Goal: Transaction & Acquisition: Purchase product/service

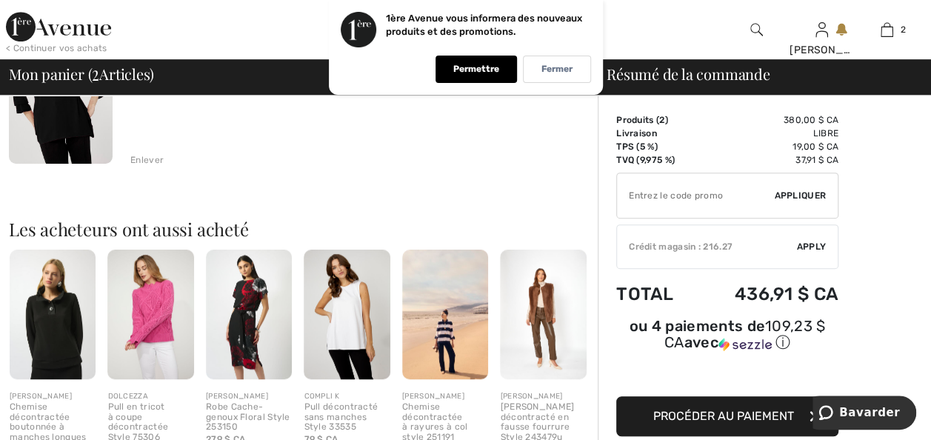
scroll to position [415, 0]
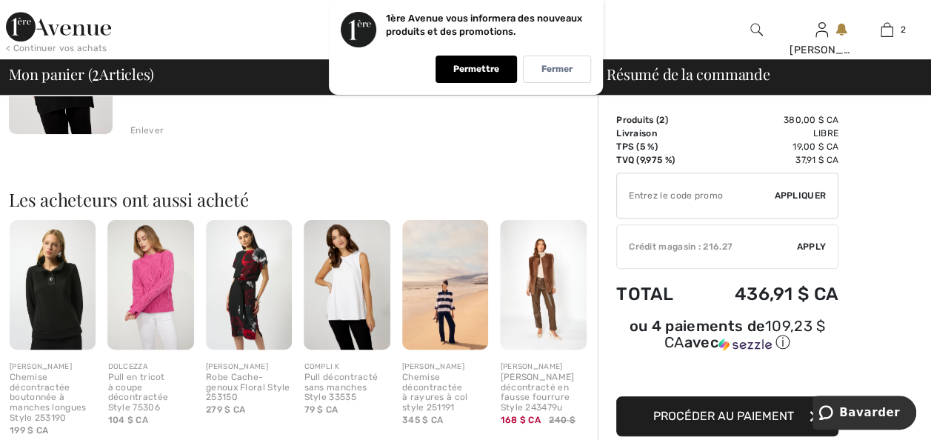
click at [142, 339] on img at bounding box center [150, 285] width 86 height 130
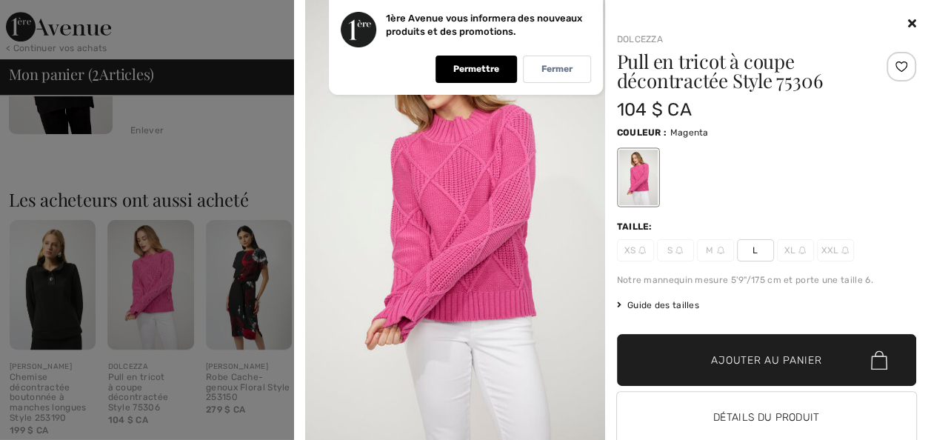
scroll to position [385, 0]
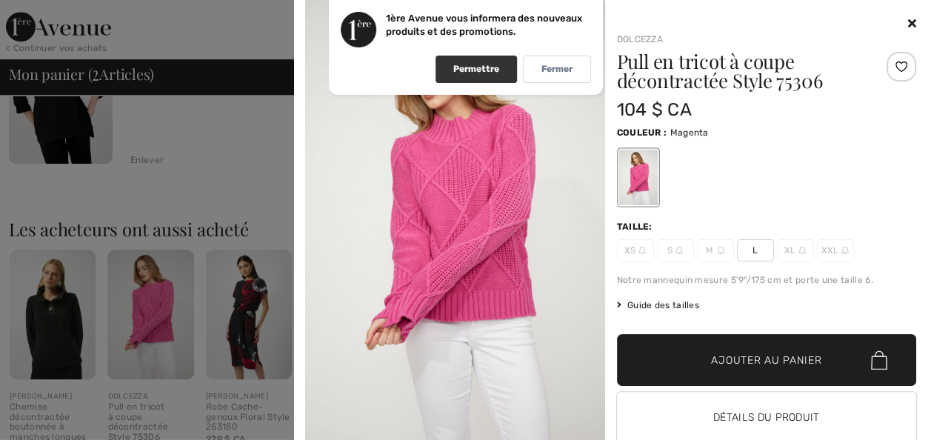
click at [472, 67] on p "Permettre" at bounding box center [476, 69] width 46 height 11
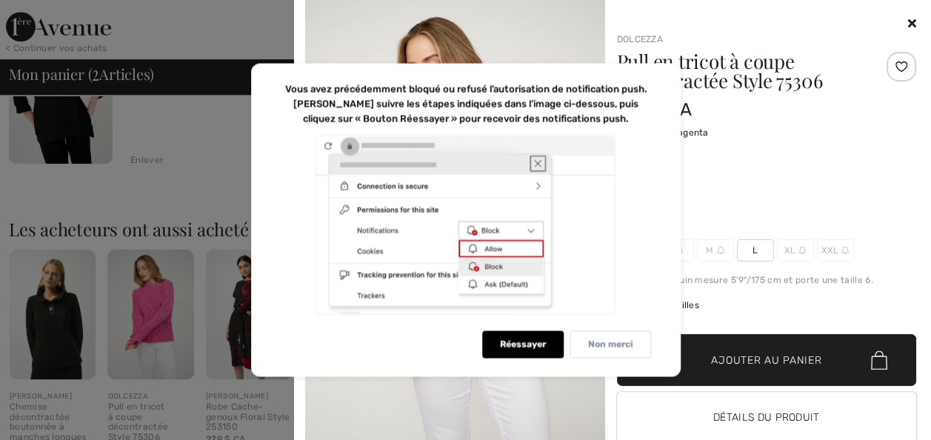
click at [610, 344] on p "Non merci" at bounding box center [610, 344] width 44 height 11
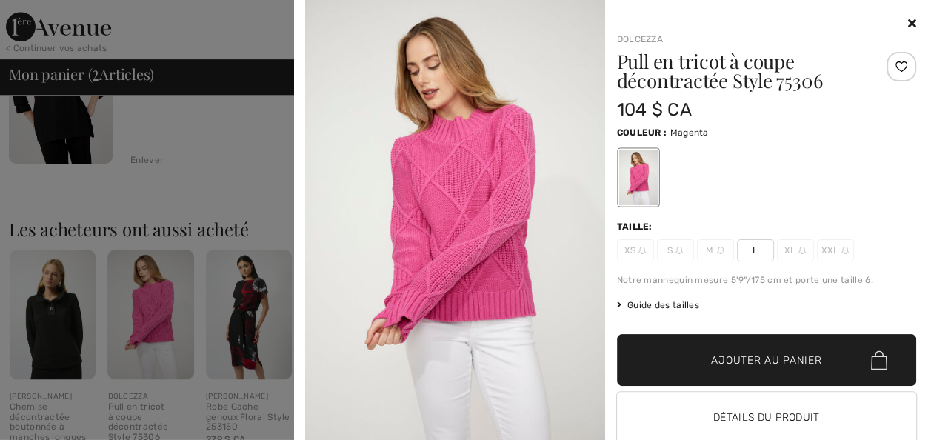
click at [908, 24] on icon at bounding box center [912, 23] width 8 height 12
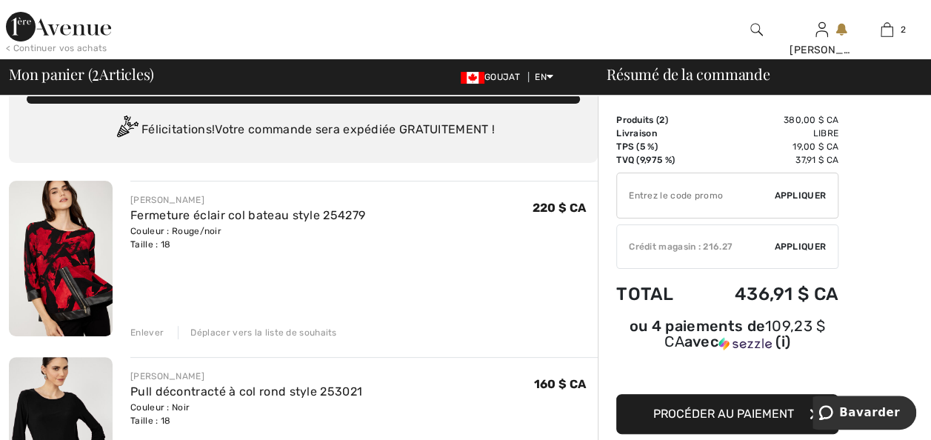
scroll to position [0, 0]
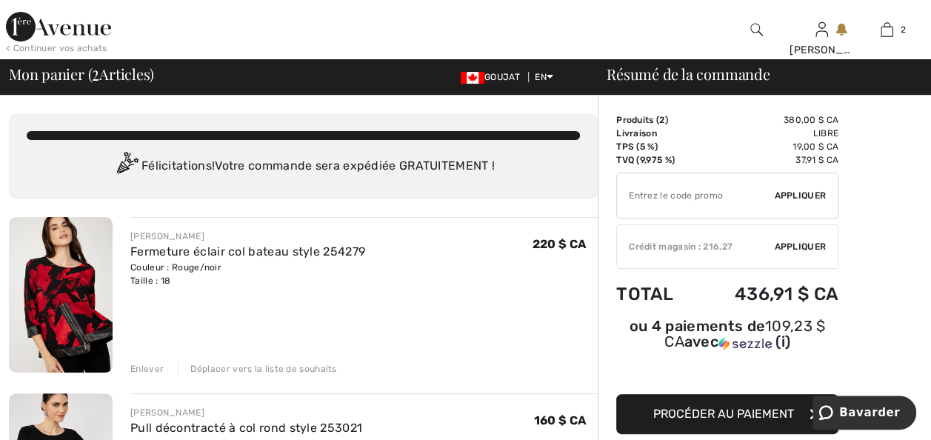
click at [62, 30] on img at bounding box center [58, 27] width 105 height 30
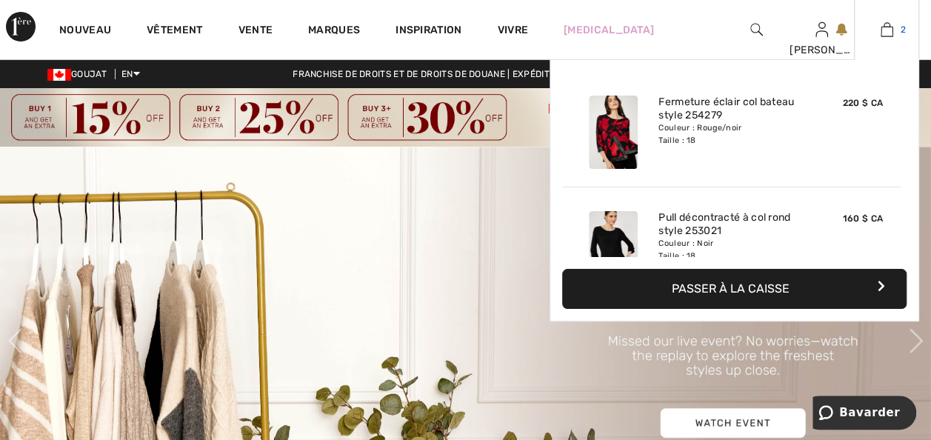
click at [882, 30] on img at bounding box center [886, 30] width 13 height 18
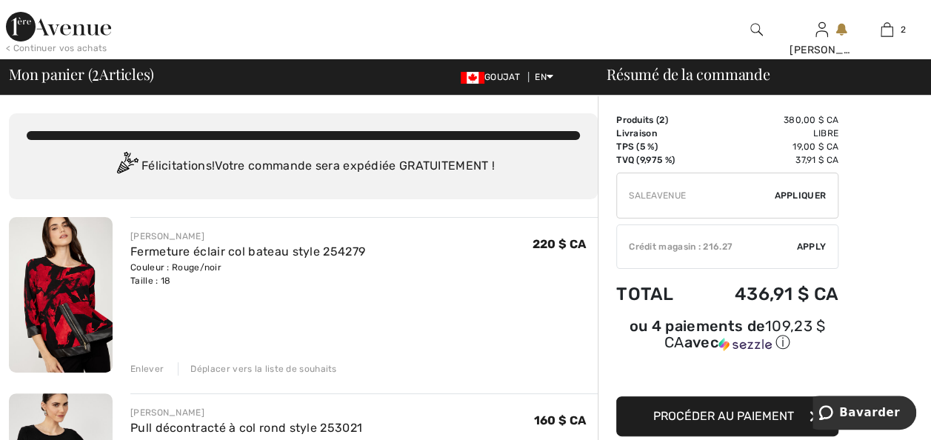
type input "SALEAVENUE"
click at [790, 201] on span "Appliquer" at bounding box center [800, 195] width 52 height 13
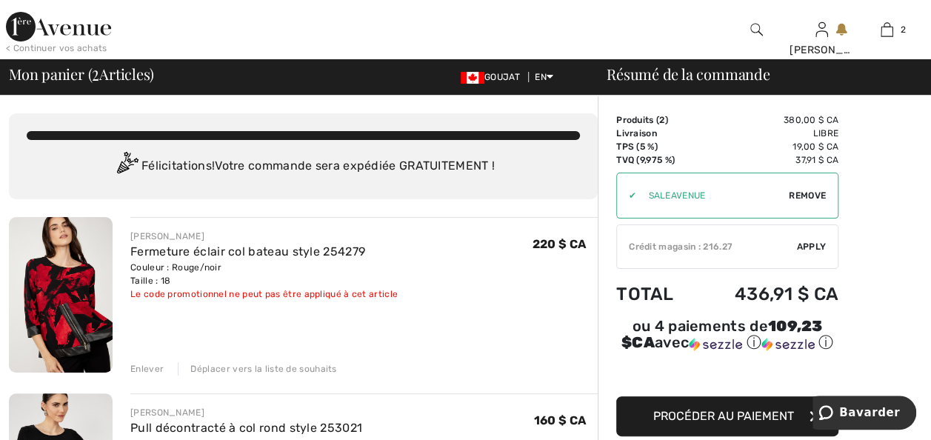
click at [797, 202] on span "Remove" at bounding box center [807, 195] width 37 height 13
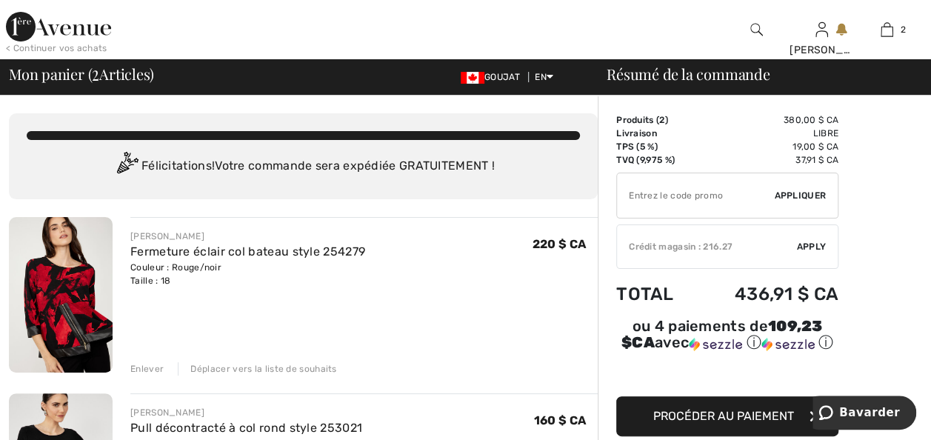
click at [635, 200] on input "TEXT" at bounding box center [695, 195] width 157 height 44
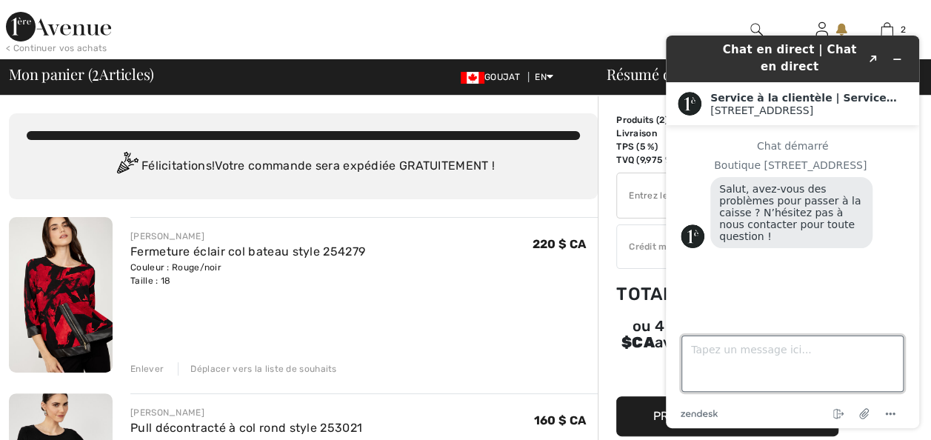
click at [692, 353] on textarea "Tapez un message ici..." at bounding box center [792, 363] width 222 height 56
type textarea "Le rabais ne s'applique pas"
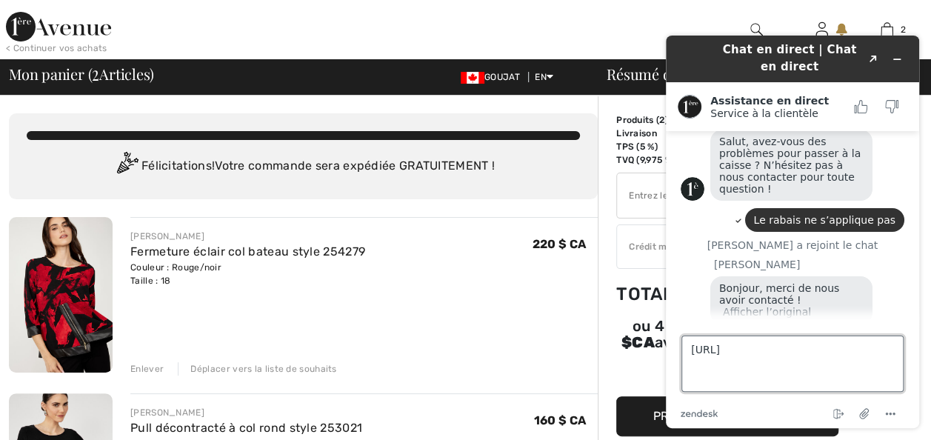
scroll to position [113, 0]
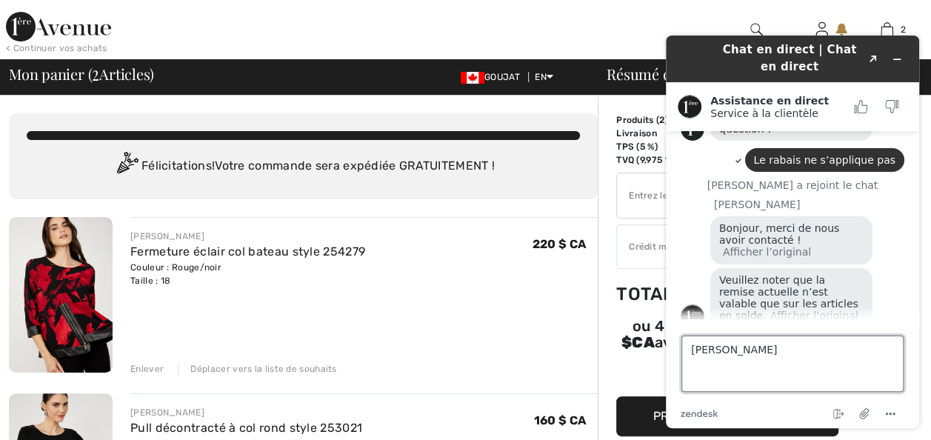
type textarea "J"
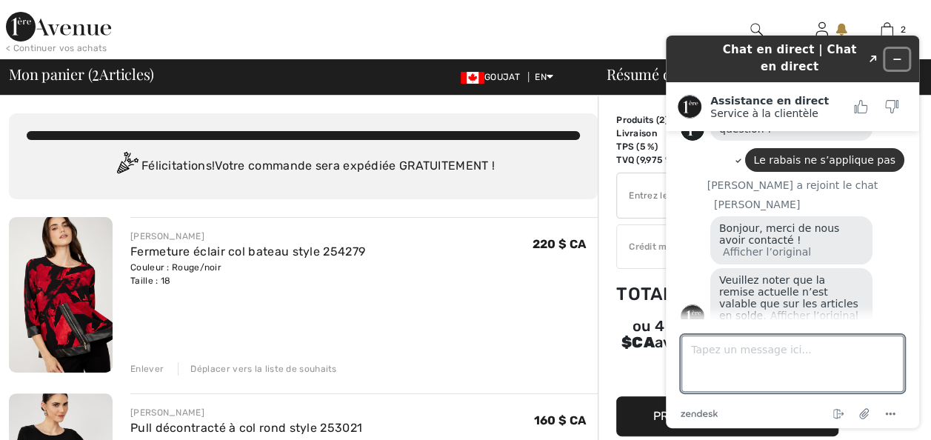
click at [894, 51] on button "Widget Réduire" at bounding box center [897, 59] width 24 height 21
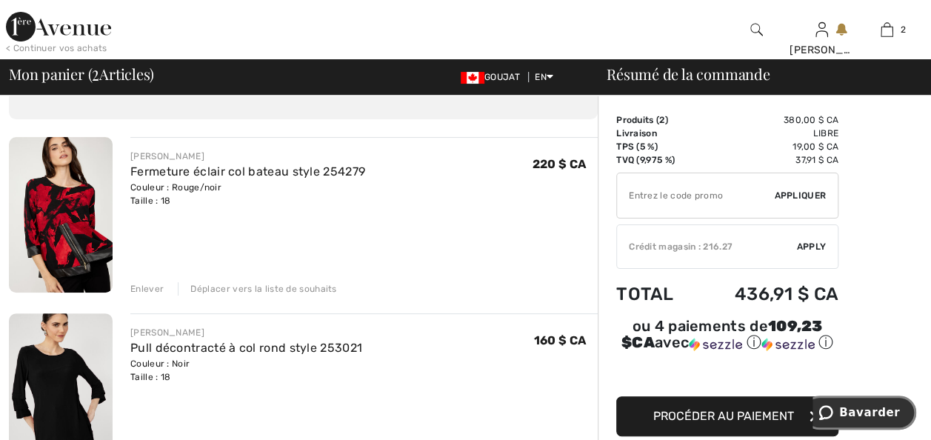
scroll to position [0, 0]
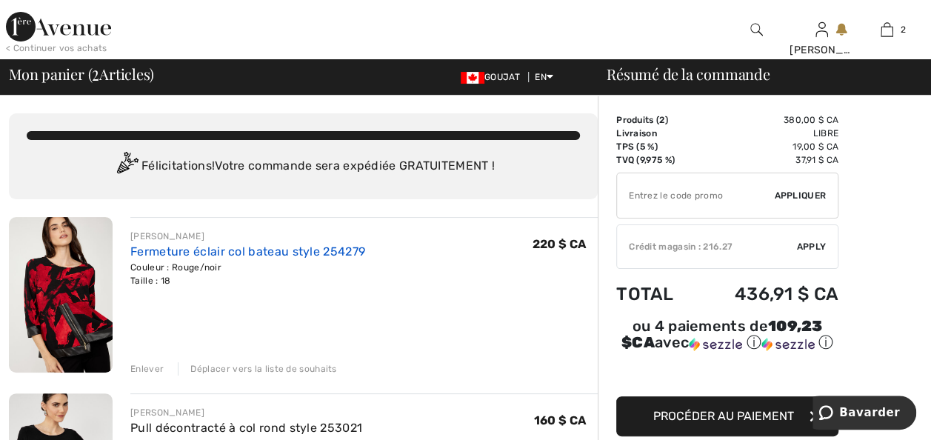
click at [170, 258] on link "Fermeture éclair col bateau style 254279" at bounding box center [247, 251] width 235 height 14
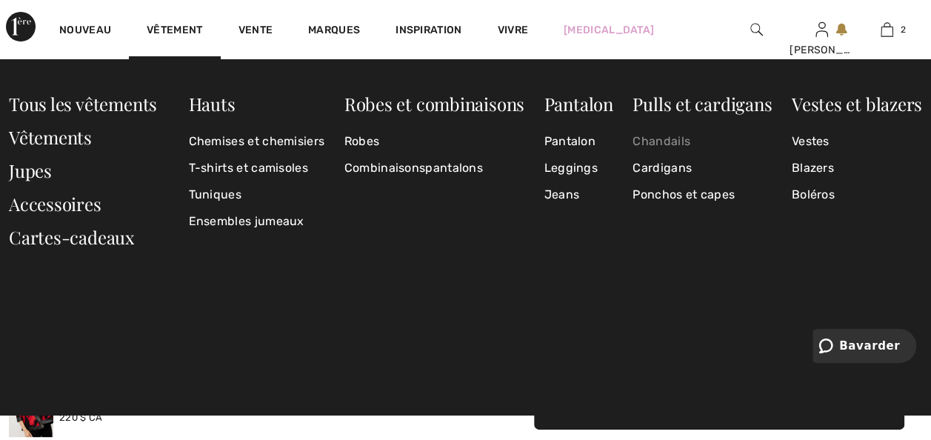
click at [662, 139] on link "Chandails" at bounding box center [701, 141] width 139 height 27
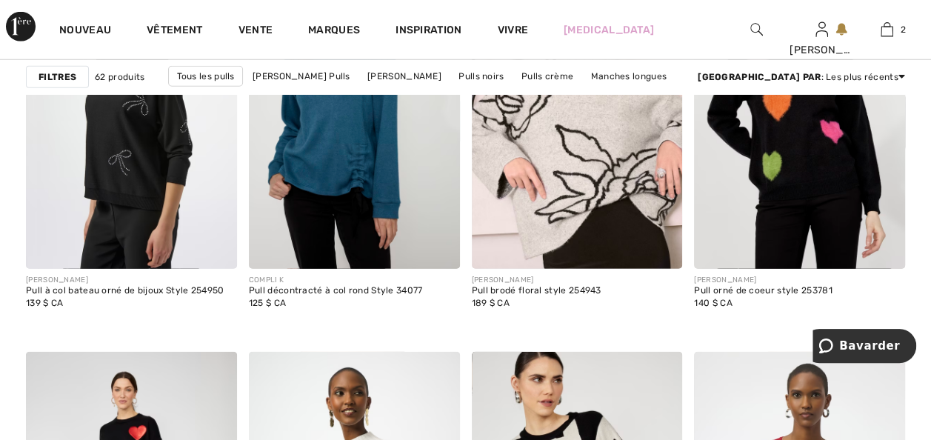
scroll to position [2073, 0]
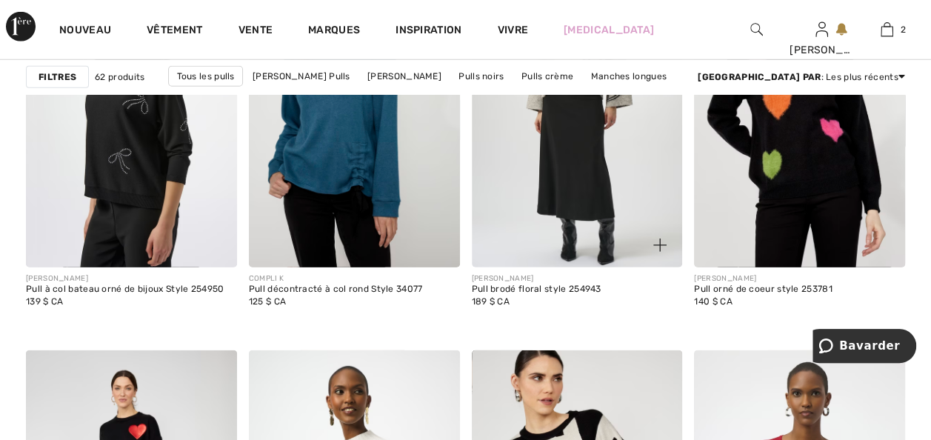
drag, startPoint x: 576, startPoint y: 211, endPoint x: 583, endPoint y: 233, distance: 23.4
click at [576, 211] on img at bounding box center [577, 109] width 211 height 316
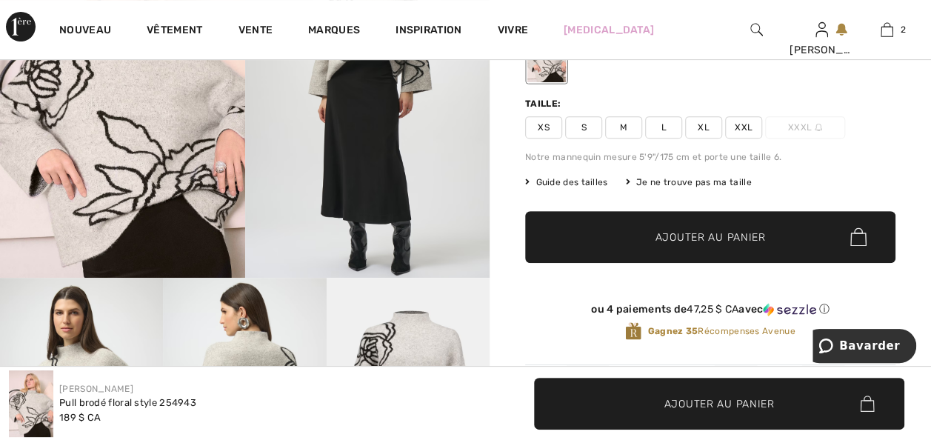
scroll to position [237, 0]
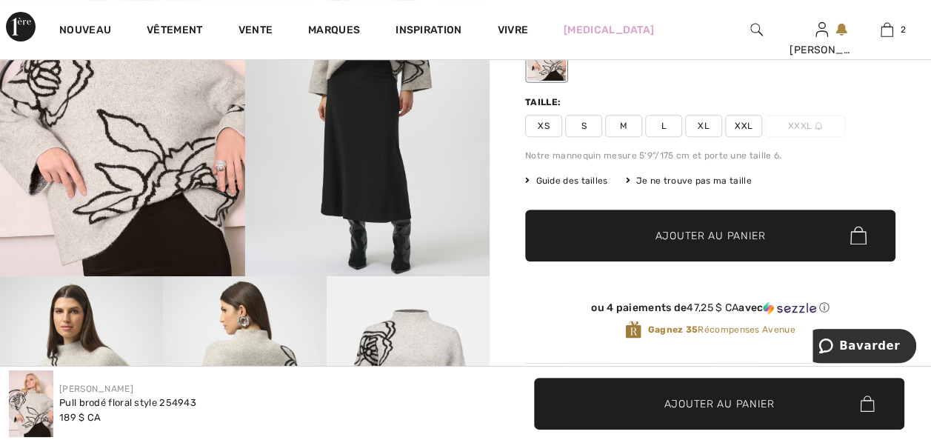
click at [745, 136] on span "XXL" at bounding box center [743, 126] width 37 height 22
click at [703, 243] on span "Ajouter au panier" at bounding box center [710, 235] width 110 height 16
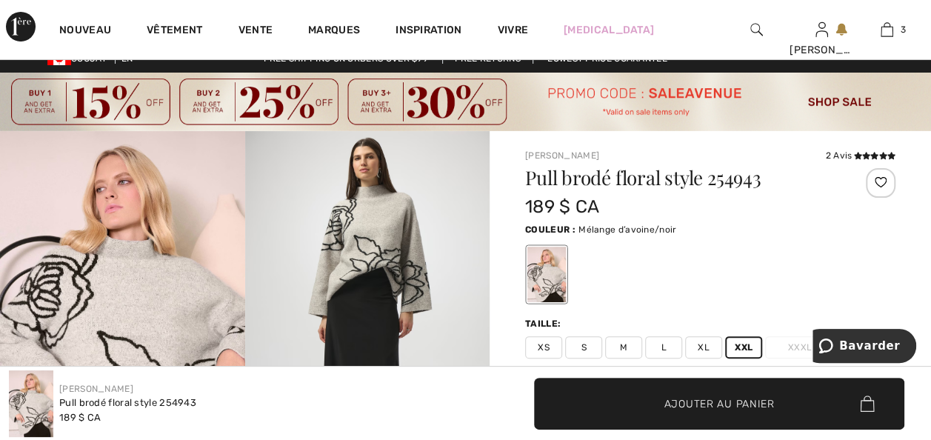
scroll to position [0, 0]
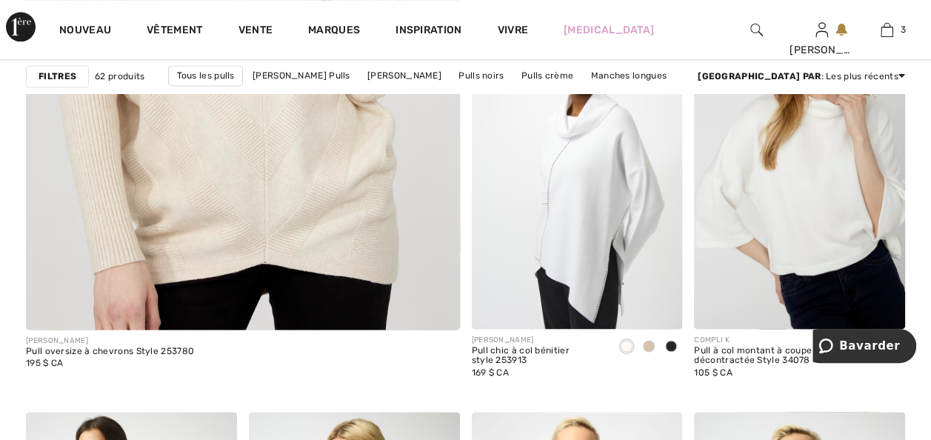
scroll to position [3821, 0]
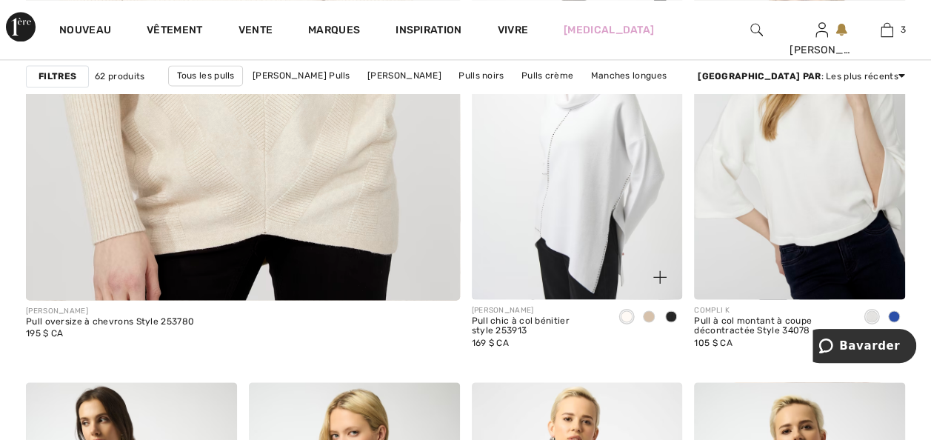
click at [669, 322] on span at bounding box center [671, 316] width 12 height 12
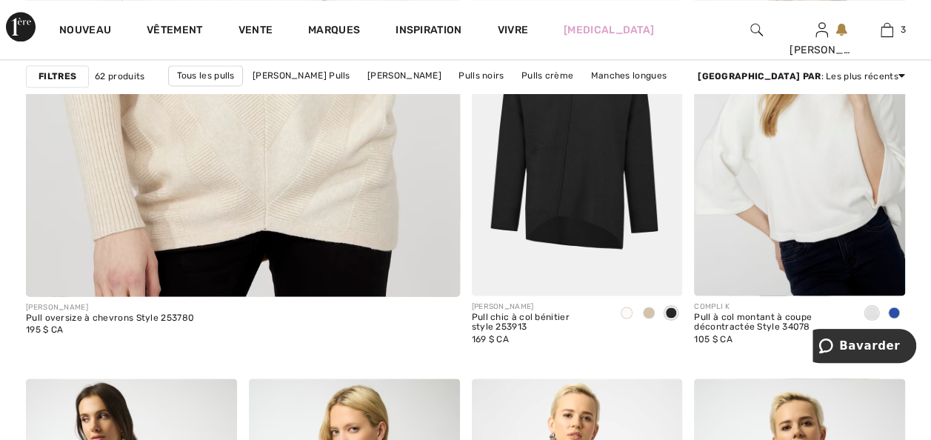
scroll to position [3851, 0]
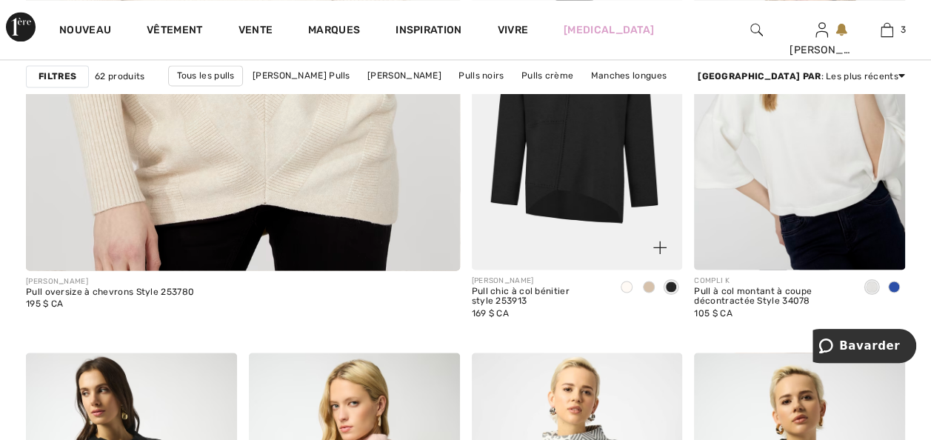
click at [649, 292] on span at bounding box center [649, 287] width 12 height 12
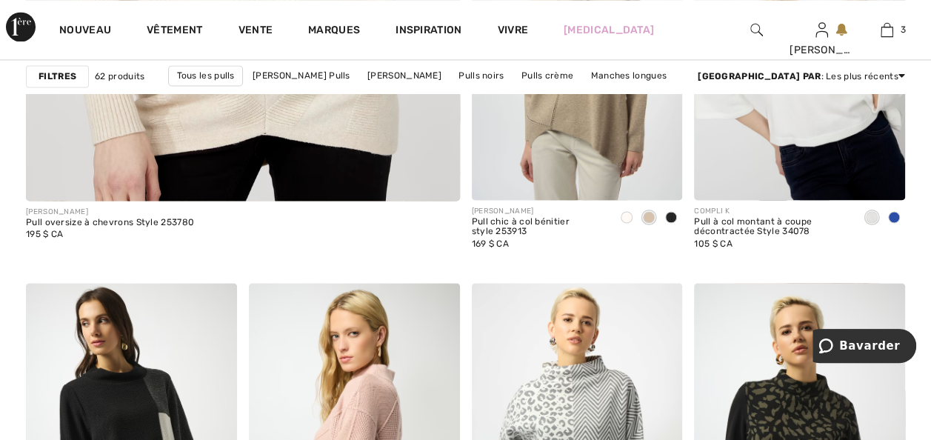
scroll to position [3940, 0]
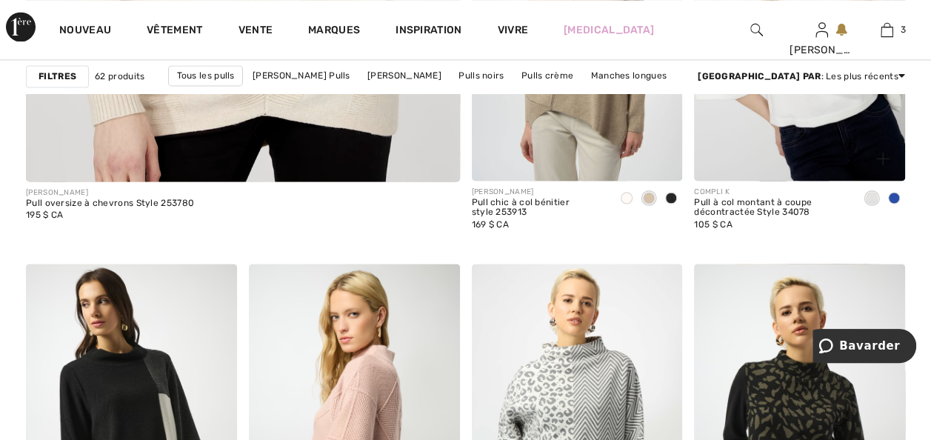
click at [892, 204] on span at bounding box center [894, 198] width 12 height 12
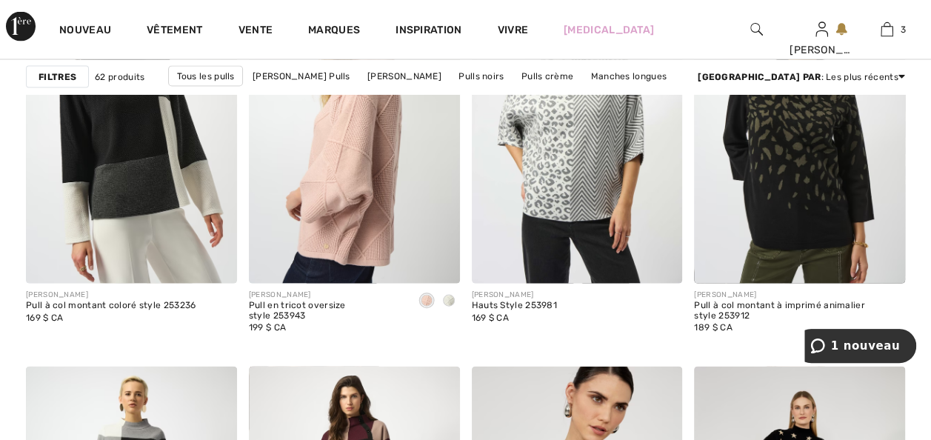
scroll to position [4295, 0]
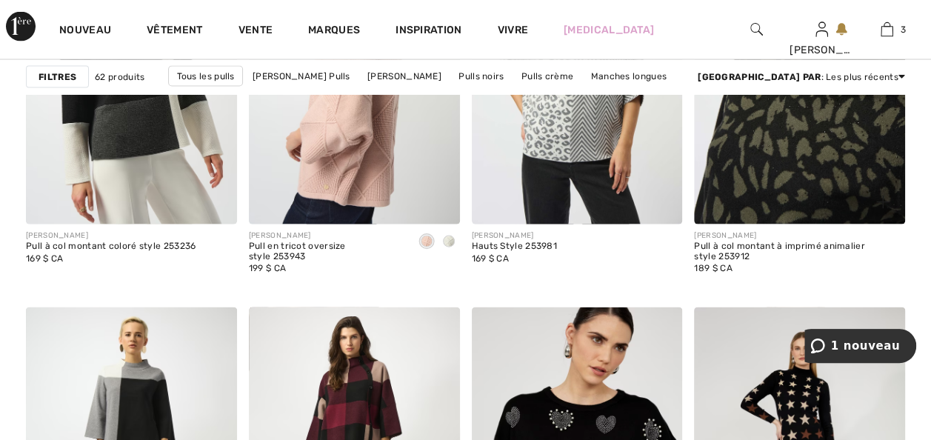
drag, startPoint x: 814, startPoint y: 216, endPoint x: 797, endPoint y: 255, distance: 42.5
click at [814, 216] on img at bounding box center [799, 66] width 211 height 316
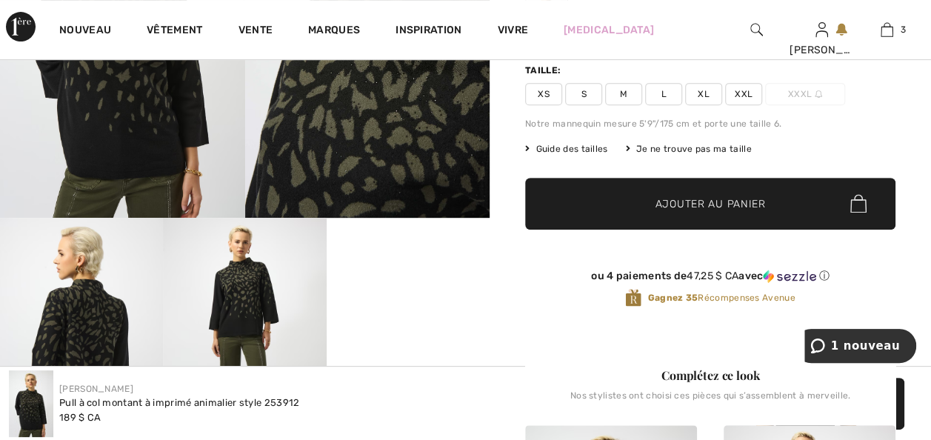
scroll to position [177, 0]
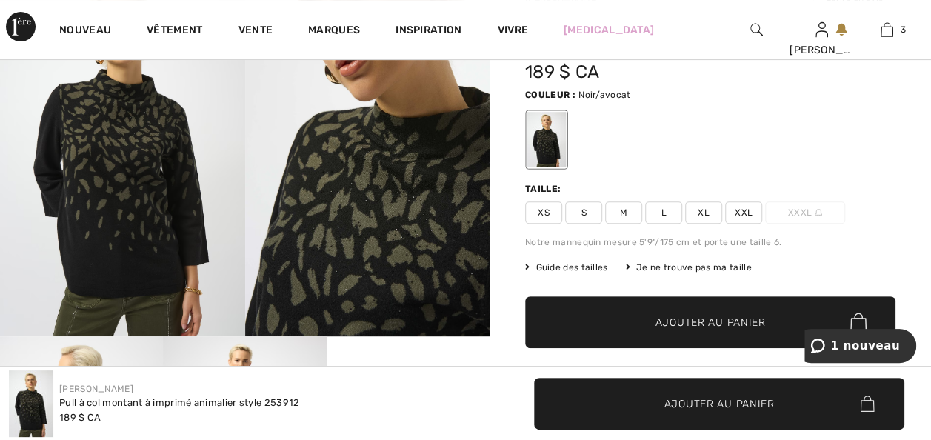
click at [752, 219] on span "XXL" at bounding box center [743, 212] width 37 height 22
click at [684, 329] on span "Ajouter au panier" at bounding box center [710, 322] width 110 height 16
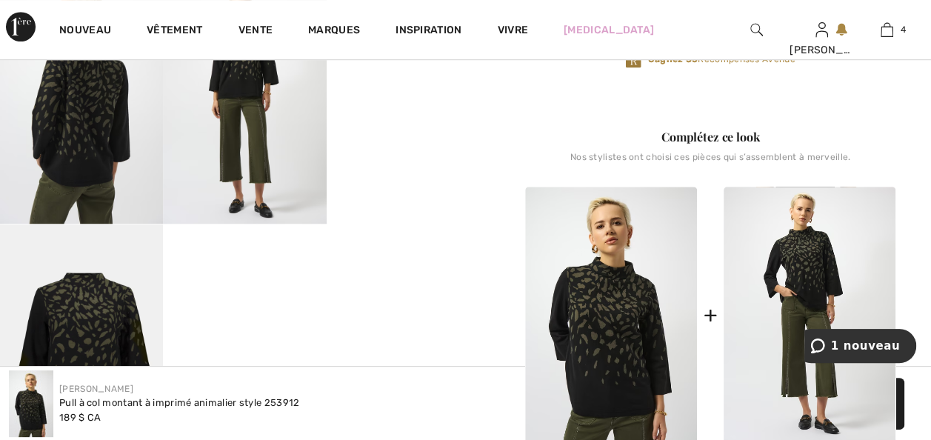
scroll to position [532, 0]
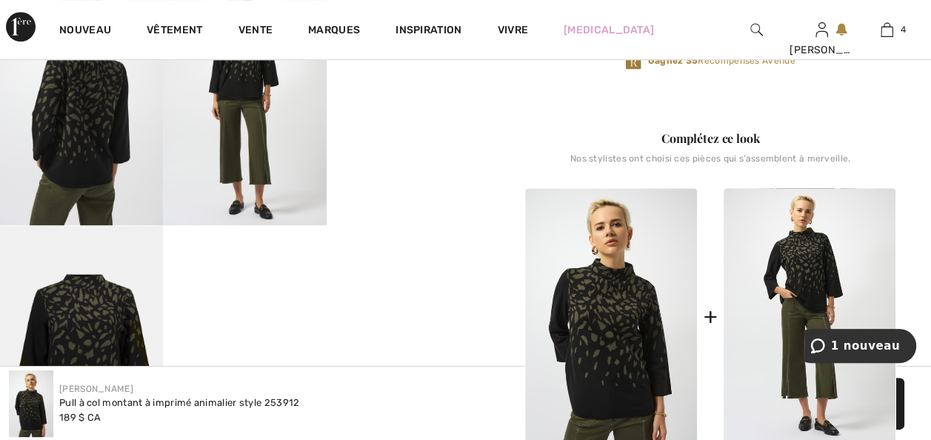
click at [370, 62] on video "Votre navigateur ne prend pas en charge la balise vidéo." at bounding box center [408, 21] width 163 height 81
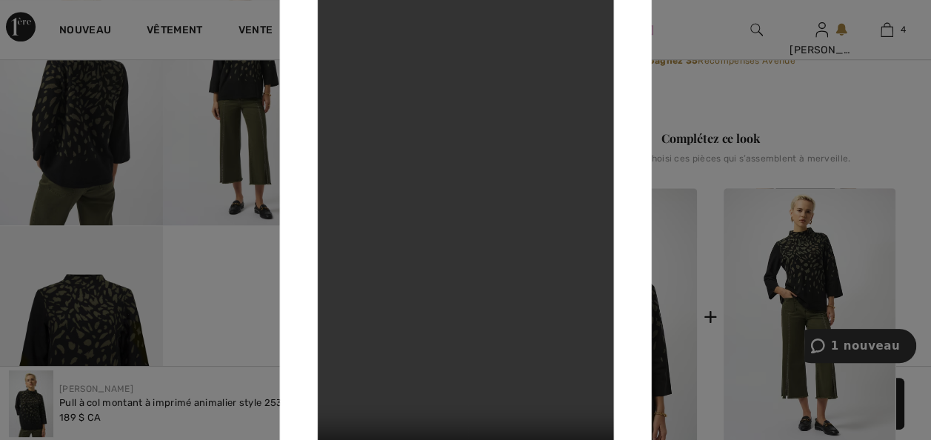
click at [803, 131] on div at bounding box center [465, 220] width 931 height 440
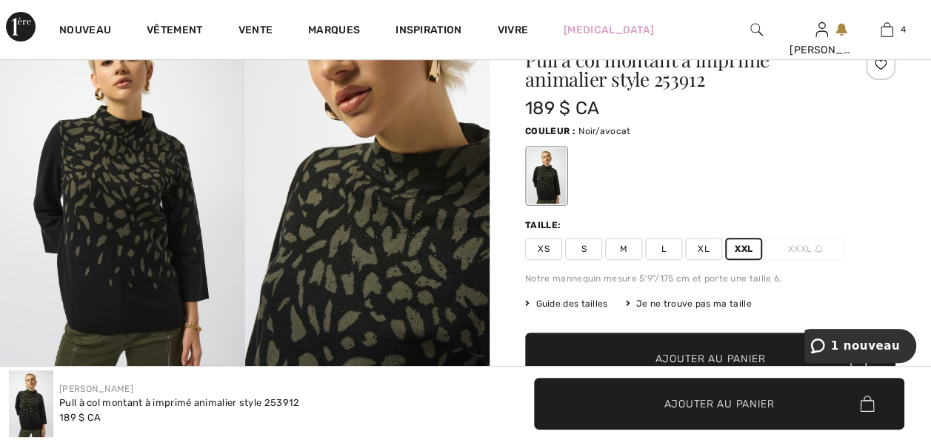
scroll to position [118, 0]
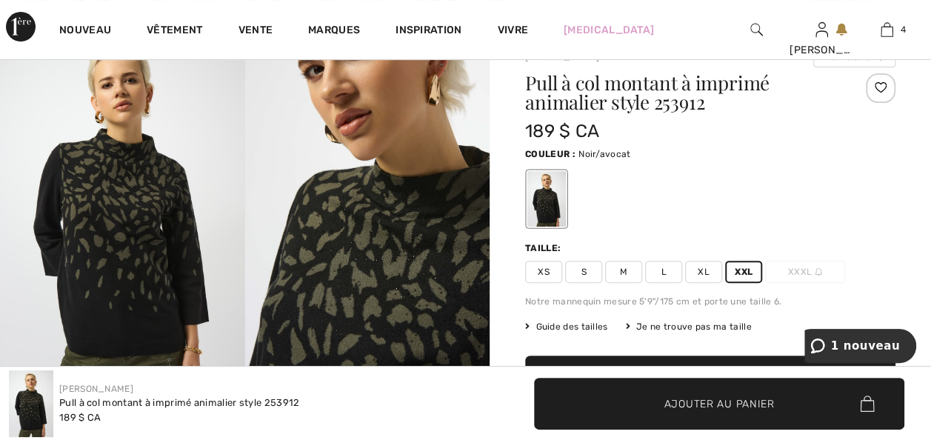
click at [349, 307] on img at bounding box center [367, 212] width 245 height 366
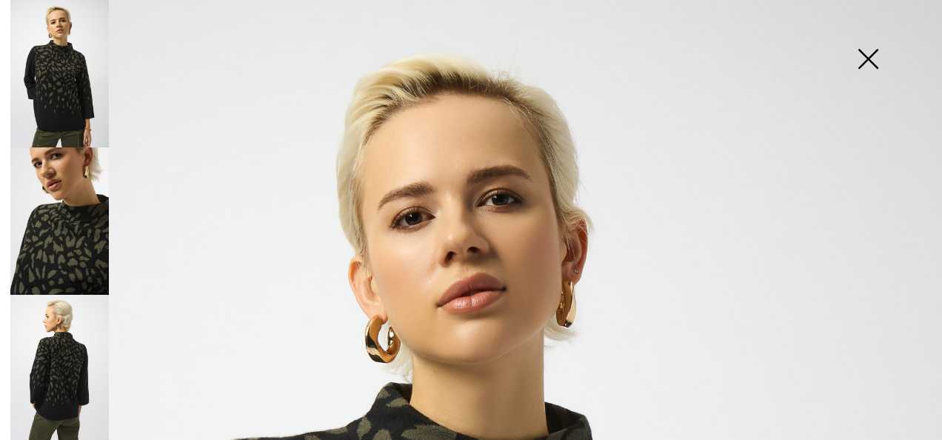
scroll to position [384, 0]
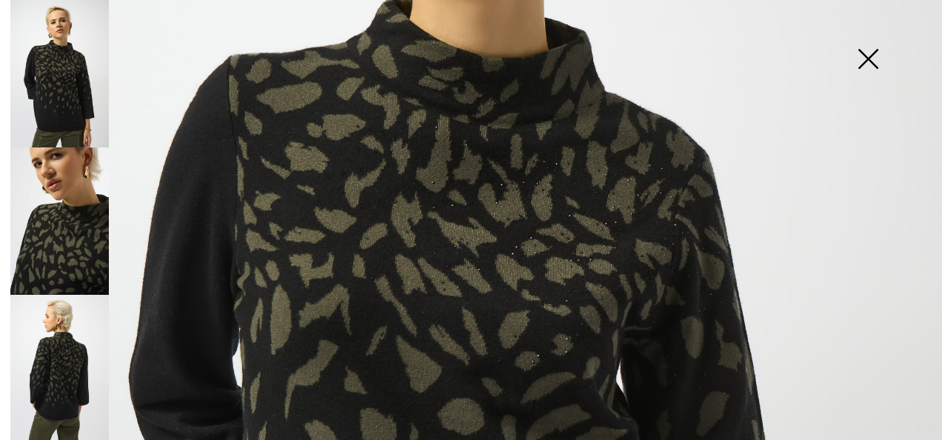
click at [871, 46] on img at bounding box center [868, 60] width 74 height 76
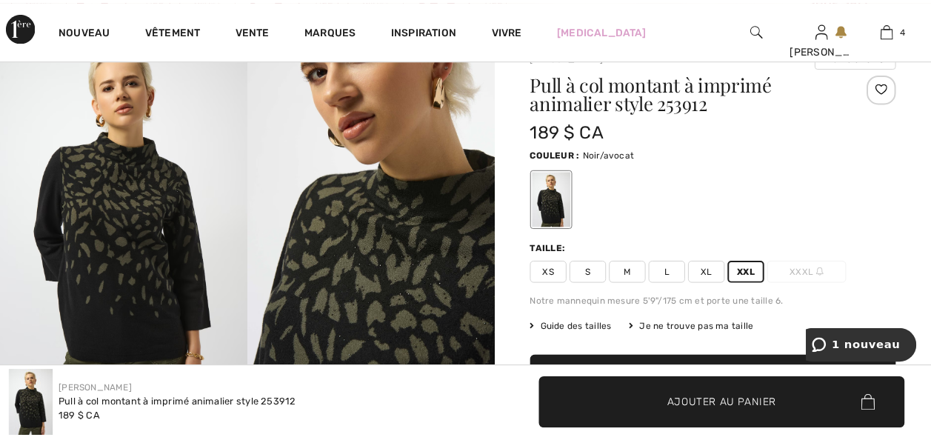
scroll to position [118, 0]
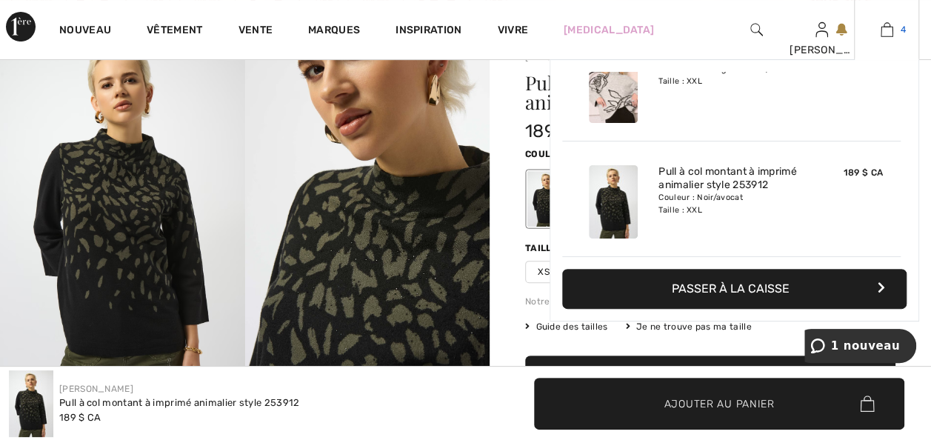
click at [880, 29] on img at bounding box center [886, 30] width 13 height 18
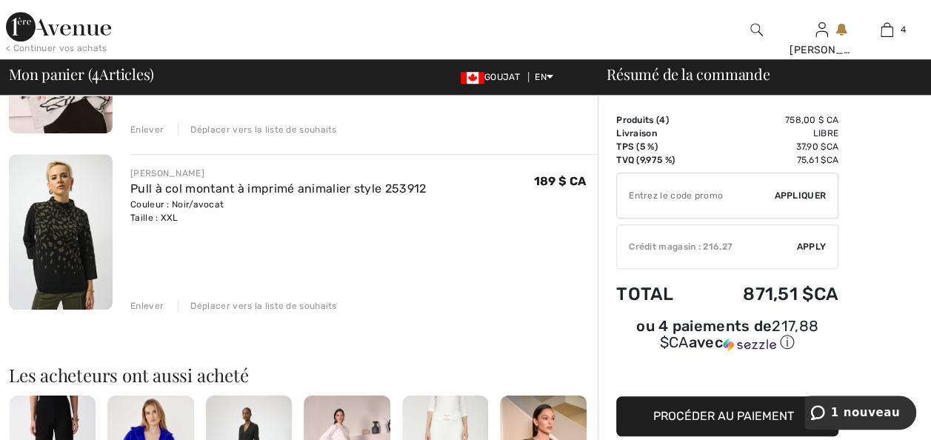
scroll to position [592, 0]
click at [157, 312] on div "Enlever" at bounding box center [146, 304] width 33 height 13
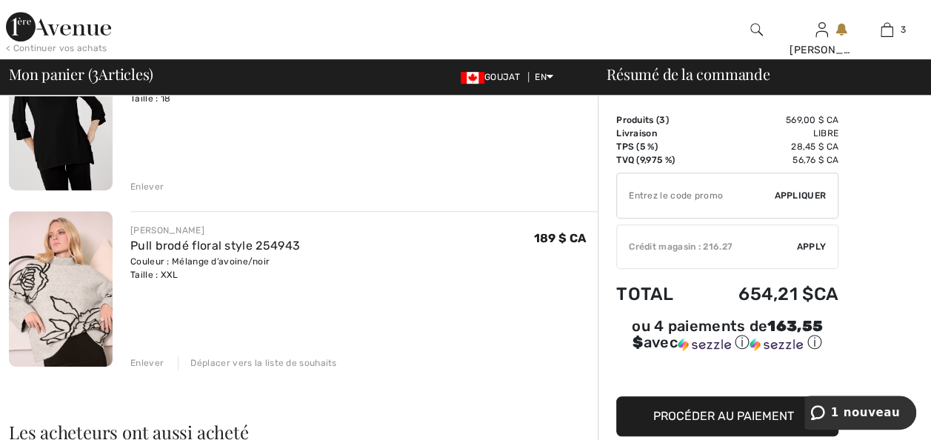
scroll to position [355, 0]
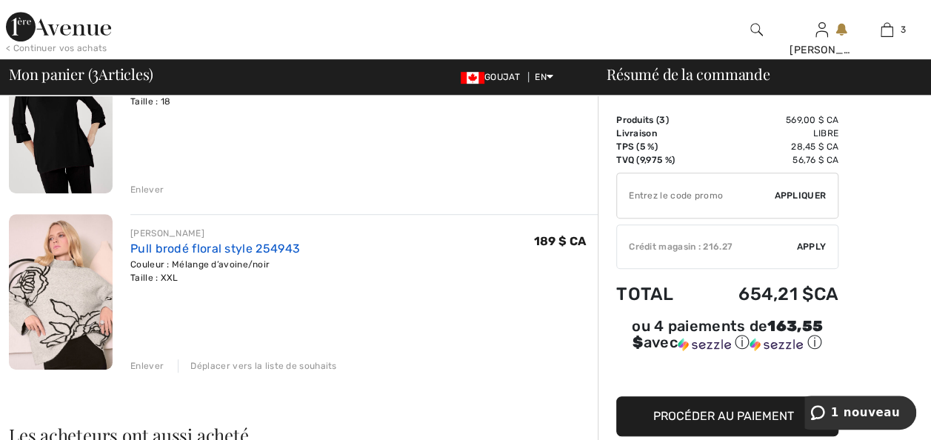
click at [222, 255] on link "Pull brodé floral style 254943" at bounding box center [215, 248] width 170 height 14
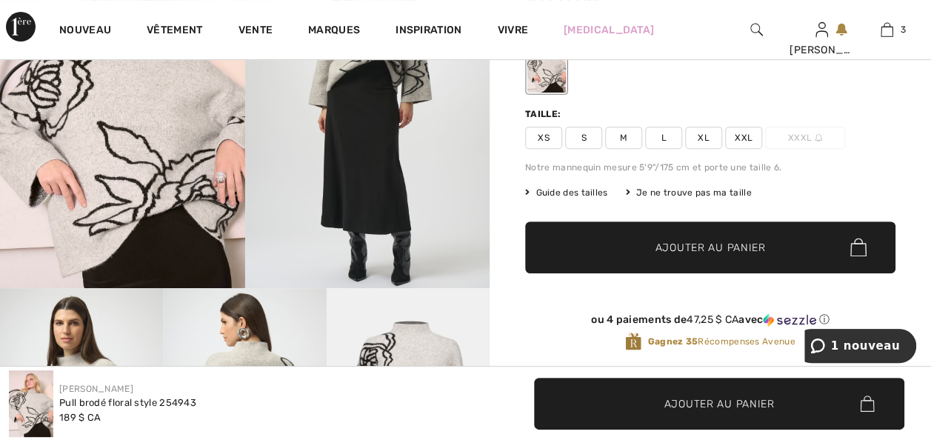
scroll to position [148, 0]
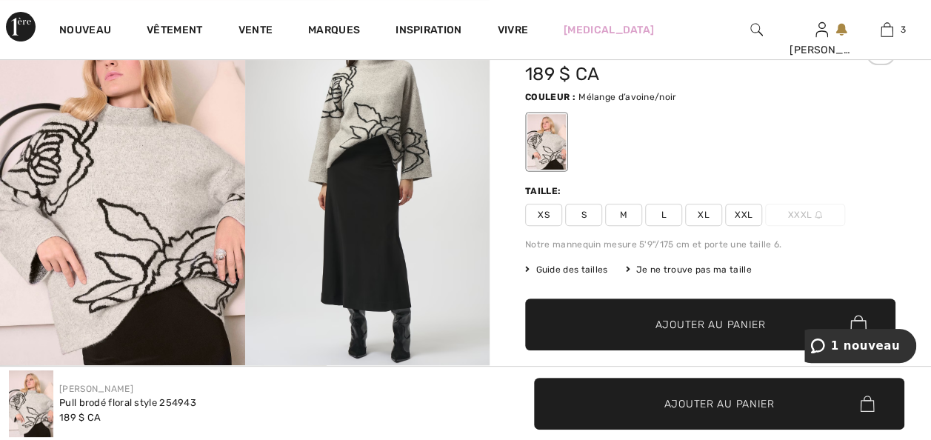
click at [583, 275] on font "Guide des tailles" at bounding box center [571, 269] width 72 height 10
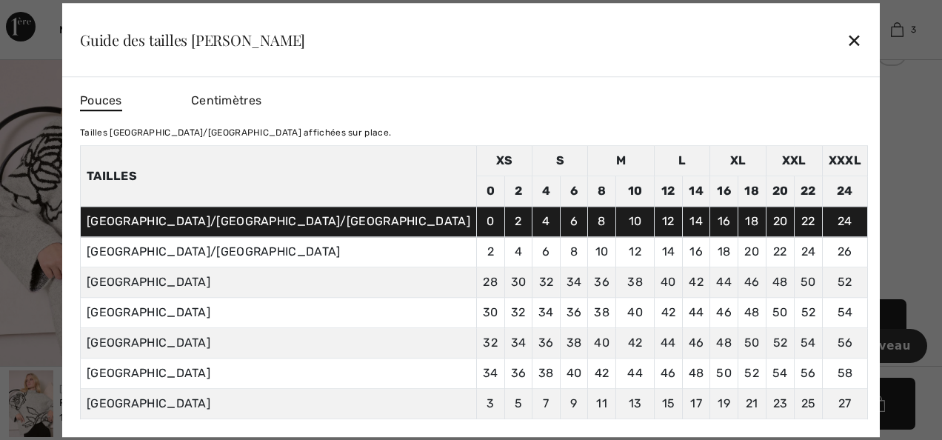
click at [846, 33] on div "✕" at bounding box center [854, 39] width 16 height 31
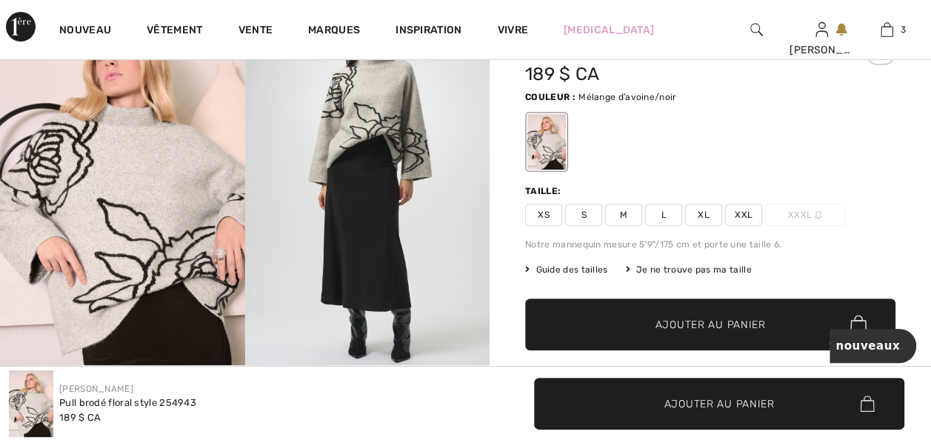
click at [715, 222] on span "XL" at bounding box center [703, 215] width 37 height 22
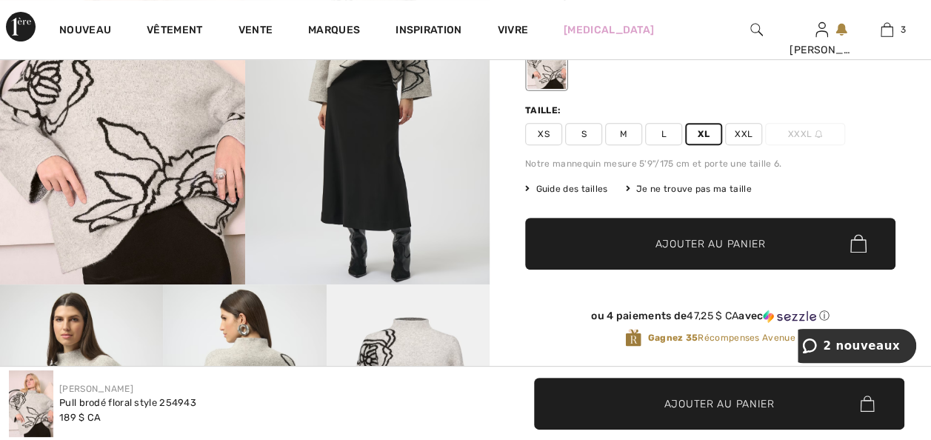
scroll to position [237, 0]
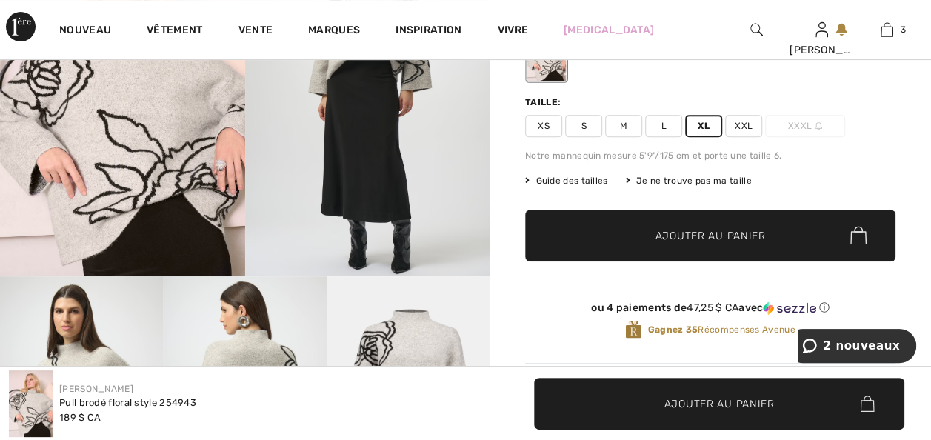
click at [700, 243] on span "Ajouter au panier" at bounding box center [710, 235] width 110 height 16
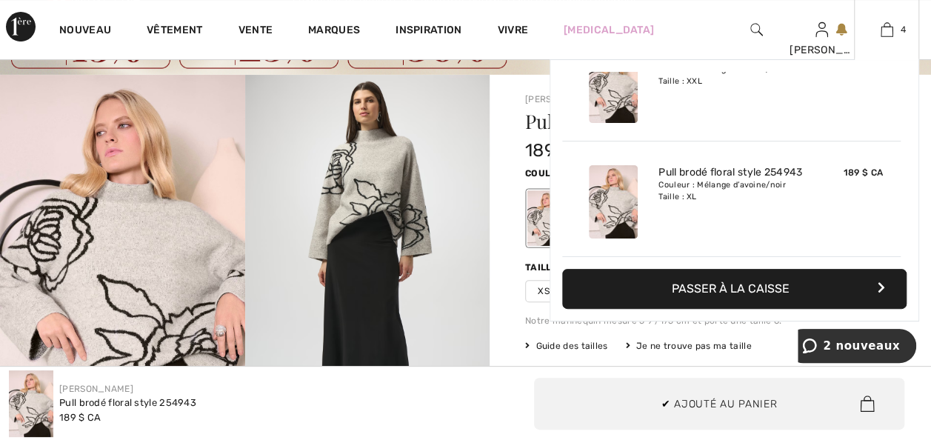
scroll to position [0, 0]
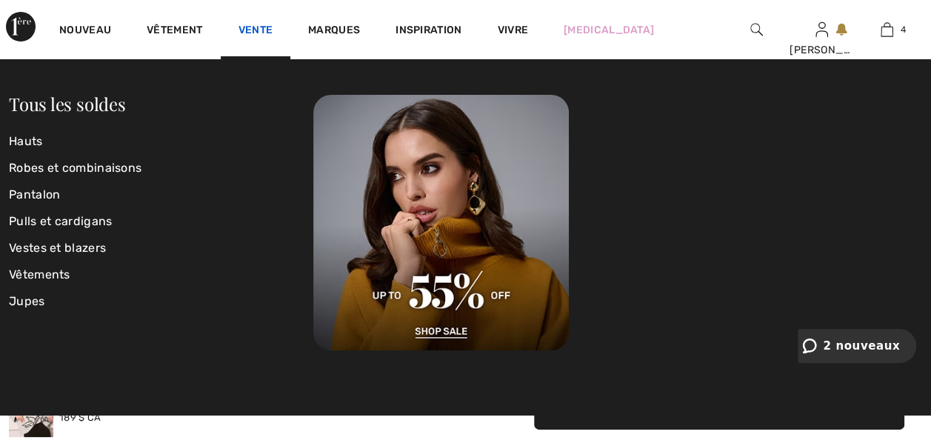
click at [273, 27] on link "Vente" at bounding box center [255, 32] width 35 height 16
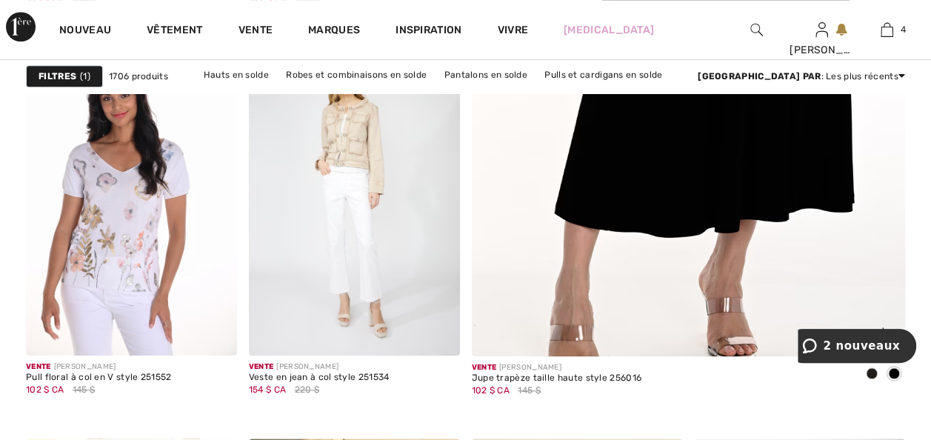
scroll to position [622, 0]
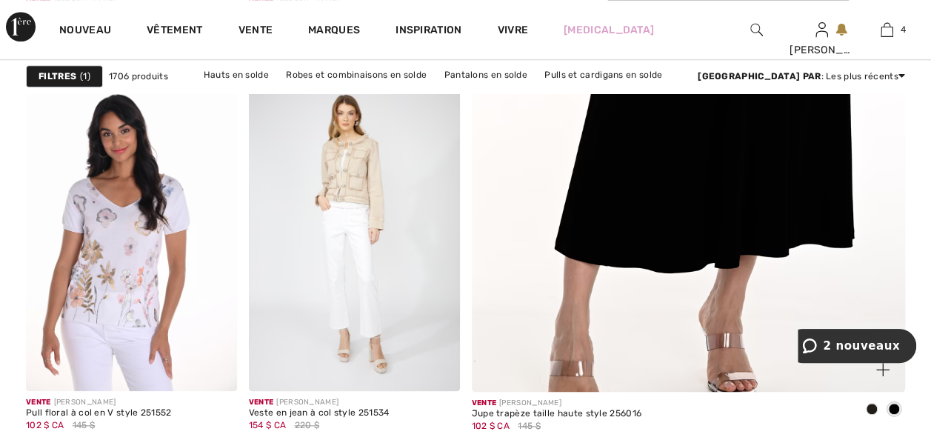
click at [683, 176] on img at bounding box center [688, 66] width 520 height 780
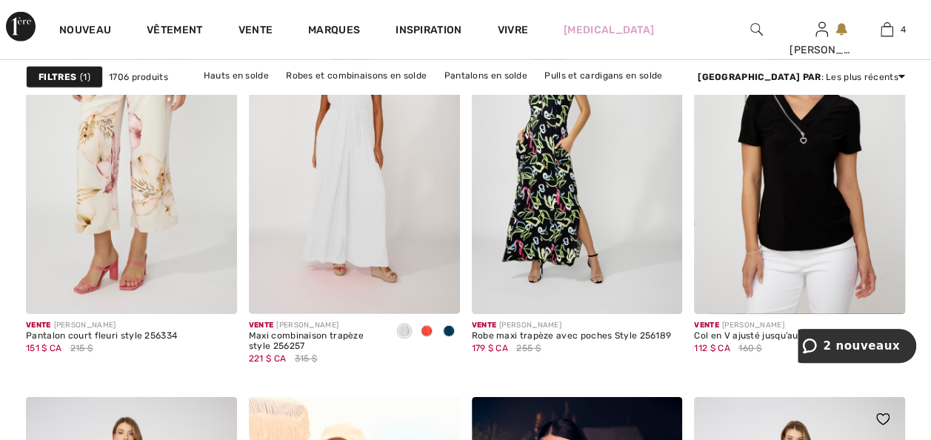
scroll to position [2073, 0]
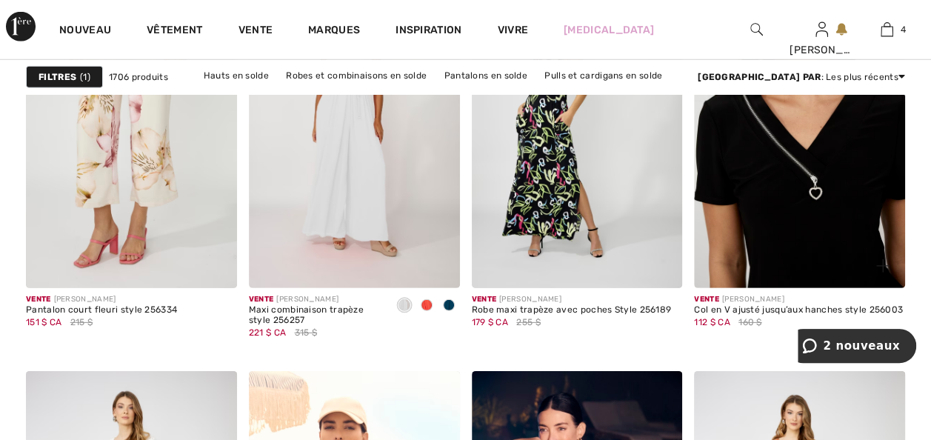
click at [801, 213] on img at bounding box center [799, 130] width 211 height 316
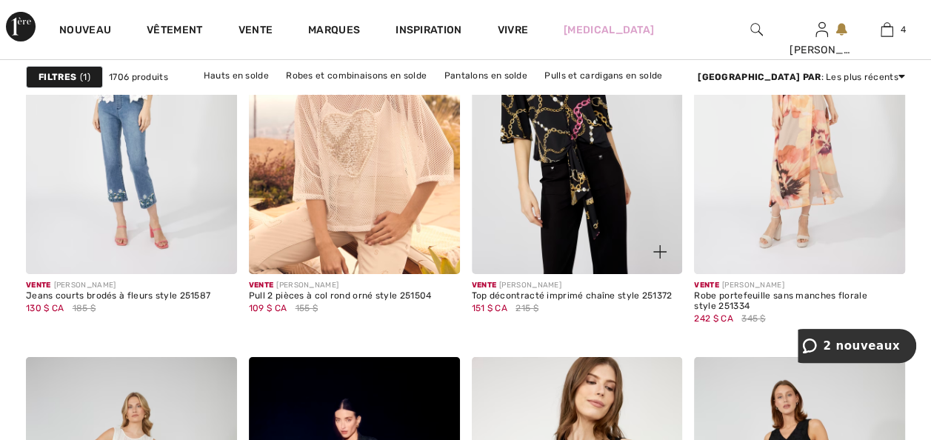
click at [569, 247] on img at bounding box center [577, 116] width 211 height 316
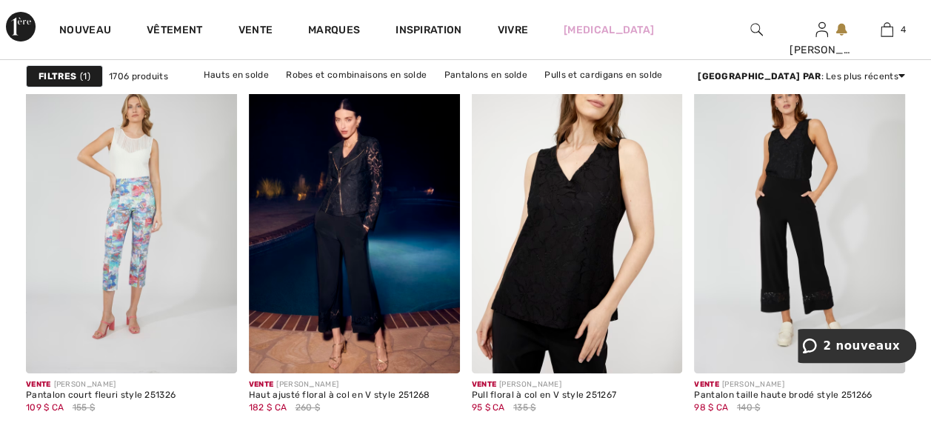
scroll to position [2784, 0]
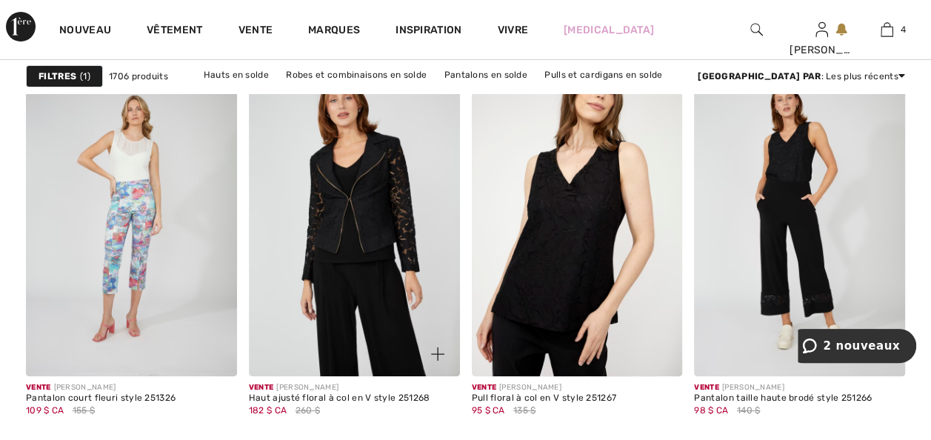
click at [335, 204] on img at bounding box center [354, 218] width 211 height 316
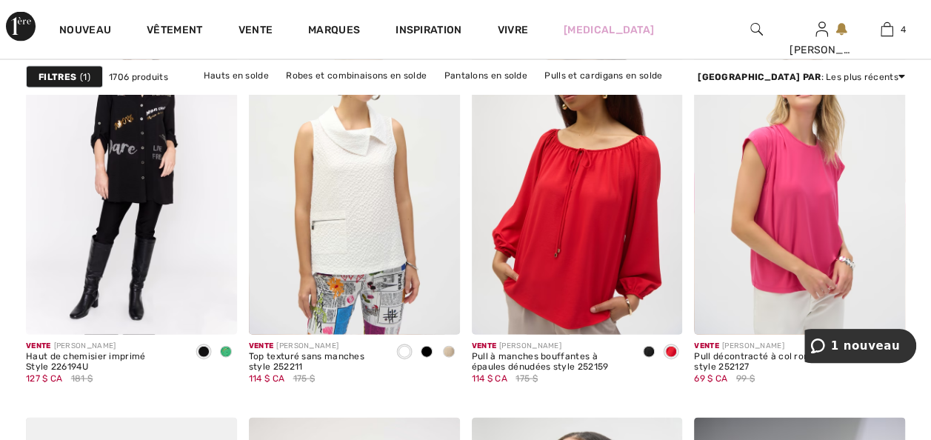
scroll to position [4235, 0]
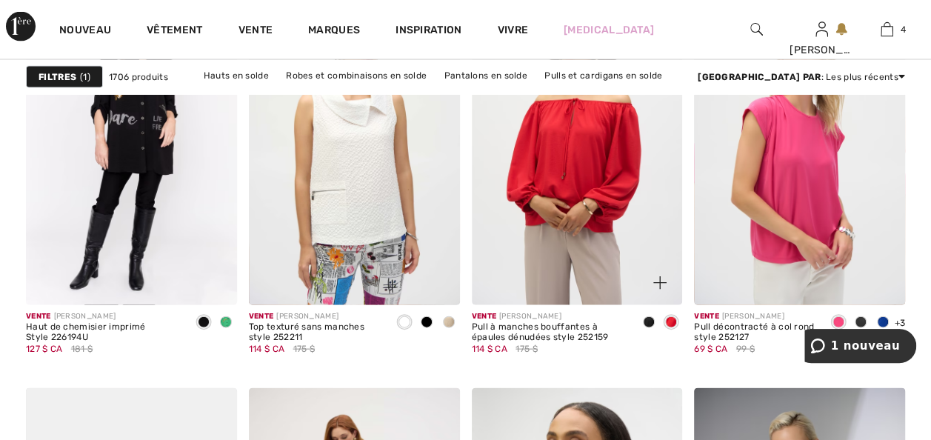
click at [570, 298] on img at bounding box center [577, 147] width 211 height 316
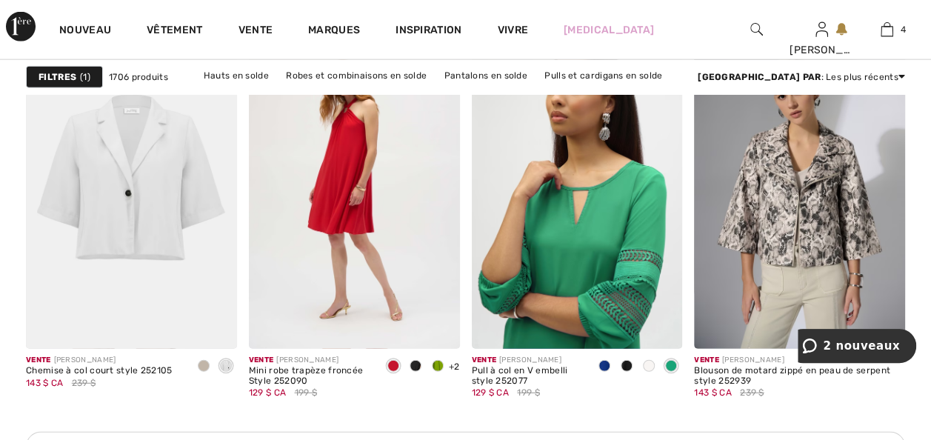
scroll to position [4620, 0]
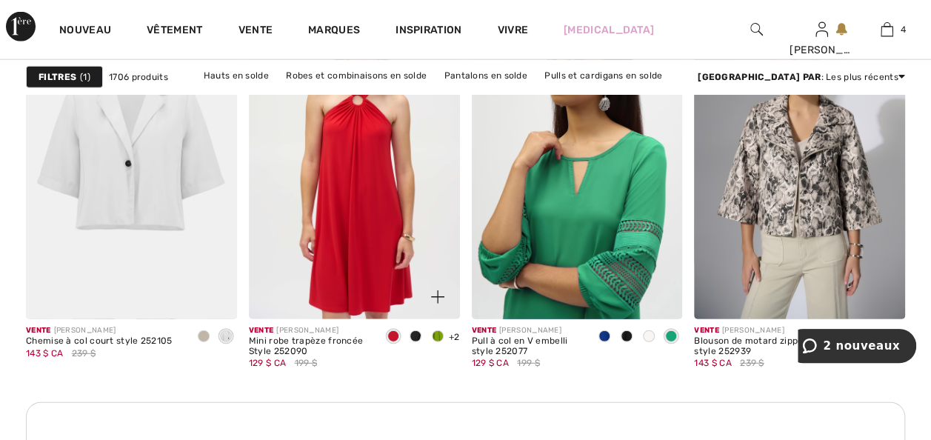
click at [319, 287] on img at bounding box center [354, 161] width 211 height 316
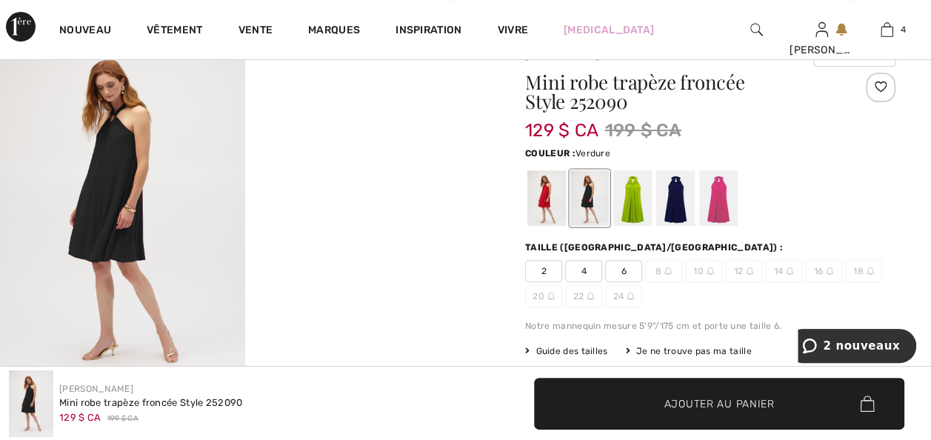
drag, startPoint x: 637, startPoint y: 210, endPoint x: 674, endPoint y: 210, distance: 37.0
click at [637, 210] on div at bounding box center [632, 198] width 39 height 56
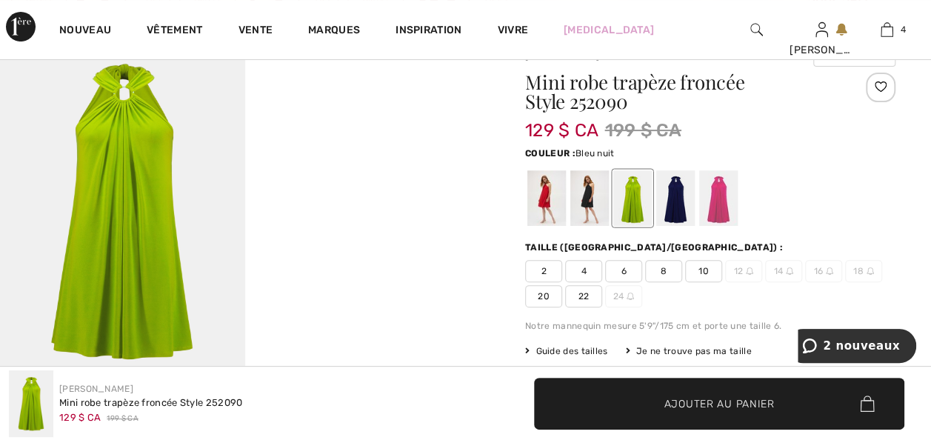
click at [683, 204] on div at bounding box center [675, 198] width 39 height 56
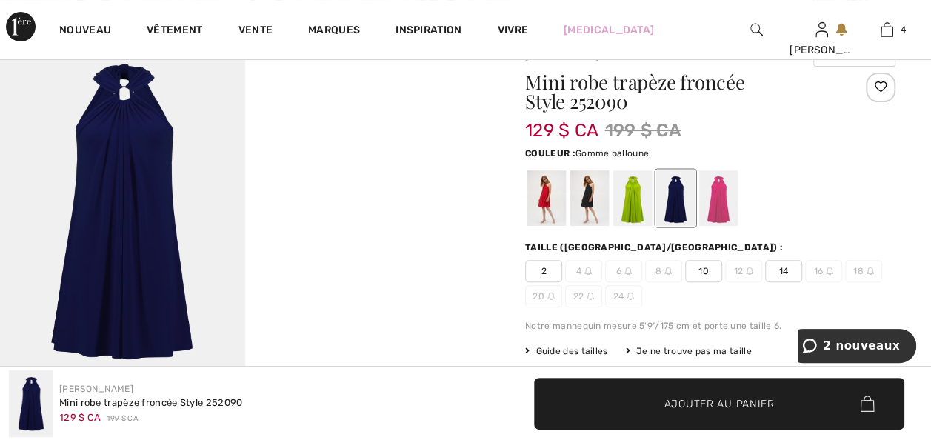
click at [725, 206] on div at bounding box center [718, 198] width 39 height 56
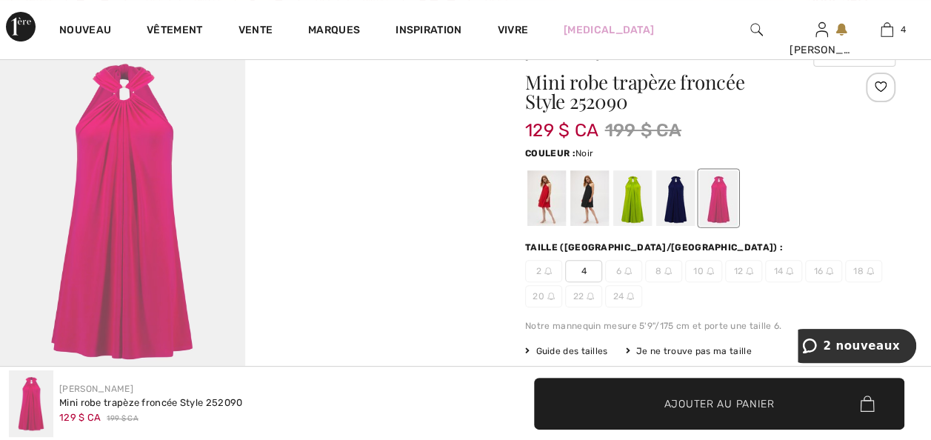
click at [589, 203] on div at bounding box center [589, 198] width 39 height 56
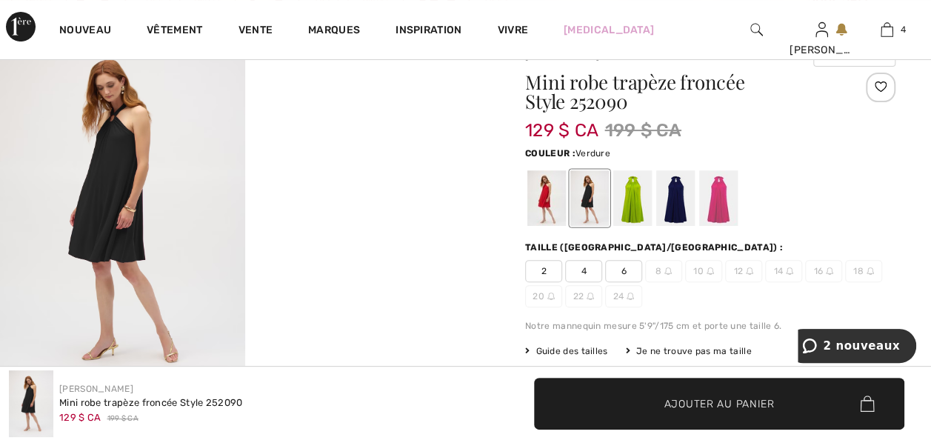
click at [640, 212] on div at bounding box center [632, 198] width 39 height 56
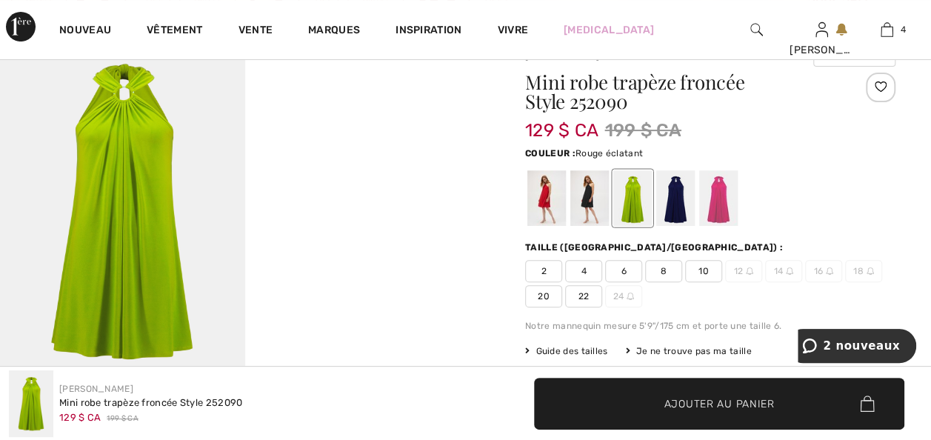
click at [549, 206] on div at bounding box center [546, 198] width 39 height 56
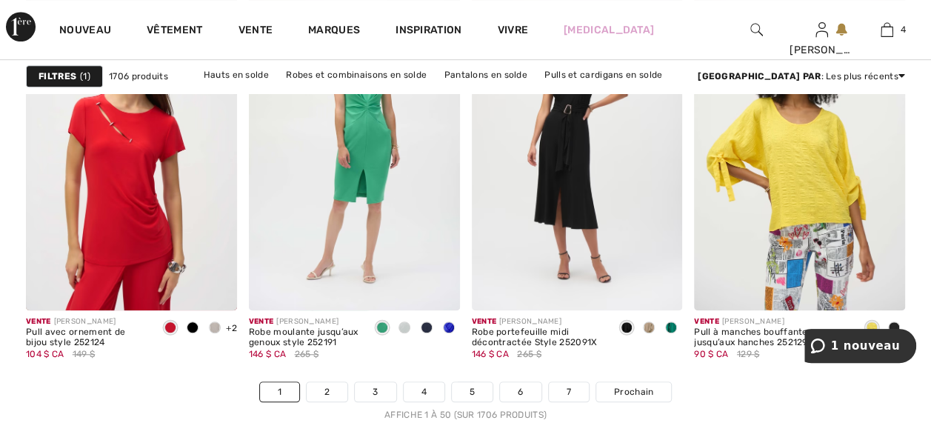
scroll to position [6012, 0]
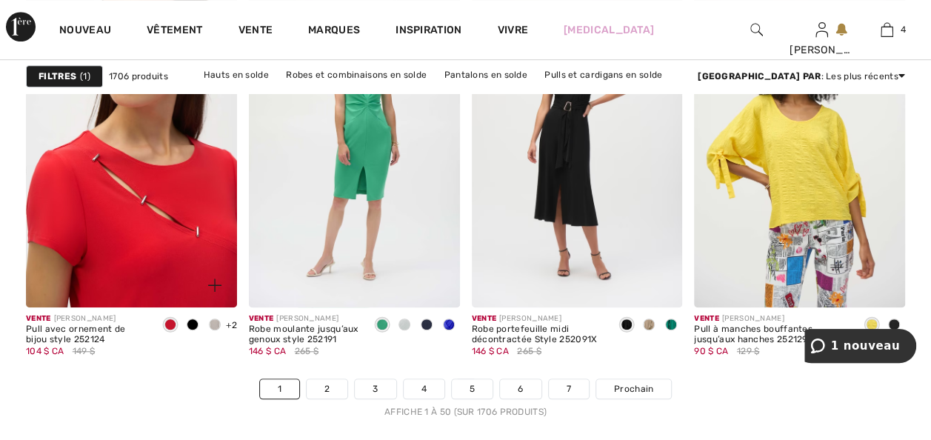
click at [130, 301] on img at bounding box center [131, 149] width 211 height 316
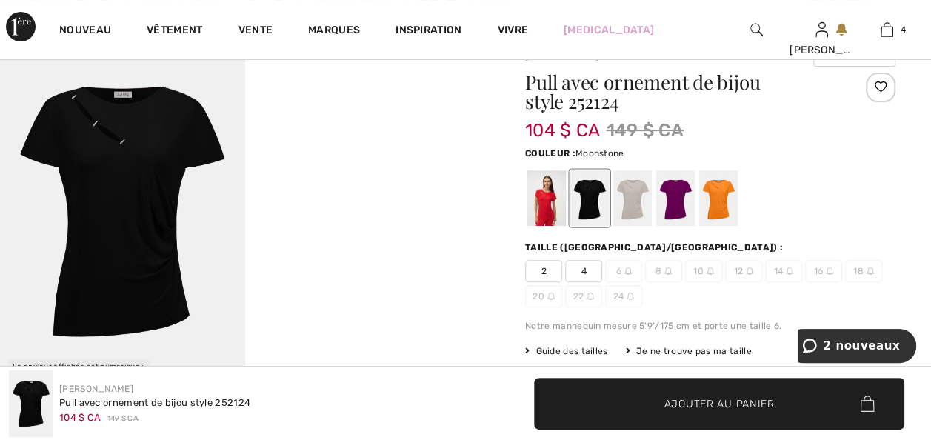
click at [648, 203] on div at bounding box center [632, 198] width 39 height 56
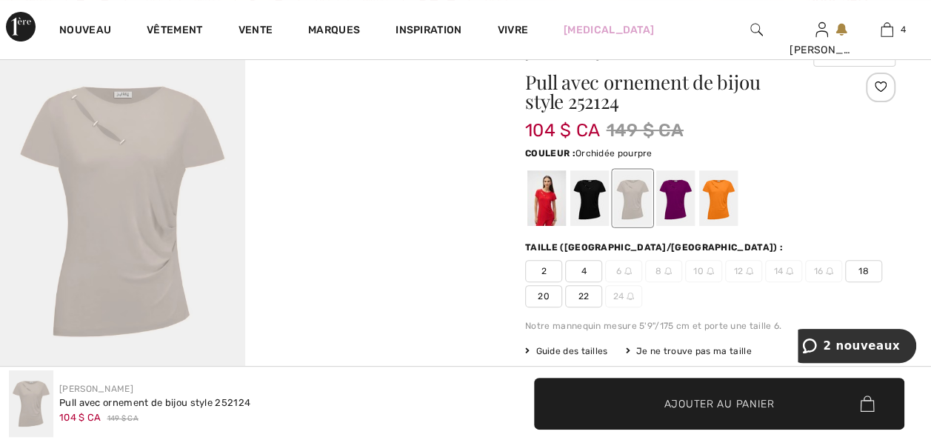
click at [684, 205] on div at bounding box center [675, 198] width 39 height 56
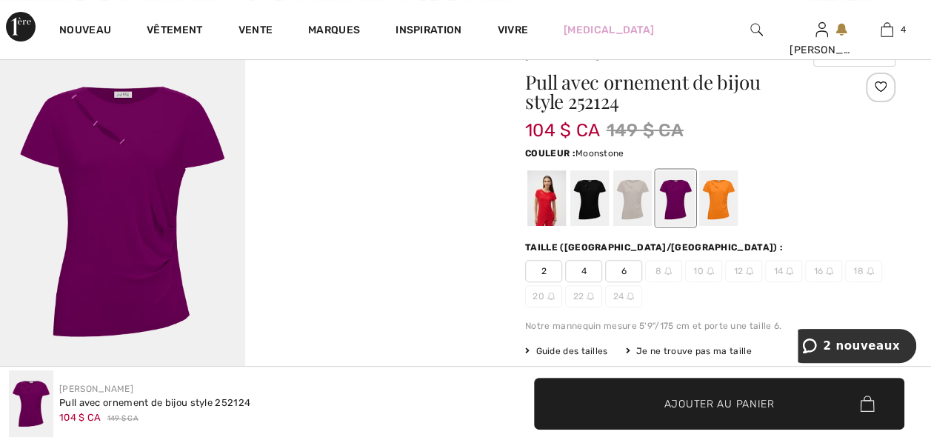
click at [635, 207] on div at bounding box center [632, 198] width 39 height 56
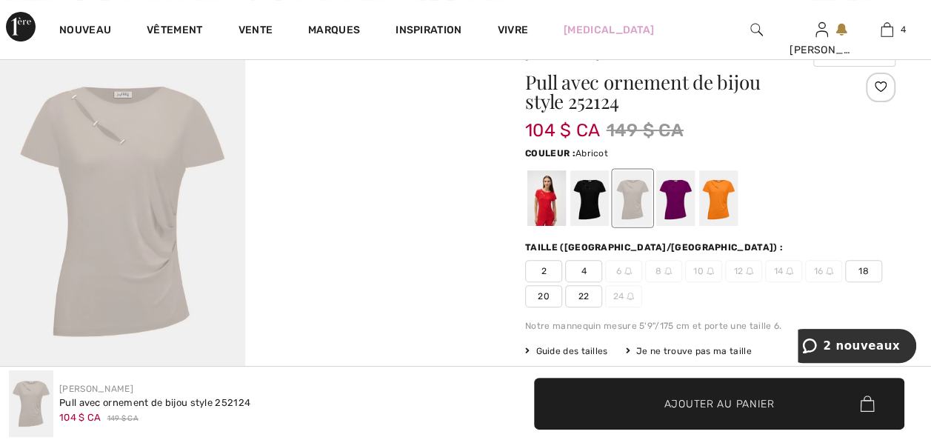
click at [733, 210] on div at bounding box center [718, 198] width 39 height 56
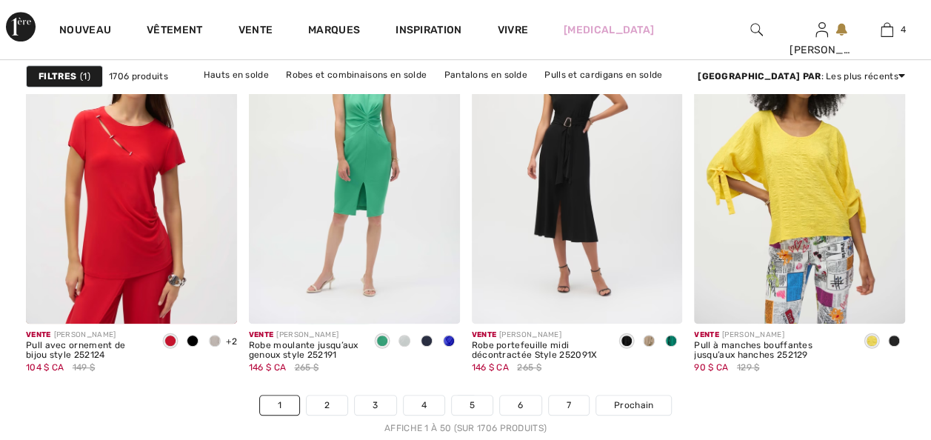
checkbox input "true"
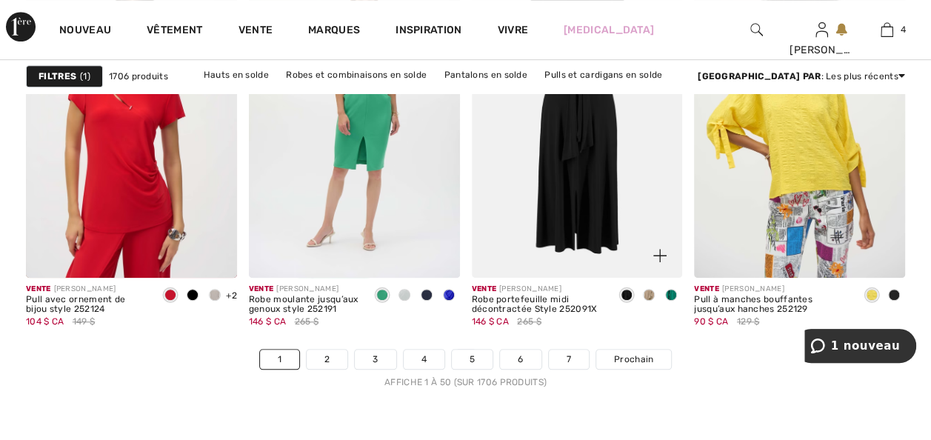
click at [560, 277] on img at bounding box center [577, 119] width 211 height 316
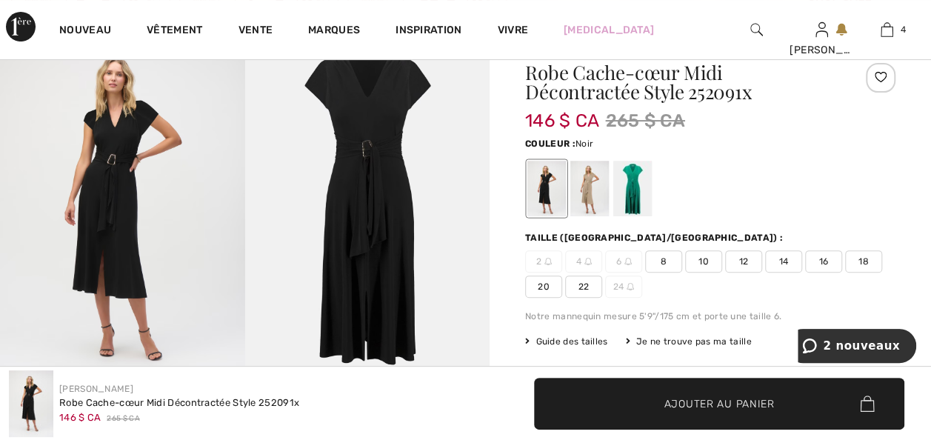
scroll to position [118, 0]
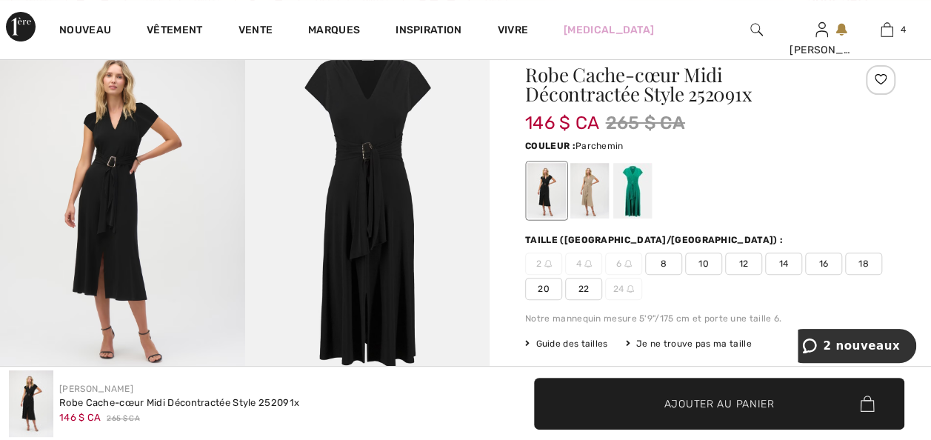
click at [597, 200] on div at bounding box center [589, 191] width 39 height 56
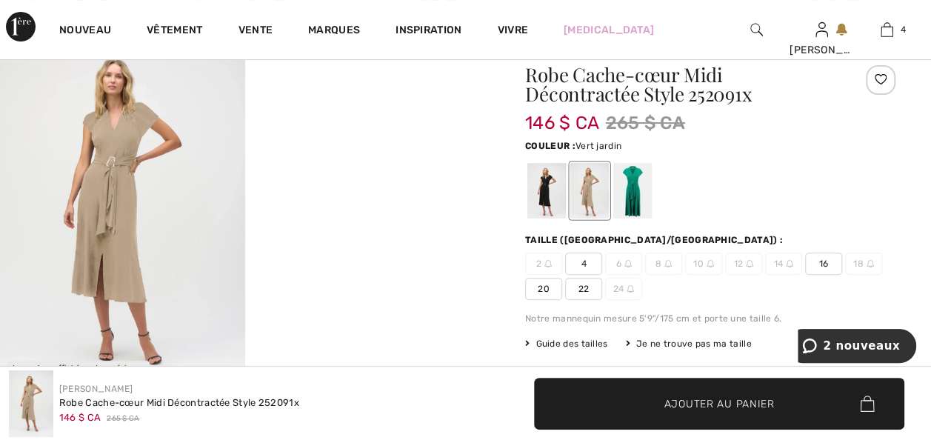
drag, startPoint x: 638, startPoint y: 203, endPoint x: 683, endPoint y: 219, distance: 47.3
click at [638, 203] on div at bounding box center [632, 191] width 39 height 56
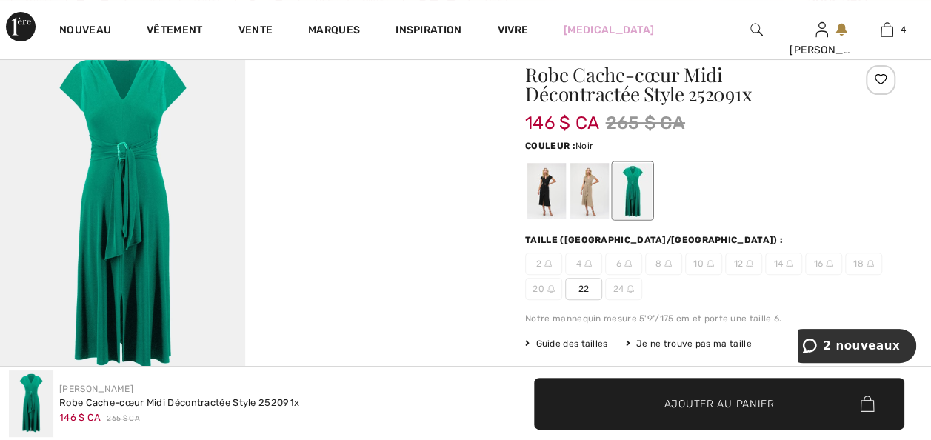
click at [554, 197] on div at bounding box center [546, 191] width 39 height 56
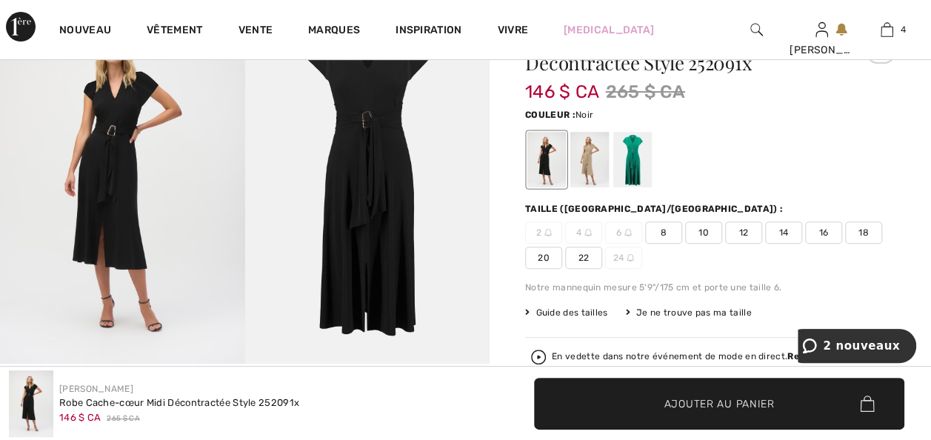
scroll to position [148, 0]
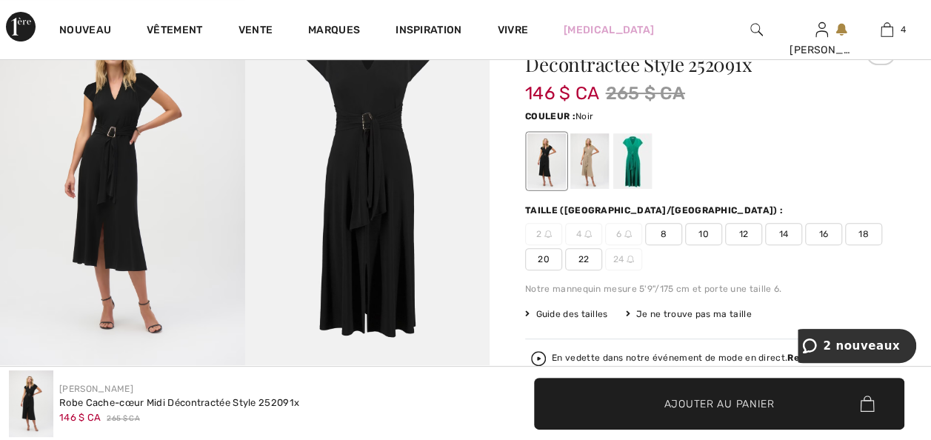
click at [845, 245] on span "18" at bounding box center [863, 234] width 37 height 22
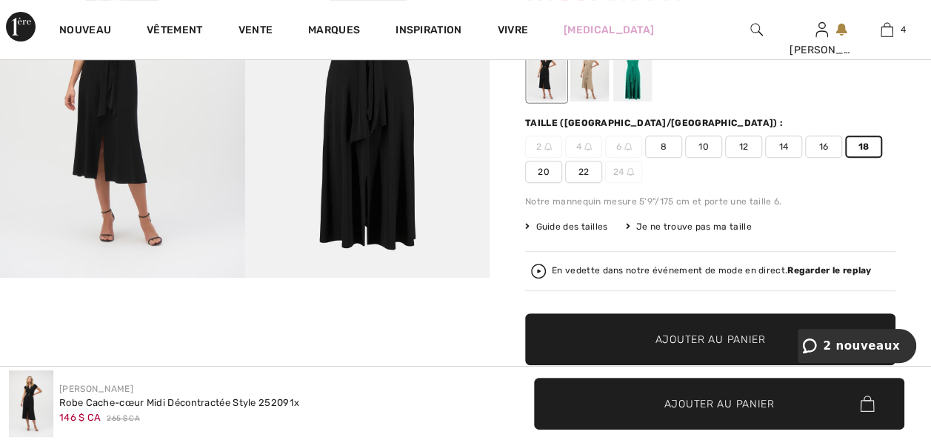
scroll to position [237, 0]
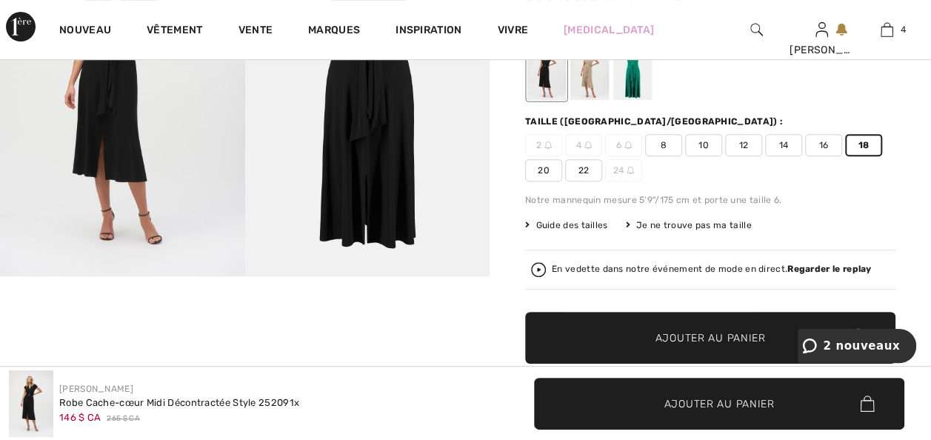
click at [723, 398] on span "Ajouter au panier" at bounding box center [719, 403] width 110 height 16
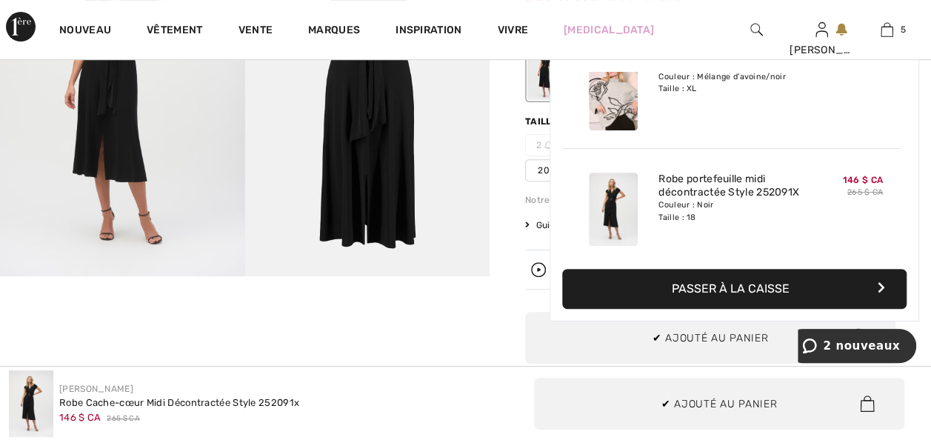
scroll to position [443, 0]
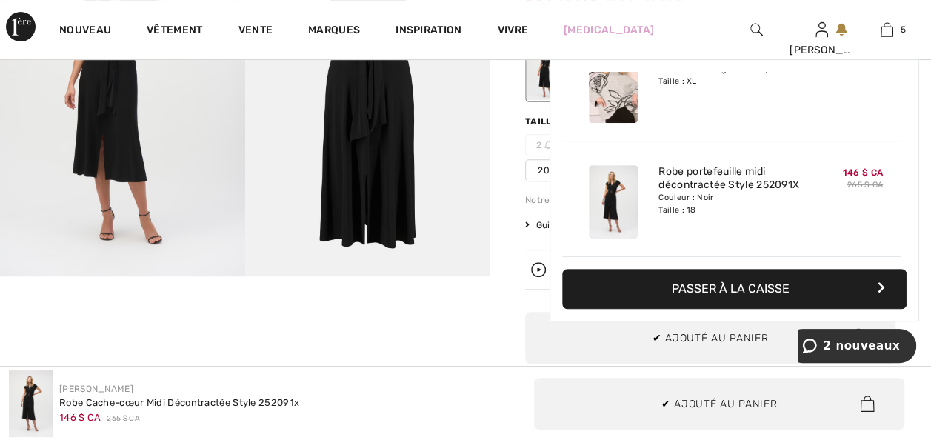
click at [486, 323] on div at bounding box center [244, 402] width 489 height 985
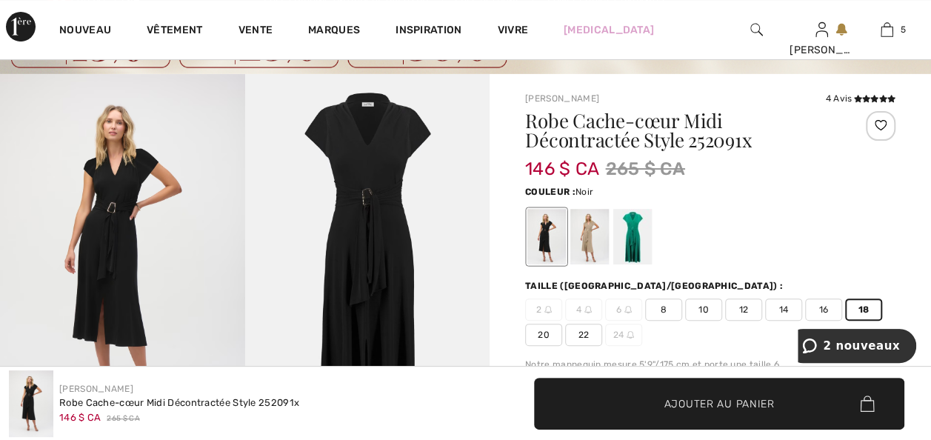
scroll to position [30, 0]
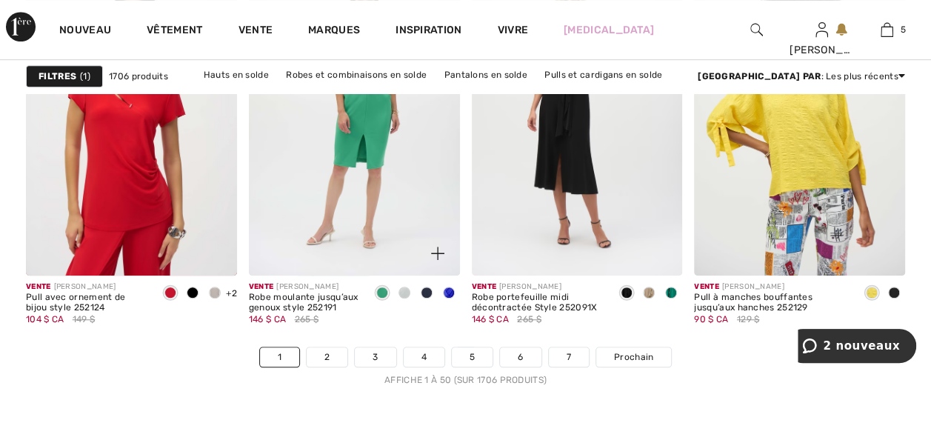
scroll to position [6042, 0]
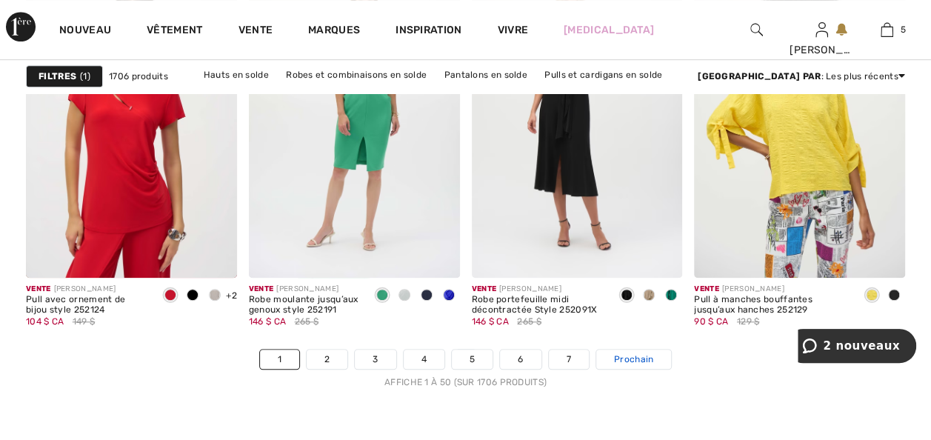
click at [653, 366] on span "Prochain" at bounding box center [633, 358] width 39 height 13
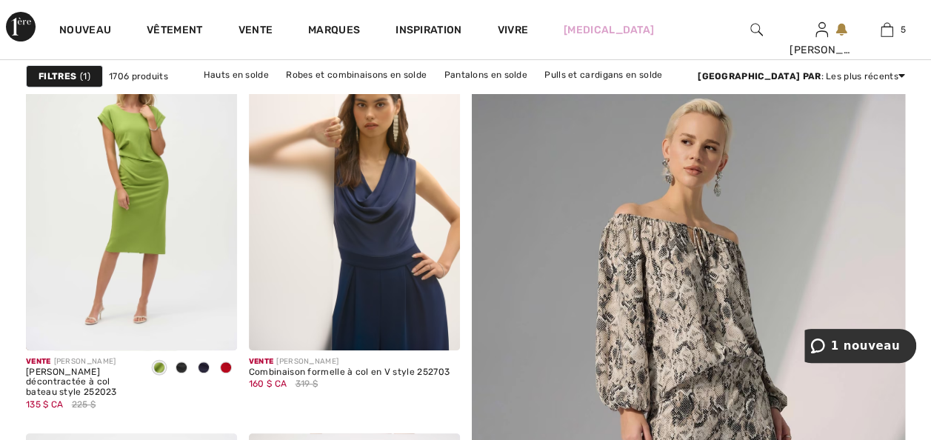
scroll to position [267, 0]
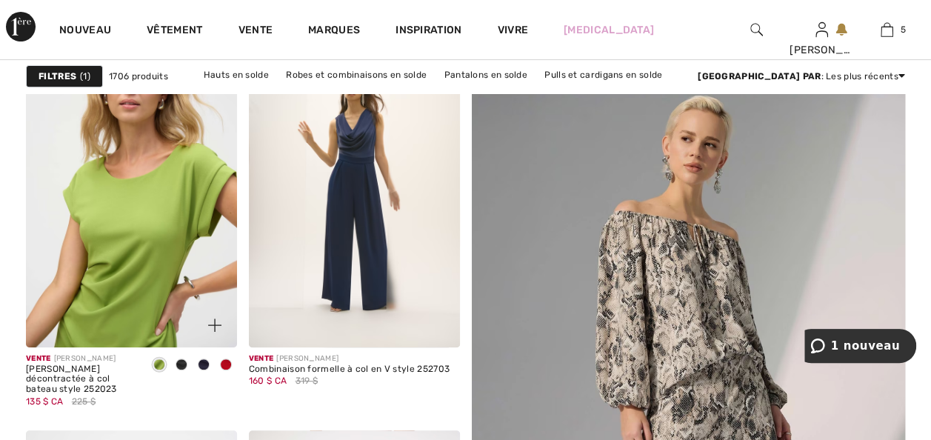
click at [110, 278] on img at bounding box center [131, 189] width 211 height 316
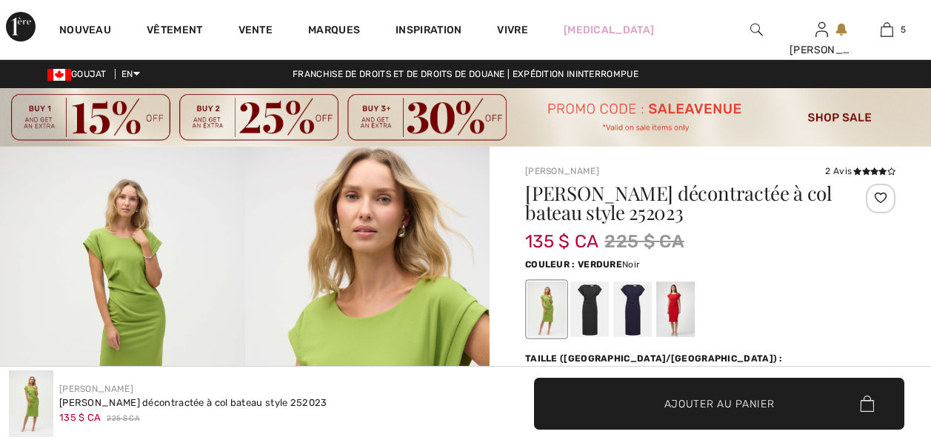
drag, startPoint x: 0, startPoint y: 0, endPoint x: 940, endPoint y: 247, distance: 972.1
click at [598, 281] on div at bounding box center [589, 309] width 39 height 56
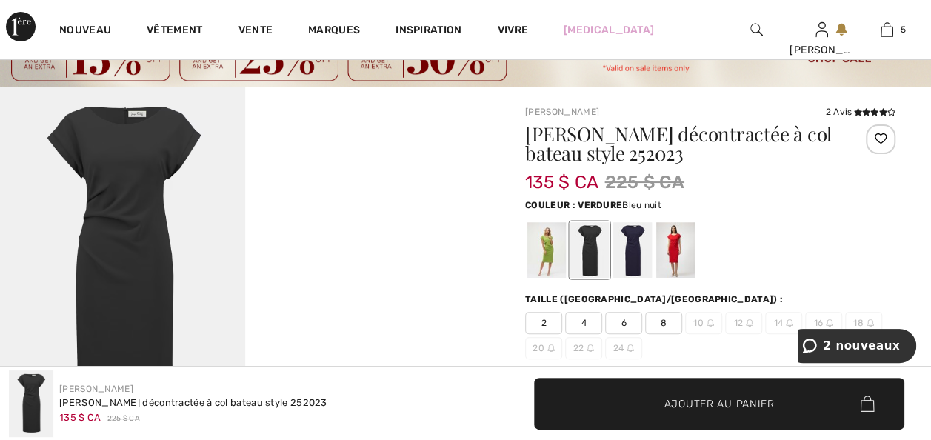
click at [644, 261] on div at bounding box center [632, 250] width 39 height 56
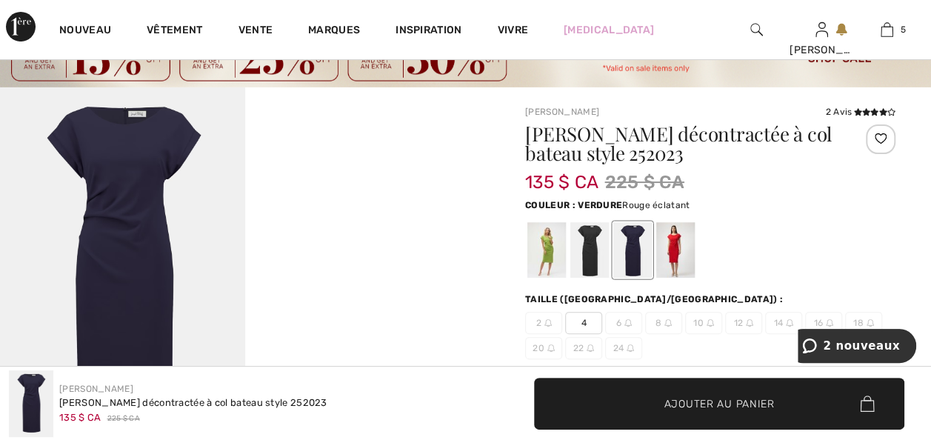
click at [680, 262] on div at bounding box center [675, 250] width 39 height 56
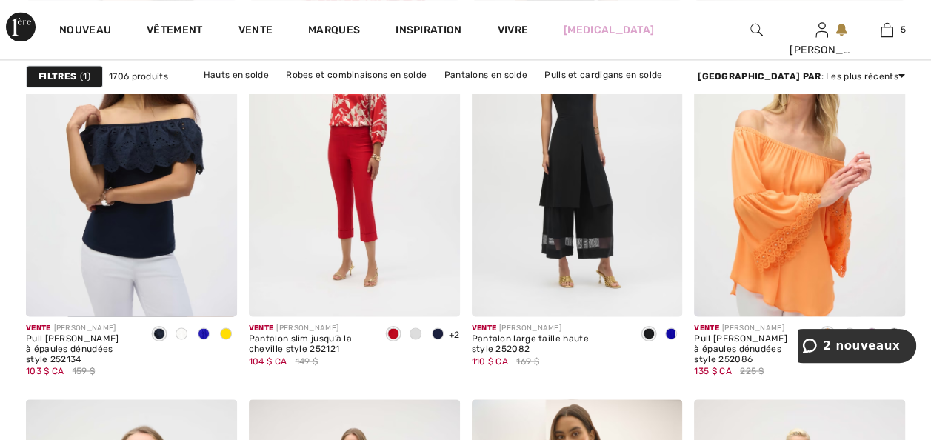
scroll to position [1066, 0]
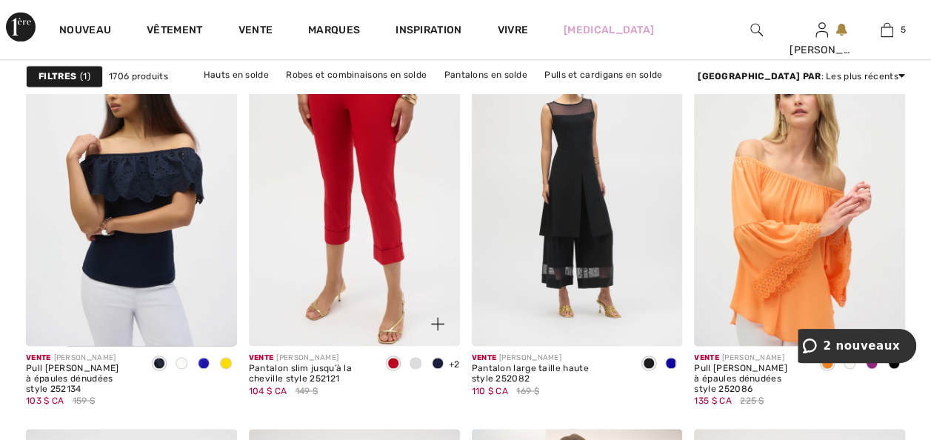
click at [339, 235] on img at bounding box center [354, 188] width 211 height 316
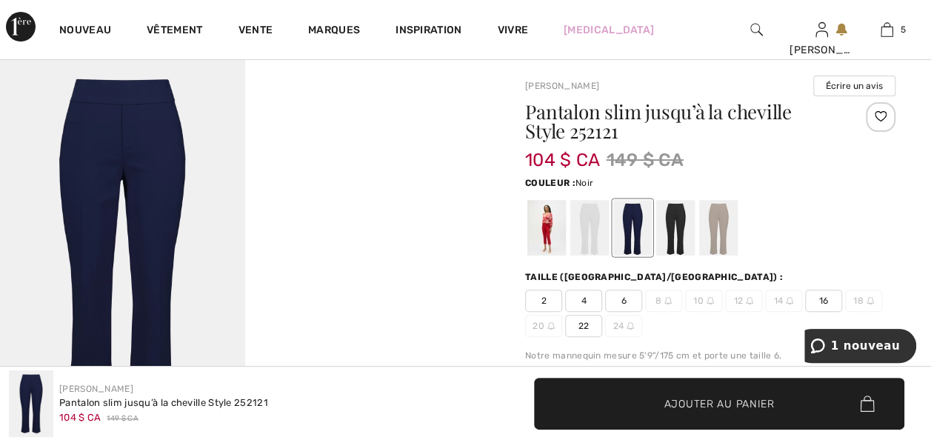
click at [681, 240] on div at bounding box center [675, 228] width 39 height 56
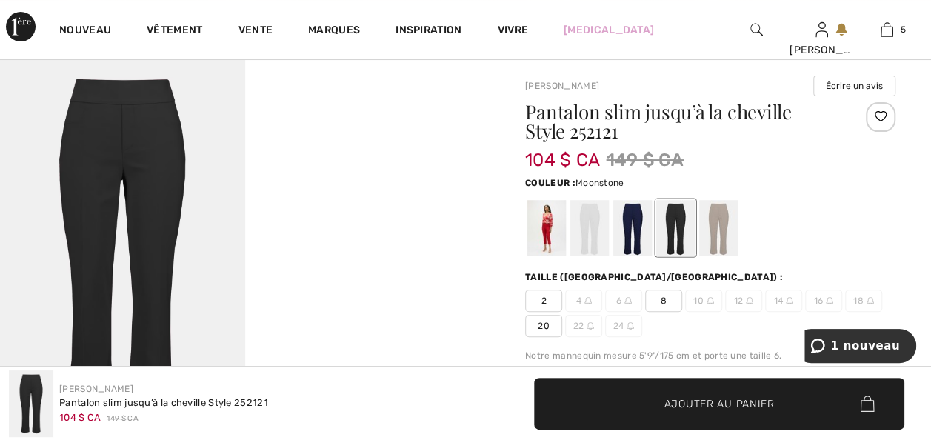
click at [732, 233] on div at bounding box center [718, 228] width 39 height 56
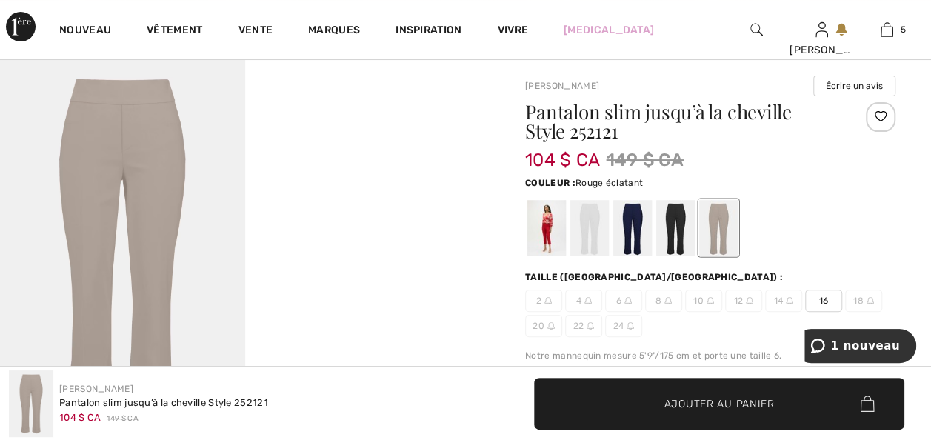
click at [560, 232] on div at bounding box center [546, 228] width 39 height 56
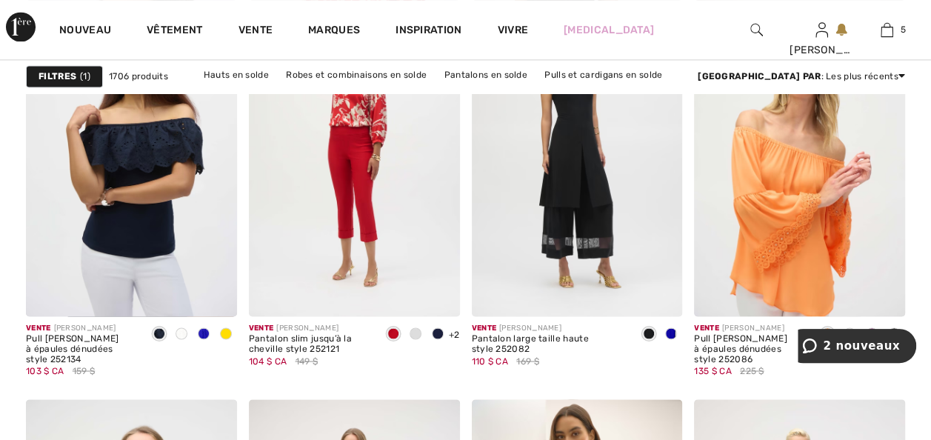
scroll to position [1125, 0]
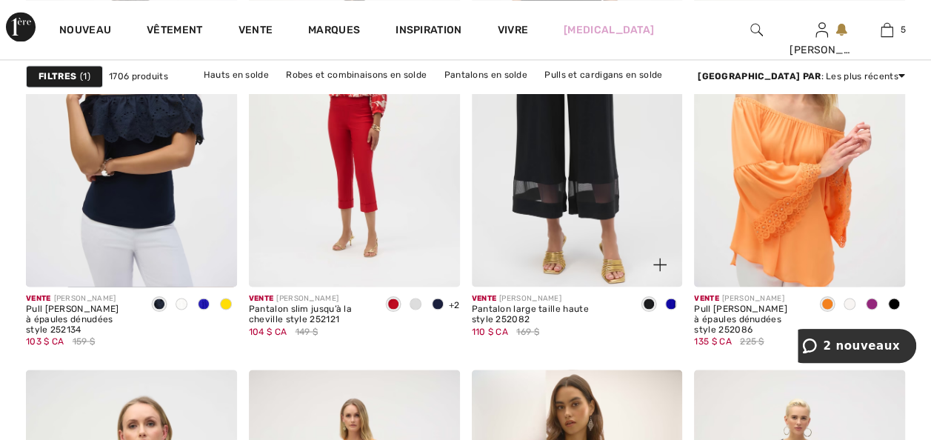
click at [565, 186] on img at bounding box center [577, 128] width 211 height 316
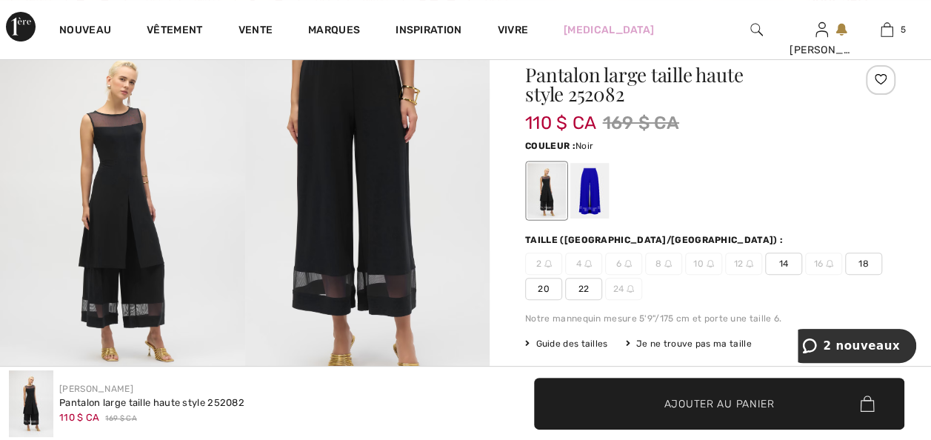
scroll to position [148, 0]
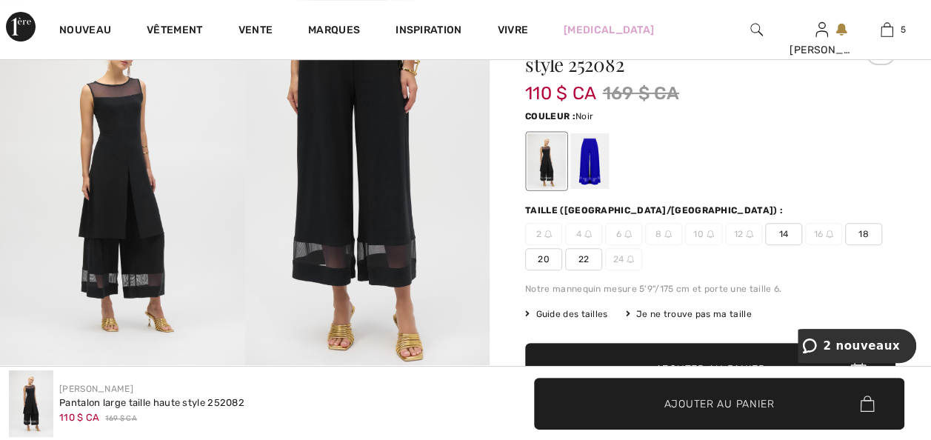
click at [845, 245] on span "18" at bounding box center [863, 234] width 37 height 22
click at [726, 400] on span "Ajouter au panier" at bounding box center [719, 403] width 110 height 16
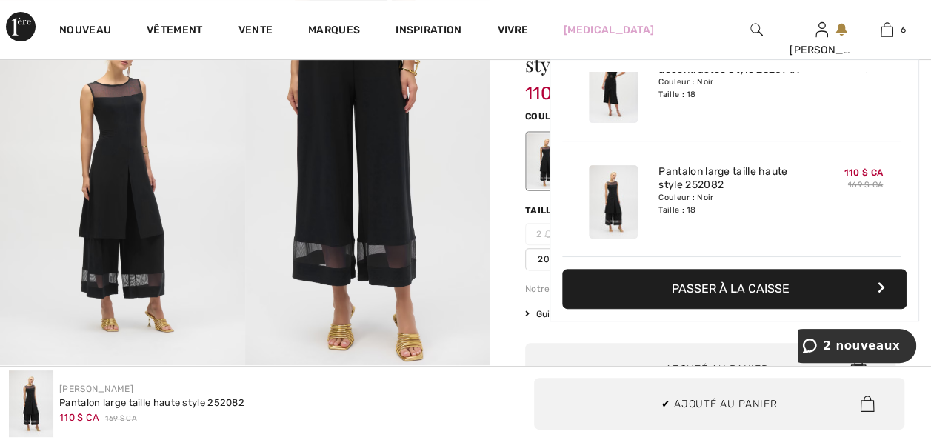
scroll to position [569, 0]
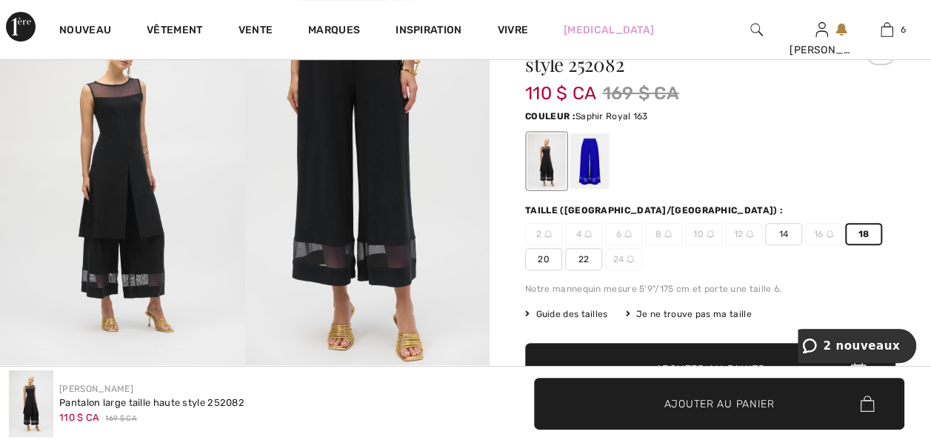
click at [598, 173] on div at bounding box center [589, 161] width 39 height 56
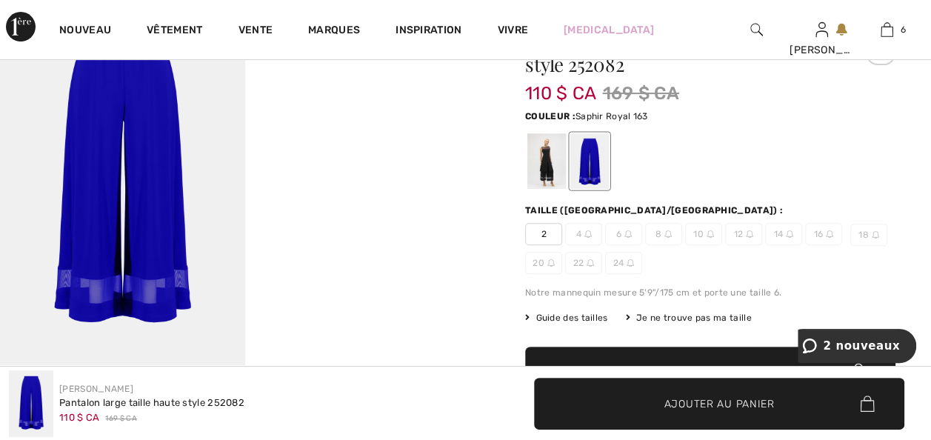
scroll to position [118, 0]
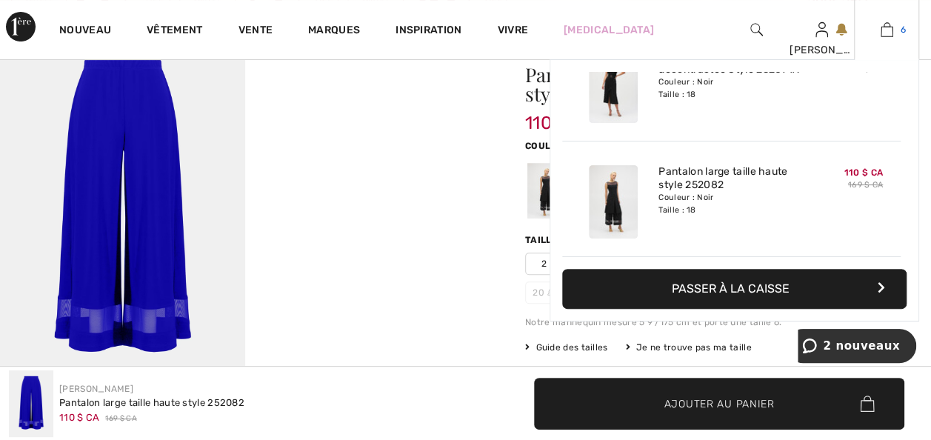
click at [887, 27] on img at bounding box center [886, 30] width 13 height 18
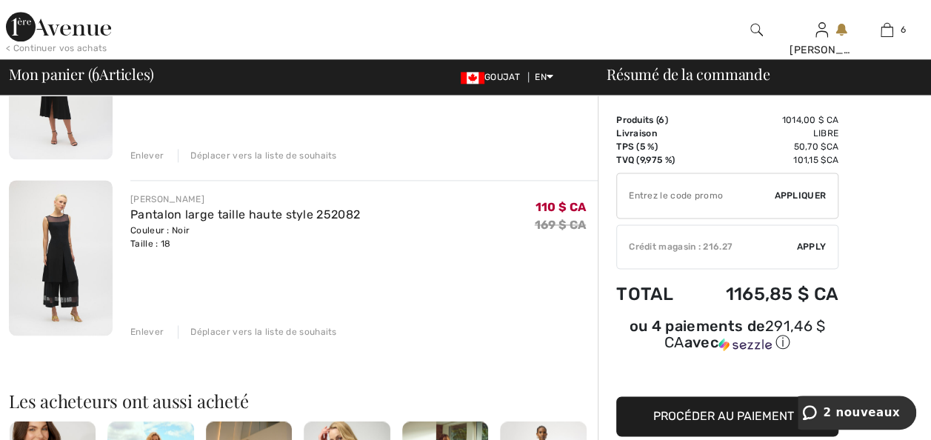
scroll to position [948, 0]
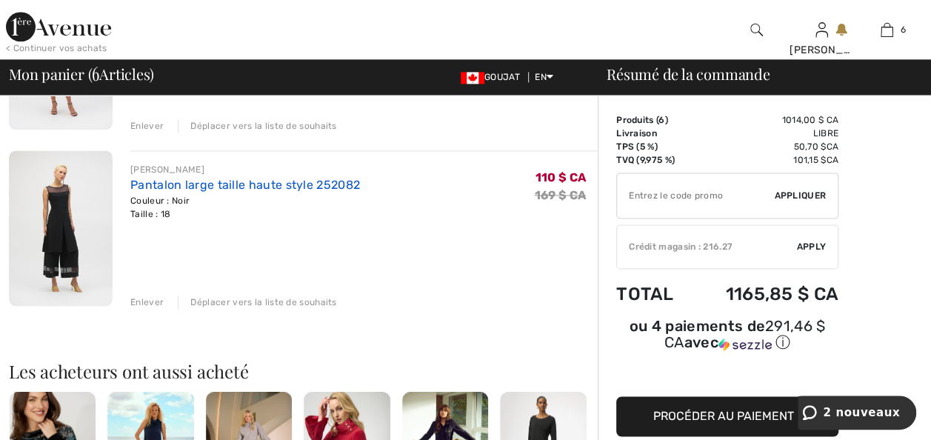
click at [155, 192] on link "Pantalon large taille haute style 252082" at bounding box center [245, 185] width 230 height 14
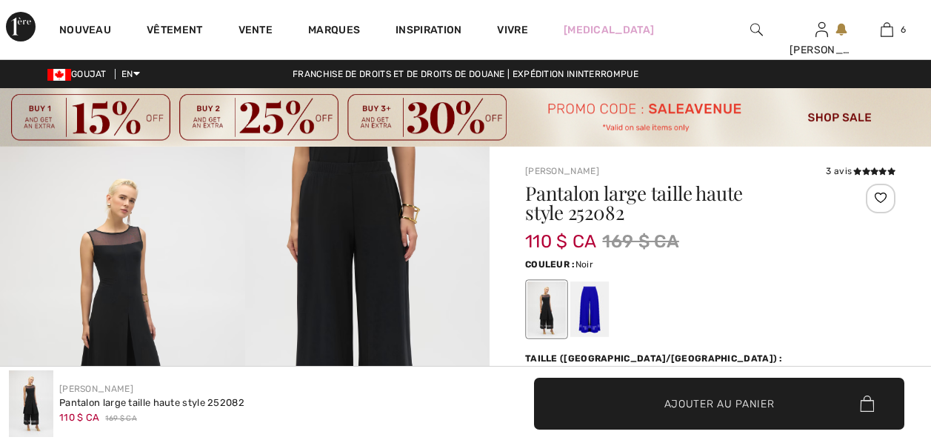
checkbox input "true"
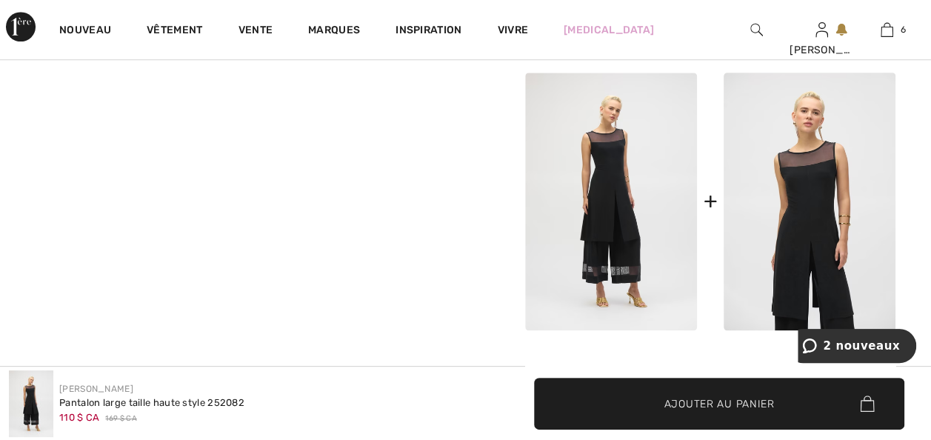
scroll to position [622, 0]
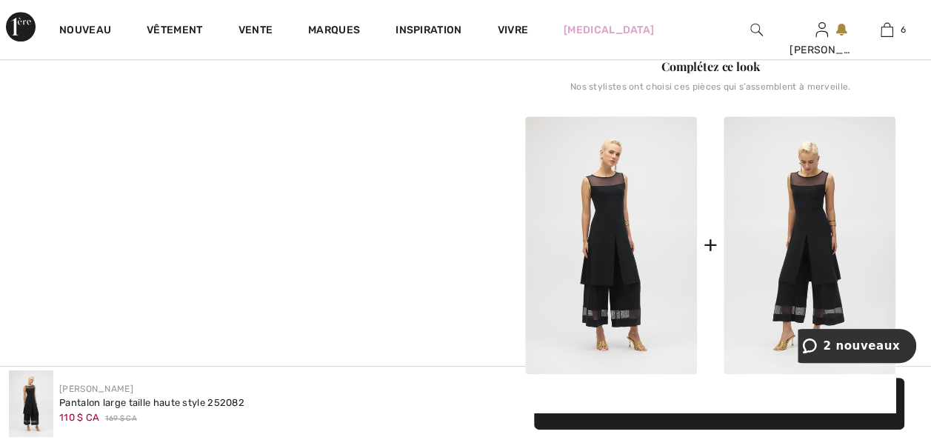
click at [794, 280] on img at bounding box center [809, 245] width 172 height 258
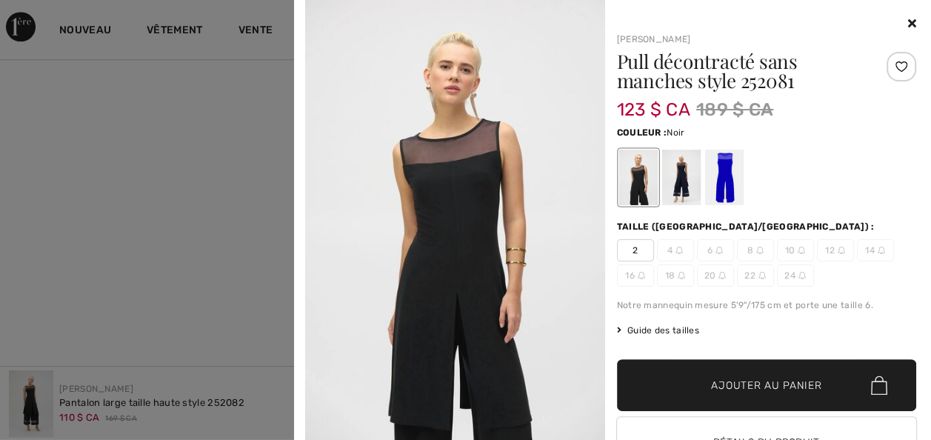
scroll to position [652, 0]
click at [680, 193] on div at bounding box center [680, 178] width 39 height 56
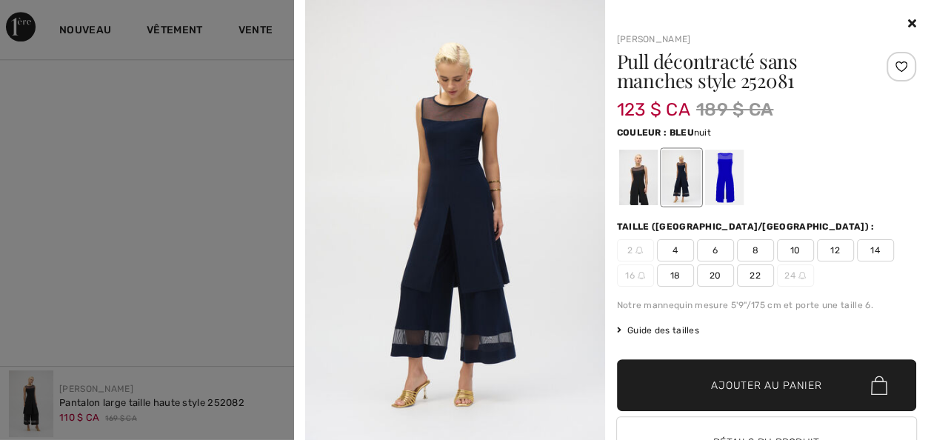
click at [671, 284] on span "18" at bounding box center [675, 275] width 37 height 22
click at [723, 393] on span "Ajouter au panier" at bounding box center [766, 386] width 110 height 16
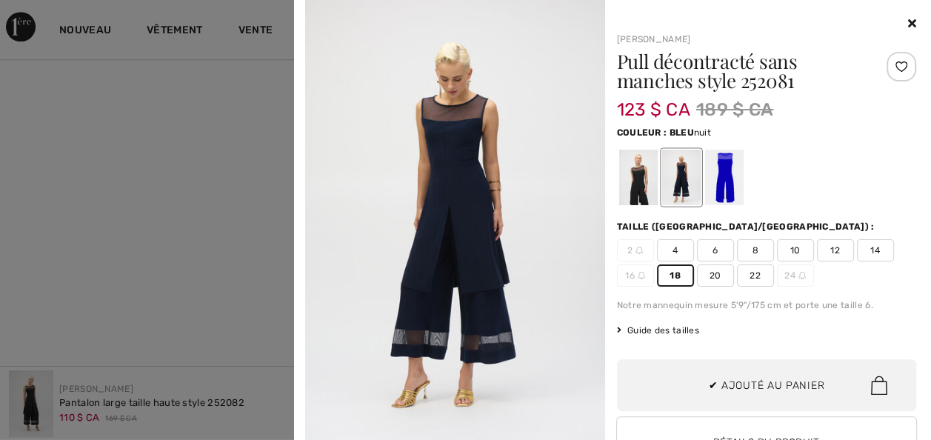
scroll to position [694, 0]
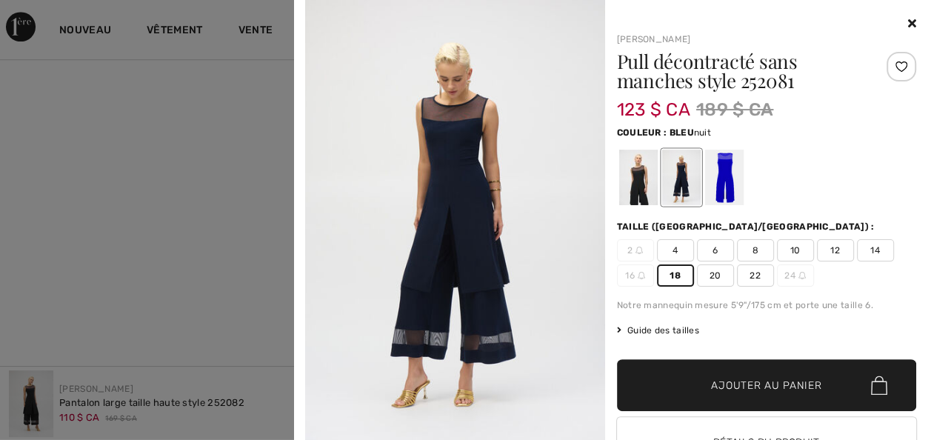
click at [774, 392] on span "Ajouter au panier" at bounding box center [766, 386] width 110 height 16
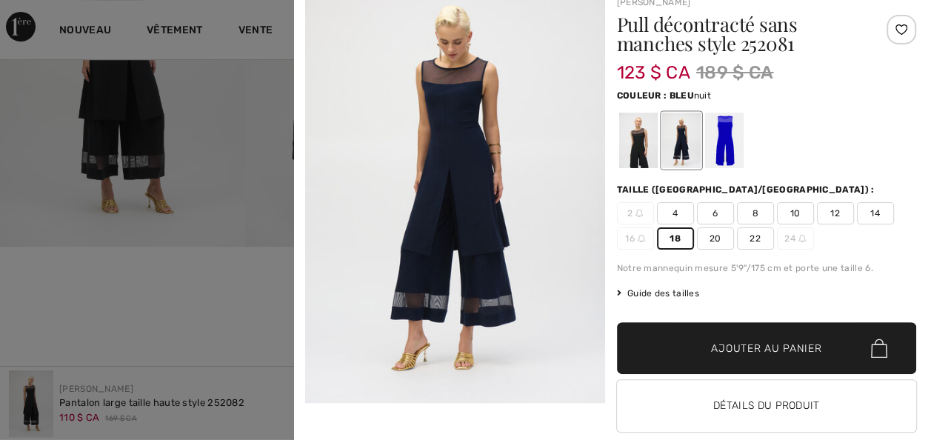
scroll to position [0, 0]
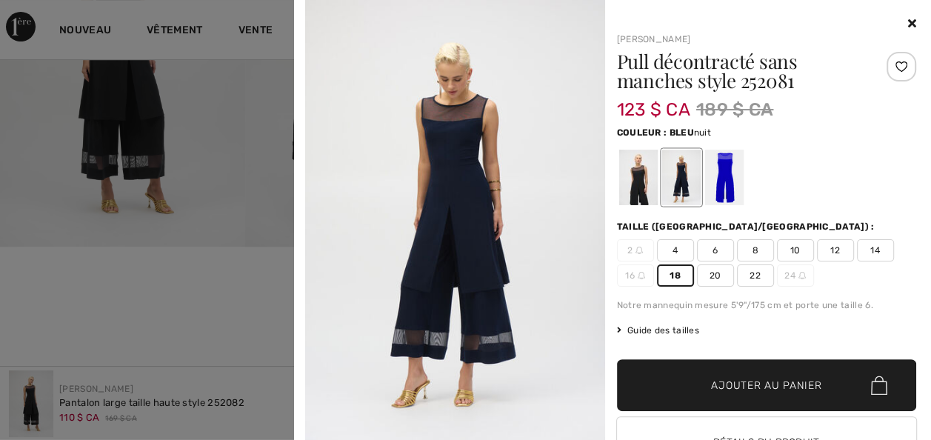
click at [723, 187] on div at bounding box center [723, 178] width 39 height 56
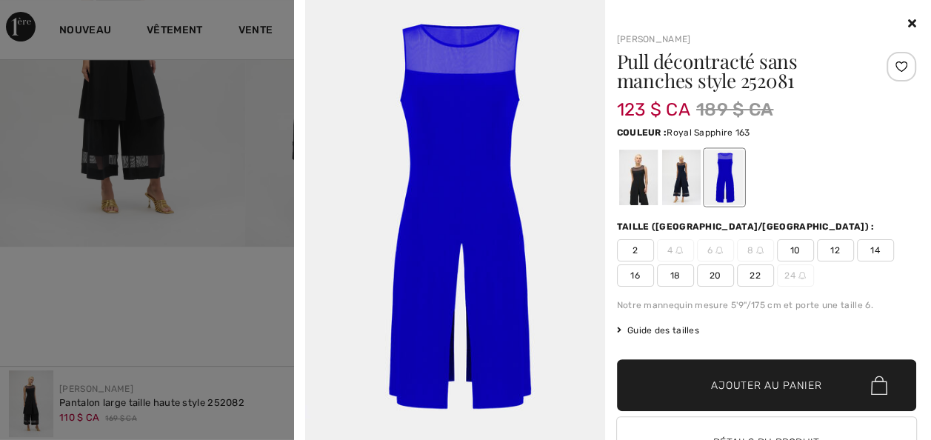
click at [628, 188] on div at bounding box center [637, 178] width 39 height 56
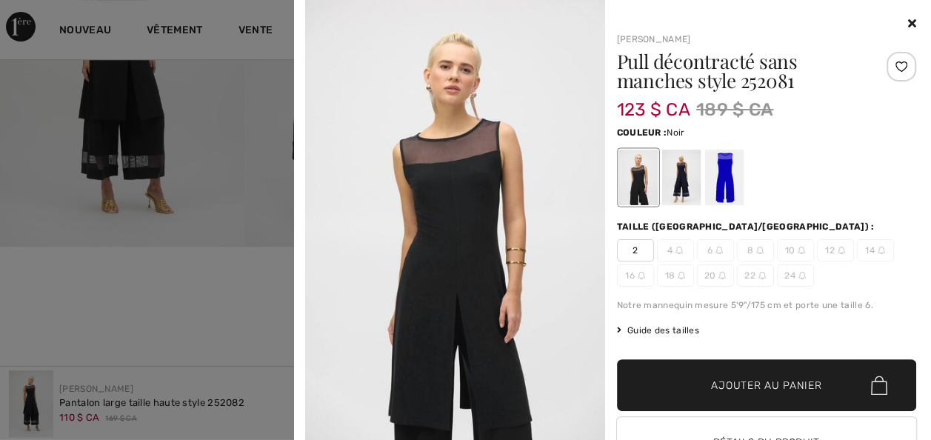
click at [908, 22] on icon at bounding box center [912, 23] width 8 height 12
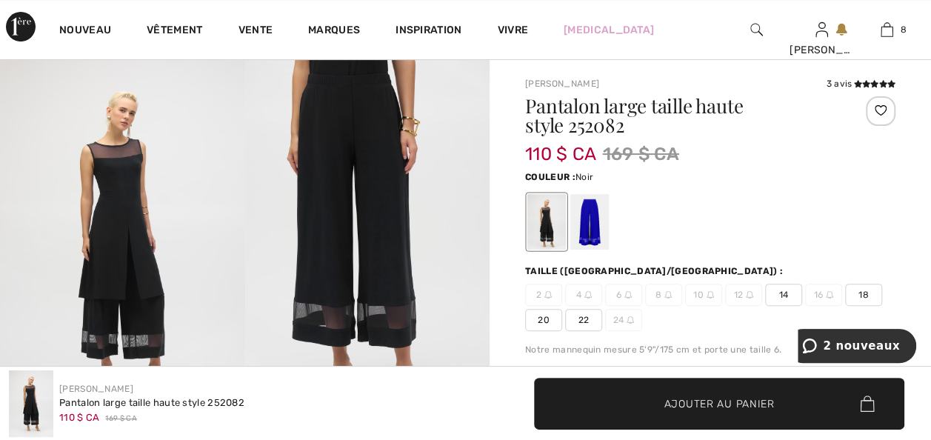
scroll to position [89, 0]
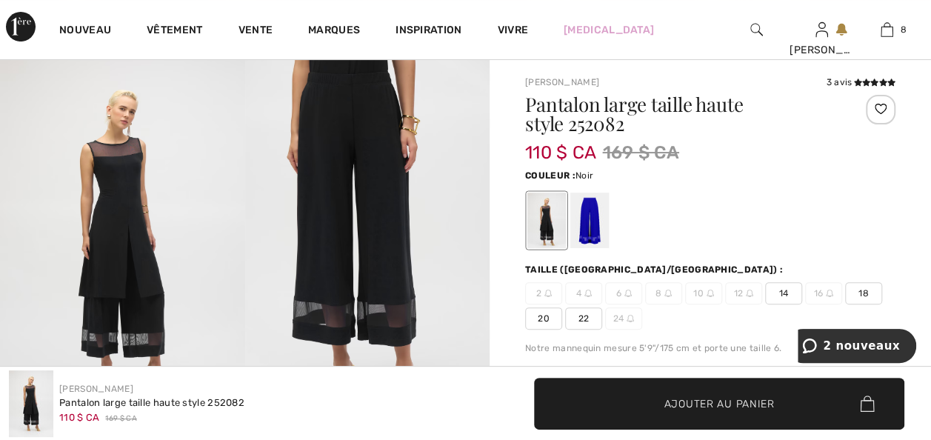
click at [551, 232] on div at bounding box center [546, 221] width 39 height 56
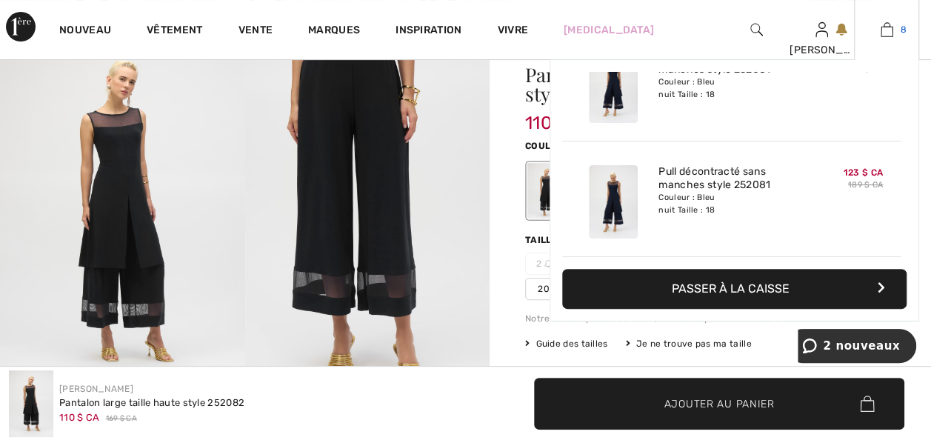
click at [880, 33] on img at bounding box center [886, 30] width 13 height 18
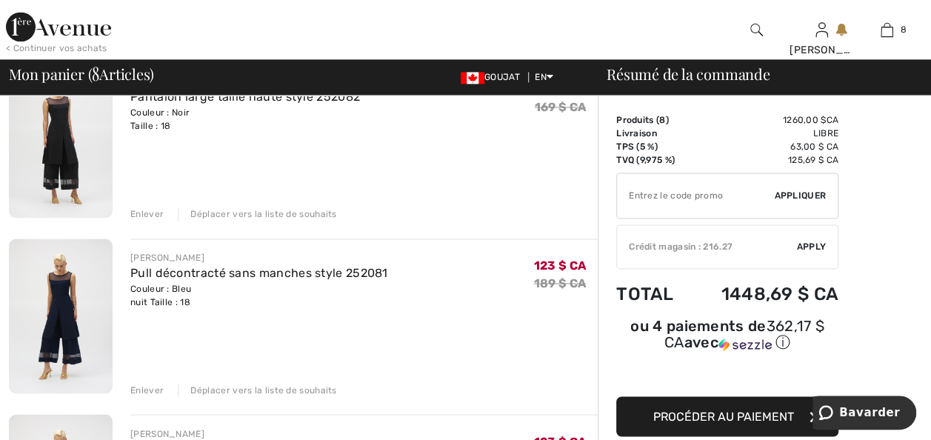
scroll to position [1037, 0]
drag, startPoint x: 149, startPoint y: 147, endPoint x: 20, endPoint y: 217, distance: 146.4
click at [149, 103] on link "Pantalon large taille haute style 252082" at bounding box center [245, 96] width 230 height 14
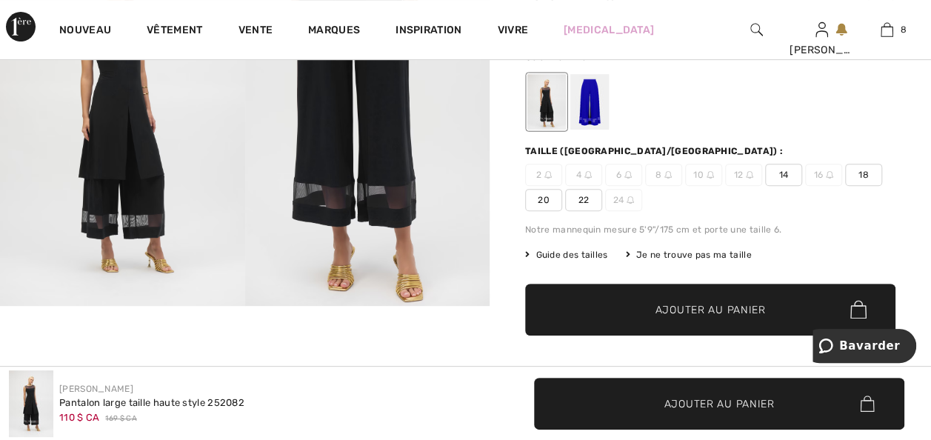
scroll to position [178, 0]
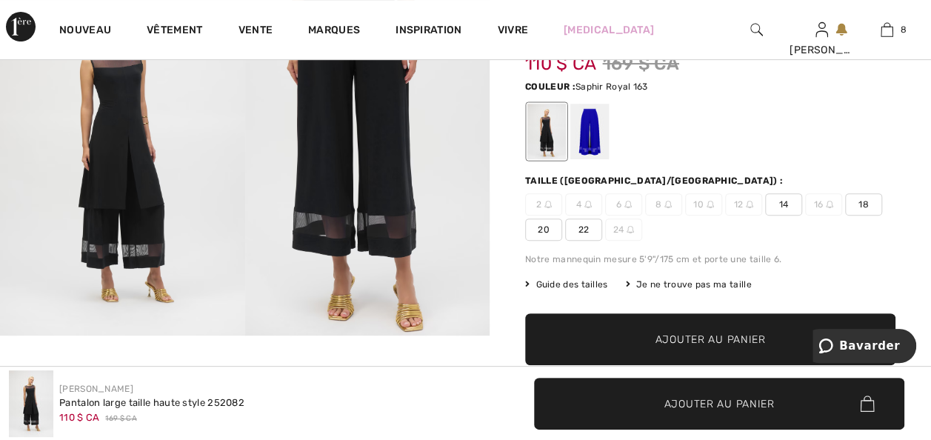
click at [603, 142] on div at bounding box center [589, 132] width 39 height 56
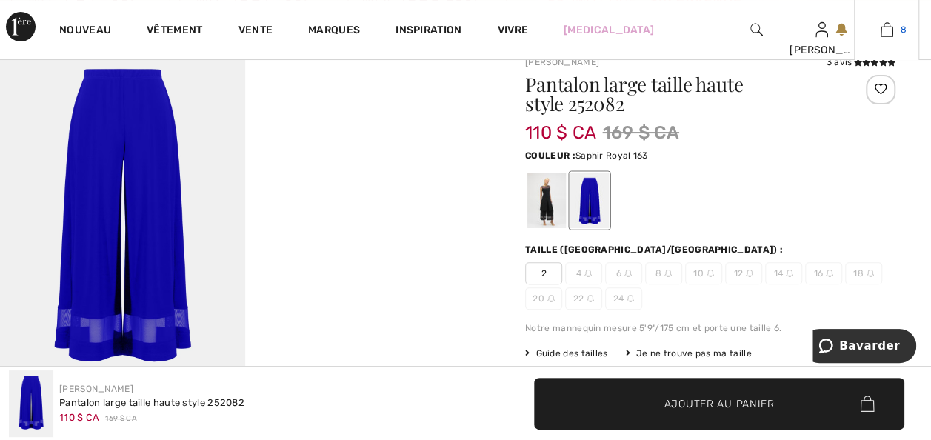
scroll to position [89, 0]
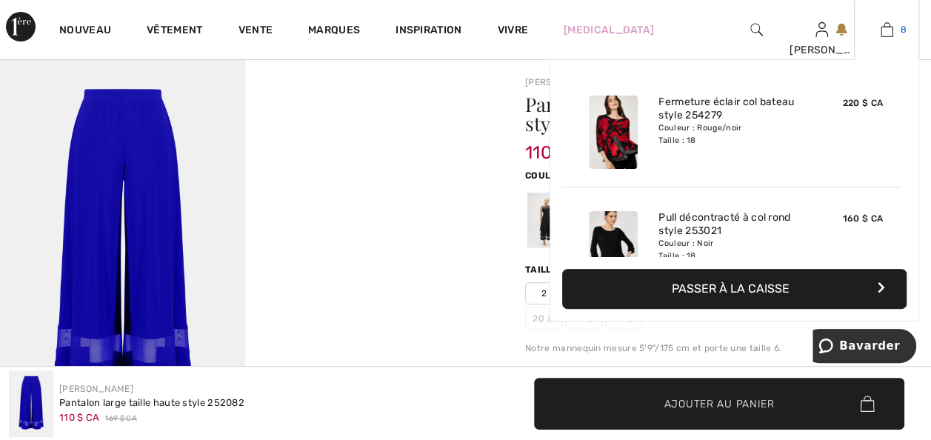
click at [883, 30] on img at bounding box center [886, 30] width 13 height 18
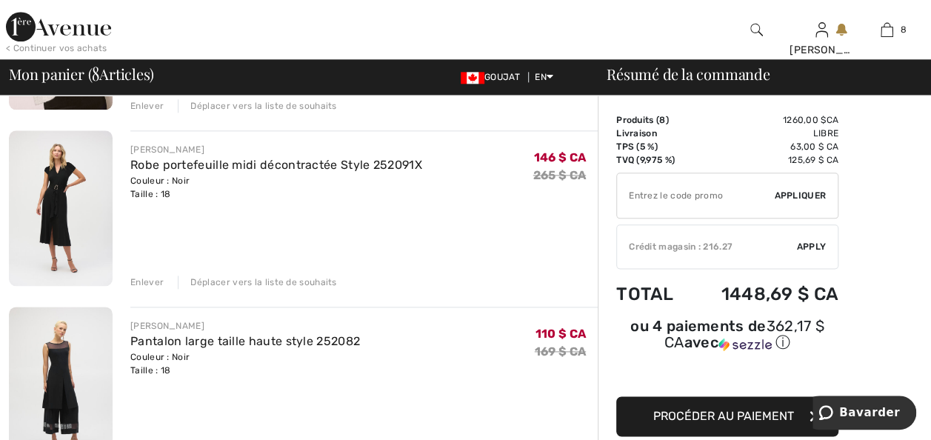
scroll to position [800, 0]
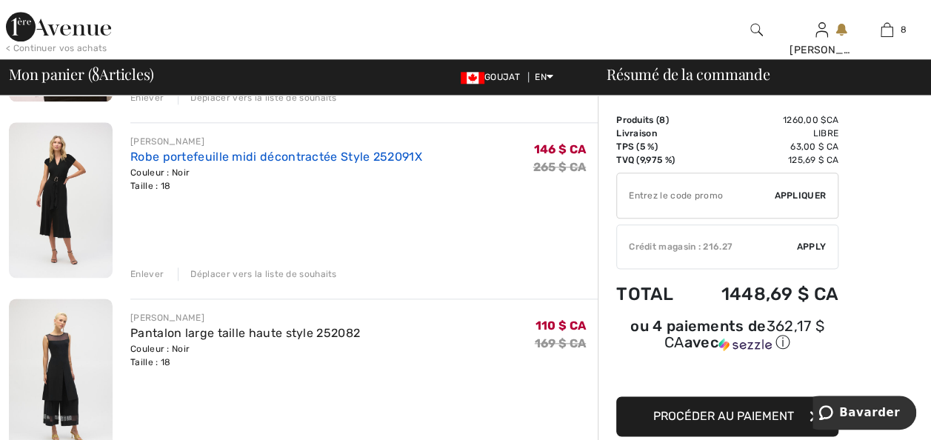
click at [168, 164] on link "Robe portefeuille midi décontractée Style 252091X" at bounding box center [276, 157] width 292 height 14
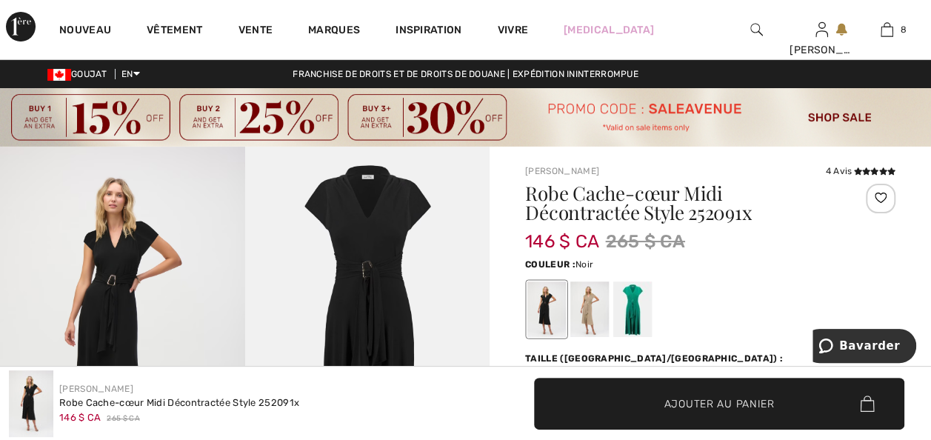
click at [118, 309] on img at bounding box center [122, 330] width 245 height 367
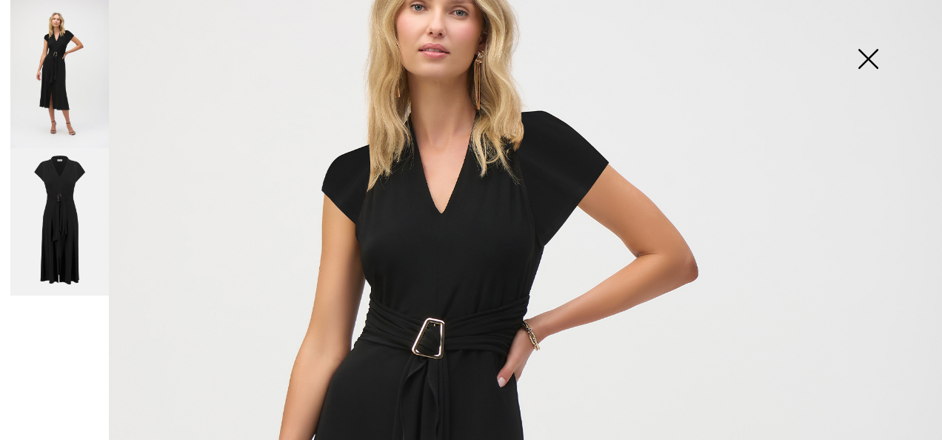
scroll to position [147, 0]
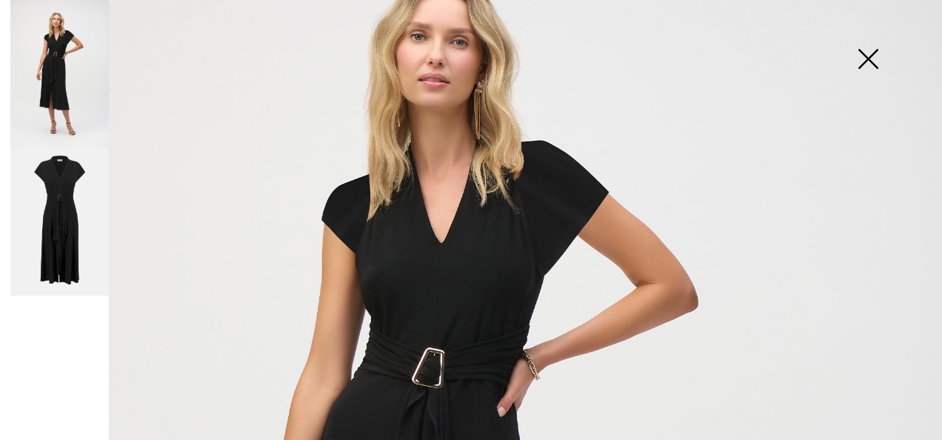
click at [61, 259] on img at bounding box center [59, 222] width 98 height 148
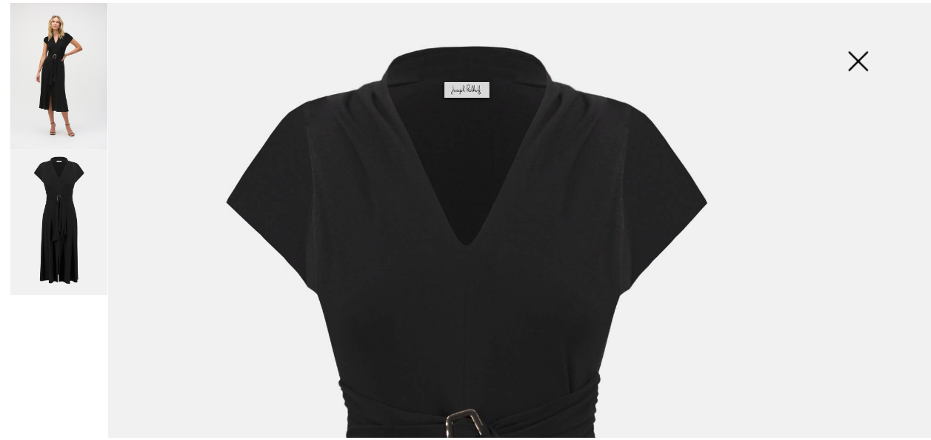
scroll to position [0, 0]
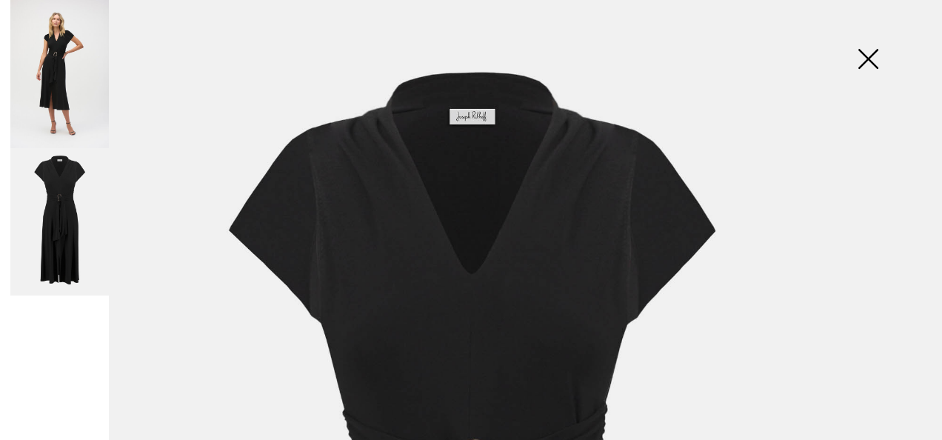
click at [874, 52] on img at bounding box center [868, 60] width 74 height 76
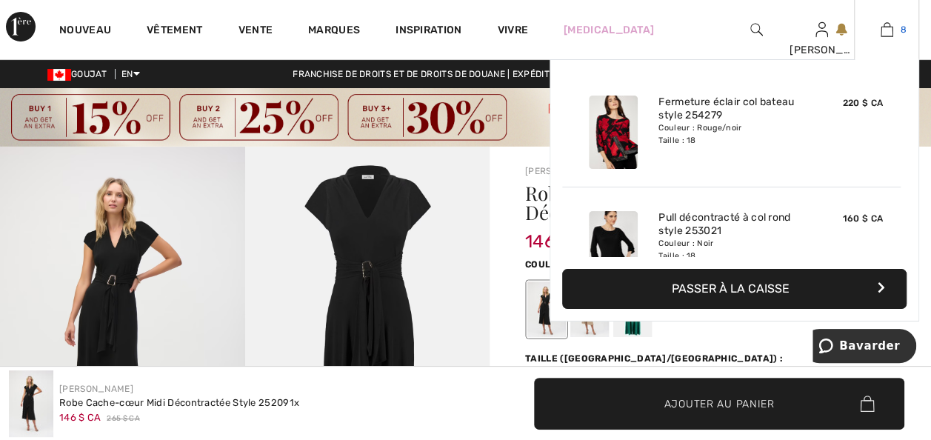
click at [882, 31] on img at bounding box center [886, 30] width 13 height 18
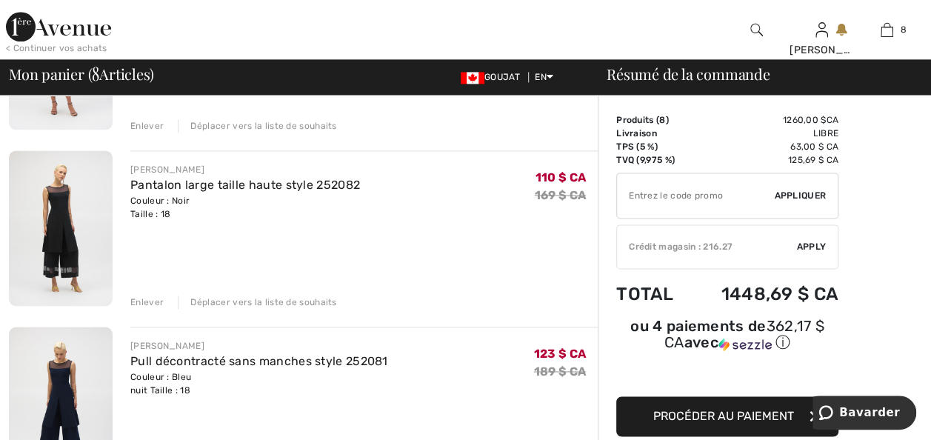
scroll to position [977, 0]
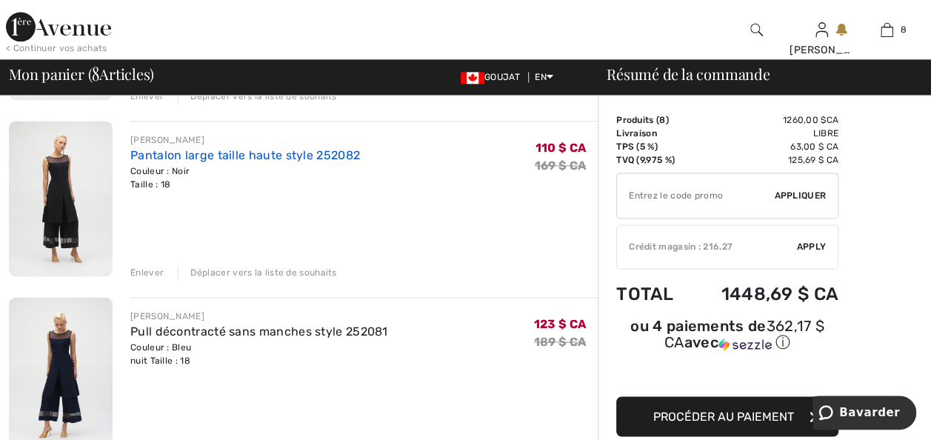
click at [159, 162] on link "Pantalon large taille haute style 252082" at bounding box center [245, 155] width 230 height 14
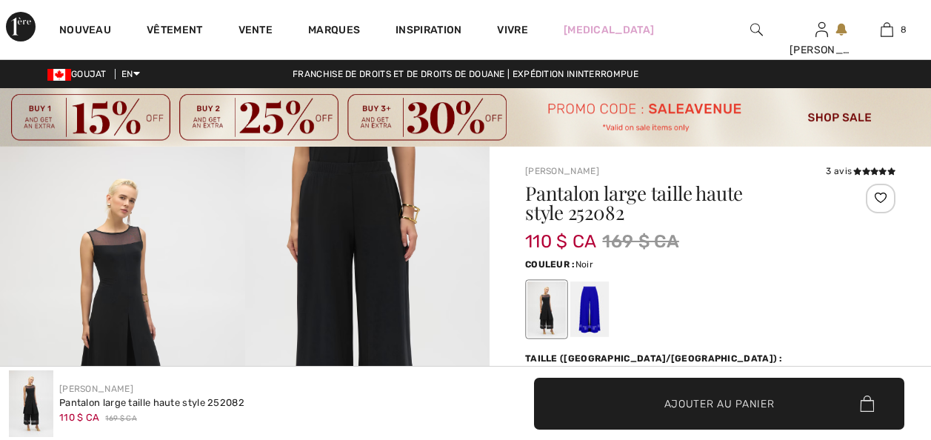
scroll to position [30, 0]
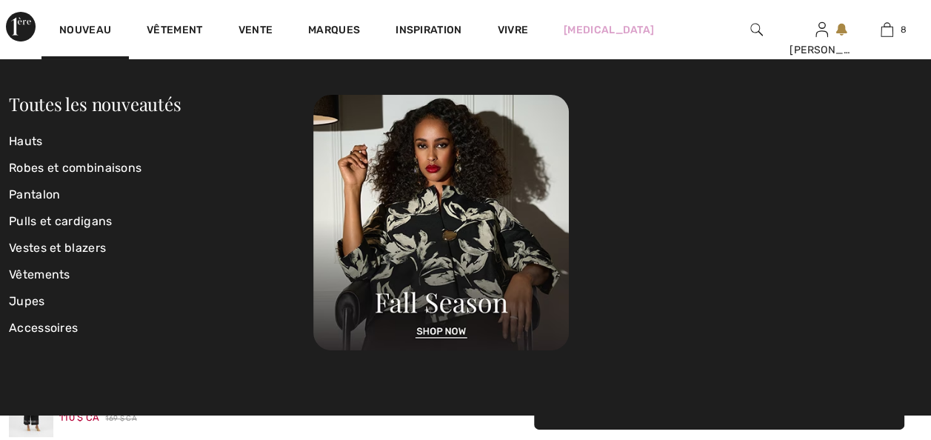
checkbox input "true"
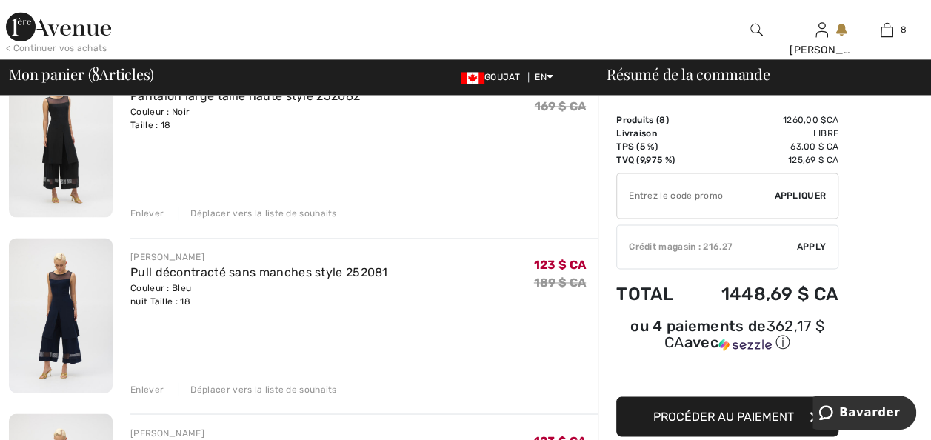
click at [148, 220] on div "Enlever" at bounding box center [146, 213] width 33 height 13
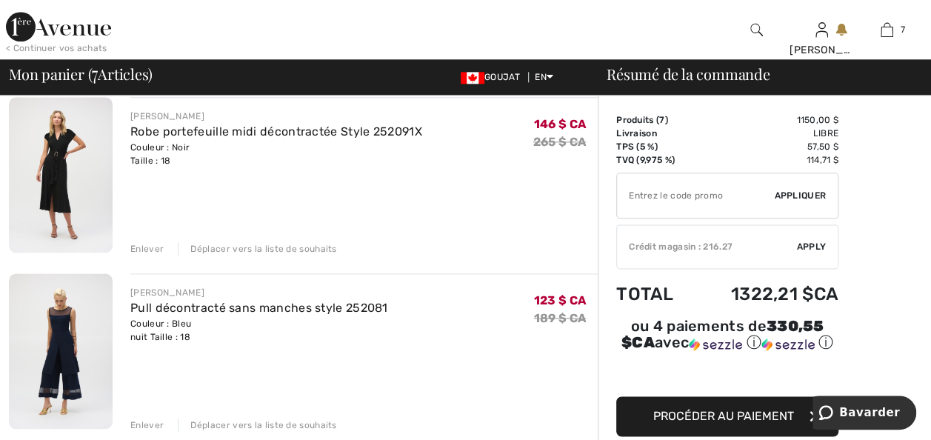
scroll to position [829, 0]
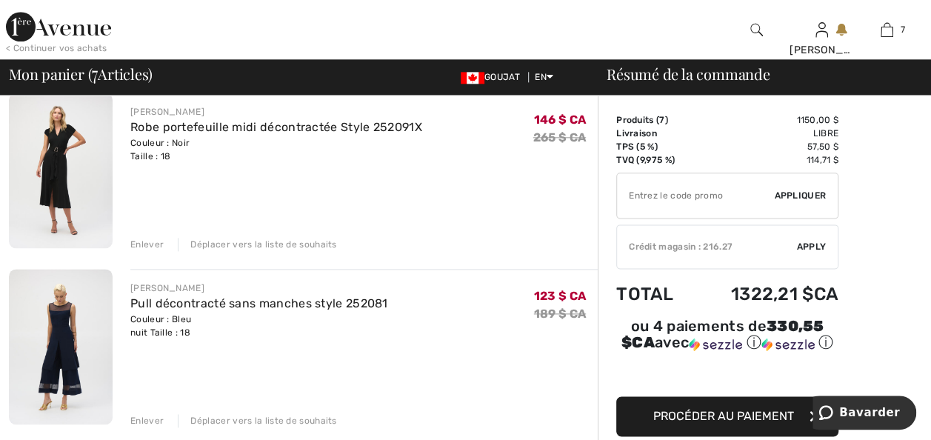
click at [211, 251] on div "Déplacer vers la liste de souhaits" at bounding box center [257, 244] width 158 height 13
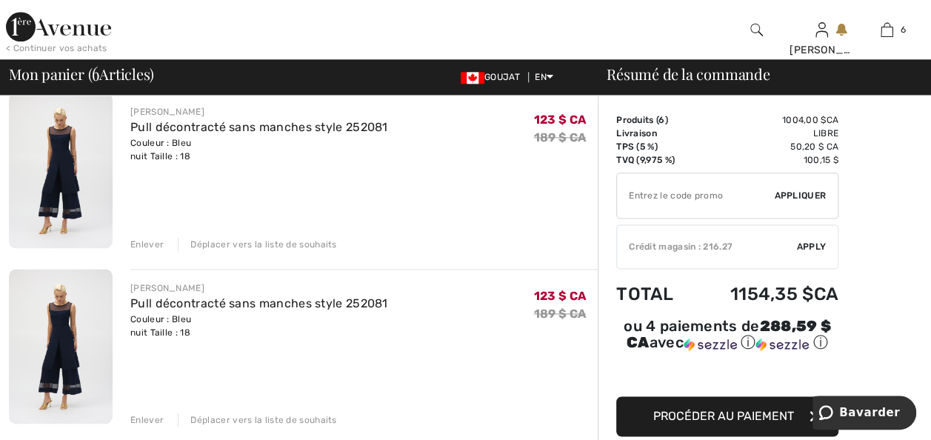
click at [252, 251] on div "Déplacer vers la liste de souhaits" at bounding box center [257, 244] width 158 height 13
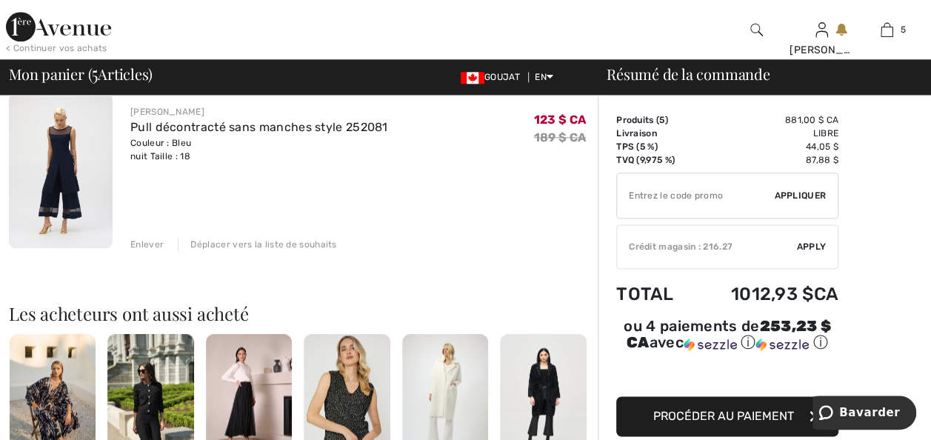
click at [150, 251] on div "Enlever" at bounding box center [146, 244] width 33 height 13
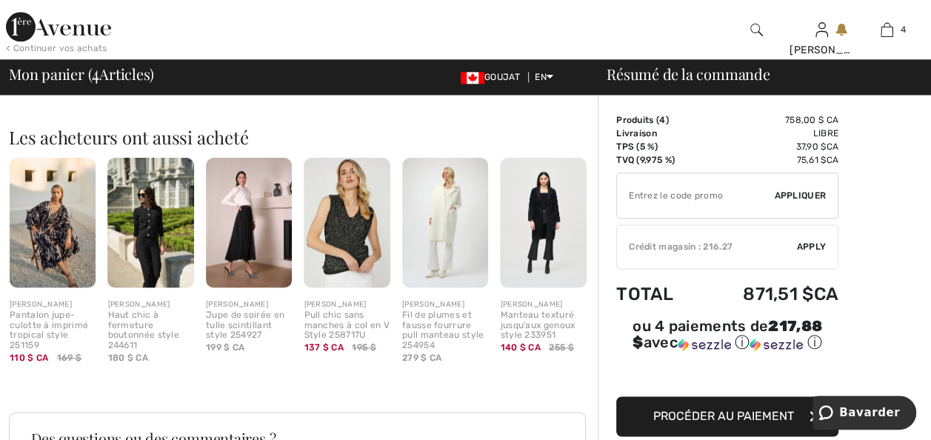
click at [245, 287] on img at bounding box center [249, 223] width 86 height 130
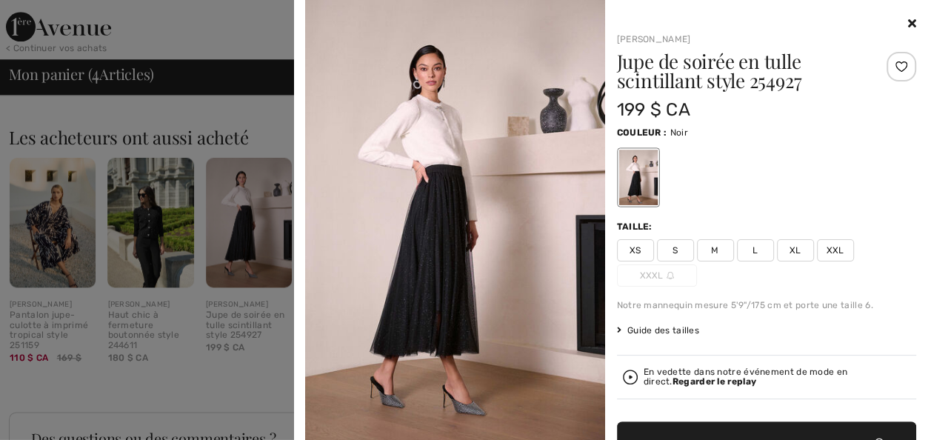
click at [908, 18] on icon at bounding box center [912, 23] width 8 height 12
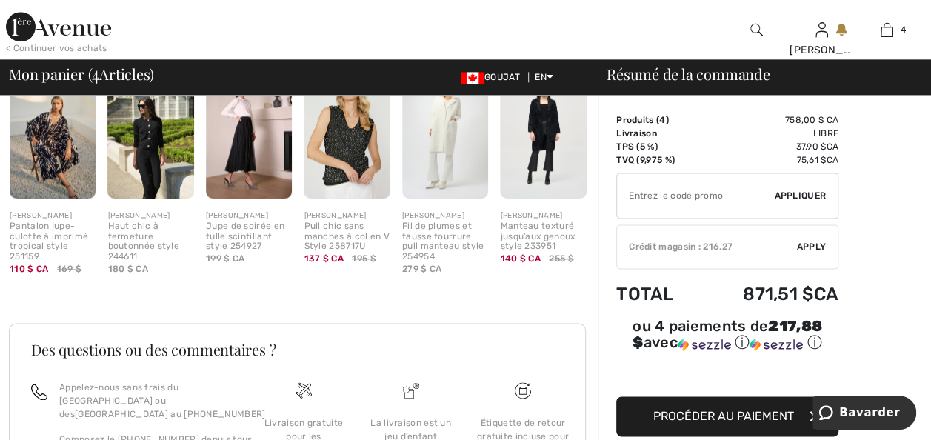
scroll to position [888, 0]
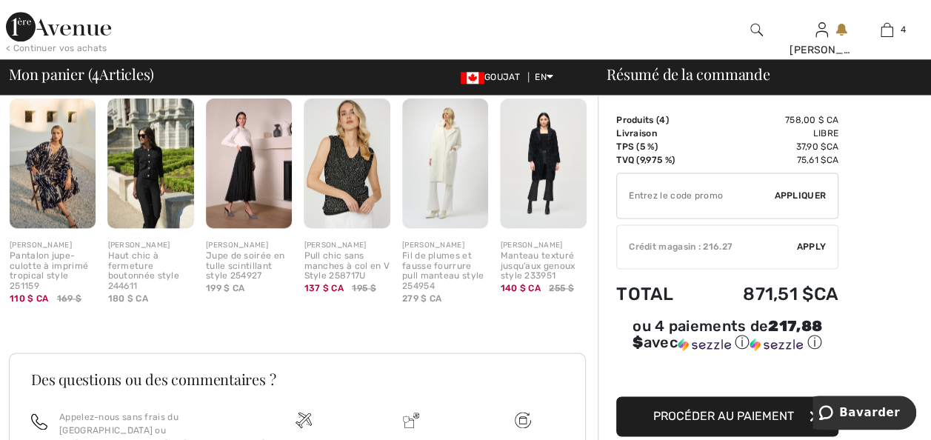
click at [532, 281] on div "Manteau texturé jusqu’aux genoux style 233951" at bounding box center [543, 266] width 86 height 30
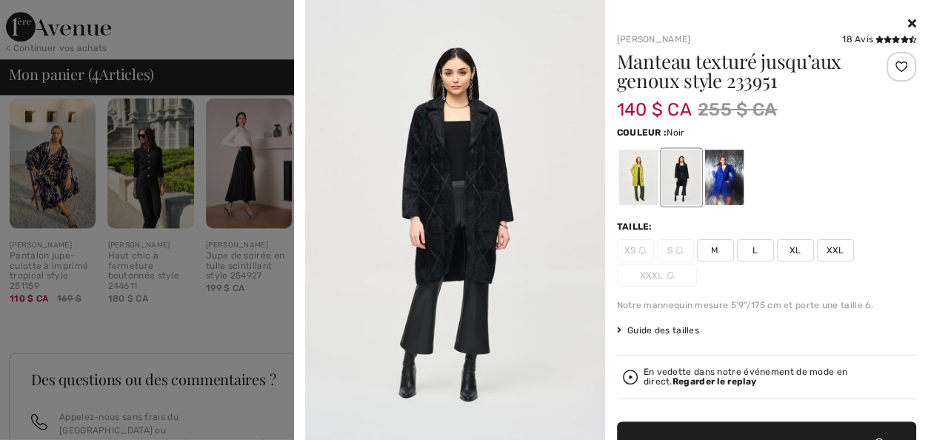
scroll to position [0, 0]
drag, startPoint x: 639, startPoint y: 185, endPoint x: 714, endPoint y: 190, distance: 74.9
click at [639, 185] on div at bounding box center [637, 178] width 39 height 56
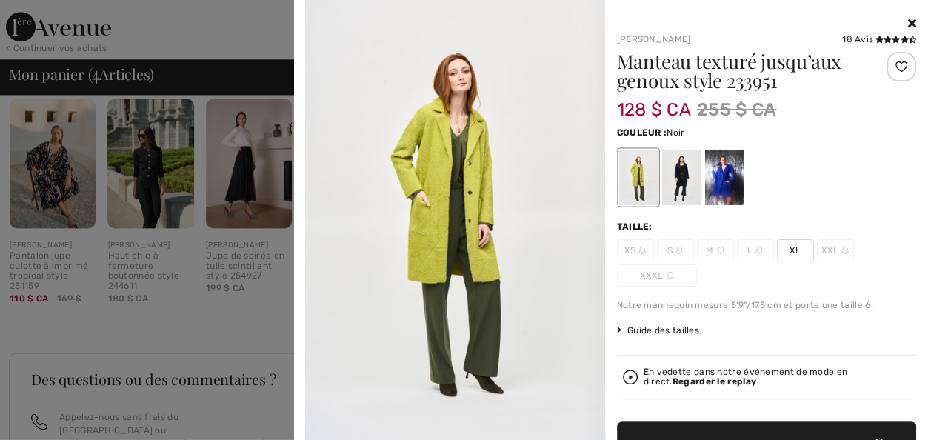
click at [673, 178] on div at bounding box center [680, 178] width 39 height 56
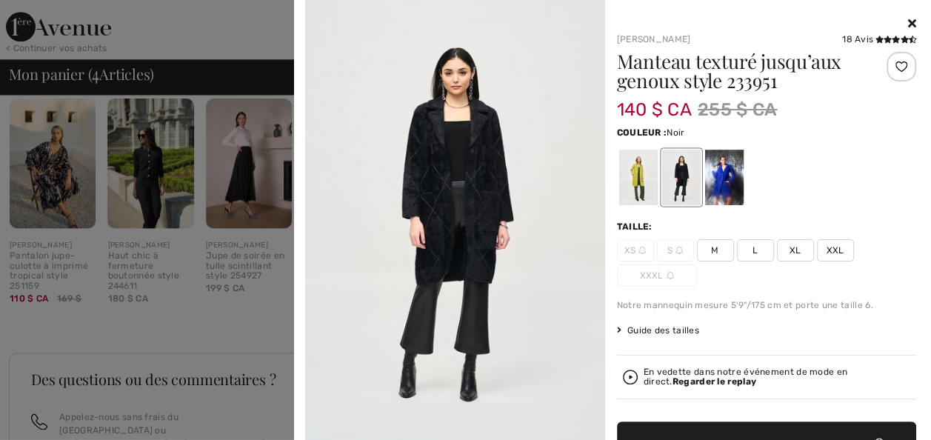
click at [831, 259] on span "XXL" at bounding box center [835, 250] width 37 height 22
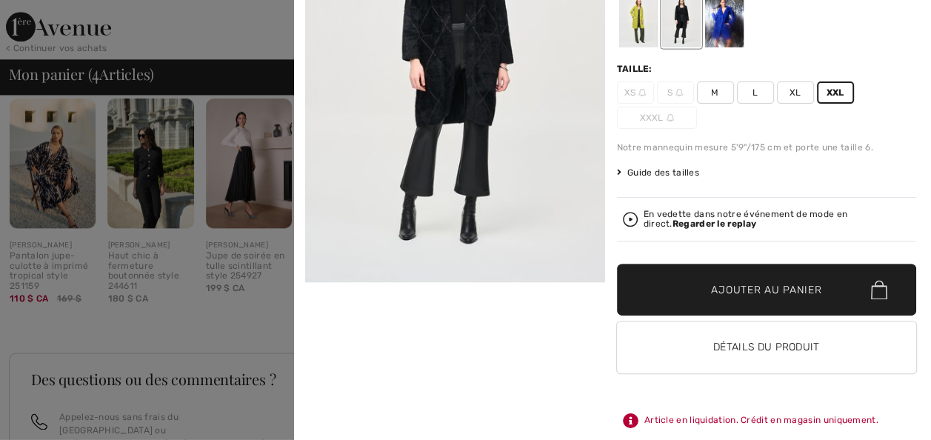
drag, startPoint x: 726, startPoint y: 278, endPoint x: 763, endPoint y: 378, distance: 106.3
click at [726, 282] on span "Ajouter au panier" at bounding box center [766, 290] width 110 height 16
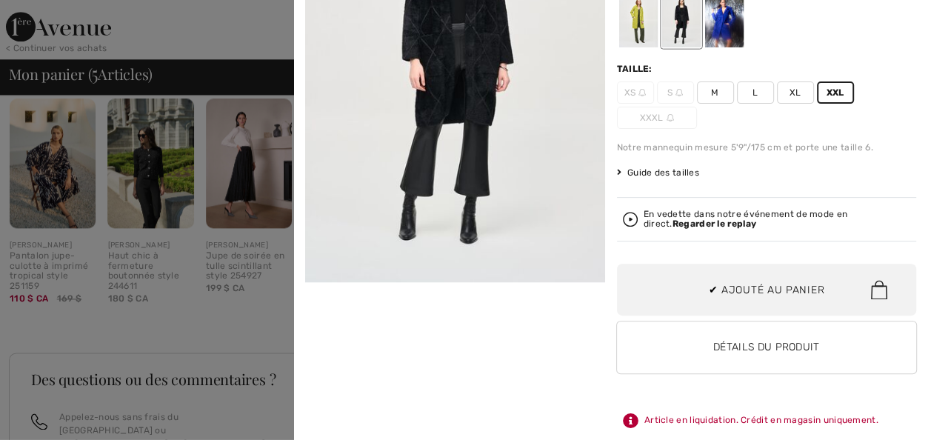
scroll to position [237, 0]
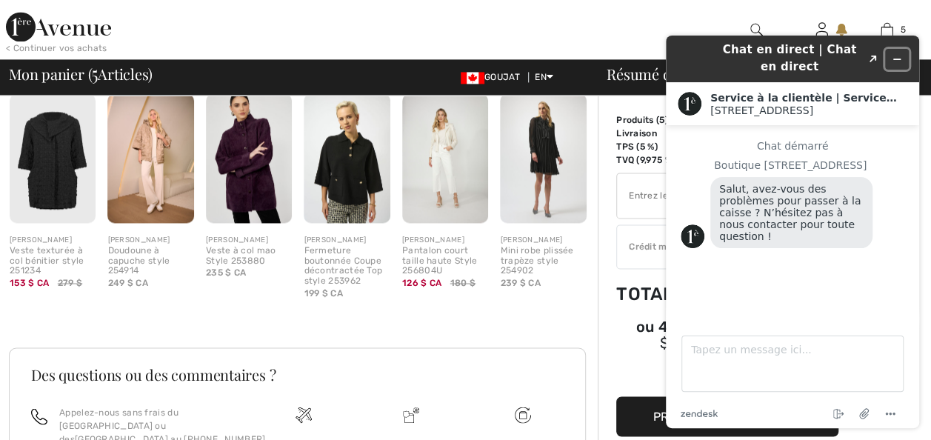
click at [902, 52] on button "Widget Réduire" at bounding box center [897, 59] width 24 height 21
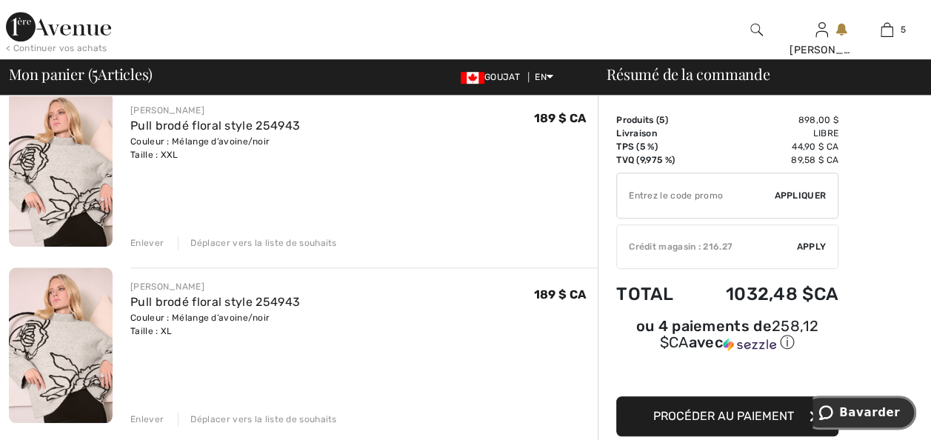
scroll to position [449, 0]
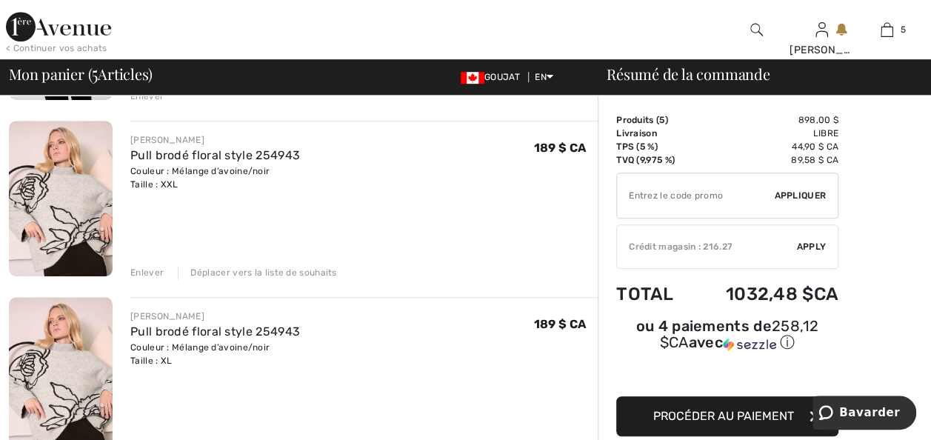
drag, startPoint x: 147, startPoint y: 304, endPoint x: 110, endPoint y: 298, distance: 36.6
click at [147, 279] on div "Enlever" at bounding box center [146, 272] width 33 height 13
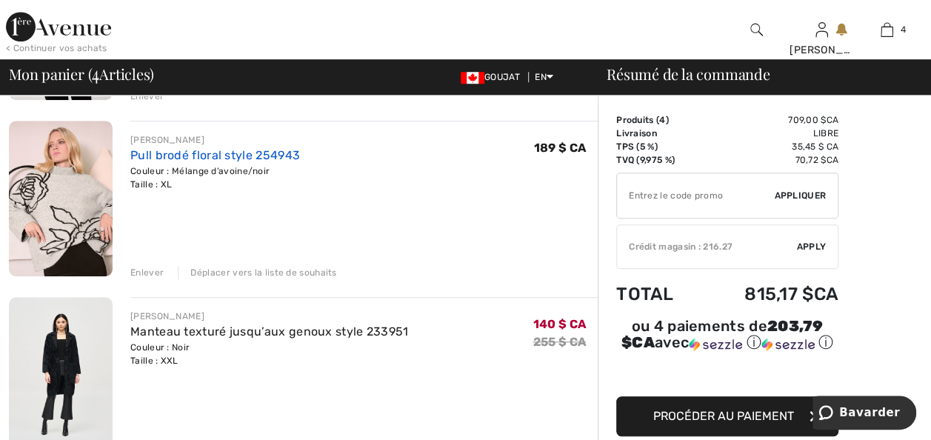
click at [221, 162] on link "Pull brodé floral style 254943" at bounding box center [215, 155] width 170 height 14
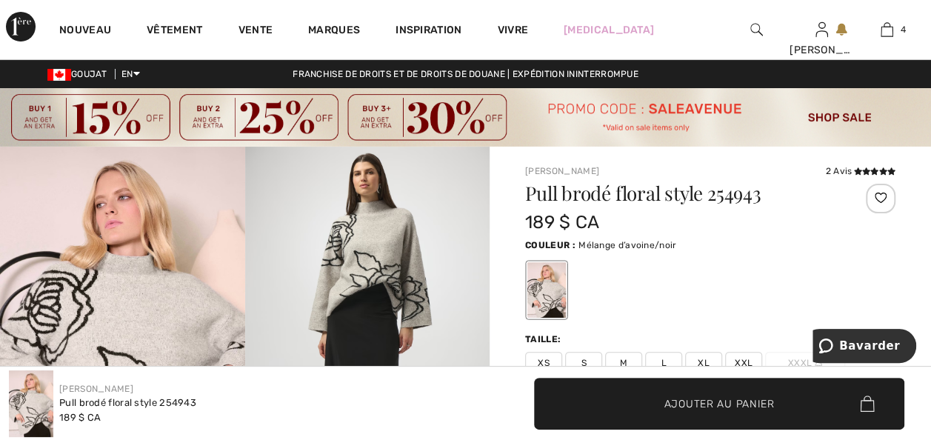
click at [384, 256] on img at bounding box center [367, 330] width 245 height 366
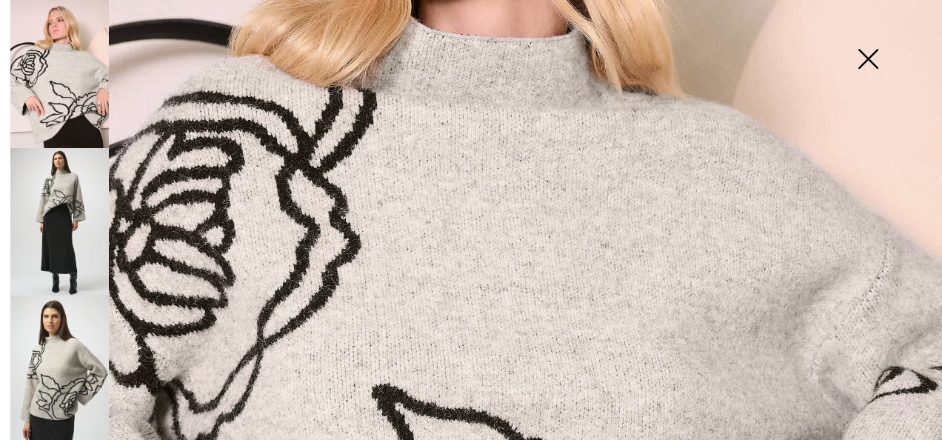
scroll to position [769, 0]
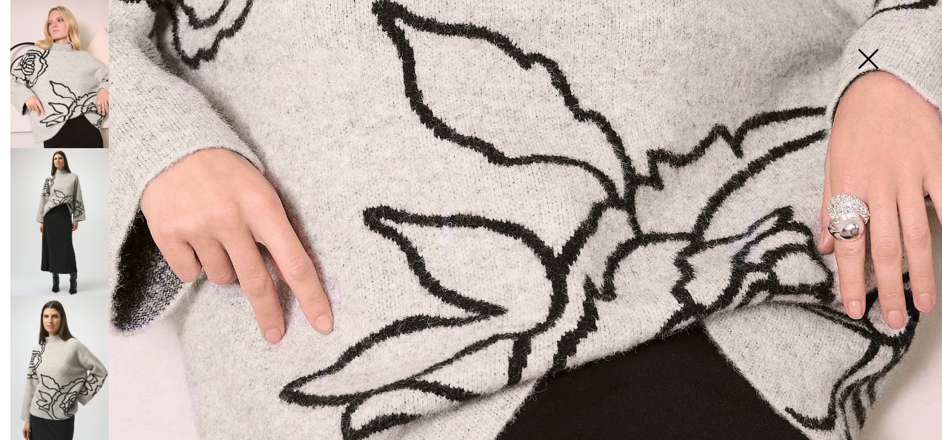
click at [67, 181] on img at bounding box center [59, 221] width 98 height 147
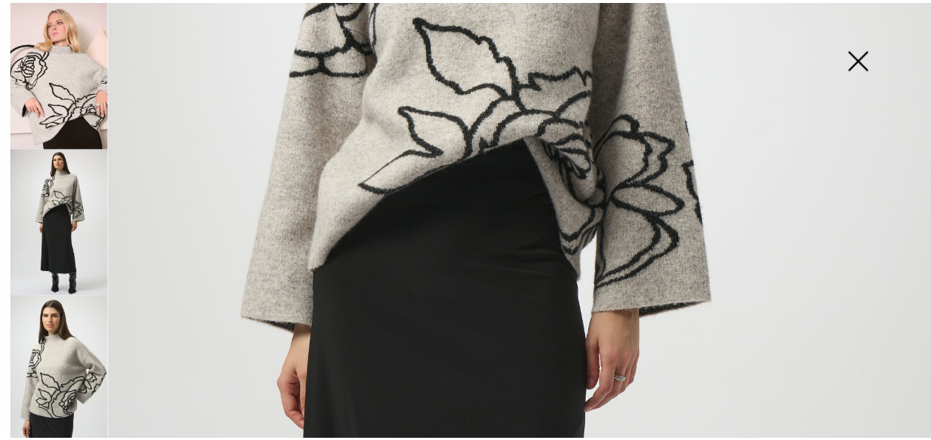
scroll to position [0, 0]
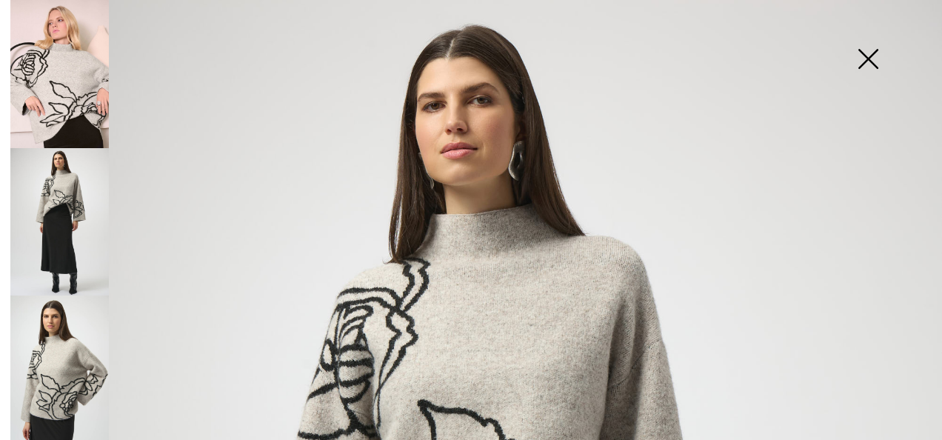
click at [871, 50] on img at bounding box center [868, 60] width 74 height 76
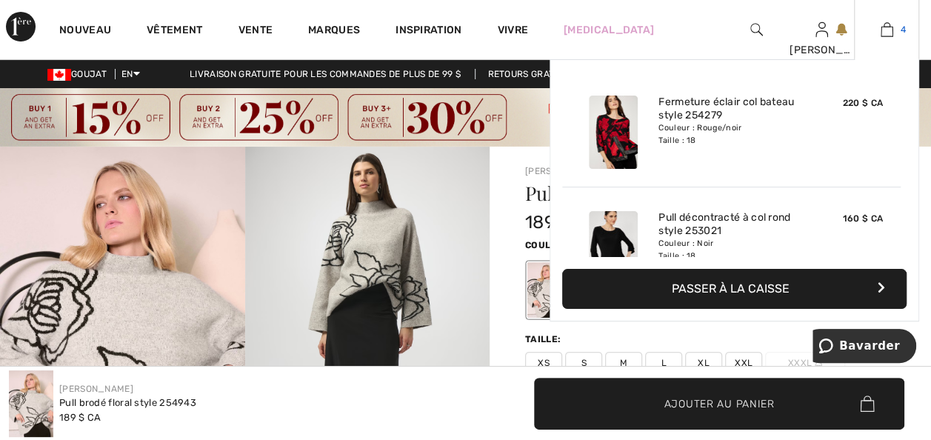
click at [886, 24] on img at bounding box center [886, 30] width 13 height 18
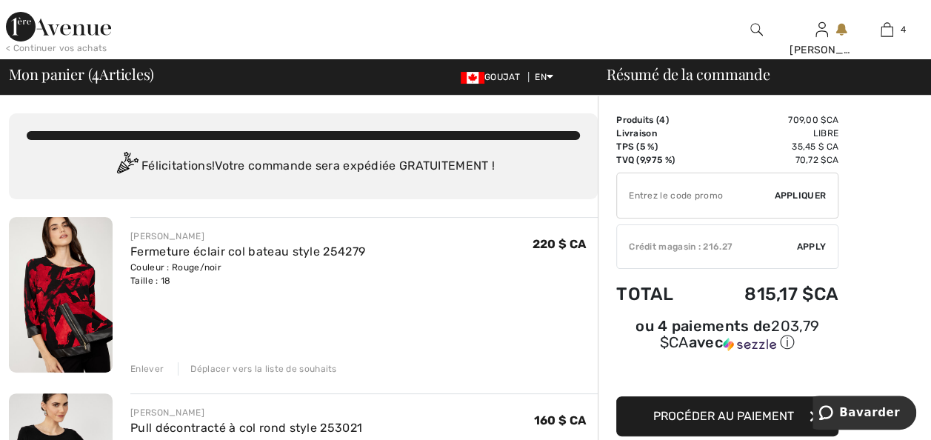
scroll to position [384, 0]
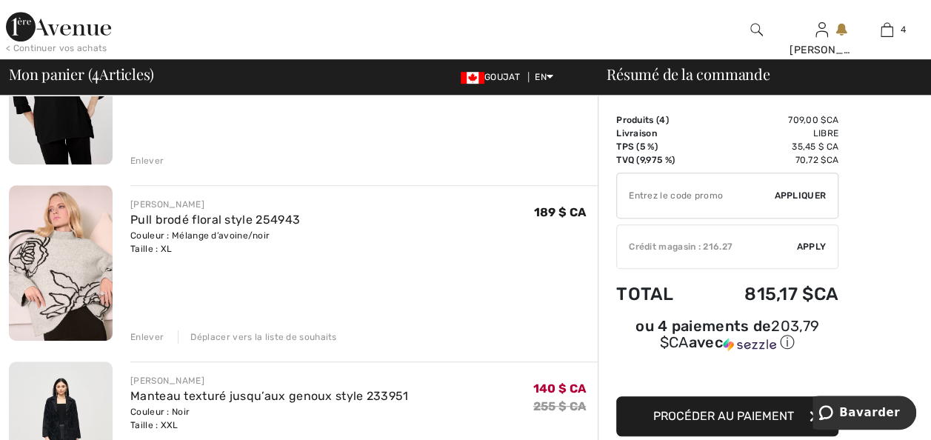
click at [216, 344] on div "Déplacer vers la liste de souhaits" at bounding box center [257, 336] width 158 height 13
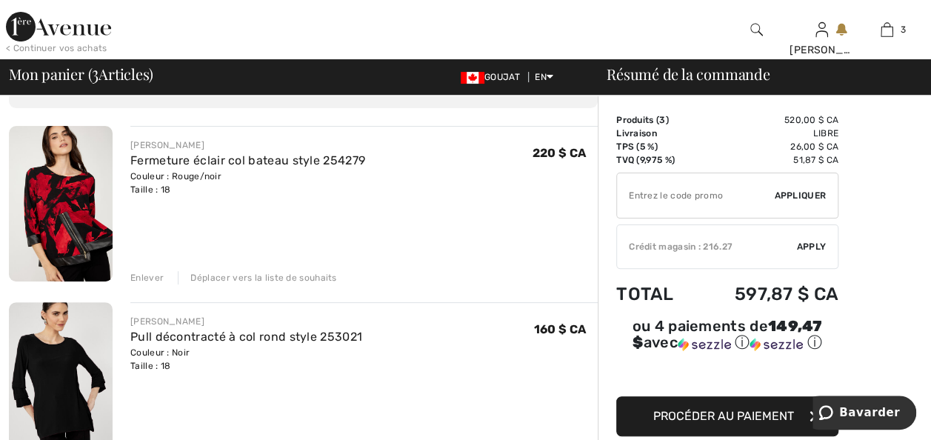
scroll to position [88, 0]
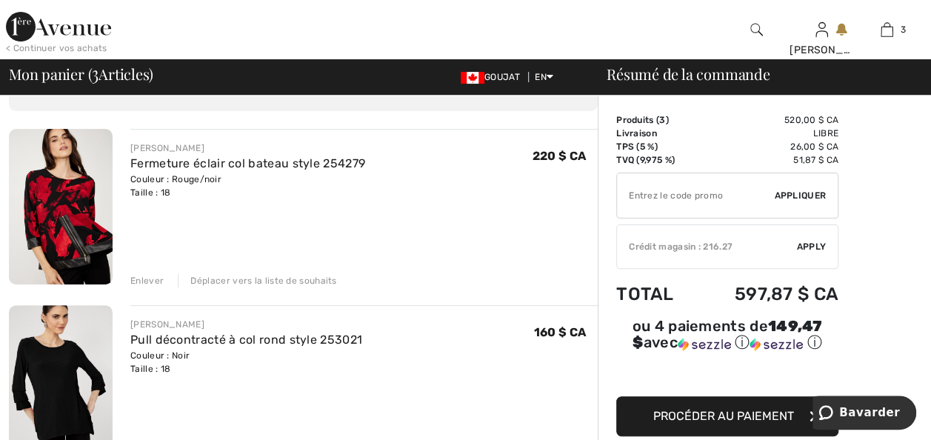
click at [155, 287] on div "Enlever" at bounding box center [146, 280] width 33 height 13
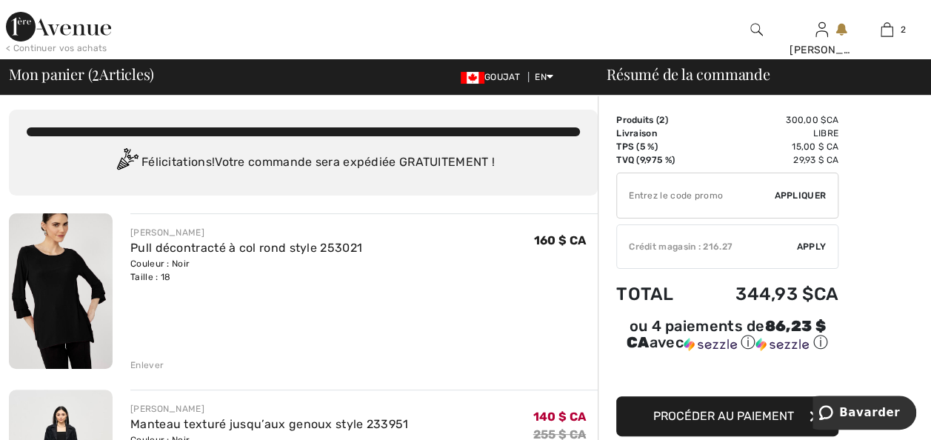
scroll to position [0, 0]
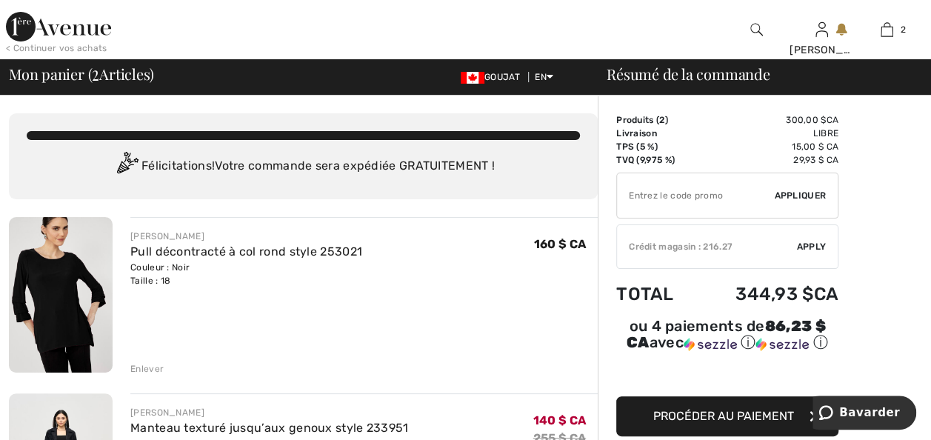
click at [21, 27] on img at bounding box center [58, 27] width 105 height 30
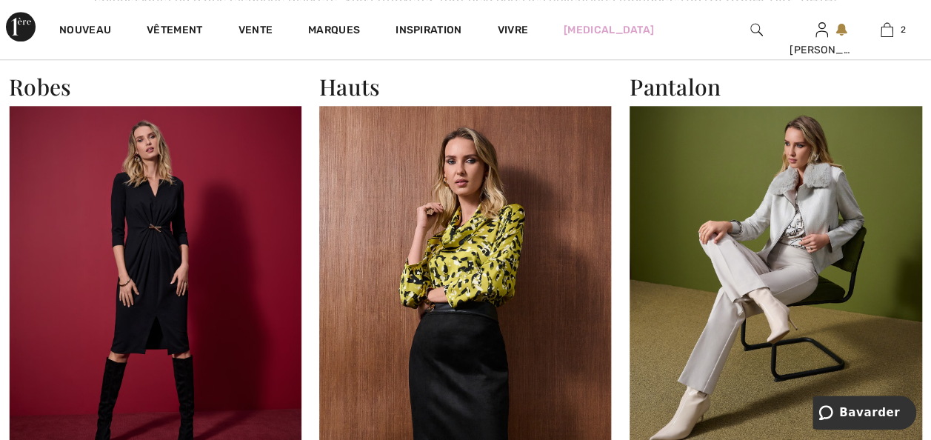
scroll to position [829, 0]
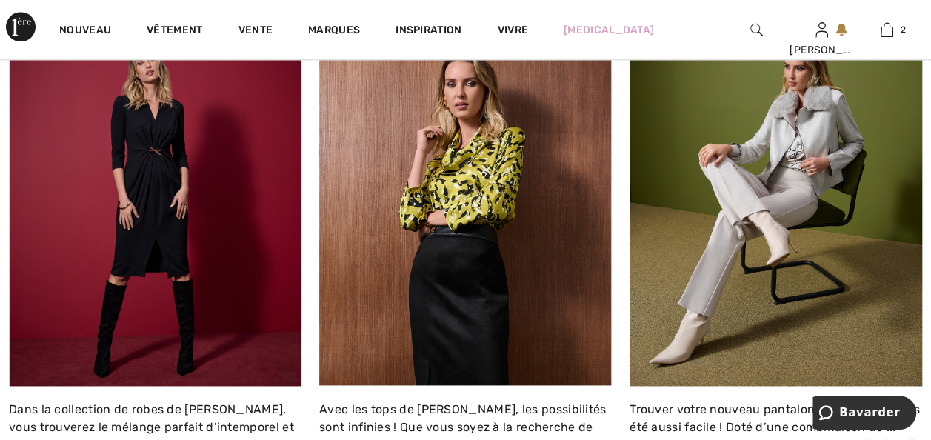
click at [481, 321] on img at bounding box center [465, 207] width 292 height 357
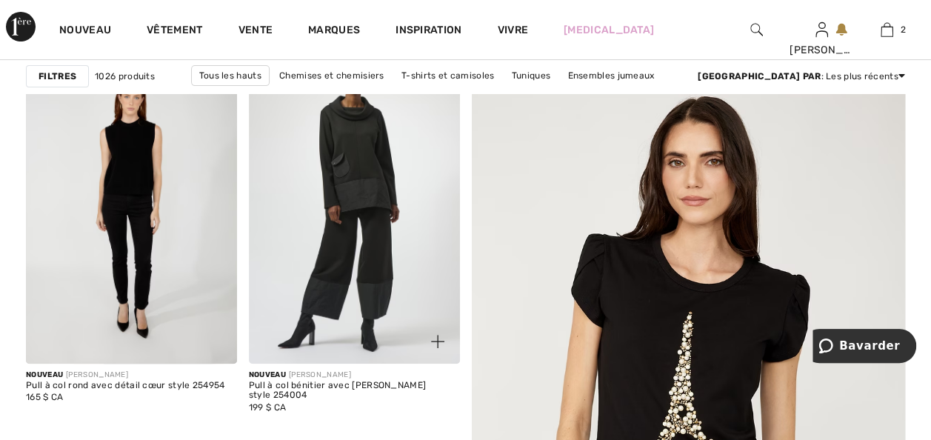
click at [324, 264] on img at bounding box center [354, 205] width 211 height 316
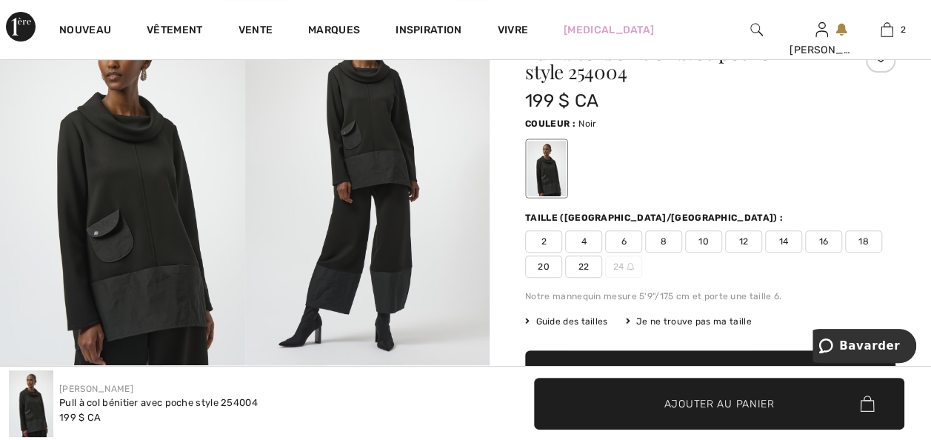
scroll to position [178, 0]
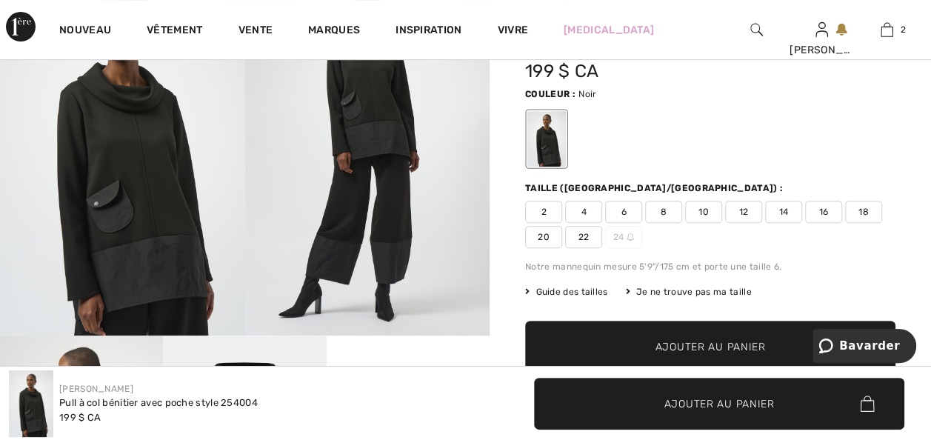
click at [845, 223] on span "18" at bounding box center [863, 212] width 37 height 22
click at [687, 396] on span "Ajouter au panier" at bounding box center [719, 403] width 110 height 16
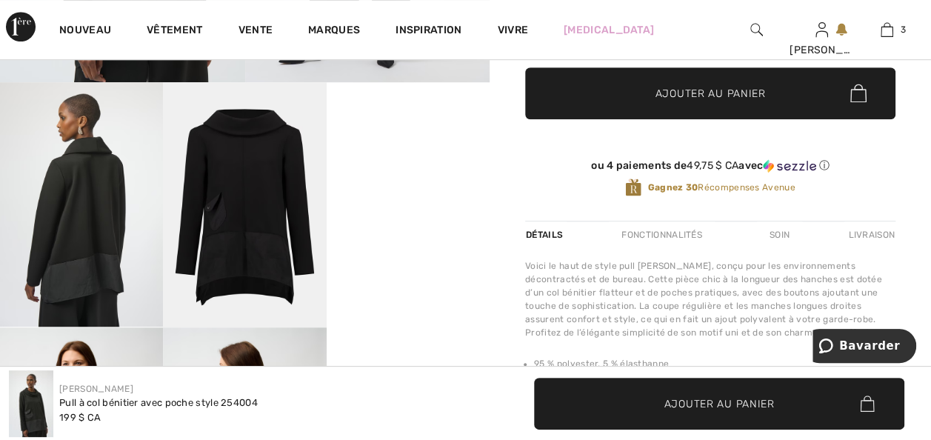
scroll to position [118, 0]
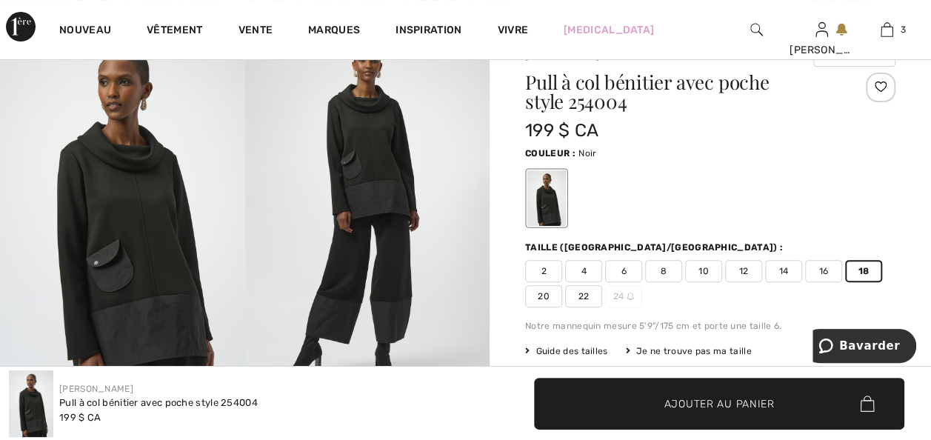
click at [329, 287] on img at bounding box center [367, 211] width 245 height 366
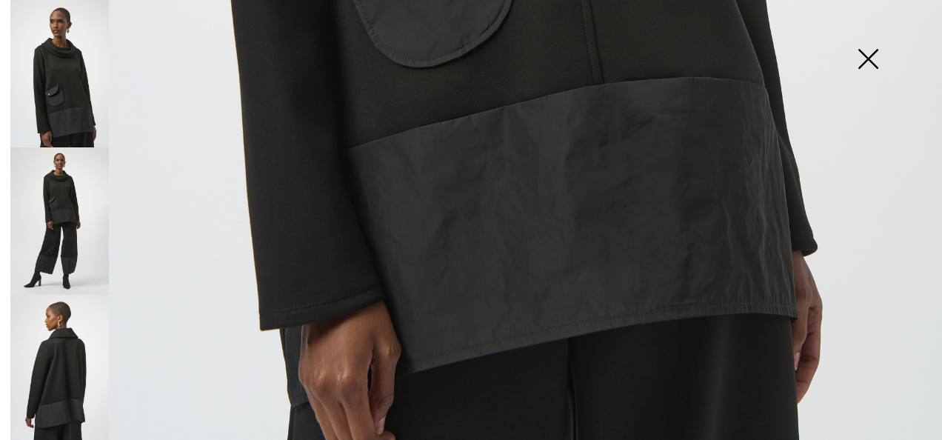
scroll to position [954, 0]
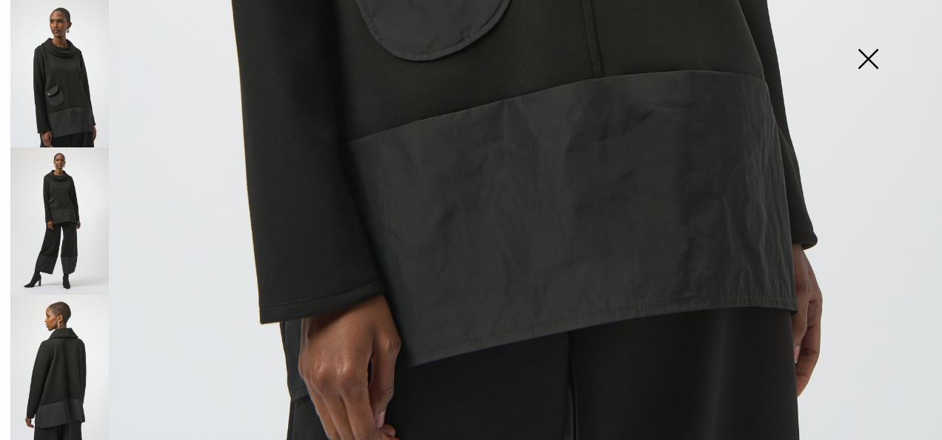
click at [869, 58] on img at bounding box center [868, 60] width 74 height 76
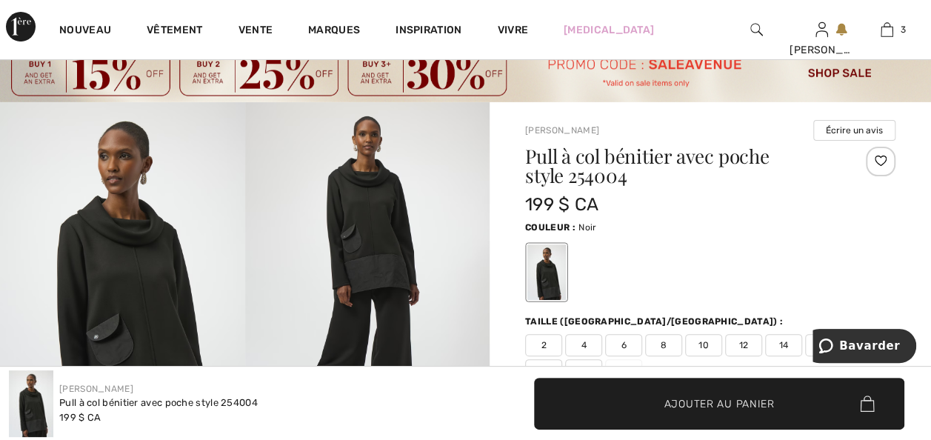
scroll to position [0, 0]
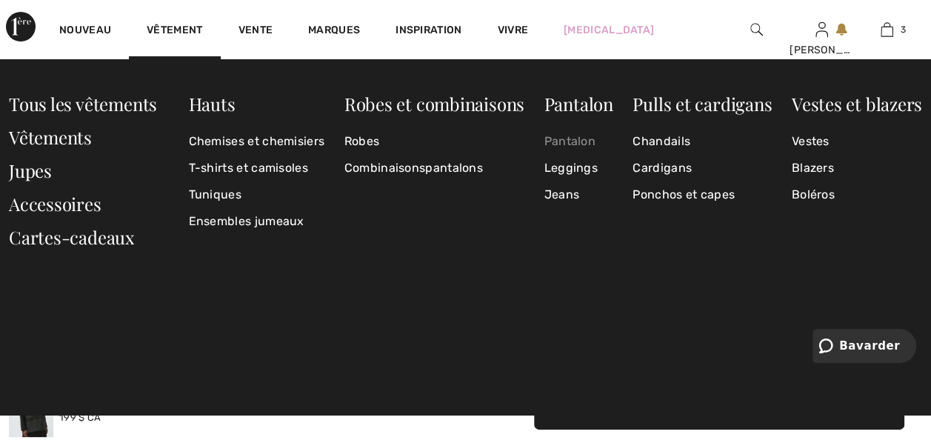
click at [552, 143] on link "Pantalon" at bounding box center [577, 141] width 69 height 27
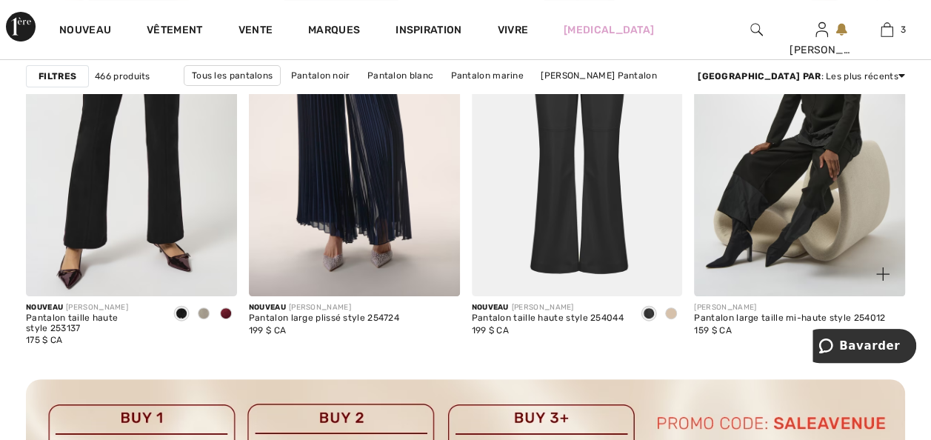
scroll to position [2843, 0]
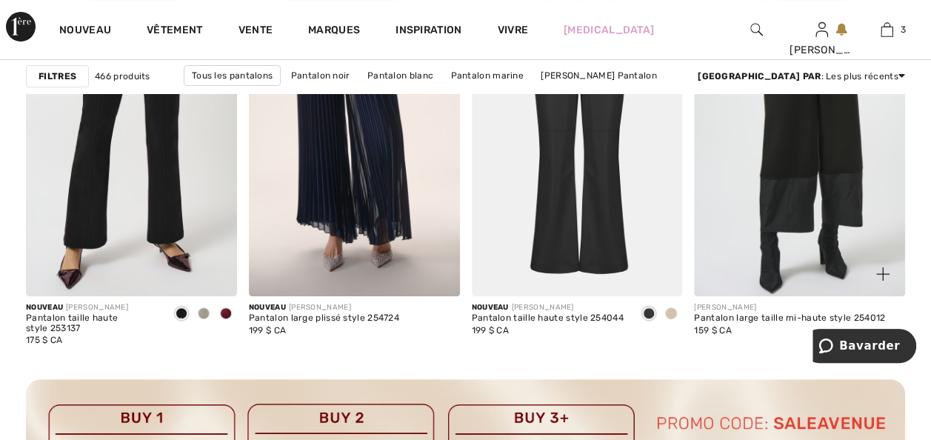
drag, startPoint x: 757, startPoint y: 264, endPoint x: 723, endPoint y: 336, distance: 79.8
click at [757, 264] on img at bounding box center [799, 138] width 211 height 316
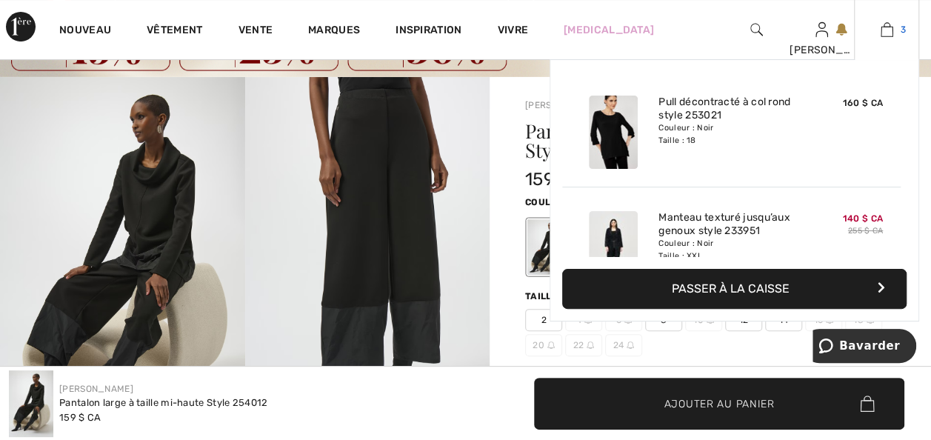
scroll to position [30, 0]
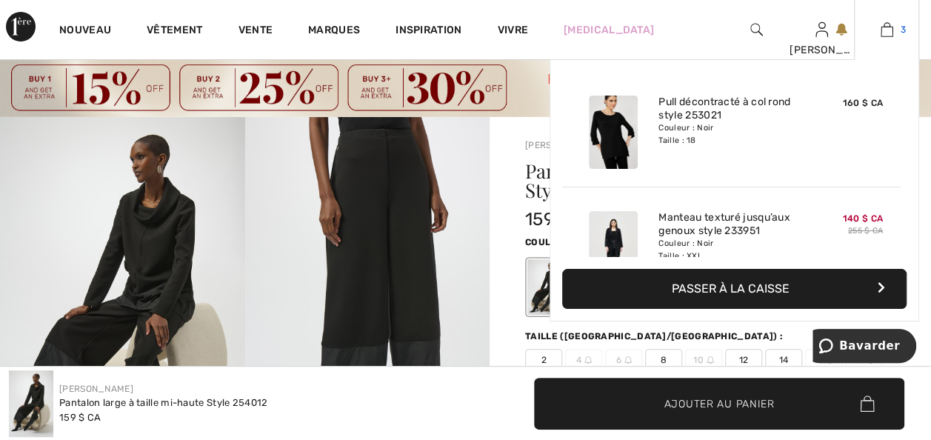
click at [880, 30] on img at bounding box center [886, 30] width 13 height 18
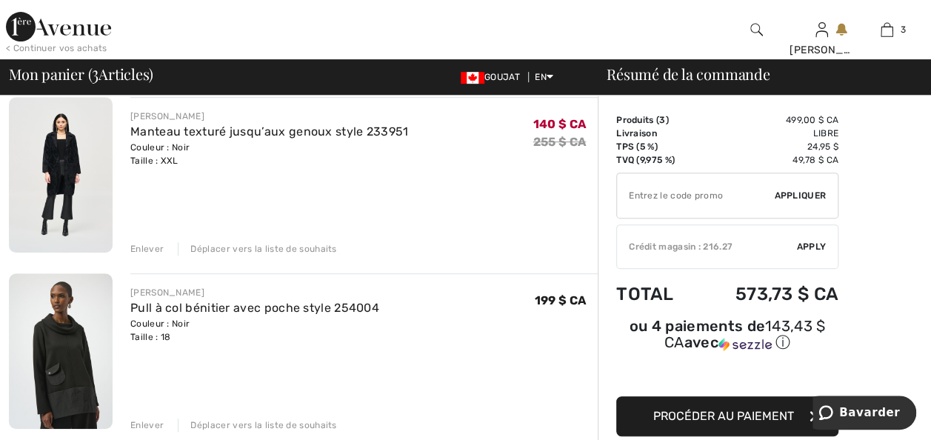
scroll to position [326, 0]
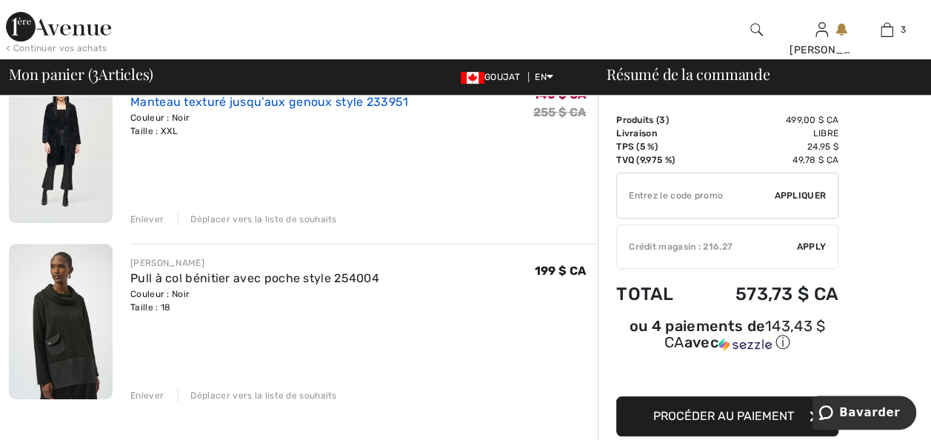
click at [184, 109] on link "Manteau texturé jusqu’aux genoux style 233951" at bounding box center [269, 102] width 278 height 14
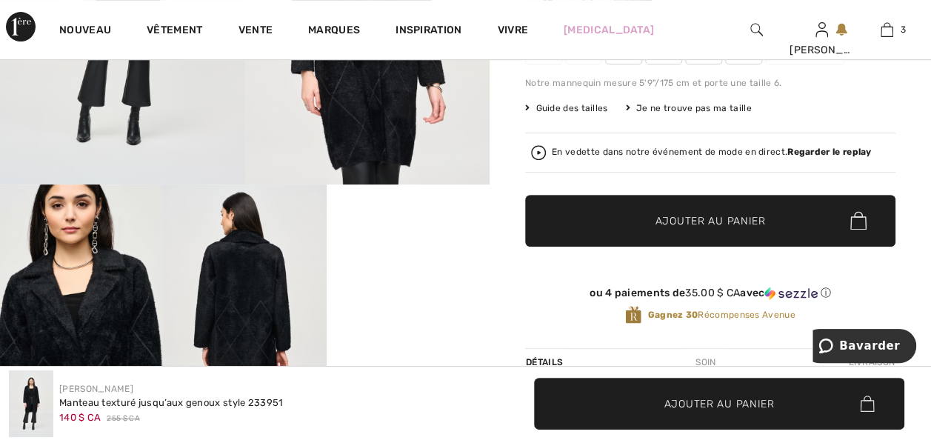
scroll to position [474, 0]
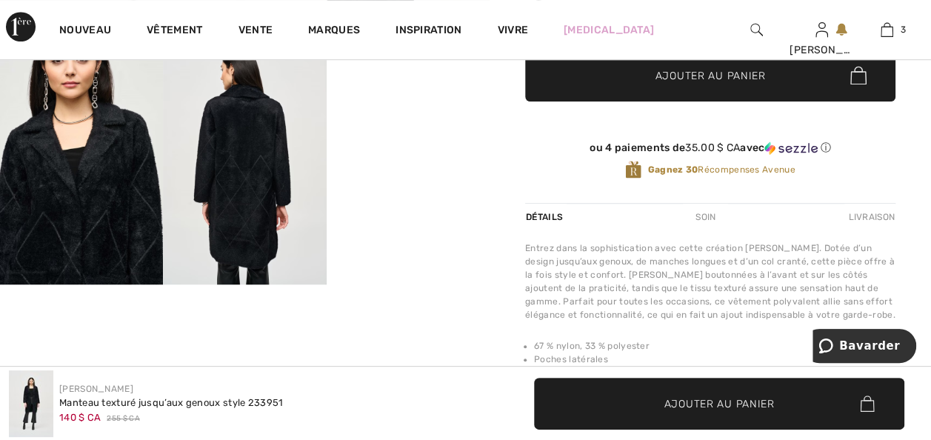
click at [399, 121] on video "Votre navigateur ne prend pas en charge la balise vidéo." at bounding box center [408, 79] width 163 height 81
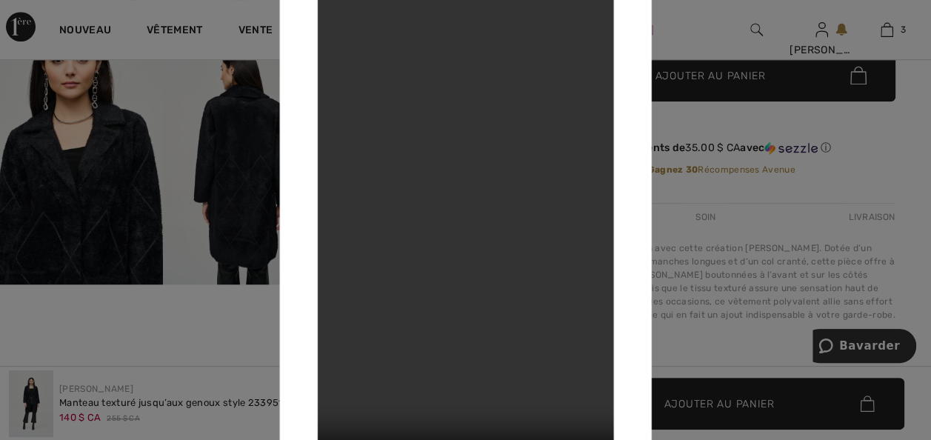
click at [720, 50] on div at bounding box center [465, 220] width 931 height 440
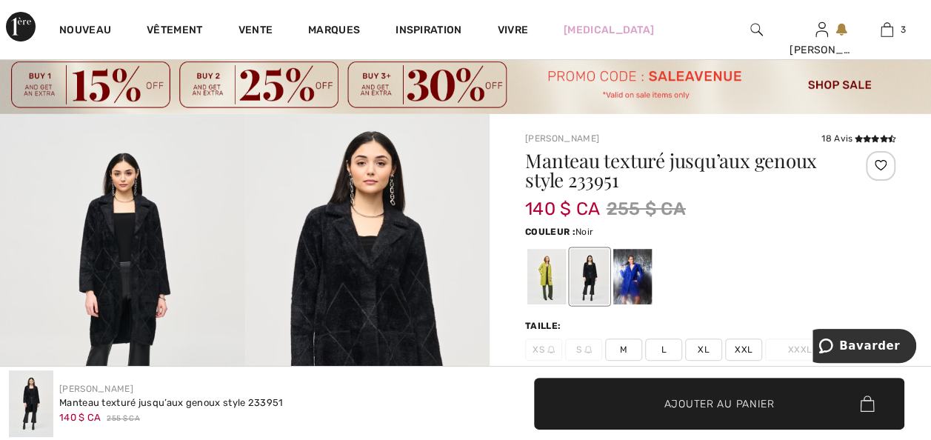
scroll to position [30, 0]
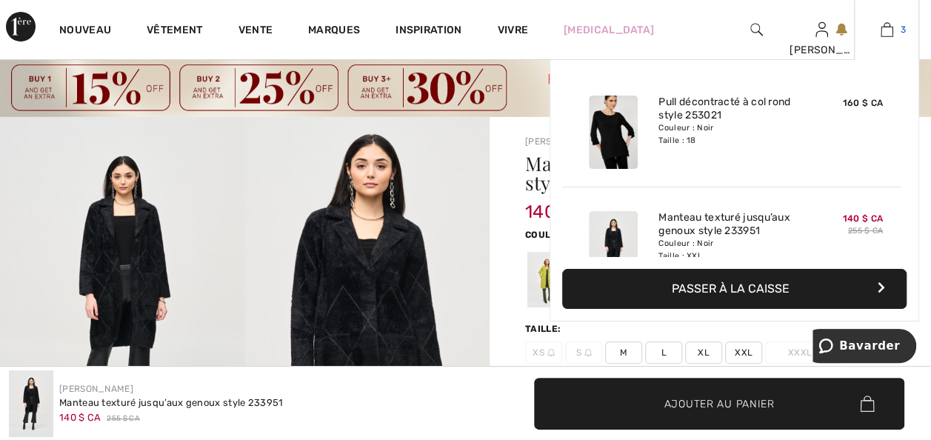
click at [881, 31] on img at bounding box center [886, 30] width 13 height 18
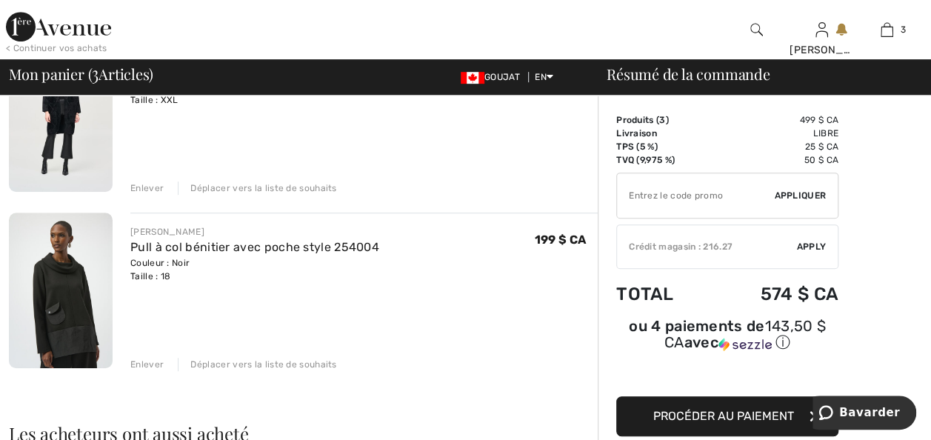
scroll to position [355, 0]
click at [150, 372] on div "Enlever" at bounding box center [146, 365] width 33 height 13
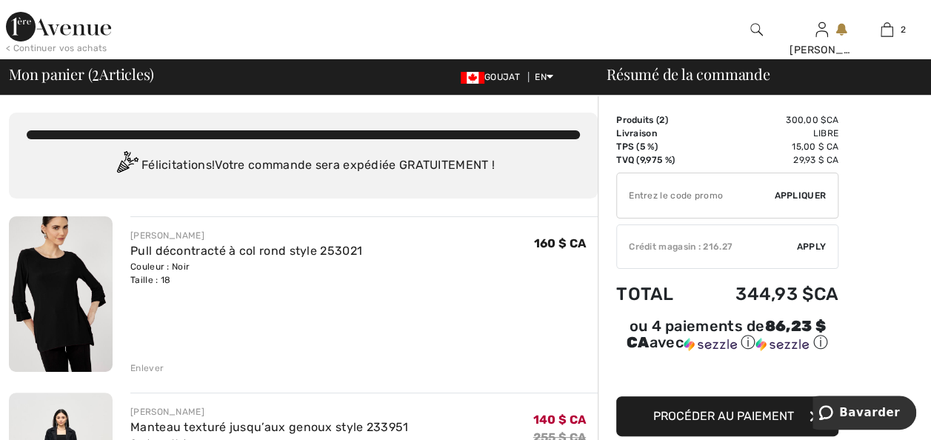
scroll to position [0, 0]
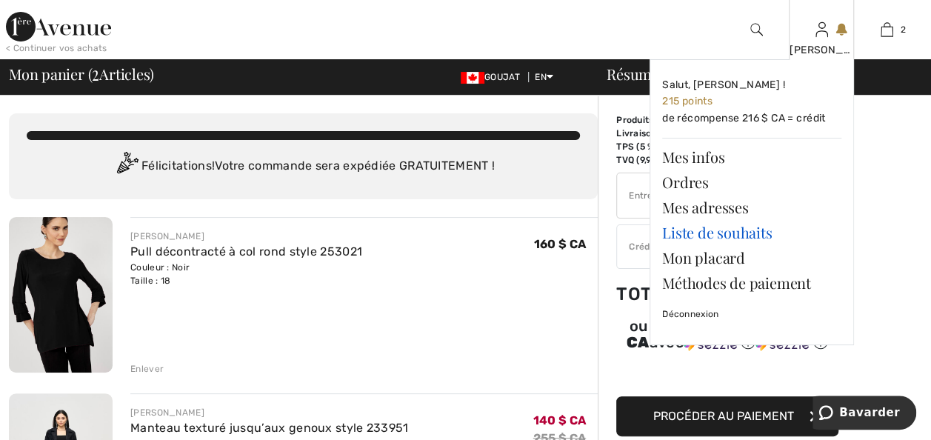
click at [713, 238] on link "Liste de souhaits" at bounding box center [751, 232] width 179 height 25
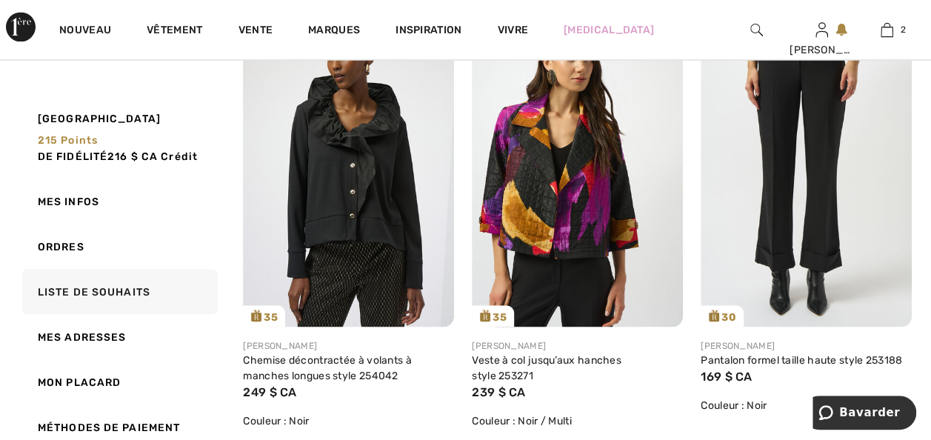
scroll to position [1273, 0]
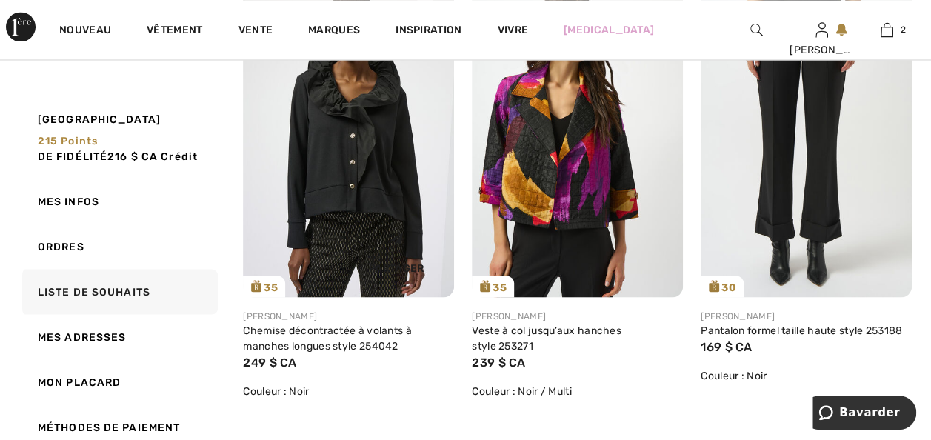
drag, startPoint x: 347, startPoint y: 227, endPoint x: 329, endPoint y: 228, distance: 17.8
click at [347, 227] on img at bounding box center [348, 139] width 211 height 316
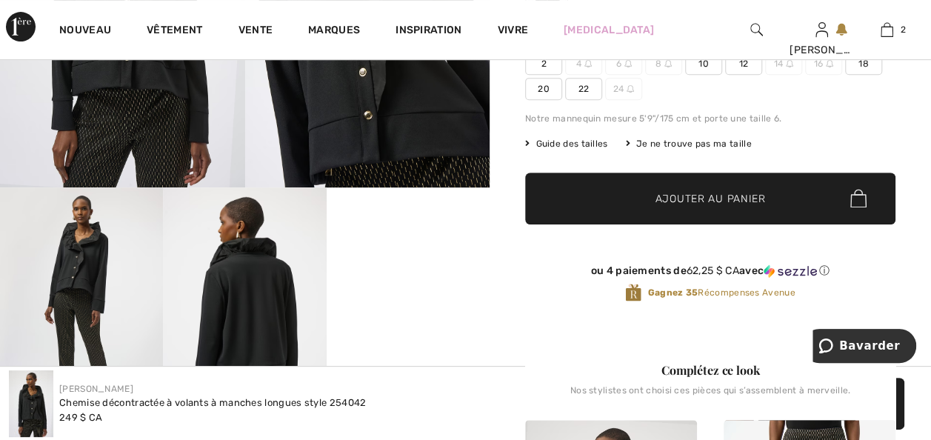
scroll to position [148, 0]
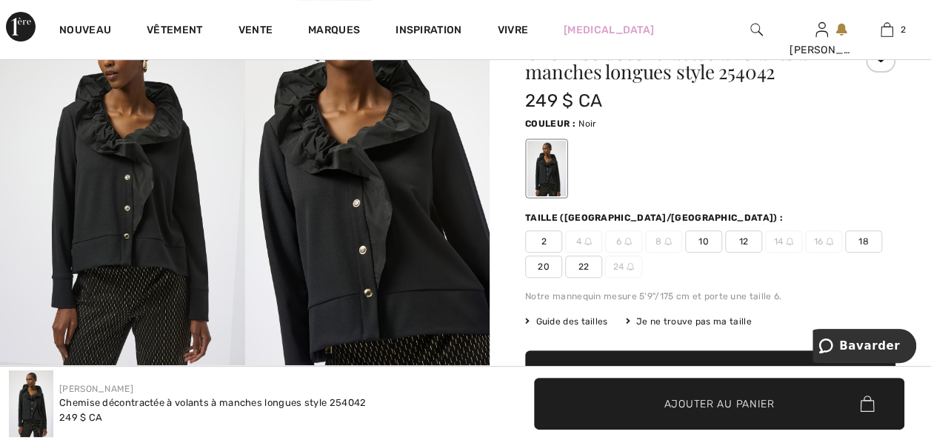
click at [845, 252] on span "18" at bounding box center [863, 241] width 37 height 22
click at [703, 395] on span "Ajouter au panier" at bounding box center [719, 403] width 110 height 16
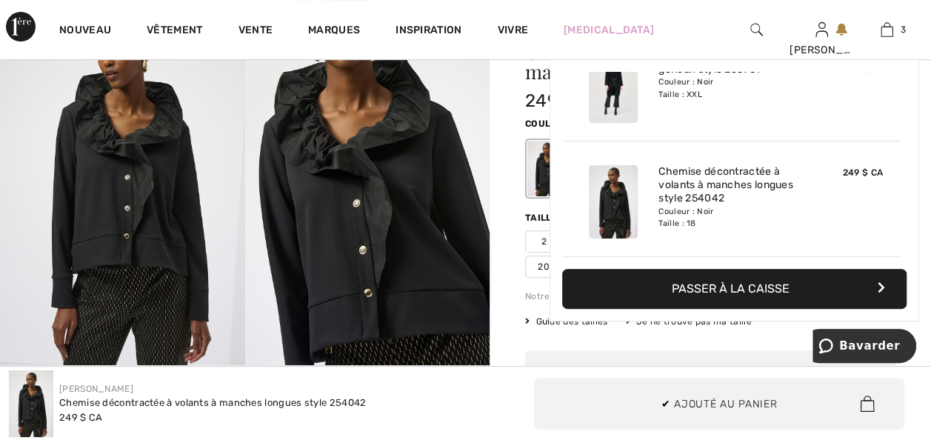
scroll to position [192, 0]
click at [486, 388] on div "✔ Ajouté au panier Ajouter au panier" at bounding box center [699, 404] width 448 height 52
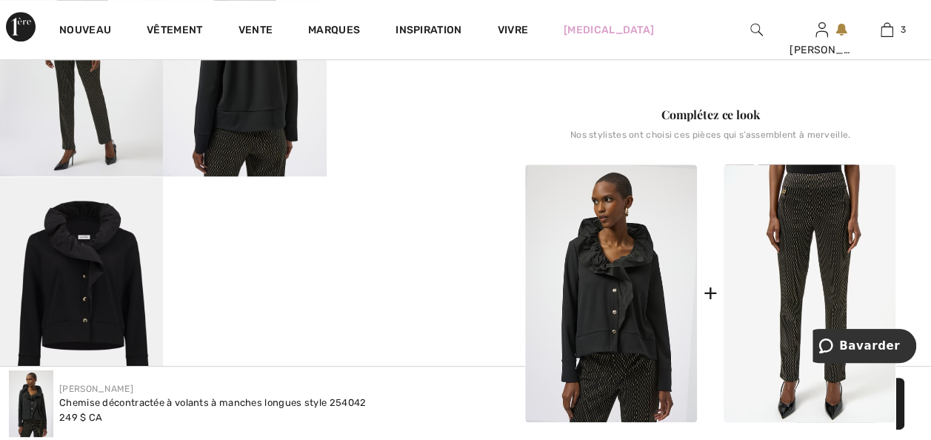
scroll to position [711, 0]
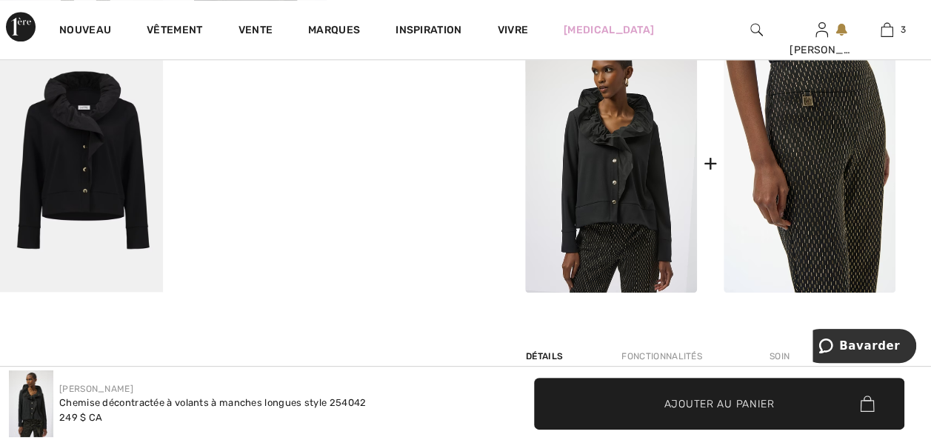
click at [815, 247] on img at bounding box center [809, 164] width 172 height 258
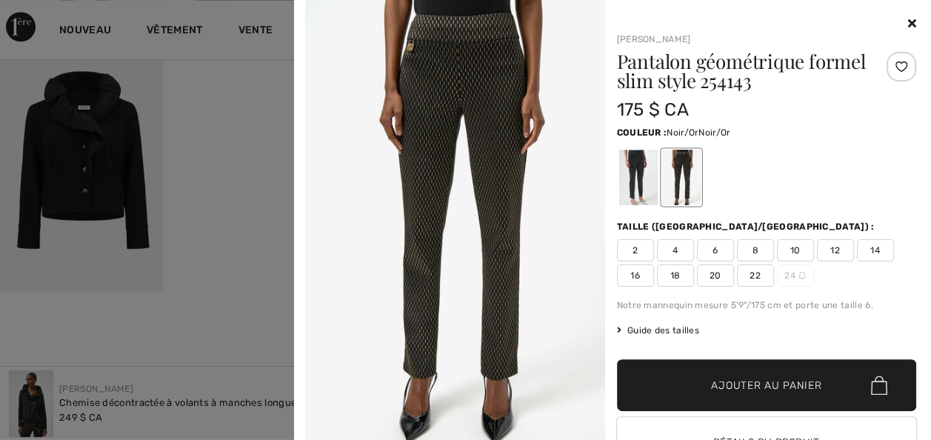
click at [683, 188] on div at bounding box center [680, 178] width 39 height 56
click at [632, 184] on div at bounding box center [637, 178] width 39 height 56
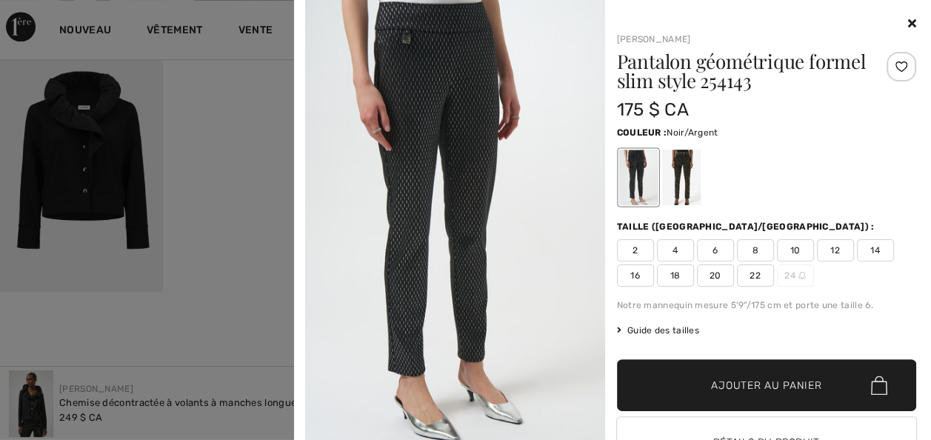
click at [908, 24] on icon at bounding box center [912, 23] width 8 height 12
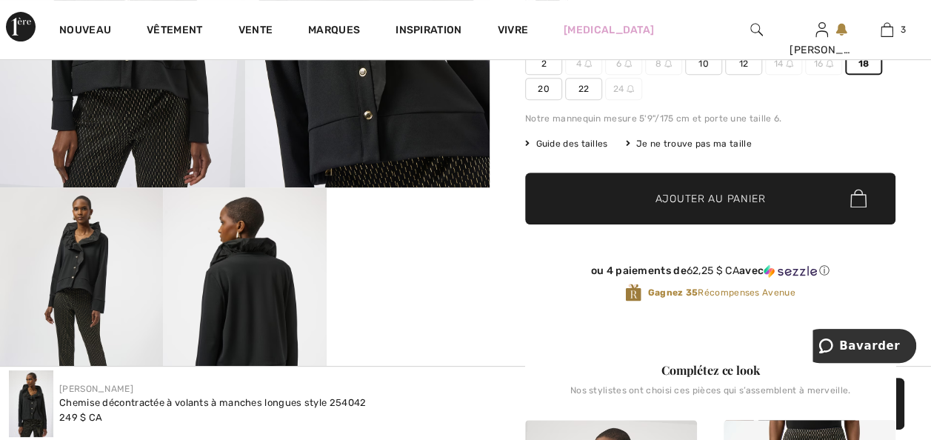
scroll to position [296, 0]
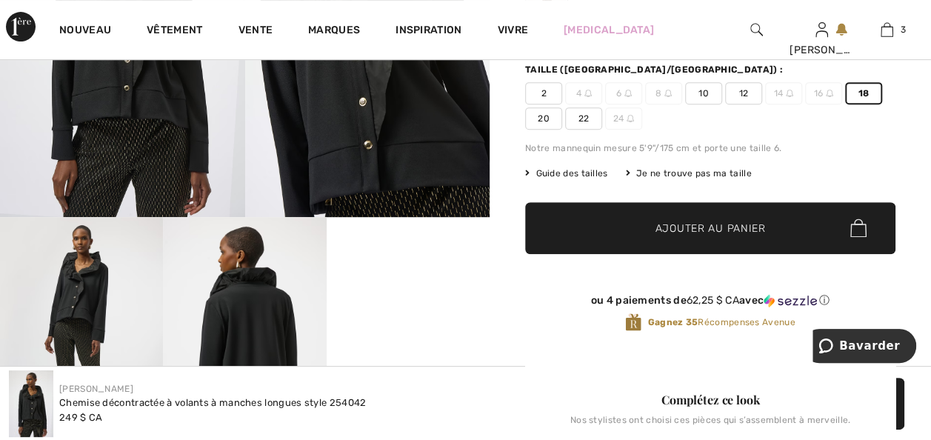
click at [421, 298] on video "Votre navigateur ne prend pas en charge la balise vidéo." at bounding box center [408, 257] width 163 height 81
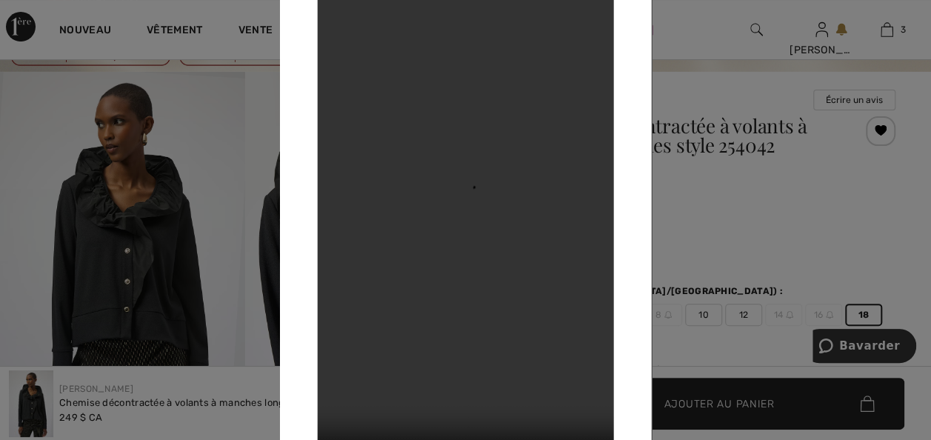
scroll to position [30, 0]
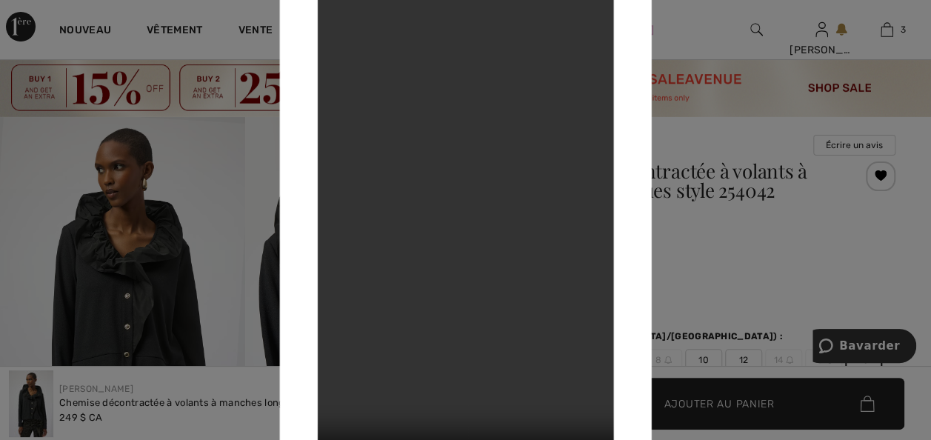
click at [883, 26] on div at bounding box center [465, 220] width 931 height 440
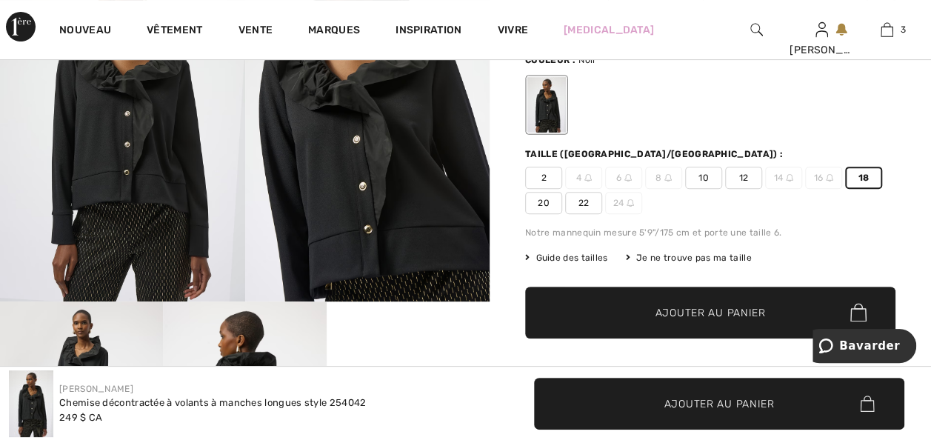
scroll to position [178, 0]
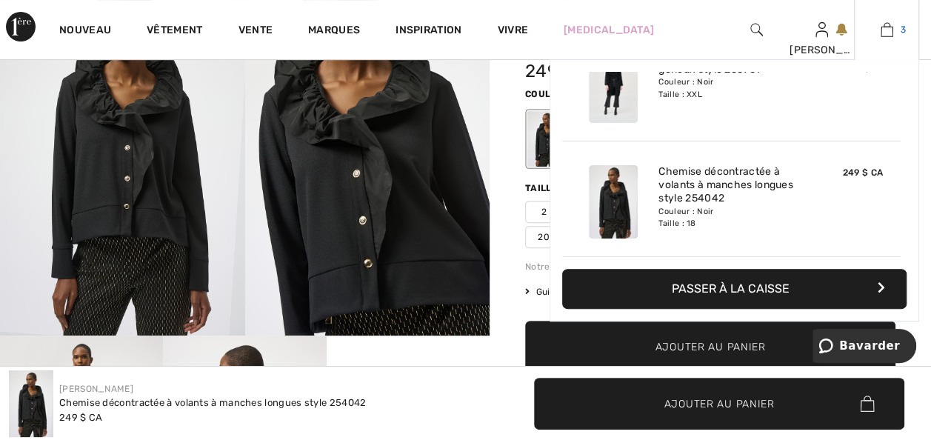
click at [883, 28] on img at bounding box center [886, 30] width 13 height 18
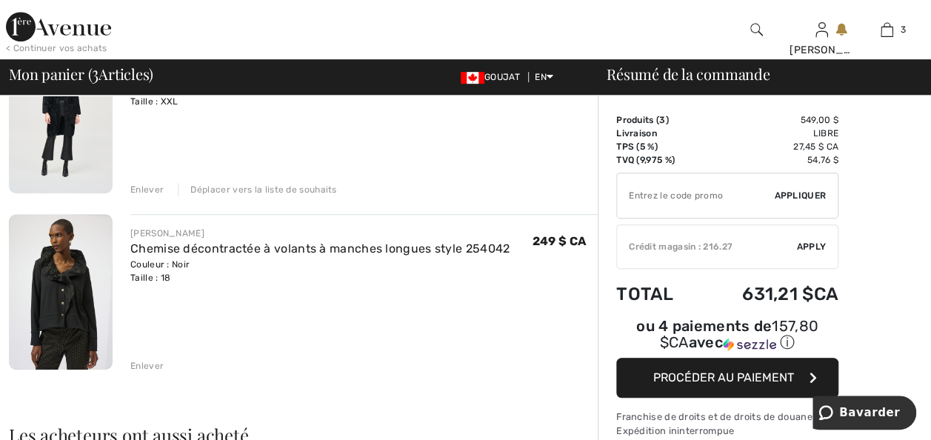
checkbox input "true"
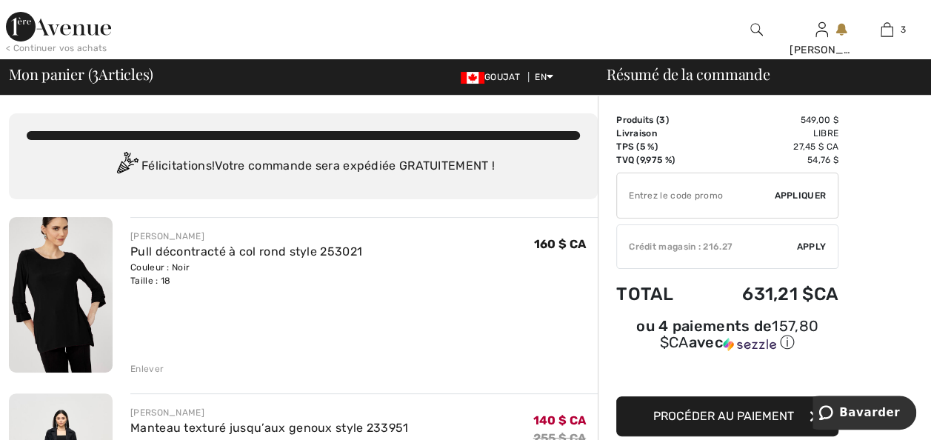
click at [61, 28] on img at bounding box center [58, 27] width 105 height 30
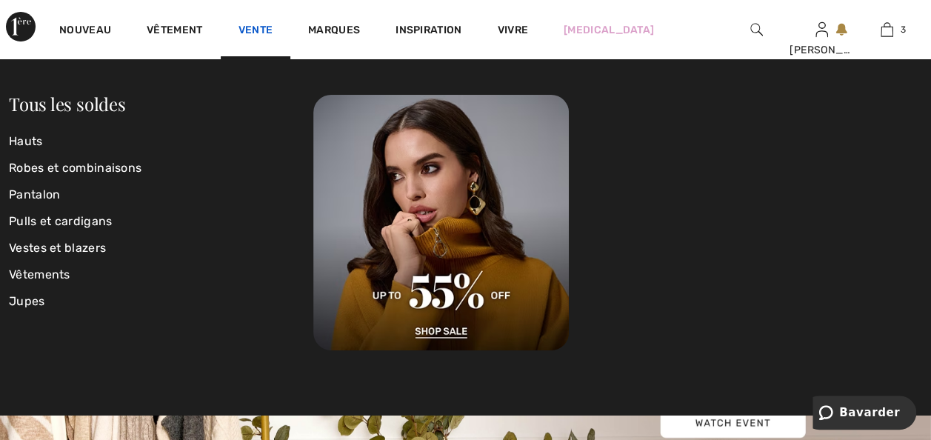
click at [273, 30] on link "Vente" at bounding box center [255, 32] width 35 height 16
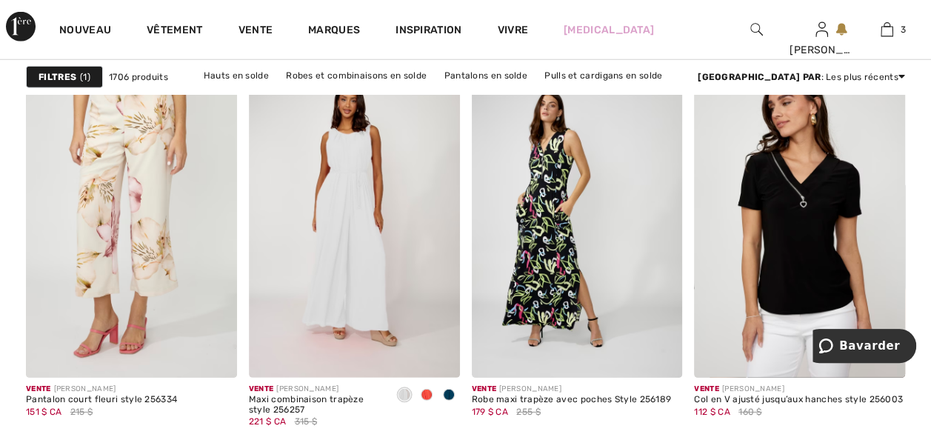
scroll to position [2014, 0]
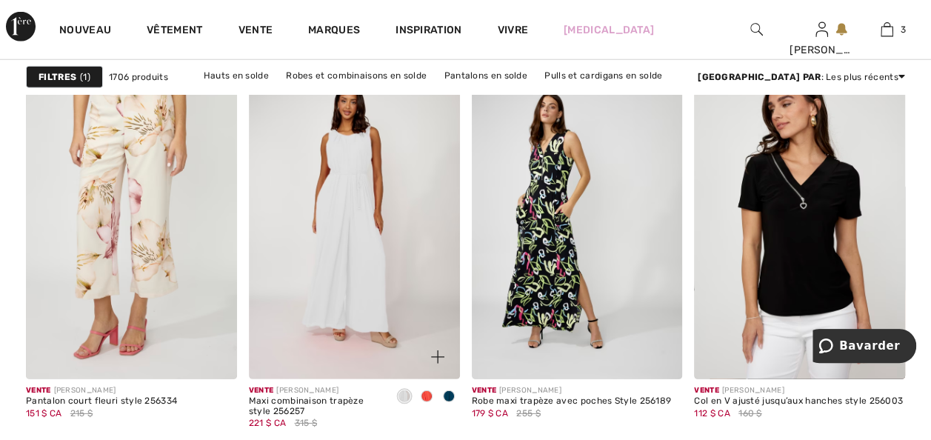
drag, startPoint x: 422, startPoint y: 419, endPoint x: 372, endPoint y: 438, distance: 53.9
click at [422, 402] on span at bounding box center [427, 396] width 12 height 12
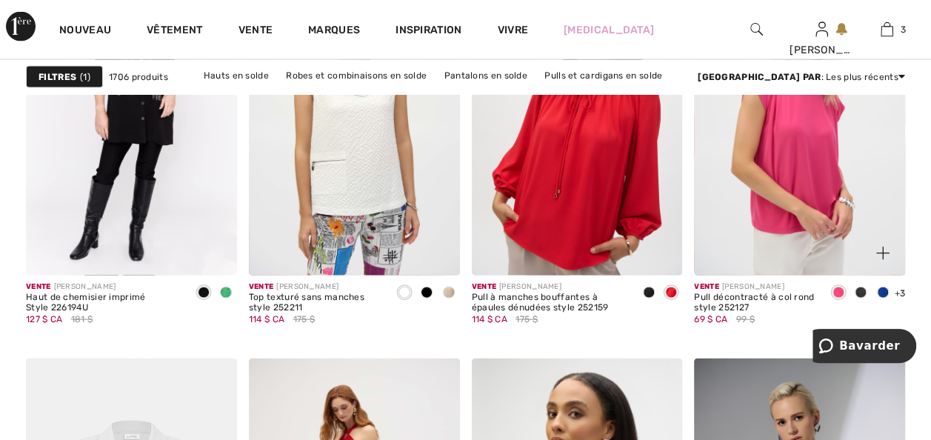
scroll to position [4294, 0]
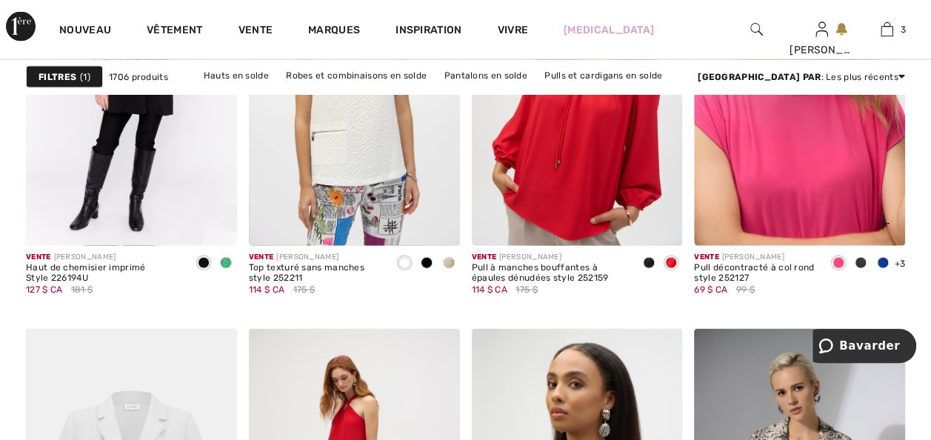
drag, startPoint x: 762, startPoint y: 234, endPoint x: 755, endPoint y: 279, distance: 45.7
click at [762, 234] on img at bounding box center [799, 88] width 211 height 316
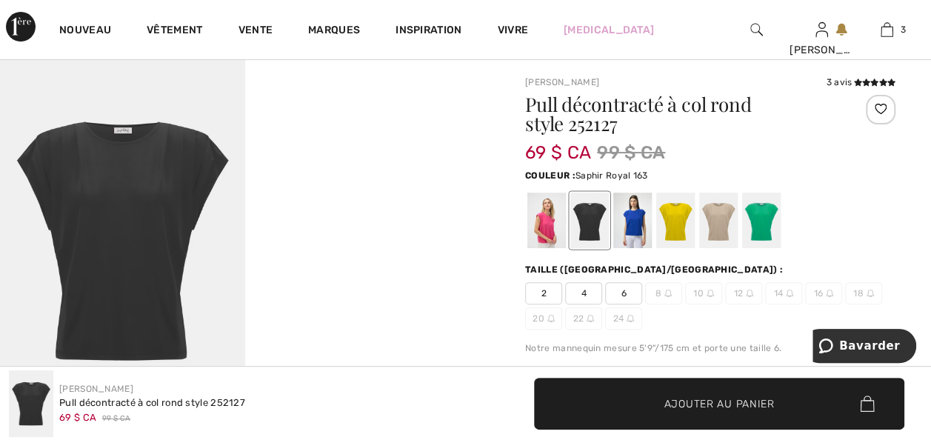
click at [637, 227] on div at bounding box center [632, 221] width 39 height 56
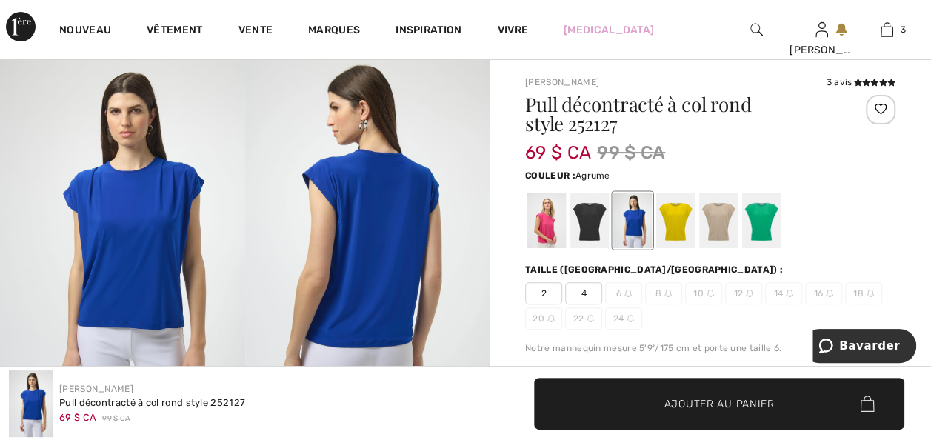
click at [682, 227] on div at bounding box center [675, 221] width 39 height 56
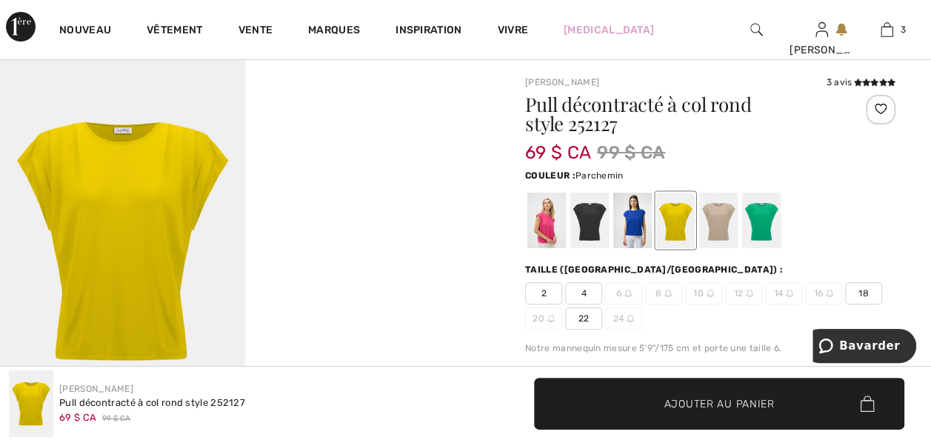
click at [732, 212] on div at bounding box center [718, 221] width 39 height 56
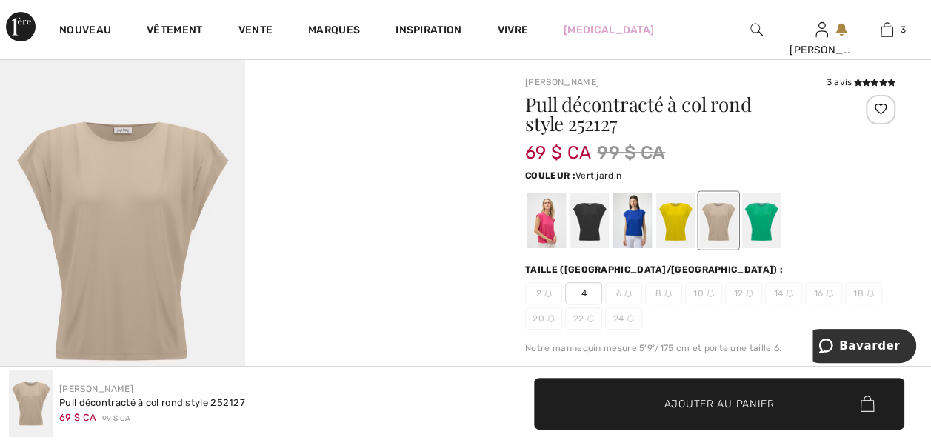
click at [765, 226] on div at bounding box center [761, 221] width 39 height 56
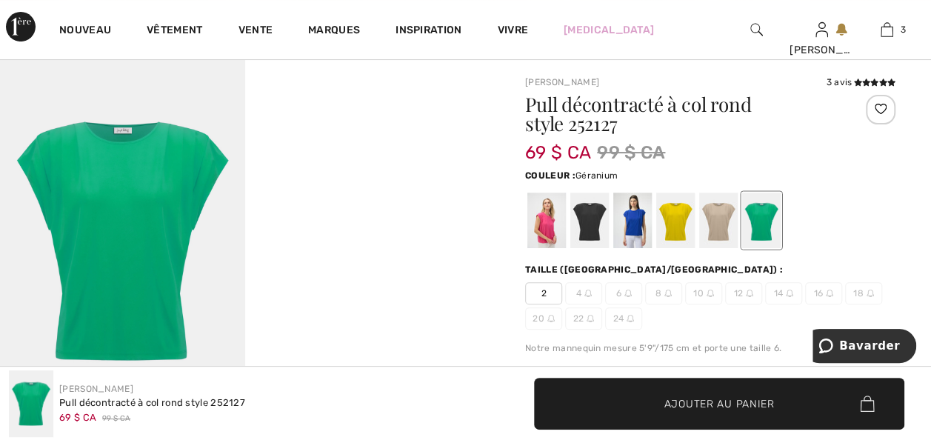
click at [554, 234] on div at bounding box center [546, 221] width 39 height 56
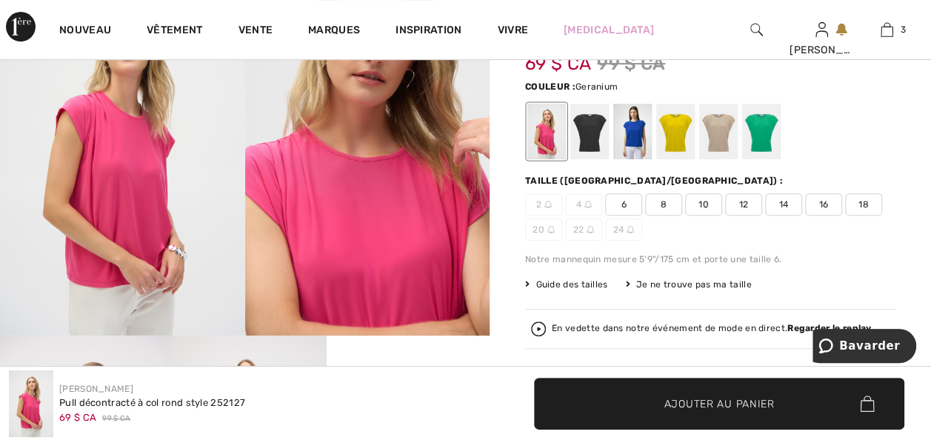
scroll to position [207, 0]
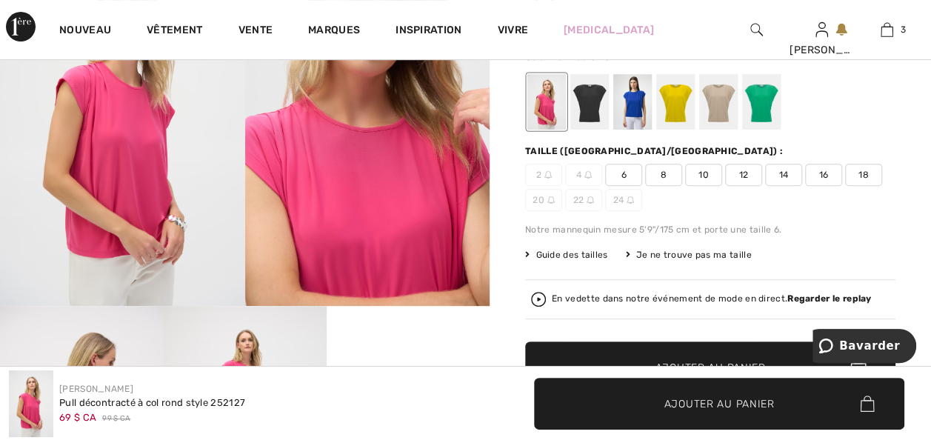
click at [845, 186] on span "18" at bounding box center [863, 175] width 37 height 22
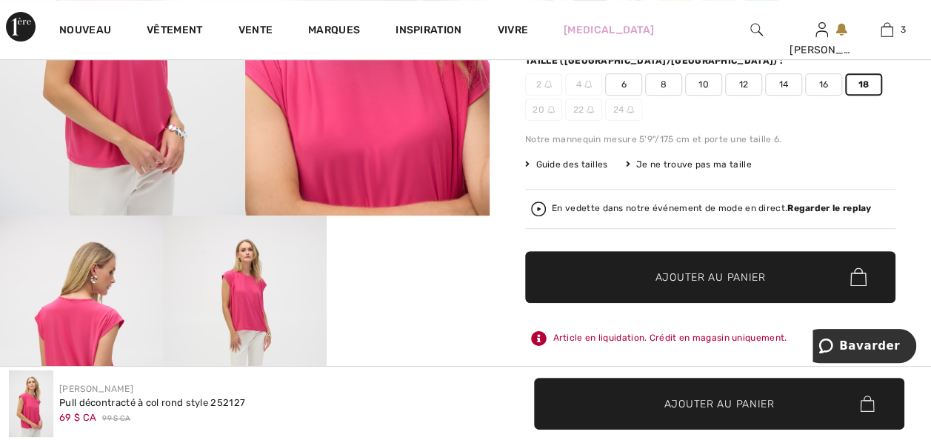
scroll to position [326, 0]
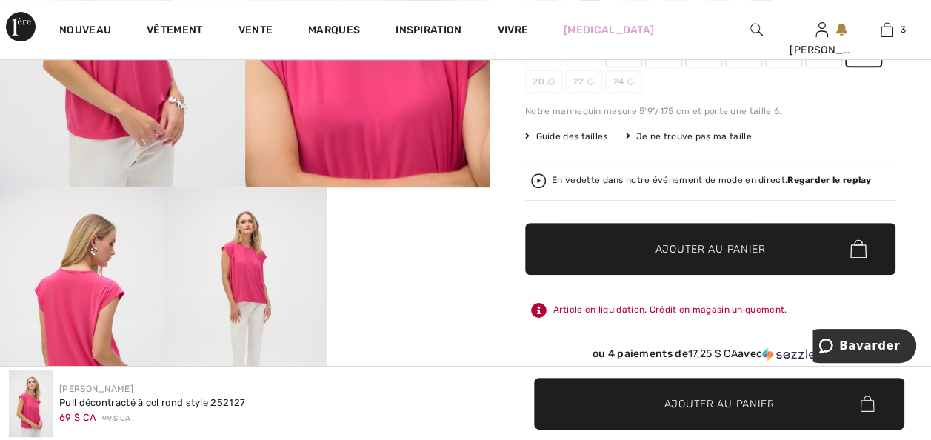
click at [668, 256] on span "Ajouter au panier" at bounding box center [710, 249] width 110 height 16
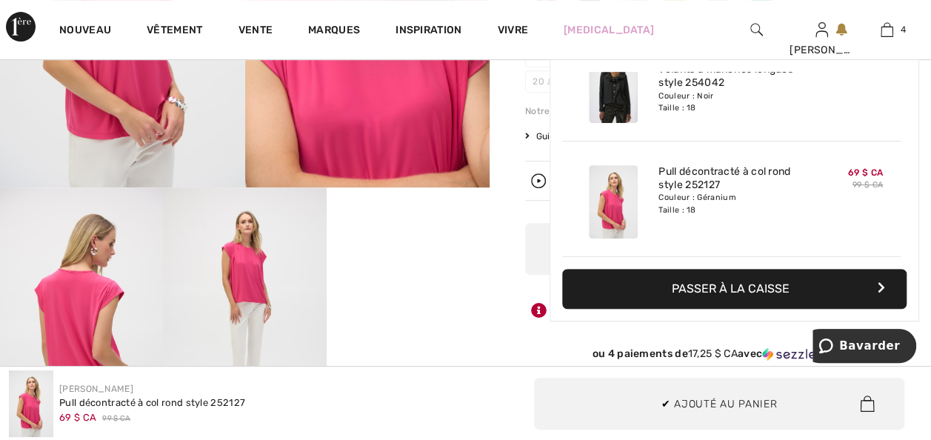
scroll to position [317, 0]
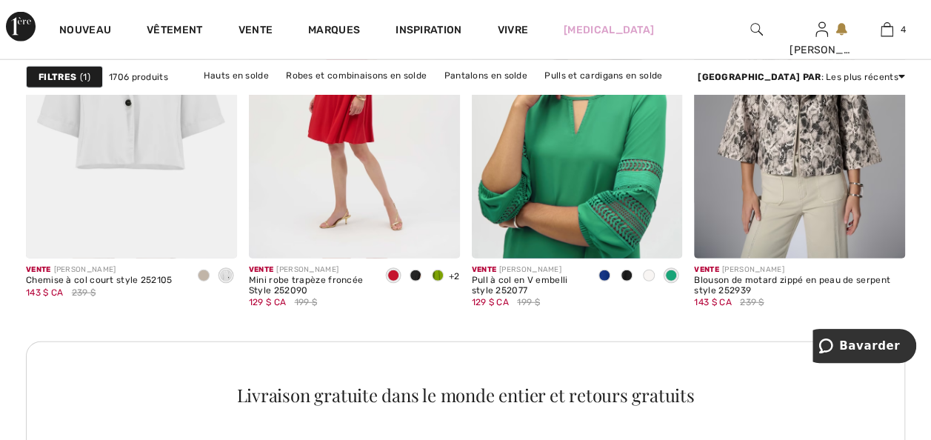
scroll to position [4679, 0]
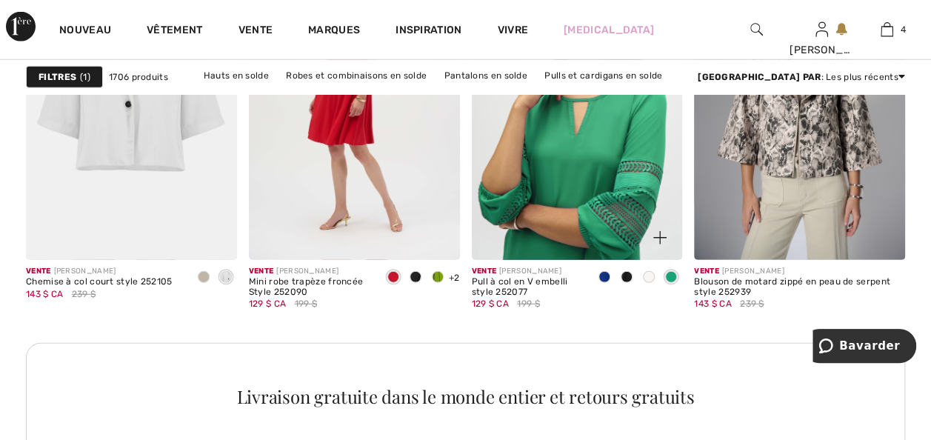
click at [627, 283] on span at bounding box center [626, 277] width 12 height 12
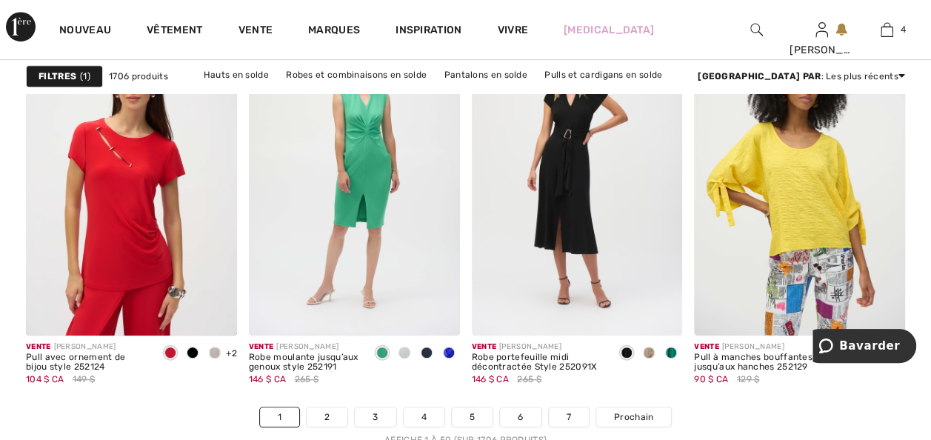
scroll to position [5982, 0]
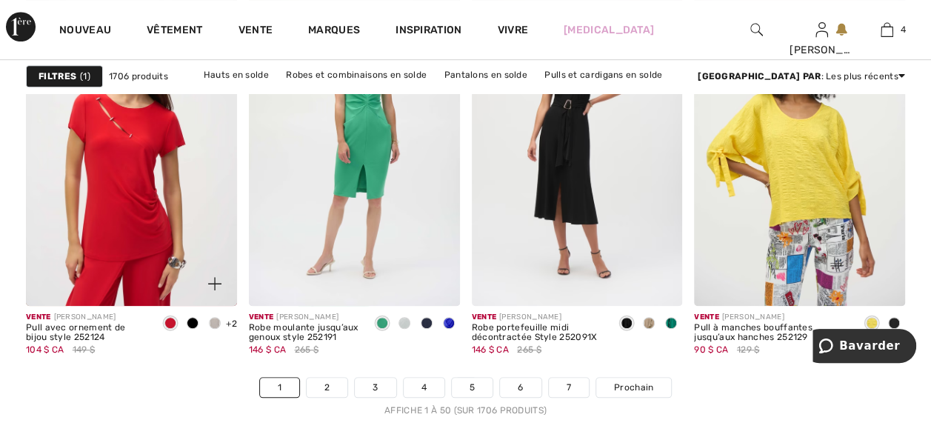
click at [165, 329] on span at bounding box center [170, 323] width 12 height 12
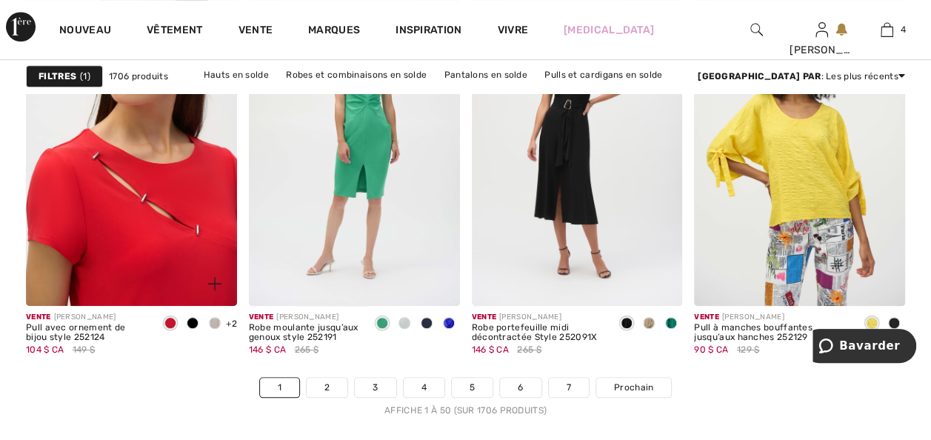
click at [114, 298] on img at bounding box center [131, 147] width 211 height 316
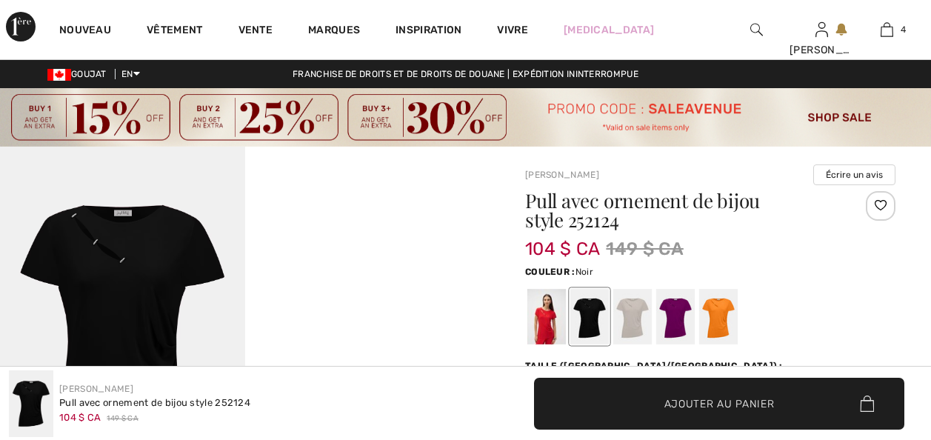
click at [636, 336] on div at bounding box center [632, 317] width 39 height 56
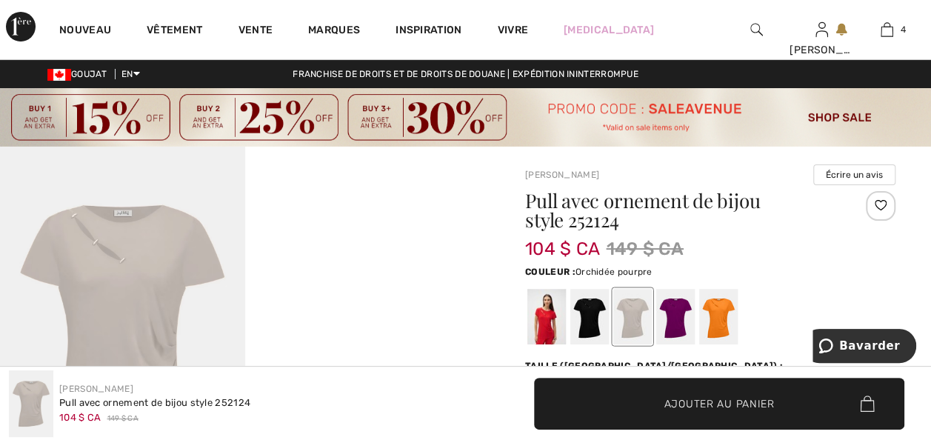
click at [683, 323] on div at bounding box center [675, 317] width 39 height 56
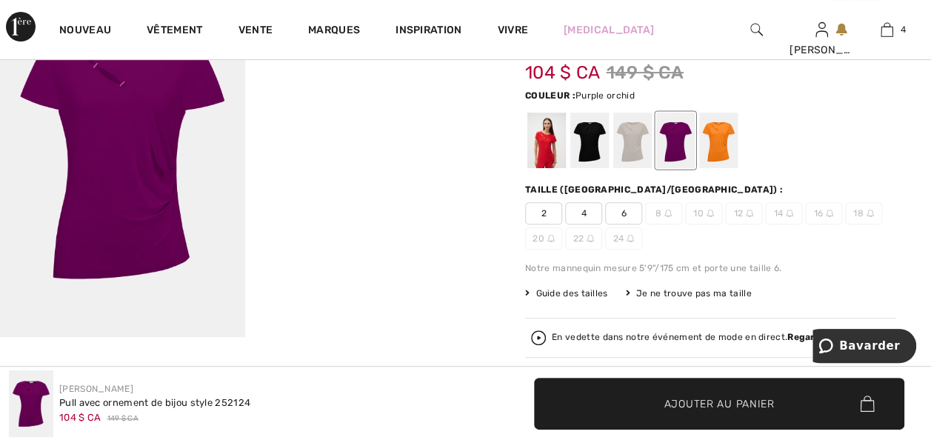
scroll to position [178, 0]
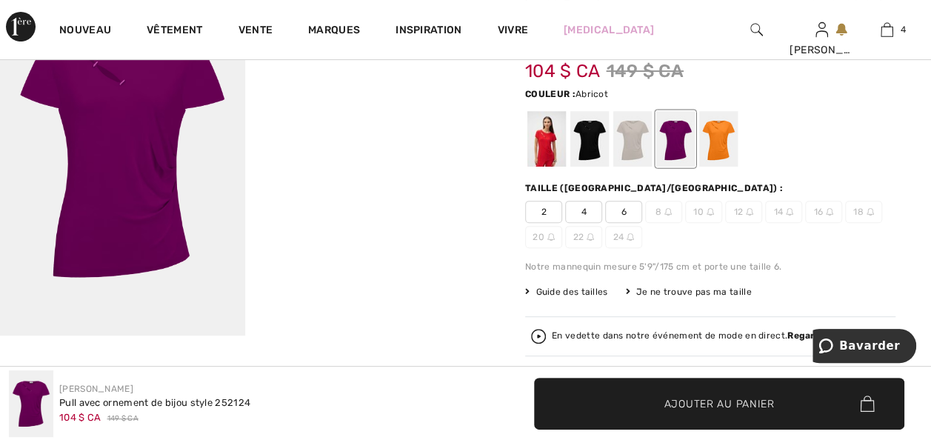
click at [724, 154] on div at bounding box center [718, 139] width 39 height 56
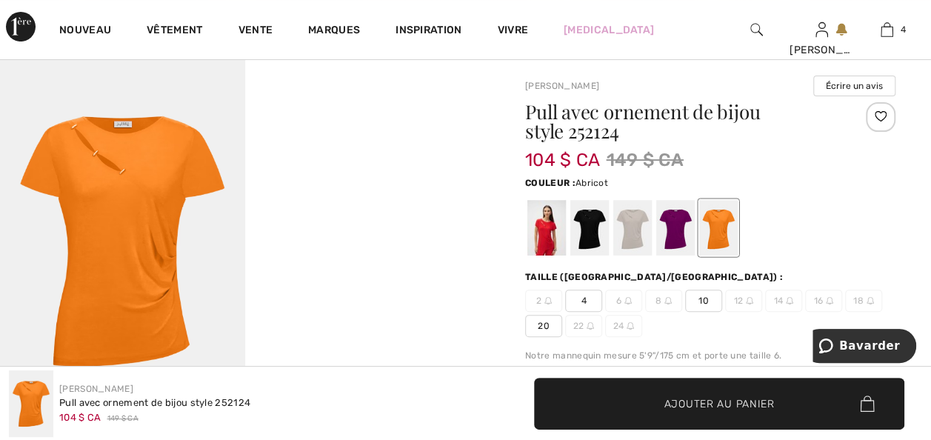
scroll to position [59, 0]
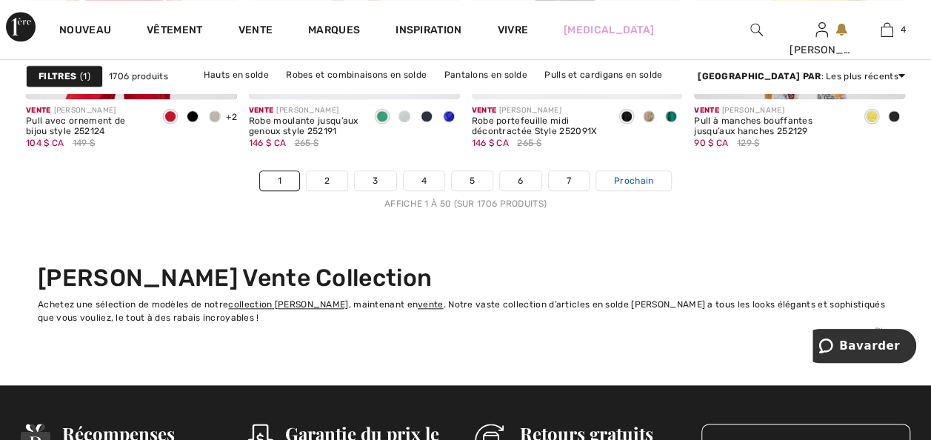
click at [653, 187] on span "Prochain" at bounding box center [633, 180] width 39 height 13
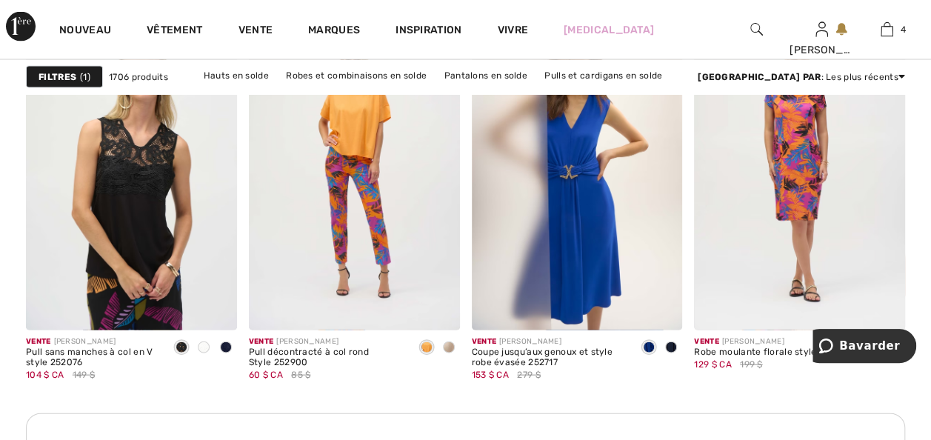
scroll to position [1510, 0]
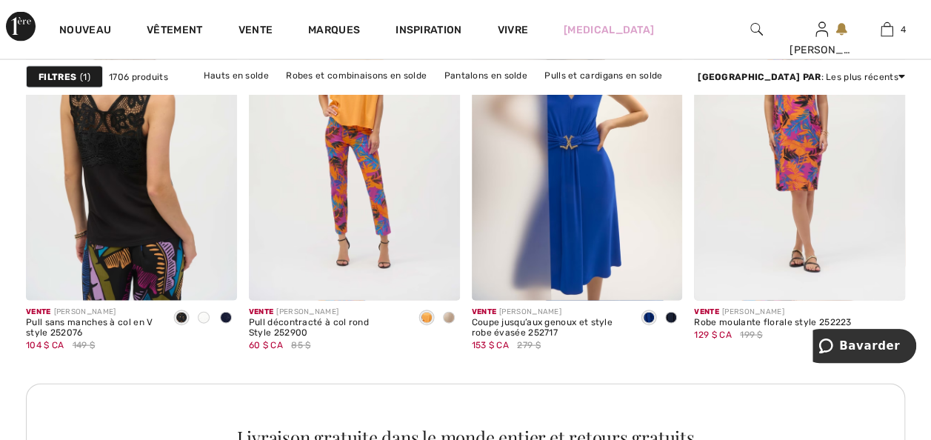
drag, startPoint x: 114, startPoint y: 265, endPoint x: 0, endPoint y: 418, distance: 190.4
click at [114, 265] on img at bounding box center [131, 142] width 211 height 316
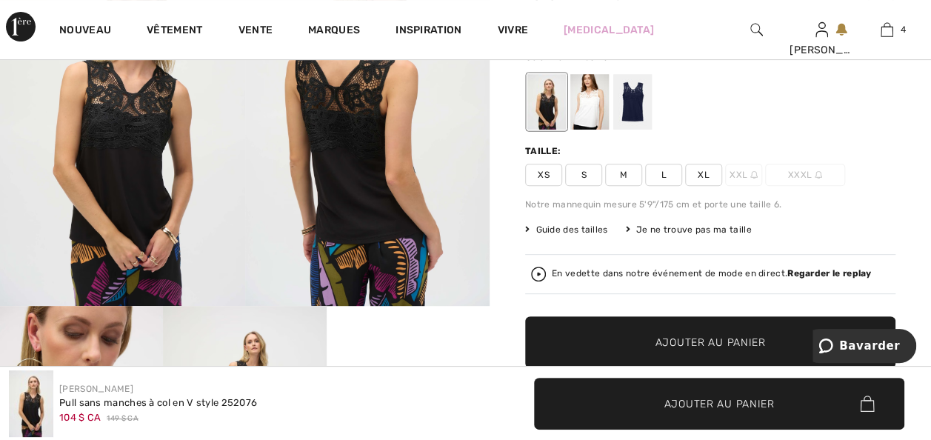
click at [640, 120] on div at bounding box center [632, 102] width 39 height 56
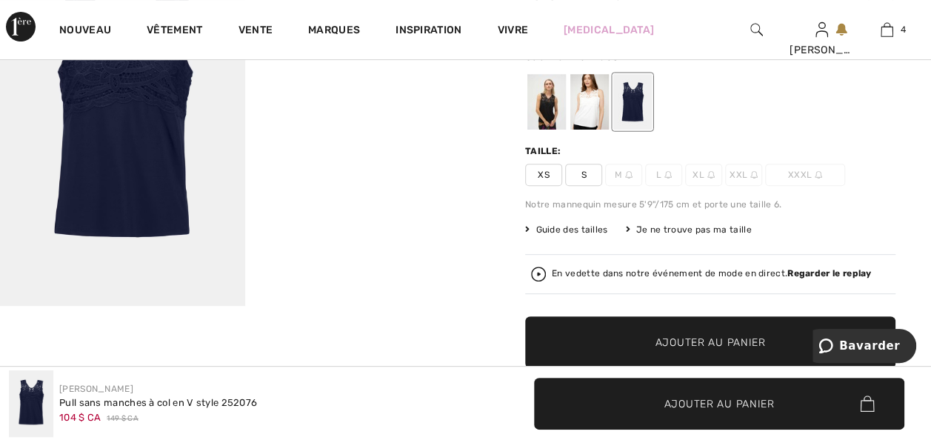
click at [591, 110] on div at bounding box center [589, 102] width 39 height 56
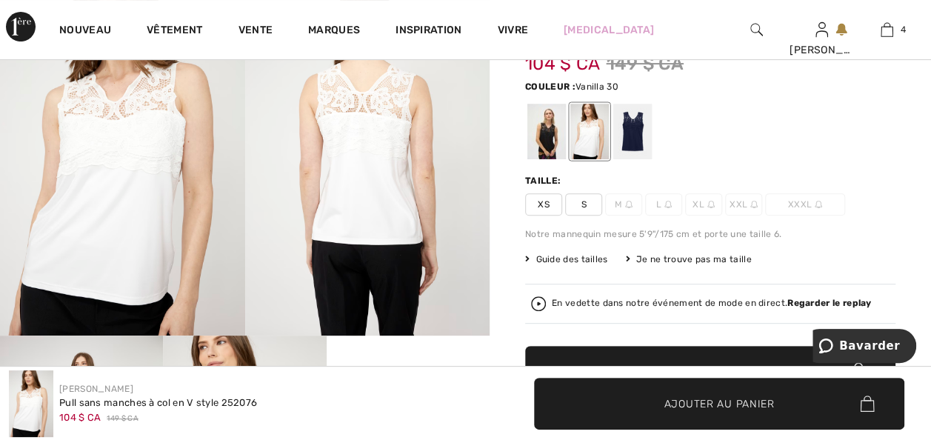
scroll to position [148, 0]
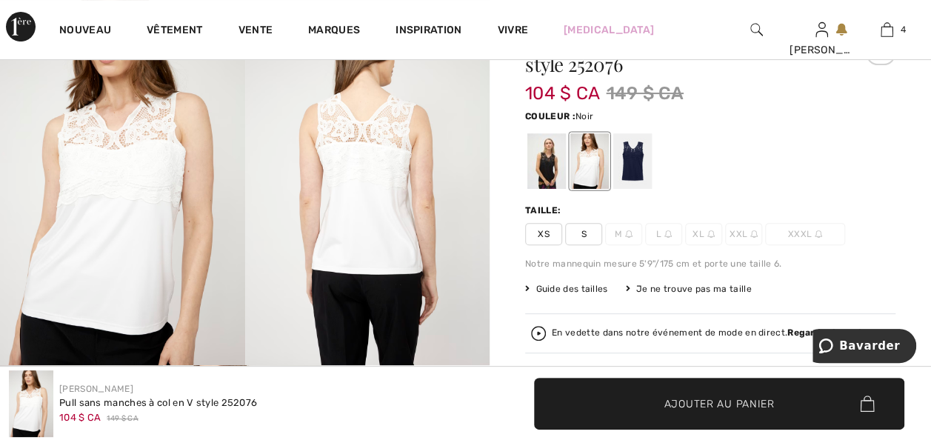
click at [552, 182] on div at bounding box center [546, 161] width 39 height 56
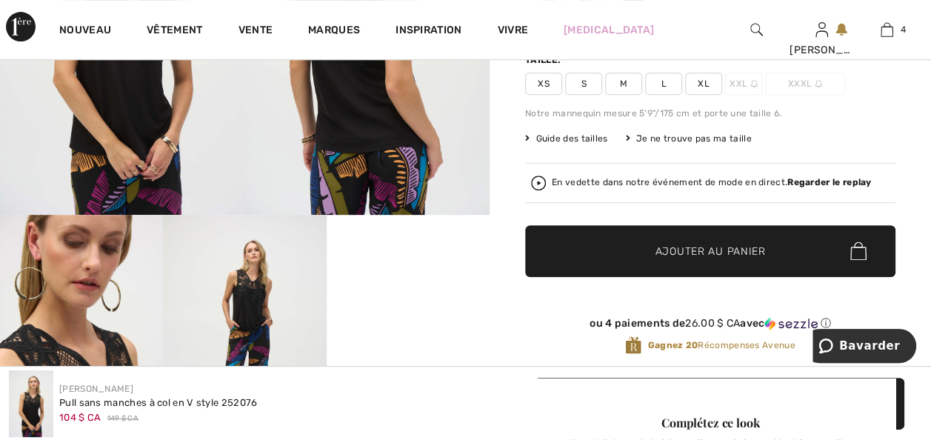
scroll to position [326, 0]
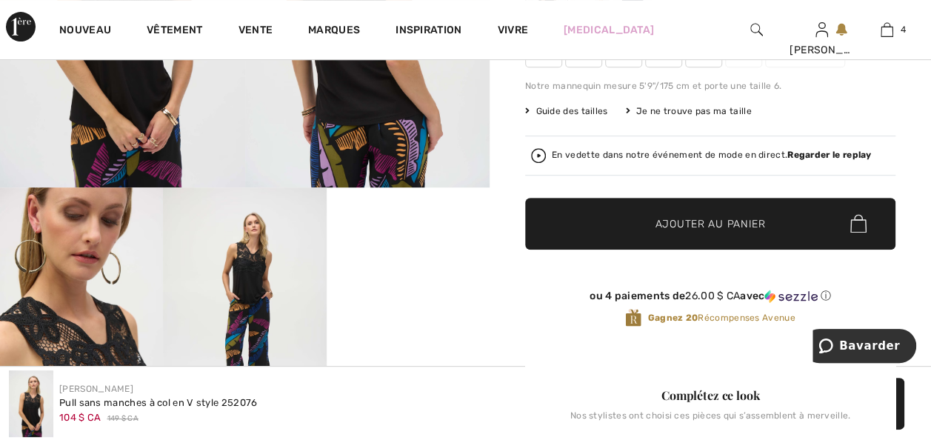
click at [566, 116] on font "Guide des tailles" at bounding box center [571, 111] width 72 height 10
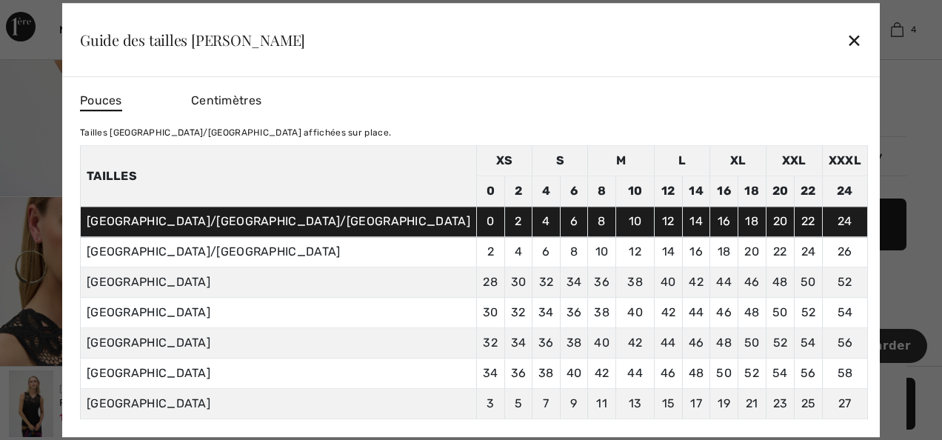
click at [846, 34] on div "✕" at bounding box center [854, 39] width 16 height 31
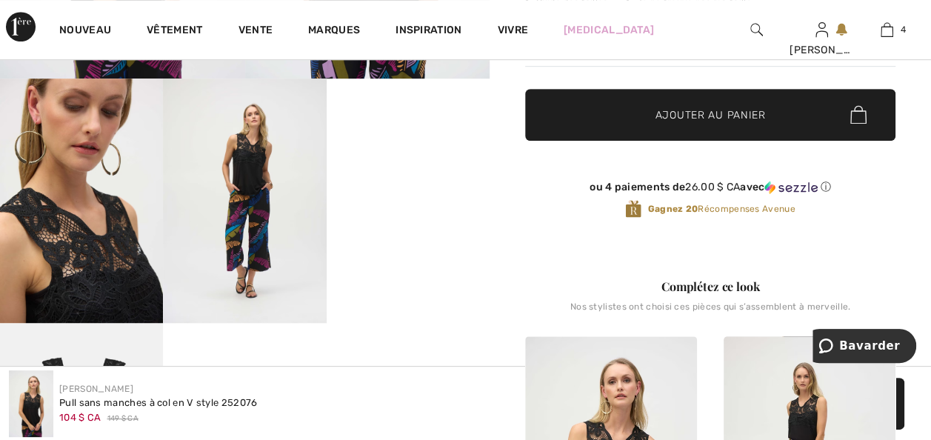
scroll to position [474, 0]
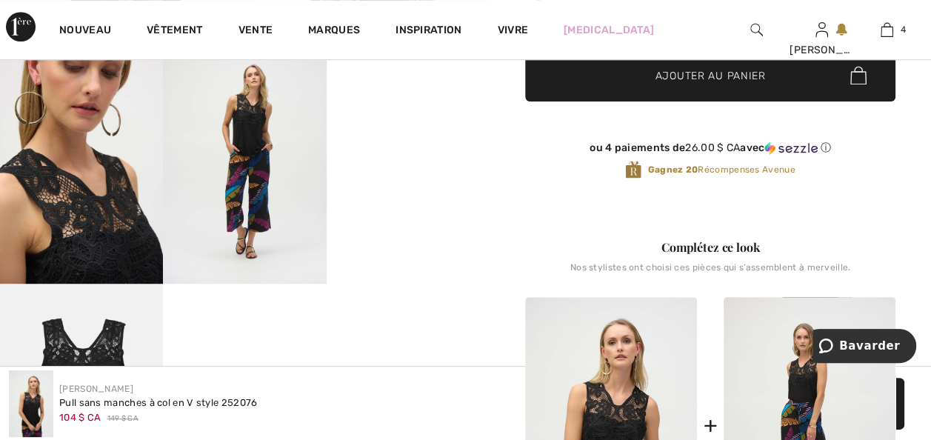
click at [400, 121] on video "Votre navigateur ne prend pas en charge la balise vidéo." at bounding box center [408, 79] width 163 height 81
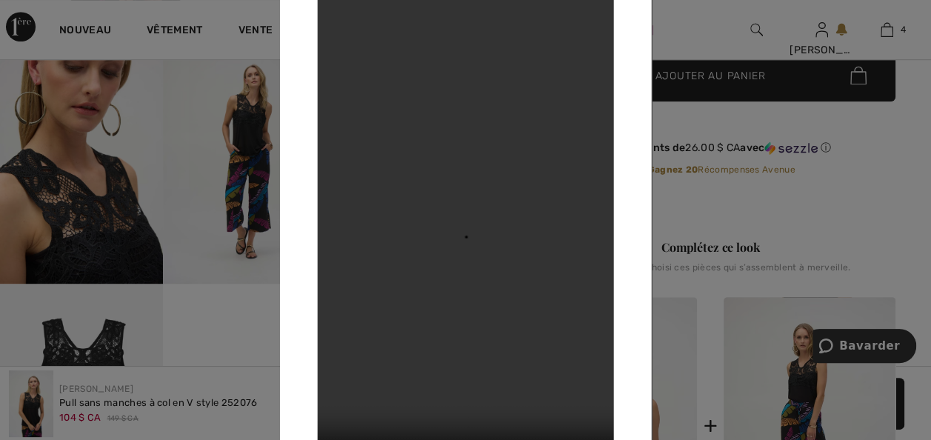
scroll to position [444, 0]
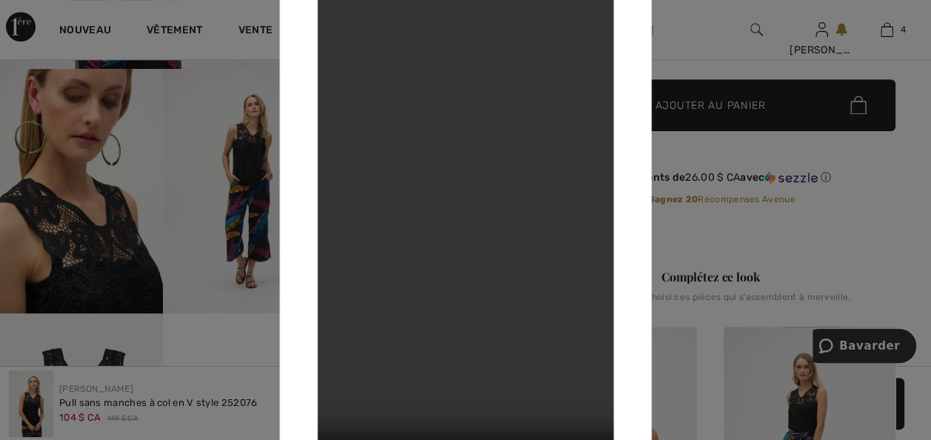
click at [746, 91] on div at bounding box center [465, 220] width 931 height 440
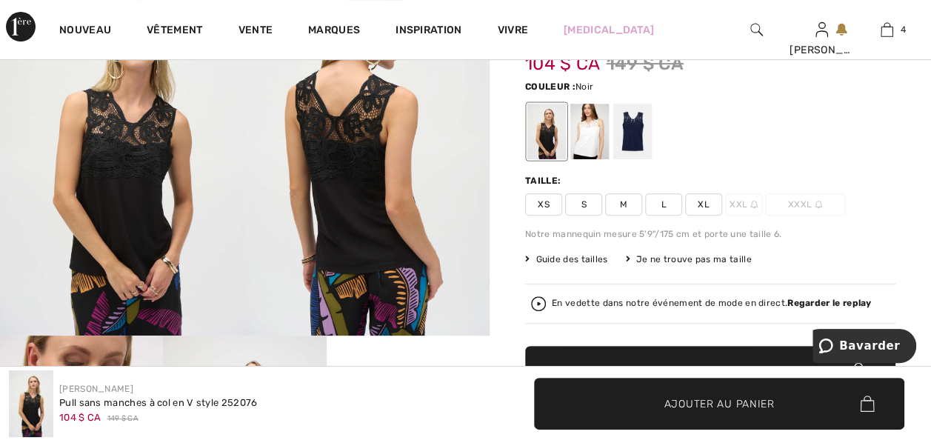
scroll to position [178, 0]
click at [708, 215] on span "XL" at bounding box center [703, 204] width 37 height 22
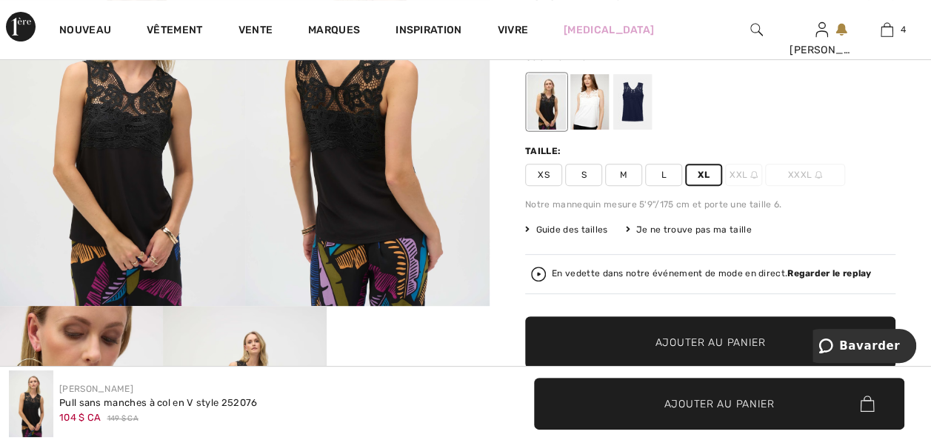
scroll to position [237, 0]
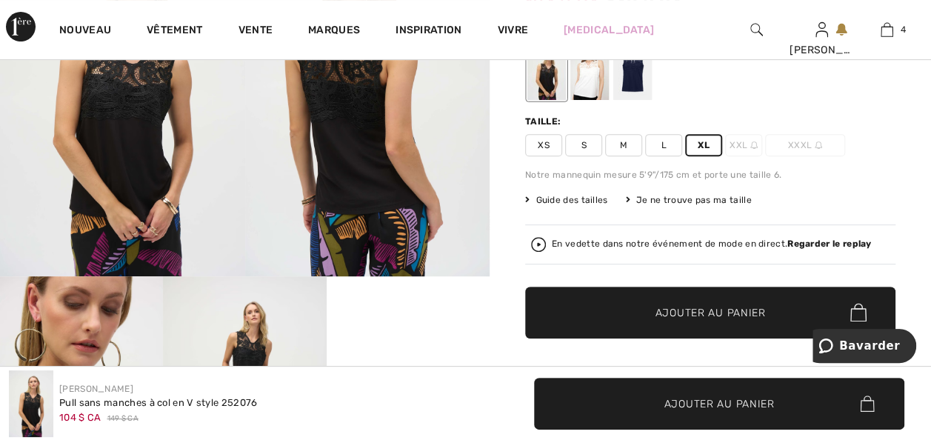
click at [680, 320] on span "Ajouter au panier" at bounding box center [710, 312] width 110 height 16
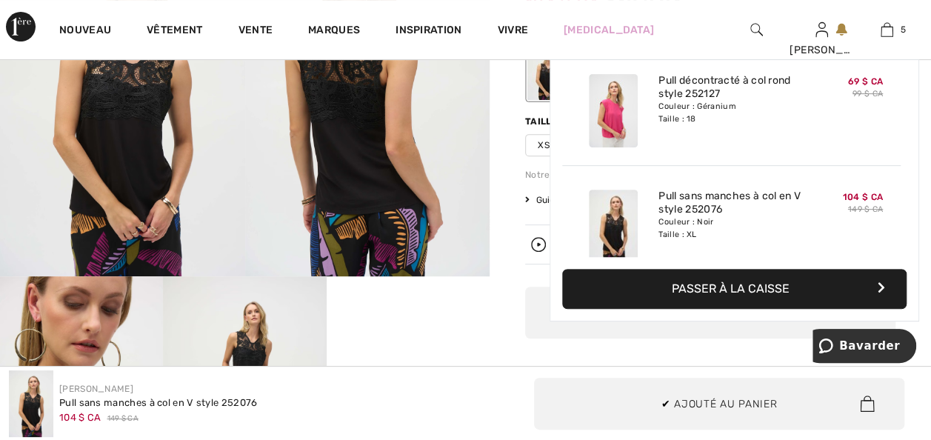
scroll to position [443, 0]
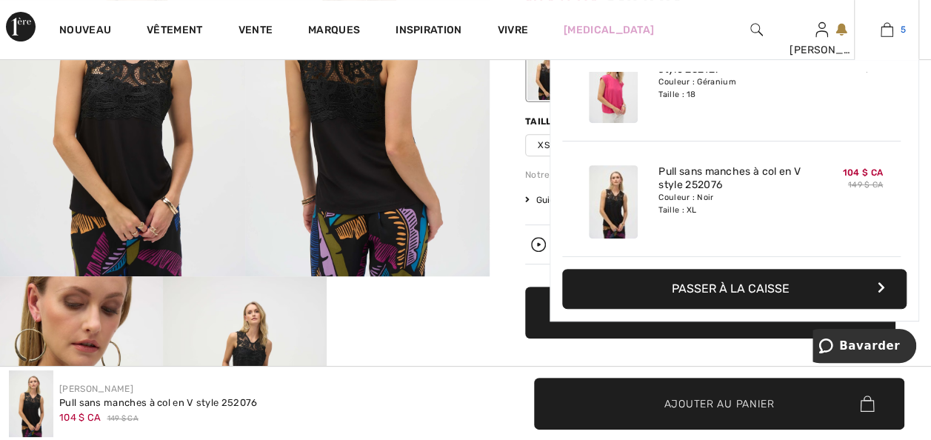
click at [880, 30] on img at bounding box center [886, 30] width 13 height 18
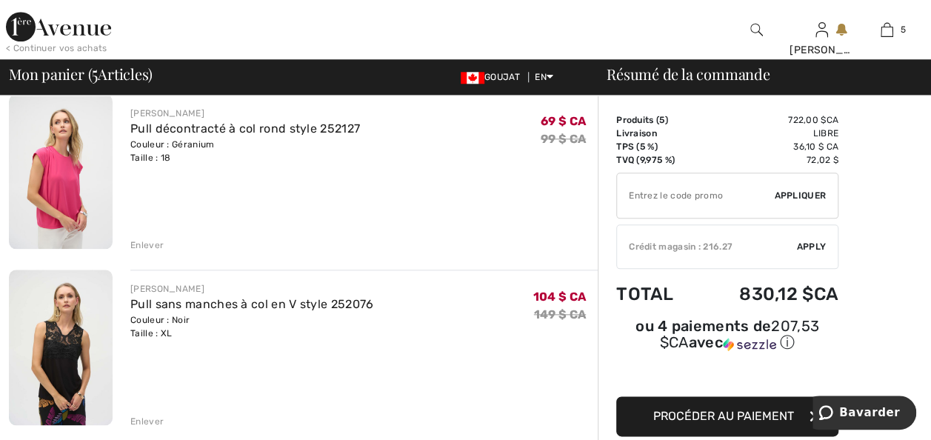
scroll to position [652, 0]
click at [145, 252] on div "Enlever" at bounding box center [146, 244] width 33 height 13
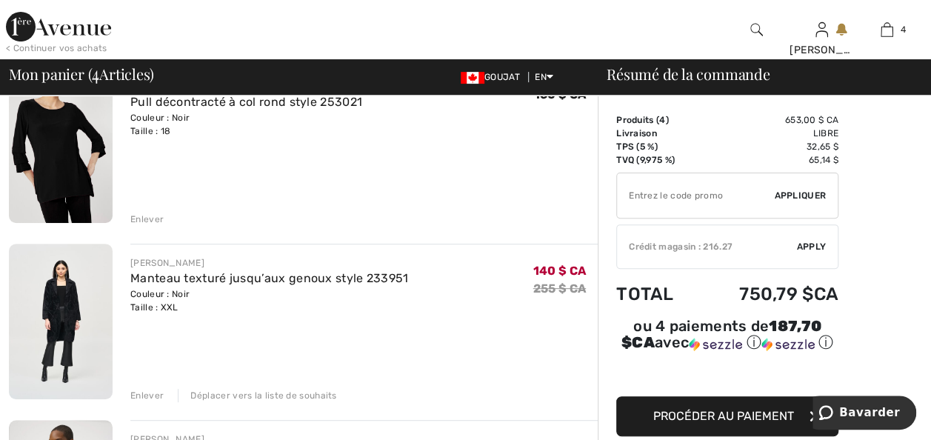
scroll to position [148, 0]
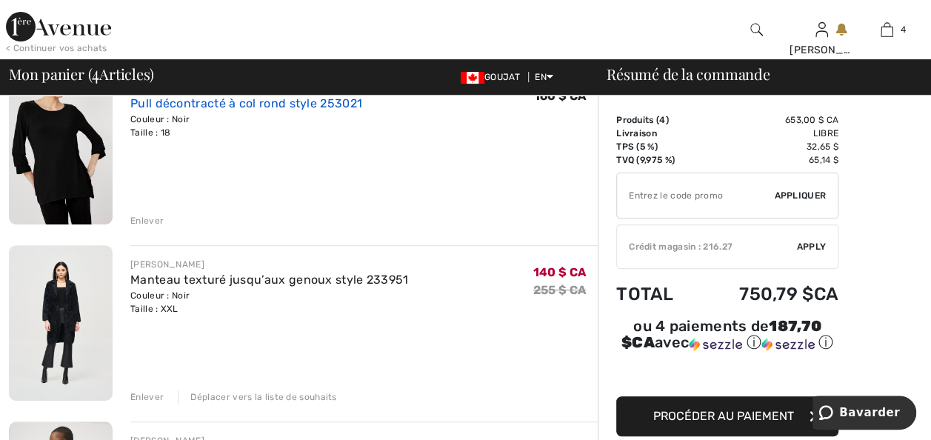
click at [228, 110] on link "Pull décontracté à col rond style 253021" at bounding box center [246, 103] width 232 height 14
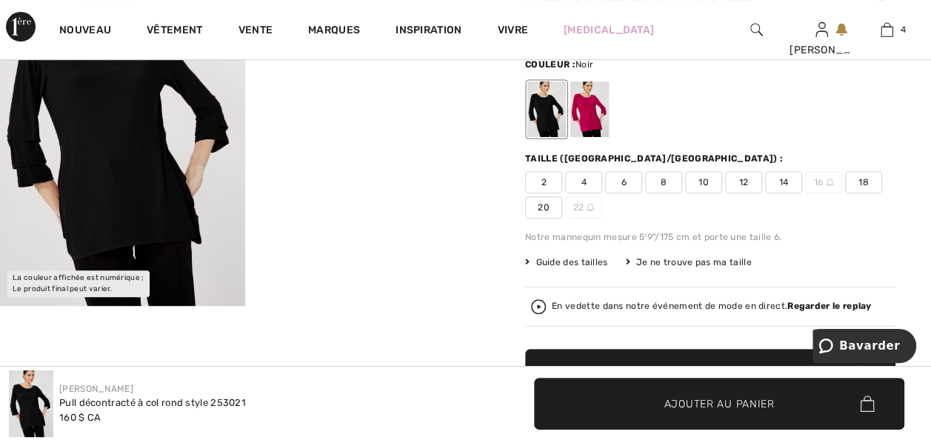
scroll to position [178, 0]
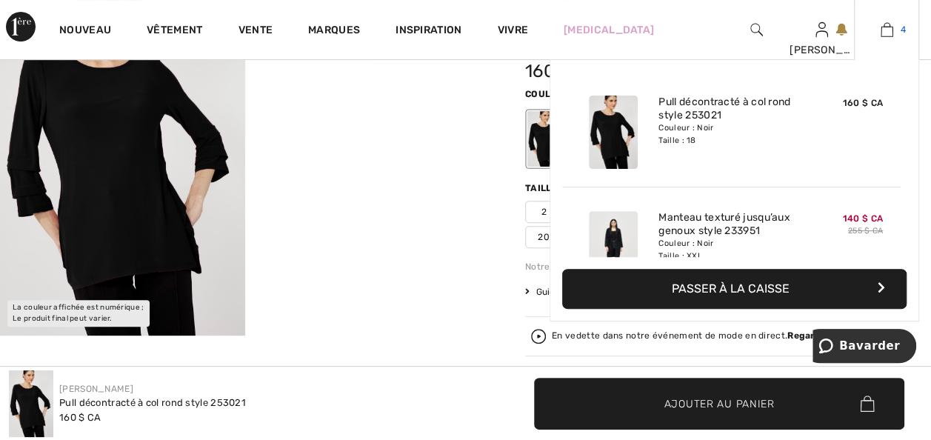
click at [885, 28] on img at bounding box center [886, 30] width 13 height 18
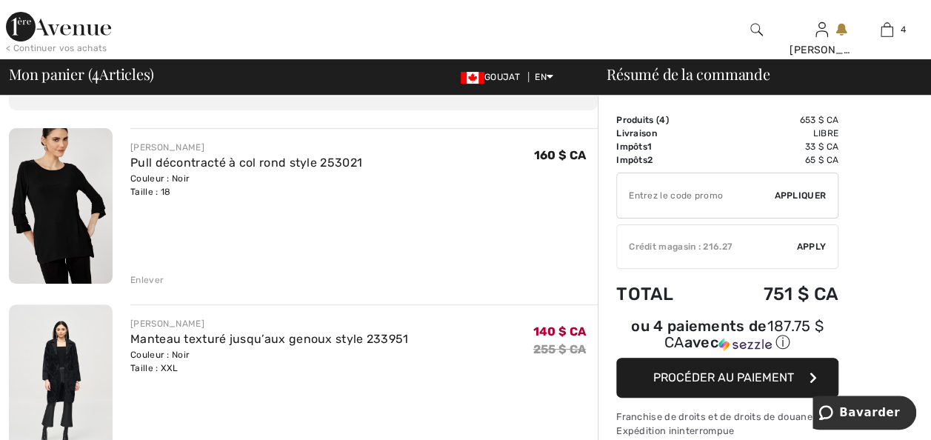
click at [157, 287] on div "Enlever" at bounding box center [146, 279] width 33 height 13
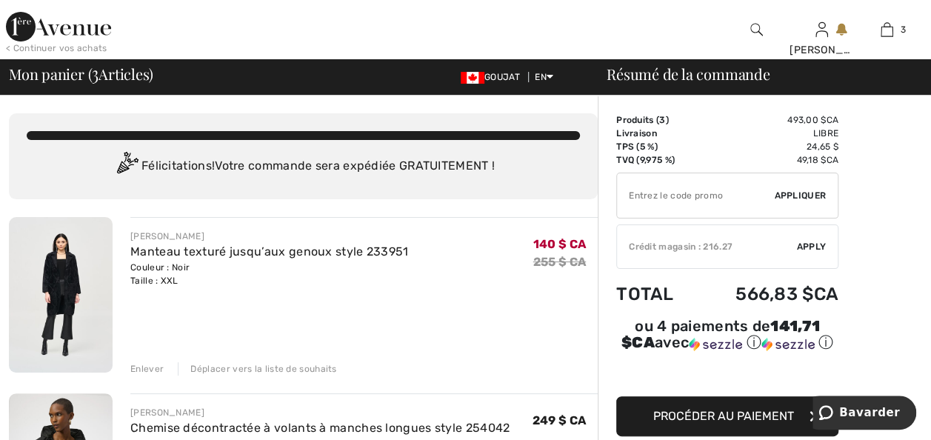
drag, startPoint x: 73, startPoint y: 31, endPoint x: 10, endPoint y: 110, distance: 100.7
click at [73, 31] on img at bounding box center [58, 27] width 105 height 30
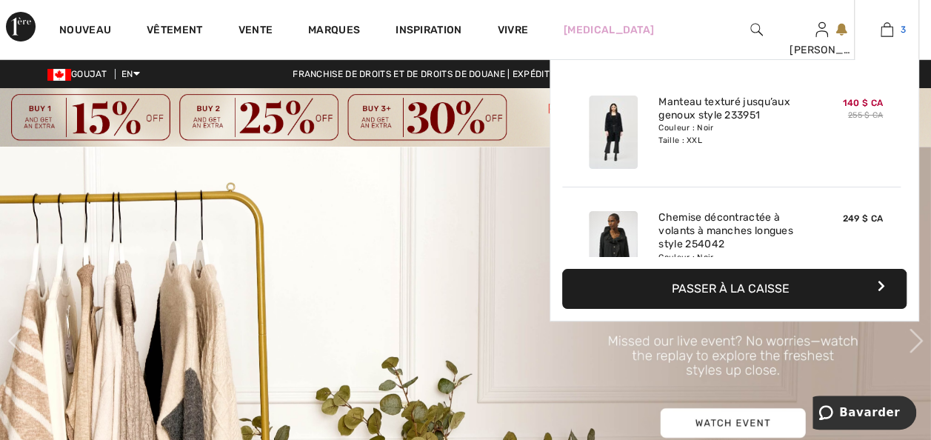
click at [885, 33] on img at bounding box center [886, 30] width 13 height 18
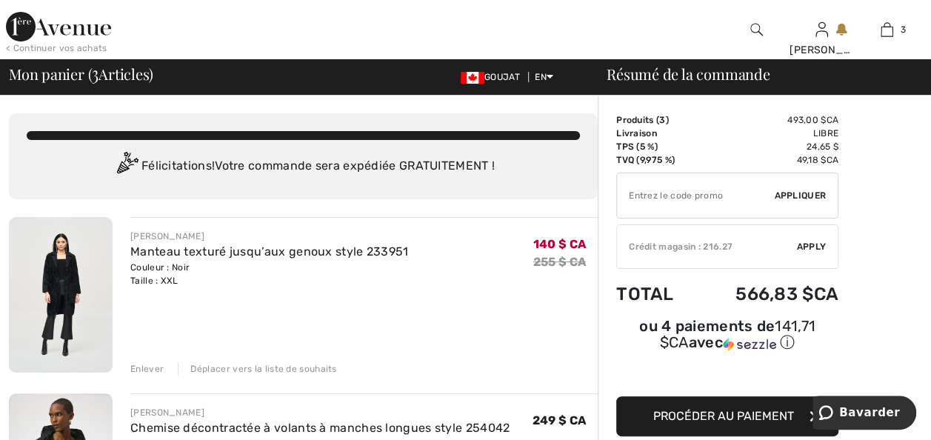
drag, startPoint x: 640, startPoint y: 203, endPoint x: 554, endPoint y: 226, distance: 88.9
click at [640, 203] on input "TEXT" at bounding box center [695, 195] width 157 height 44
type input "SALEAVENUE"
drag, startPoint x: 801, startPoint y: 200, endPoint x: 941, endPoint y: 258, distance: 151.7
click at [801, 200] on span "Appliquer" at bounding box center [800, 195] width 52 height 13
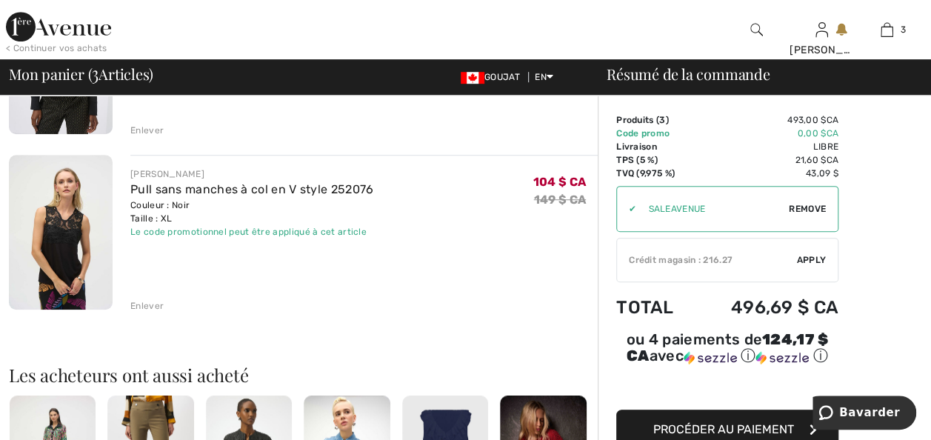
scroll to position [444, 0]
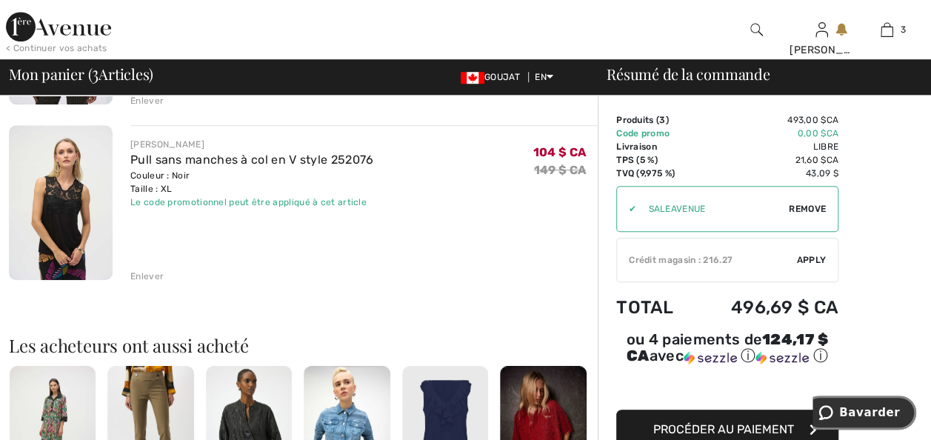
drag, startPoint x: 862, startPoint y: 410, endPoint x: 842, endPoint y: 412, distance: 20.0
click at [862, 410] on span "Bavarder" at bounding box center [869, 412] width 61 height 13
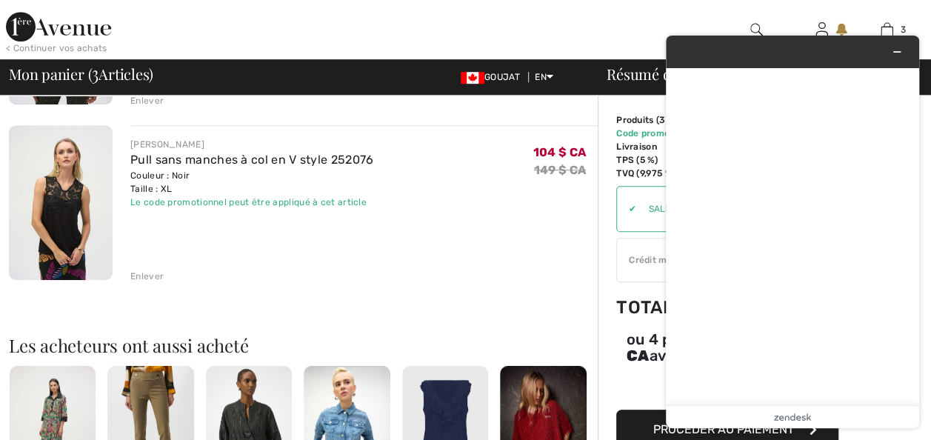
scroll to position [0, 0]
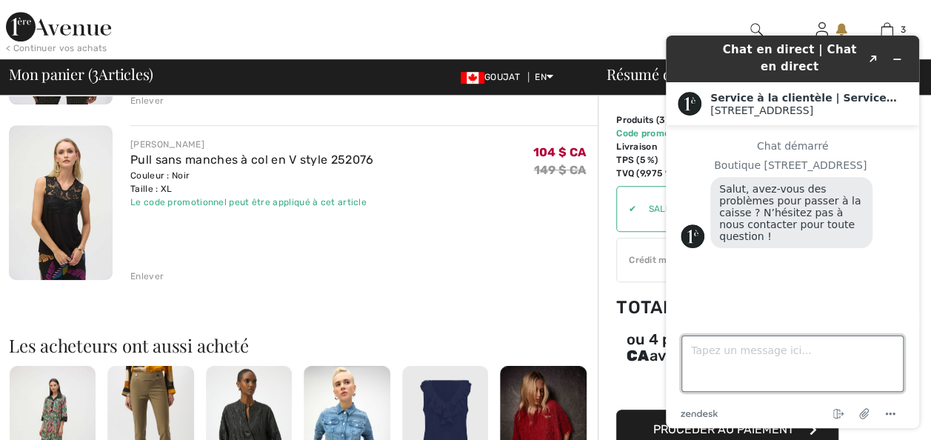
click at [695, 347] on textarea "Tapez un message ici..." at bounding box center [792, 363] width 222 height 56
type textarea "J"
type textarea "Le code promotionnel n6e s'affiche pas"
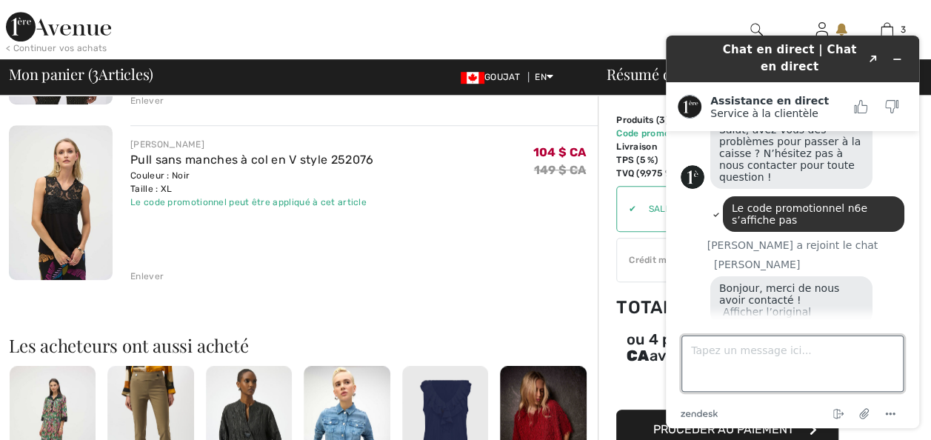
scroll to position [113, 0]
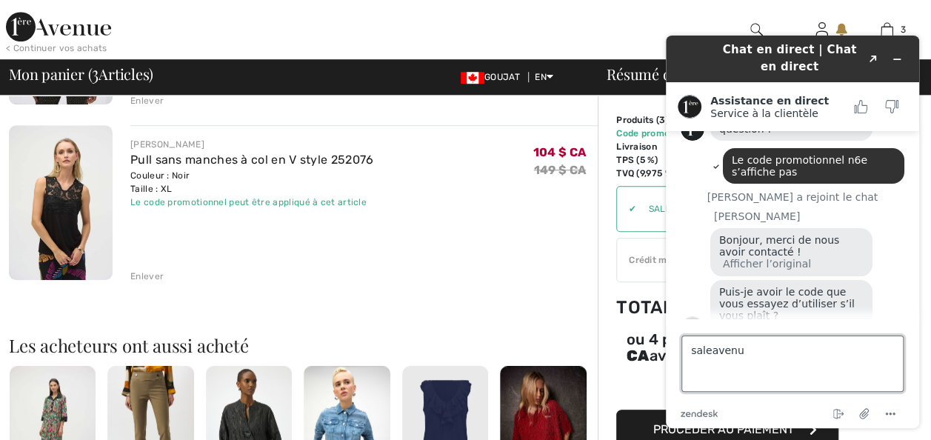
type textarea "saleavenue"
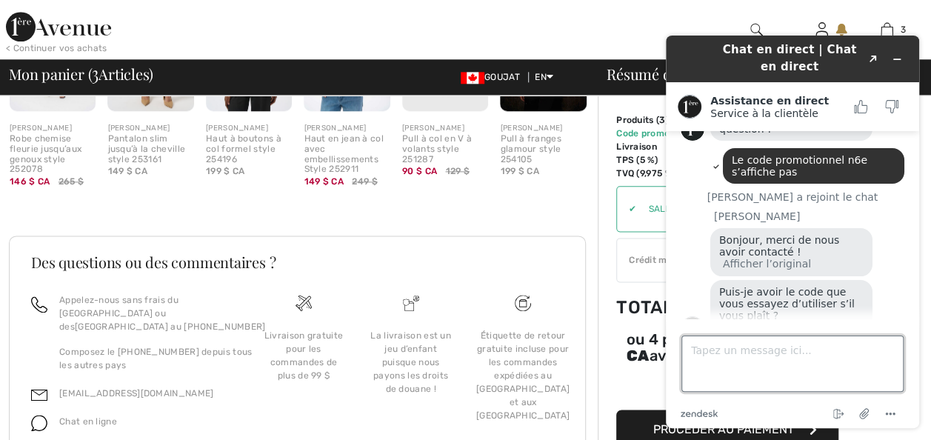
scroll to position [144, 0]
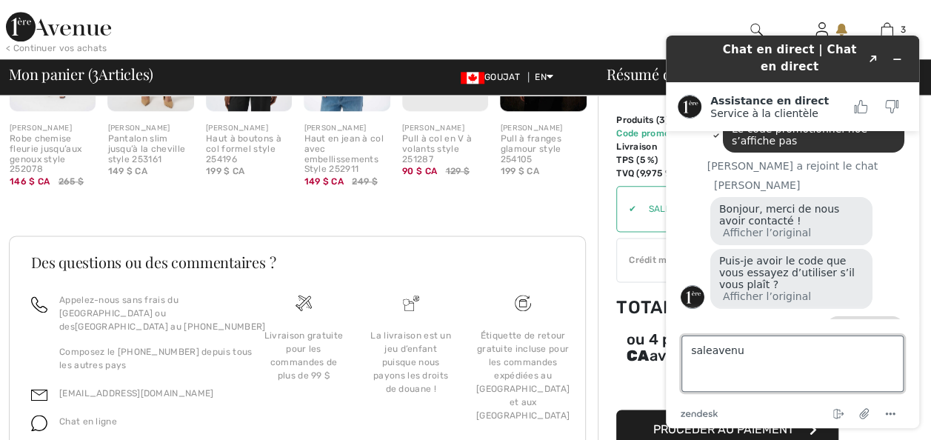
type textarea "saleavenue"
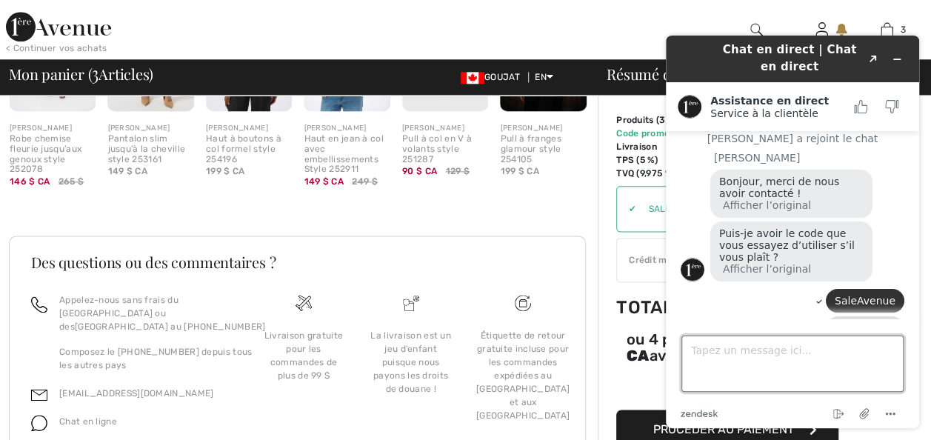
scroll to position [172, 0]
type textarea "pas de majuscules"
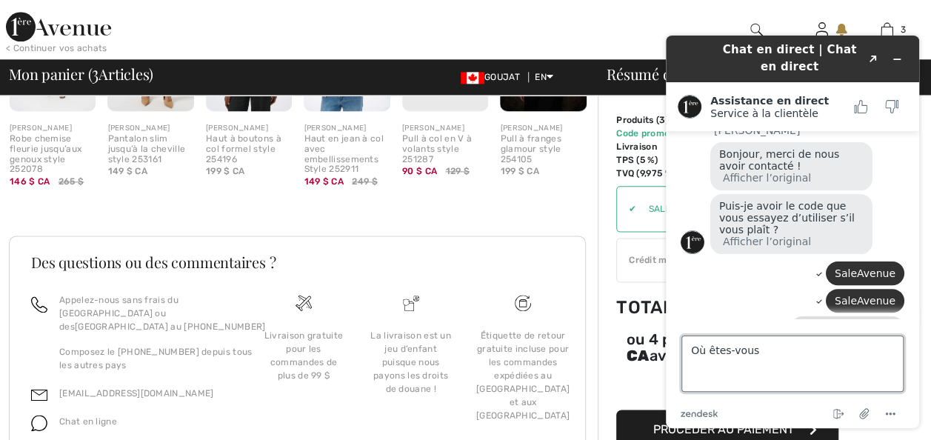
type textarea "Où êtes-vous ?"
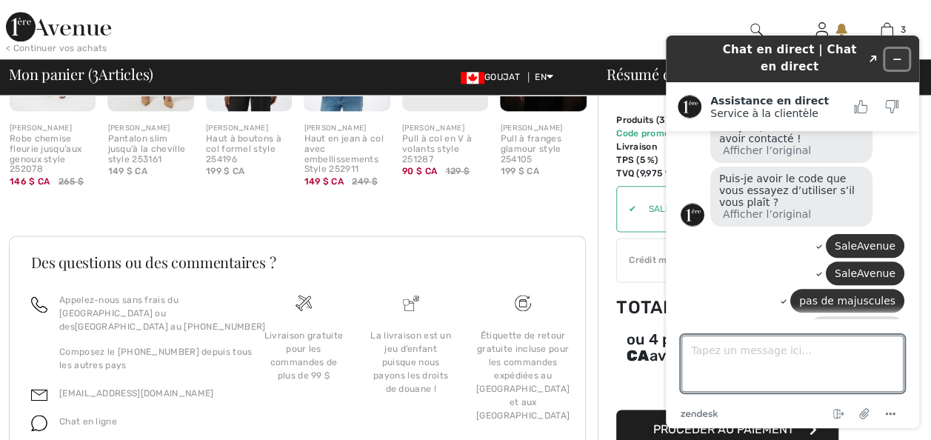
click at [895, 57] on icon "Widget Réduire" at bounding box center [896, 59] width 10 height 10
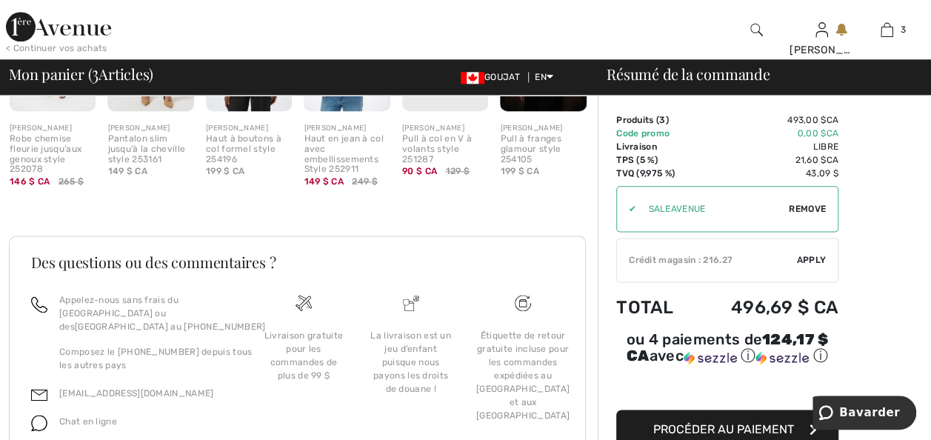
click at [230, 164] on div "Haut à boutons à col formel style 254196" at bounding box center [249, 149] width 86 height 30
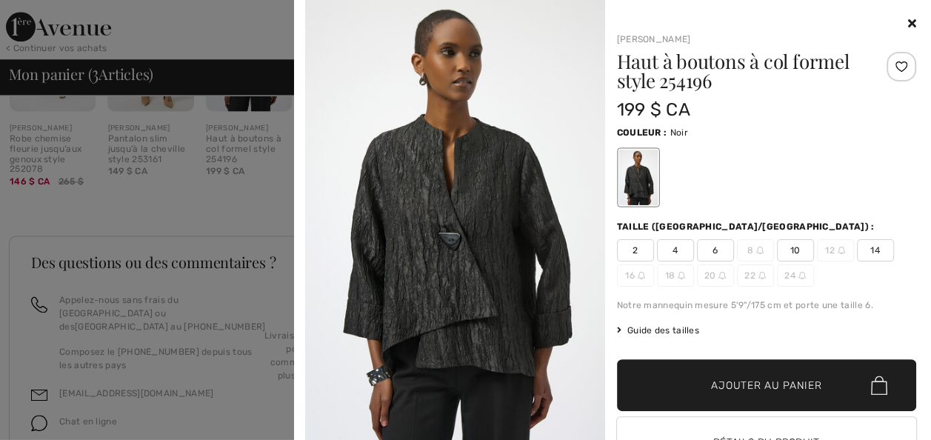
click at [908, 25] on icon at bounding box center [912, 23] width 8 height 12
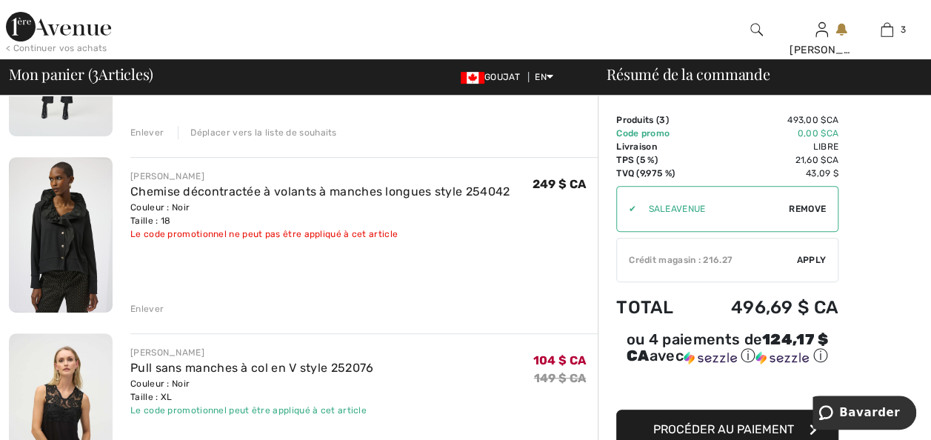
scroll to position [266, 0]
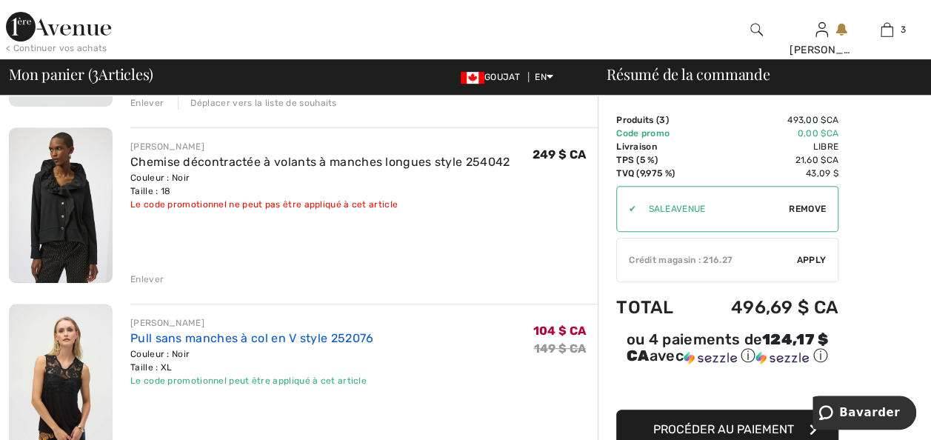
click at [210, 345] on link "Pull sans manches à col en V style 252076" at bounding box center [251, 338] width 243 height 14
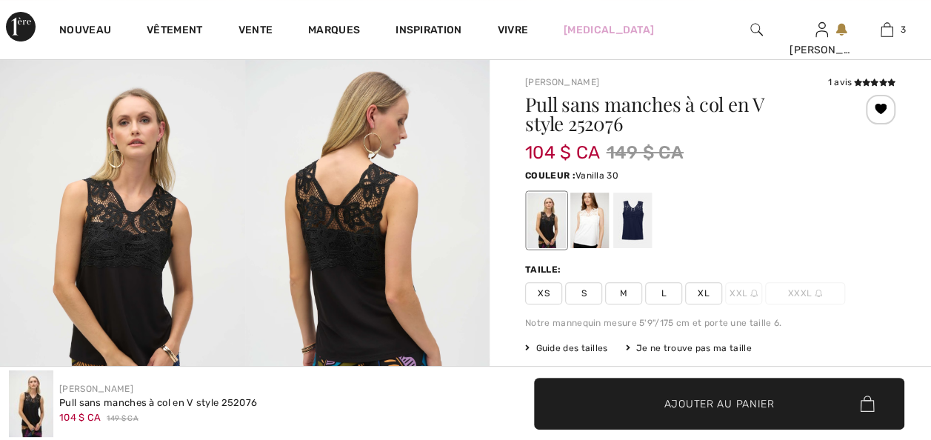
click at [596, 231] on div at bounding box center [589, 221] width 39 height 56
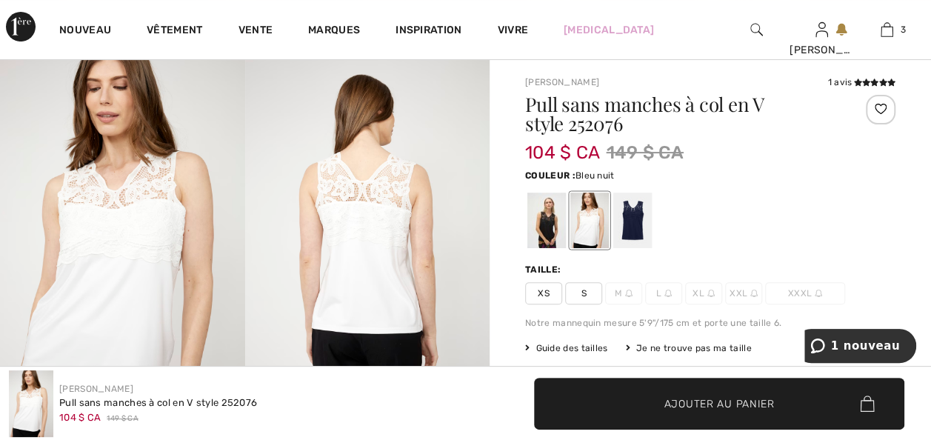
click at [634, 227] on div at bounding box center [632, 221] width 39 height 56
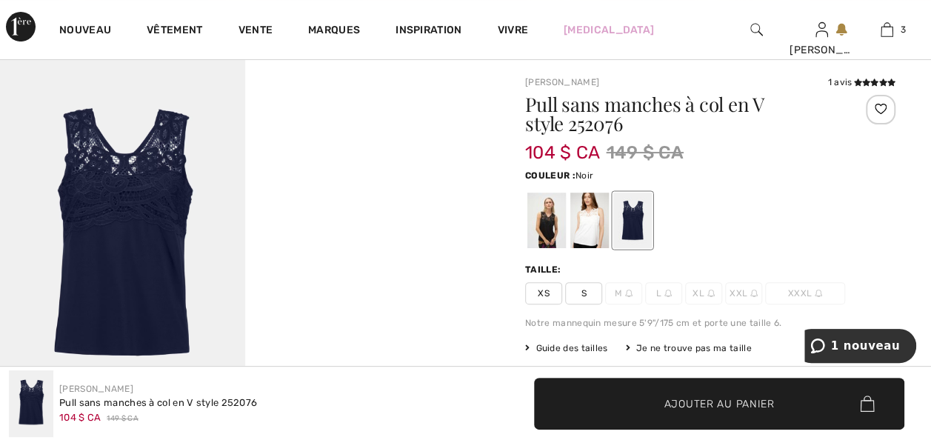
click at [552, 237] on div at bounding box center [546, 221] width 39 height 56
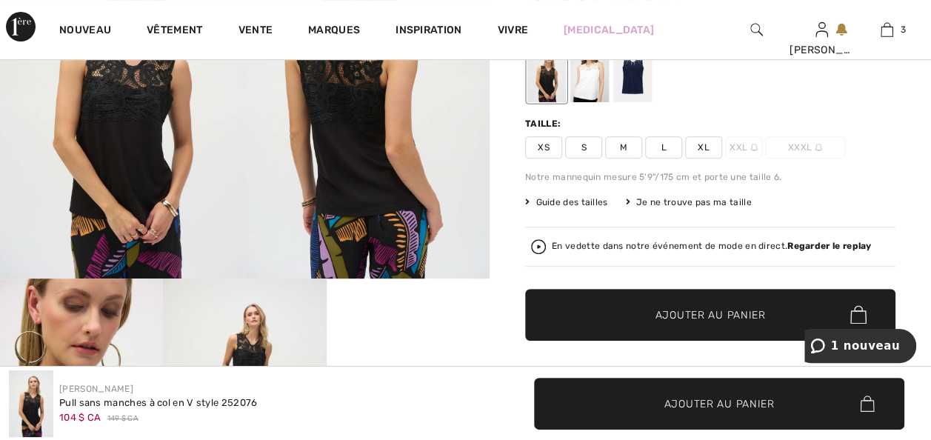
scroll to position [237, 0]
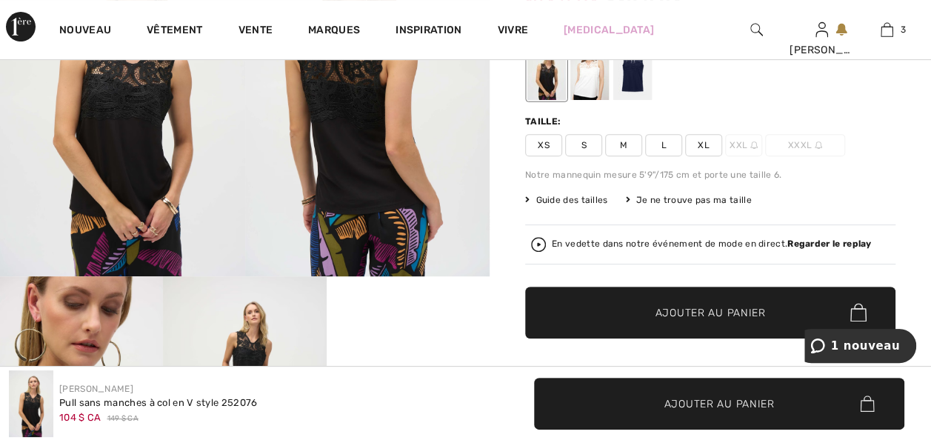
click at [568, 205] on font "Guide des tailles" at bounding box center [571, 200] width 72 height 10
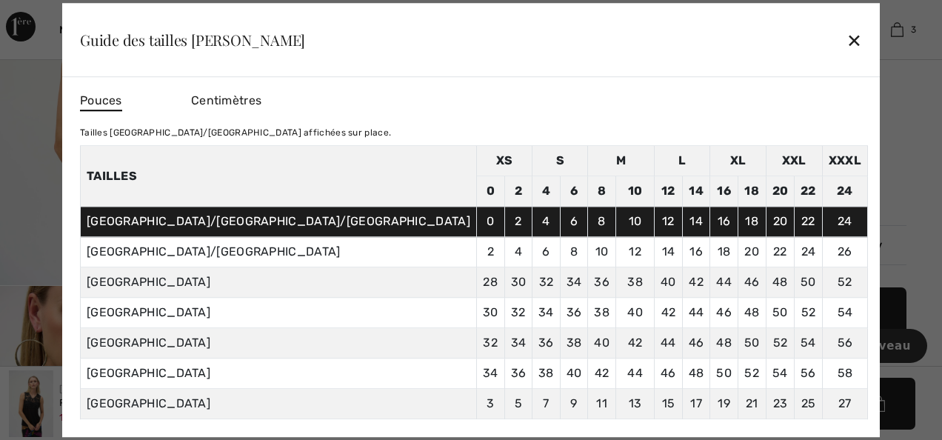
click at [846, 39] on div "✕" at bounding box center [854, 39] width 16 height 31
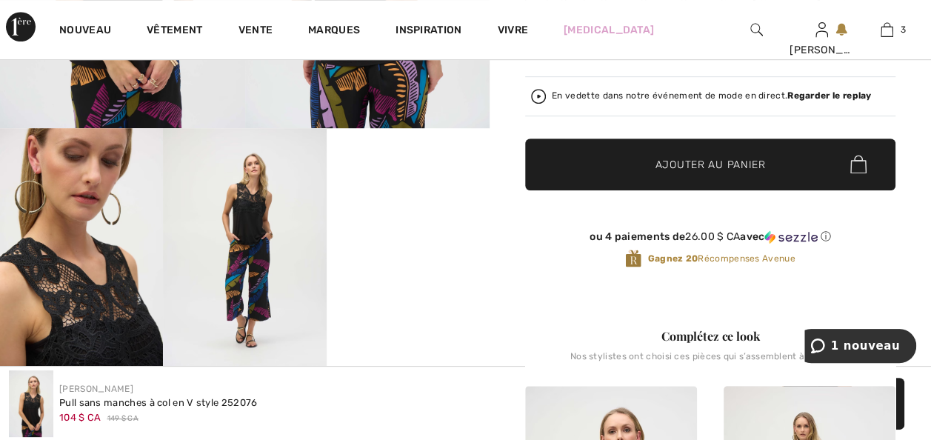
scroll to position [355, 0]
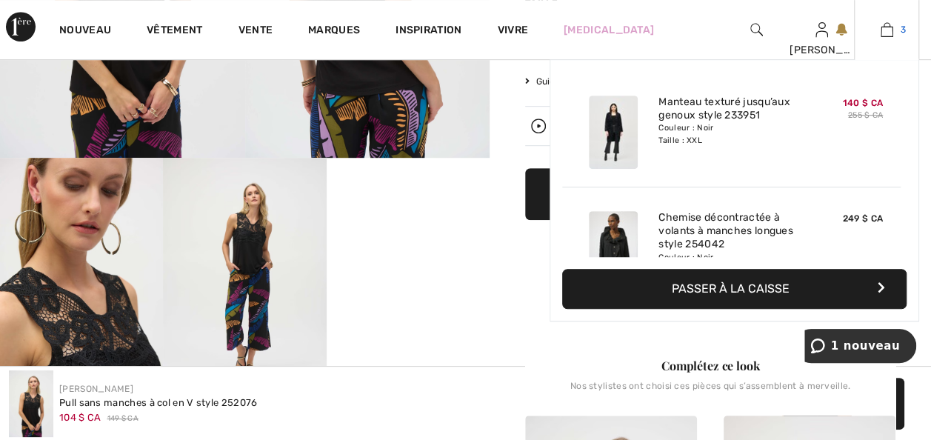
click at [881, 33] on img at bounding box center [886, 30] width 13 height 18
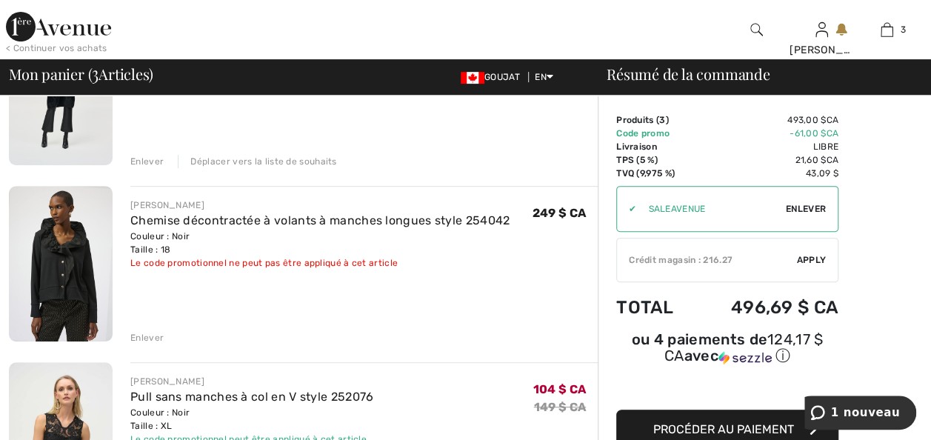
scroll to position [237, 0]
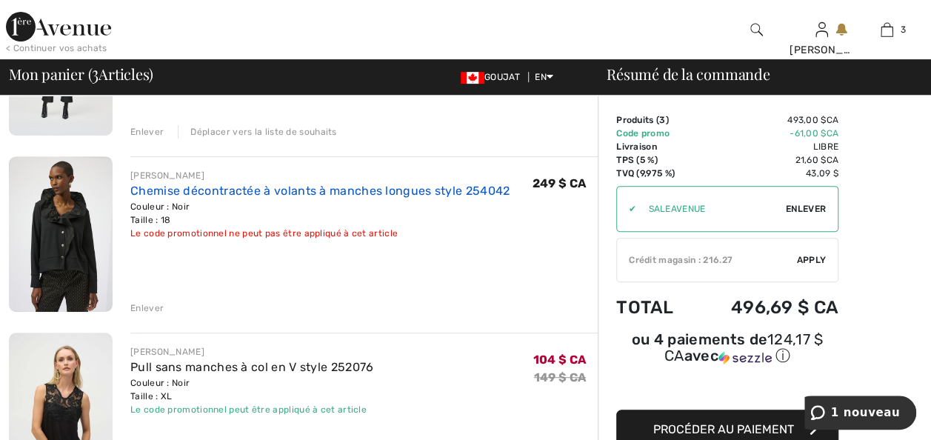
click at [218, 198] on link "Chemise décontractée à volants à manches longues style 254042" at bounding box center [319, 191] width 379 height 14
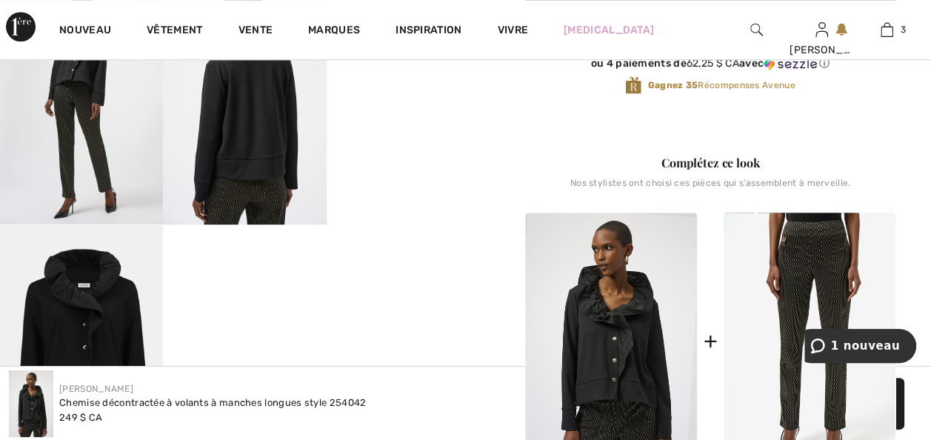
click at [413, 61] on video "Votre navigateur ne prend pas en charge la balise vidéo." at bounding box center [408, 20] width 163 height 81
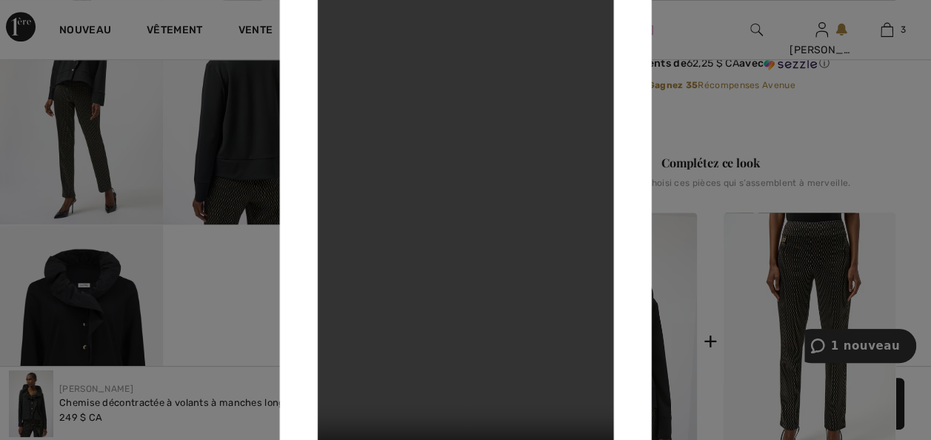
click at [885, 71] on div at bounding box center [465, 220] width 931 height 440
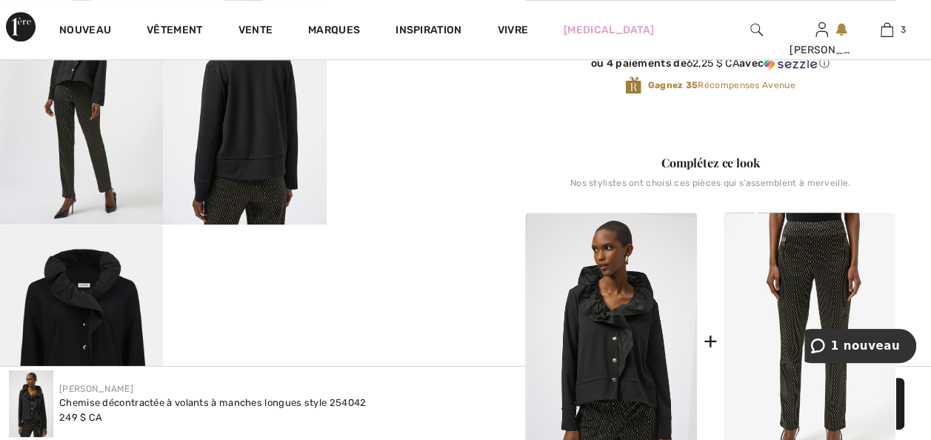
drag, startPoint x: 624, startPoint y: 355, endPoint x: 489, endPoint y: 381, distance: 137.9
click at [624, 355] on img at bounding box center [611, 341] width 172 height 258
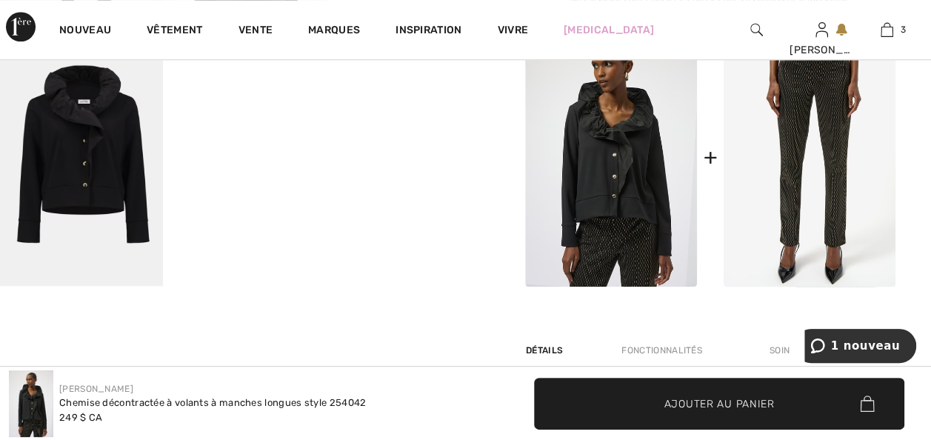
scroll to position [740, 0]
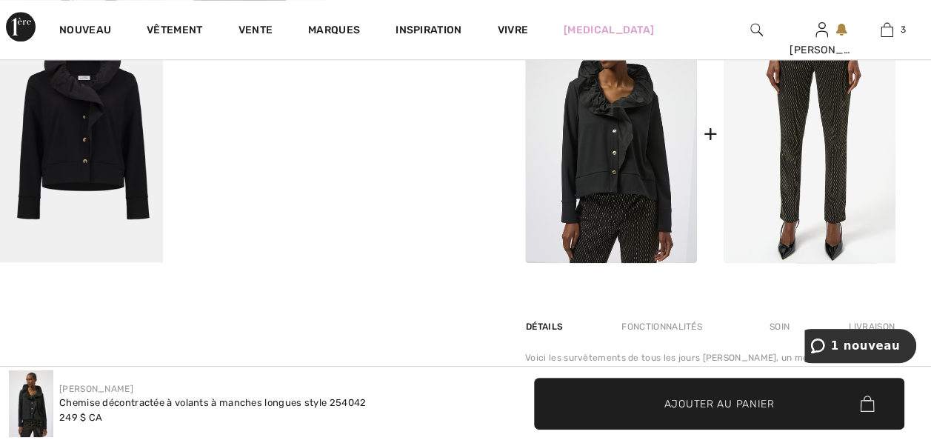
click at [72, 150] on img at bounding box center [81, 140] width 163 height 244
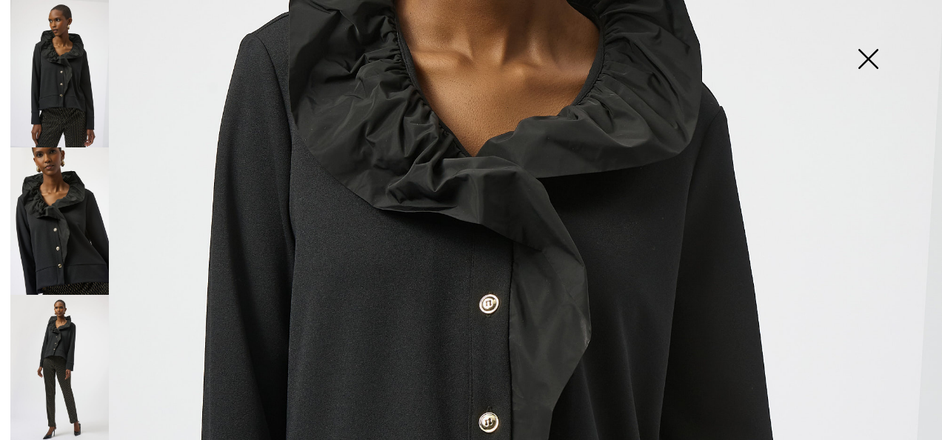
scroll to position [769, 0]
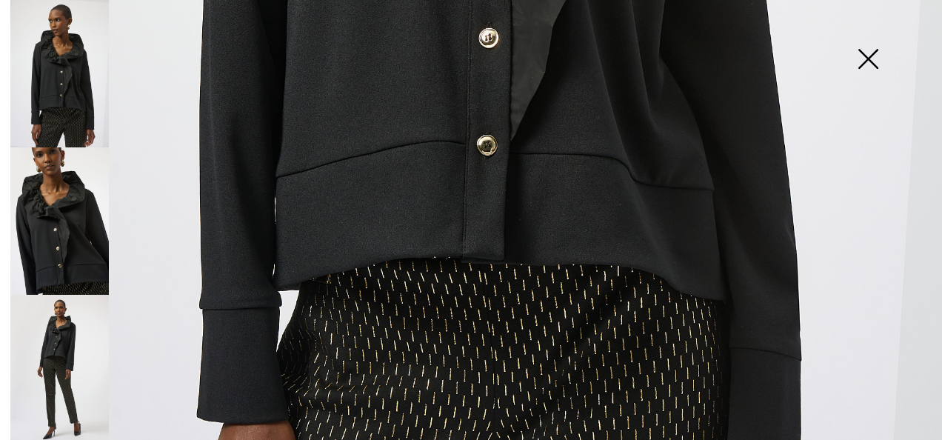
click at [872, 52] on img at bounding box center [868, 60] width 74 height 76
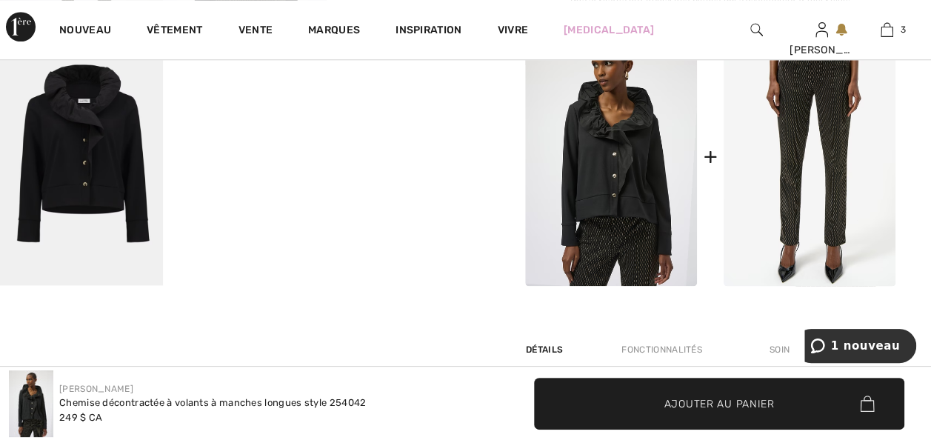
scroll to position [355, 0]
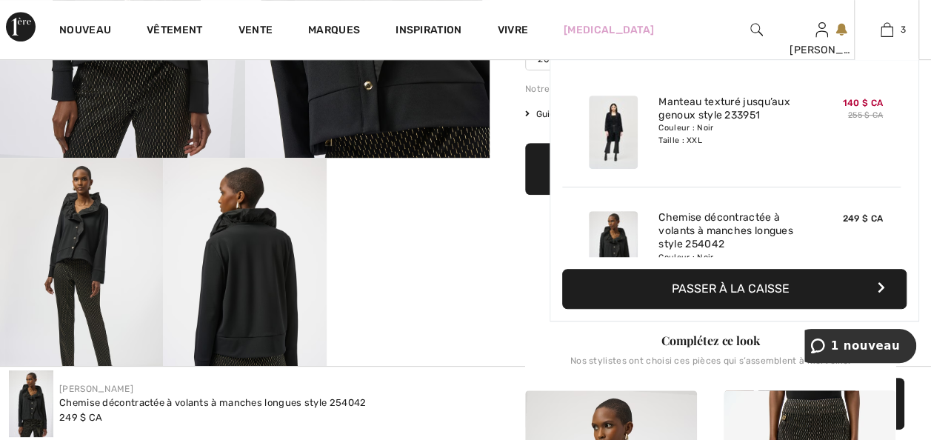
drag, startPoint x: 886, startPoint y: 27, endPoint x: 909, endPoint y: 62, distance: 42.3
click at [886, 27] on img at bounding box center [886, 30] width 13 height 18
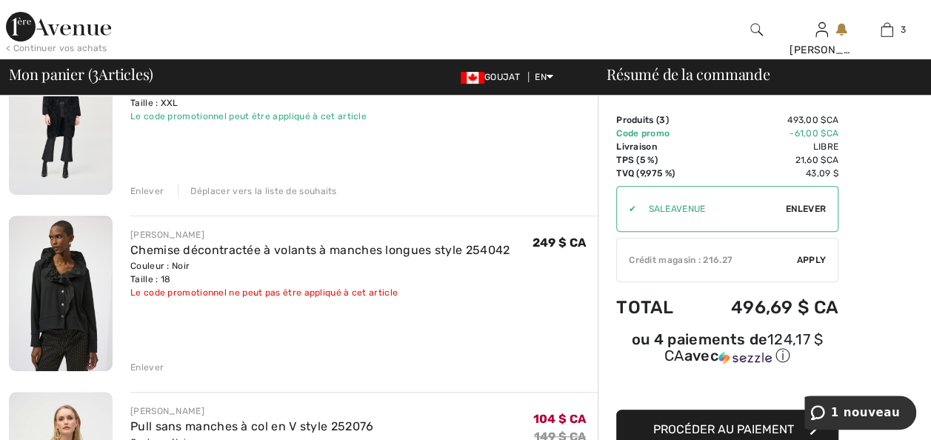
click at [144, 374] on div "Enlever" at bounding box center [146, 367] width 33 height 13
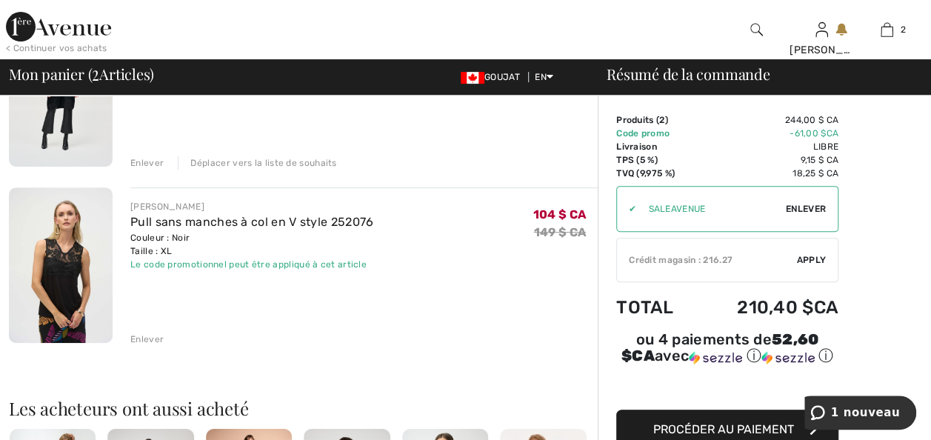
scroll to position [207, 0]
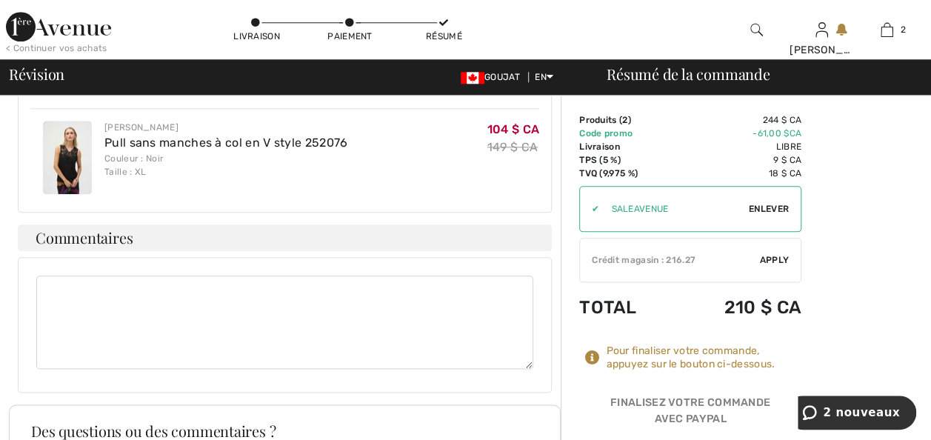
scroll to position [769, 0]
click at [692, 426] on div "Finalisez votre commande avec PayPal" at bounding box center [690, 414] width 222 height 38
click at [687, 422] on div "Finalisez votre commande avec PayPal" at bounding box center [690, 414] width 222 height 38
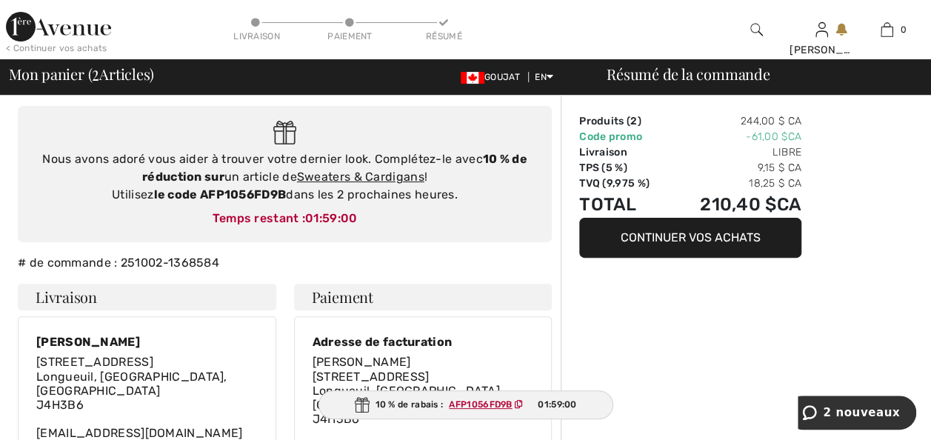
scroll to position [118, 0]
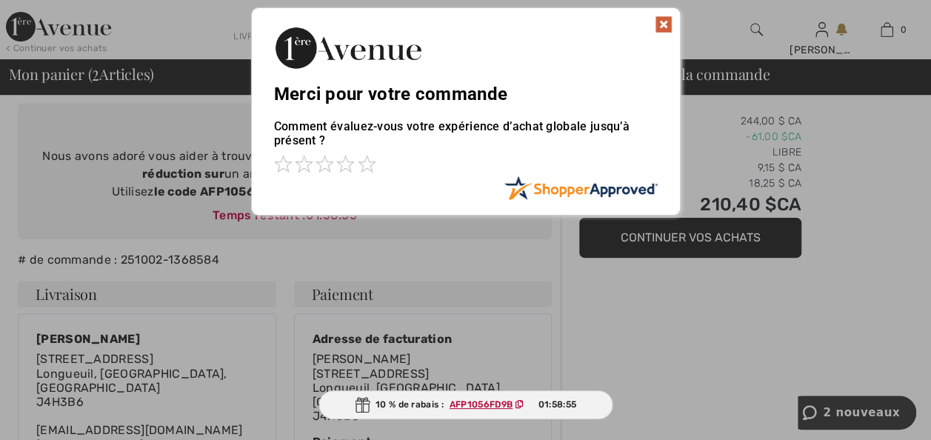
click at [665, 21] on img at bounding box center [664, 25] width 18 height 18
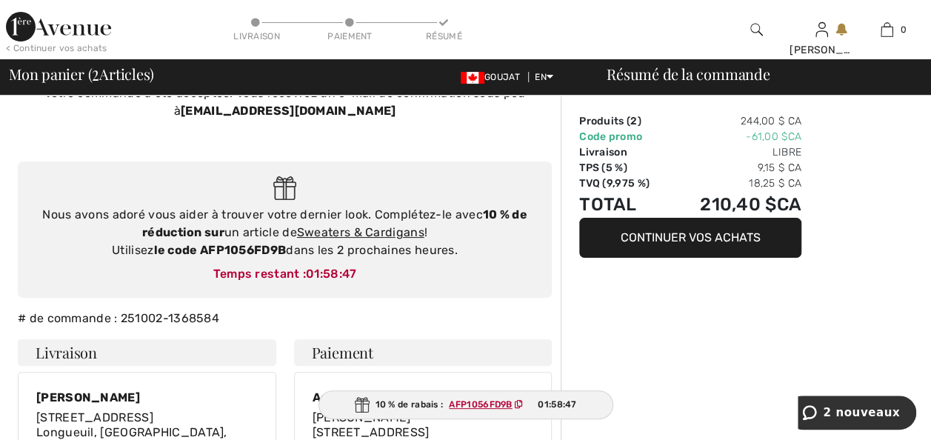
scroll to position [59, 0]
drag, startPoint x: 290, startPoint y: 275, endPoint x: 150, endPoint y: 267, distance: 140.1
click at [150, 260] on div "Nous avons adoré vous aider à trouver votre dernier look. Complétez-le avec 10 …" at bounding box center [285, 233] width 504 height 53
copy div "le code AFP1056FD9B"
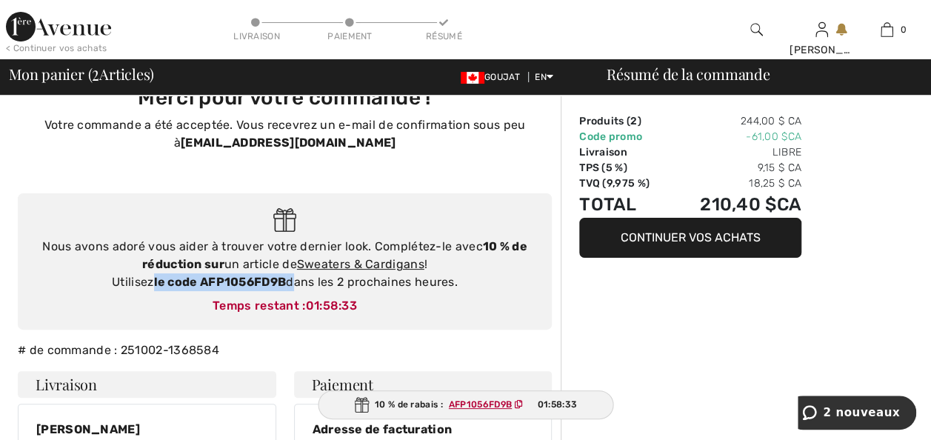
scroll to position [0, 0]
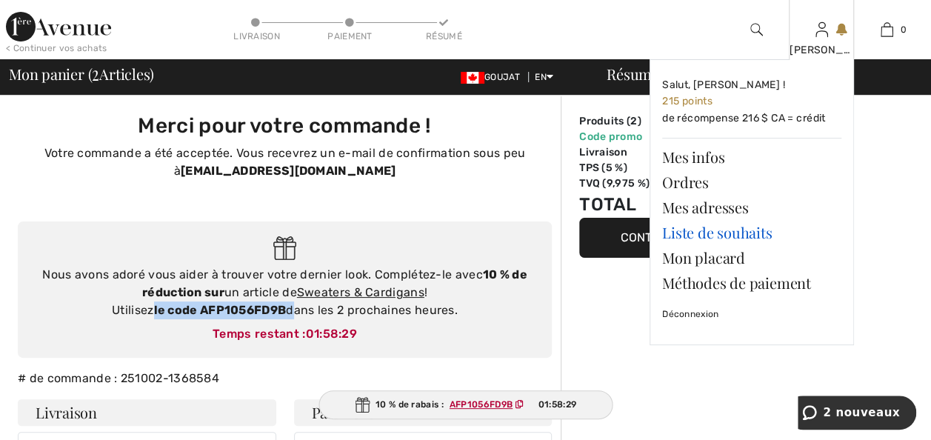
click at [694, 239] on link "Liste de souhaits" at bounding box center [751, 232] width 179 height 25
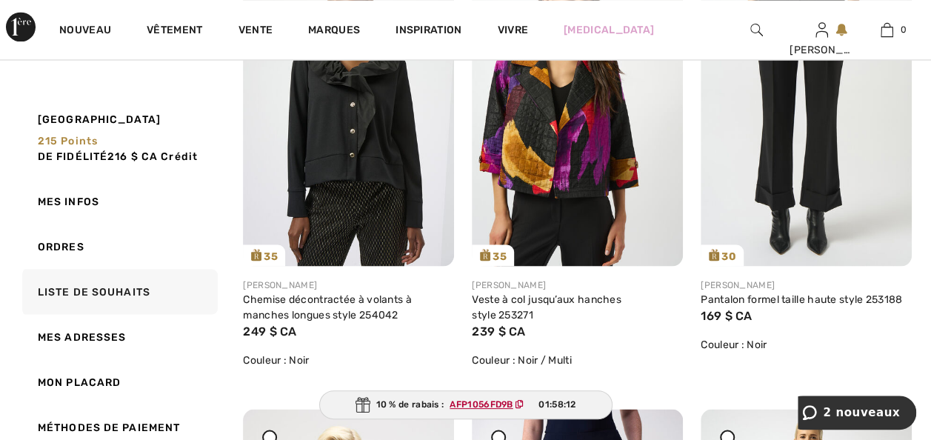
scroll to position [1303, 0]
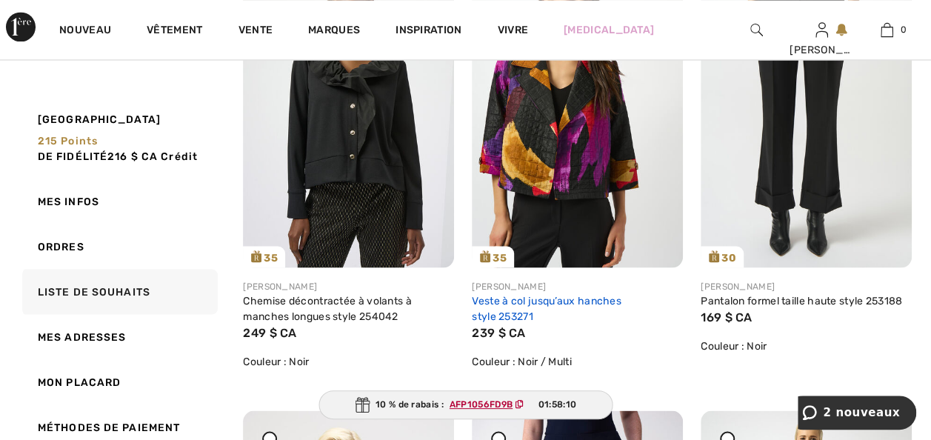
click at [523, 322] on link "Veste à col jusqu’aux hanches style 253271" at bounding box center [547, 308] width 150 height 28
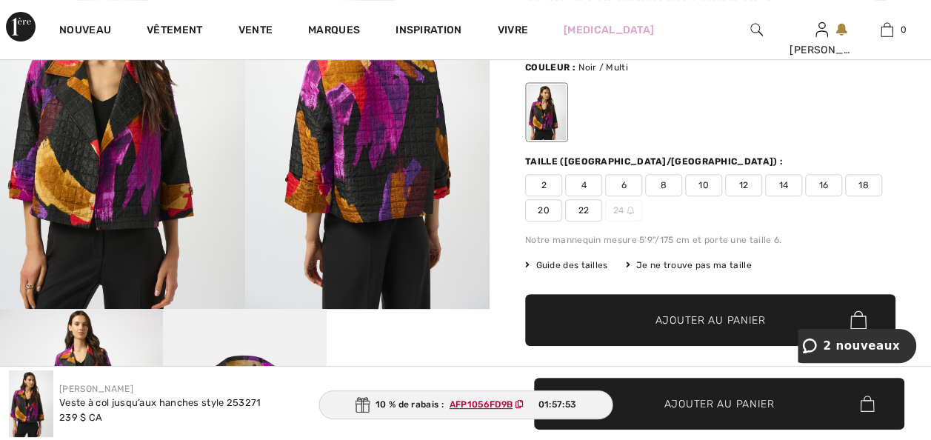
scroll to position [207, 0]
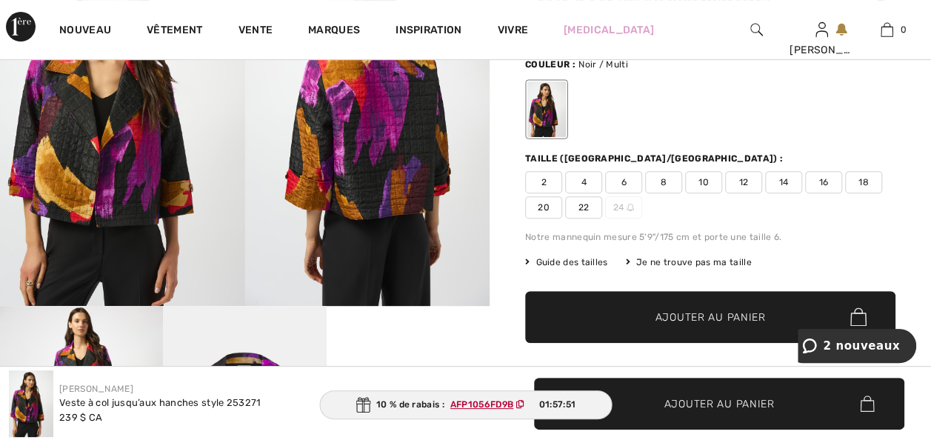
click at [562, 218] on span "20" at bounding box center [543, 207] width 37 height 22
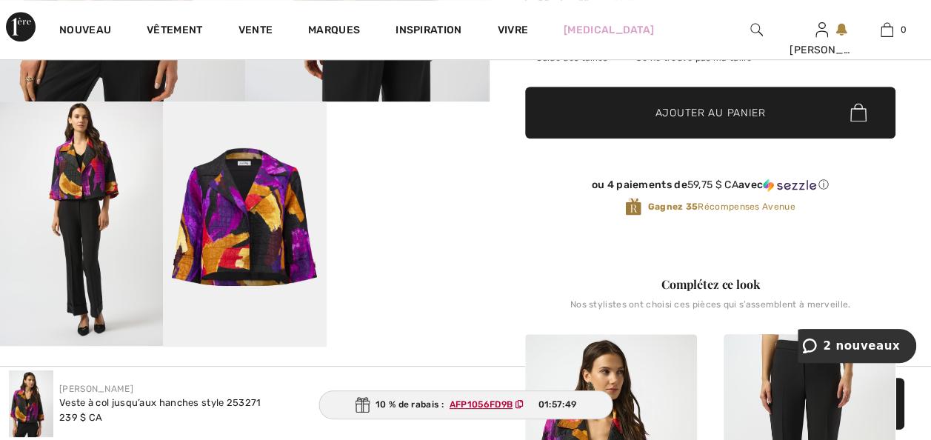
scroll to position [415, 0]
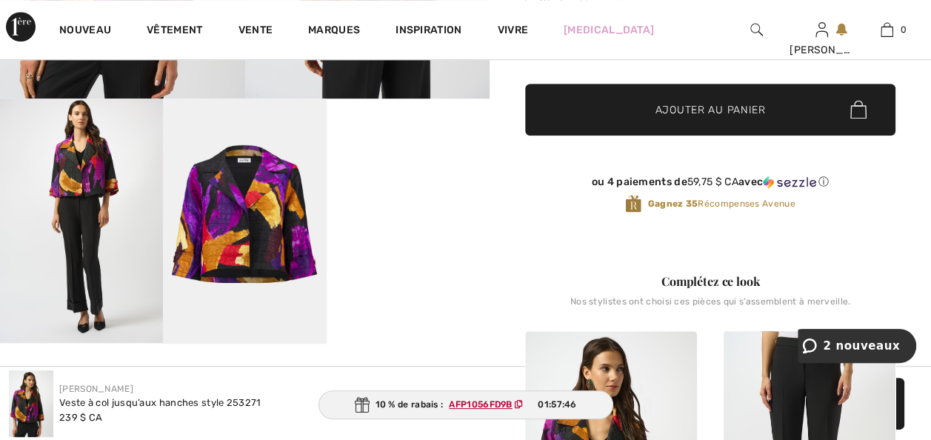
click at [678, 117] on span "Ajouter au panier" at bounding box center [710, 109] width 110 height 16
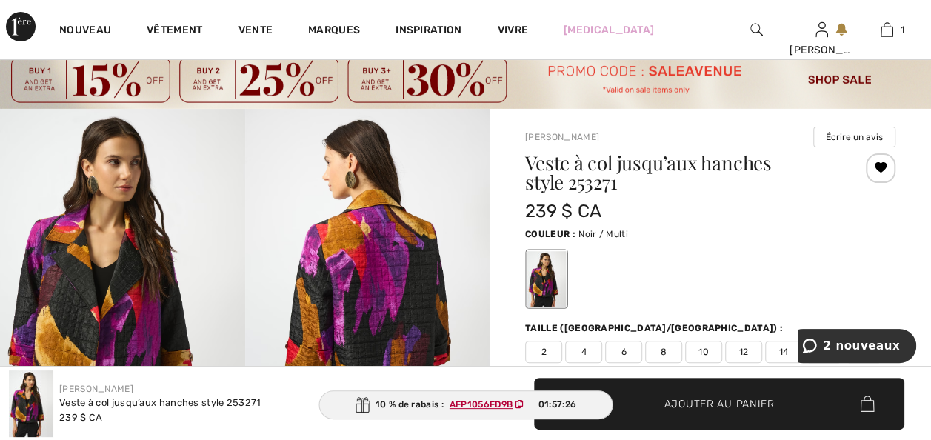
scroll to position [0, 0]
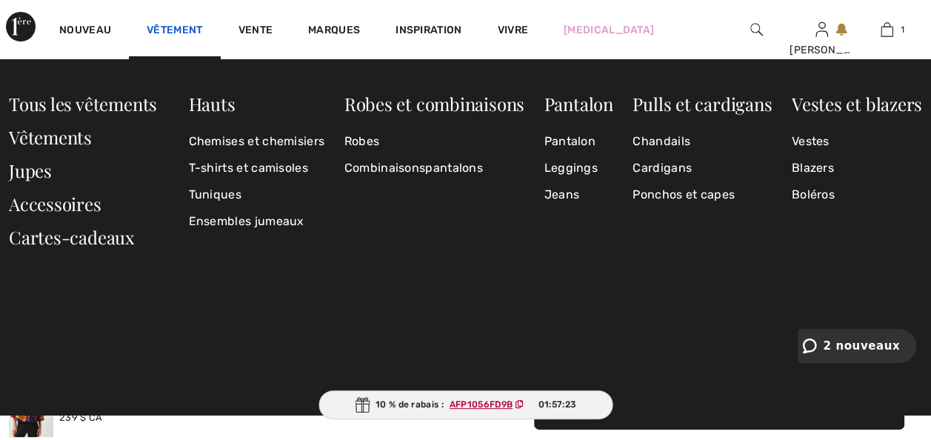
click at [181, 32] on link "Vêtement" at bounding box center [175, 32] width 56 height 16
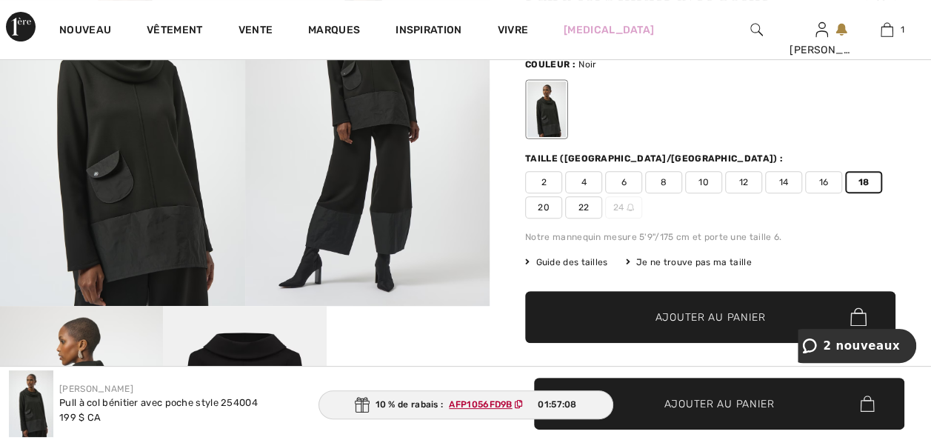
click at [720, 324] on span "Ajouter au panier" at bounding box center [710, 317] width 110 height 16
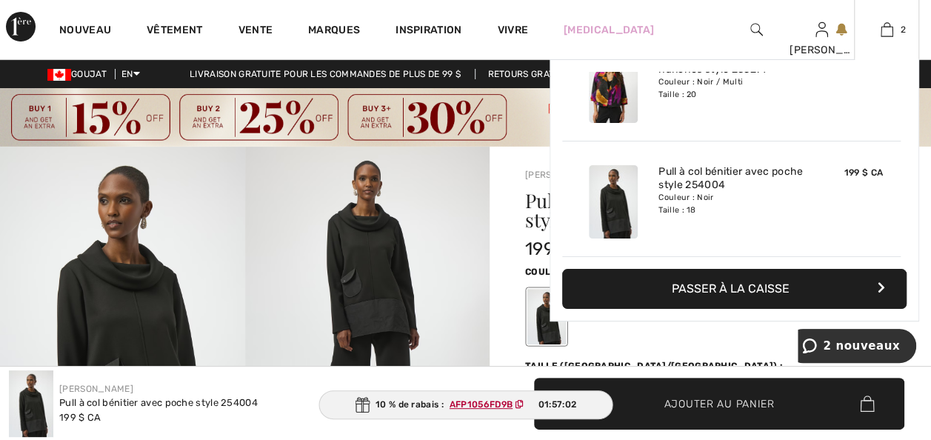
drag, startPoint x: 883, startPoint y: 32, endPoint x: 861, endPoint y: 48, distance: 27.0
click at [883, 32] on img at bounding box center [886, 30] width 13 height 18
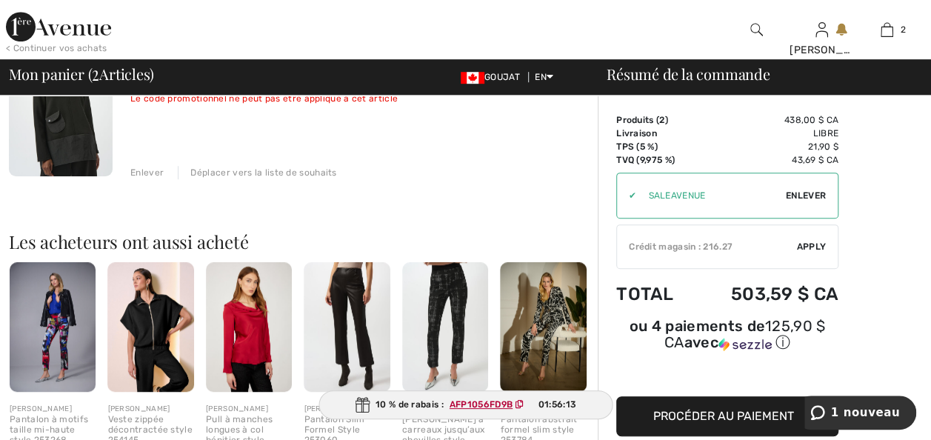
scroll to position [444, 0]
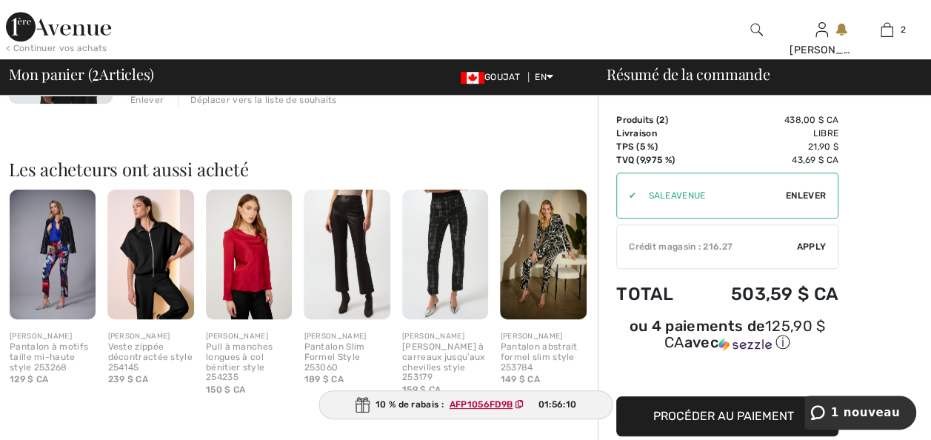
click at [243, 383] on div "Pull à manches longues à col bénitier style 254235" at bounding box center [249, 362] width 86 height 41
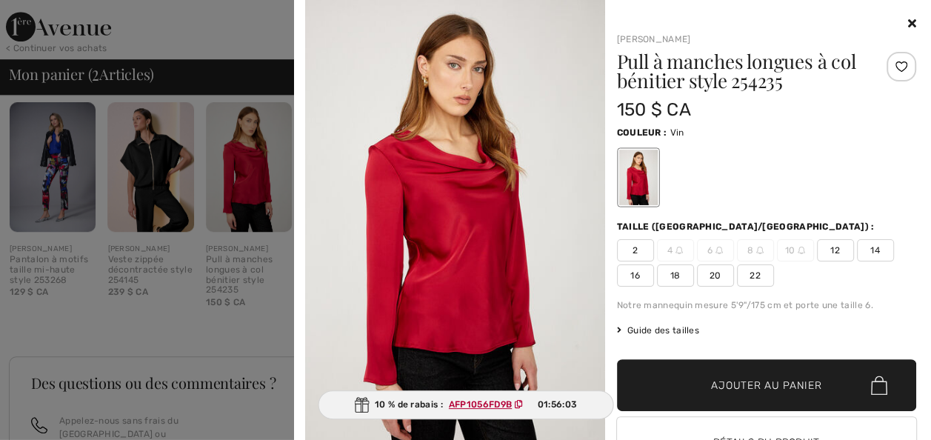
scroll to position [533, 0]
click at [147, 240] on div at bounding box center [465, 220] width 931 height 440
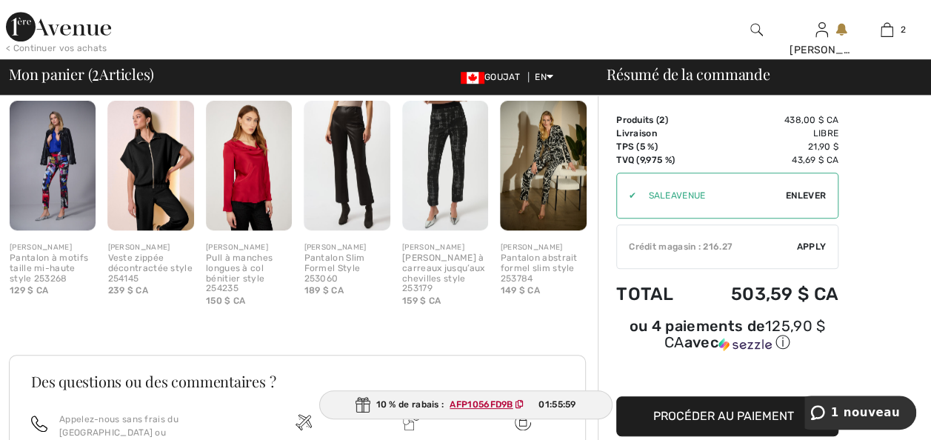
click at [121, 253] on div "[PERSON_NAME]" at bounding box center [150, 247] width 86 height 11
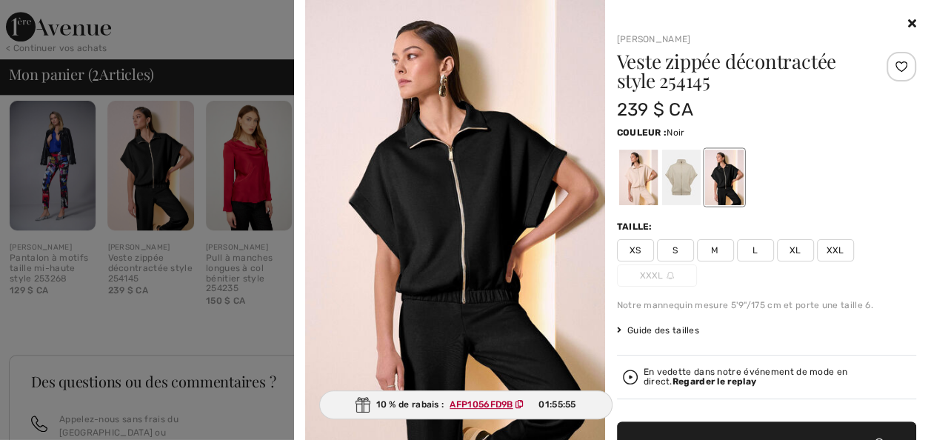
click at [908, 27] on icon at bounding box center [912, 23] width 8 height 12
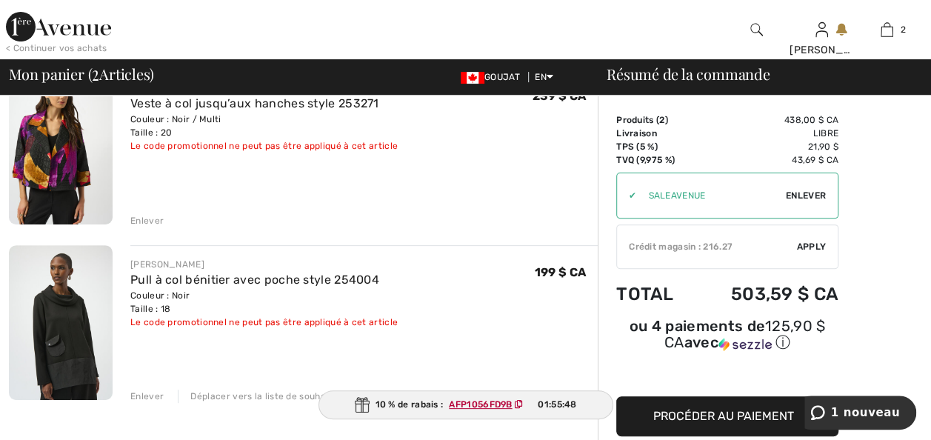
scroll to position [118, 0]
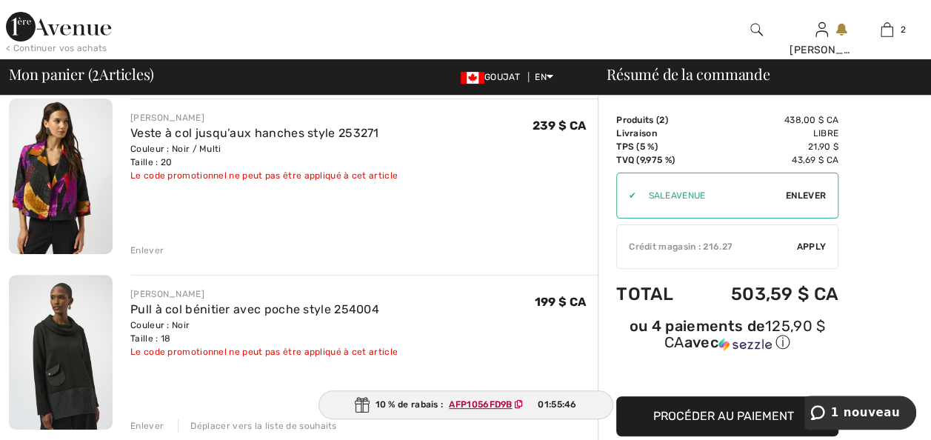
drag, startPoint x: 157, startPoint y: 274, endPoint x: 250, endPoint y: 278, distance: 92.6
click at [157, 257] on div "Enlever" at bounding box center [146, 250] width 33 height 13
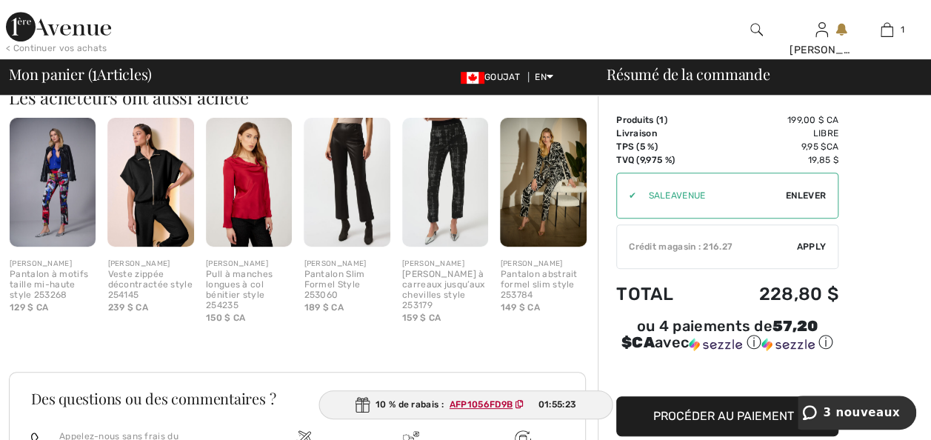
scroll to position [385, 0]
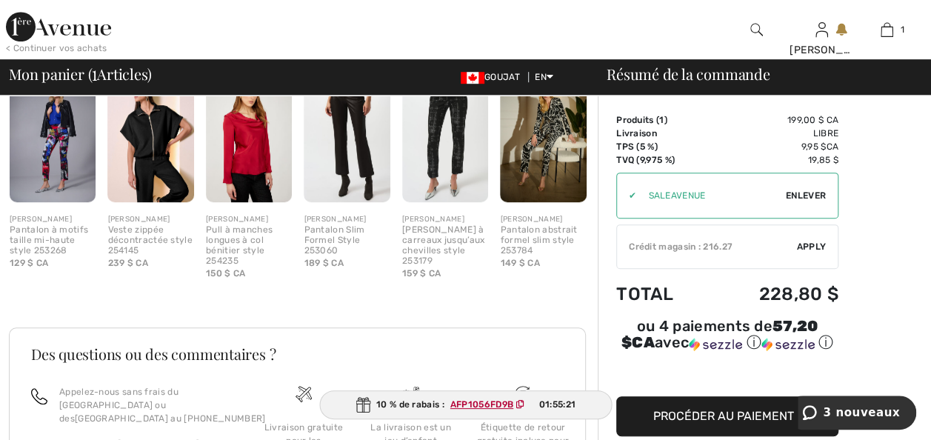
click at [487, 399] on ins "AFP1056FD9B" at bounding box center [481, 404] width 63 height 10
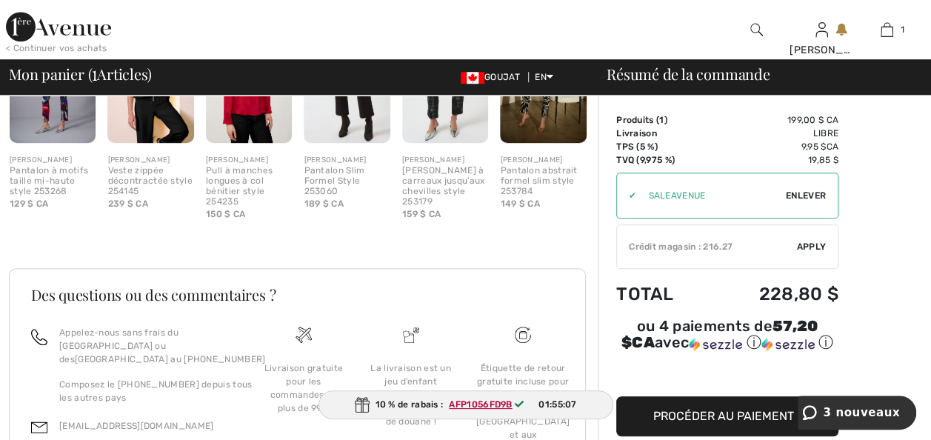
scroll to position [415, 0]
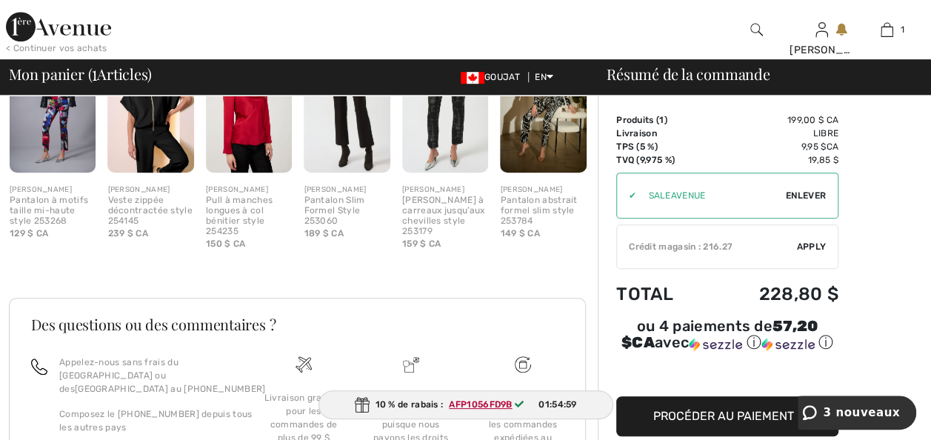
click at [803, 196] on span "Enlever" at bounding box center [806, 195] width 40 height 13
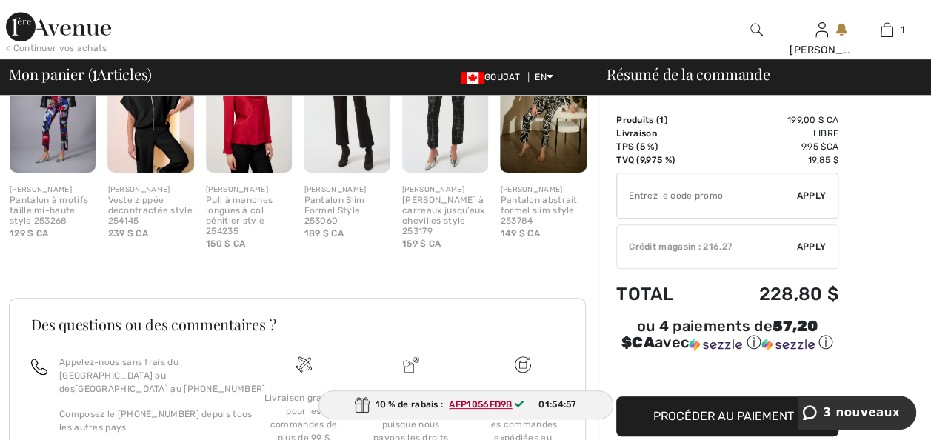
click at [637, 195] on input "TEXT" at bounding box center [707, 195] width 180 height 44
paste input "AFP1056FD9B"
type input "AFP1056FD9B"
click at [814, 193] on span "Apply" at bounding box center [812, 195] width 30 height 13
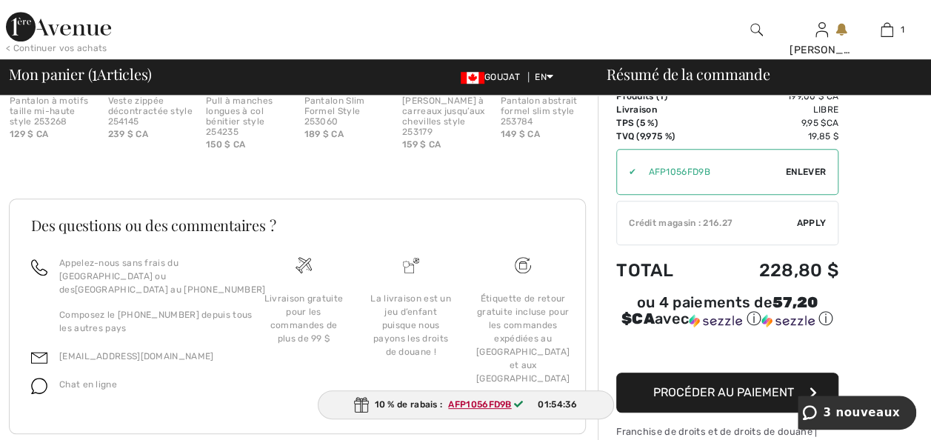
scroll to position [533, 0]
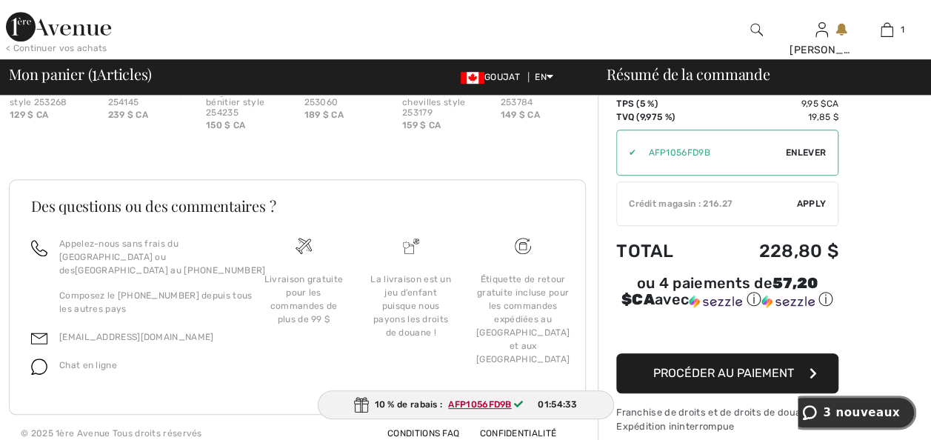
click at [870, 409] on span "3 nouveaux" at bounding box center [861, 412] width 77 height 13
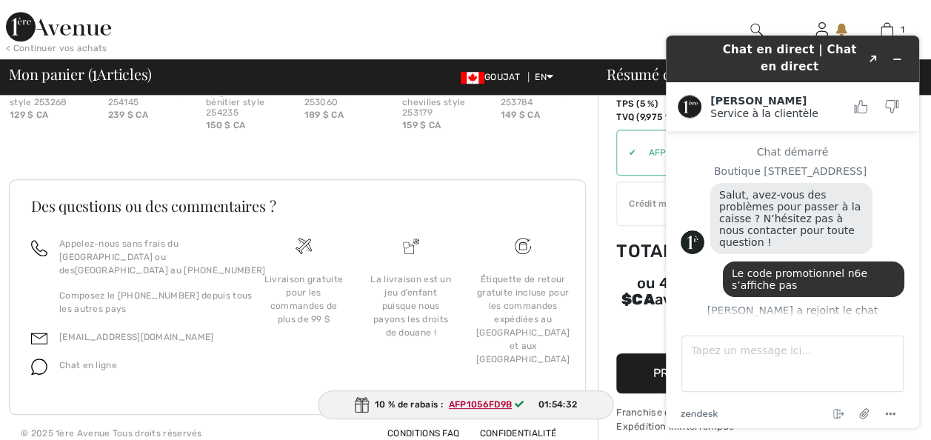
scroll to position [393, 0]
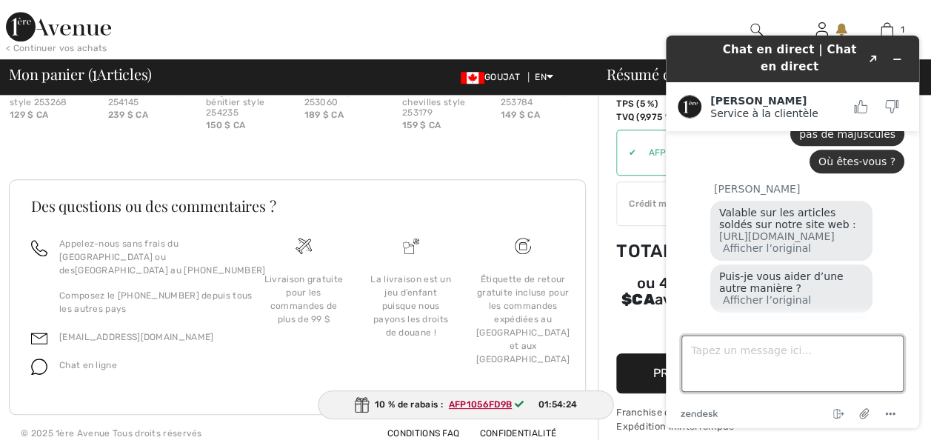
click at [694, 349] on textarea "Tapez un message ici..." at bounding box center [792, 363] width 222 height 56
click at [814, 350] on textarea "le rabais ne s'est pas appliqé" at bounding box center [792, 363] width 222 height 56
type textarea "le rabais ne s'est pas appliqué"
click at [843, 350] on textarea "le rabais ne s'est pas appliqué" at bounding box center [792, 363] width 222 height 56
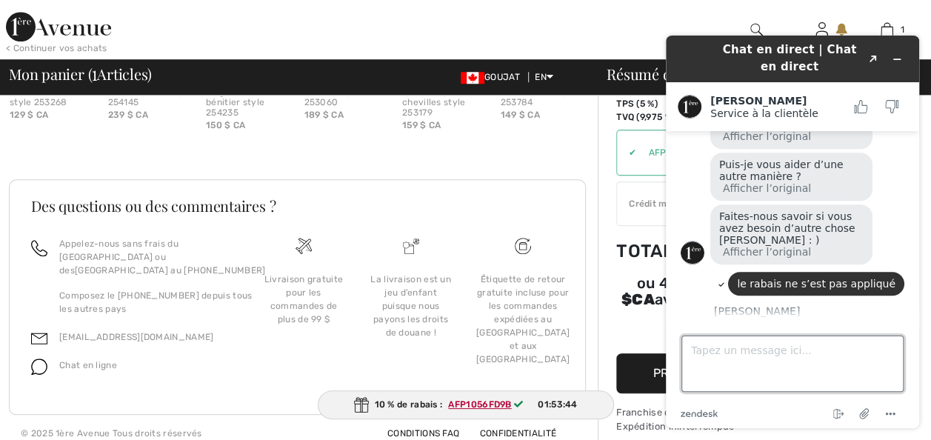
scroll to position [503, 0]
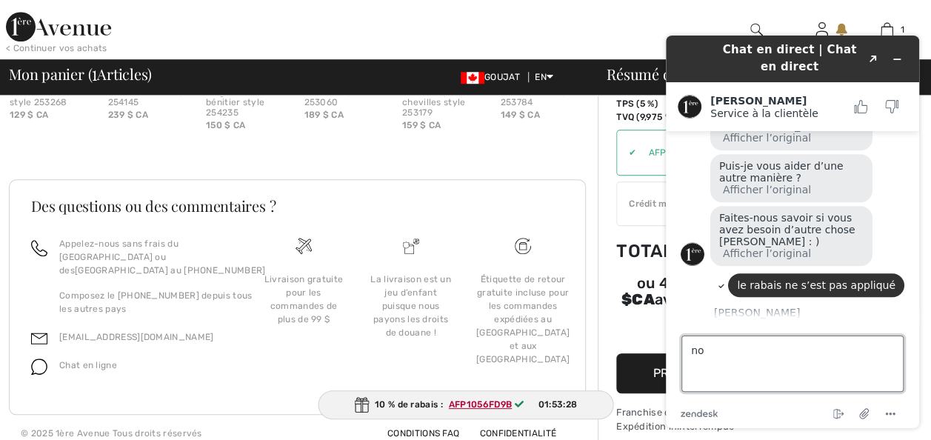
type textarea "non"
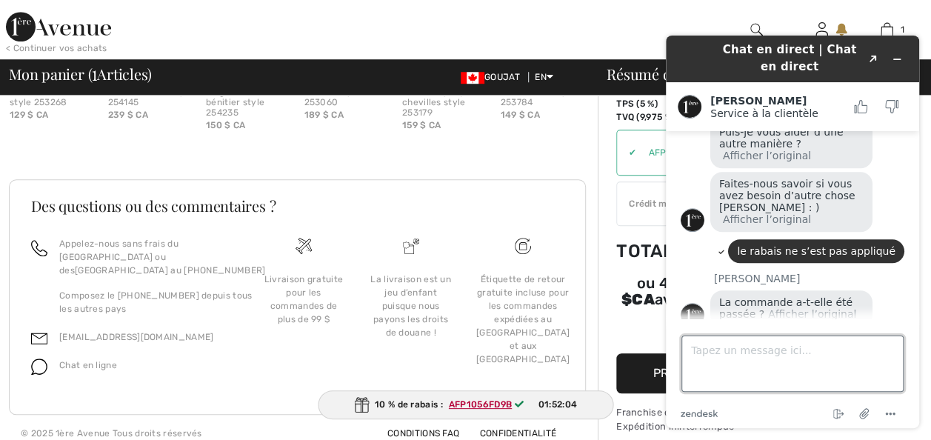
scroll to position [612, 0]
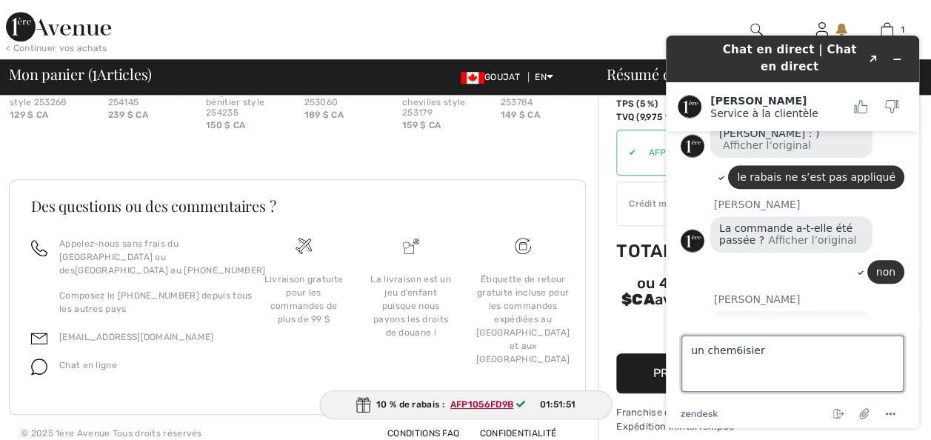
click at [735, 352] on textarea "un chem6isier" at bounding box center [792, 363] width 222 height 56
type textarea "un chemisier"
click at [760, 352] on textarea "un chemisier" at bounding box center [792, 363] width 222 height 56
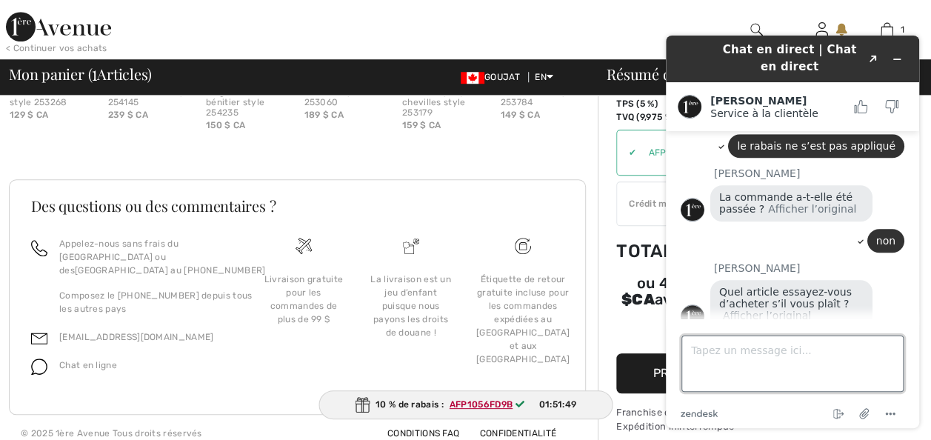
scroll to position [643, 0]
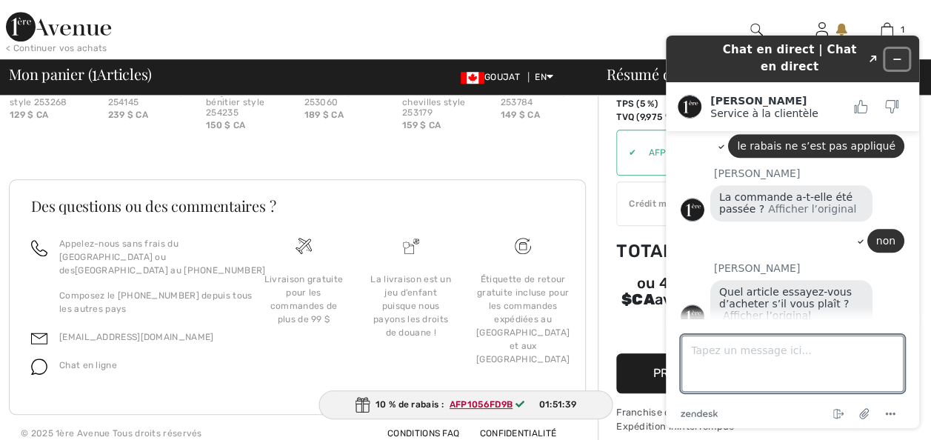
click at [904, 54] on button "Widget Réduire" at bounding box center [897, 59] width 24 height 21
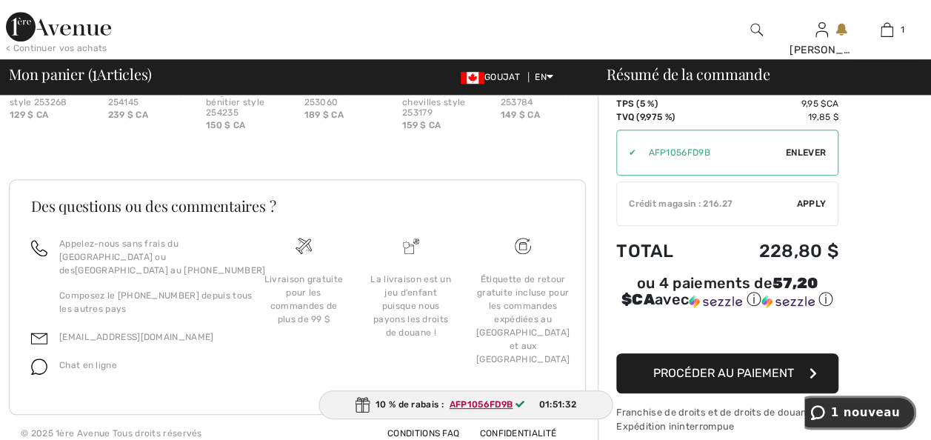
click at [859, 408] on span "1 nouveau" at bounding box center [865, 412] width 69 height 13
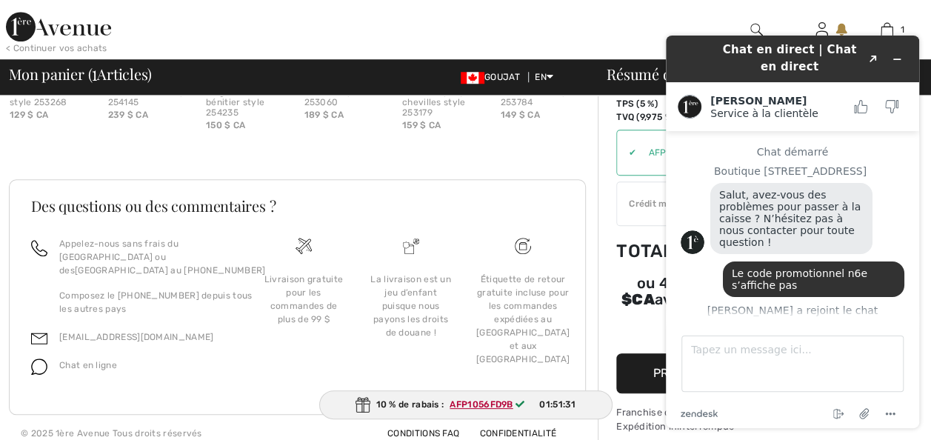
scroll to position [720, 0]
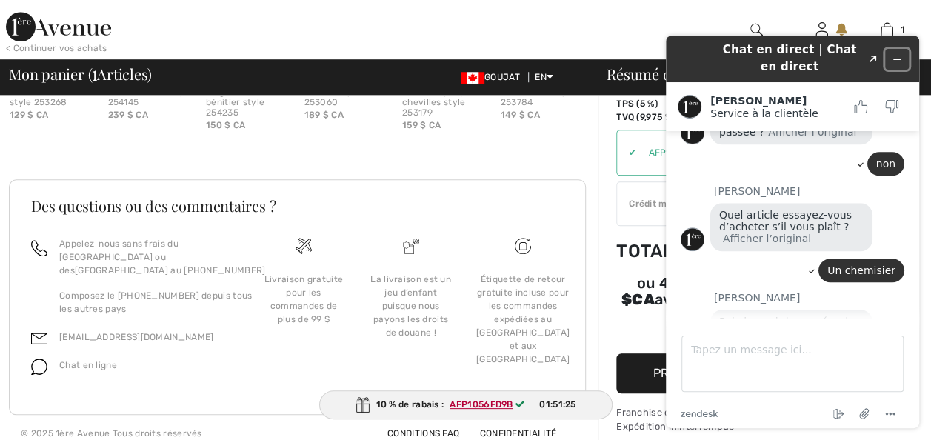
click at [892, 54] on icon "Widget Réduire" at bounding box center [896, 59] width 10 height 10
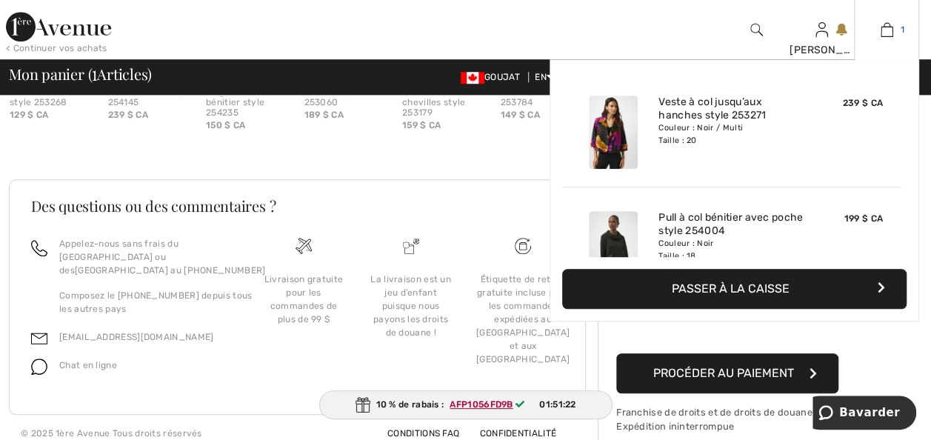
click at [888, 30] on img at bounding box center [886, 30] width 13 height 18
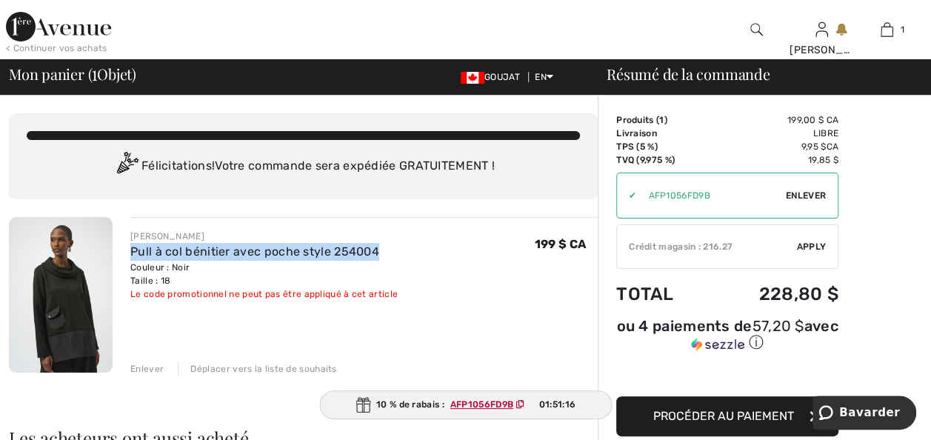
drag, startPoint x: 389, startPoint y: 273, endPoint x: 125, endPoint y: 280, distance: 264.4
click at [125, 280] on div "JOSEPH RIBKOFF Pull à col bénitier avec poche style 254004 Couleur : Noir Taill…" at bounding box center [355, 296] width 485 height 158
drag, startPoint x: 128, startPoint y: 281, endPoint x: 257, endPoint y: 274, distance: 129.0
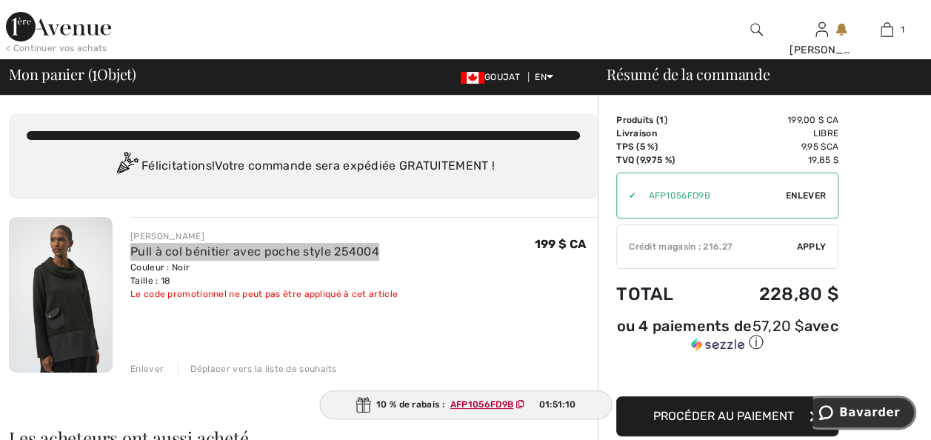
click at [867, 407] on span "Bavarder" at bounding box center [869, 412] width 61 height 13
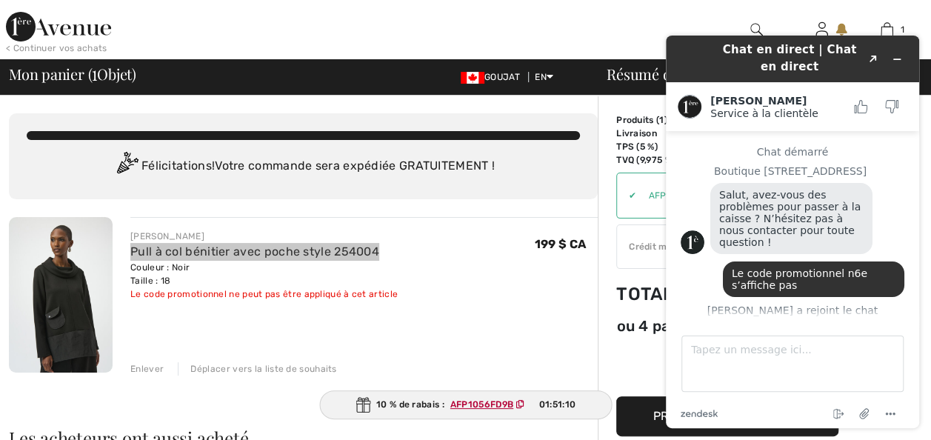
scroll to position [720, 0]
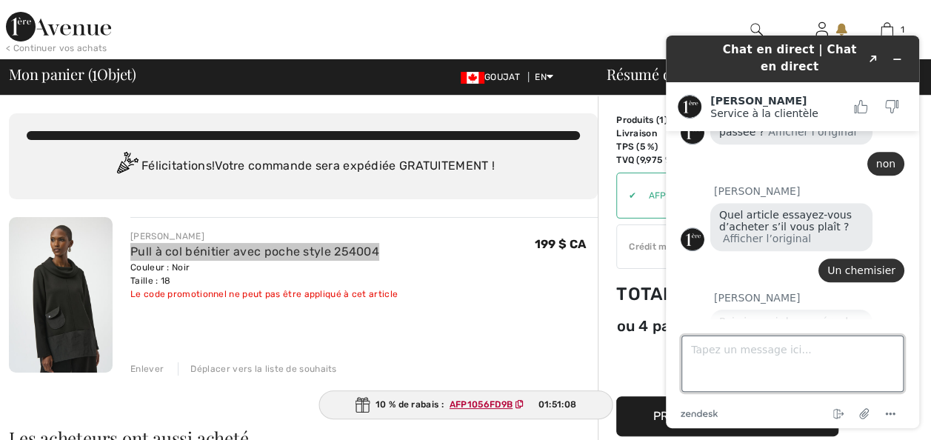
click at [691, 353] on textarea "Tapez un message ici..." at bounding box center [792, 363] width 222 height 56
paste textarea "Pull à col bénitier avec poche style 254004"
type textarea "Pull à col bénitier avec poche style 254004"
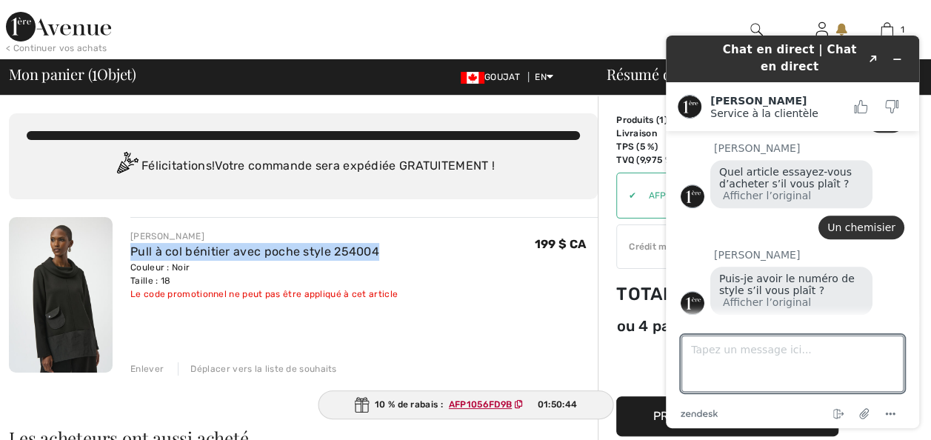
click at [201, 353] on div "JOSEPH RIBKOFF Pull à col bénitier avec poche style 254004 Couleur : Noir Taill…" at bounding box center [363, 296] width 467 height 158
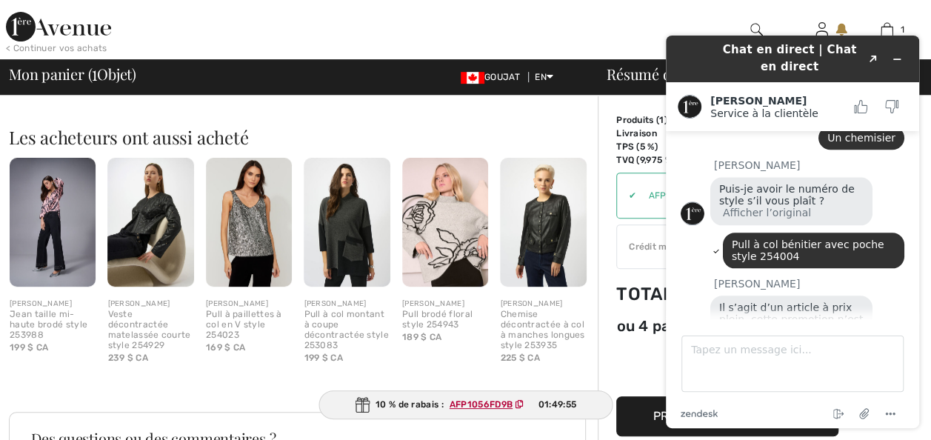
scroll to position [332, 0]
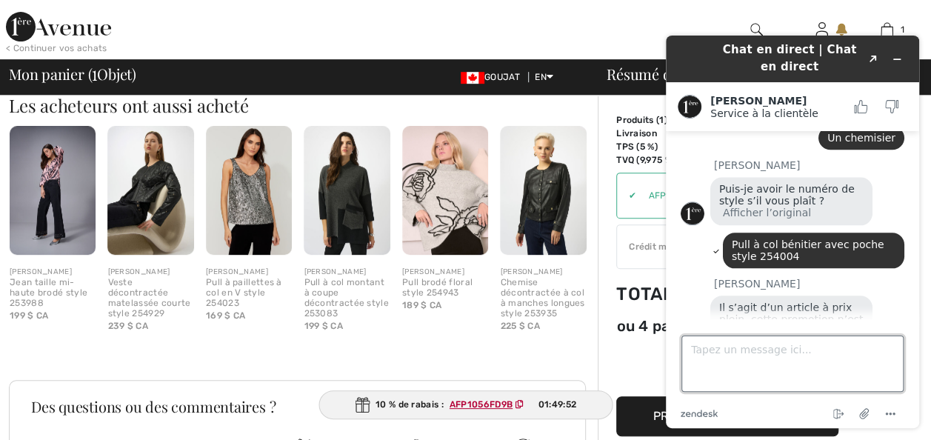
click at [692, 347] on textarea "Tapez un message ici..." at bounding box center [792, 363] width 222 height 56
type textarea "ok merci !"
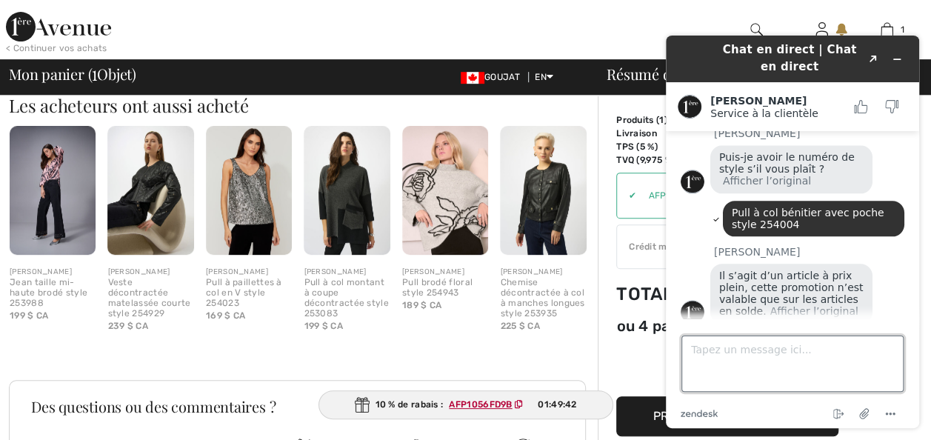
scroll to position [883, 0]
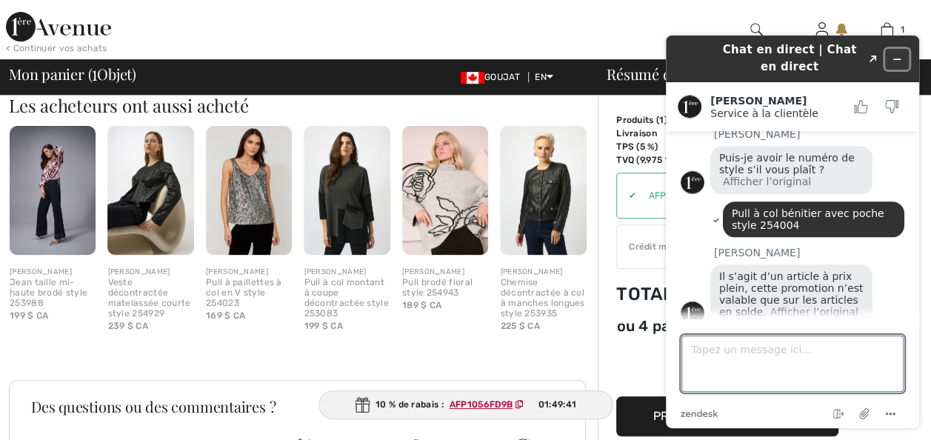
click at [893, 56] on icon "Widget Réduire" at bounding box center [896, 59] width 10 height 10
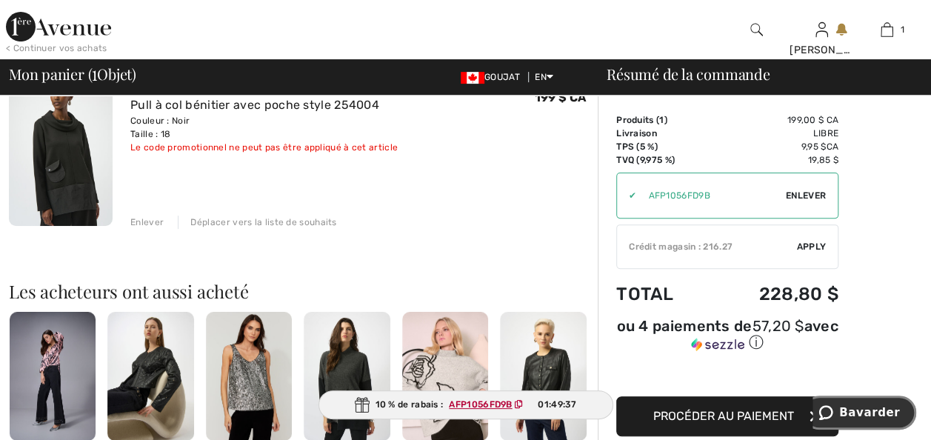
scroll to position [66, 0]
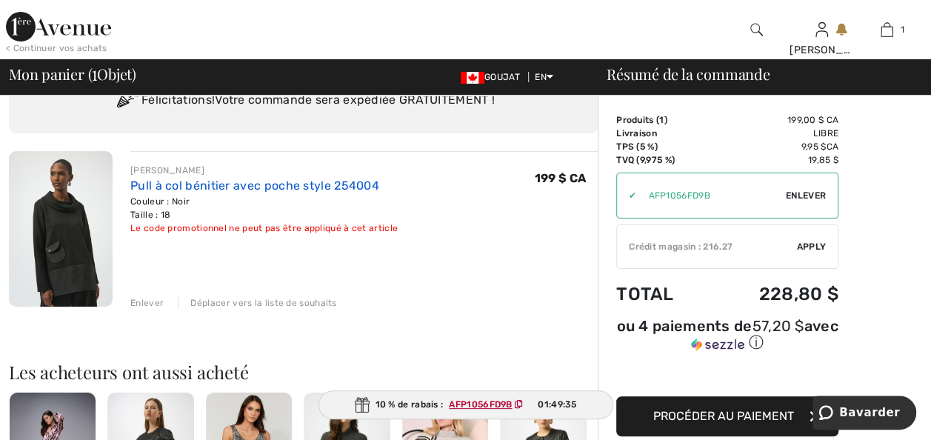
click at [157, 193] on link "Pull à col bénitier avec poche style 254004" at bounding box center [254, 185] width 249 height 14
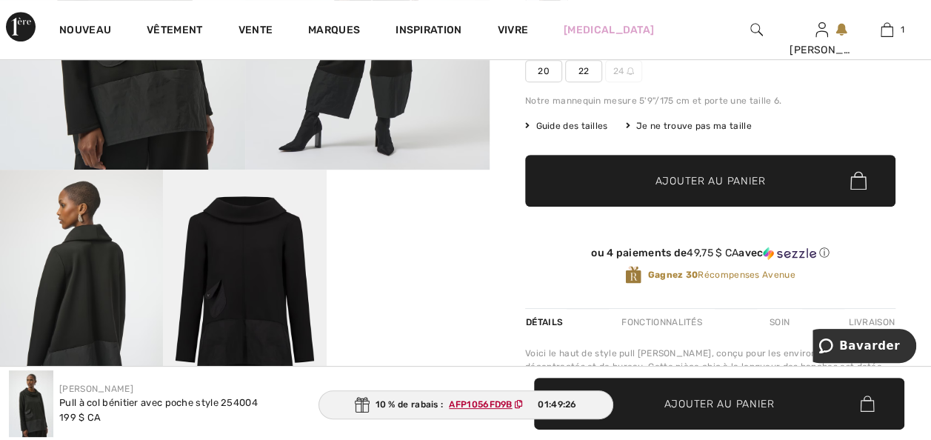
scroll to position [296, 0]
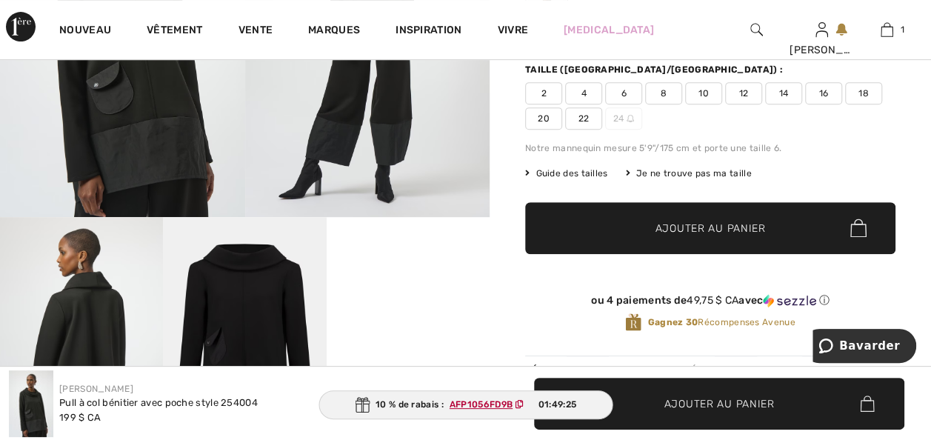
click at [407, 298] on video "Votre navigateur ne prend pas en charge la balise vidéo." at bounding box center [408, 257] width 163 height 81
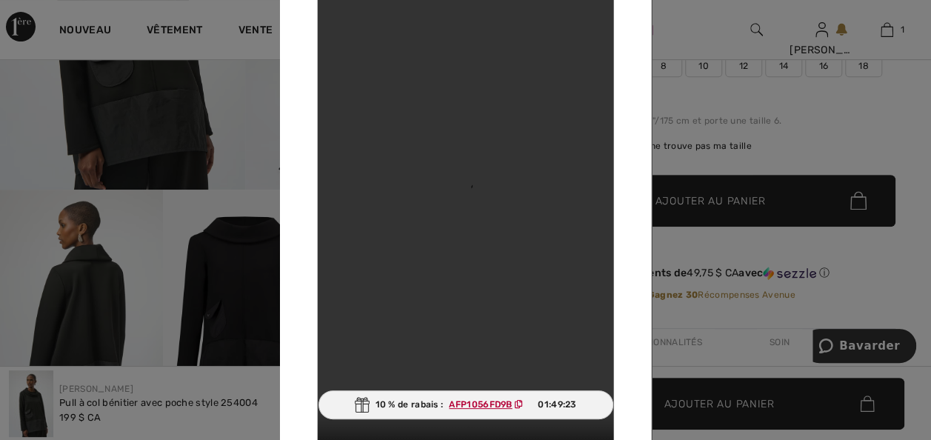
scroll to position [326, 0]
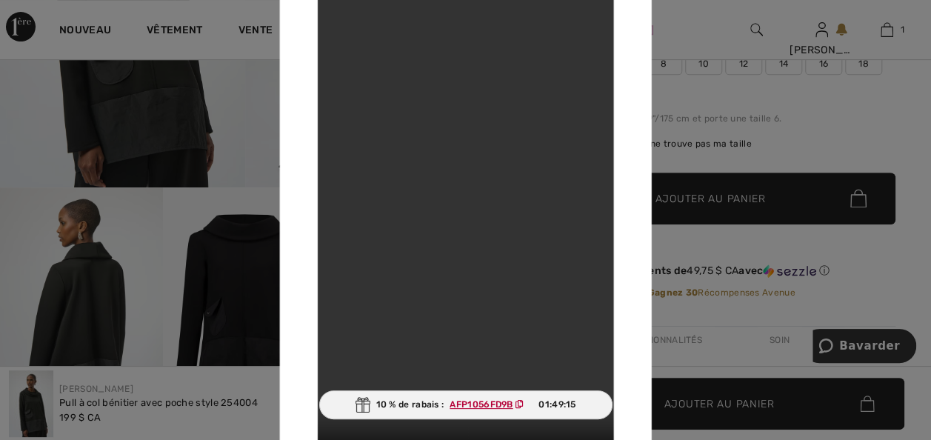
click at [681, 36] on div at bounding box center [465, 220] width 931 height 440
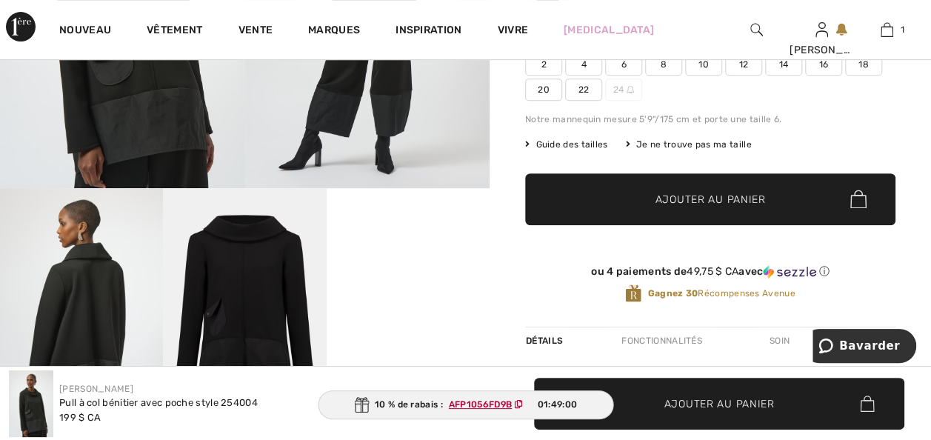
scroll to position [295, 0]
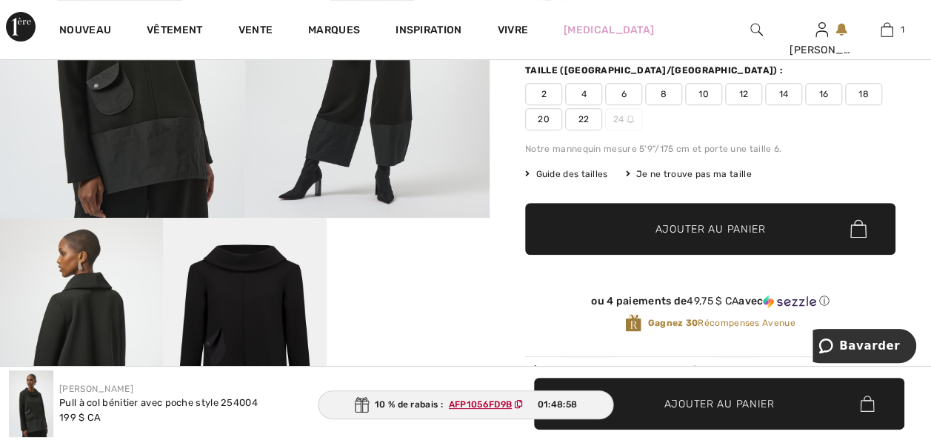
click at [381, 299] on video "Votre navigateur ne prend pas en charge la balise vidéo." at bounding box center [408, 258] width 163 height 81
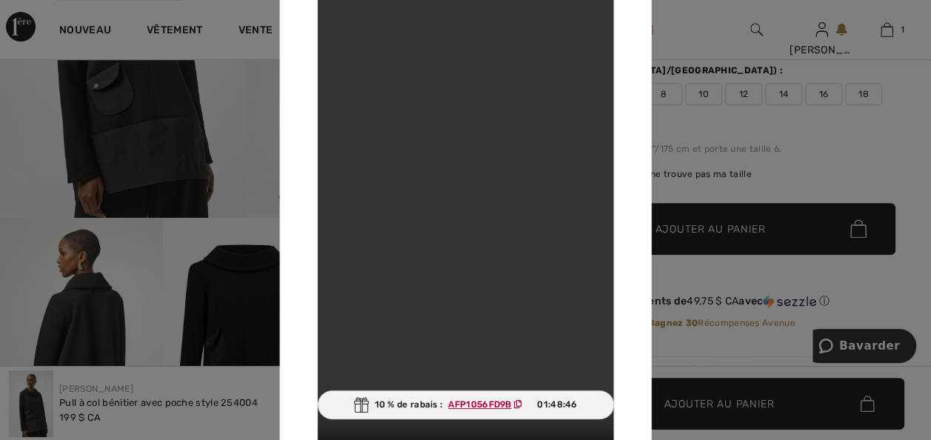
click at [865, 151] on div at bounding box center [465, 220] width 931 height 440
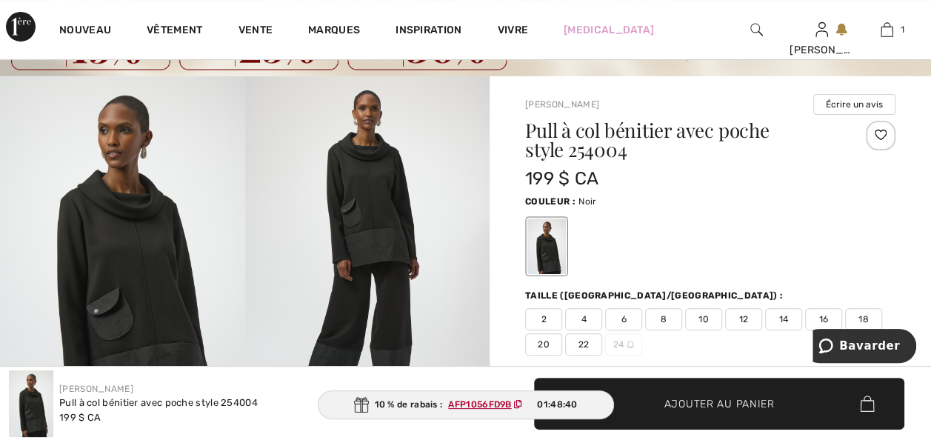
scroll to position [0, 0]
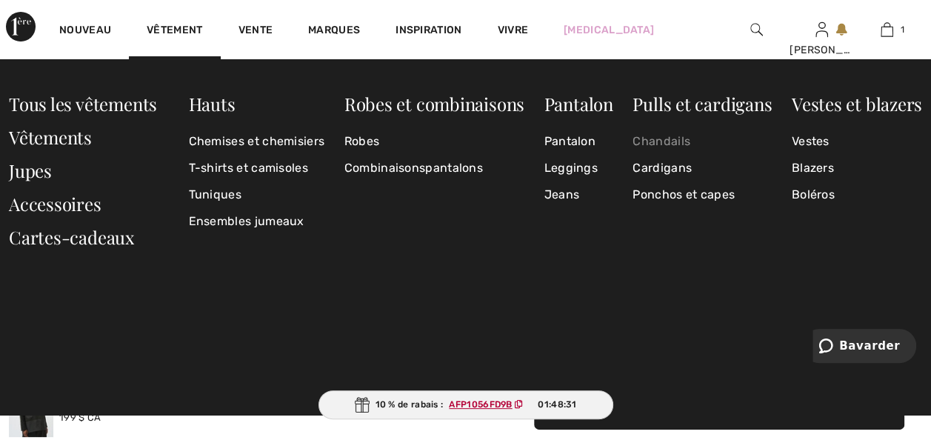
click at [660, 141] on link "Chandails" at bounding box center [701, 141] width 139 height 27
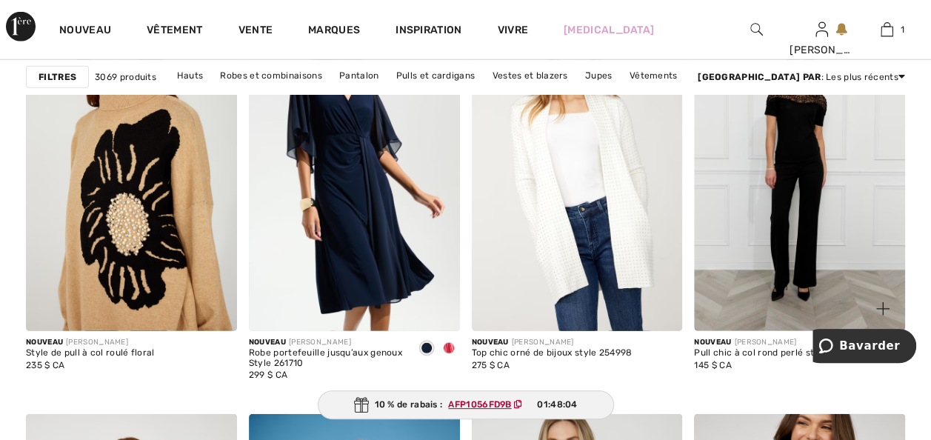
scroll to position [1984, 0]
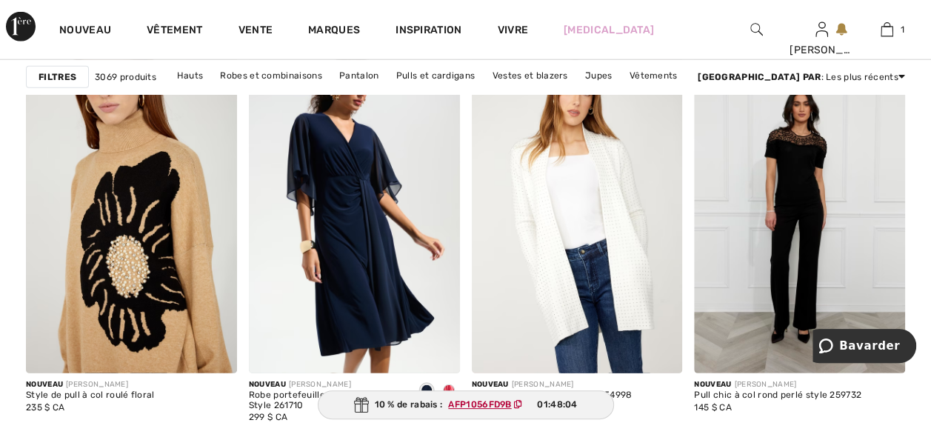
drag, startPoint x: 794, startPoint y: 244, endPoint x: 769, endPoint y: 323, distance: 82.4
click at [794, 244] on img at bounding box center [799, 215] width 211 height 316
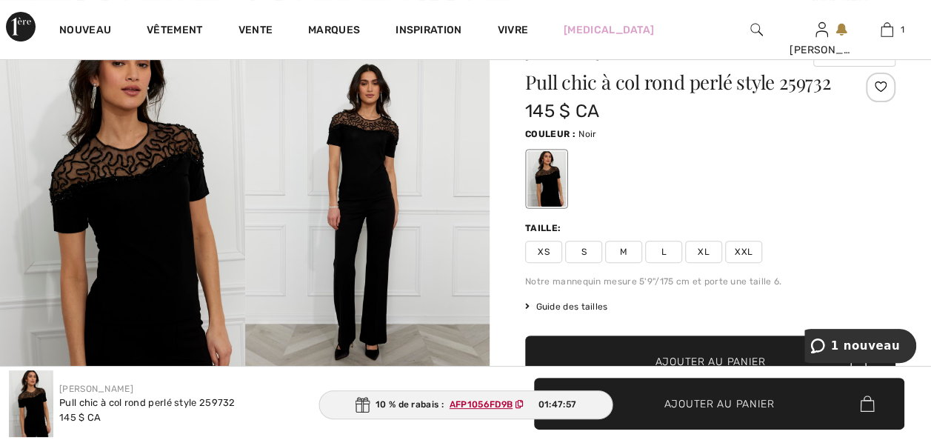
scroll to position [89, 0]
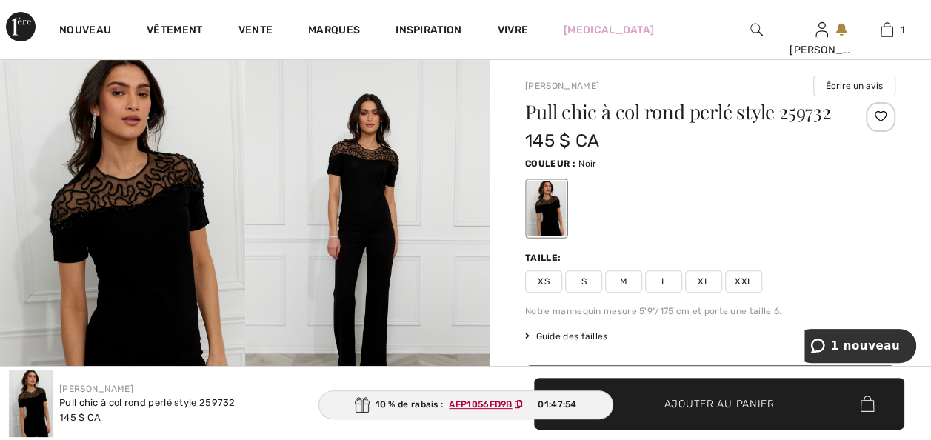
click at [748, 292] on span "XXL" at bounding box center [743, 281] width 37 height 22
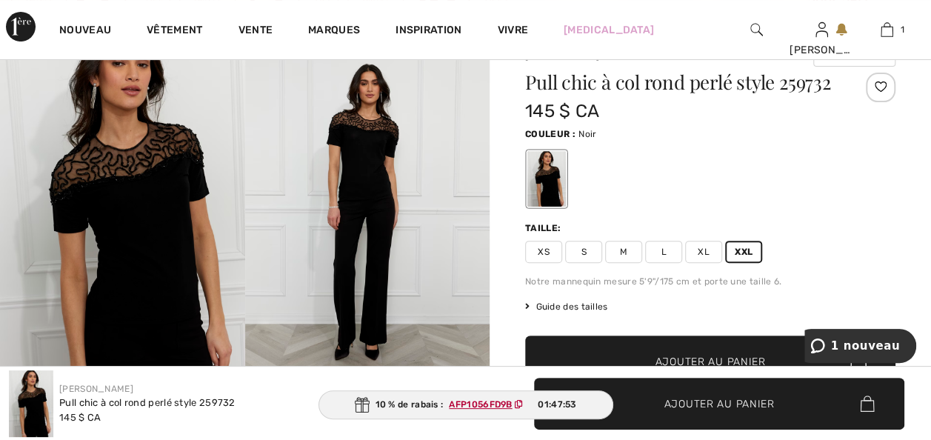
scroll to position [148, 0]
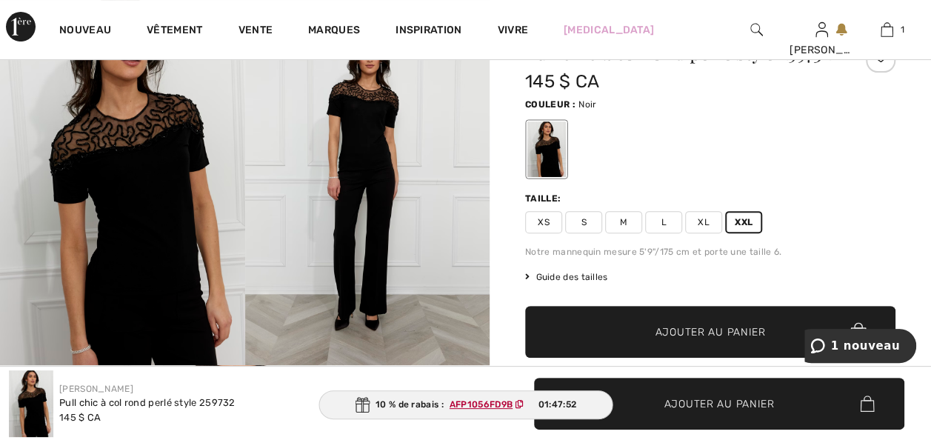
click at [693, 398] on span "Ajouter au panier" at bounding box center [719, 403] width 110 height 16
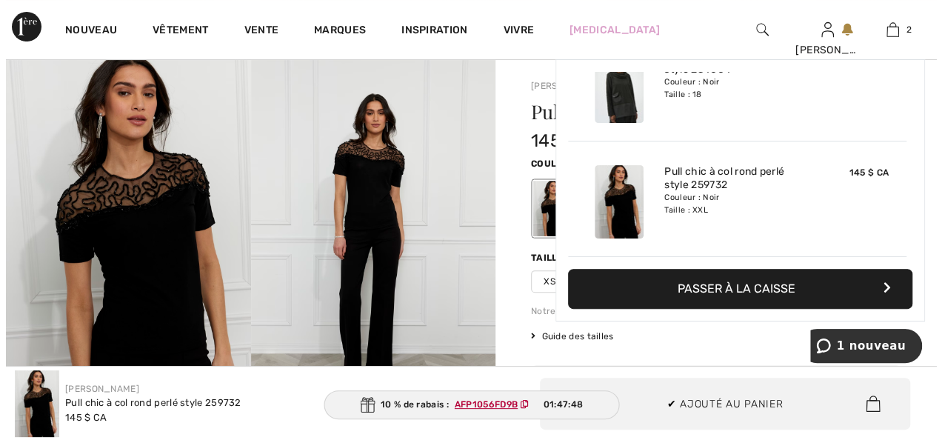
scroll to position [59, 0]
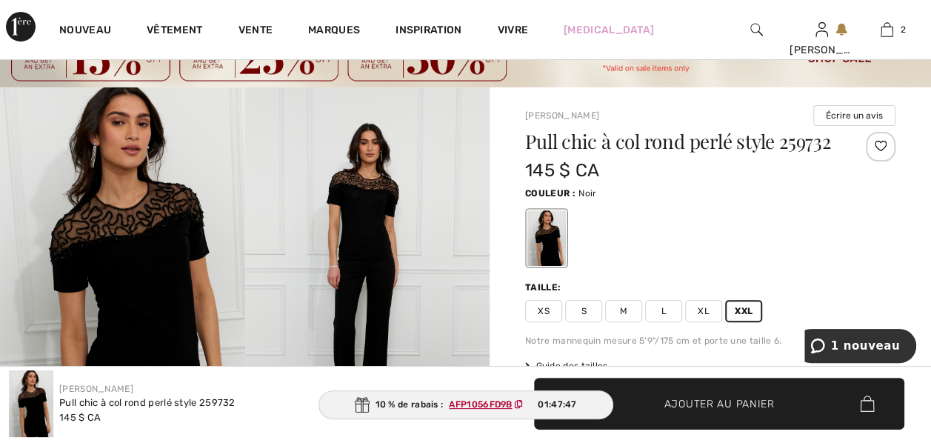
drag, startPoint x: 104, startPoint y: 230, endPoint x: 0, endPoint y: 272, distance: 111.9
click at [103, 230] on img at bounding box center [122, 270] width 245 height 367
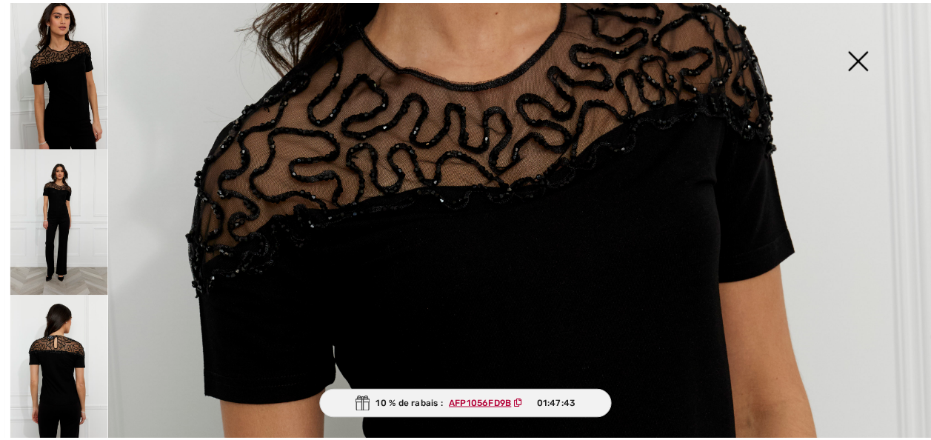
scroll to position [769, 0]
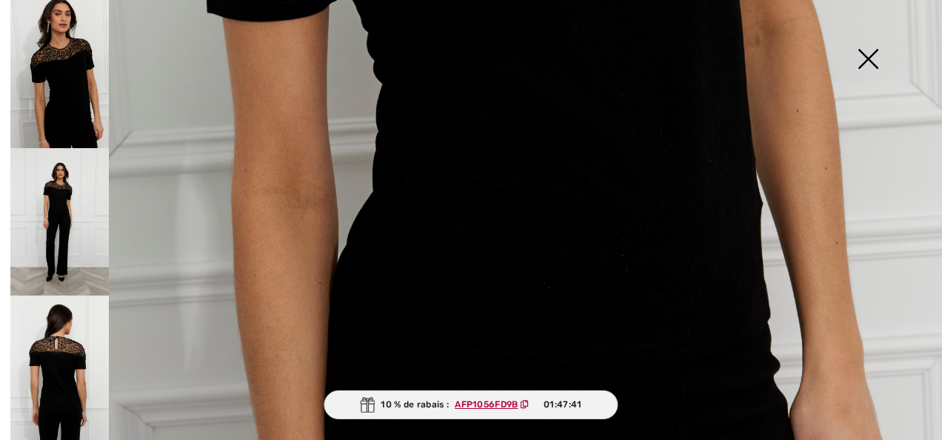
click at [875, 44] on img at bounding box center [868, 60] width 74 height 76
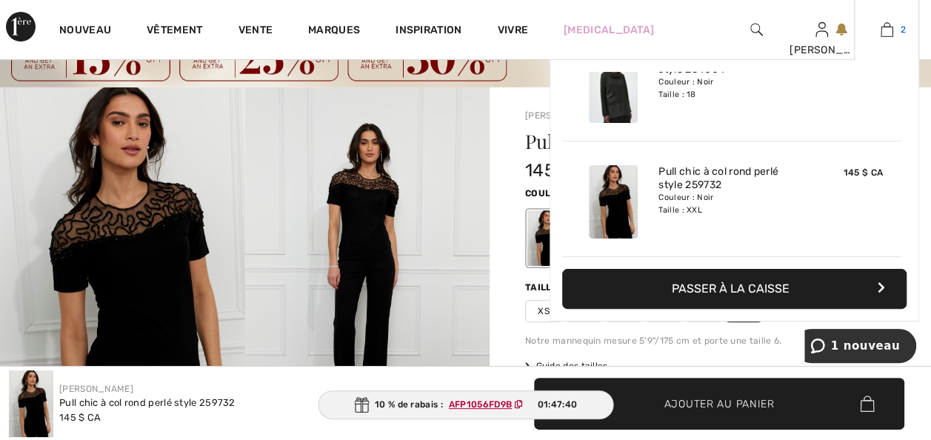
click at [888, 28] on img at bounding box center [886, 30] width 13 height 18
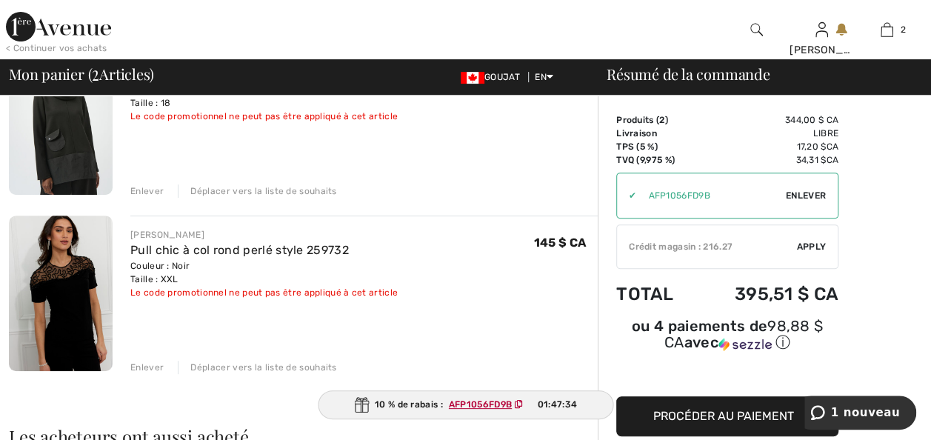
click at [145, 374] on div "Enlever" at bounding box center [146, 367] width 33 height 13
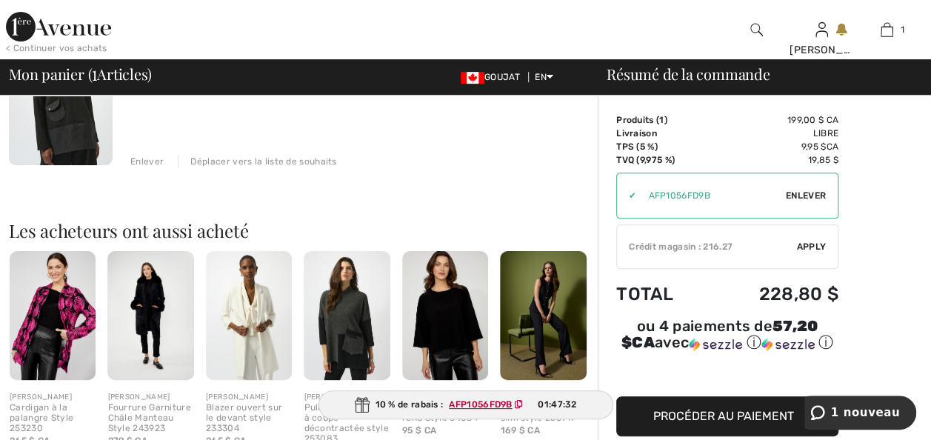
scroll to position [326, 0]
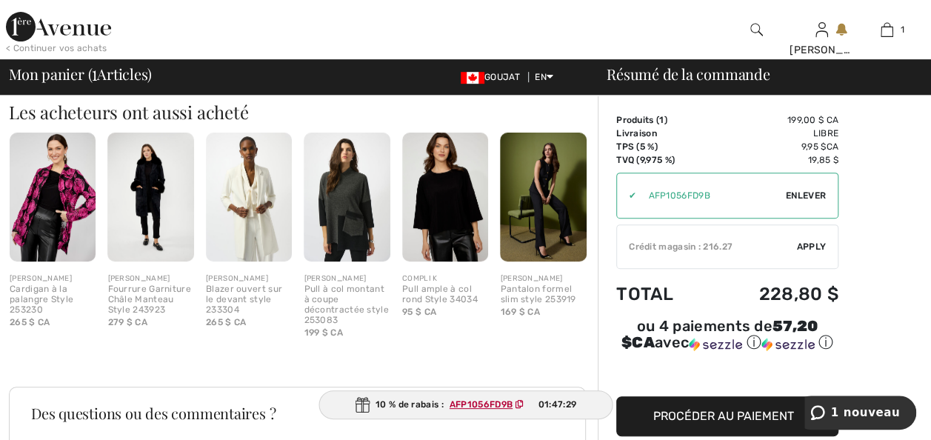
click at [352, 262] on img at bounding box center [347, 198] width 86 height 130
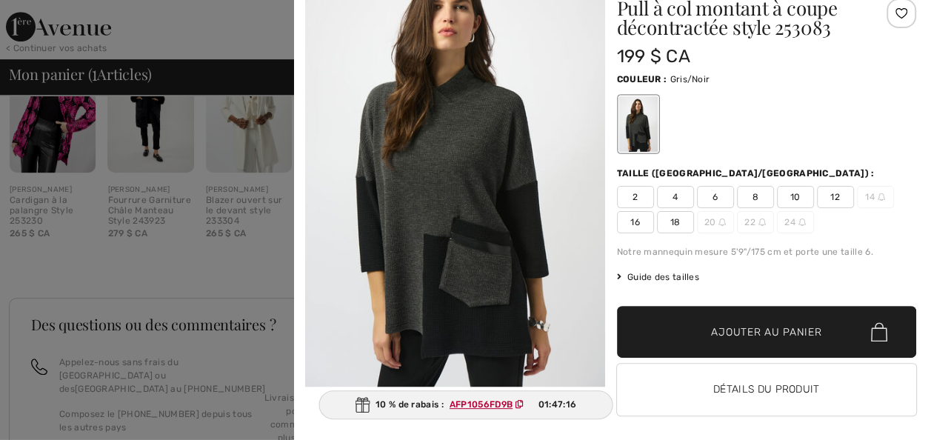
scroll to position [53, 0]
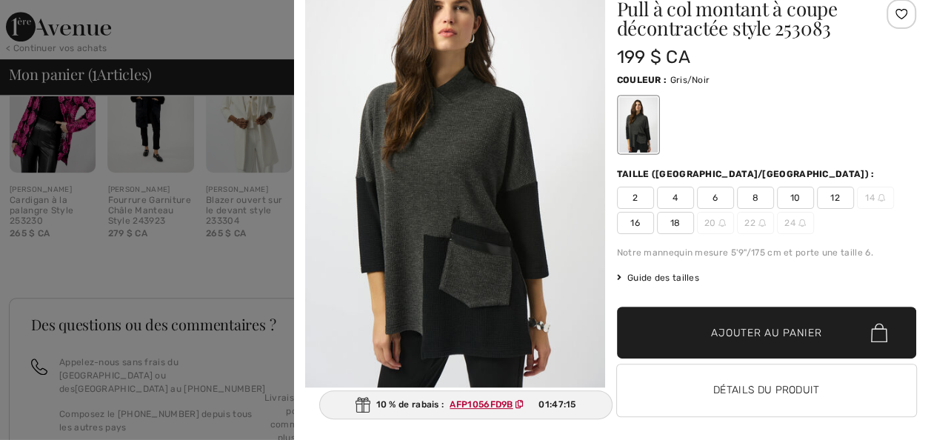
click at [675, 230] on span "18" at bounding box center [675, 223] width 37 height 22
click at [723, 341] on span "Ajouter au panier" at bounding box center [766, 333] width 110 height 16
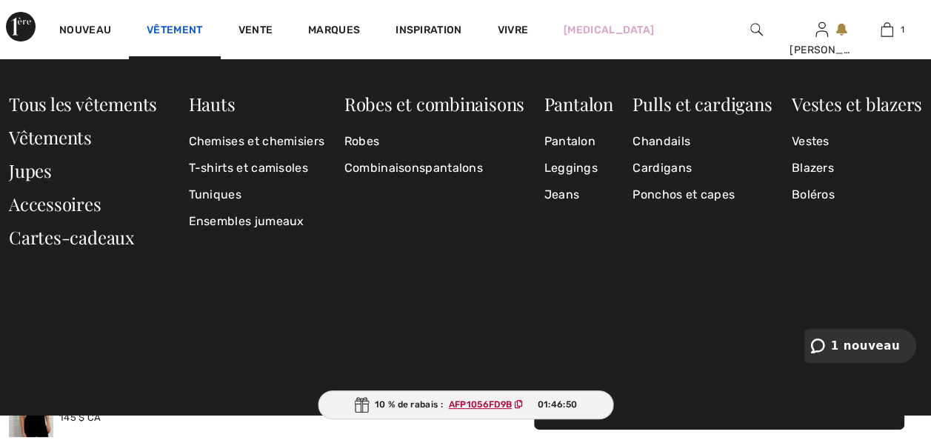
click at [189, 30] on link "Vêtement" at bounding box center [175, 32] width 56 height 16
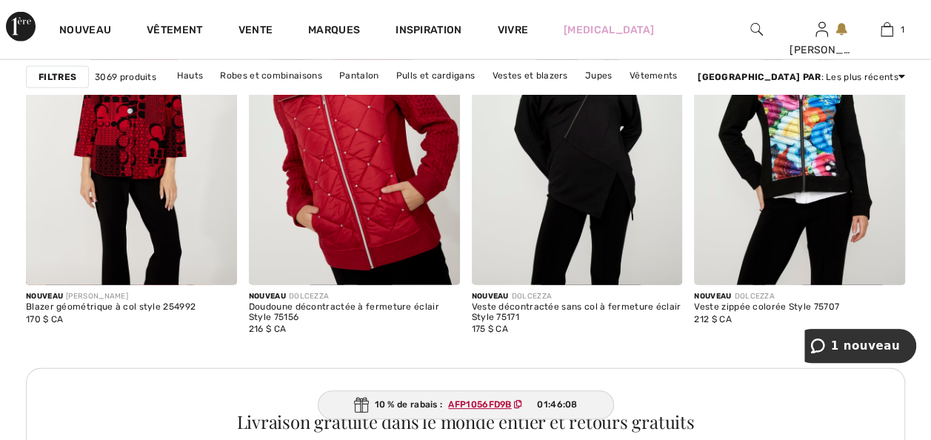
scroll to position [4620, 0]
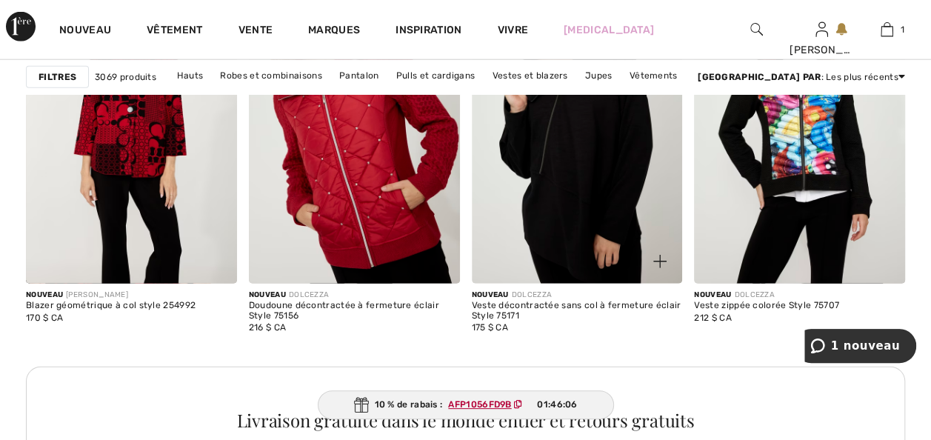
click at [613, 275] on img at bounding box center [577, 125] width 211 height 316
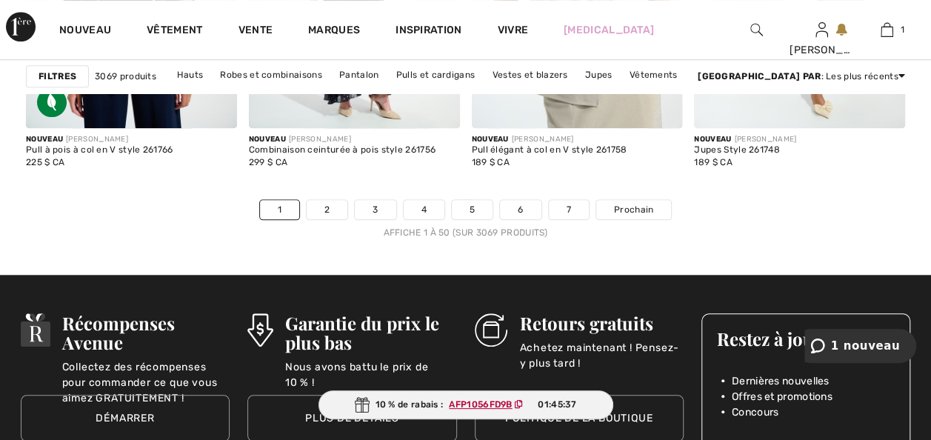
scroll to position [6308, 0]
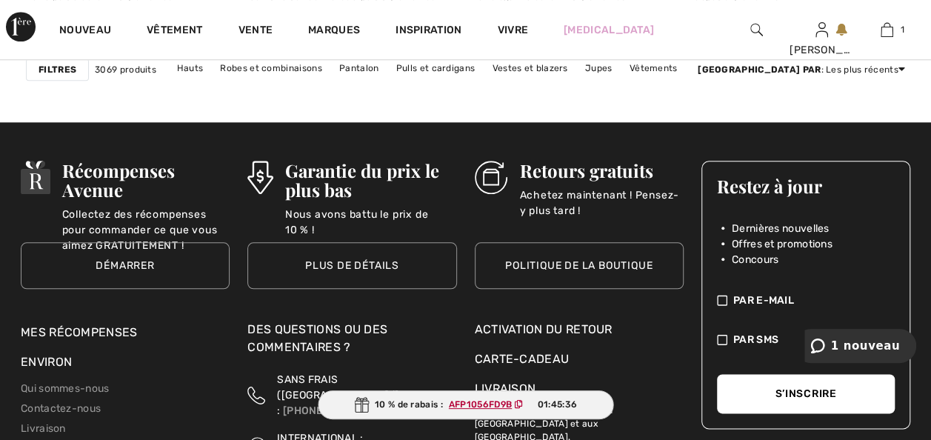
drag, startPoint x: 297, startPoint y: 111, endPoint x: 310, endPoint y: 116, distance: 14.0
click at [307, 67] on link "2" at bounding box center [327, 56] width 41 height 19
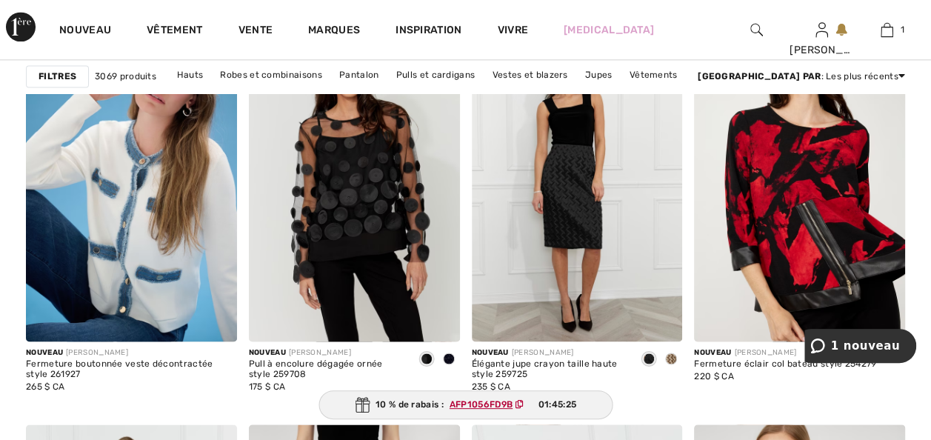
scroll to position [1037, 0]
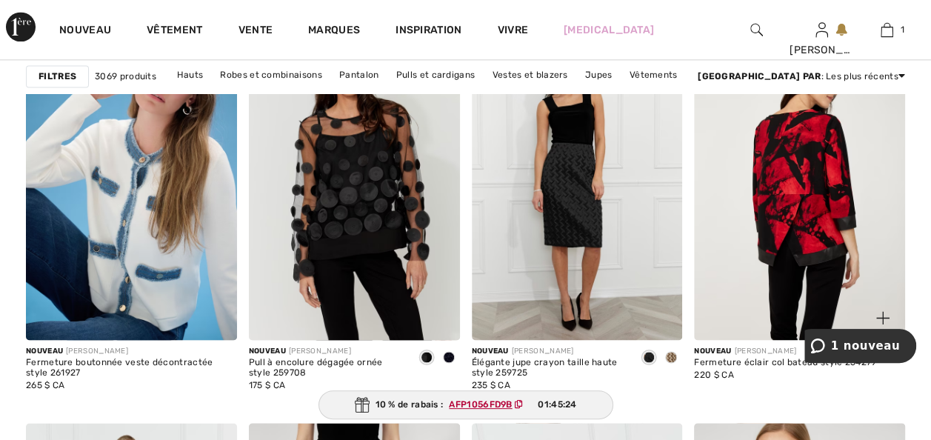
click at [772, 307] on img at bounding box center [799, 182] width 211 height 316
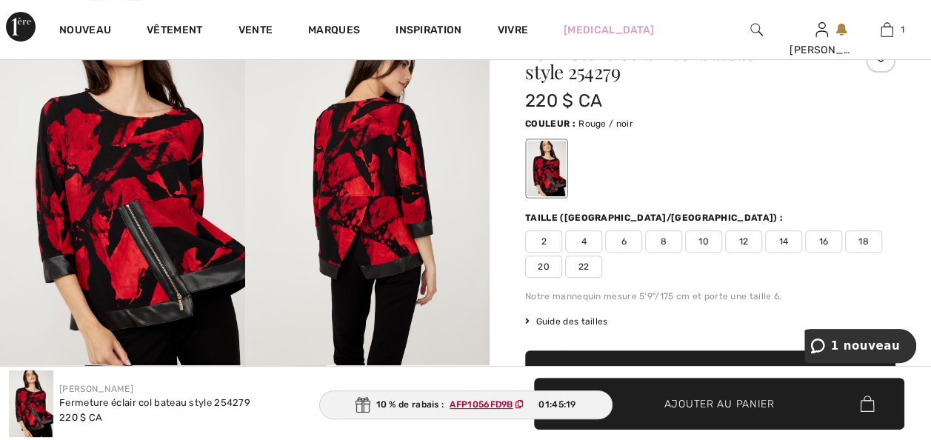
click at [845, 252] on span "18" at bounding box center [863, 241] width 37 height 22
click at [734, 399] on span "Ajouter au panier" at bounding box center [719, 403] width 110 height 16
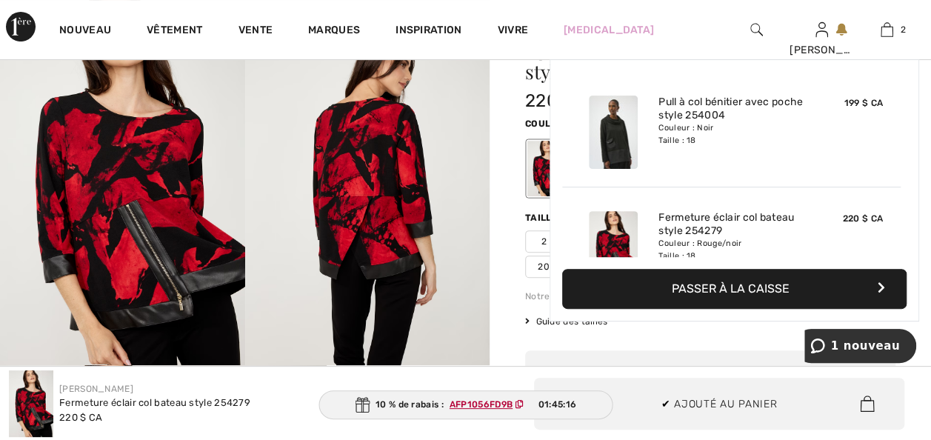
scroll to position [66, 0]
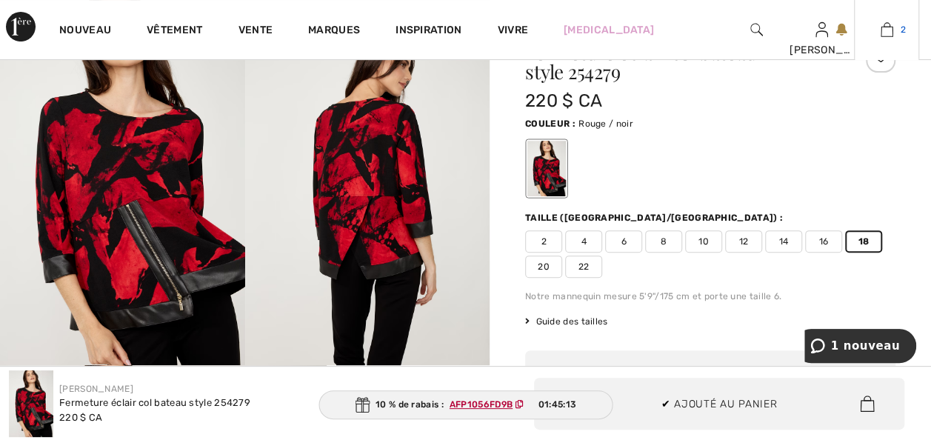
click at [887, 28] on img at bounding box center [886, 30] width 13 height 18
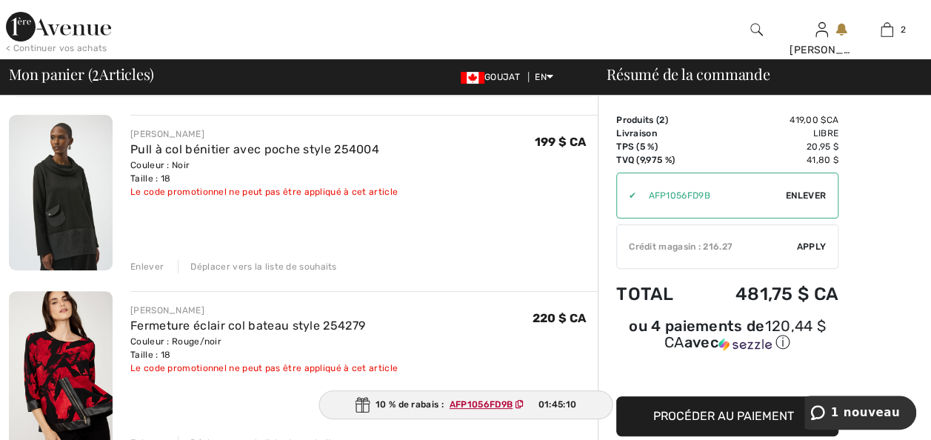
scroll to position [118, 0]
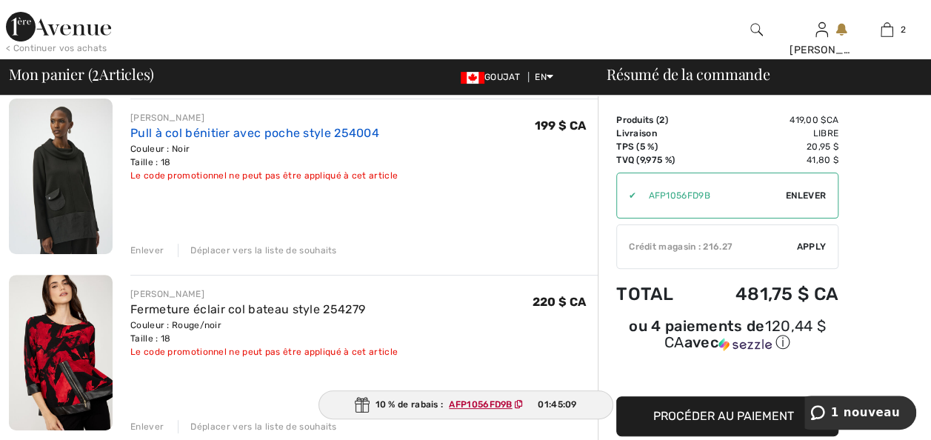
click at [215, 140] on link "Pull à col bénitier avec poche style 254004" at bounding box center [254, 133] width 249 height 14
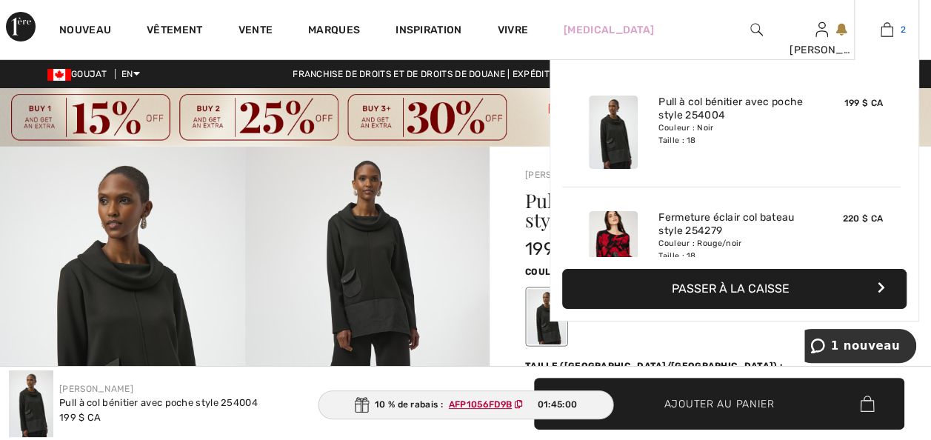
click at [883, 32] on img at bounding box center [886, 30] width 13 height 18
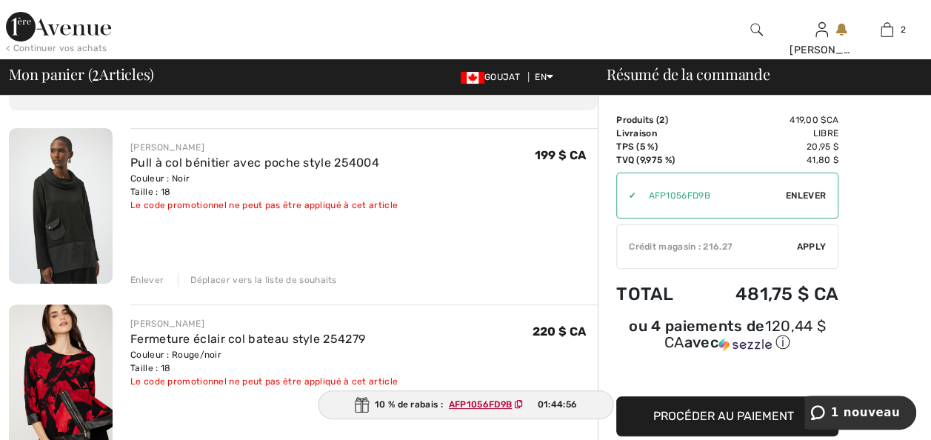
drag, startPoint x: 152, startPoint y: 298, endPoint x: 140, endPoint y: 204, distance: 94.0
click at [151, 287] on div "Enlever" at bounding box center [146, 279] width 33 height 13
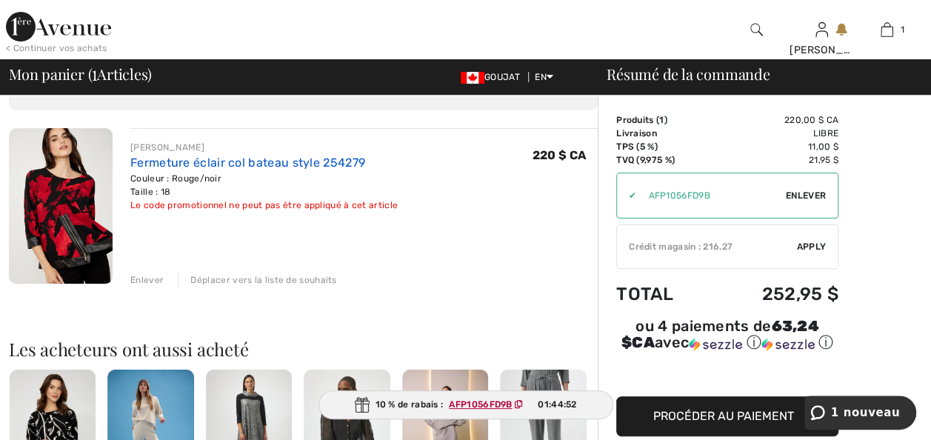
click at [220, 170] on link "Fermeture éclair col bateau style 254279" at bounding box center [247, 162] width 235 height 14
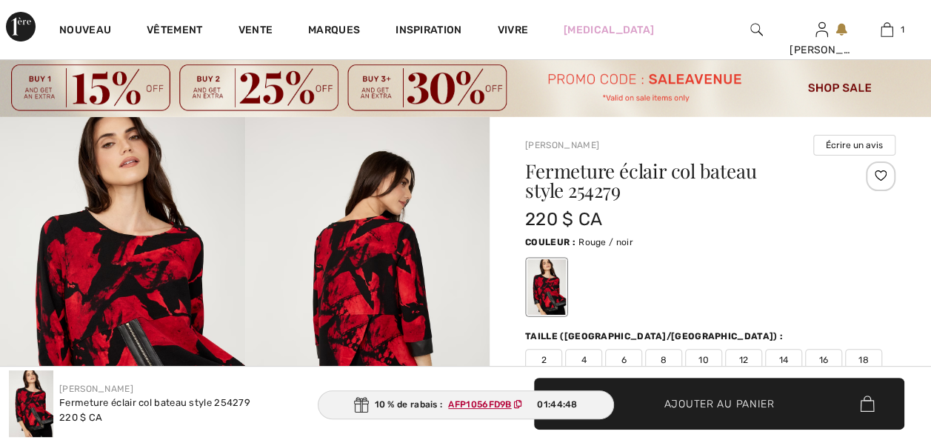
checkbox input "true"
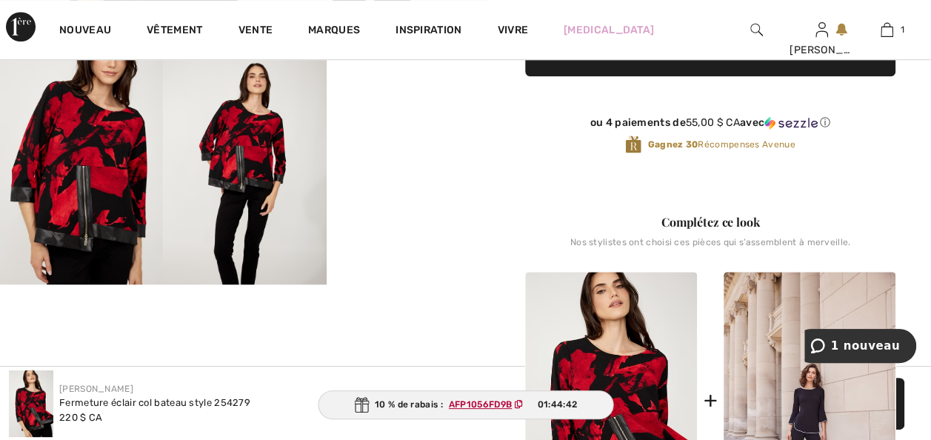
click at [243, 193] on img at bounding box center [244, 161] width 163 height 244
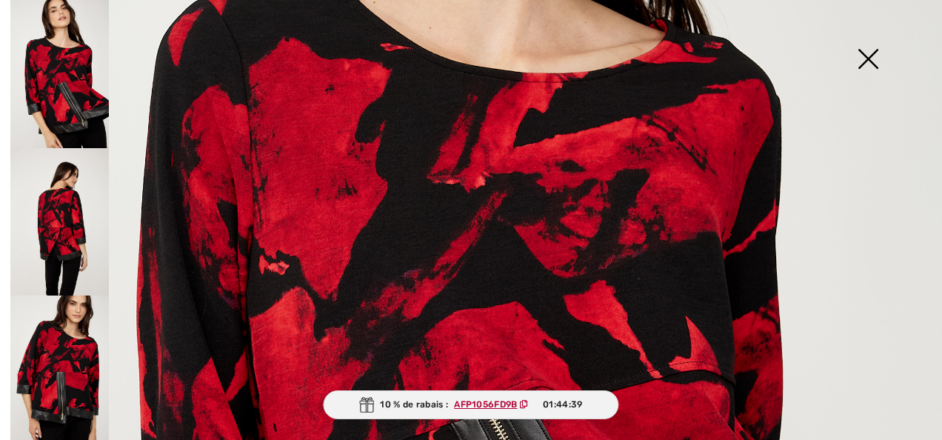
scroll to position [769, 0]
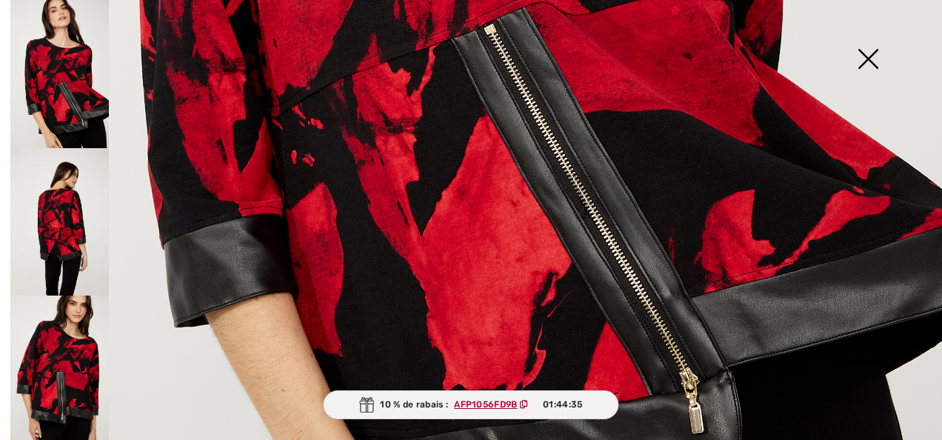
click at [44, 368] on img at bounding box center [59, 369] width 98 height 148
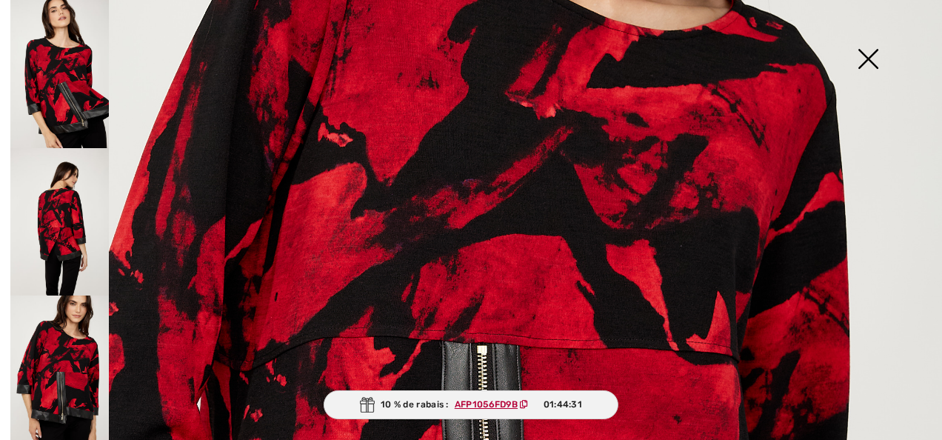
scroll to position [0, 0]
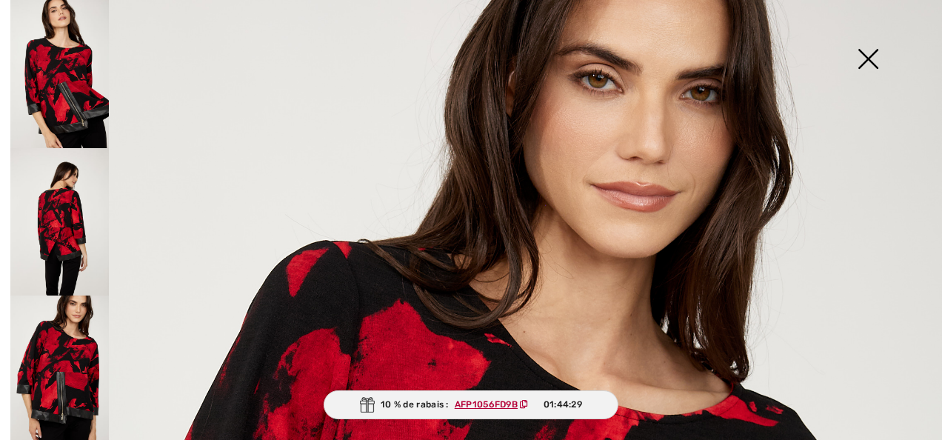
click at [50, 206] on img at bounding box center [59, 222] width 98 height 148
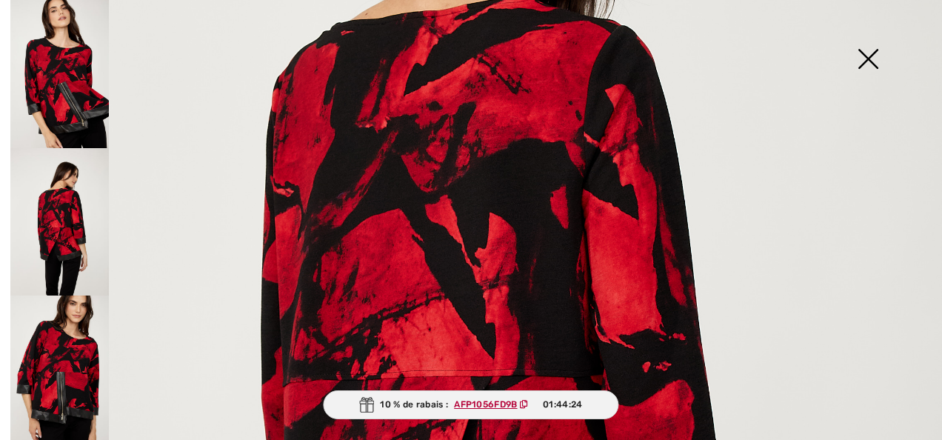
scroll to position [769, 0]
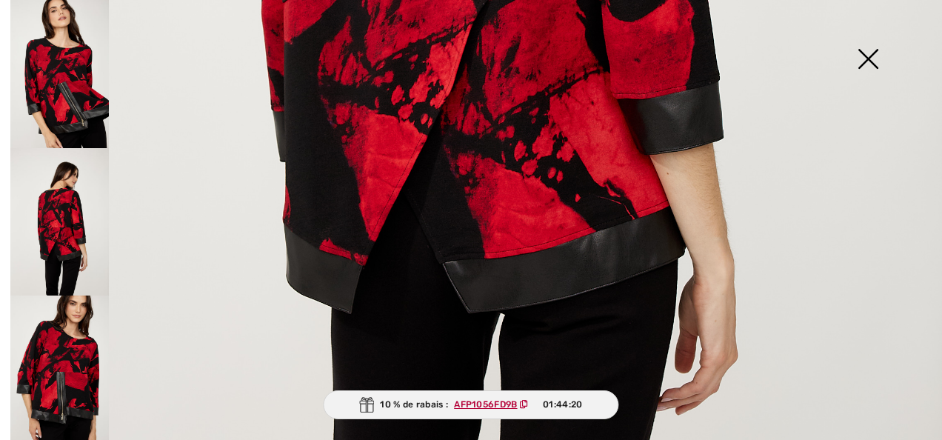
click at [866, 59] on img at bounding box center [868, 60] width 74 height 76
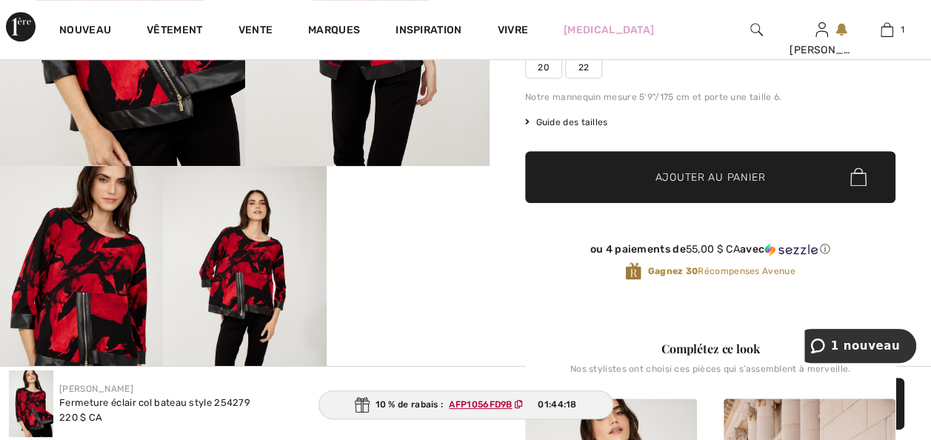
scroll to position [148, 0]
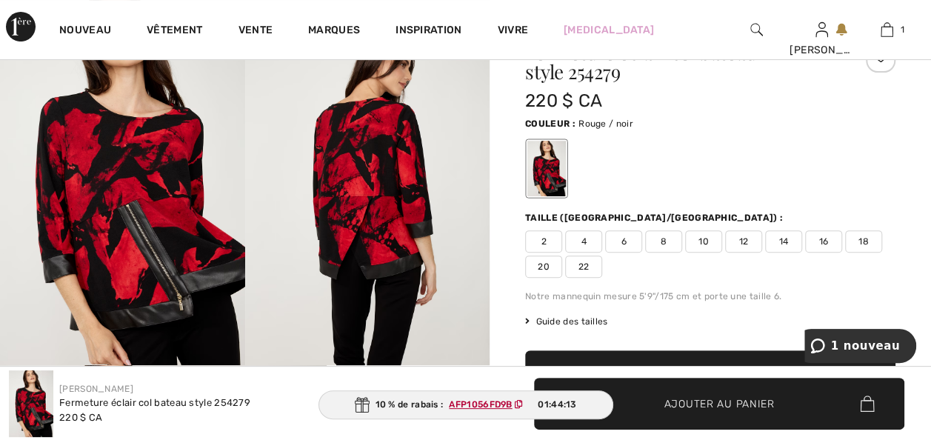
click at [845, 252] on span "18" at bounding box center [863, 241] width 37 height 22
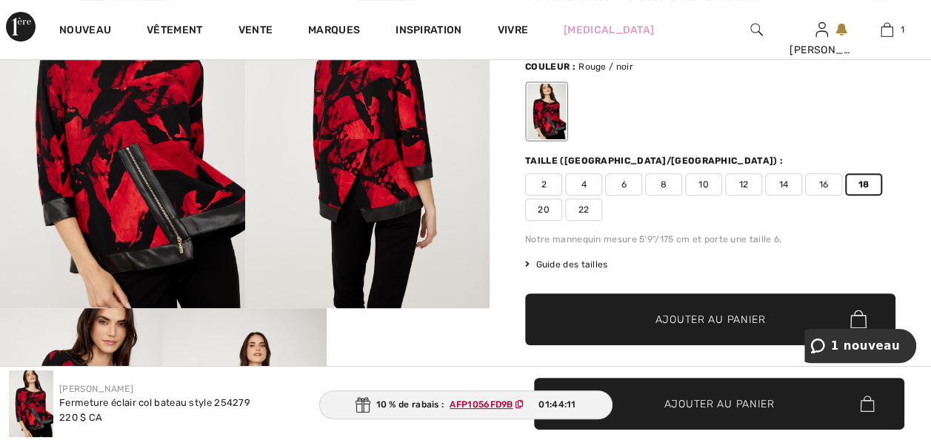
scroll to position [207, 0]
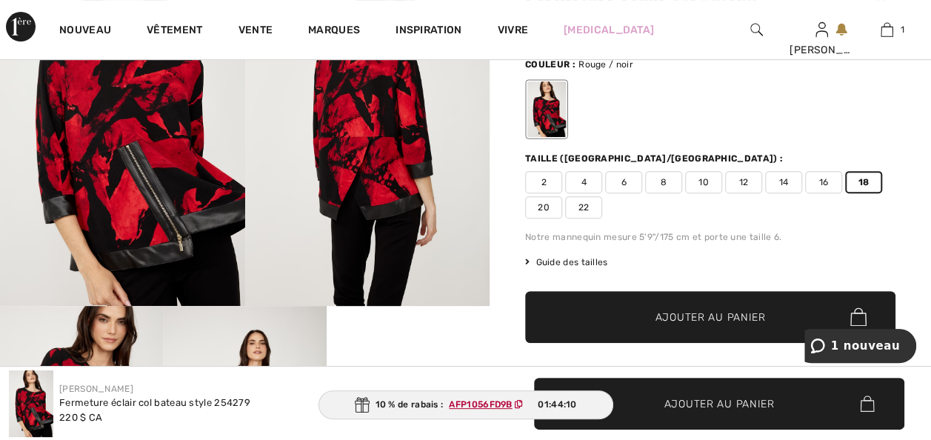
click at [699, 324] on span "Ajouter au panier" at bounding box center [710, 317] width 110 height 16
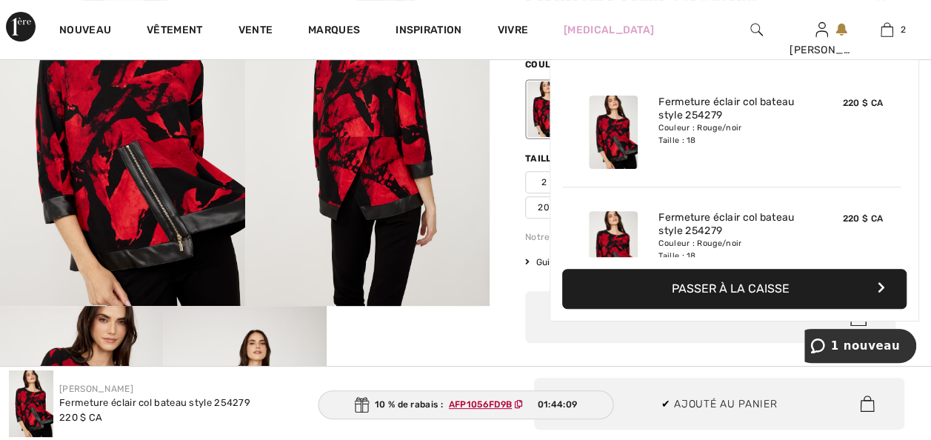
scroll to position [66, 0]
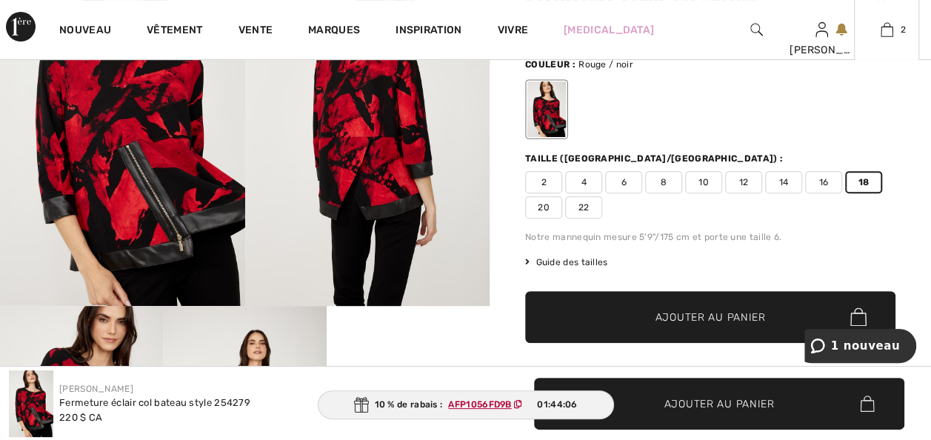
click at [677, 291] on div "Fermeture éclair col bateau style 254279 220 $ CA Couleur : Rouge / noir Taille…" at bounding box center [710, 214] width 370 height 461
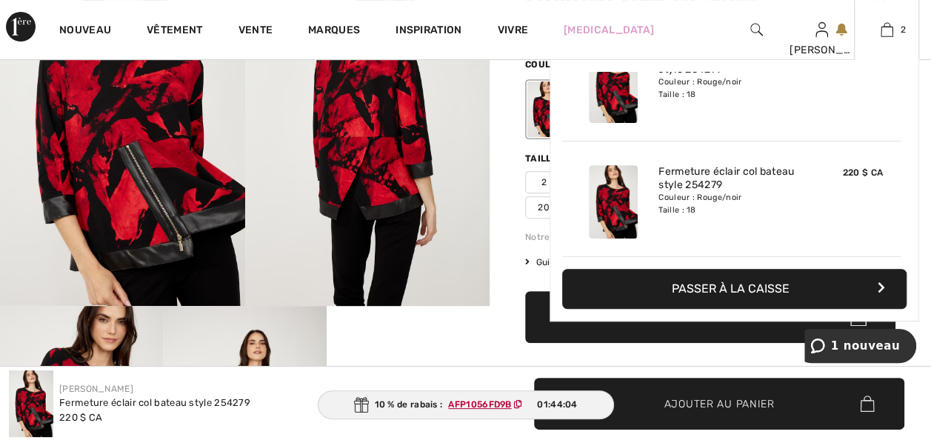
drag, startPoint x: 883, startPoint y: 31, endPoint x: 878, endPoint y: 64, distance: 32.9
click at [883, 31] on img at bounding box center [886, 30] width 13 height 18
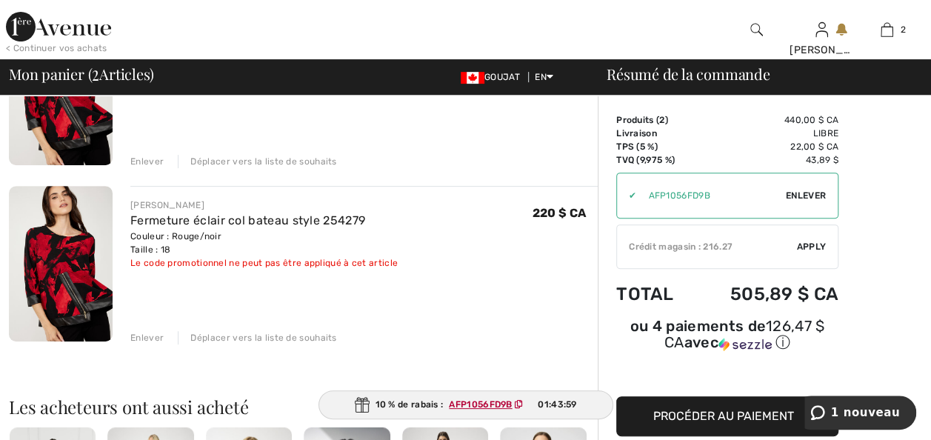
drag, startPoint x: 148, startPoint y: 363, endPoint x: 157, endPoint y: 365, distance: 9.2
click at [150, 344] on div "Enlever" at bounding box center [146, 337] width 33 height 13
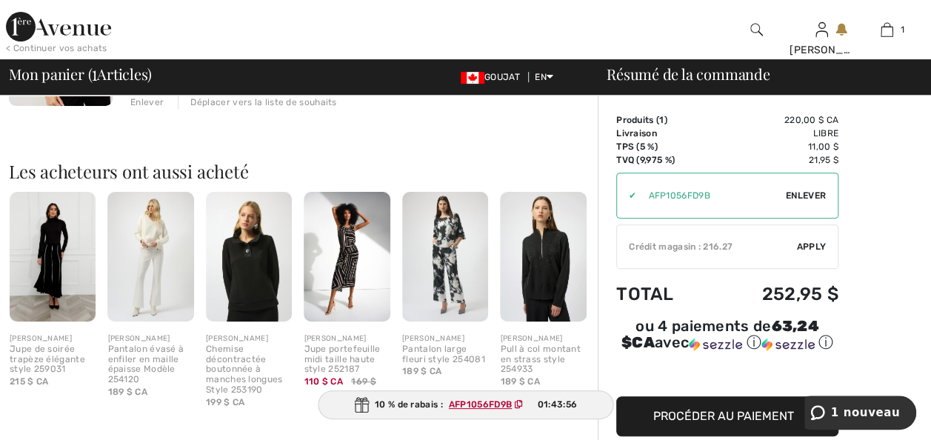
scroll to position [355, 0]
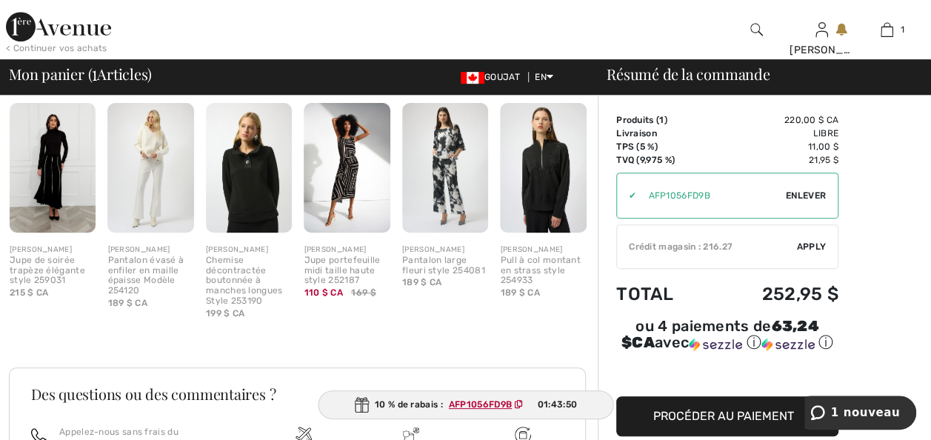
click at [241, 255] on div "[PERSON_NAME]" at bounding box center [249, 249] width 86 height 11
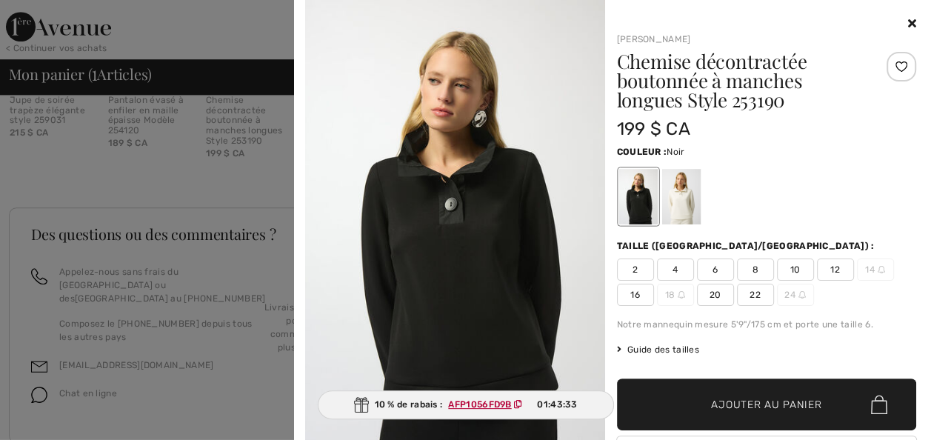
scroll to position [512, 0]
click at [674, 209] on div at bounding box center [680, 197] width 39 height 56
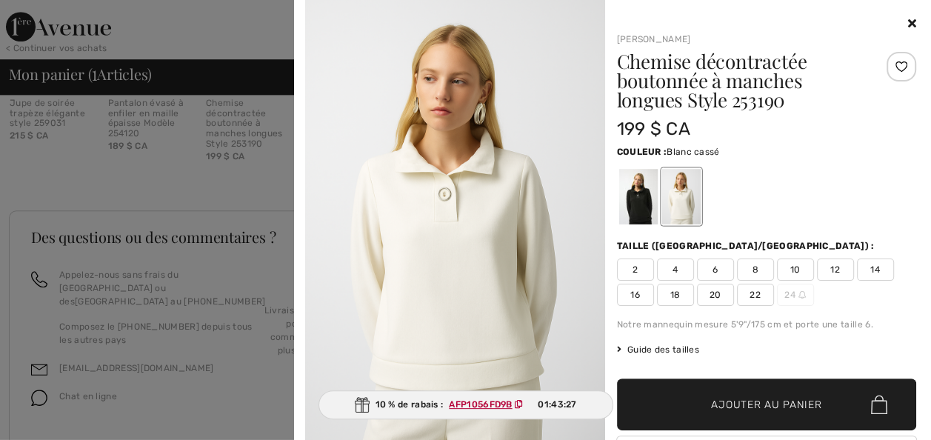
click at [908, 21] on icon at bounding box center [912, 23] width 8 height 12
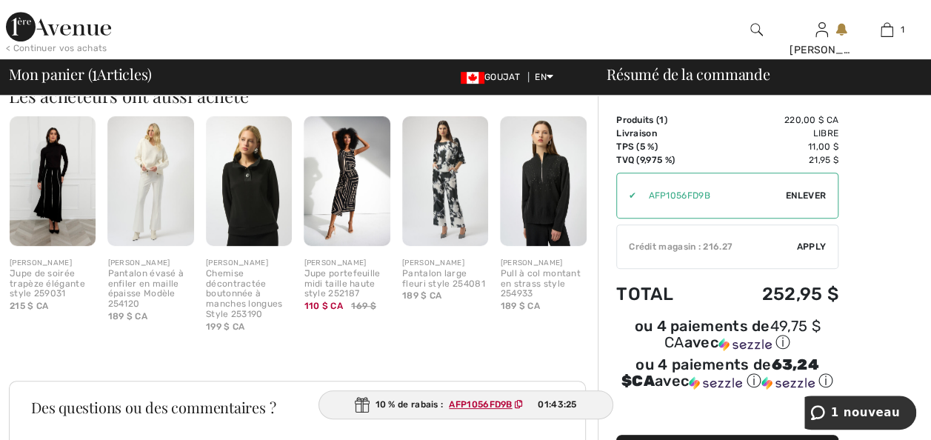
scroll to position [305, 0]
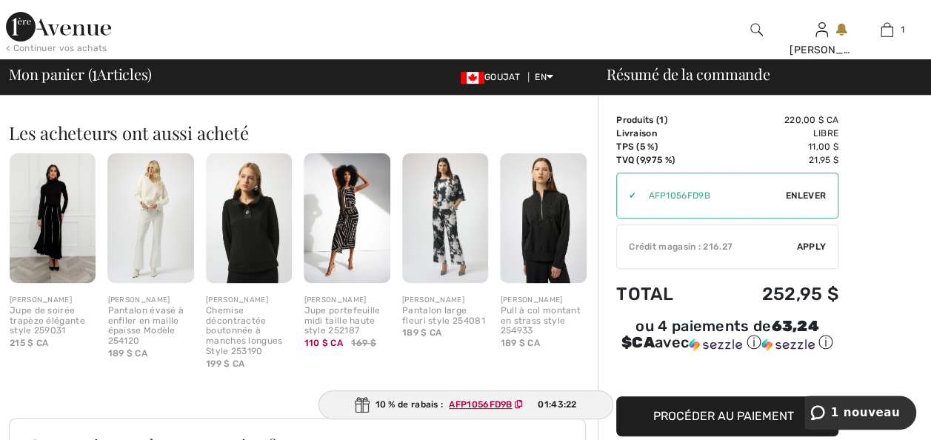
click at [235, 306] on div "[PERSON_NAME]" at bounding box center [249, 300] width 86 height 11
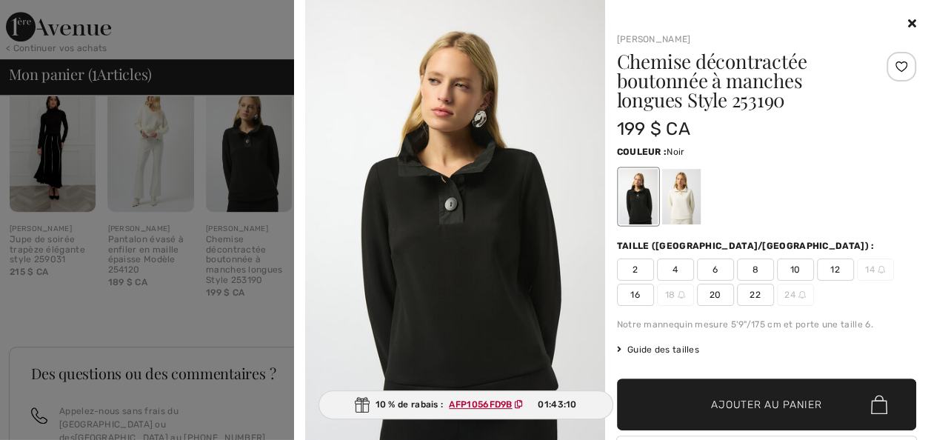
scroll to position [364, 0]
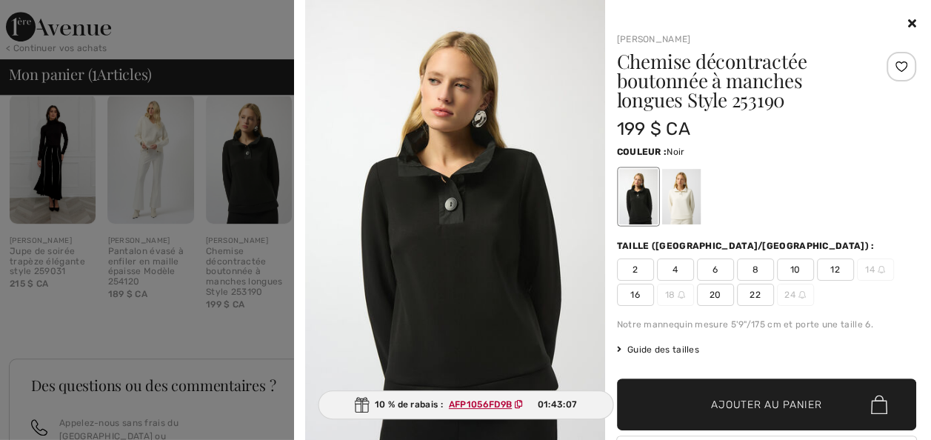
click at [454, 224] on img at bounding box center [455, 224] width 300 height 449
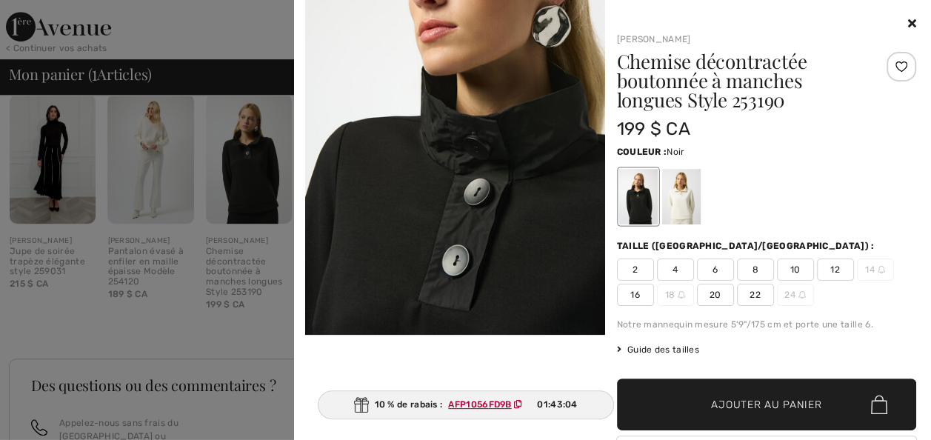
scroll to position [592, 0]
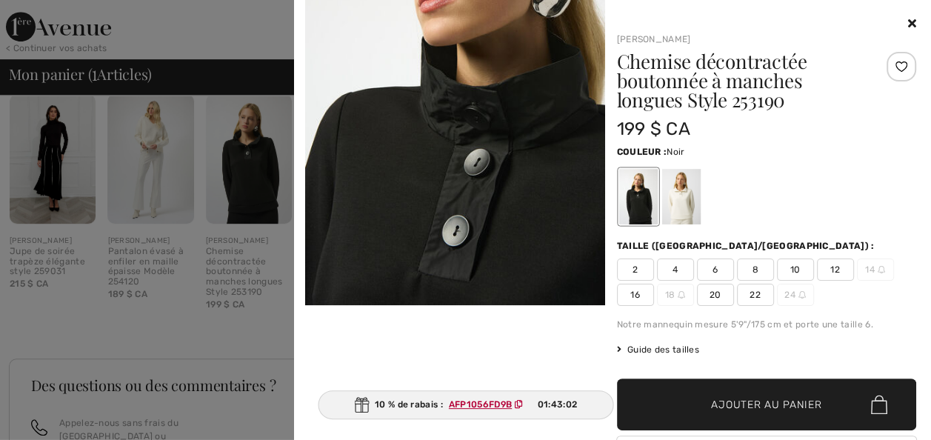
click at [421, 166] on img at bounding box center [455, 80] width 300 height 449
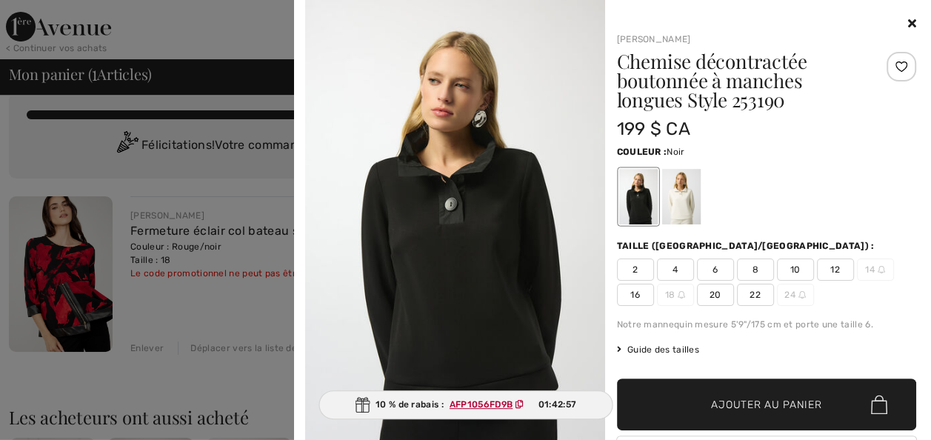
scroll to position [0, 0]
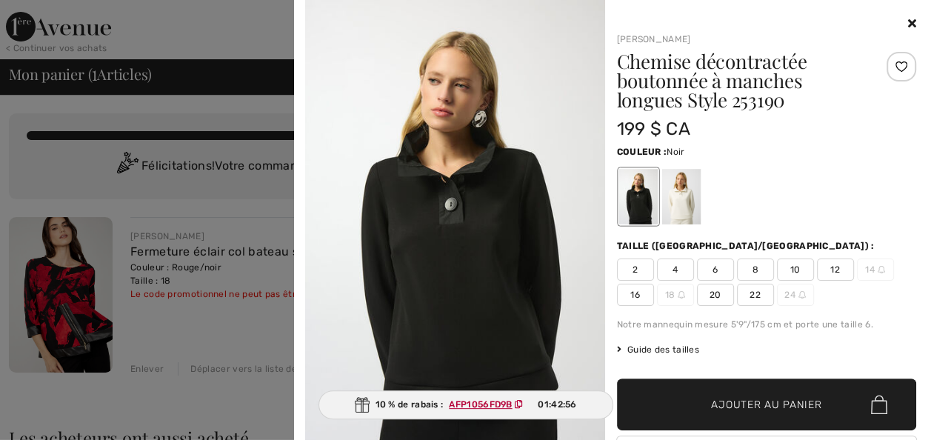
click at [908, 23] on icon at bounding box center [912, 23] width 8 height 12
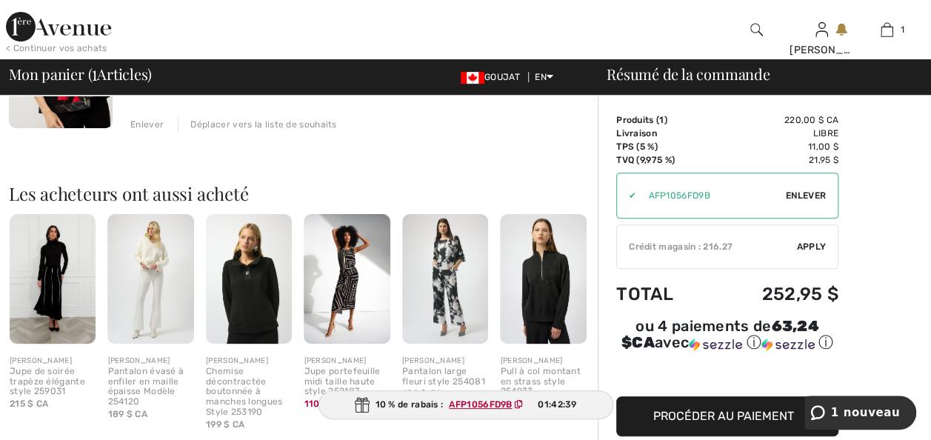
scroll to position [296, 0]
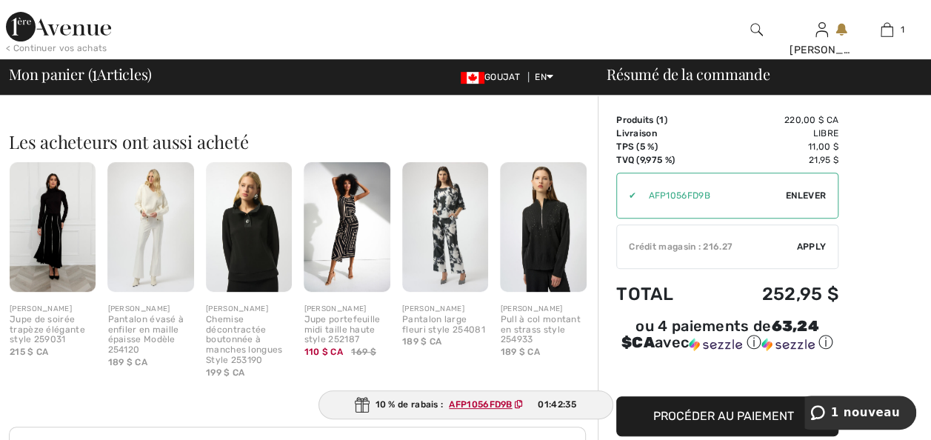
click at [361, 275] on img at bounding box center [347, 227] width 86 height 130
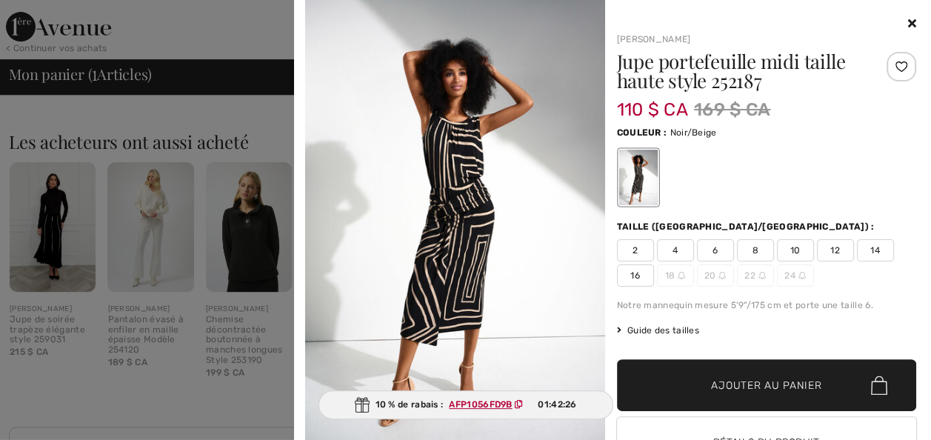
click at [908, 22] on icon at bounding box center [912, 23] width 8 height 12
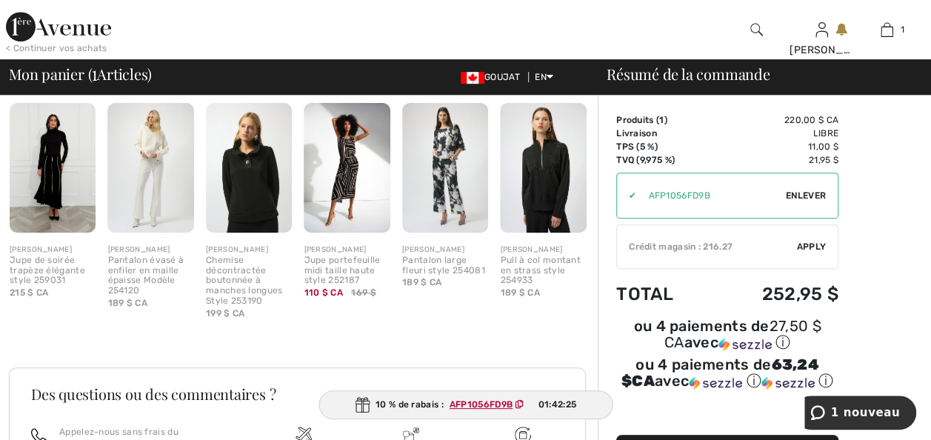
scroll to position [385, 0]
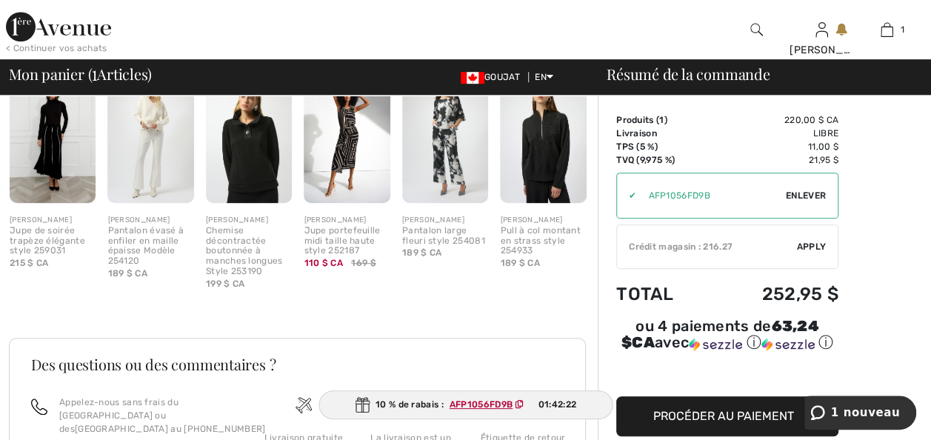
click at [39, 178] on img at bounding box center [53, 138] width 86 height 130
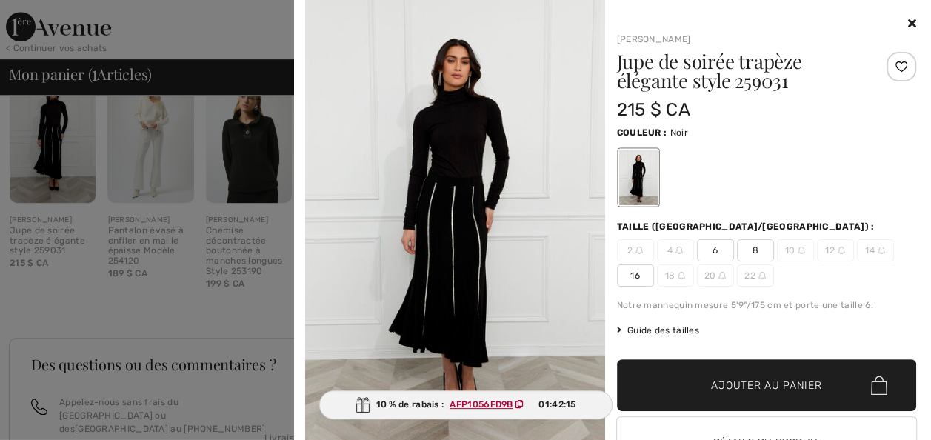
click at [908, 20] on icon at bounding box center [912, 23] width 8 height 12
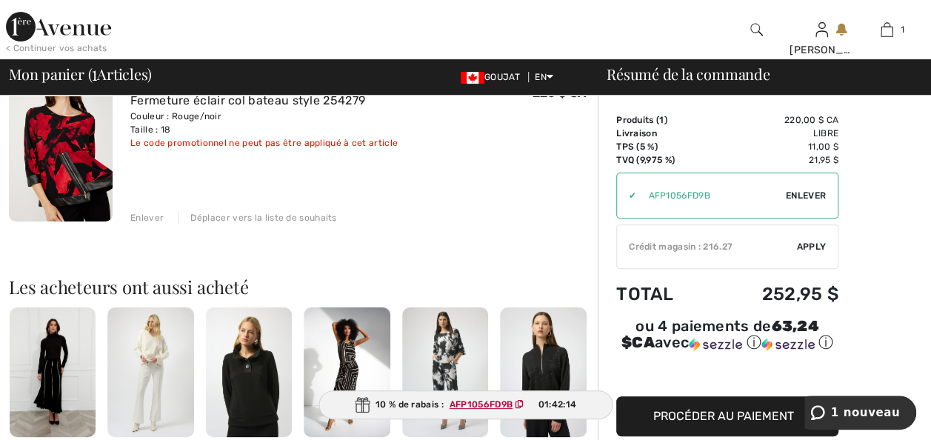
scroll to position [0, 0]
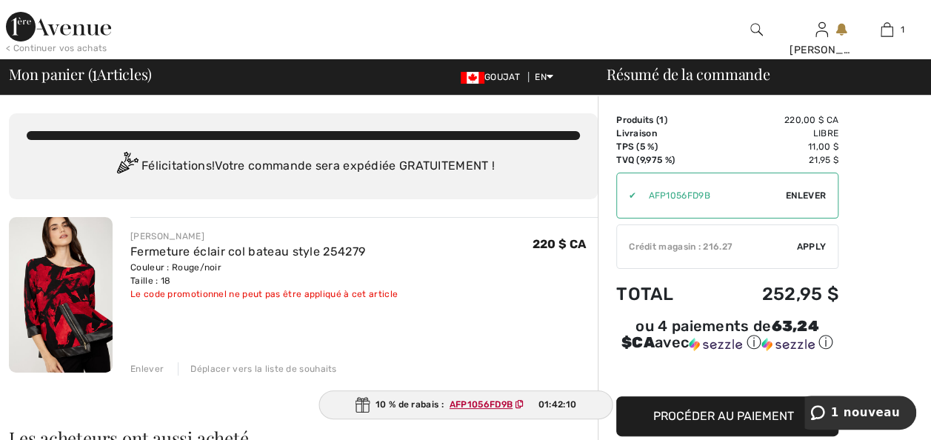
drag, startPoint x: 79, startPoint y: 25, endPoint x: 100, endPoint y: 38, distance: 24.3
click at [79, 25] on img at bounding box center [58, 27] width 105 height 30
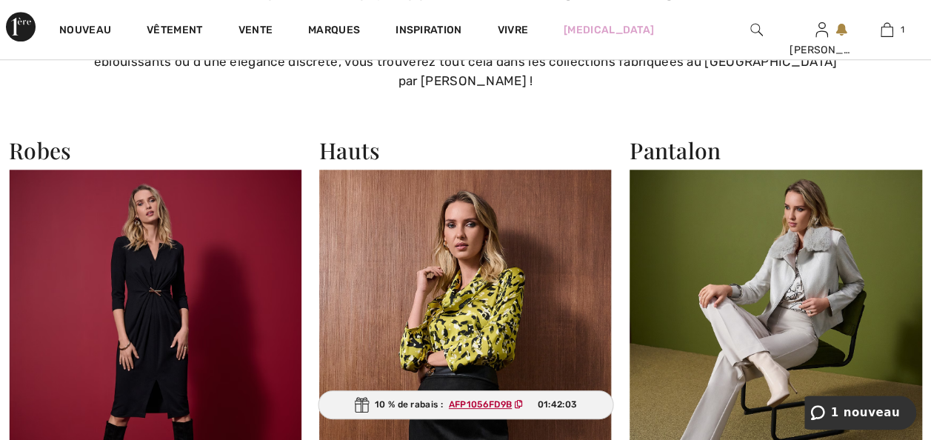
scroll to position [770, 0]
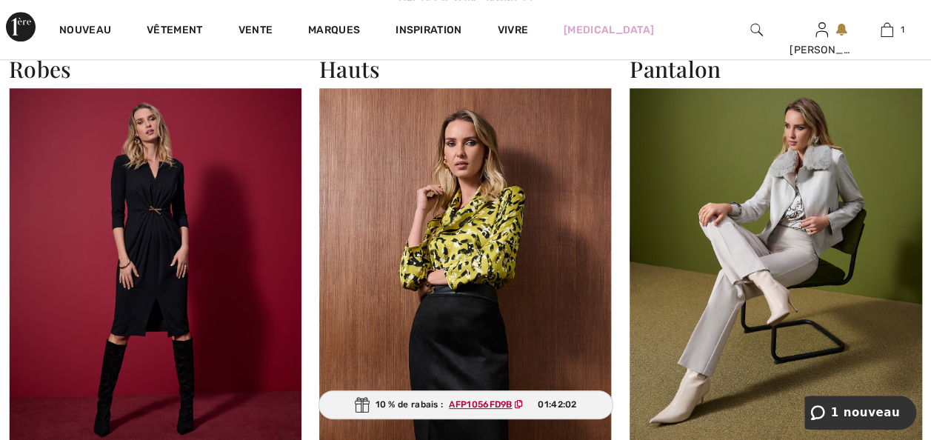
click at [444, 242] on img at bounding box center [465, 266] width 292 height 357
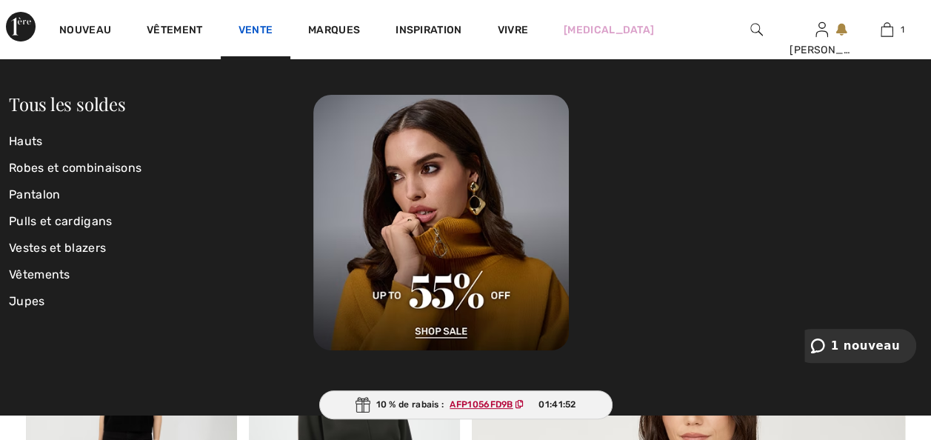
click at [273, 27] on link "Vente" at bounding box center [255, 32] width 35 height 16
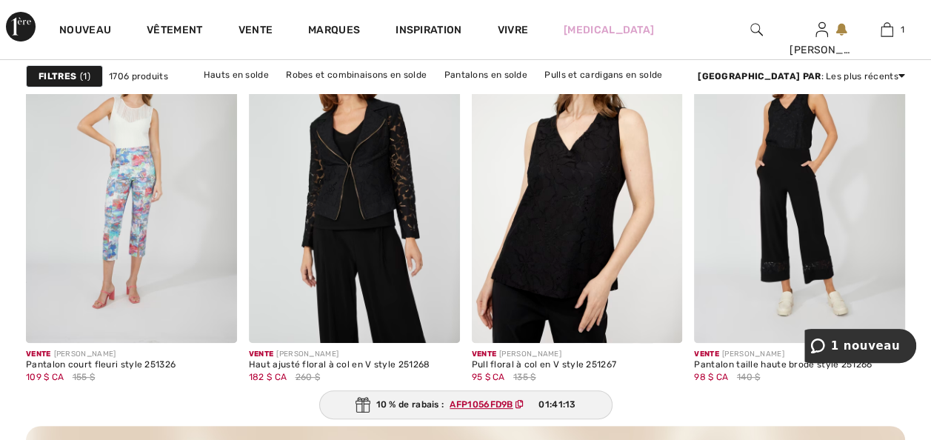
scroll to position [2813, 0]
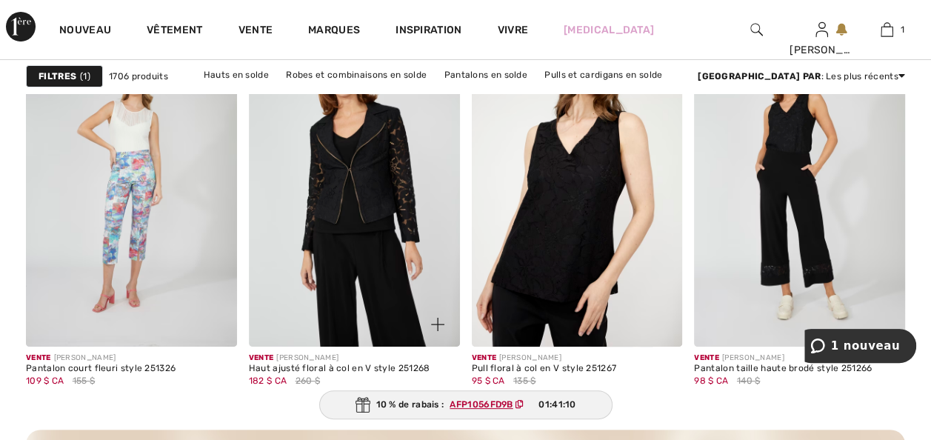
drag, startPoint x: 347, startPoint y: 294, endPoint x: 144, endPoint y: 439, distance: 248.8
click at [346, 293] on img at bounding box center [354, 188] width 211 height 316
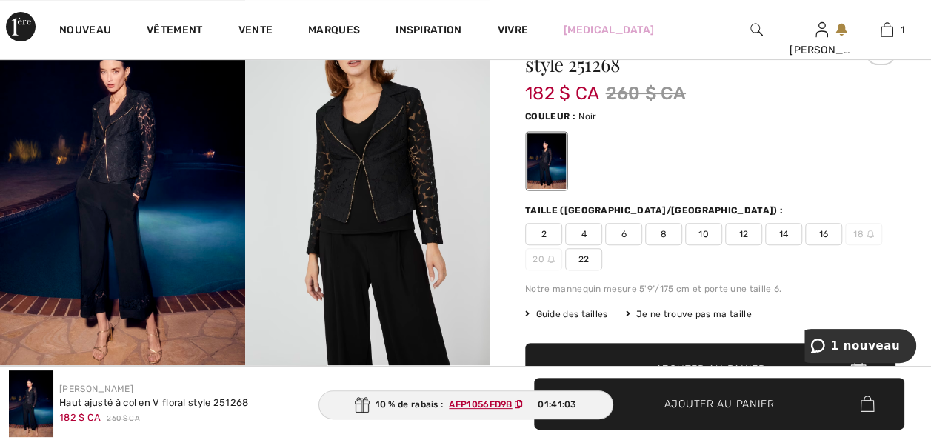
click at [355, 226] on img at bounding box center [367, 182] width 245 height 367
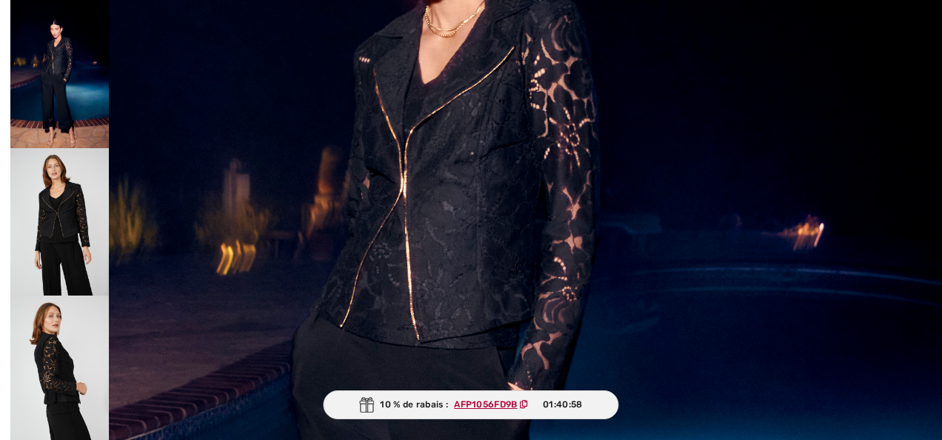
scroll to position [355, 0]
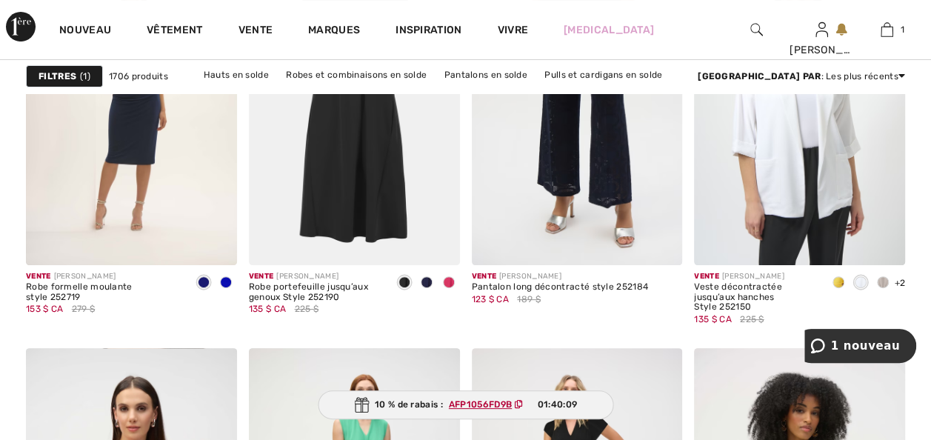
scroll to position [5657, 0]
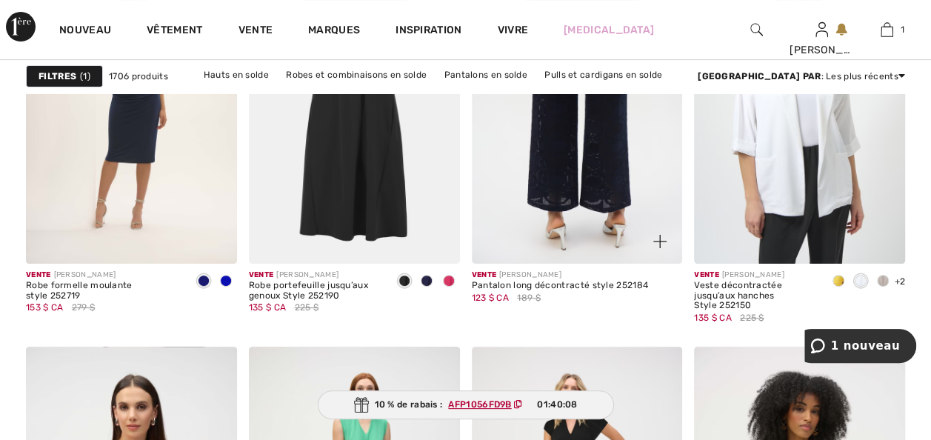
drag, startPoint x: 573, startPoint y: 262, endPoint x: 560, endPoint y: 327, distance: 65.8
click at [573, 262] on img at bounding box center [577, 105] width 211 height 316
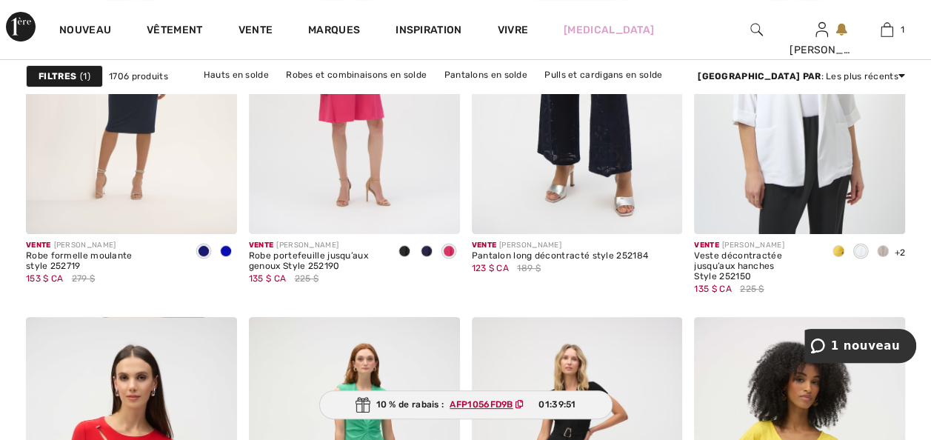
scroll to position [5656, 0]
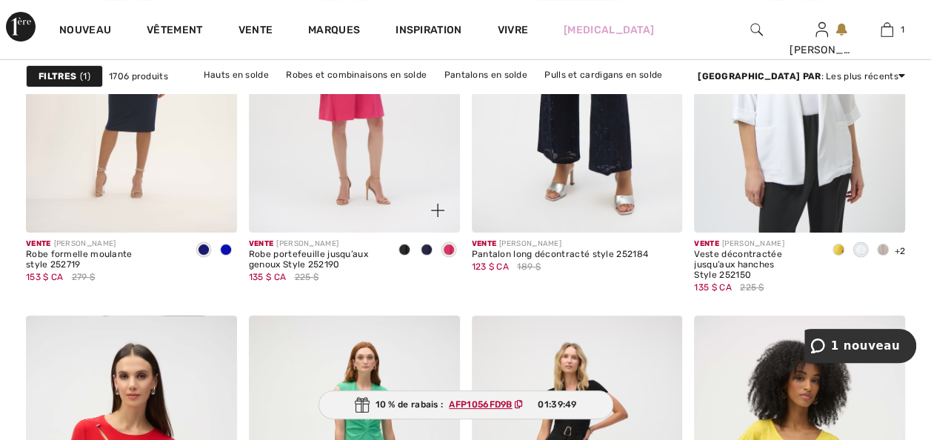
click at [360, 201] on img at bounding box center [354, 74] width 211 height 316
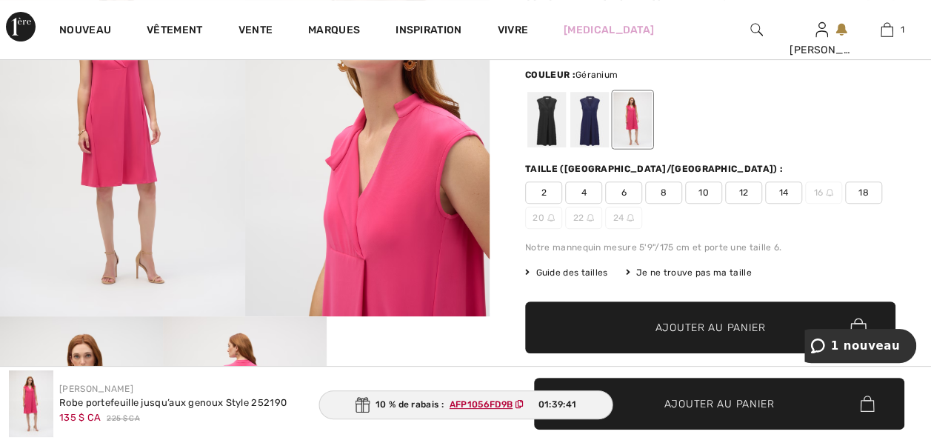
scroll to position [148, 0]
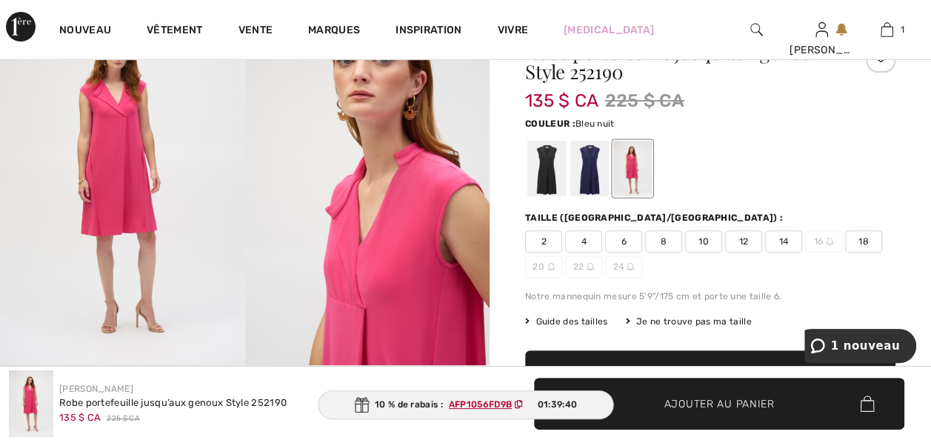
drag, startPoint x: 598, startPoint y: 172, endPoint x: 660, endPoint y: 198, distance: 67.7
click at [598, 172] on div at bounding box center [589, 169] width 39 height 56
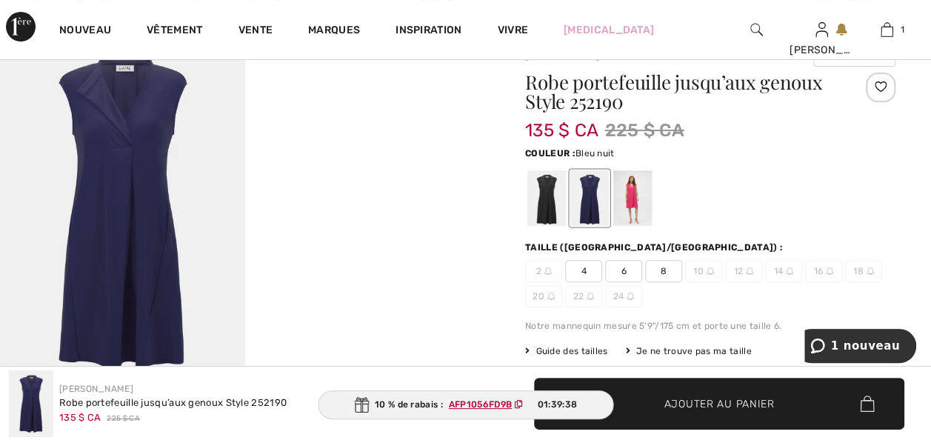
scroll to position [118, 0]
click at [546, 217] on div at bounding box center [546, 198] width 39 height 56
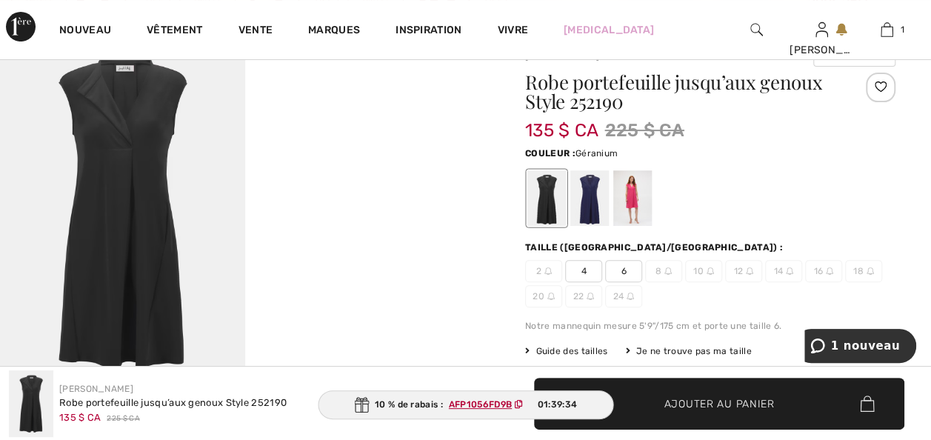
click at [643, 209] on div at bounding box center [632, 198] width 39 height 56
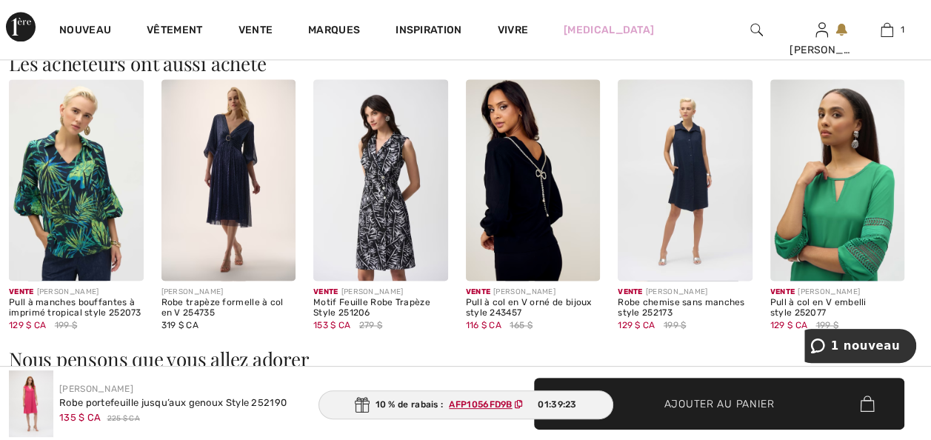
scroll to position [1007, 0]
drag, startPoint x: 696, startPoint y: 289, endPoint x: 539, endPoint y: 413, distance: 200.3
click at [696, 281] on img at bounding box center [684, 179] width 135 height 201
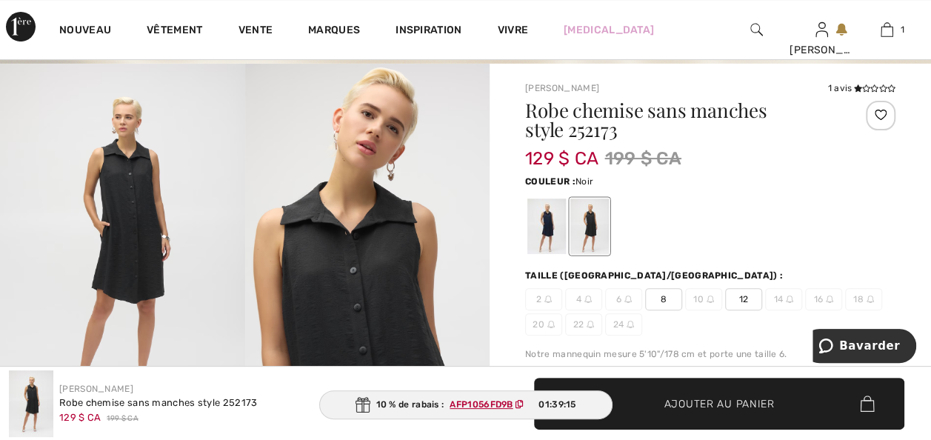
scroll to position [207, 0]
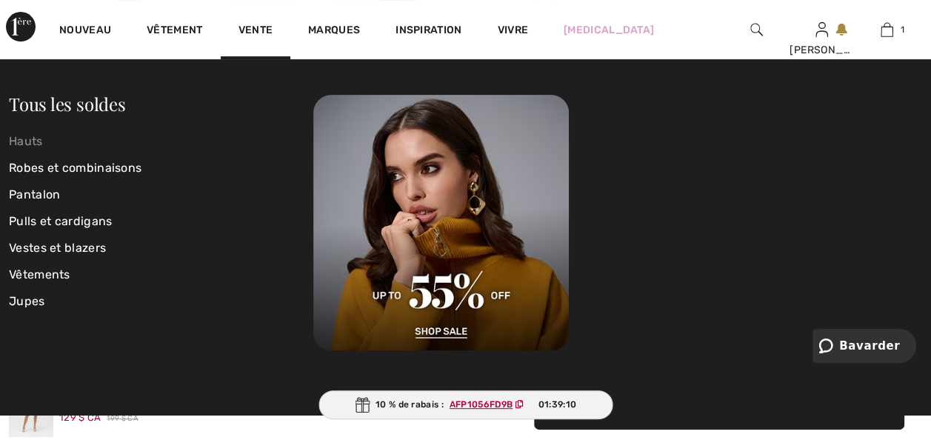
click at [20, 141] on link "Hauts" at bounding box center [161, 141] width 304 height 27
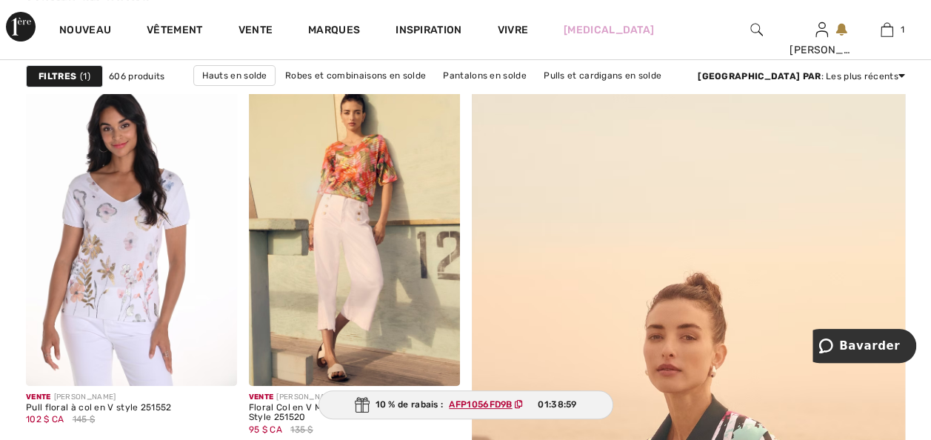
scroll to position [237, 0]
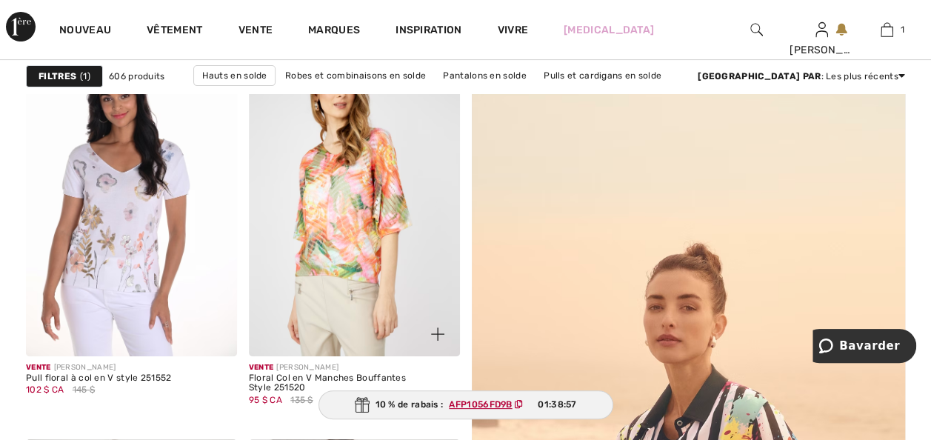
click at [327, 281] on img at bounding box center [354, 198] width 211 height 316
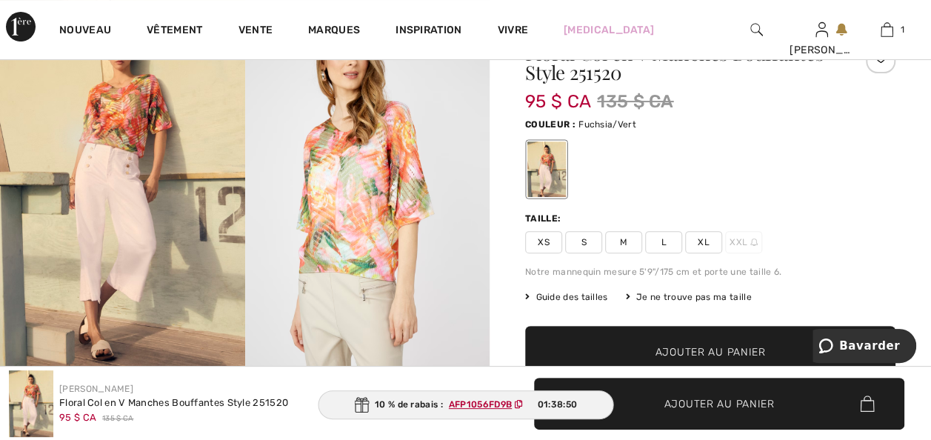
scroll to position [118, 0]
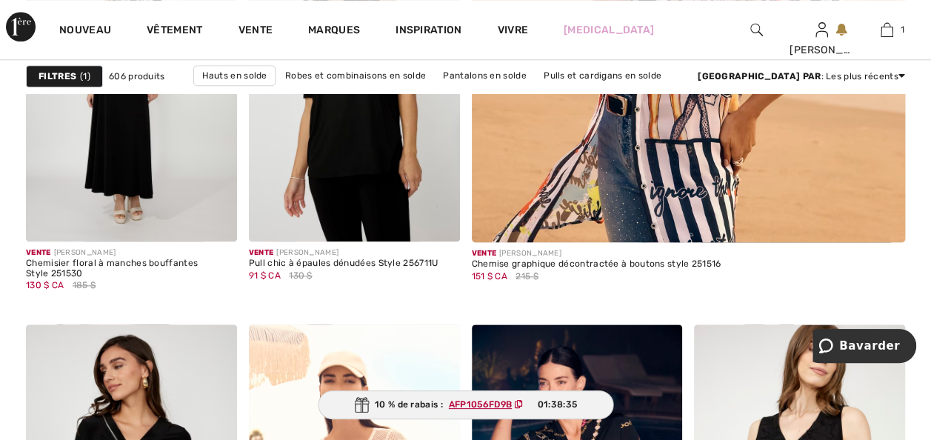
scroll to position [829, 0]
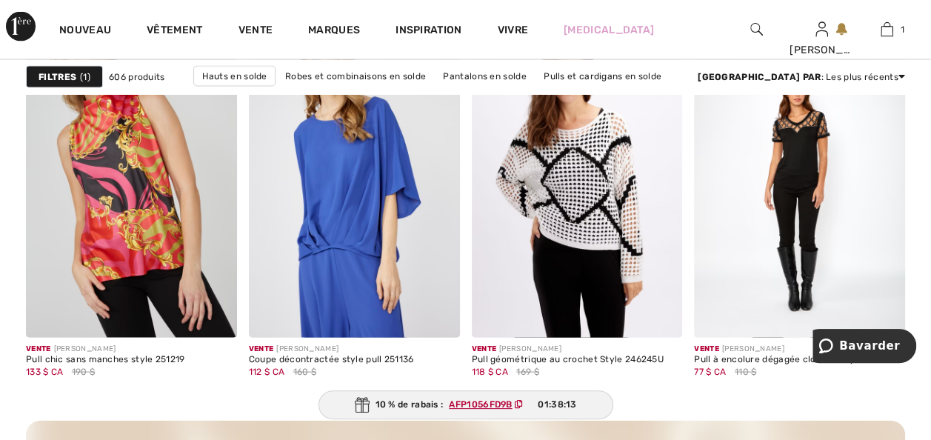
scroll to position [1451, 0]
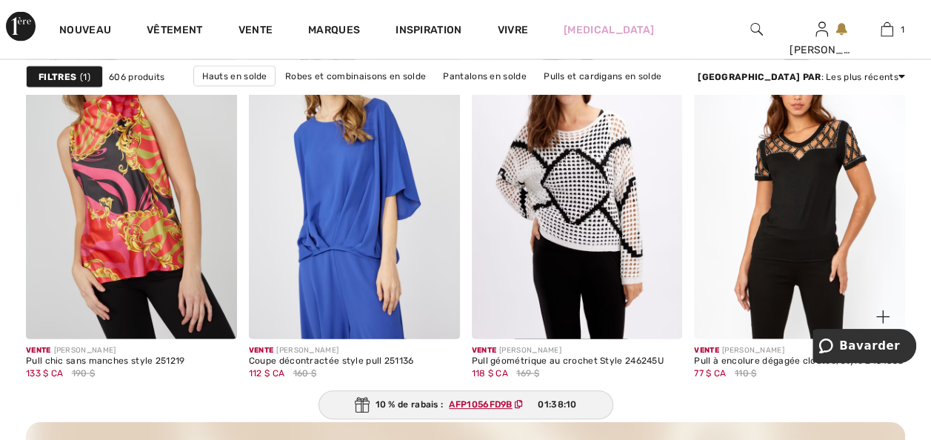
click at [796, 295] on img at bounding box center [799, 181] width 211 height 316
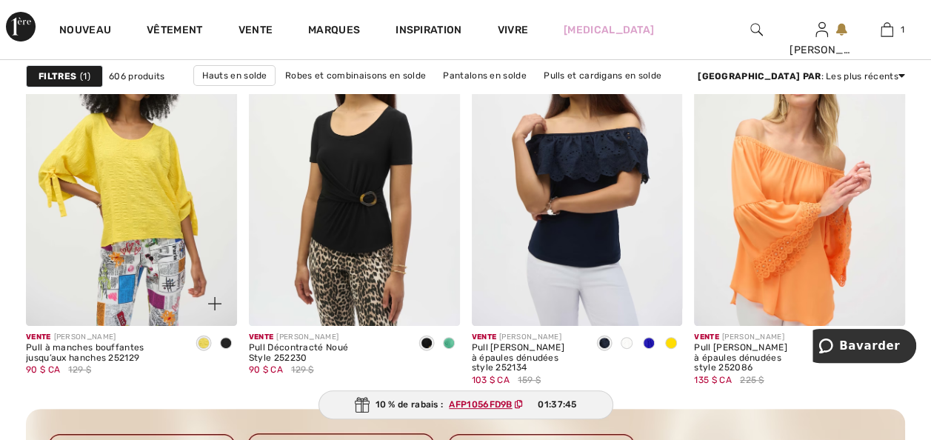
scroll to position [2843, 0]
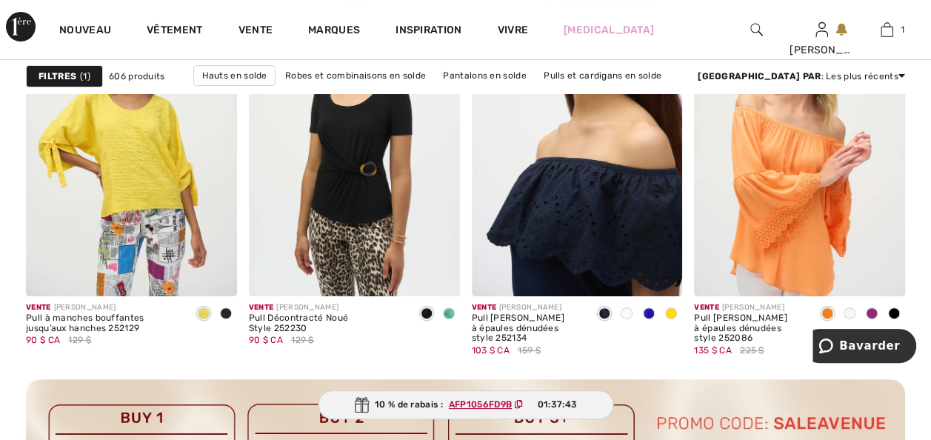
click at [550, 268] on img at bounding box center [577, 138] width 211 height 316
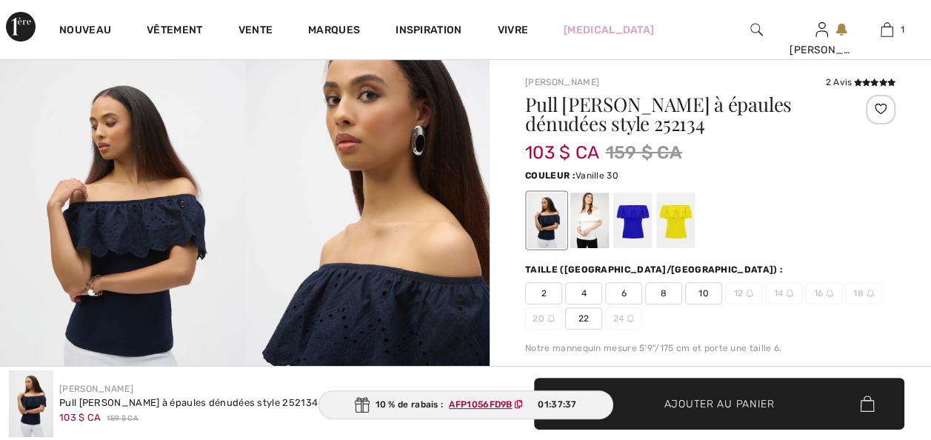
drag, startPoint x: 586, startPoint y: 235, endPoint x: 697, endPoint y: 250, distance: 112.8
click at [586, 235] on div at bounding box center [589, 221] width 39 height 56
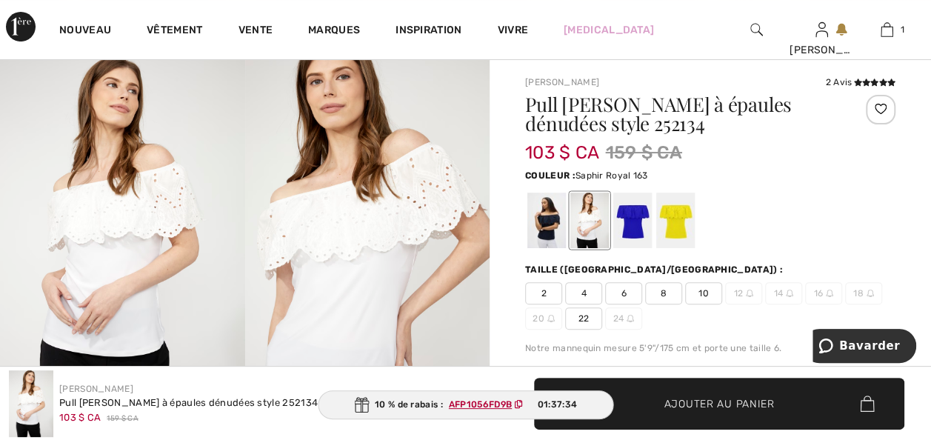
click at [647, 231] on div at bounding box center [632, 221] width 39 height 56
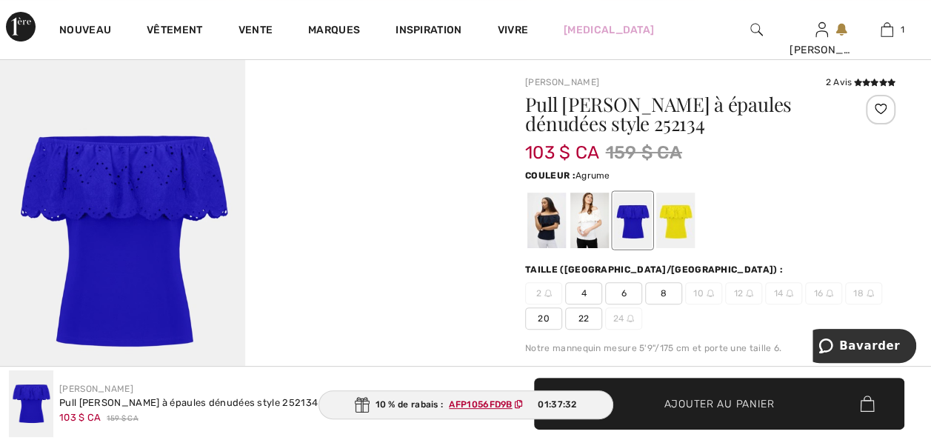
click at [691, 235] on div at bounding box center [675, 221] width 39 height 56
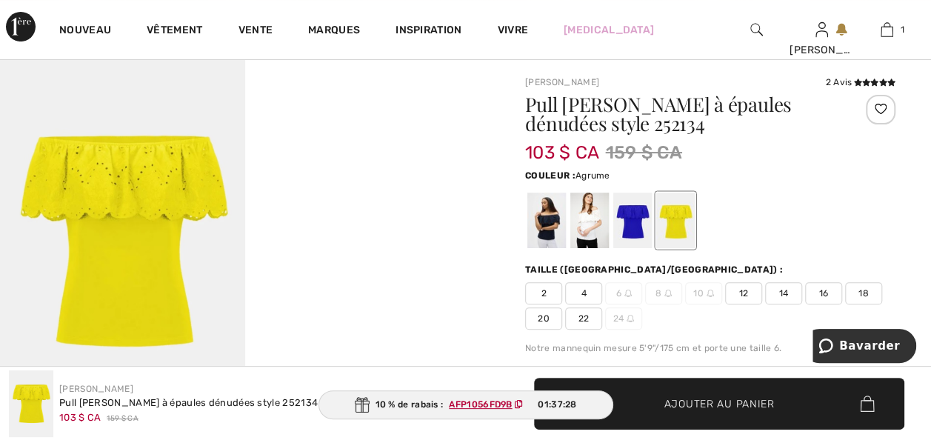
scroll to position [59, 0]
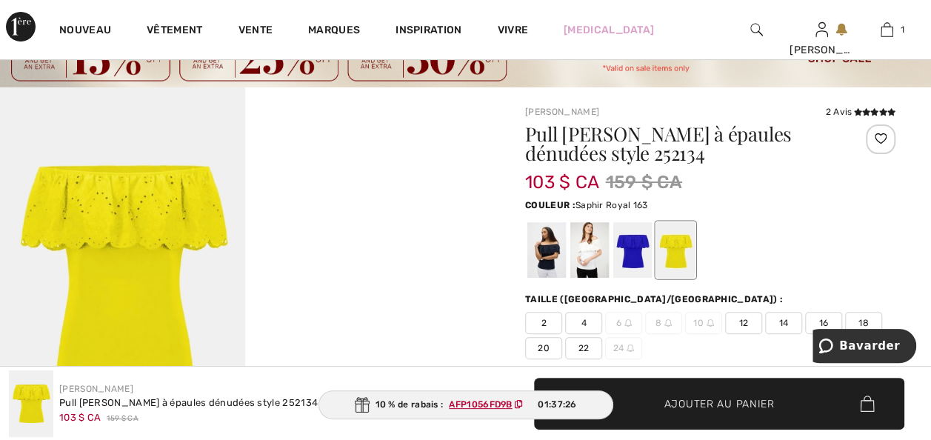
click at [638, 259] on div at bounding box center [632, 250] width 39 height 56
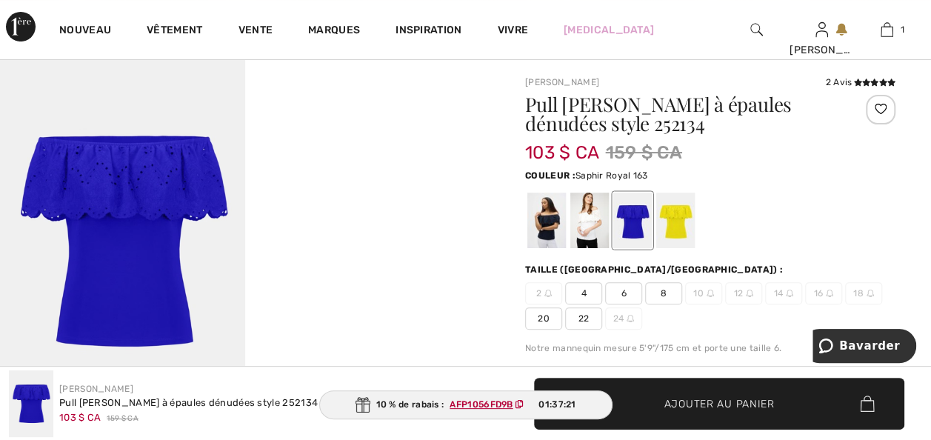
scroll to position [89, 0]
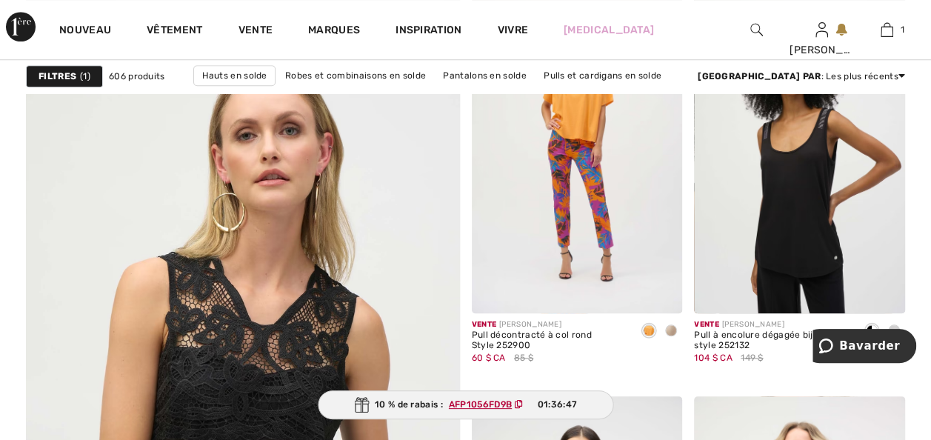
scroll to position [3406, 0]
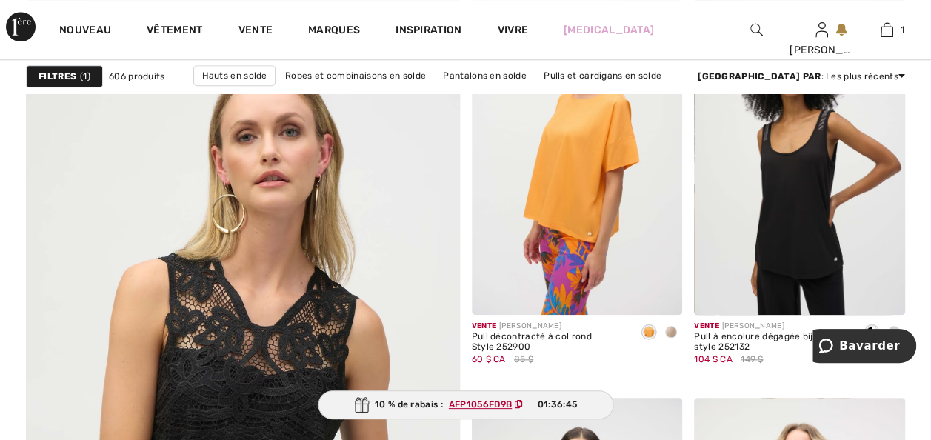
drag, startPoint x: 555, startPoint y: 235, endPoint x: 316, endPoint y: 267, distance: 241.3
click at [555, 235] on img at bounding box center [577, 157] width 211 height 316
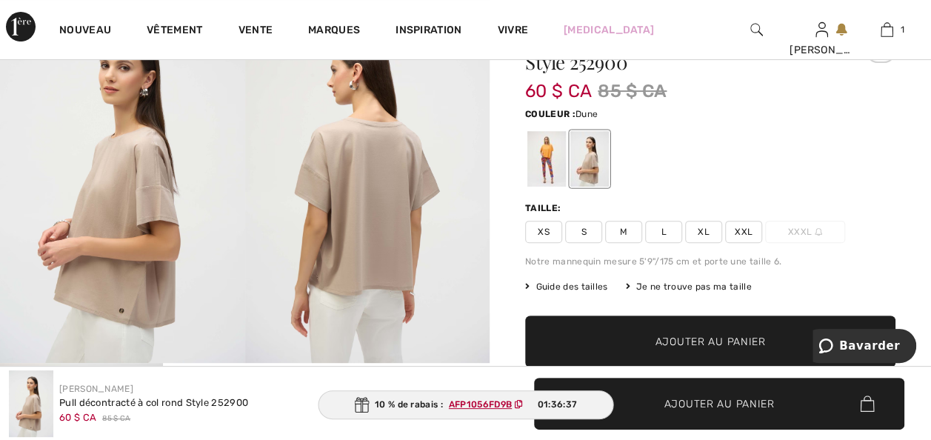
scroll to position [148, 0]
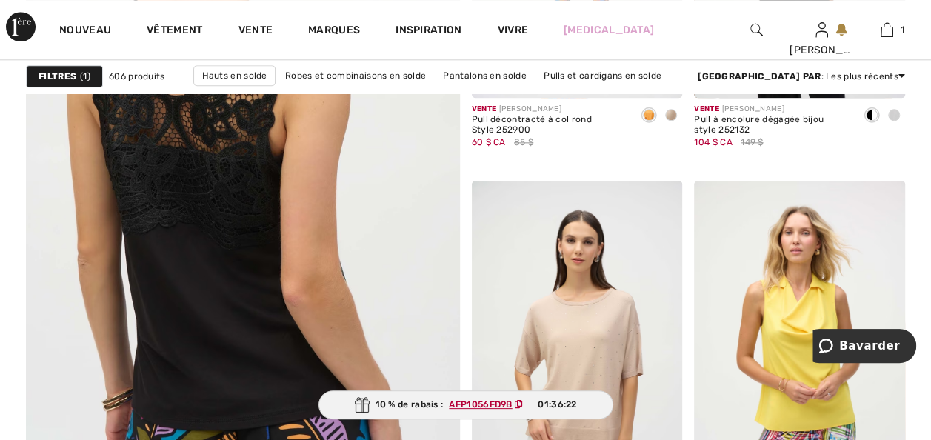
scroll to position [3702, 0]
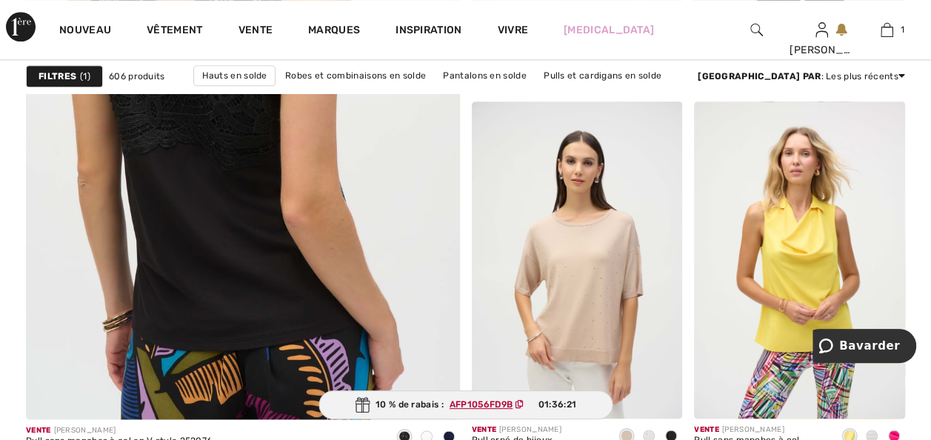
drag, startPoint x: 154, startPoint y: 201, endPoint x: 147, endPoint y: 206, distance: 8.4
click at [154, 201] on img at bounding box center [242, 92] width 520 height 780
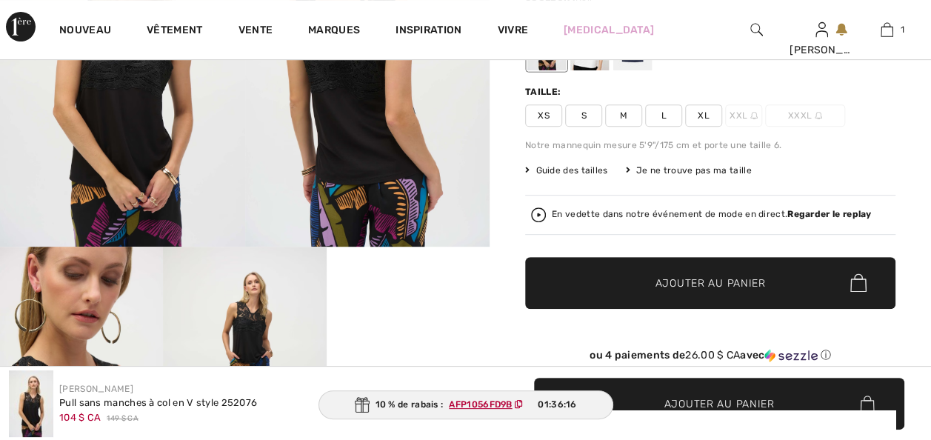
checkbox input "true"
click at [564, 175] on font "Guide des tailles" at bounding box center [571, 170] width 72 height 10
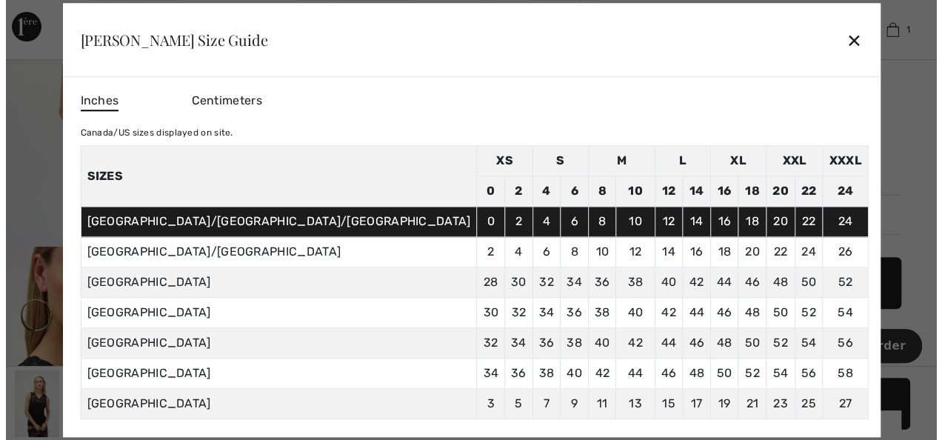
scroll to position [267, 0]
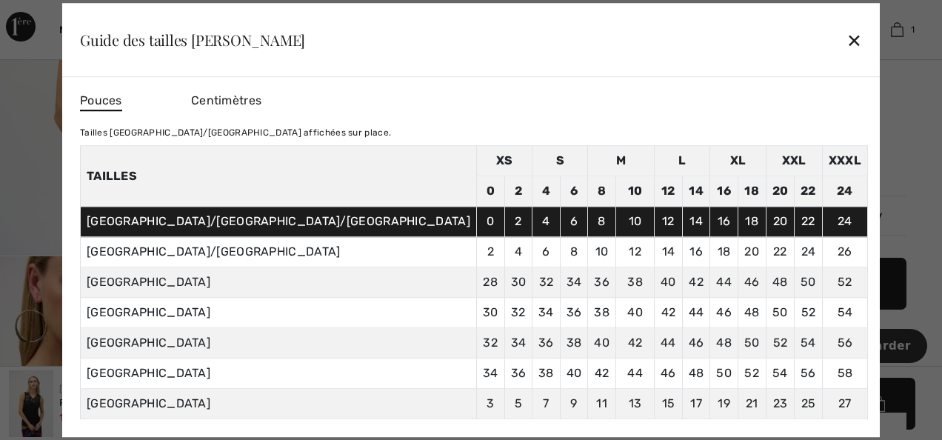
click at [846, 37] on div "✕" at bounding box center [854, 39] width 16 height 31
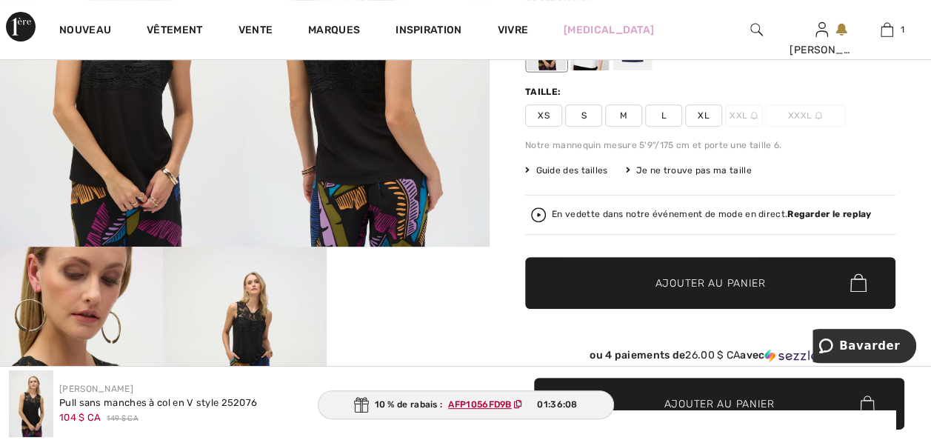
click at [712, 126] on span "XL" at bounding box center [703, 115] width 37 height 22
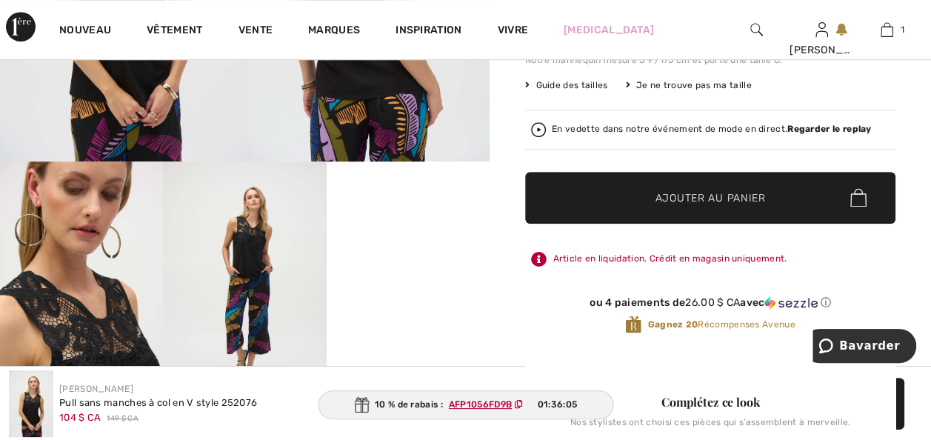
scroll to position [355, 0]
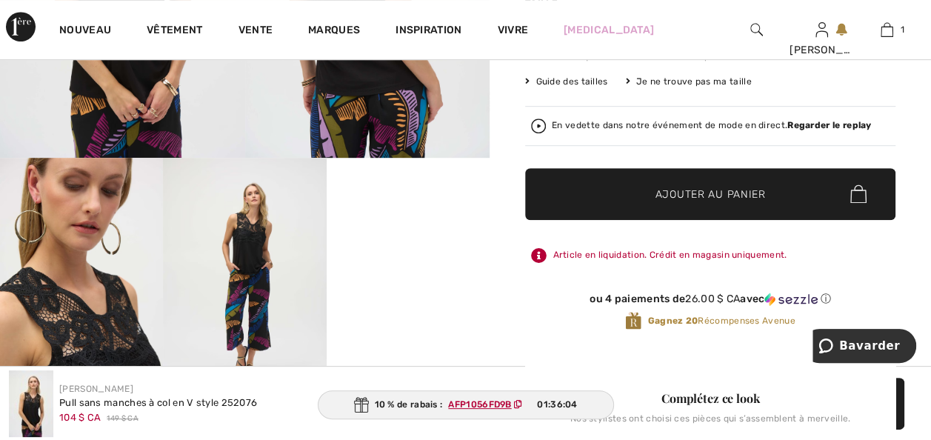
click at [720, 201] on span "Ajouter au panier" at bounding box center [710, 194] width 110 height 16
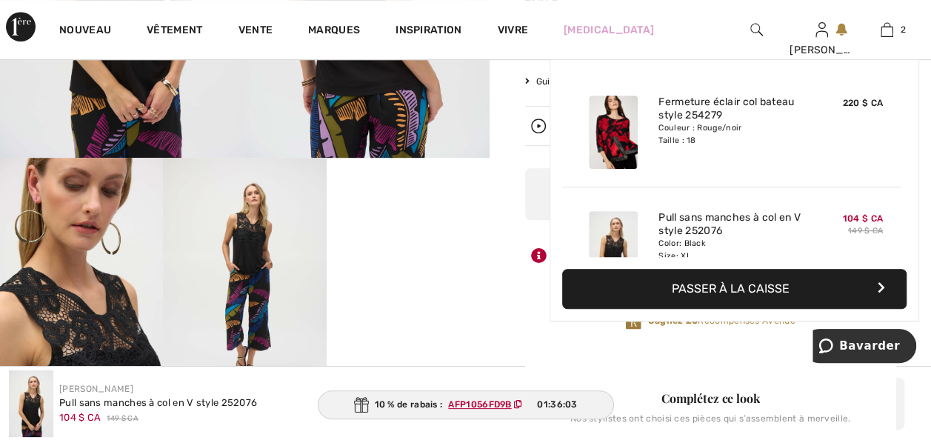
scroll to position [66, 0]
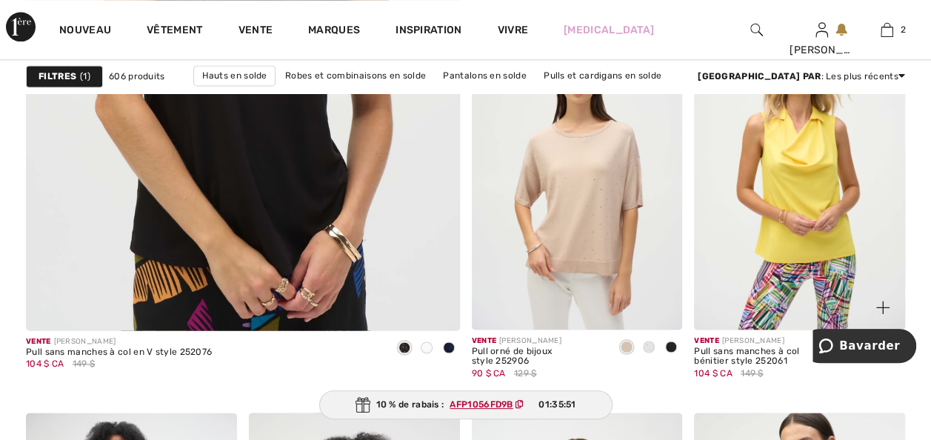
click at [891, 352] on span at bounding box center [894, 347] width 12 height 12
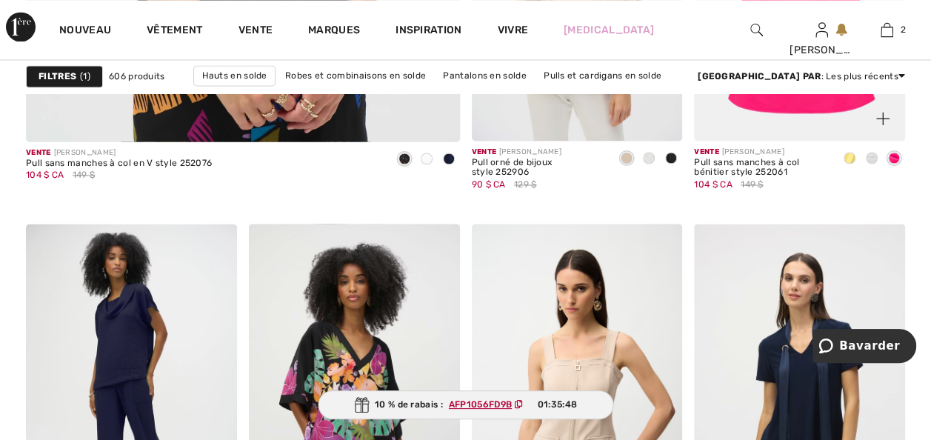
scroll to position [4028, 0]
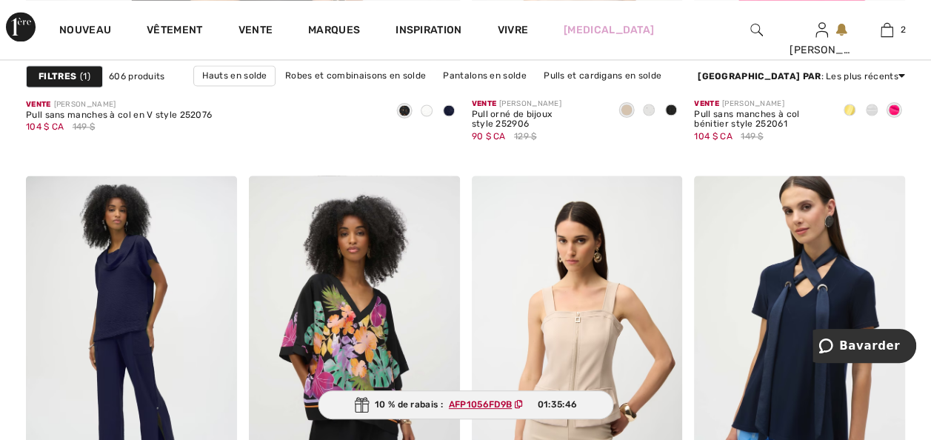
click at [849, 116] on span at bounding box center [849, 110] width 12 height 12
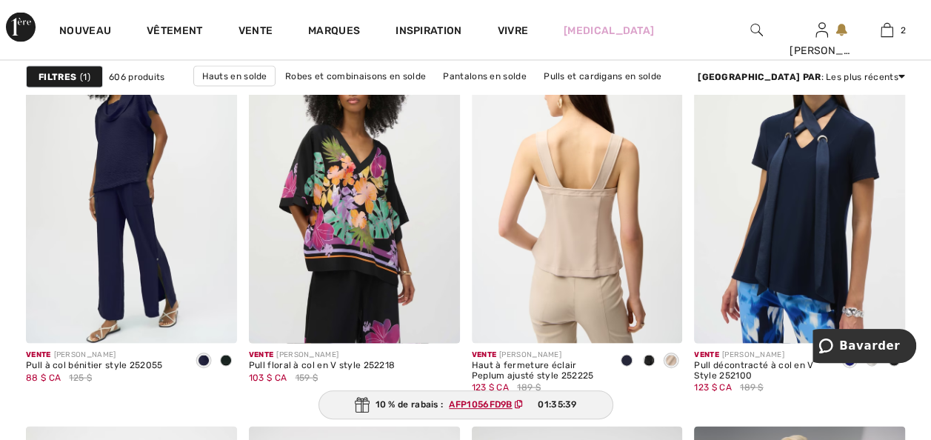
scroll to position [4176, 0]
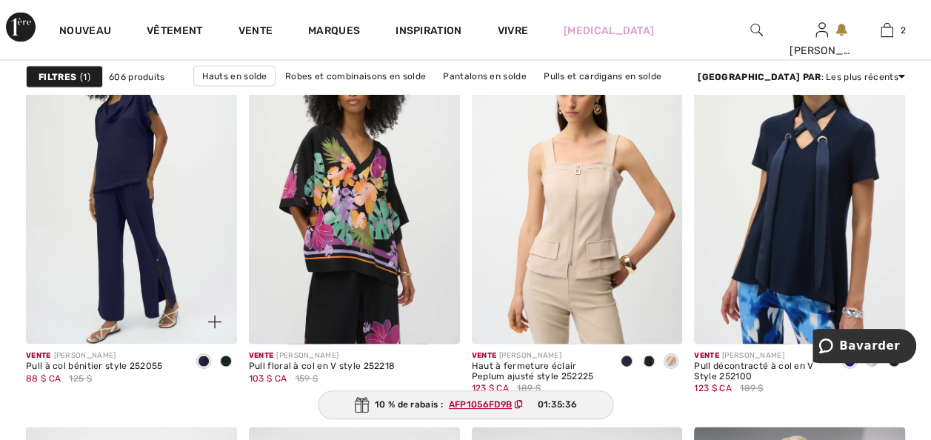
click at [122, 255] on img at bounding box center [131, 185] width 211 height 316
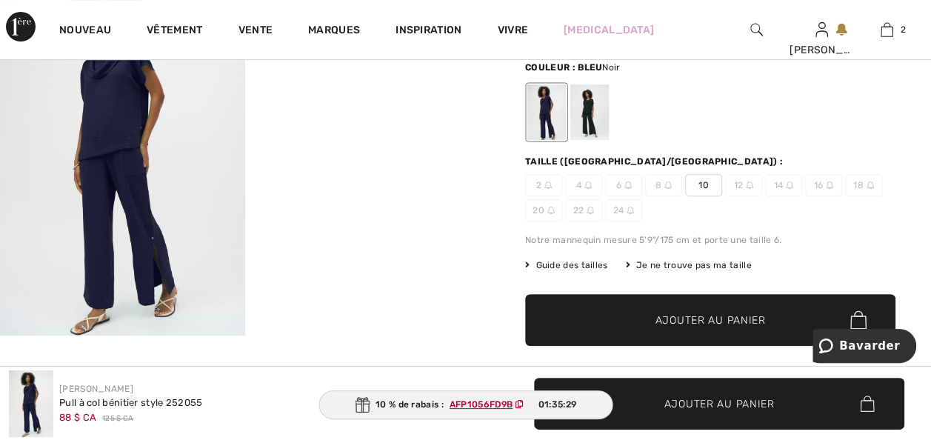
click at [594, 125] on div at bounding box center [589, 112] width 39 height 56
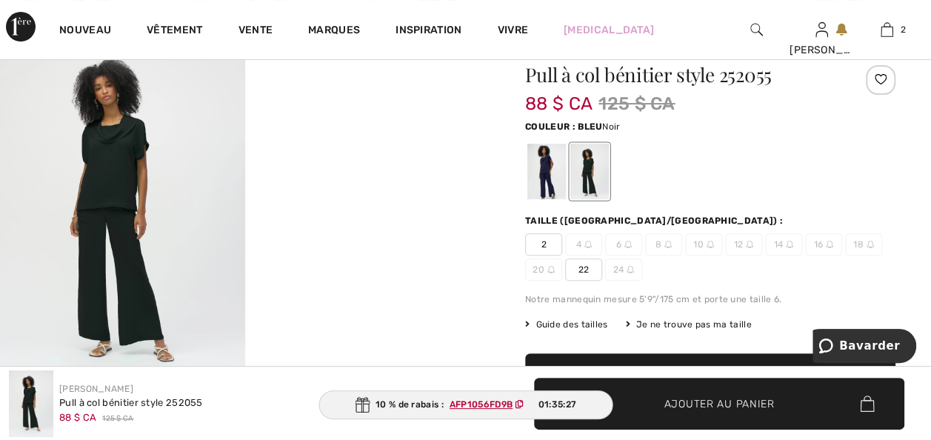
scroll to position [89, 0]
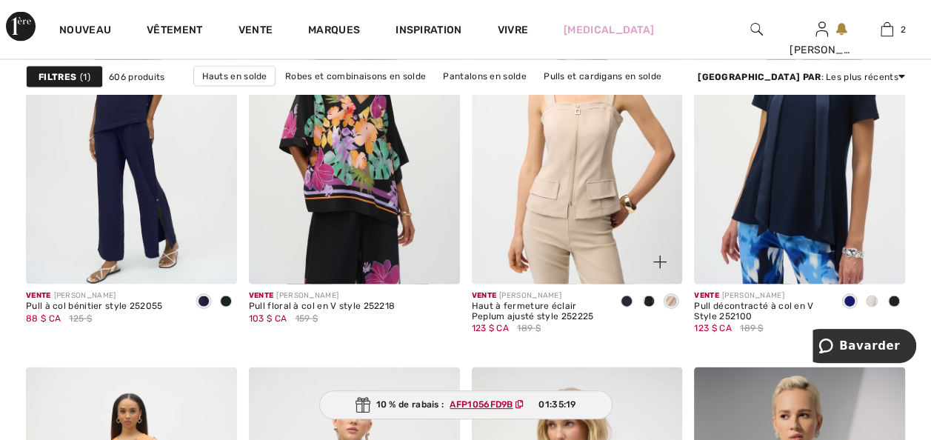
drag, startPoint x: 628, startPoint y: 338, endPoint x: 643, endPoint y: 342, distance: 15.5
click at [628, 307] on span at bounding box center [626, 301] width 12 height 12
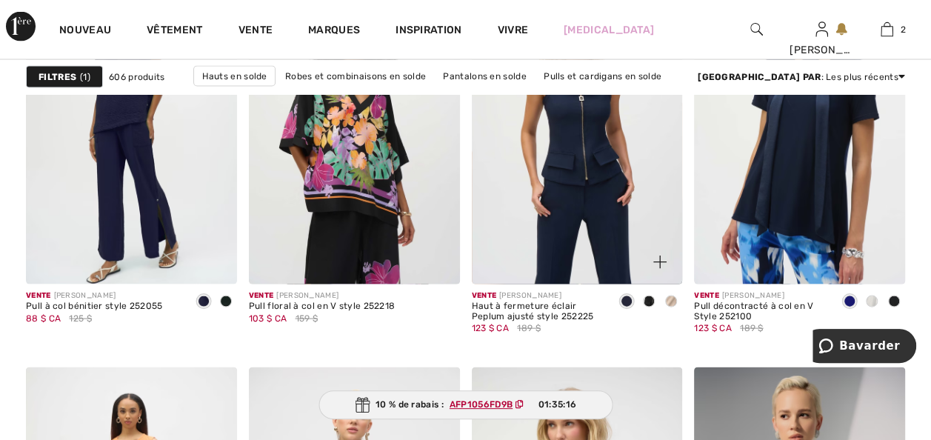
click at [649, 307] on span at bounding box center [649, 301] width 12 height 12
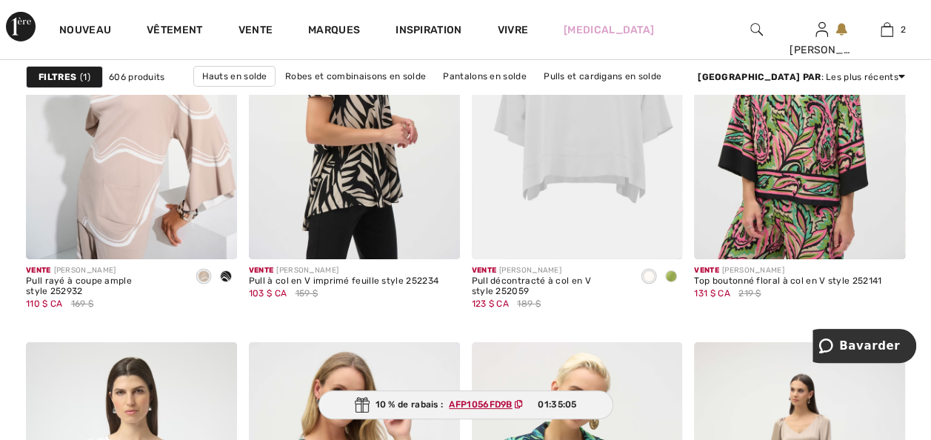
scroll to position [5212, 0]
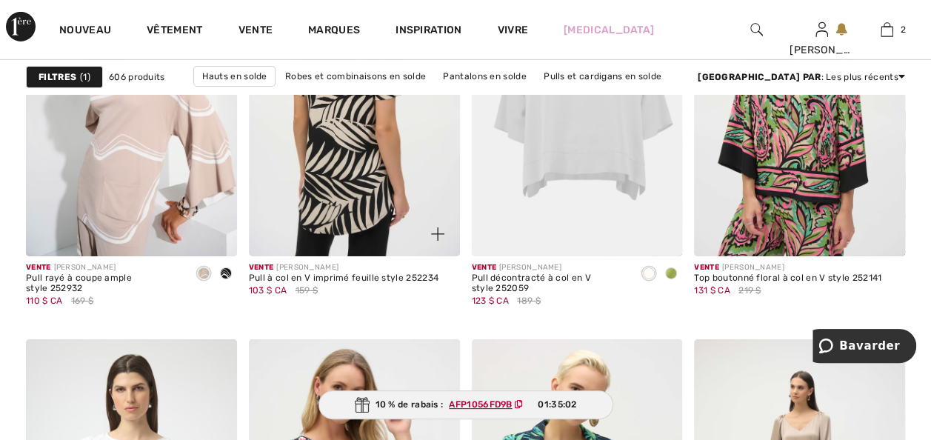
click at [349, 221] on img at bounding box center [354, 98] width 211 height 316
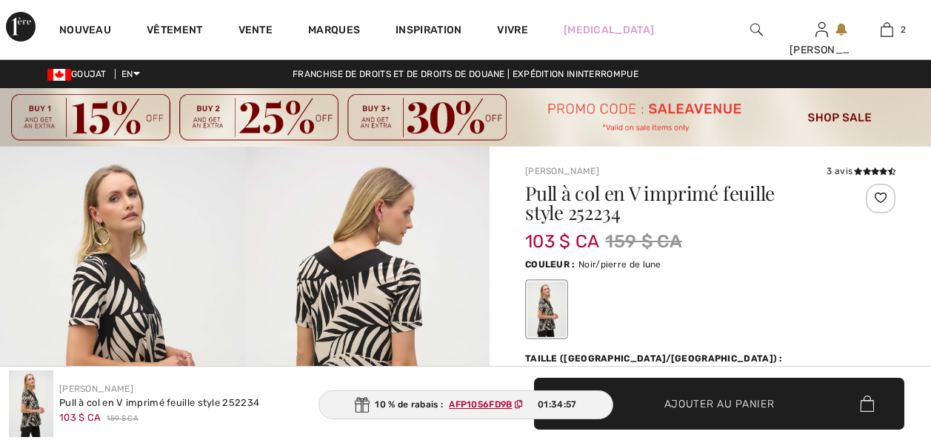
scroll to position [30, 0]
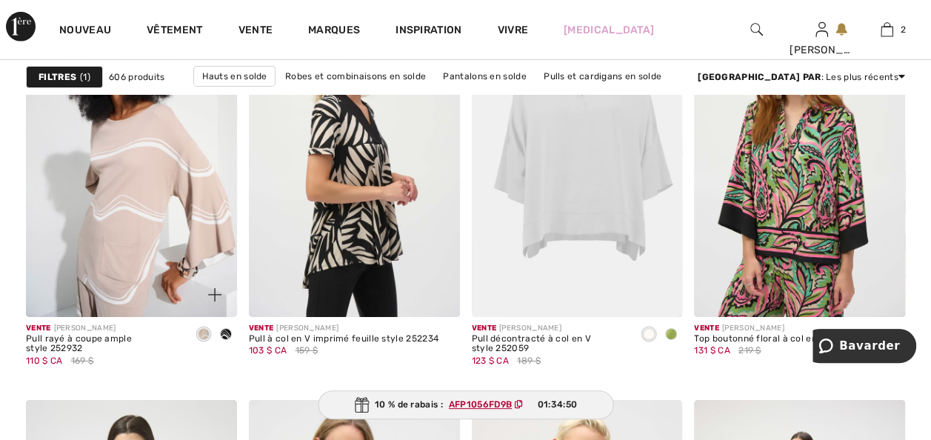
click at [221, 340] on span at bounding box center [226, 334] width 12 height 12
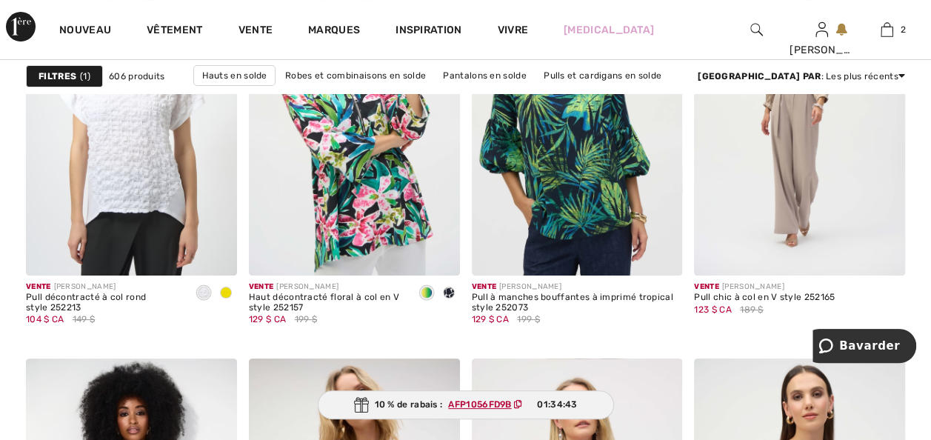
scroll to position [5628, 0]
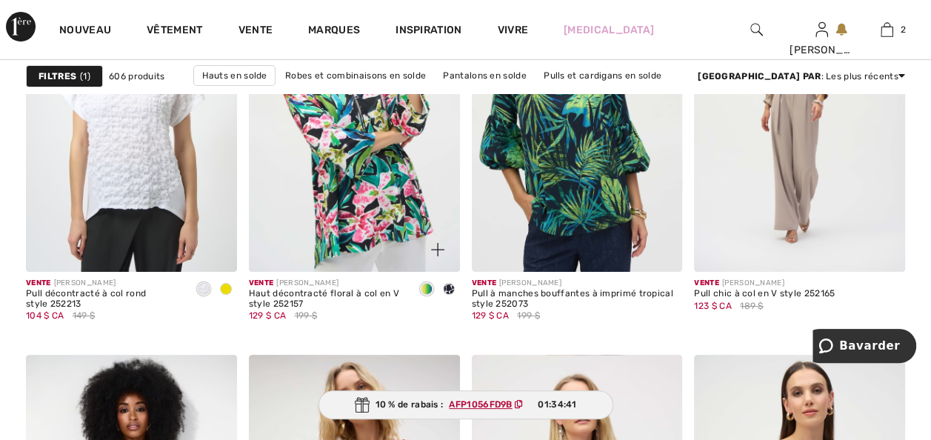
click at [449, 295] on span at bounding box center [449, 289] width 12 height 12
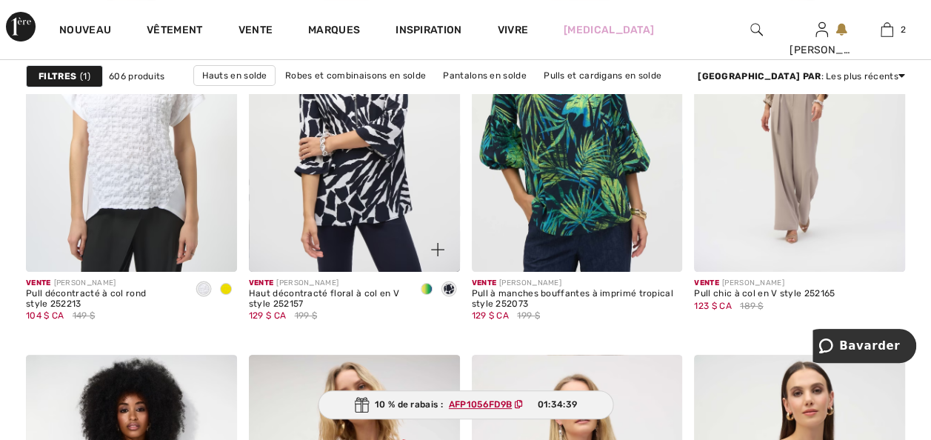
click at [424, 295] on span at bounding box center [427, 289] width 12 height 12
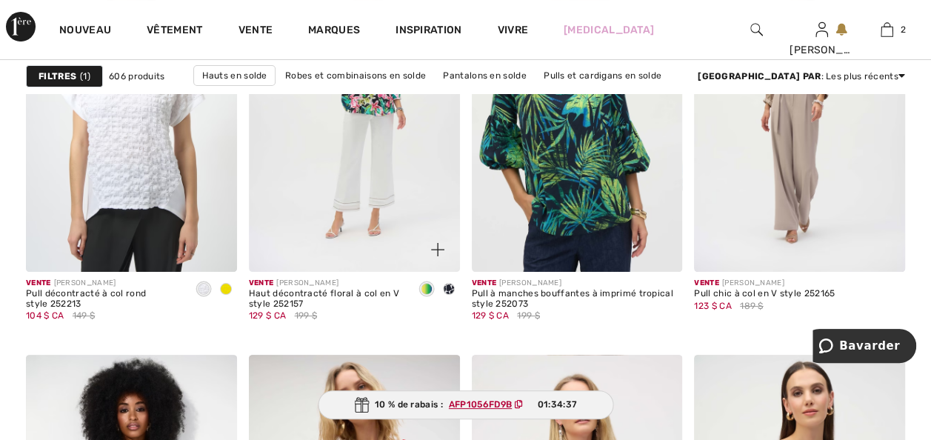
click at [346, 232] on img at bounding box center [354, 114] width 211 height 316
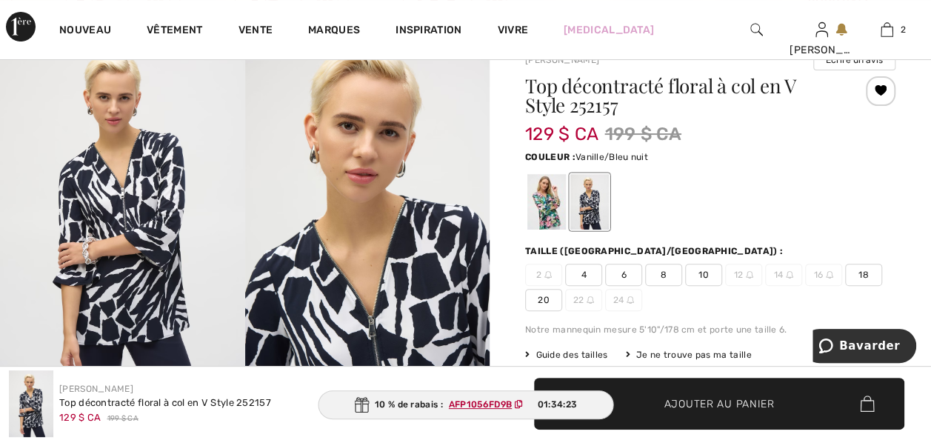
scroll to position [118, 0]
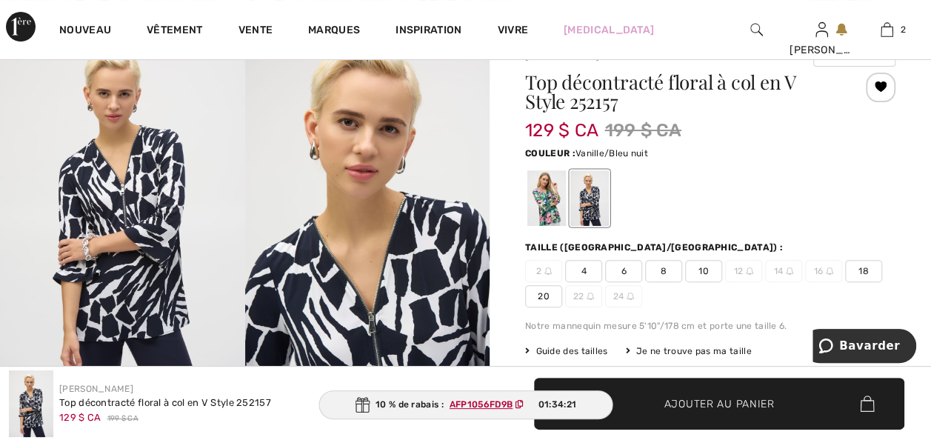
click at [845, 282] on span "18" at bounding box center [863, 271] width 37 height 22
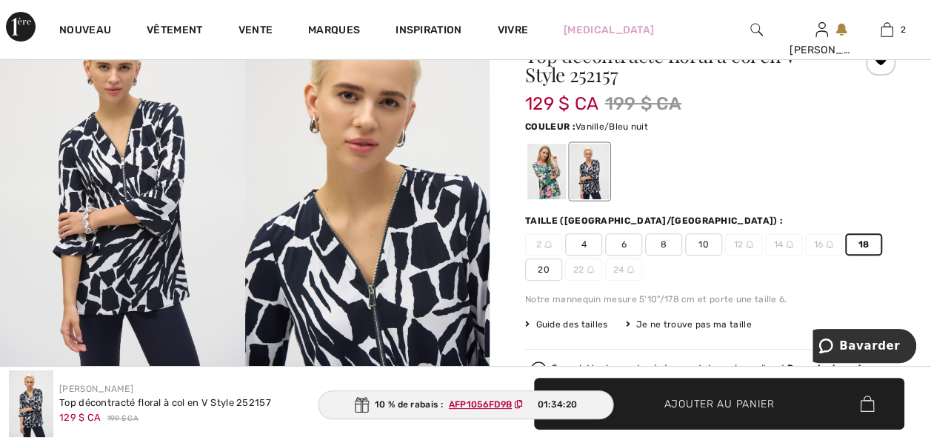
scroll to position [148, 0]
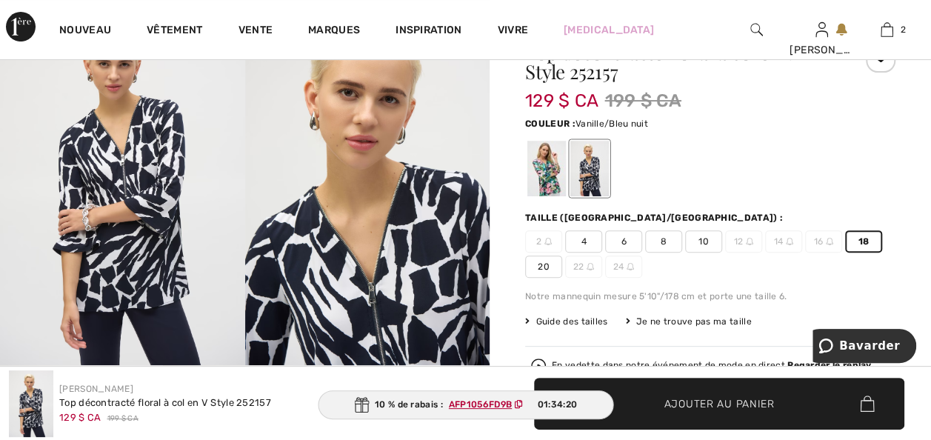
click at [686, 398] on span "Ajouter au panier" at bounding box center [719, 403] width 110 height 16
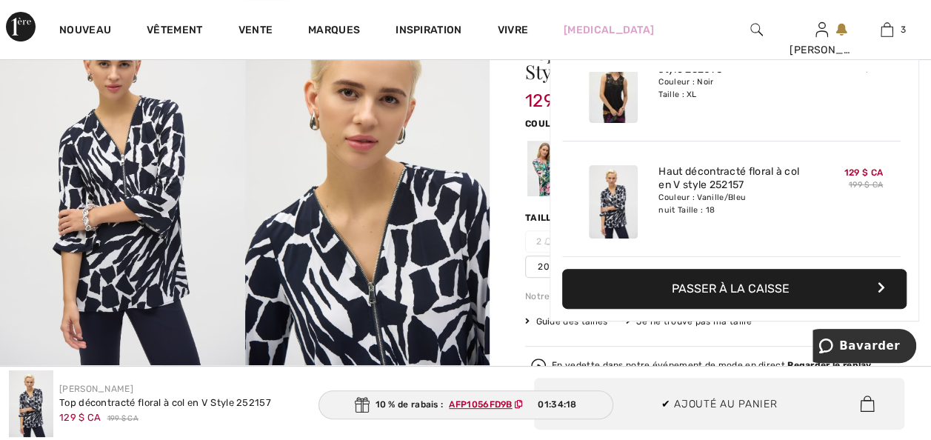
scroll to position [192, 0]
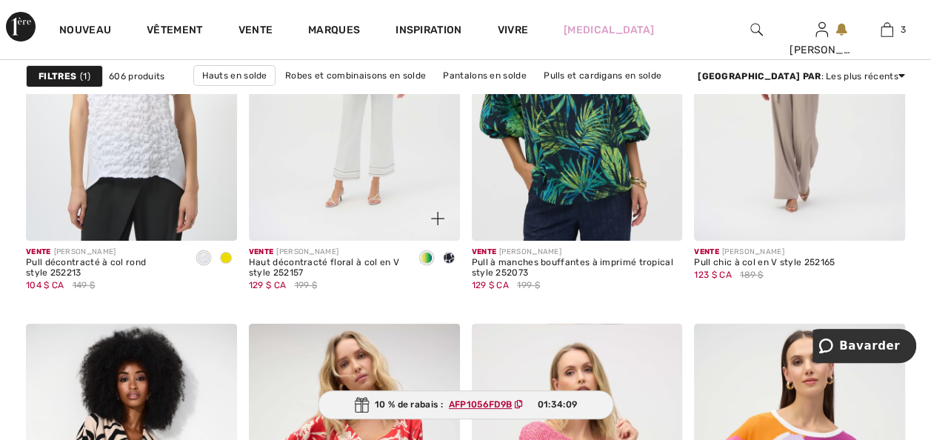
click at [344, 241] on img at bounding box center [354, 82] width 211 height 316
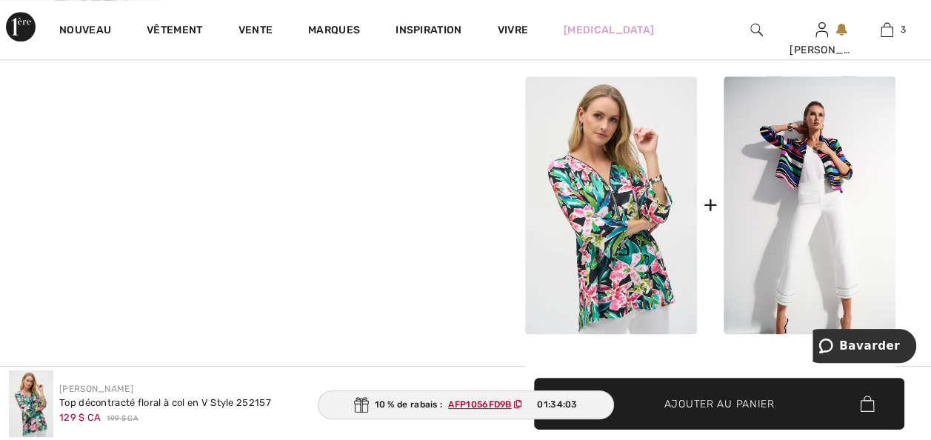
scroll to position [829, 0]
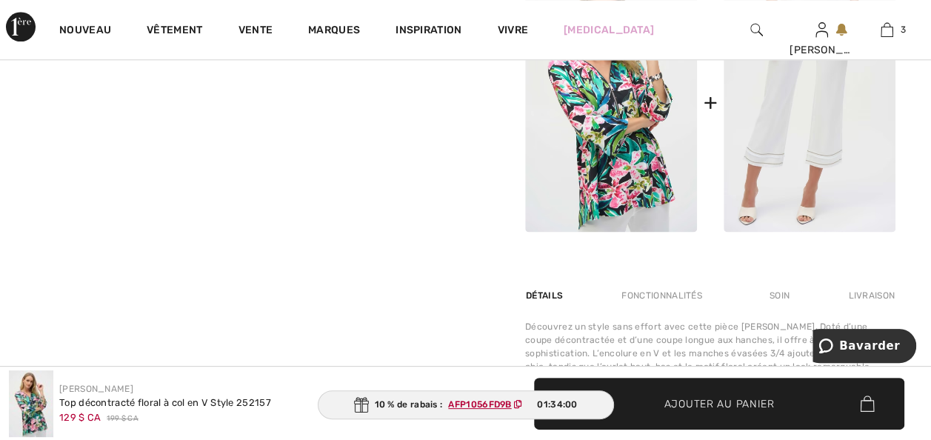
click at [754, 214] on img at bounding box center [809, 103] width 172 height 258
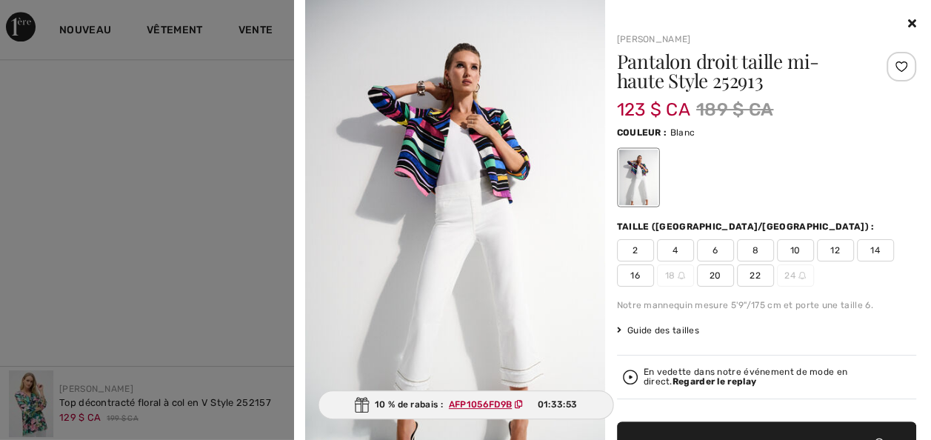
click at [908, 17] on icon at bounding box center [912, 23] width 8 height 12
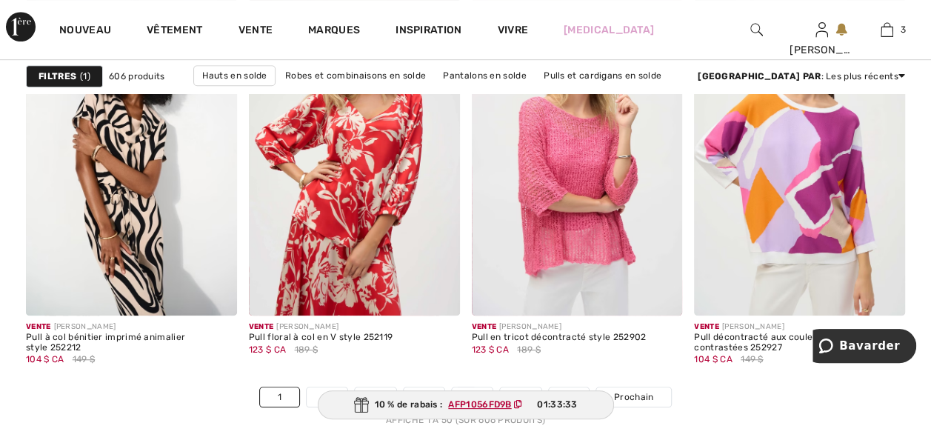
scroll to position [5953, 0]
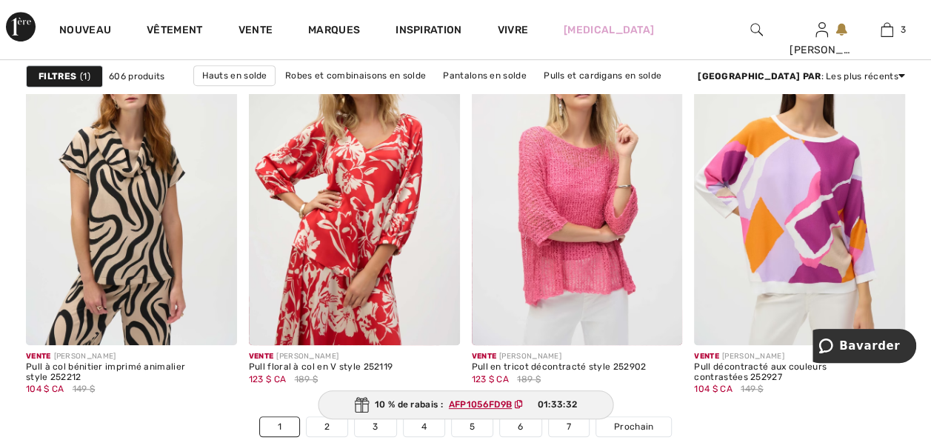
drag, startPoint x: 116, startPoint y: 305, endPoint x: 0, endPoint y: 323, distance: 117.6
click at [116, 305] on img at bounding box center [131, 187] width 211 height 316
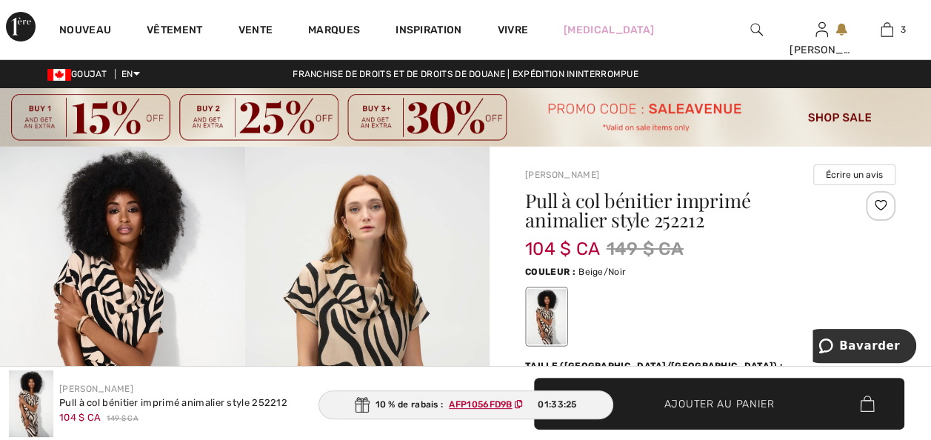
checkbox input "true"
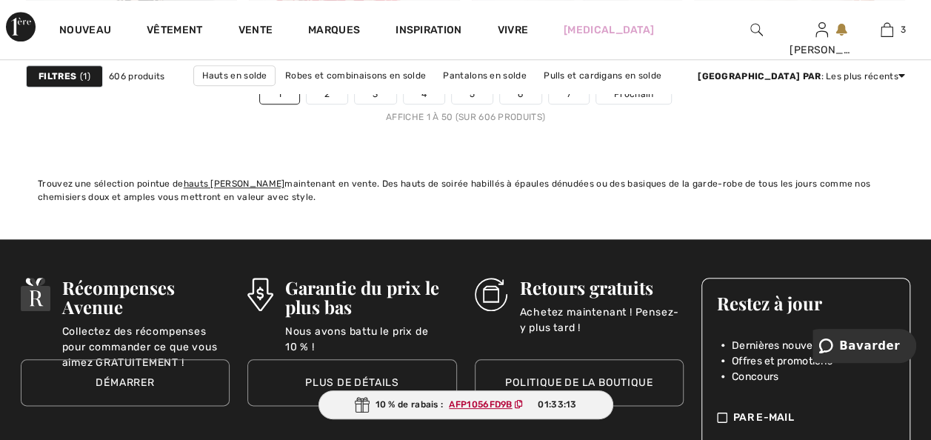
scroll to position [6279, 0]
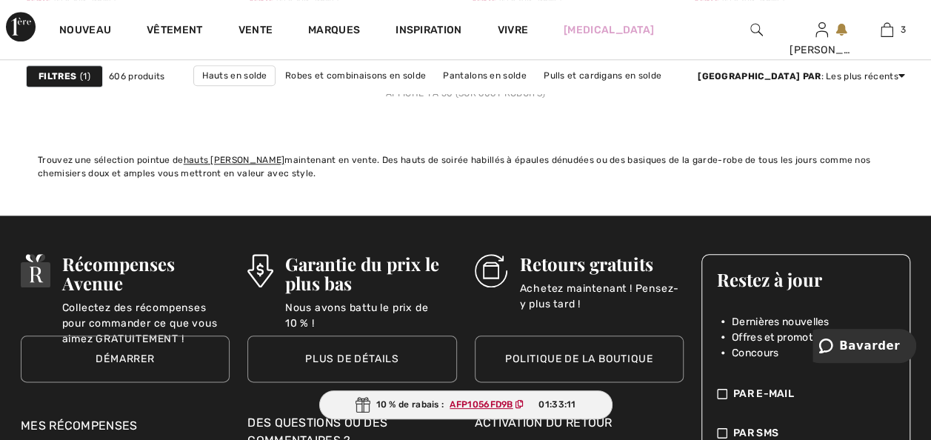
click at [307, 80] on link "2" at bounding box center [327, 70] width 41 height 19
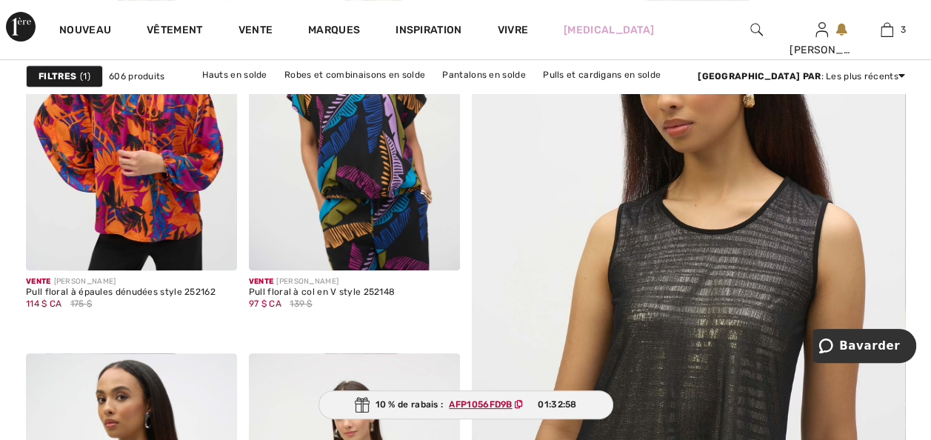
scroll to position [326, 0]
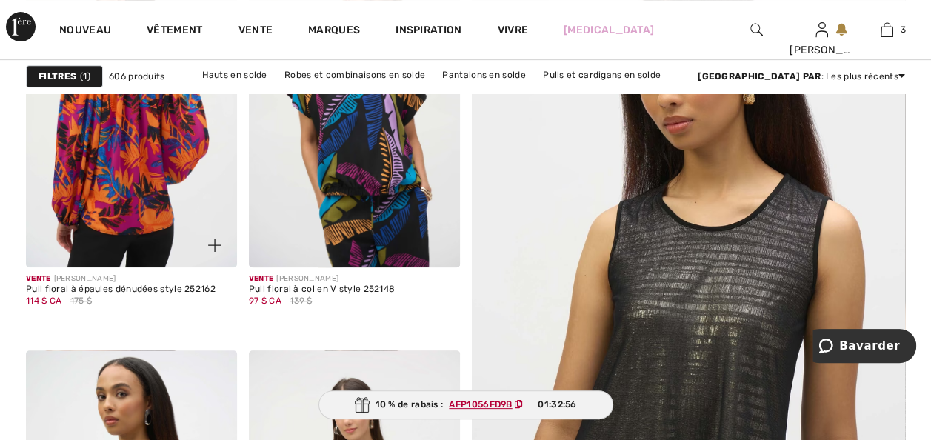
click at [144, 157] on img at bounding box center [131, 109] width 211 height 316
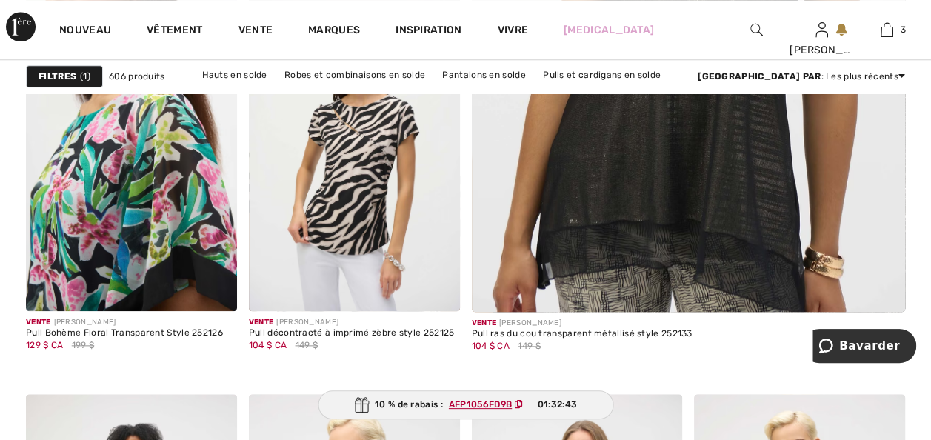
drag, startPoint x: 75, startPoint y: 234, endPoint x: 0, endPoint y: 331, distance: 122.5
click at [75, 234] on img at bounding box center [131, 153] width 211 height 316
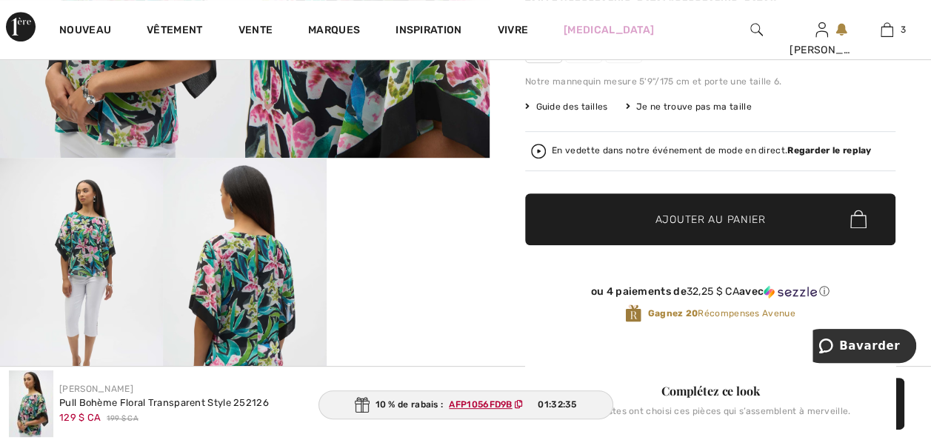
click at [247, 295] on img at bounding box center [244, 280] width 163 height 244
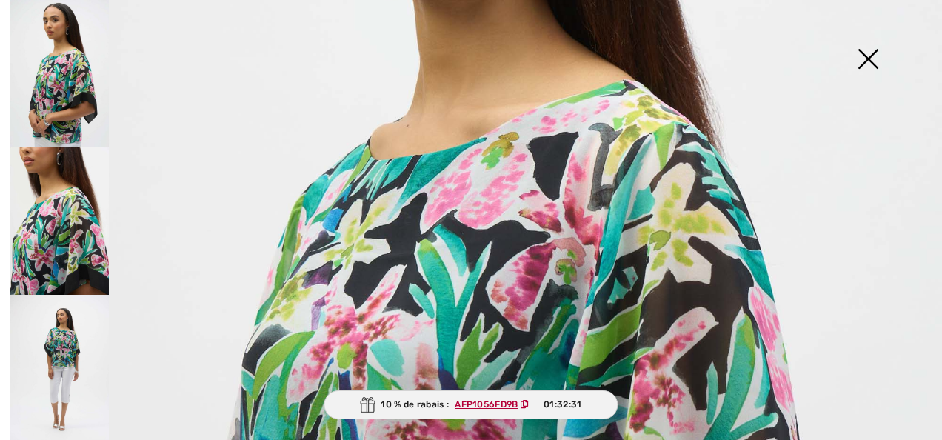
scroll to position [769, 0]
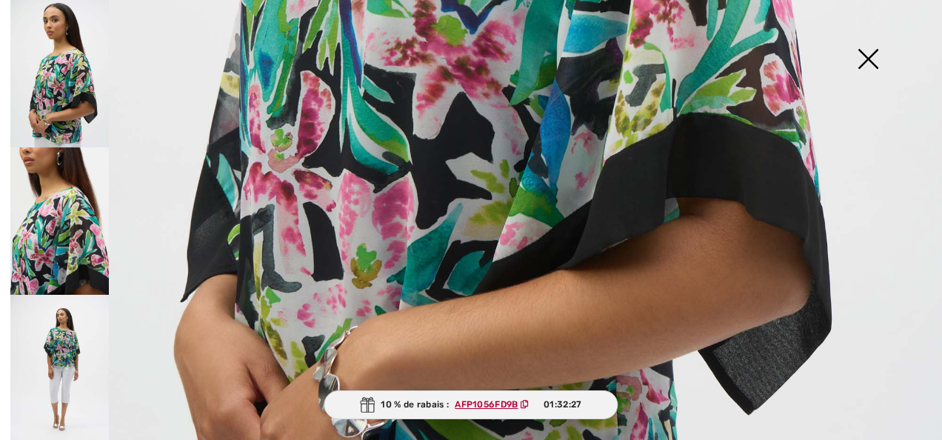
click at [877, 54] on img at bounding box center [868, 60] width 74 height 76
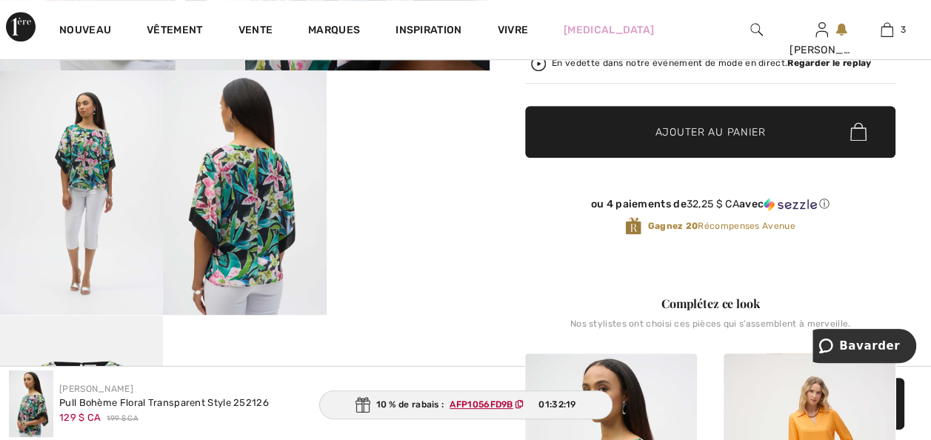
scroll to position [444, 0]
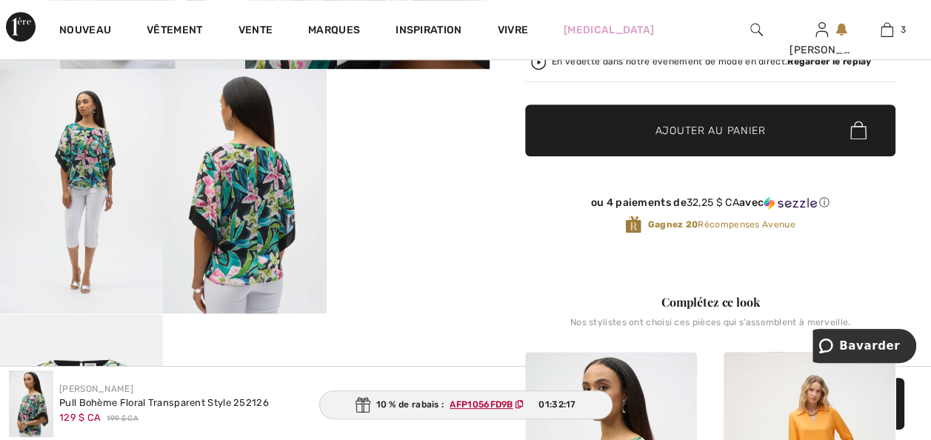
click at [241, 210] on img at bounding box center [244, 191] width 163 height 244
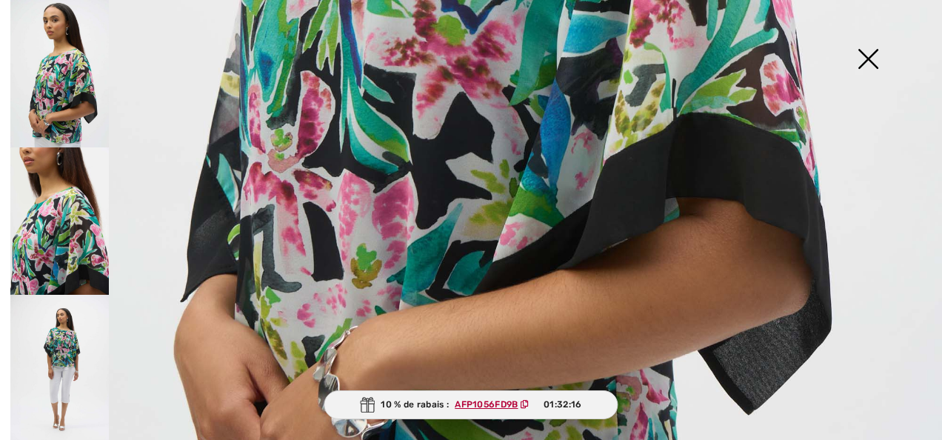
click at [47, 230] on img at bounding box center [59, 220] width 98 height 147
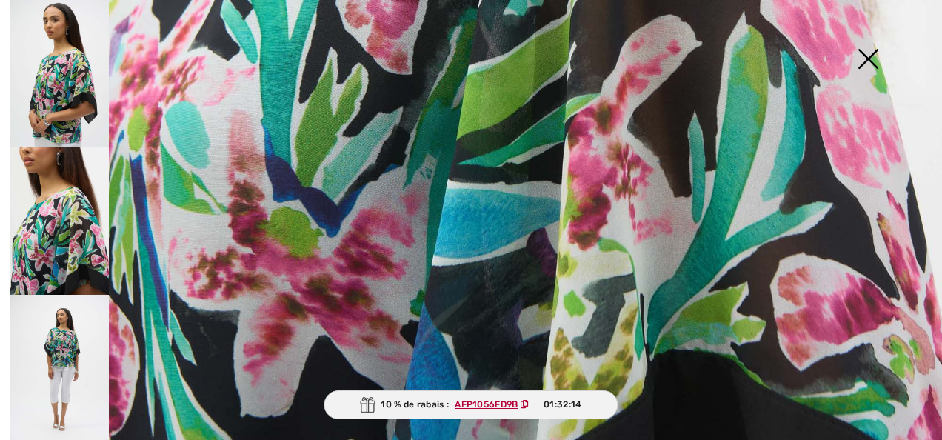
click at [76, 327] on img at bounding box center [59, 368] width 98 height 147
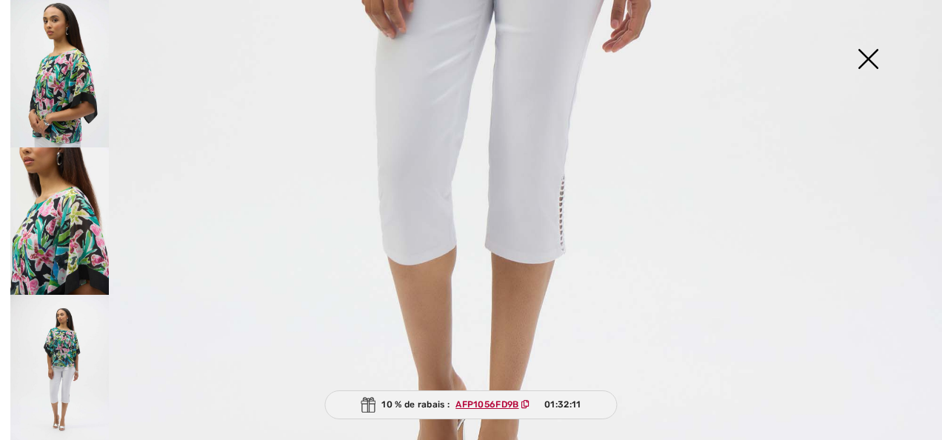
click at [44, 90] on img at bounding box center [59, 73] width 98 height 147
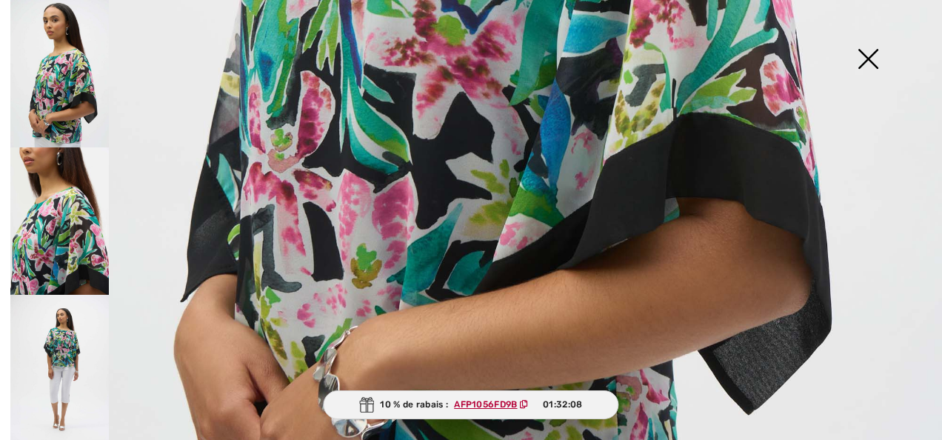
scroll to position [384, 0]
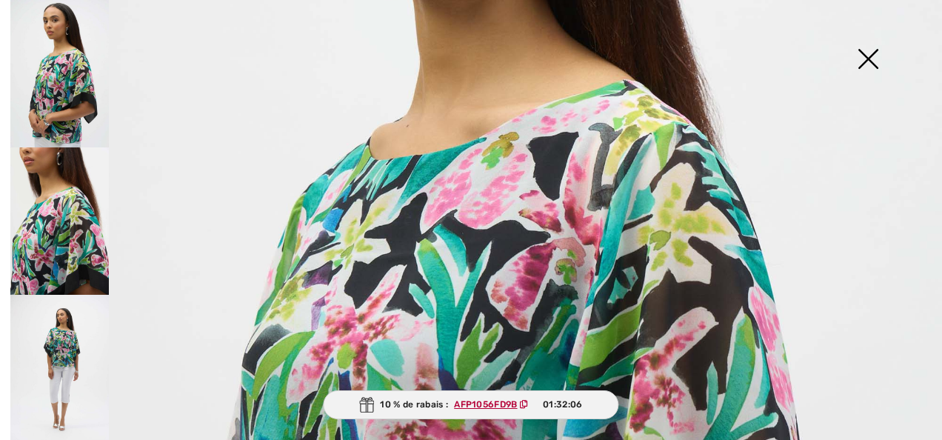
click at [860, 53] on img at bounding box center [868, 60] width 74 height 76
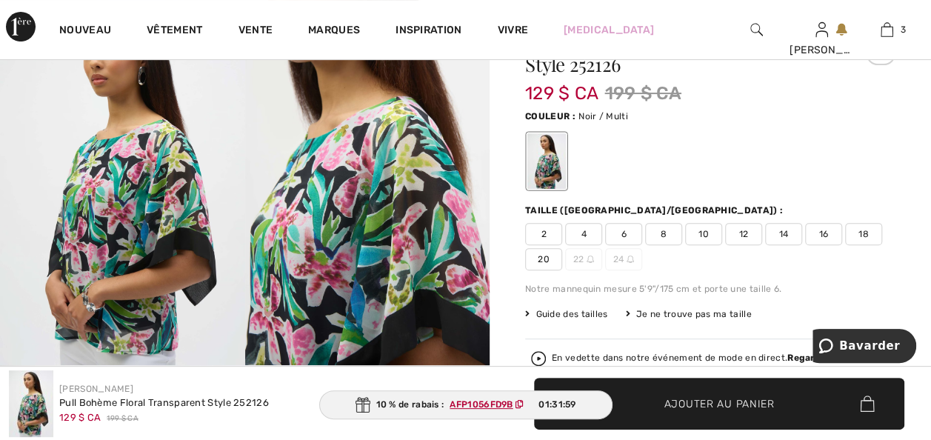
scroll to position [178, 0]
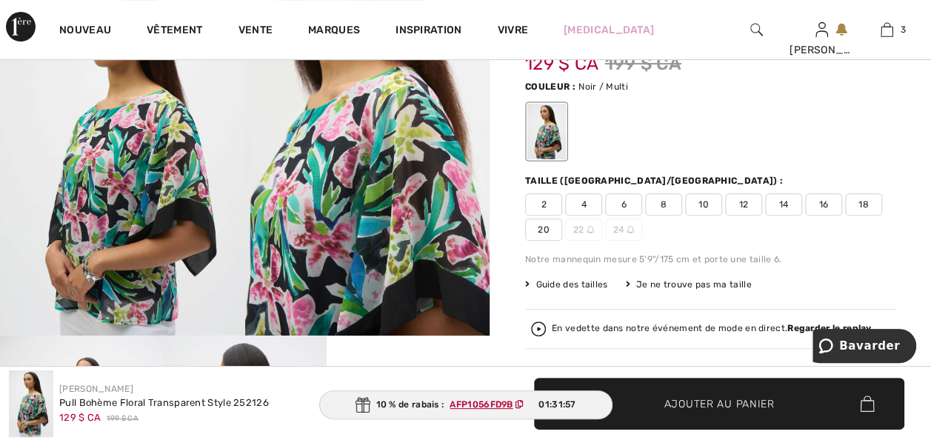
drag, startPoint x: 565, startPoint y: 240, endPoint x: 752, endPoint y: 279, distance: 191.4
click at [845, 215] on span "18" at bounding box center [863, 204] width 37 height 22
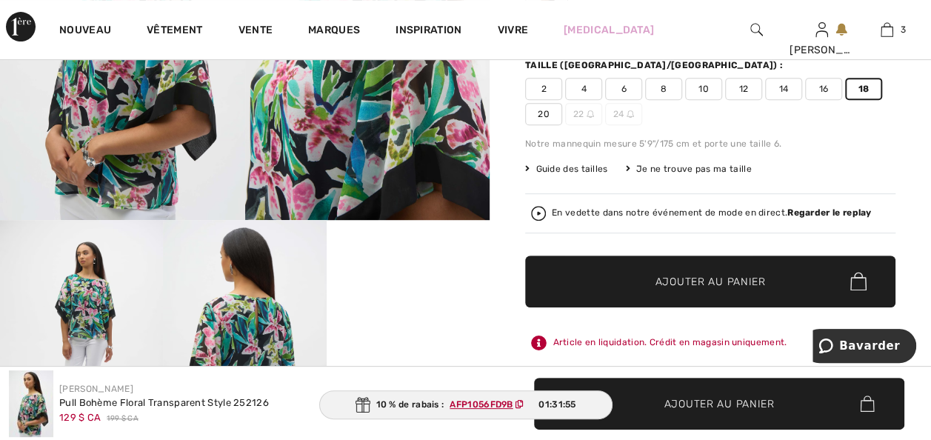
scroll to position [296, 0]
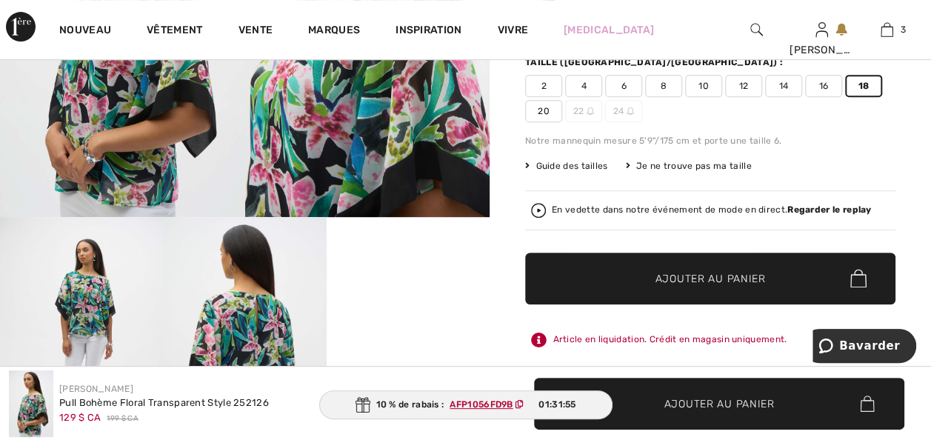
click at [694, 286] on span "Ajouter au panier" at bounding box center [710, 278] width 110 height 16
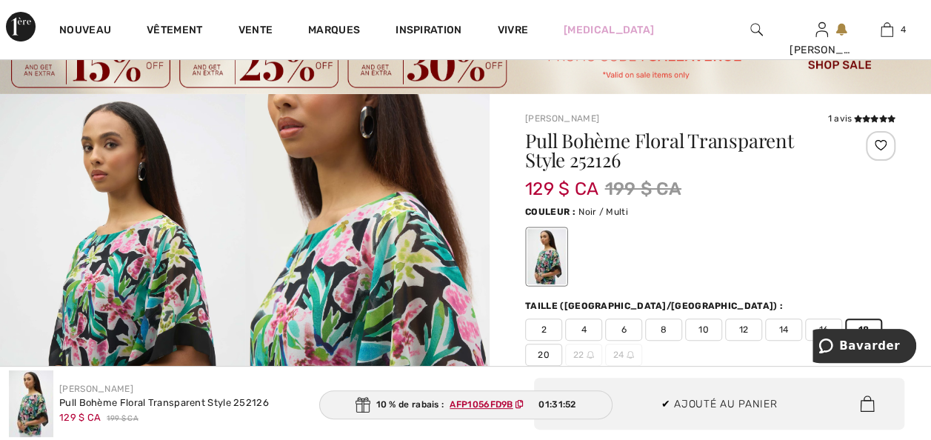
scroll to position [0, 0]
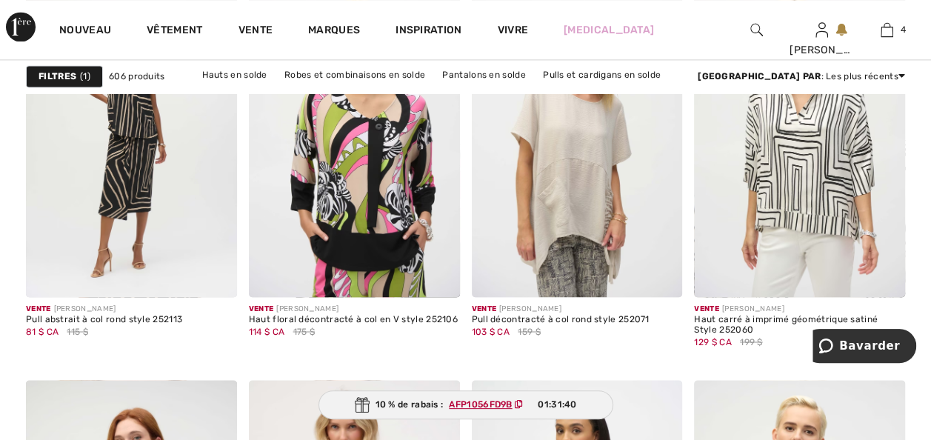
scroll to position [1096, 0]
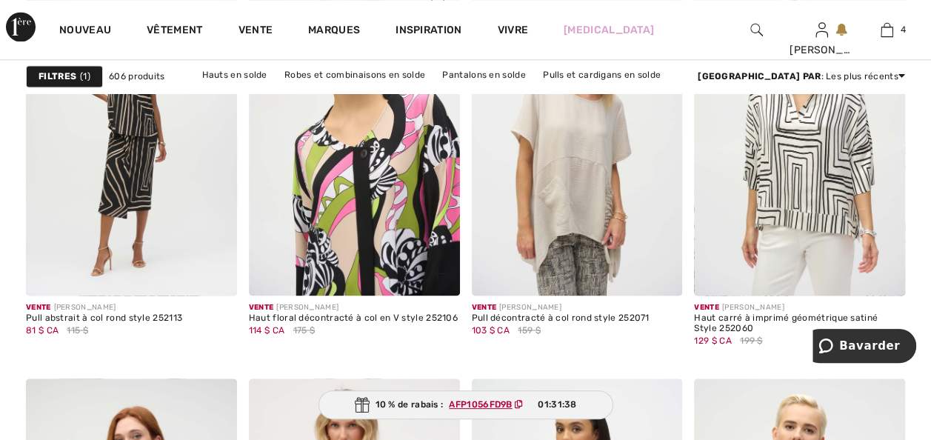
click at [372, 284] on img at bounding box center [354, 137] width 211 height 316
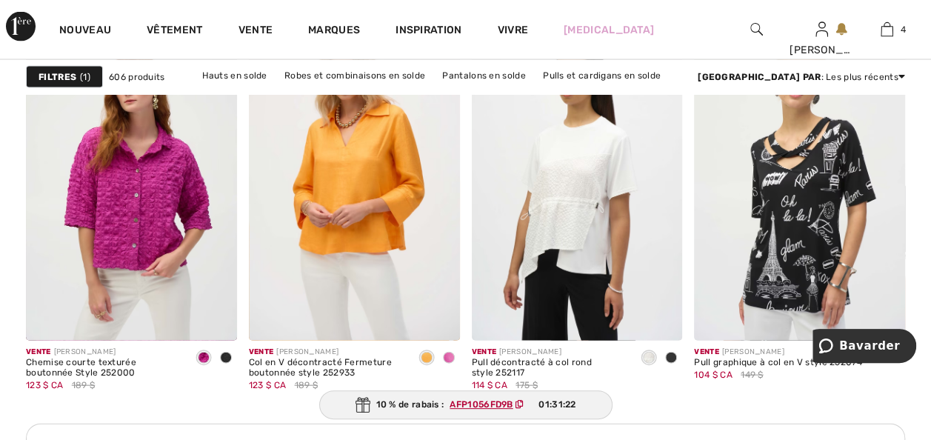
scroll to position [1451, 0]
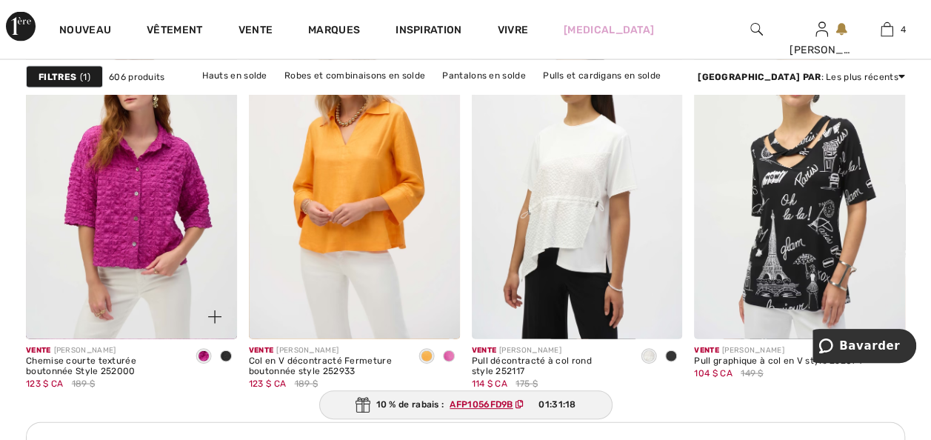
drag, startPoint x: 222, startPoint y: 373, endPoint x: 154, endPoint y: 369, distance: 68.3
click at [222, 362] on span at bounding box center [226, 356] width 12 height 12
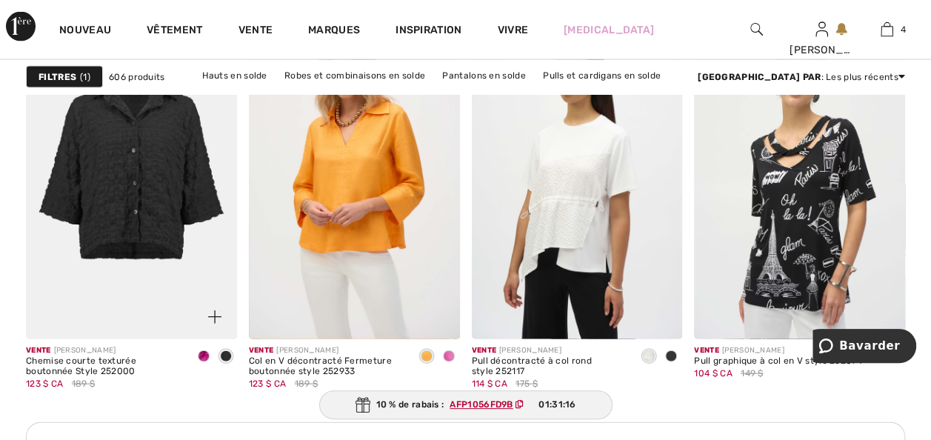
click at [201, 362] on span at bounding box center [204, 356] width 12 height 12
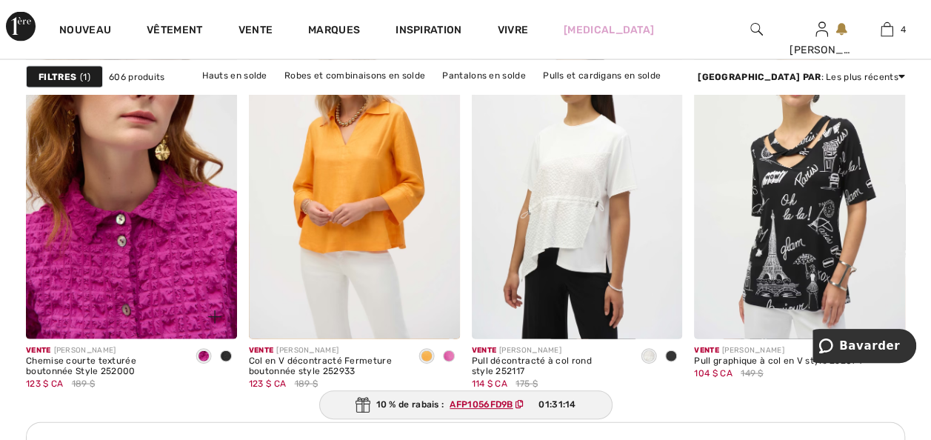
click at [92, 295] on img at bounding box center [131, 181] width 211 height 316
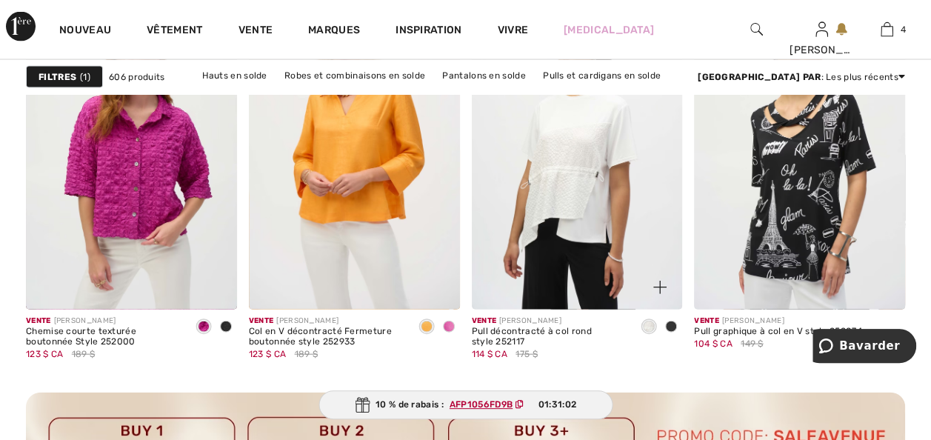
scroll to position [1510, 0]
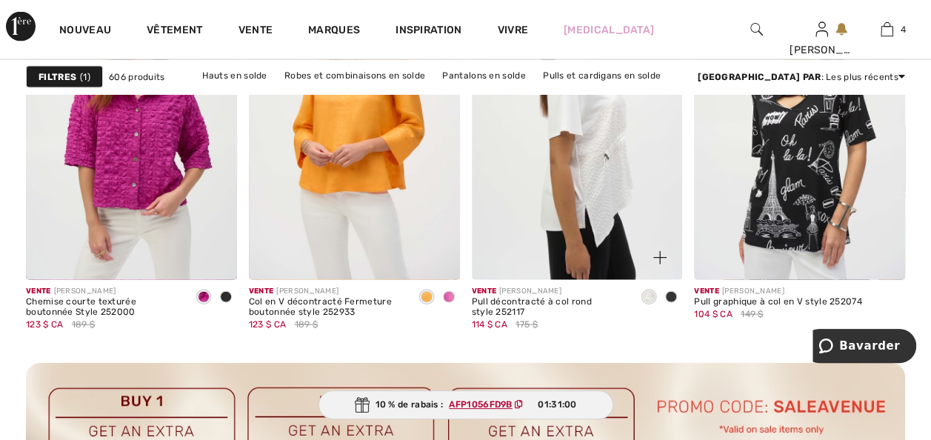
click at [543, 275] on img at bounding box center [577, 122] width 211 height 316
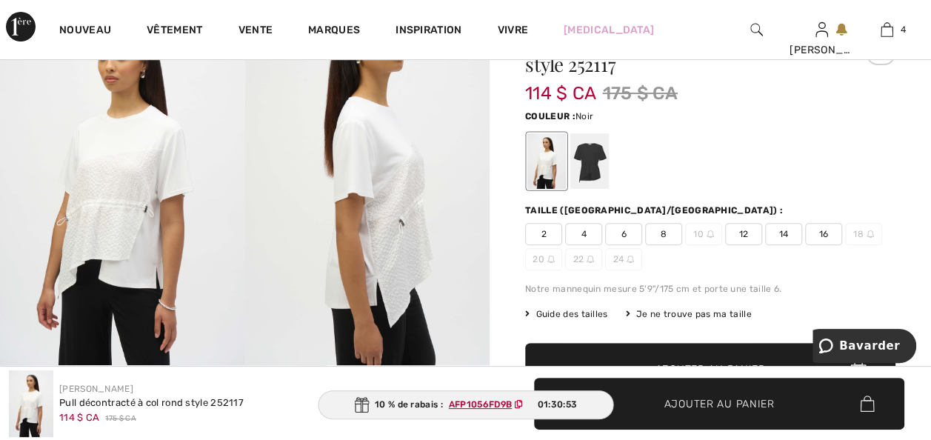
click at [598, 176] on div at bounding box center [589, 161] width 39 height 56
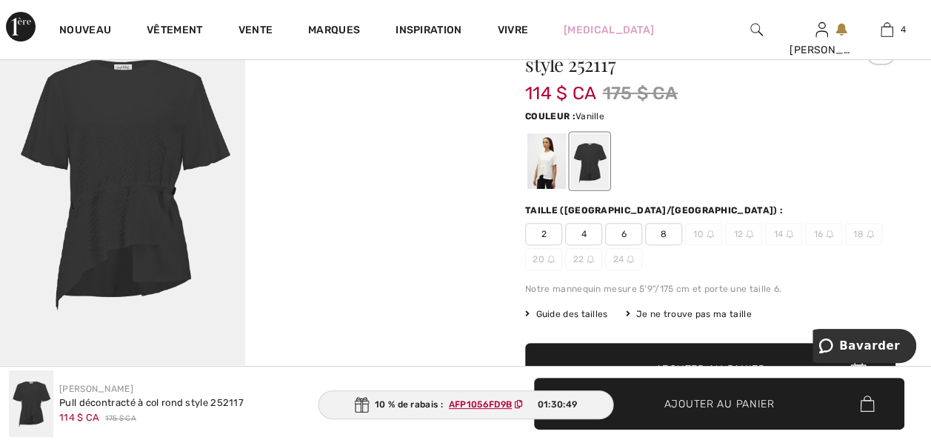
click at [552, 176] on div at bounding box center [546, 161] width 39 height 56
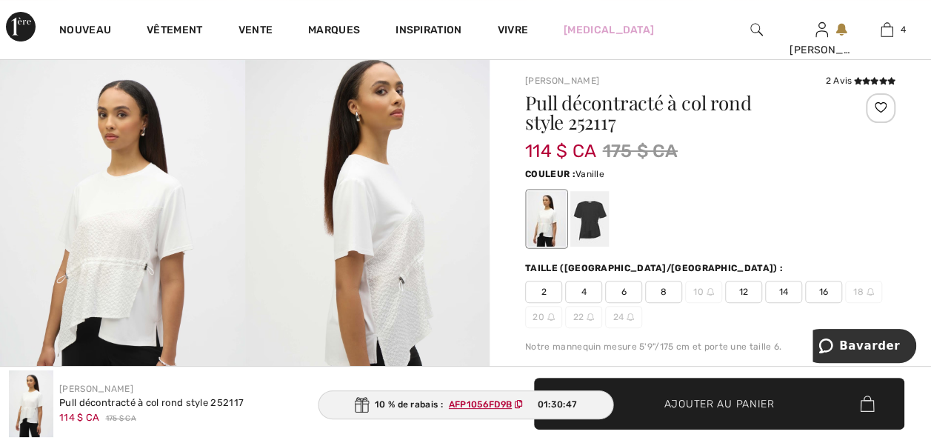
scroll to position [89, 0]
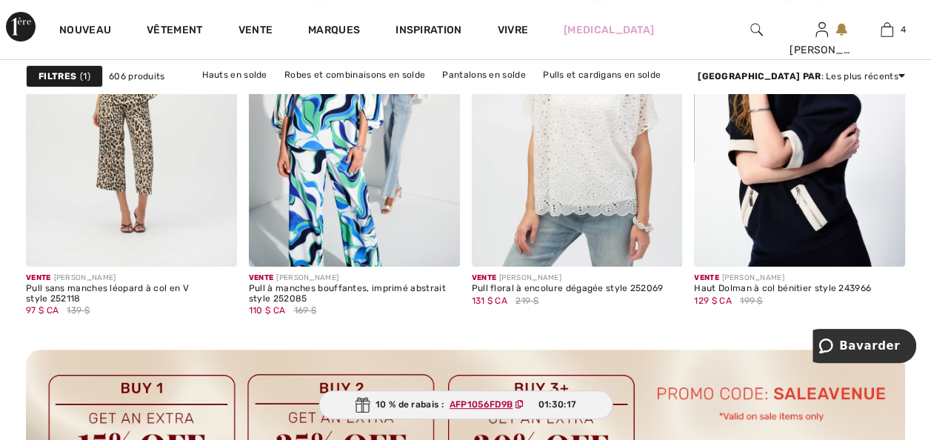
scroll to position [2902, 0]
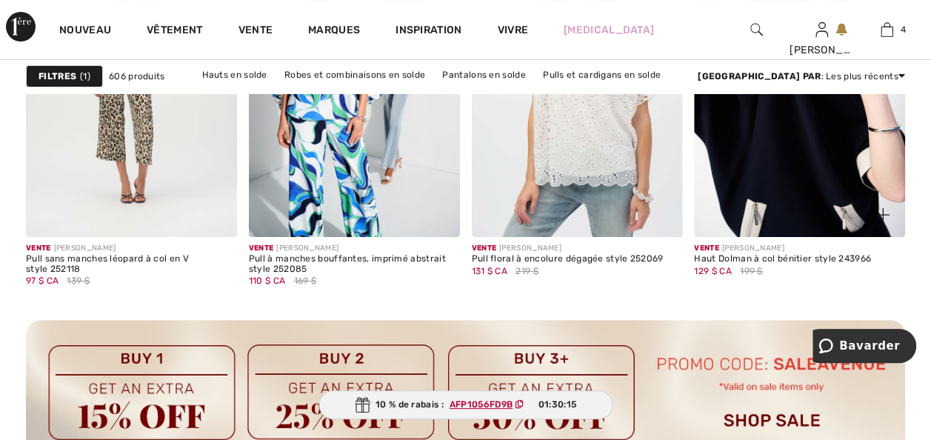
drag, startPoint x: 758, startPoint y: 218, endPoint x: 754, endPoint y: 235, distance: 17.4
click at [758, 218] on img at bounding box center [799, 79] width 211 height 316
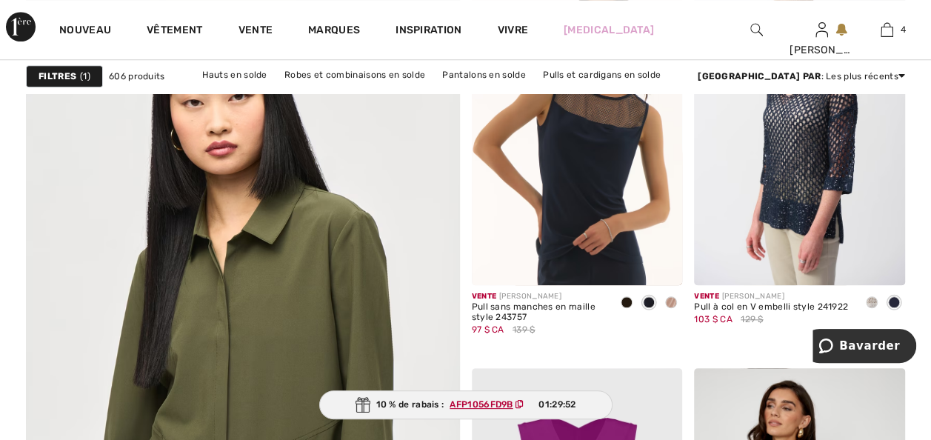
scroll to position [3465, 0]
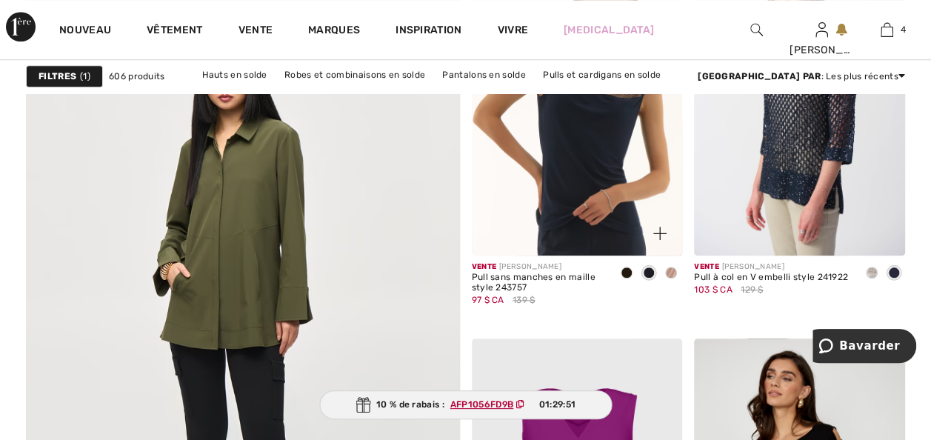
click at [646, 278] on span at bounding box center [649, 273] width 12 height 12
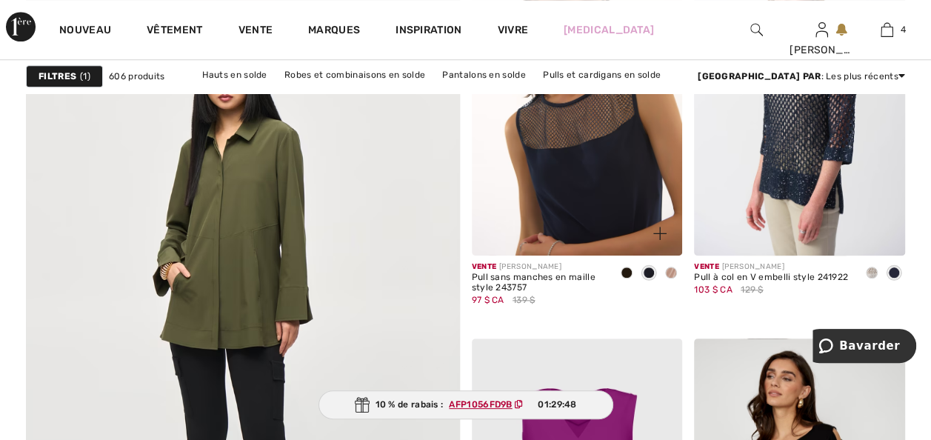
click at [558, 255] on img at bounding box center [577, 97] width 211 height 316
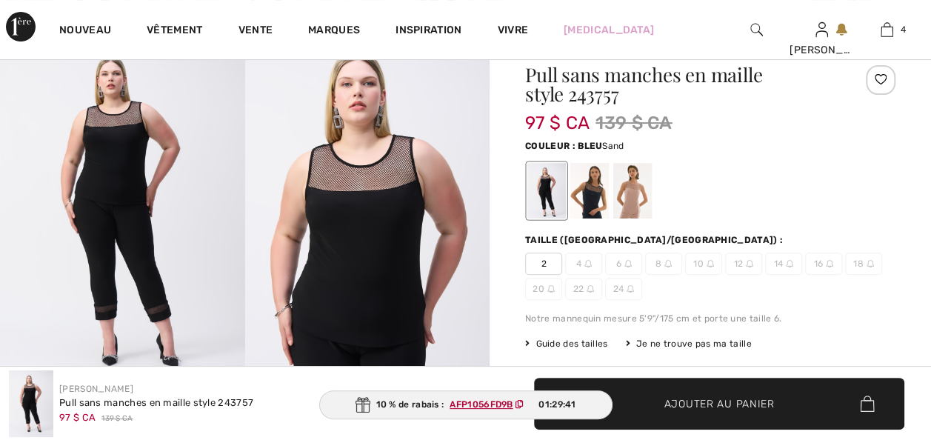
scroll to position [118, 0]
click at [639, 202] on div at bounding box center [632, 191] width 39 height 56
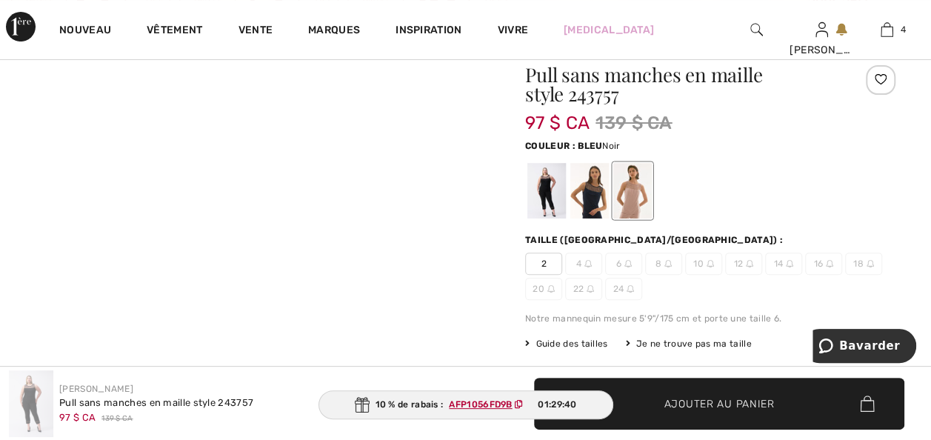
scroll to position [0, 0]
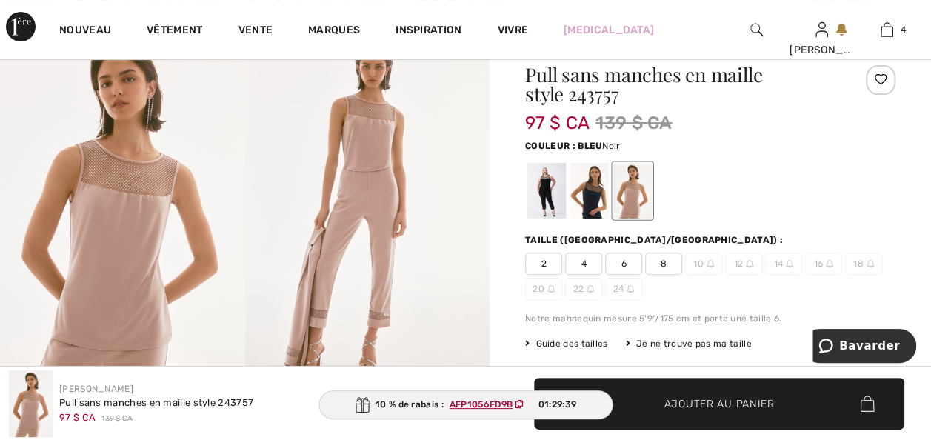
drag, startPoint x: 560, startPoint y: 205, endPoint x: 615, endPoint y: 227, distance: 58.8
click at [560, 205] on div at bounding box center [546, 191] width 39 height 56
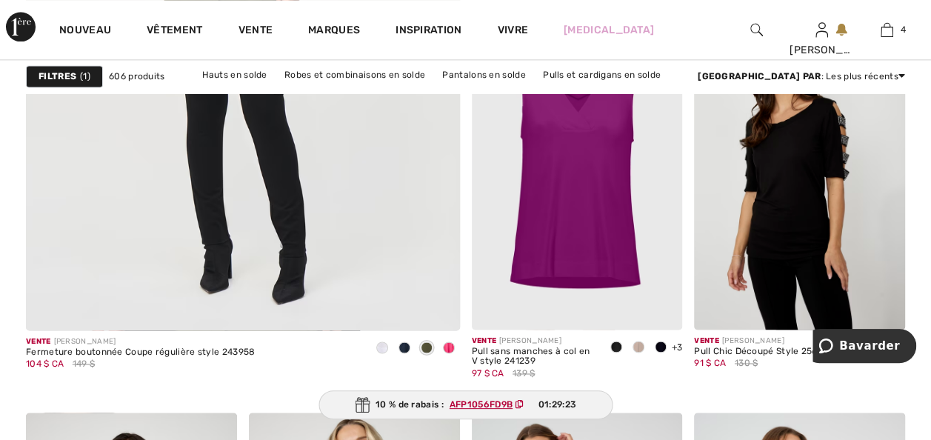
scroll to position [3820, 0]
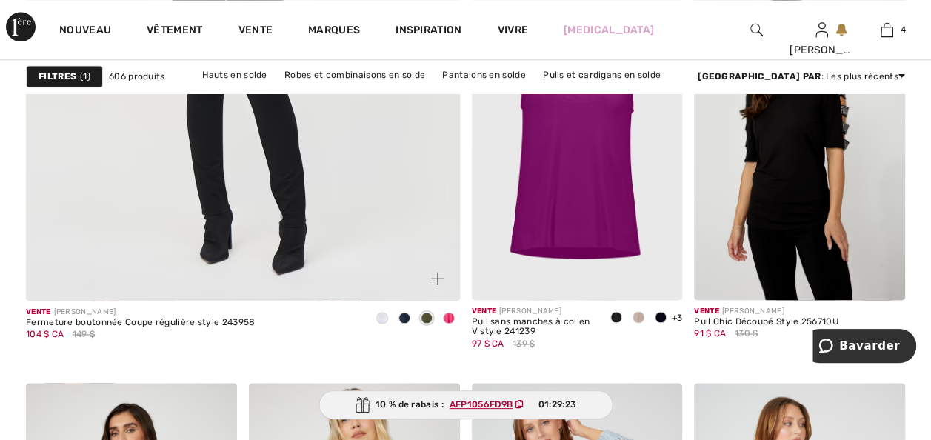
drag, startPoint x: 447, startPoint y: 358, endPoint x: 256, endPoint y: 389, distance: 193.5
click at [447, 324] on span at bounding box center [449, 318] width 12 height 12
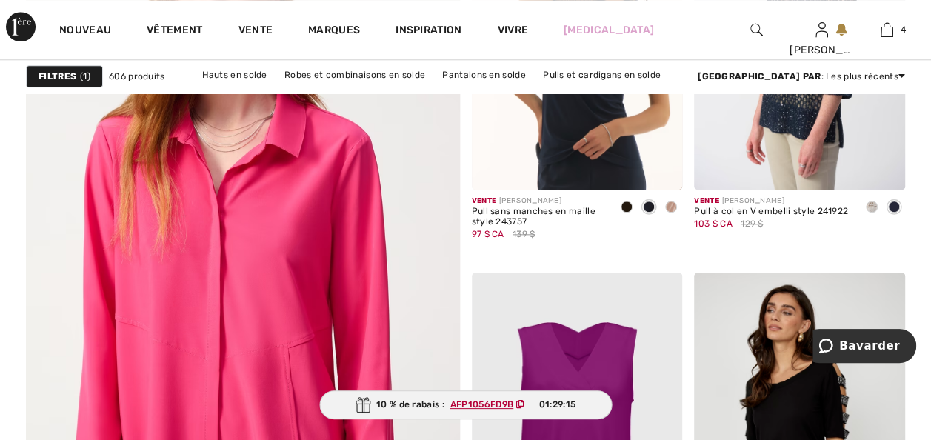
scroll to position [3495, 0]
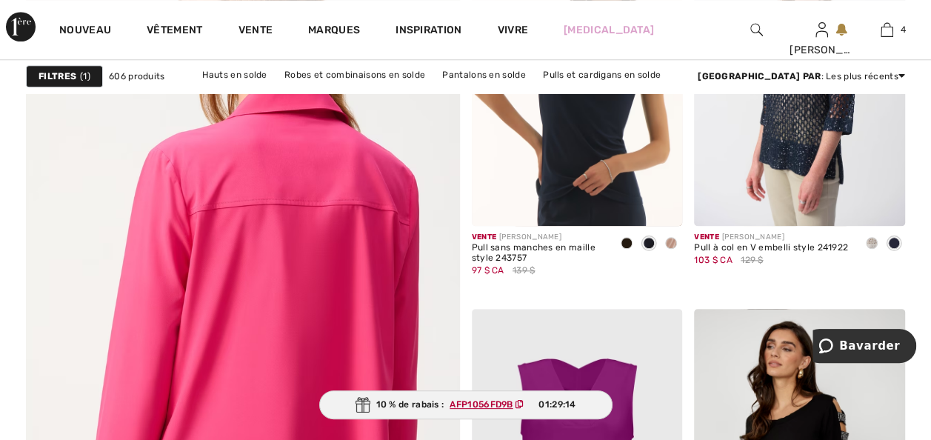
drag, startPoint x: 218, startPoint y: 328, endPoint x: 147, endPoint y: 329, distance: 71.1
click at [218, 327] on img at bounding box center [242, 300] width 520 height 780
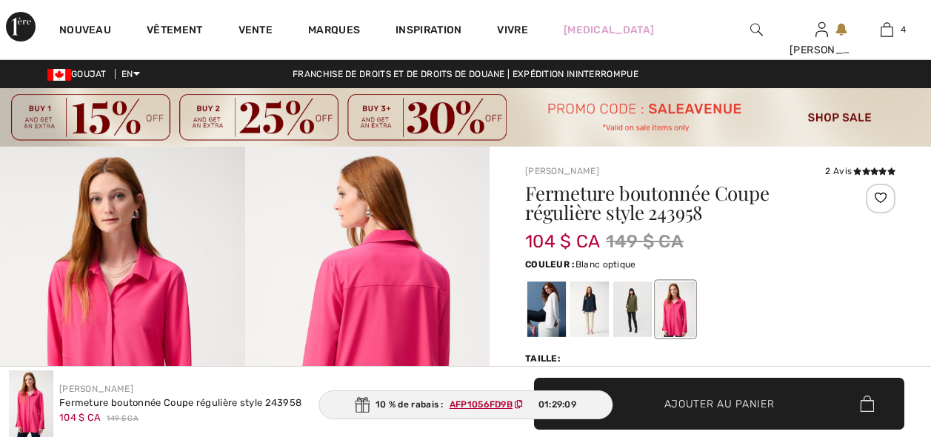
click at [550, 281] on div at bounding box center [546, 309] width 39 height 56
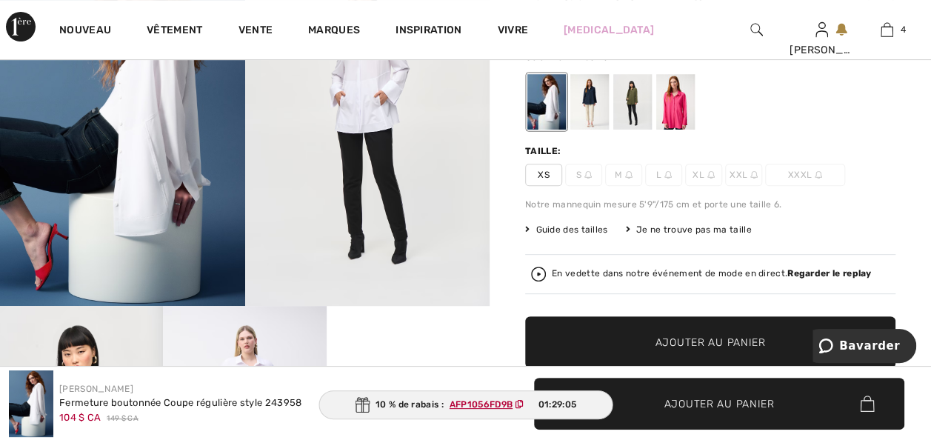
click at [598, 116] on div at bounding box center [589, 102] width 39 height 56
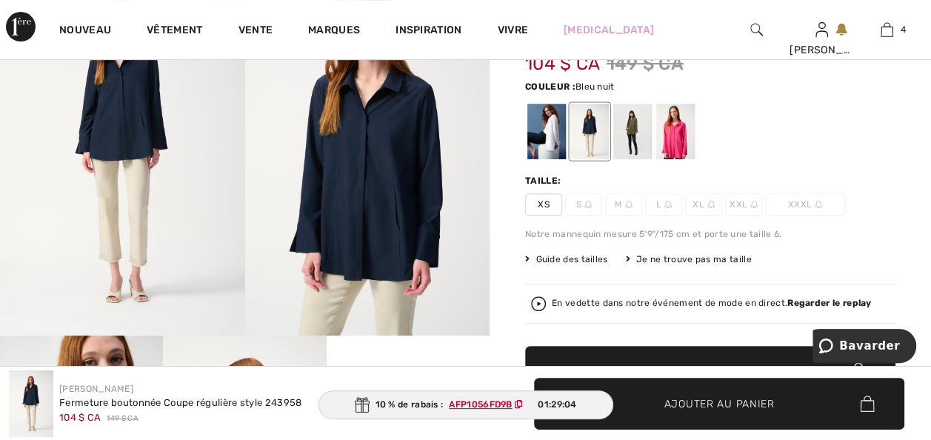
scroll to position [148, 0]
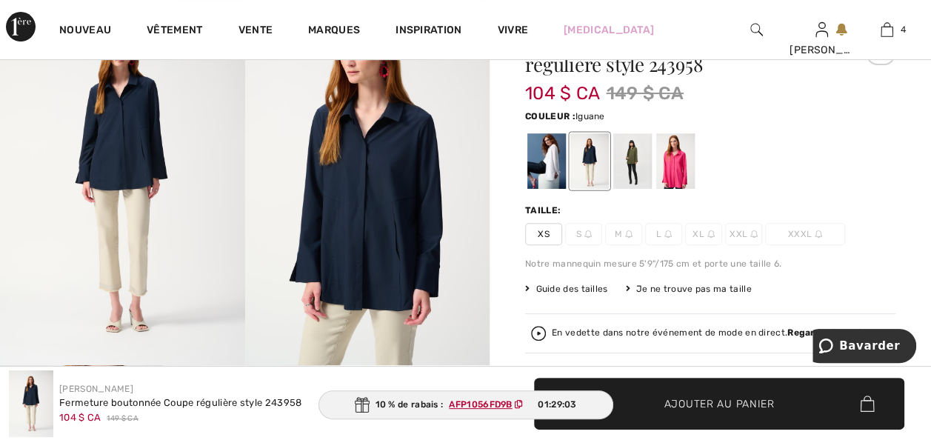
drag, startPoint x: 640, startPoint y: 159, endPoint x: 662, endPoint y: 170, distance: 24.2
click at [640, 159] on div at bounding box center [632, 161] width 39 height 56
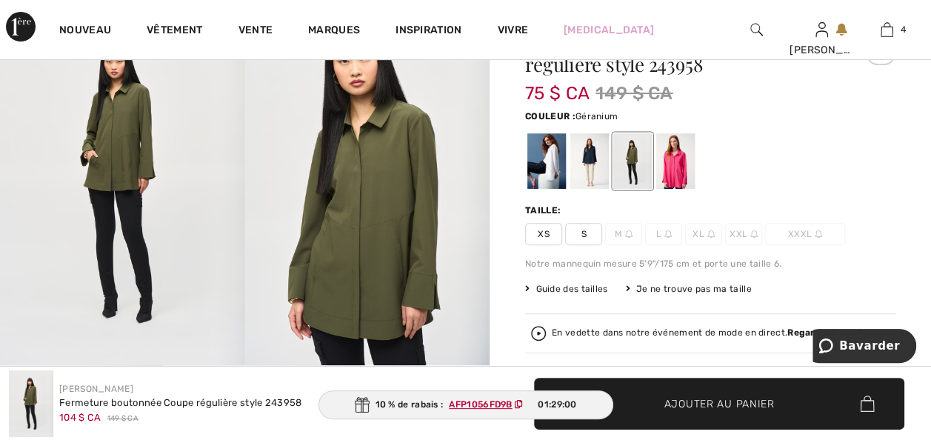
drag, startPoint x: 677, startPoint y: 175, endPoint x: 779, endPoint y: 133, distance: 110.5
click at [677, 175] on div at bounding box center [675, 161] width 39 height 56
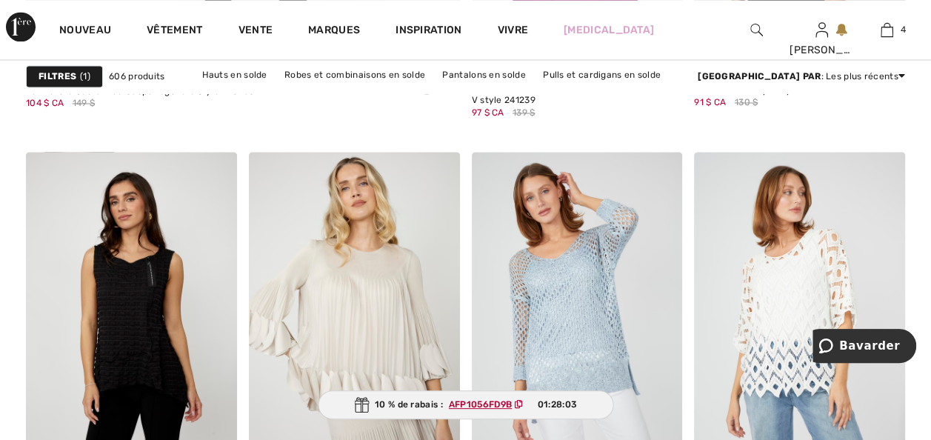
scroll to position [4176, 0]
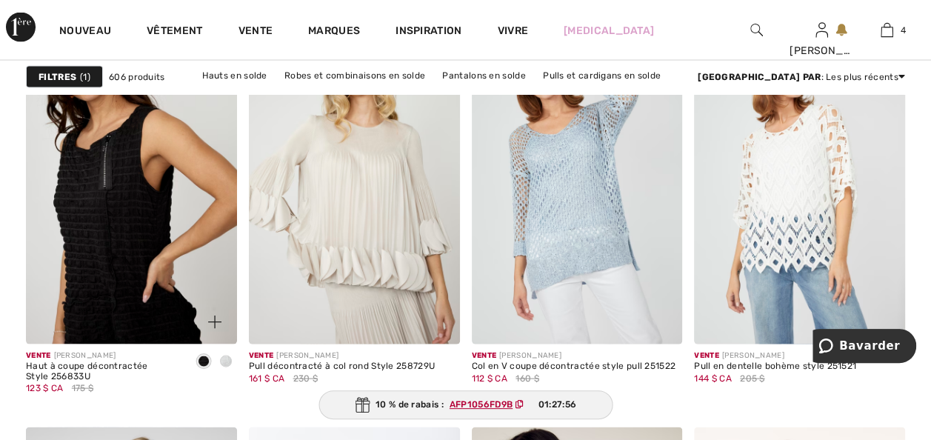
click at [122, 344] on img at bounding box center [131, 185] width 211 height 316
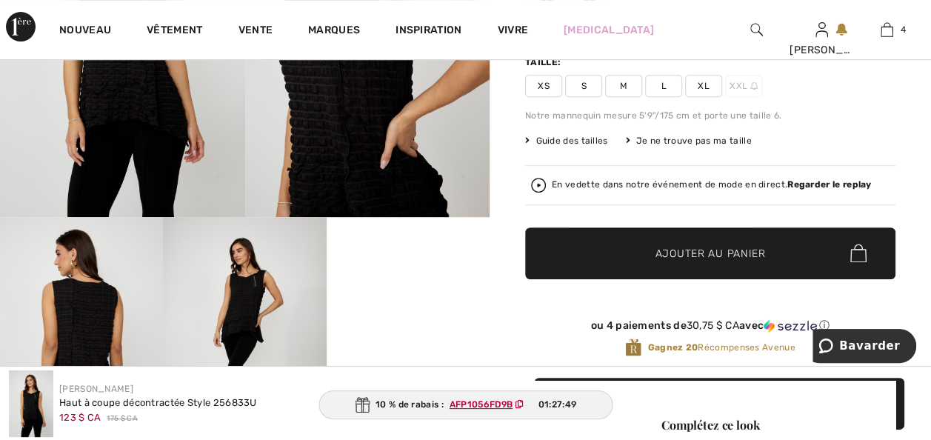
click at [223, 316] on img at bounding box center [244, 339] width 163 height 244
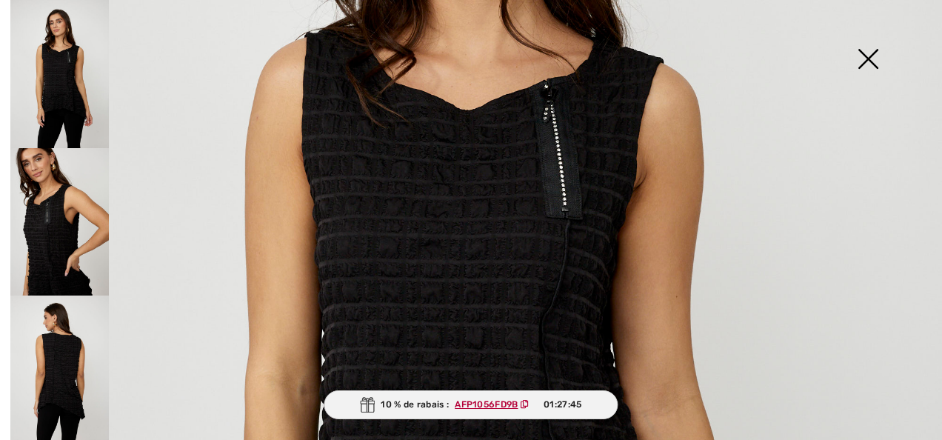
scroll to position [769, 0]
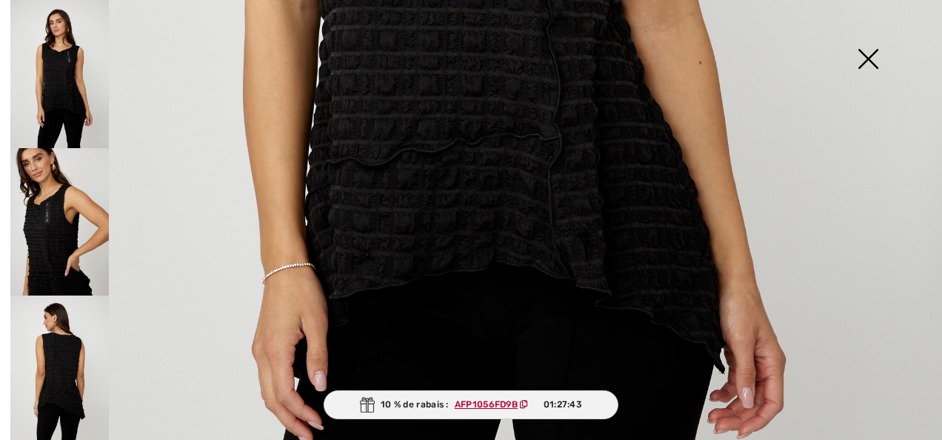
click at [870, 56] on img at bounding box center [868, 60] width 74 height 76
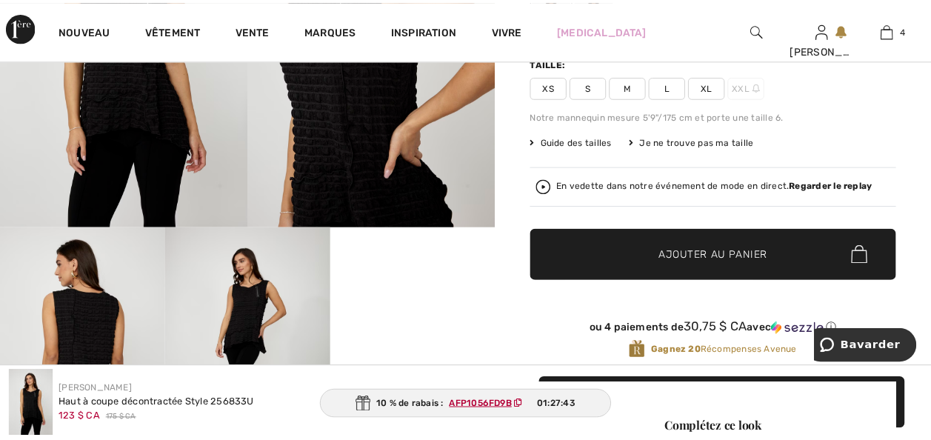
scroll to position [296, 0]
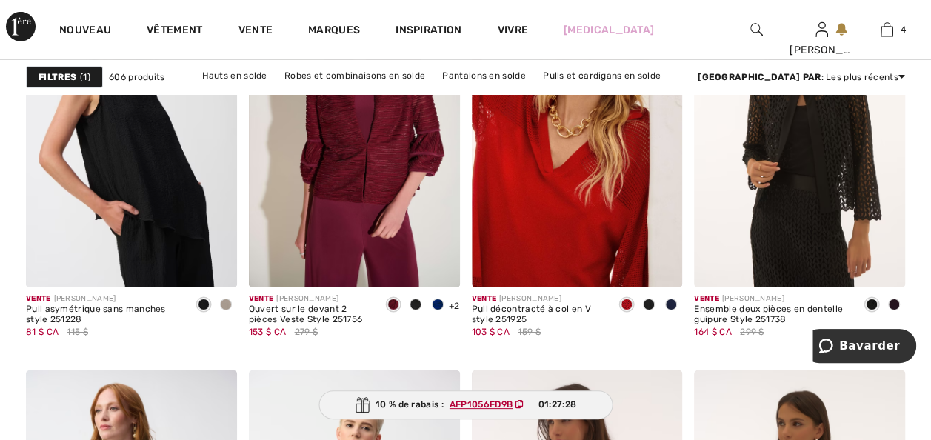
scroll to position [5183, 0]
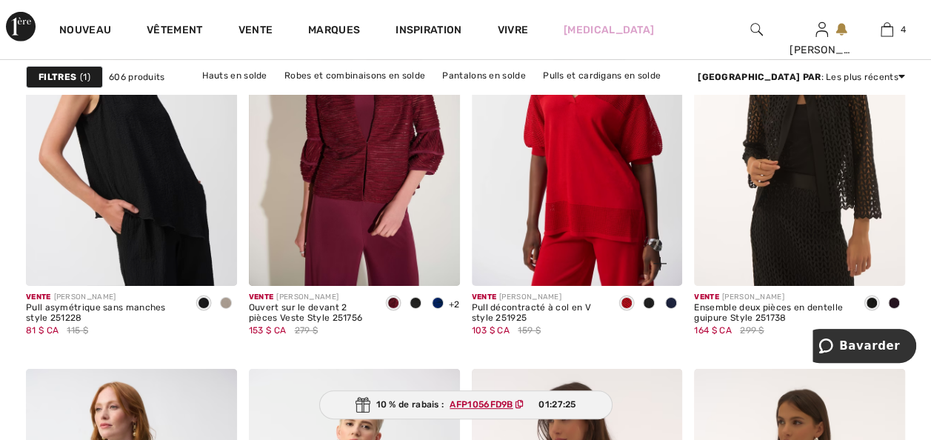
click at [543, 285] on img at bounding box center [577, 128] width 211 height 316
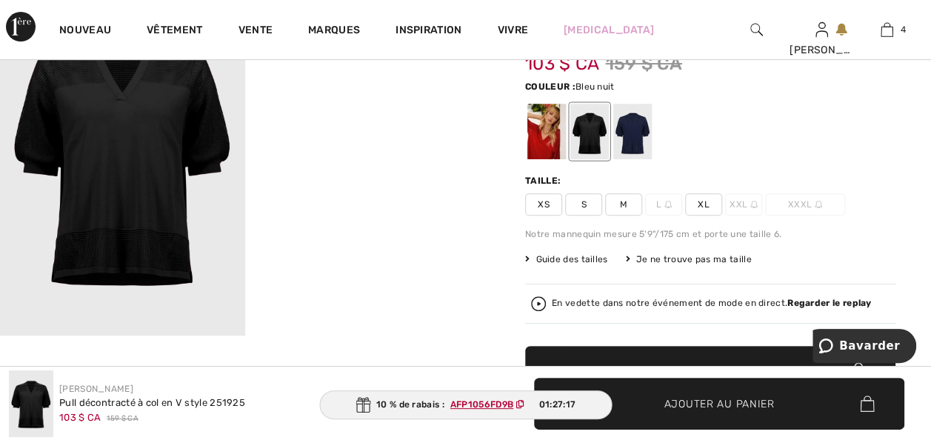
click at [641, 139] on div at bounding box center [632, 132] width 39 height 56
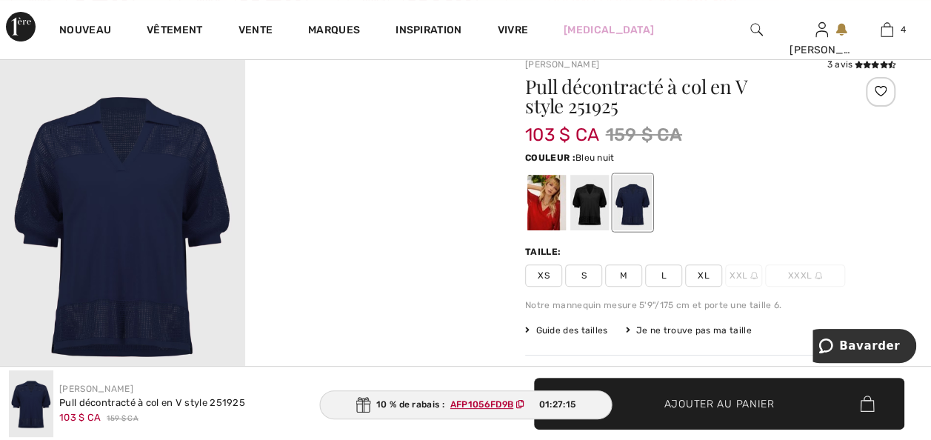
scroll to position [89, 0]
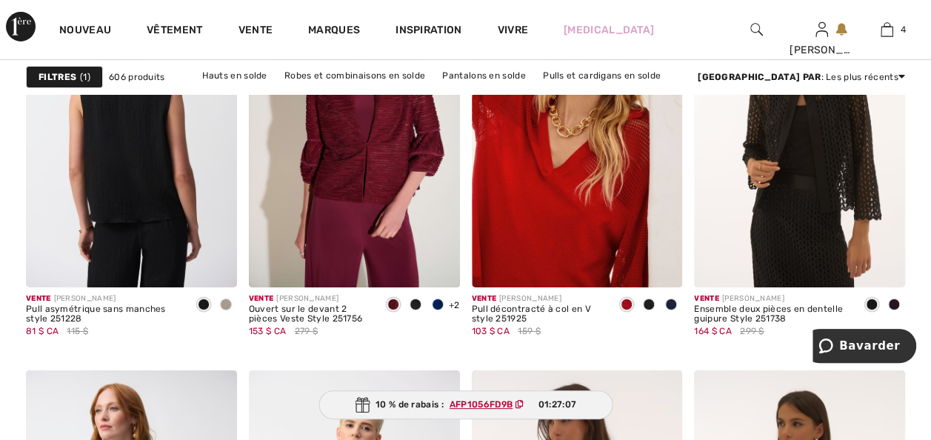
drag, startPoint x: 153, startPoint y: 268, endPoint x: 0, endPoint y: 410, distance: 208.5
click at [153, 268] on img at bounding box center [131, 128] width 211 height 316
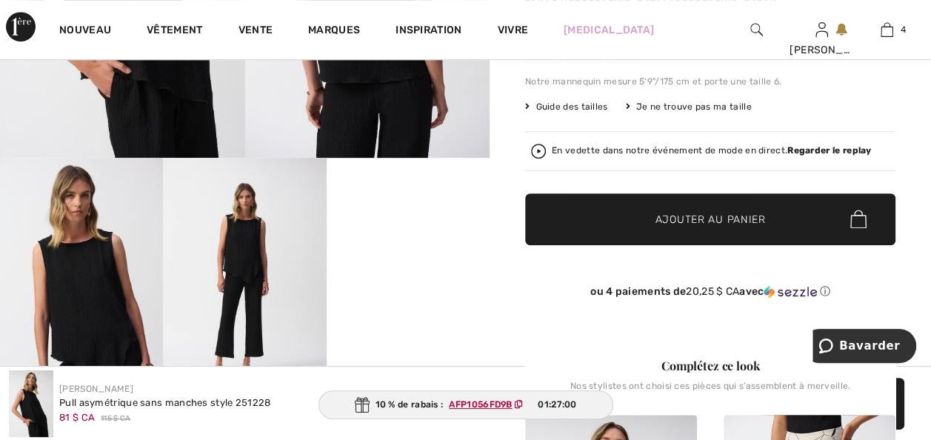
click at [233, 293] on img at bounding box center [244, 280] width 163 height 244
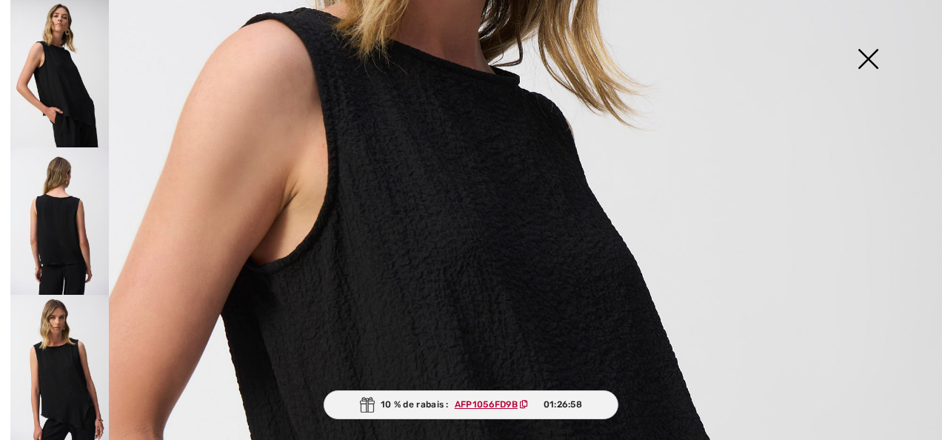
scroll to position [769, 0]
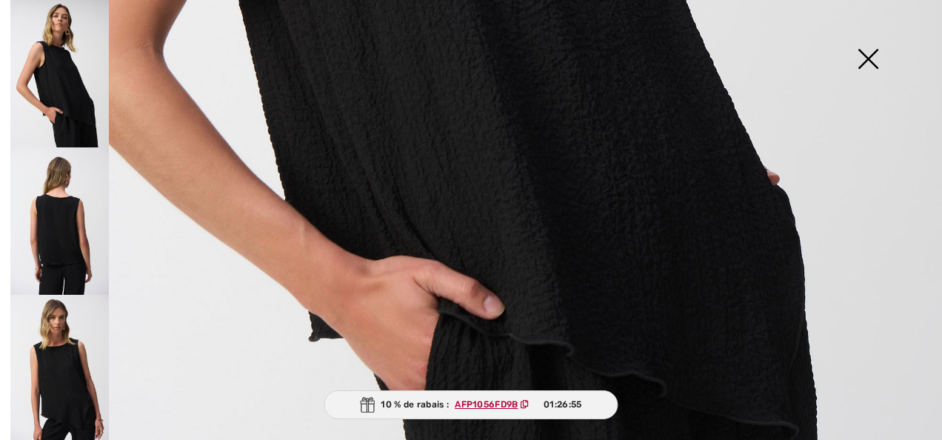
click at [864, 56] on img at bounding box center [868, 60] width 74 height 76
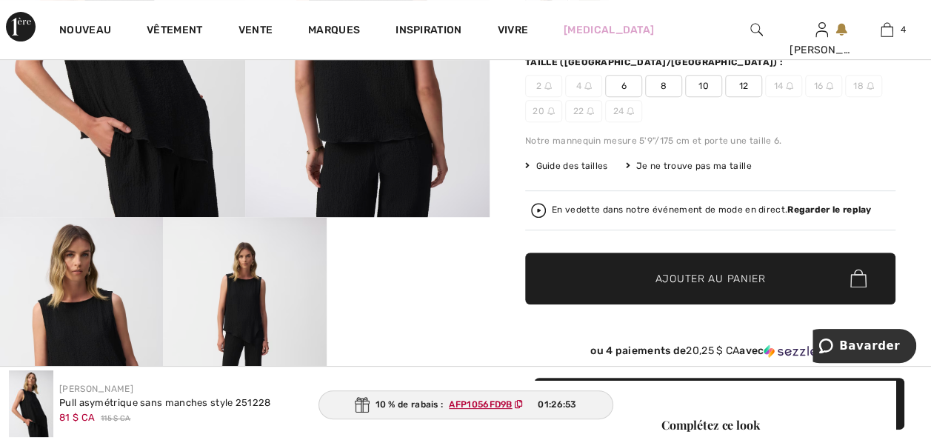
scroll to position [178, 0]
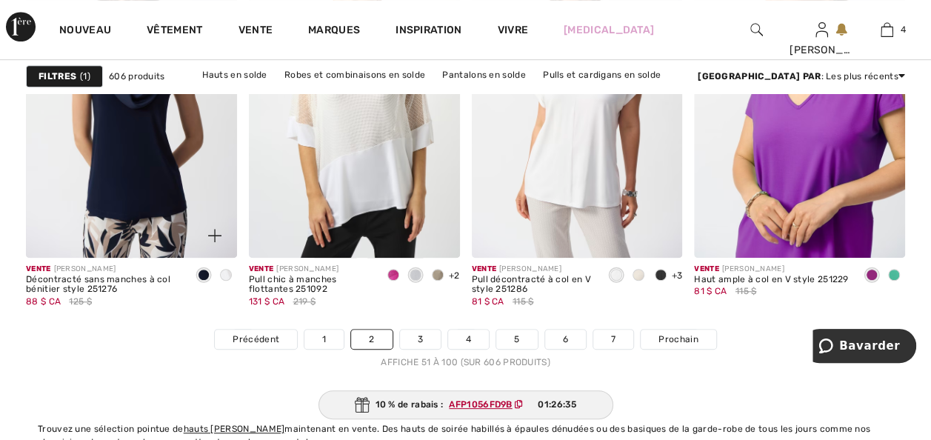
scroll to position [6012, 0]
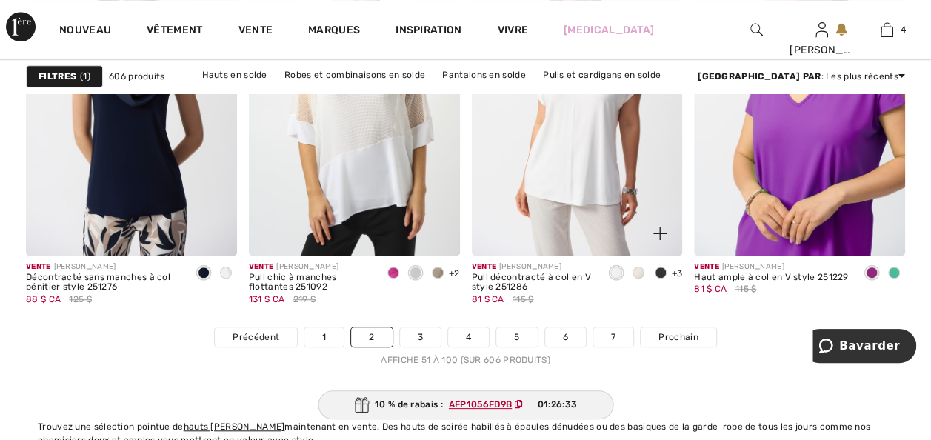
drag, startPoint x: 660, startPoint y: 324, endPoint x: 662, endPoint y: 366, distance: 42.3
click at [660, 278] on span at bounding box center [661, 273] width 12 height 12
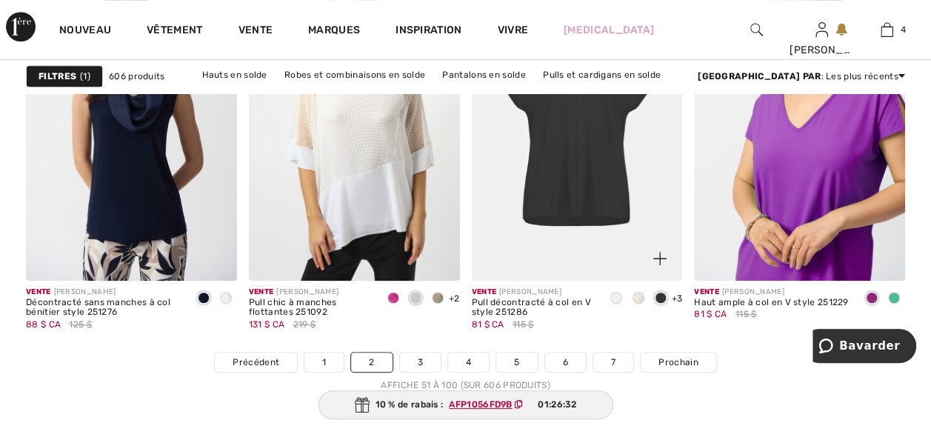
scroll to position [5982, 0]
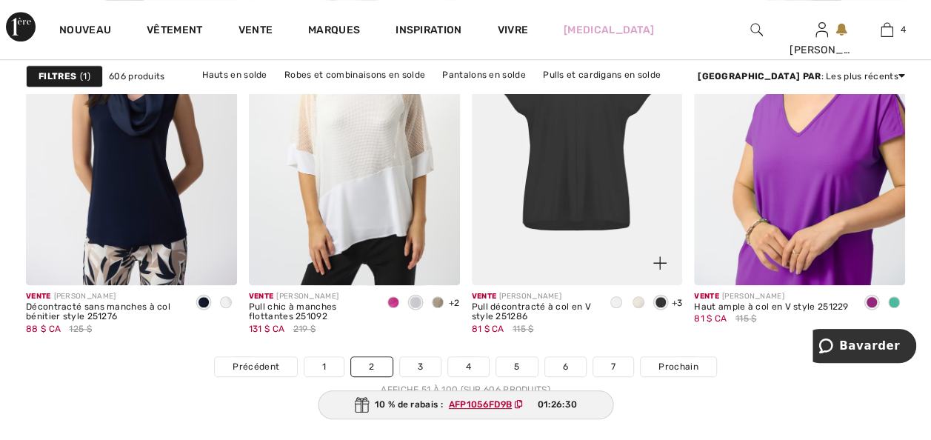
drag, startPoint x: 563, startPoint y: 253, endPoint x: 569, endPoint y: 261, distance: 10.1
click at [563, 253] on img at bounding box center [577, 126] width 211 height 316
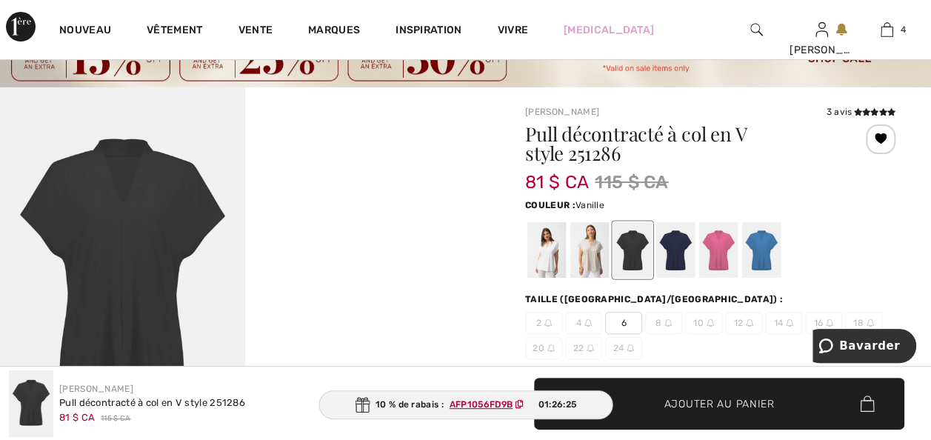
click at [549, 270] on div at bounding box center [546, 250] width 39 height 56
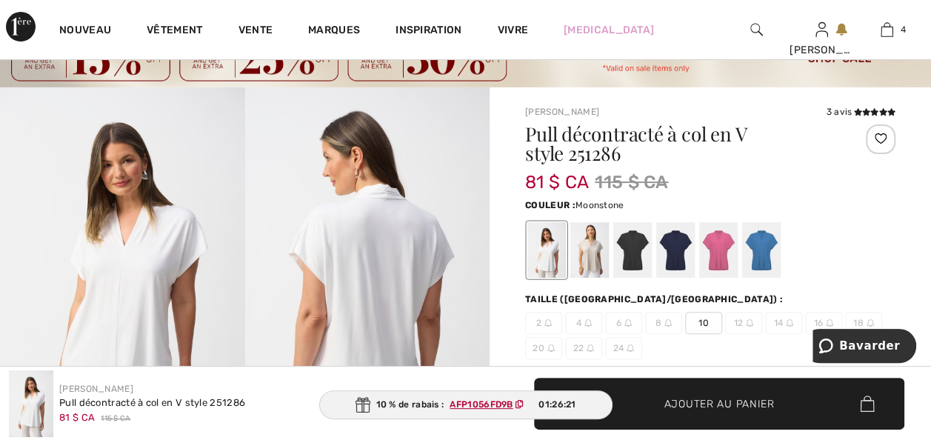
click at [599, 263] on div at bounding box center [589, 250] width 39 height 56
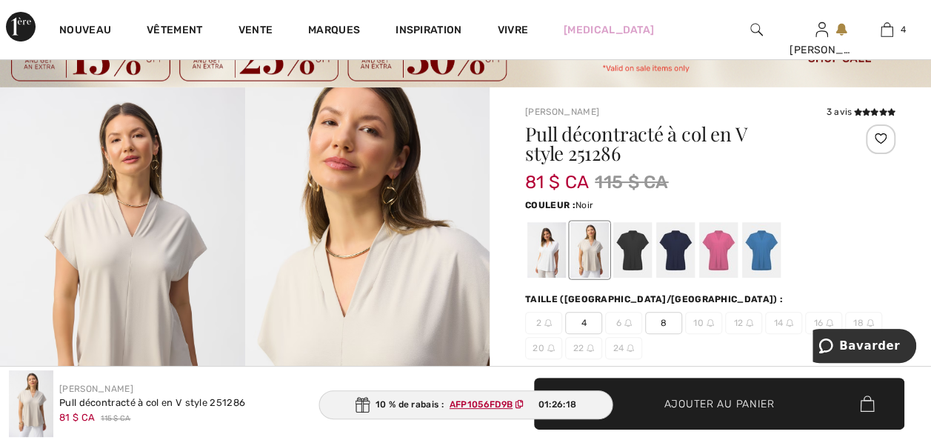
click at [643, 266] on div at bounding box center [632, 250] width 39 height 56
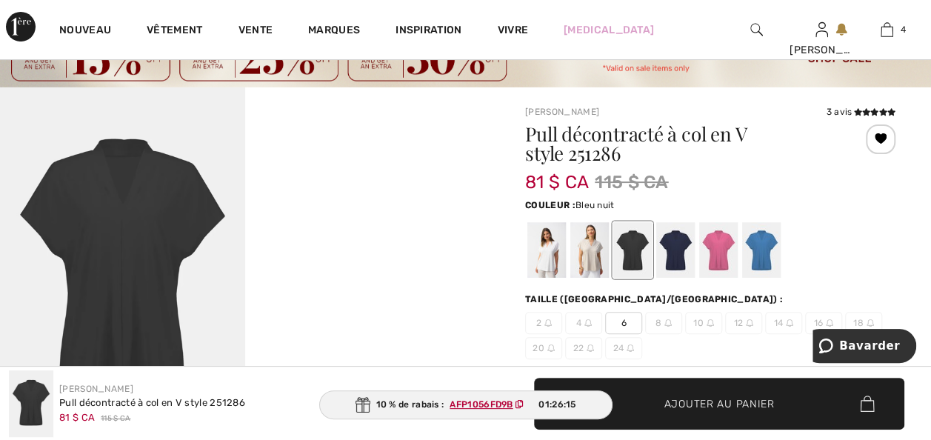
click at [686, 267] on div at bounding box center [675, 250] width 39 height 56
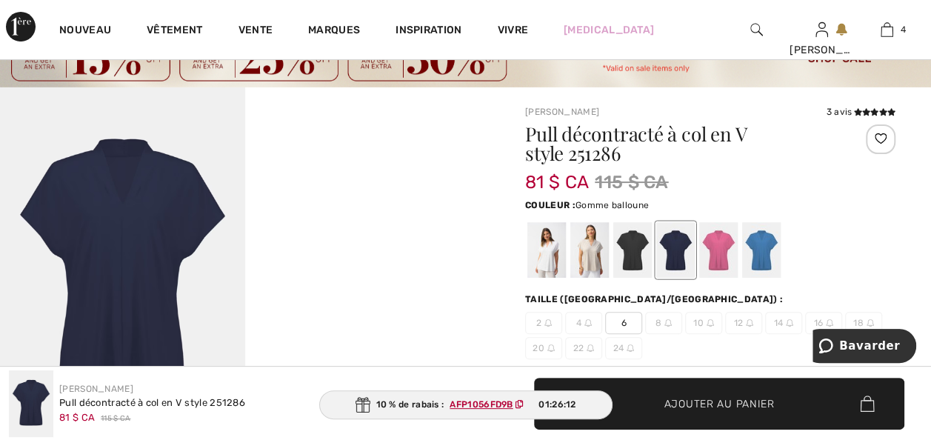
click at [724, 270] on div at bounding box center [718, 250] width 39 height 56
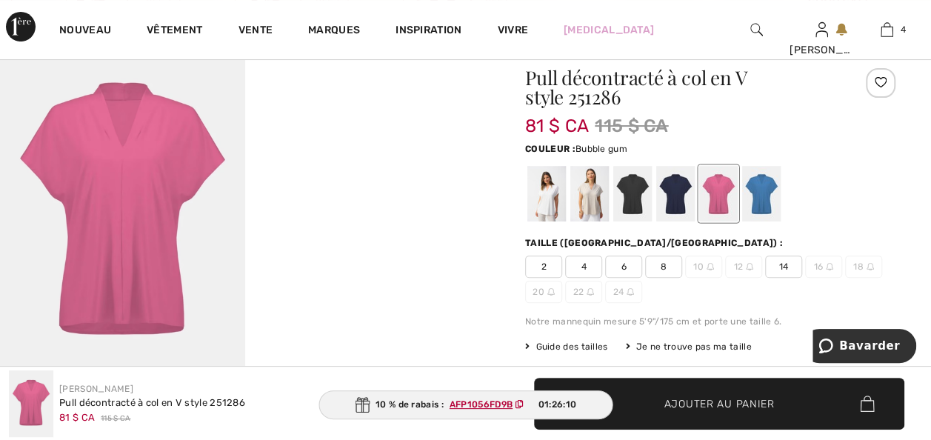
scroll to position [118, 0]
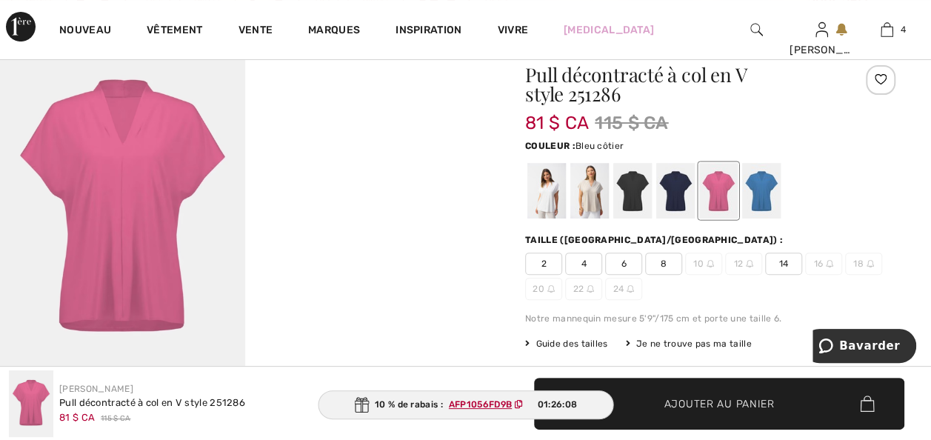
click at [765, 198] on div at bounding box center [761, 191] width 39 height 56
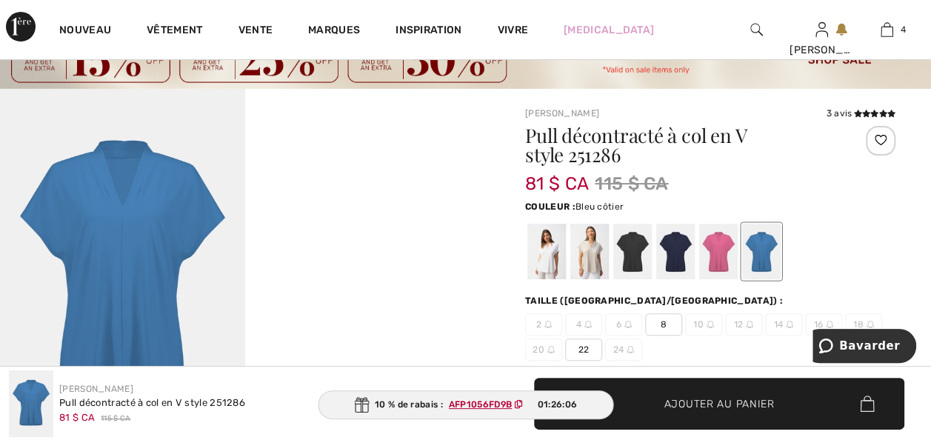
scroll to position [0, 0]
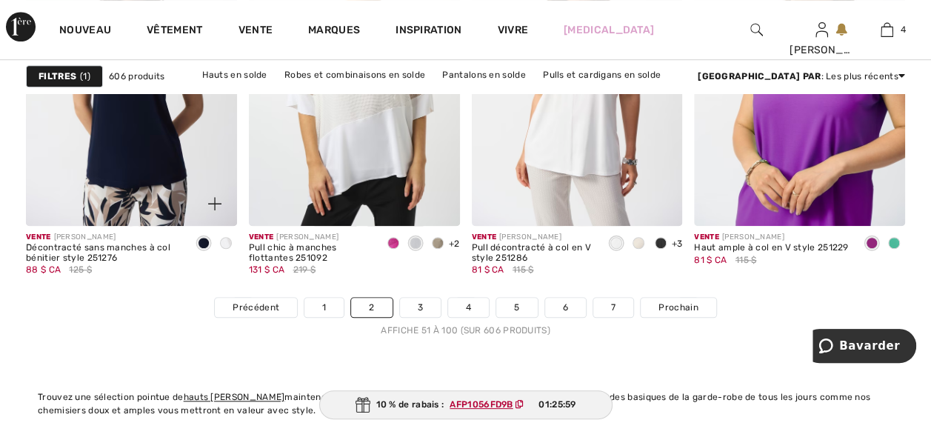
drag, startPoint x: 392, startPoint y: 292, endPoint x: 202, endPoint y: 339, distance: 196.1
click at [392, 249] on span at bounding box center [393, 243] width 12 height 12
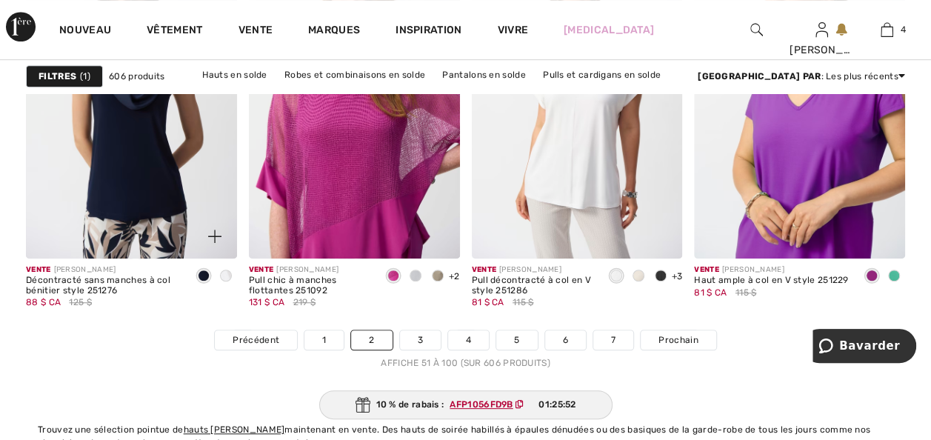
scroll to position [6043, 0]
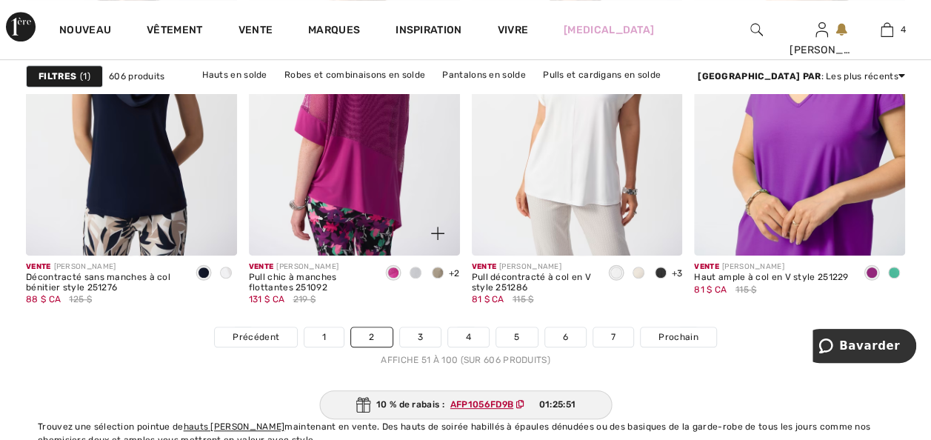
click at [311, 255] on img at bounding box center [354, 97] width 211 height 316
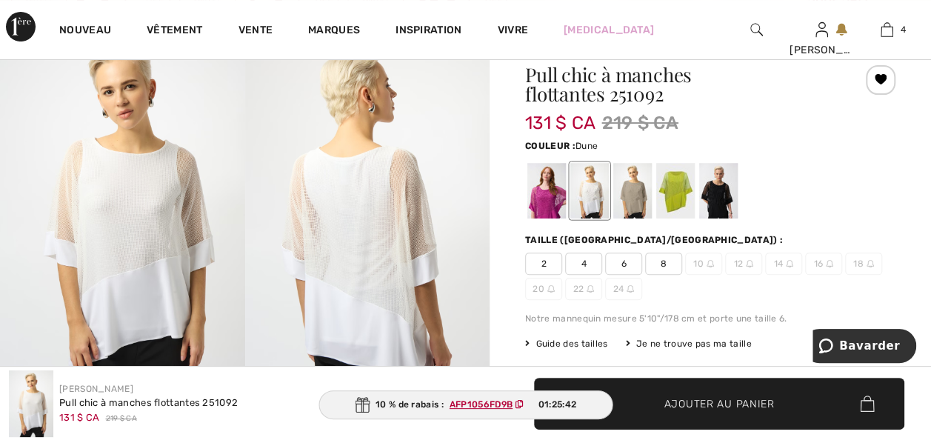
click at [636, 210] on div at bounding box center [632, 191] width 39 height 56
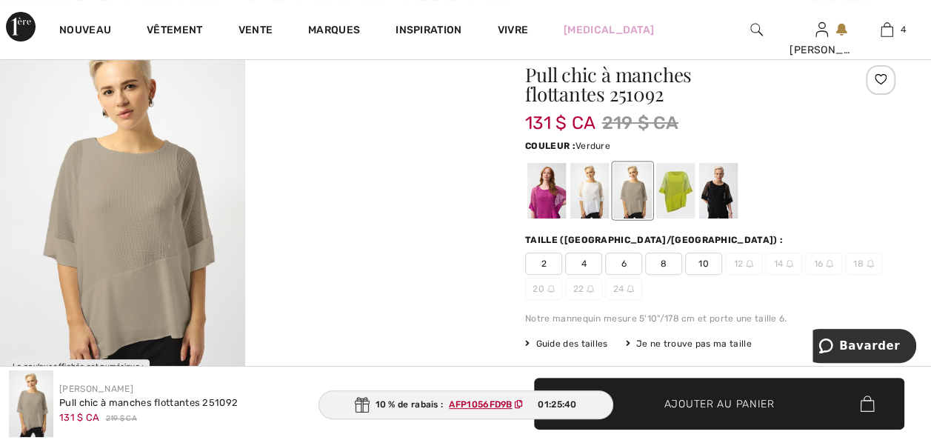
click at [681, 207] on div at bounding box center [675, 191] width 39 height 56
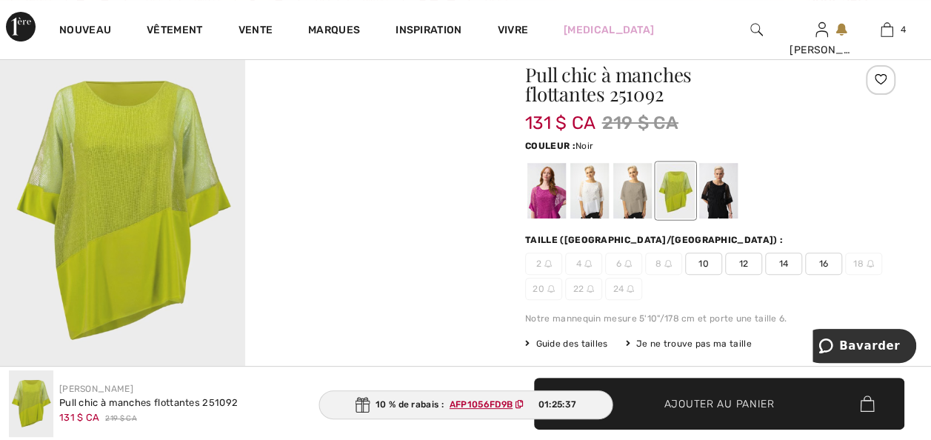
drag, startPoint x: 724, startPoint y: 201, endPoint x: 821, endPoint y: 205, distance: 97.1
click at [724, 201] on div at bounding box center [718, 191] width 39 height 56
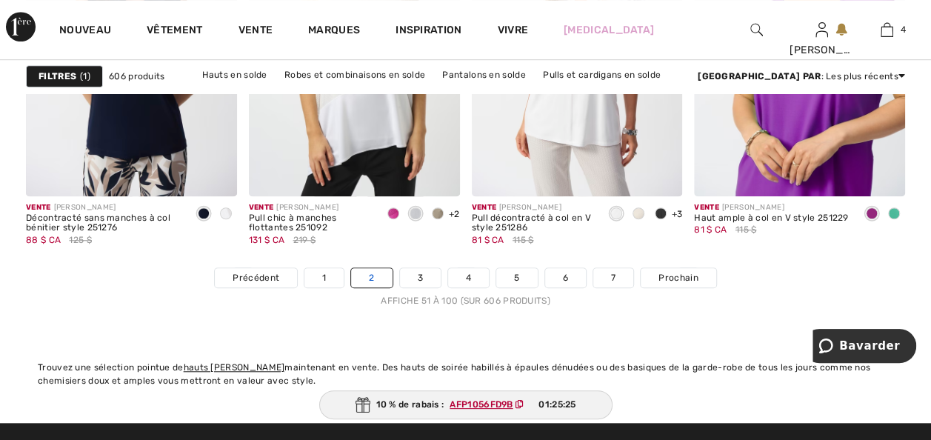
drag, startPoint x: 406, startPoint y: 329, endPoint x: 365, endPoint y: 329, distance: 41.5
click at [406, 287] on link "3" at bounding box center [420, 277] width 41 height 19
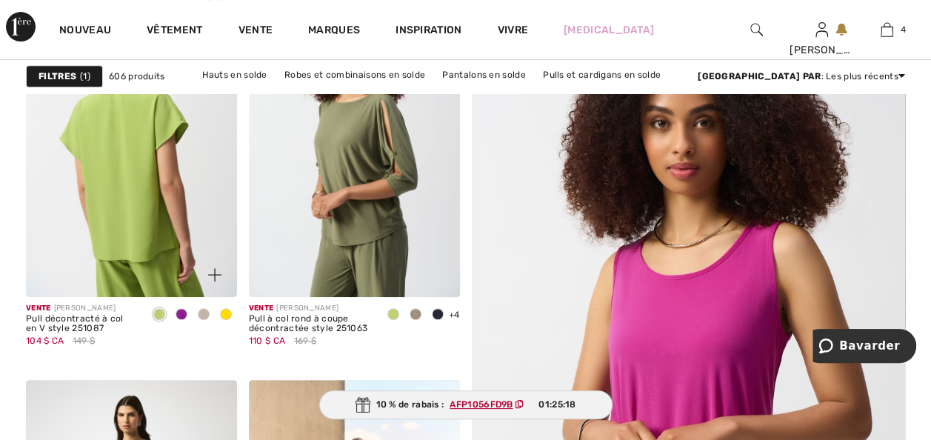
drag, startPoint x: 101, startPoint y: 212, endPoint x: 70, endPoint y: 228, distance: 35.1
click at [101, 212] on img at bounding box center [131, 139] width 211 height 316
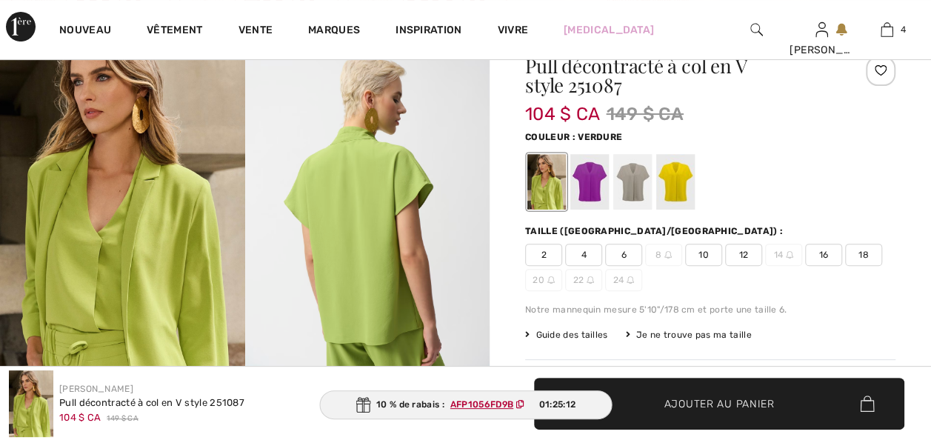
scroll to position [148, 0]
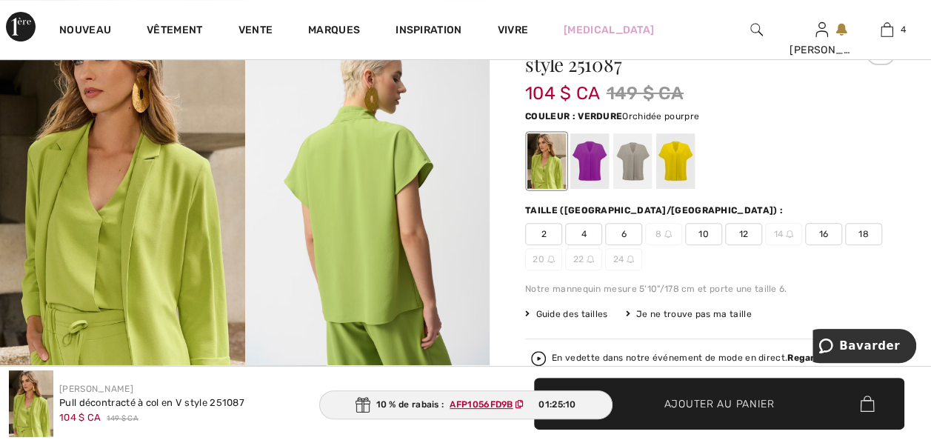
click at [603, 170] on div at bounding box center [589, 161] width 39 height 56
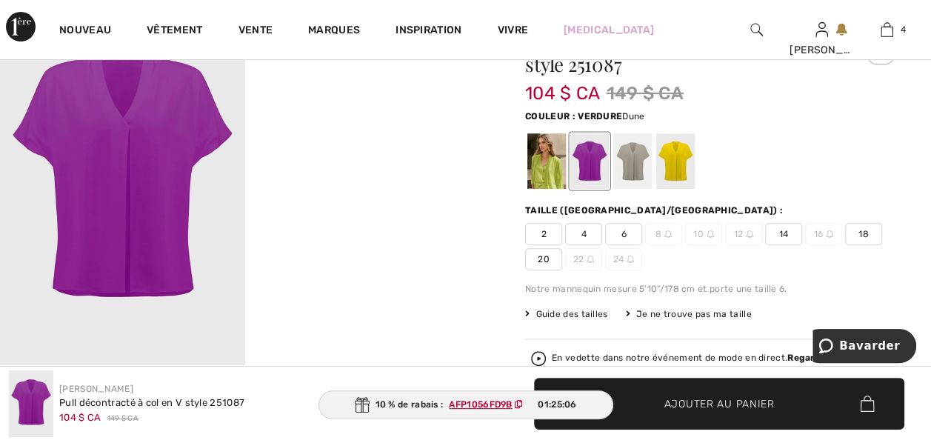
click at [649, 167] on div at bounding box center [632, 161] width 39 height 56
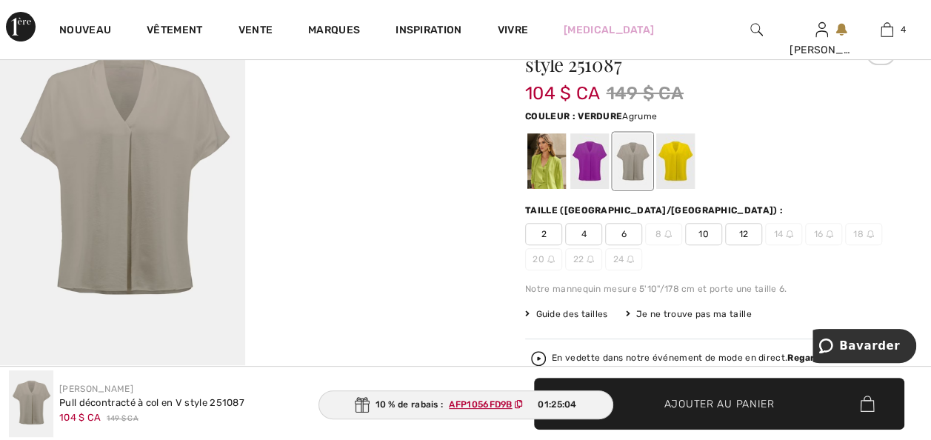
click at [680, 161] on div at bounding box center [675, 161] width 39 height 56
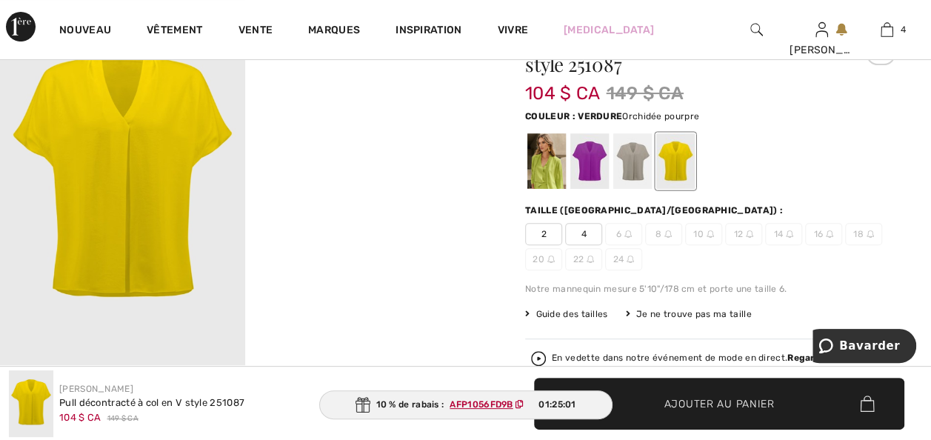
click at [598, 170] on div at bounding box center [589, 161] width 39 height 56
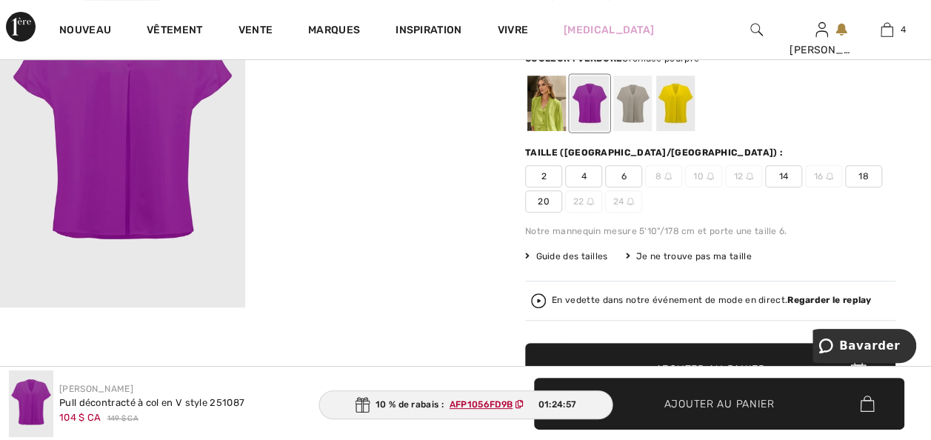
scroll to position [207, 0]
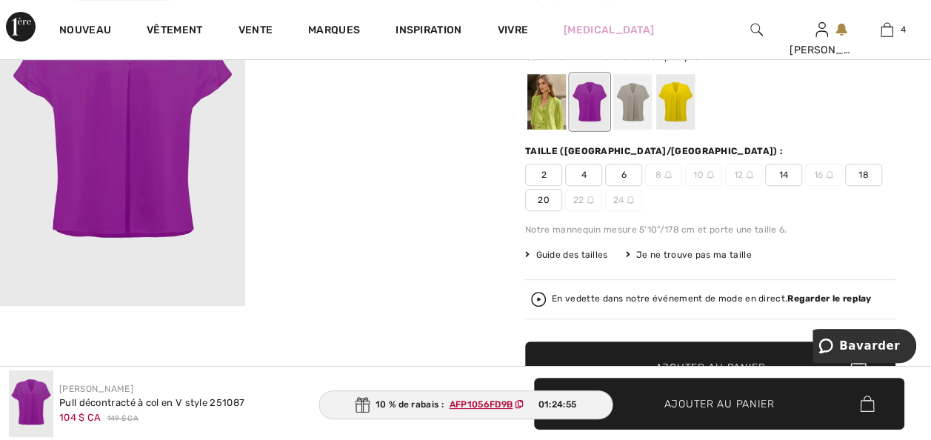
click at [845, 186] on span "18" at bounding box center [863, 175] width 37 height 22
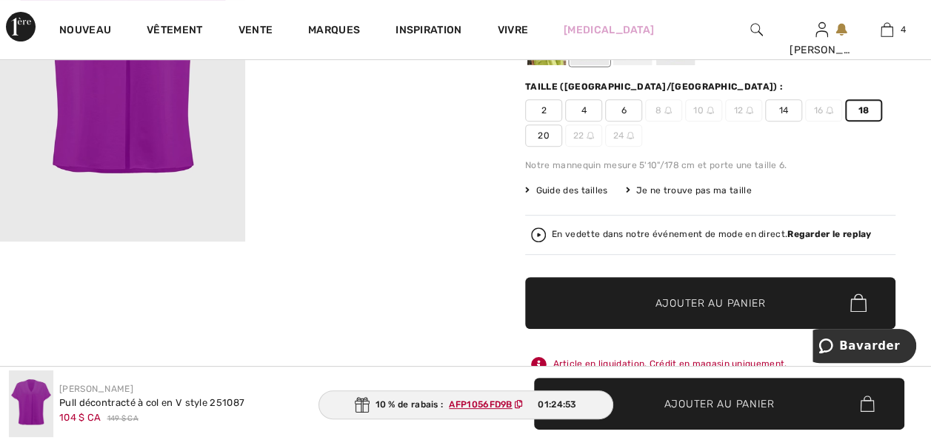
scroll to position [296, 0]
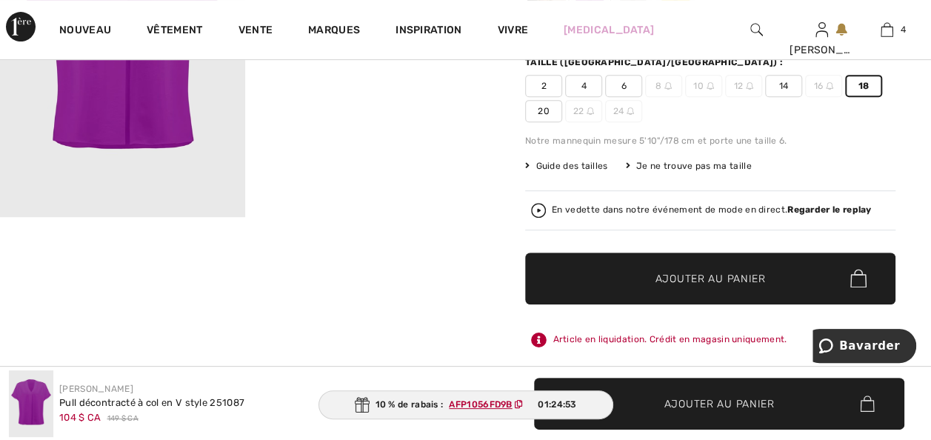
click at [705, 286] on span "Ajouter au panier" at bounding box center [710, 278] width 110 height 16
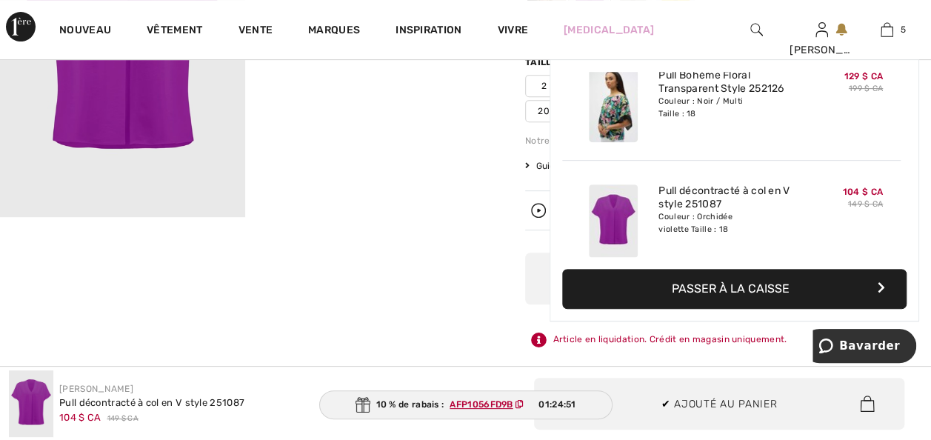
scroll to position [443, 0]
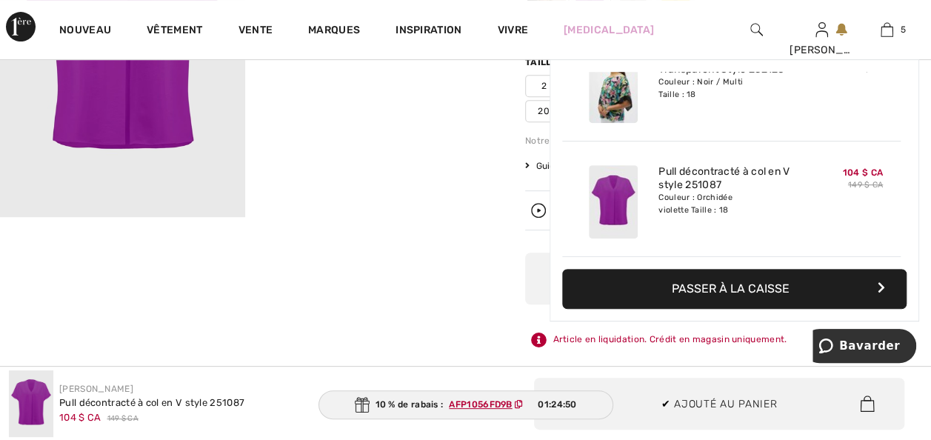
click at [349, 271] on div "Your browser does not support the video tag. Votre navigateur ne prend pas en c…" at bounding box center [244, 348] width 489 height 997
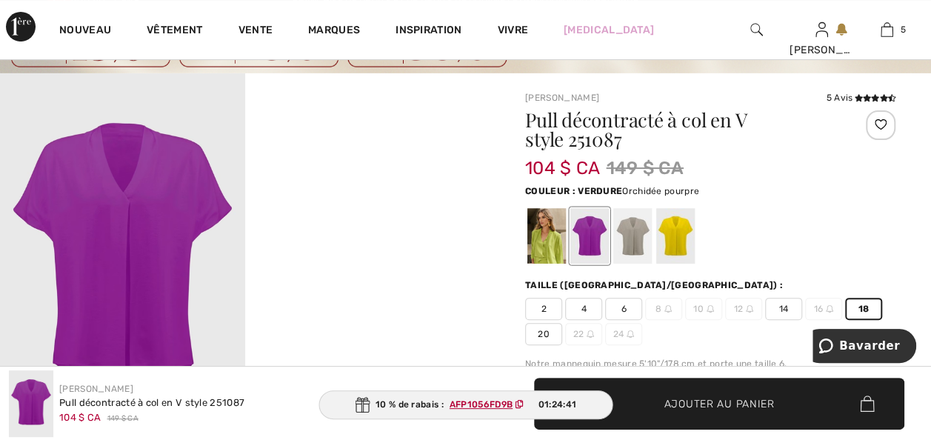
scroll to position [0, 0]
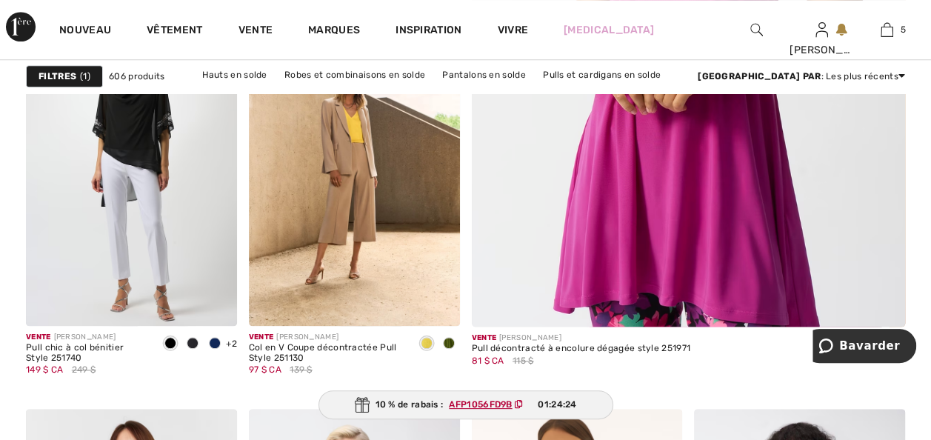
scroll to position [681, 0]
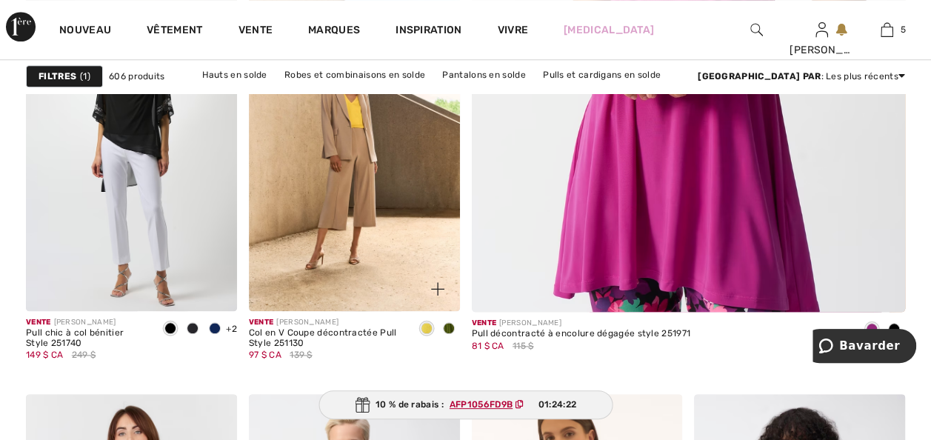
drag, startPoint x: 426, startPoint y: 341, endPoint x: 446, endPoint y: 349, distance: 20.9
click at [426, 334] on span at bounding box center [427, 328] width 12 height 12
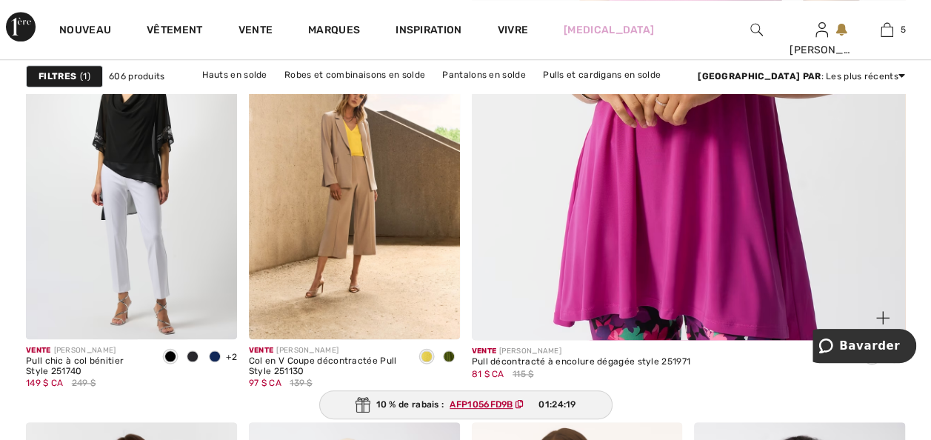
scroll to position [652, 0]
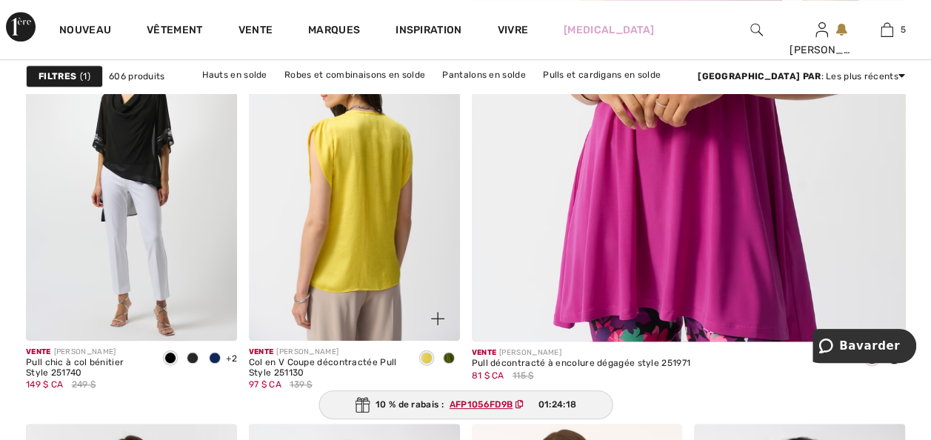
click at [315, 290] on img at bounding box center [354, 182] width 211 height 316
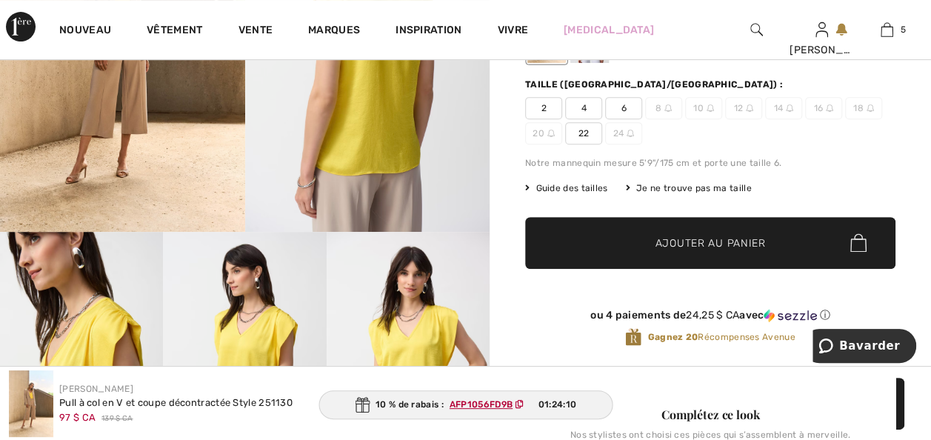
scroll to position [267, 0]
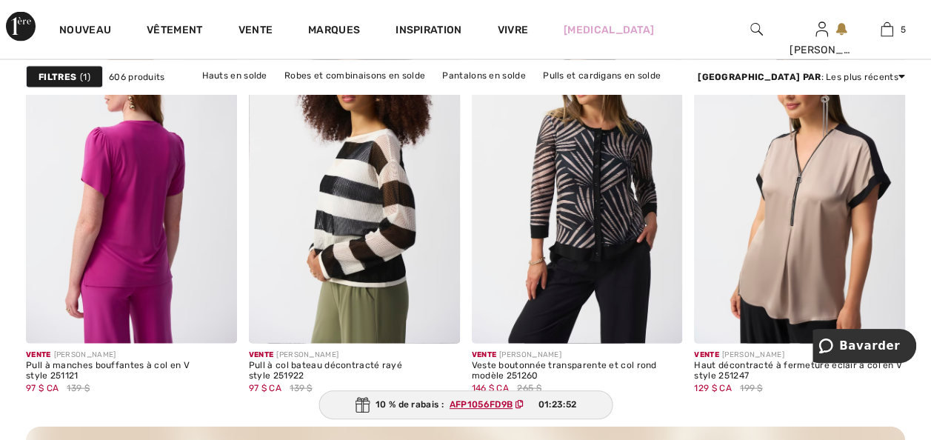
scroll to position [1451, 0]
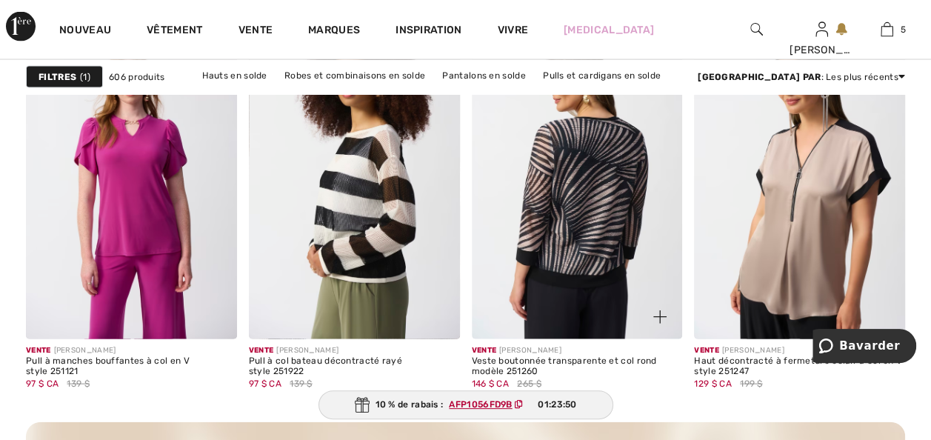
drag, startPoint x: 592, startPoint y: 212, endPoint x: 599, endPoint y: 255, distance: 44.2
click at [592, 212] on img at bounding box center [577, 181] width 211 height 316
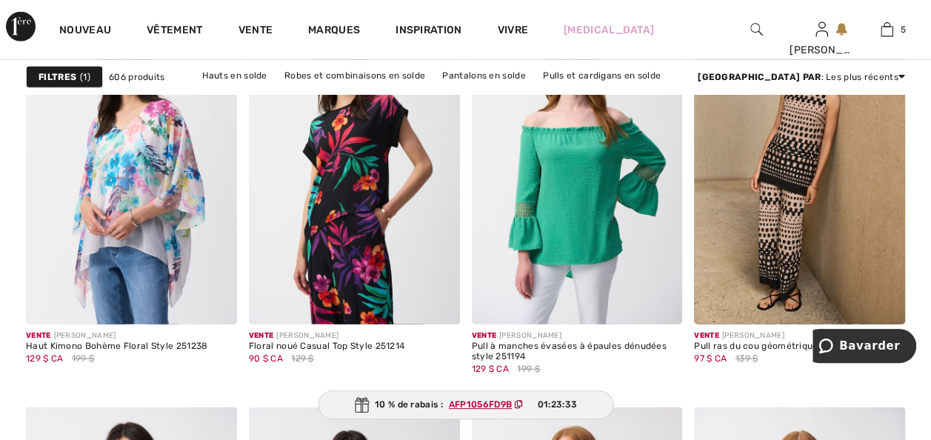
scroll to position [2014, 0]
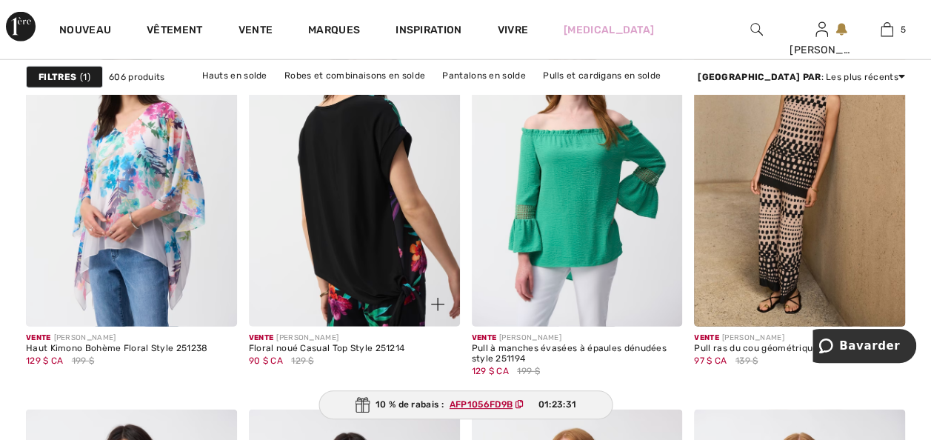
drag, startPoint x: 343, startPoint y: 281, endPoint x: 315, endPoint y: 304, distance: 35.3
click at [343, 281] on img at bounding box center [354, 168] width 211 height 316
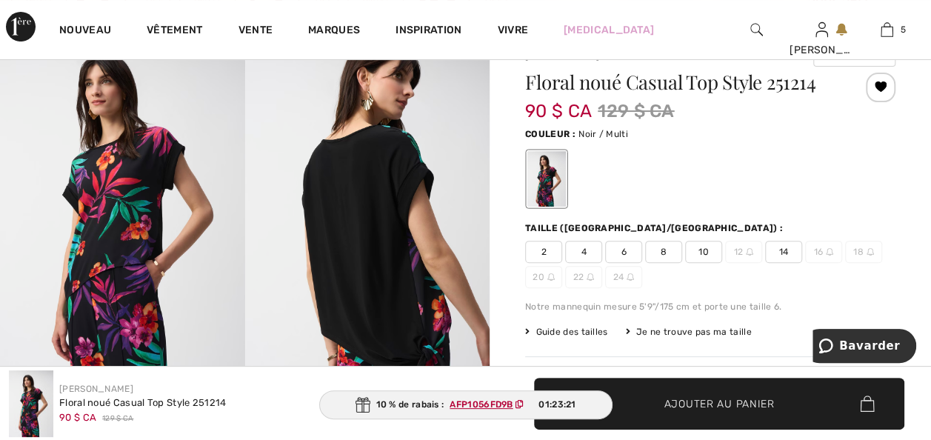
scroll to position [89, 0]
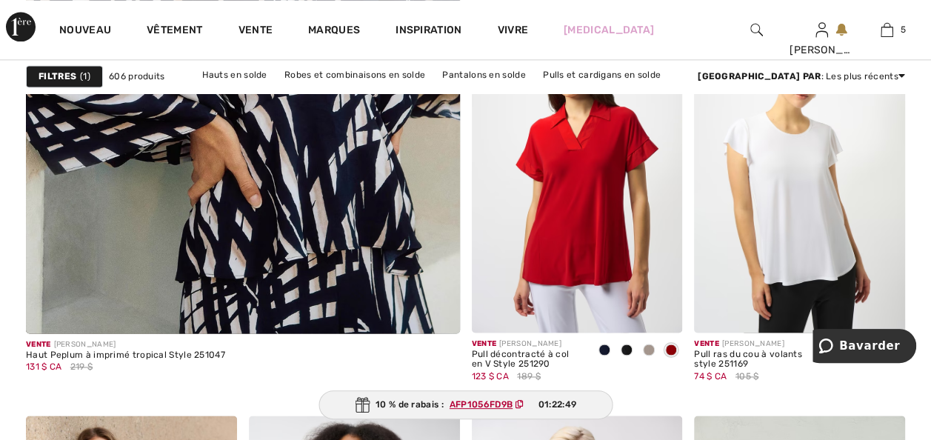
scroll to position [3821, 0]
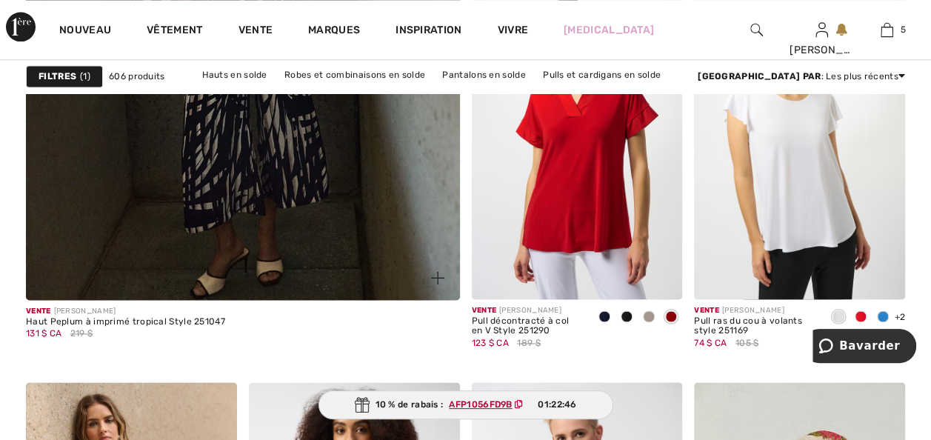
drag, startPoint x: 295, startPoint y: 252, endPoint x: 278, endPoint y: 315, distance: 64.7
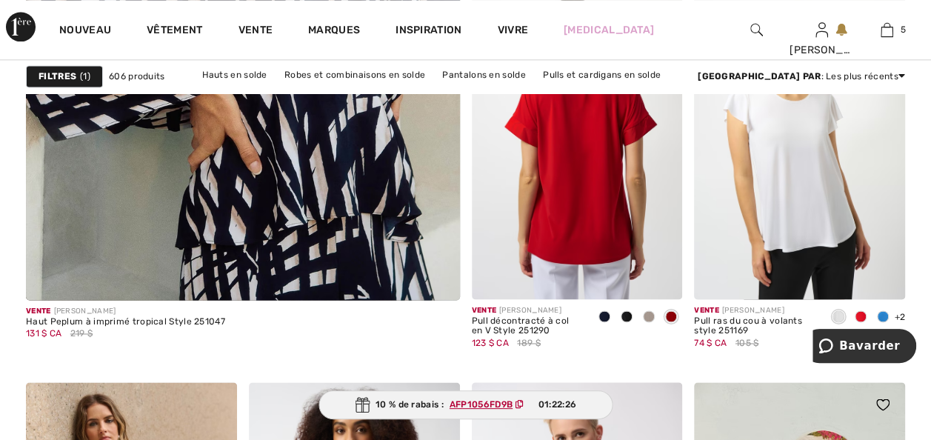
drag, startPoint x: 594, startPoint y: 271, endPoint x: 729, endPoint y: 438, distance: 214.8
click at [594, 271] on img at bounding box center [577, 140] width 211 height 316
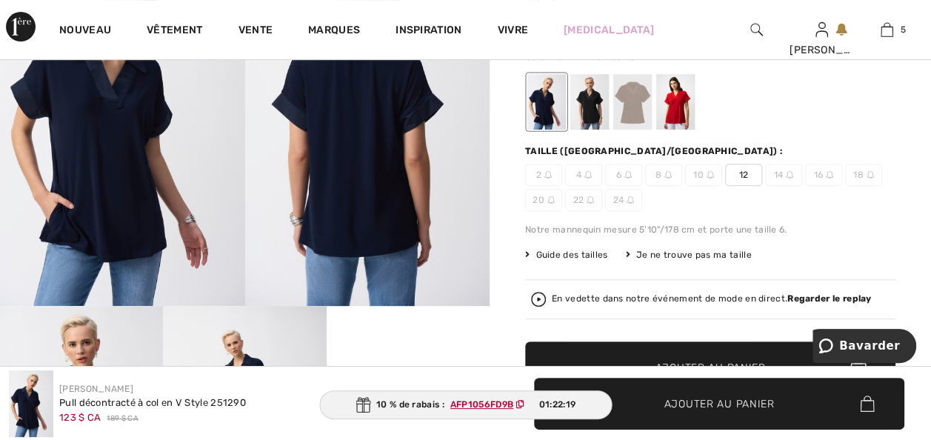
click at [557, 113] on div at bounding box center [546, 102] width 39 height 56
click at [598, 118] on div at bounding box center [589, 102] width 39 height 56
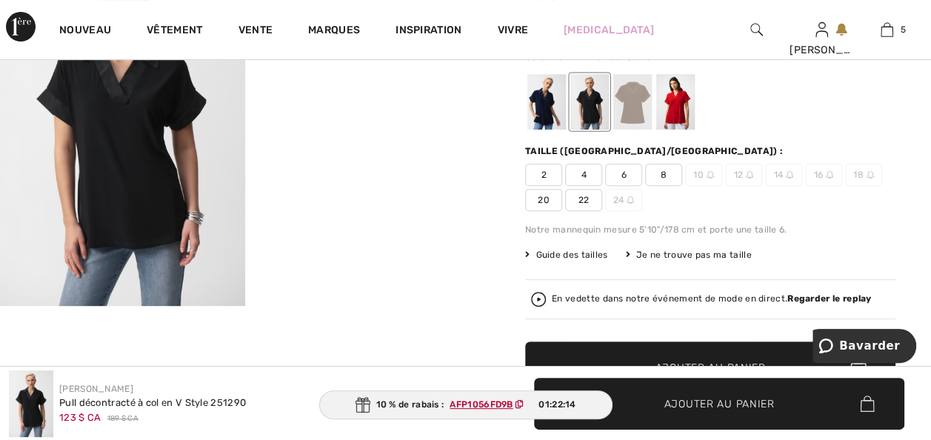
click at [647, 106] on div at bounding box center [632, 102] width 39 height 56
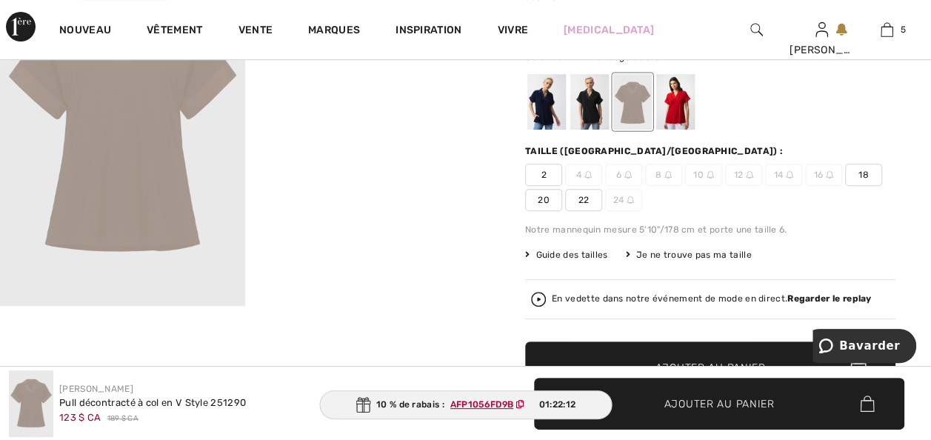
click at [682, 119] on div at bounding box center [675, 102] width 39 height 56
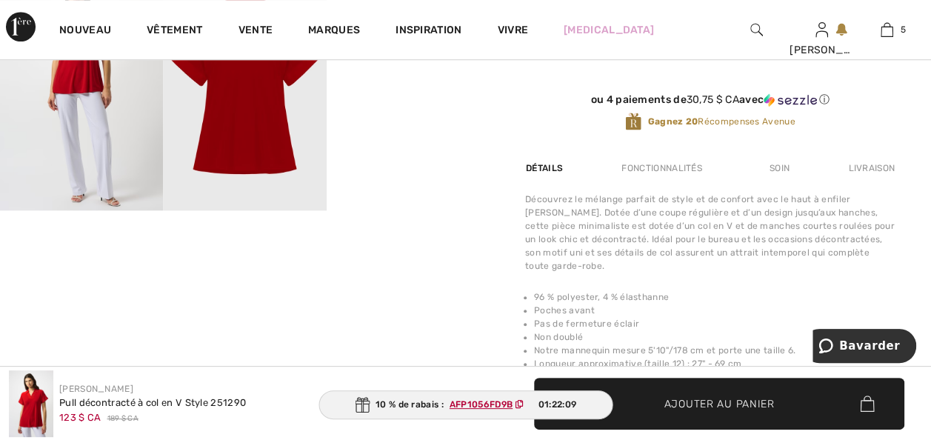
scroll to position [592, 0]
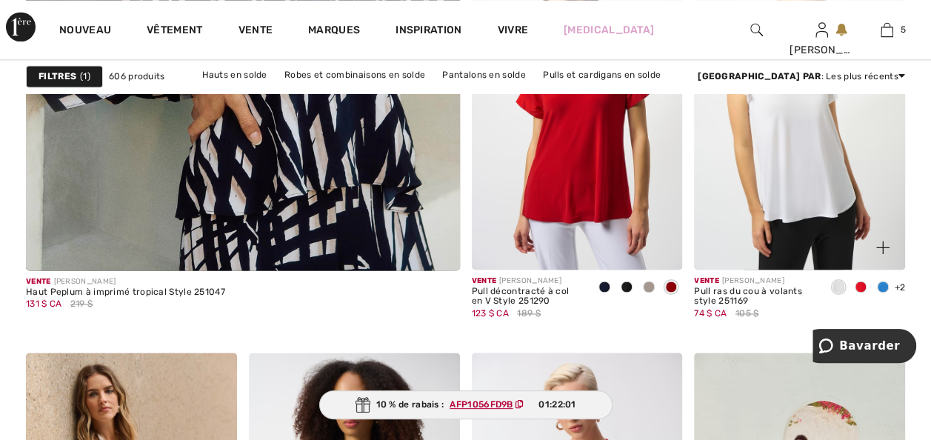
drag, startPoint x: 859, startPoint y: 323, endPoint x: 817, endPoint y: 327, distance: 41.7
click at [859, 292] on span at bounding box center [860, 287] width 12 height 12
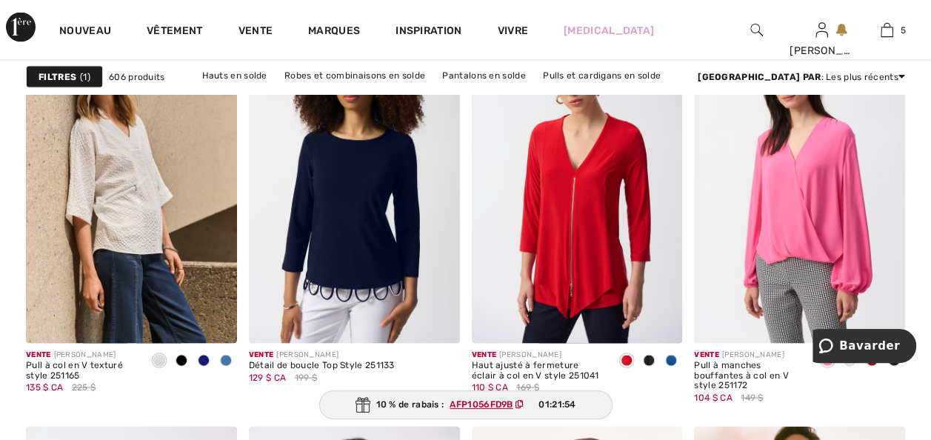
scroll to position [4206, 0]
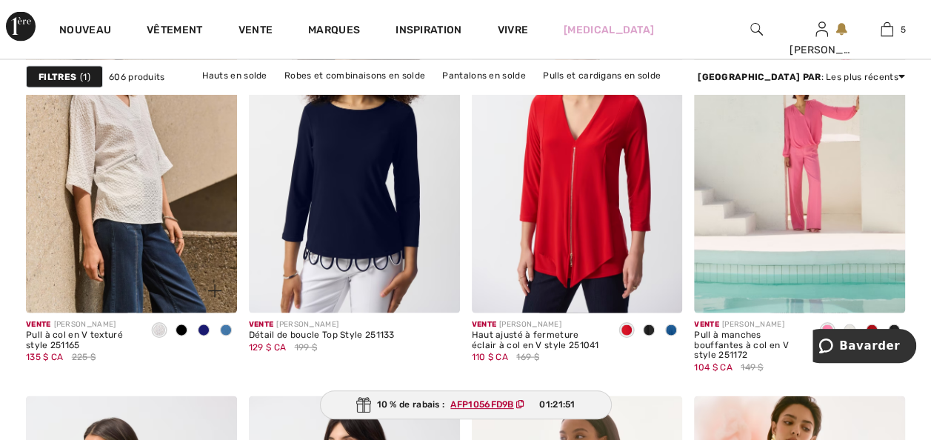
click at [178, 344] on div at bounding box center [181, 331] width 22 height 24
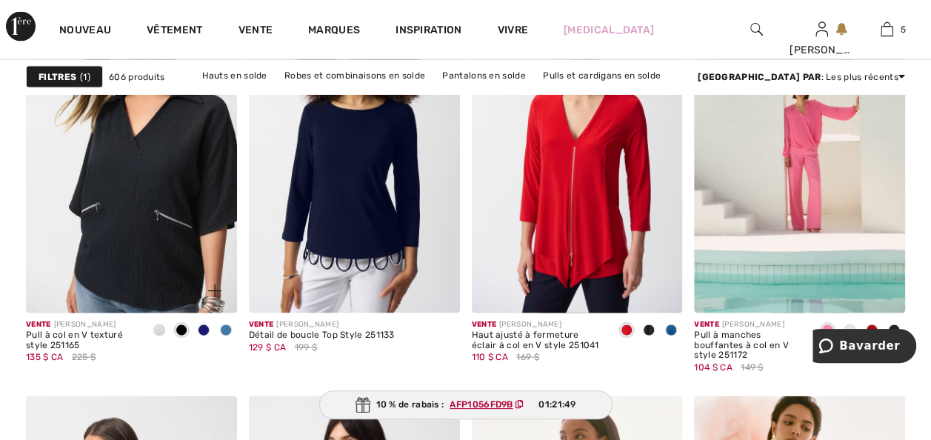
click at [201, 336] on span at bounding box center [204, 330] width 12 height 12
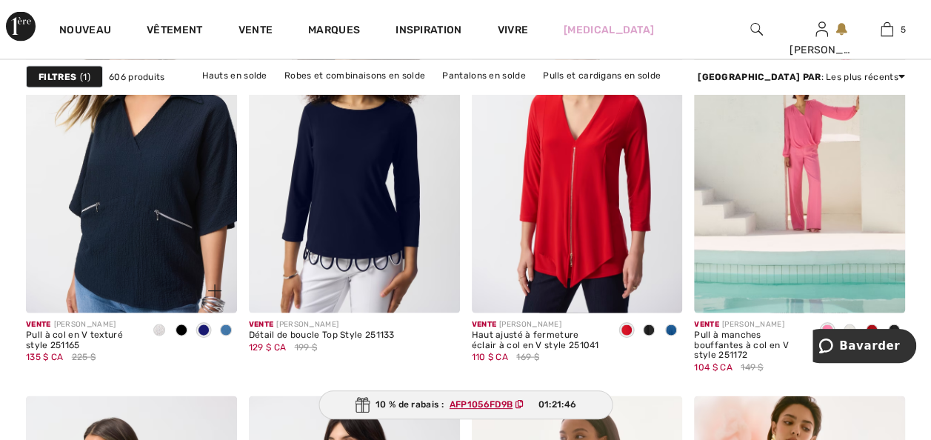
click at [226, 336] on span at bounding box center [226, 330] width 12 height 12
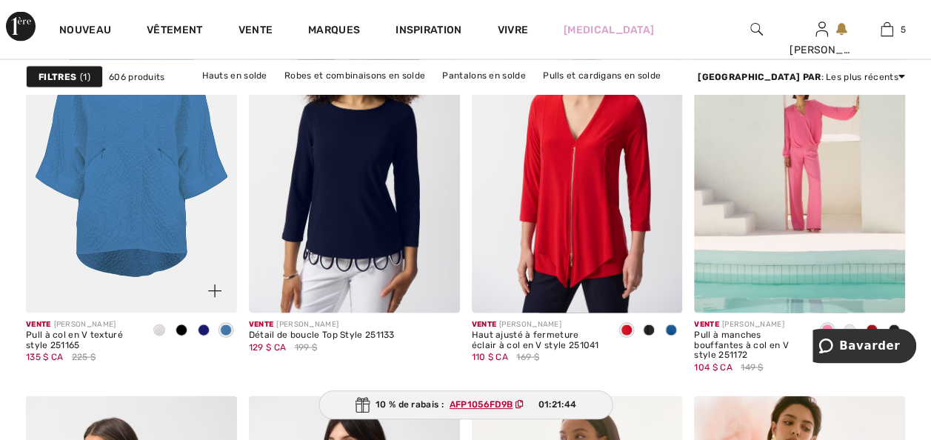
click at [127, 313] on img at bounding box center [131, 155] width 211 height 316
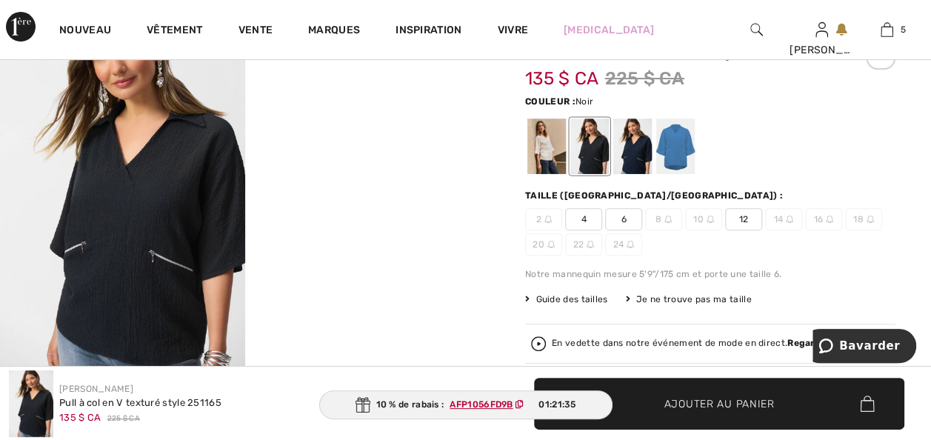
scroll to position [148, 0]
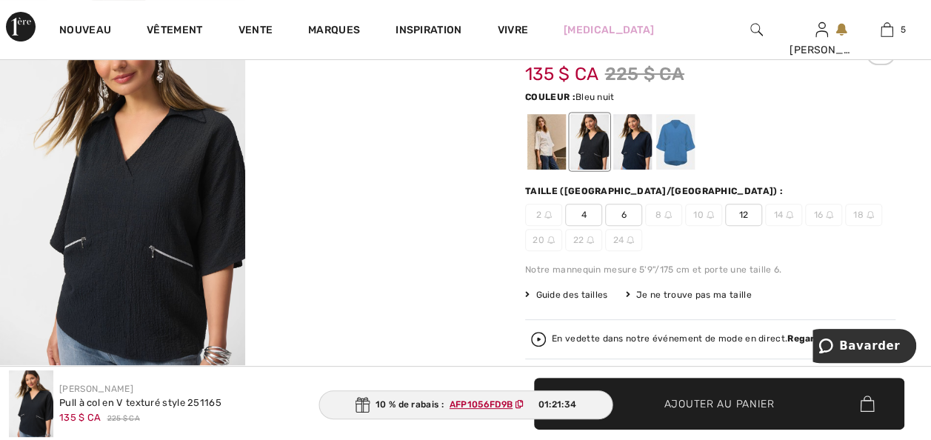
click at [645, 145] on div at bounding box center [632, 142] width 39 height 56
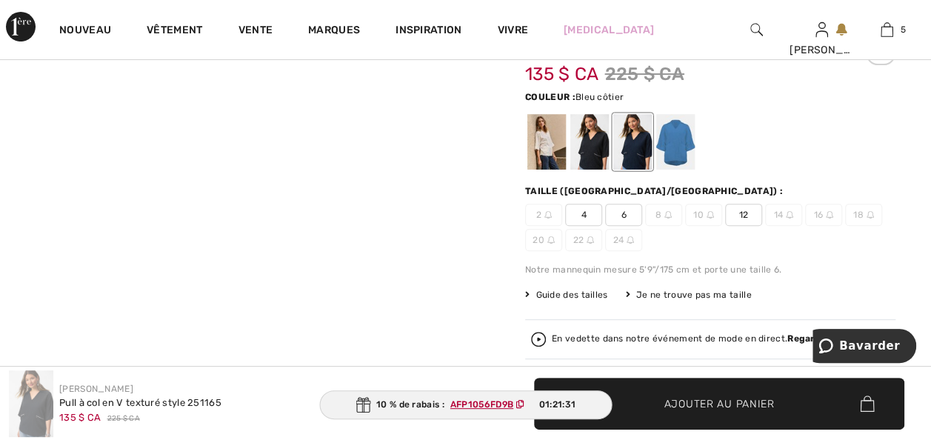
drag, startPoint x: 688, startPoint y: 139, endPoint x: 803, endPoint y: 166, distance: 118.5
click at [688, 139] on div at bounding box center [675, 142] width 39 height 56
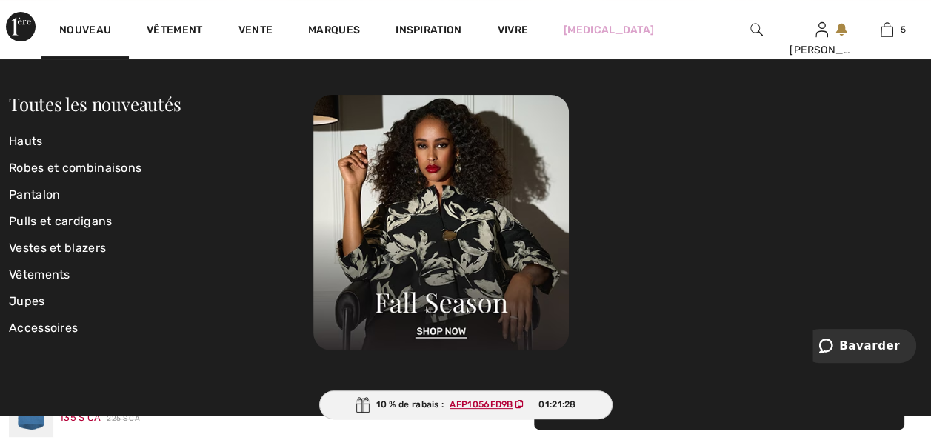
scroll to position [89, 0]
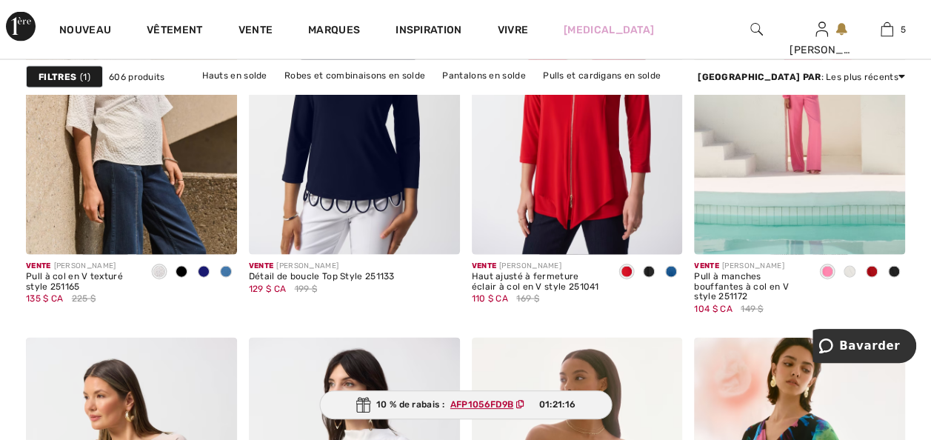
scroll to position [4265, 0]
click at [646, 277] on span at bounding box center [649, 271] width 12 height 12
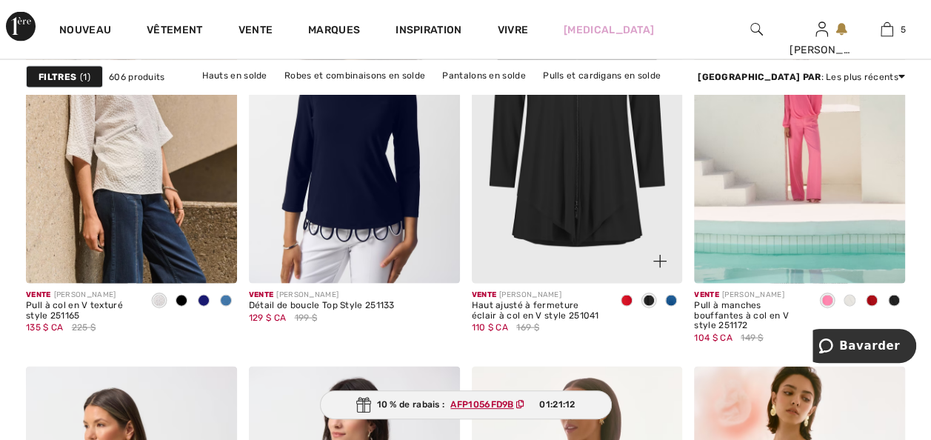
scroll to position [4147, 0]
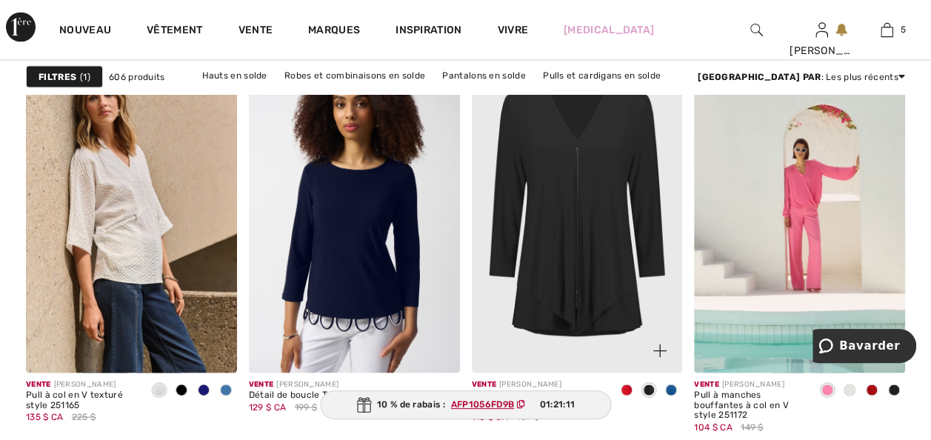
click at [546, 315] on img at bounding box center [577, 214] width 211 height 316
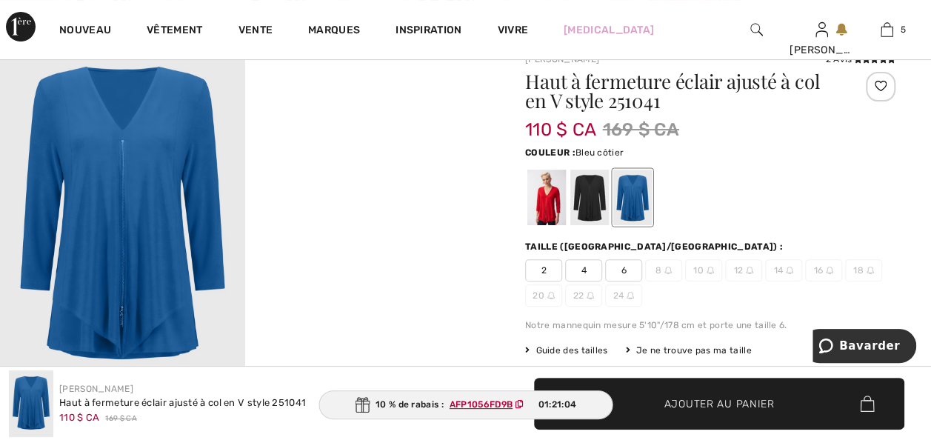
scroll to position [59, 0]
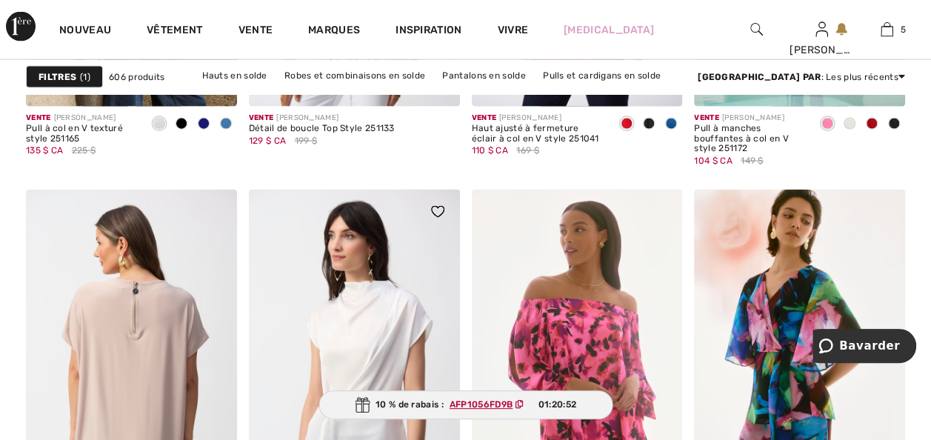
scroll to position [4413, 0]
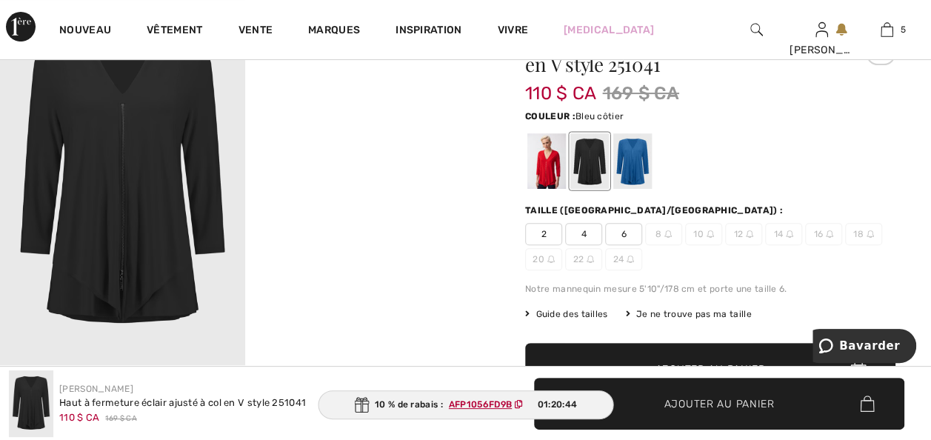
drag, startPoint x: 0, startPoint y: 0, endPoint x: 640, endPoint y: 171, distance: 662.2
click at [640, 171] on div at bounding box center [632, 161] width 39 height 56
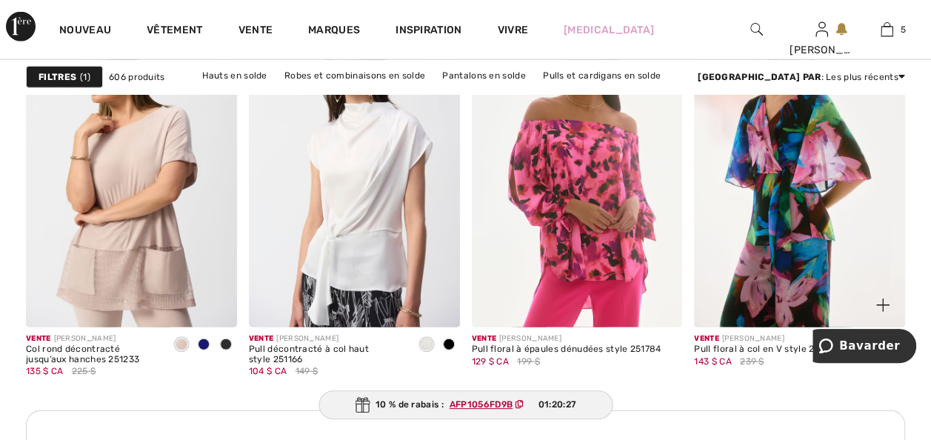
scroll to position [4621, 0]
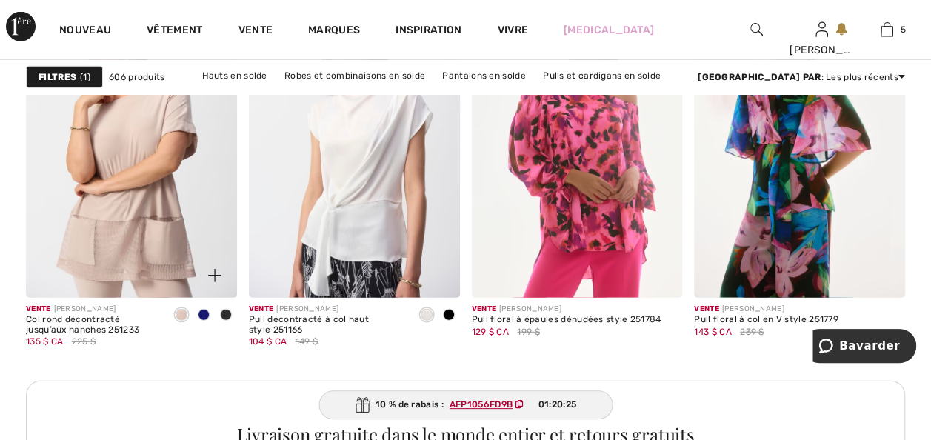
click at [201, 321] on span at bounding box center [204, 315] width 12 height 12
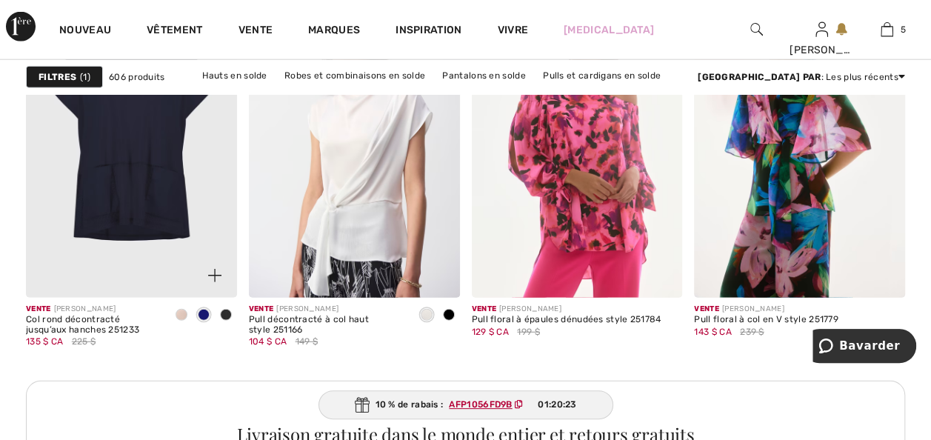
click at [99, 256] on img at bounding box center [131, 139] width 211 height 316
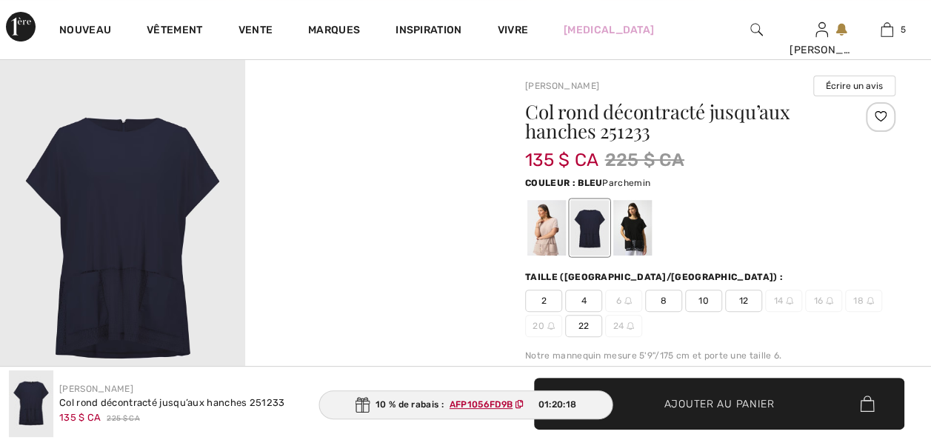
scroll to position [89, 0]
click at [552, 244] on div at bounding box center [546, 228] width 39 height 56
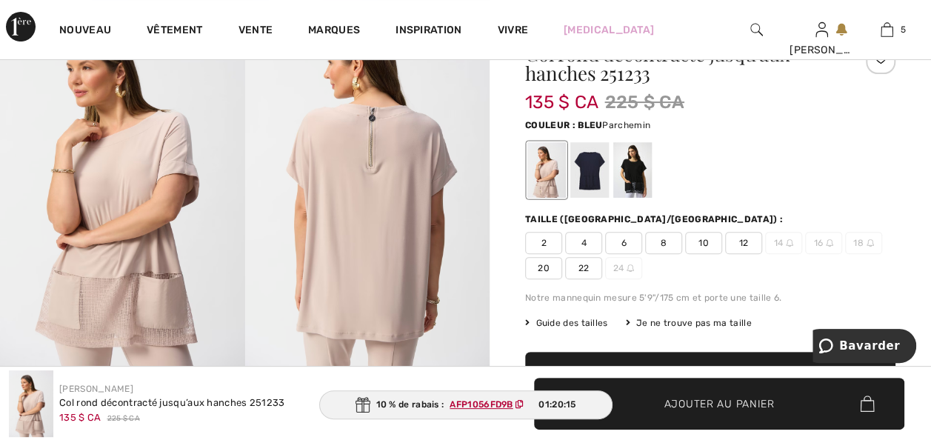
scroll to position [148, 0]
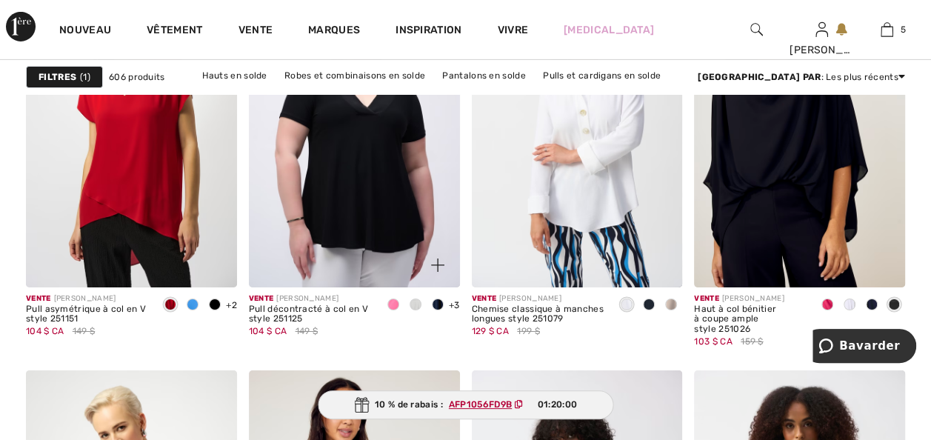
scroll to position [5243, 0]
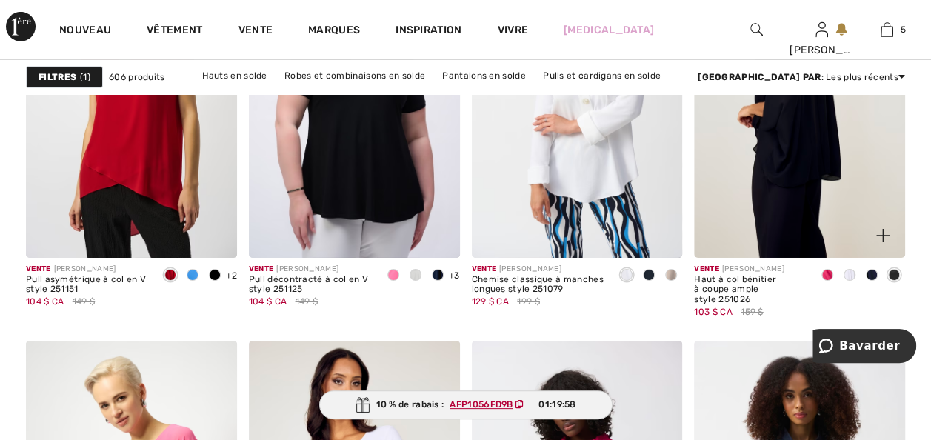
click at [760, 257] on img at bounding box center [799, 99] width 211 height 316
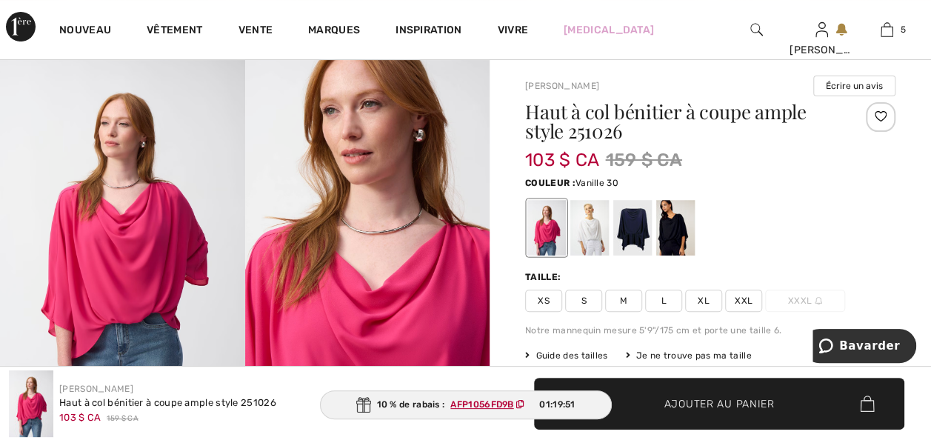
drag, startPoint x: 600, startPoint y: 235, endPoint x: 757, endPoint y: 252, distance: 158.5
click at [600, 235] on div at bounding box center [589, 228] width 39 height 56
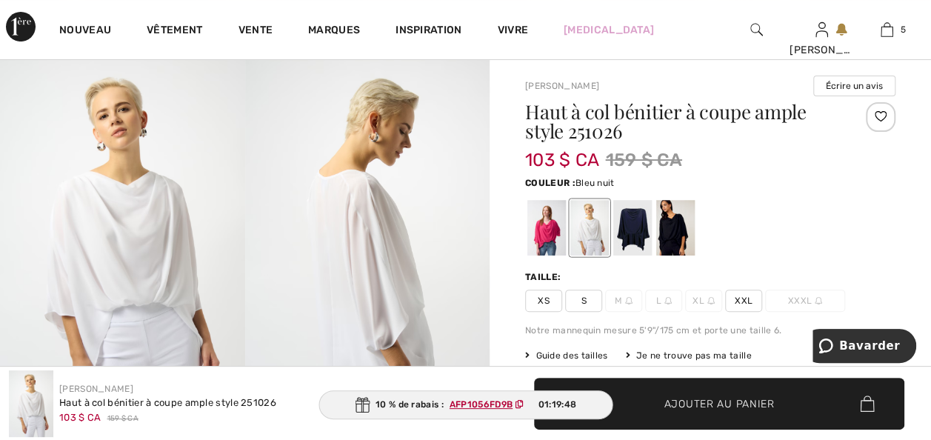
click at [640, 227] on div at bounding box center [632, 228] width 39 height 56
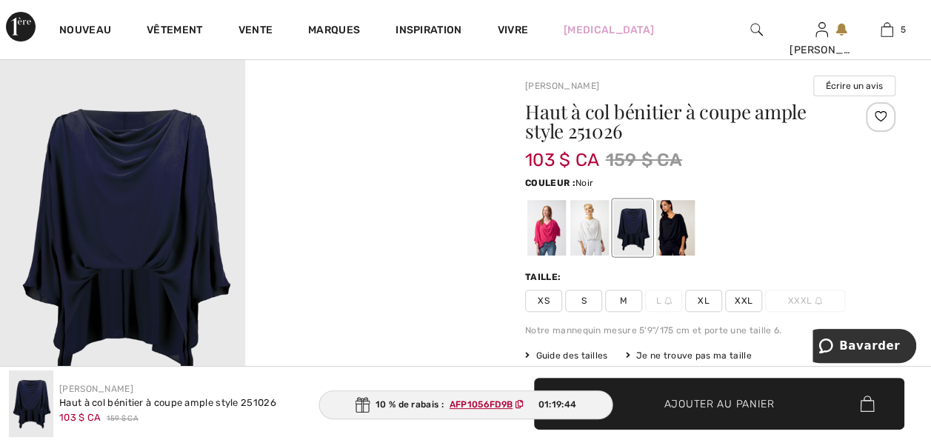
click at [682, 244] on div at bounding box center [675, 228] width 39 height 56
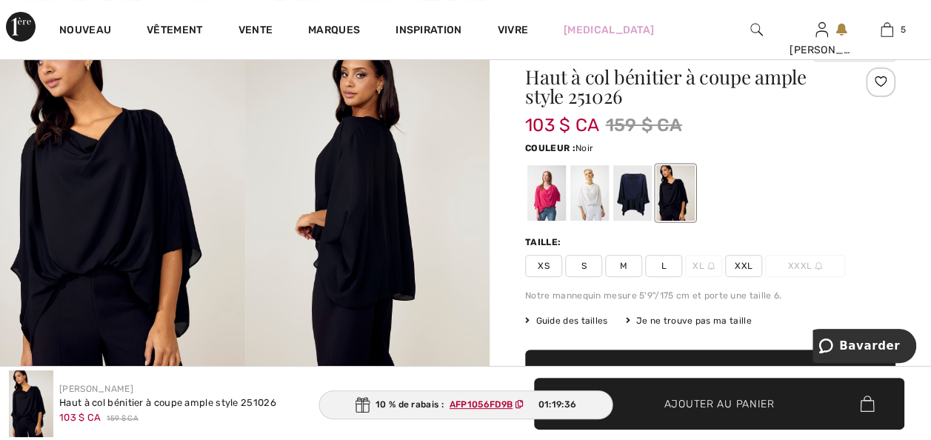
scroll to position [118, 0]
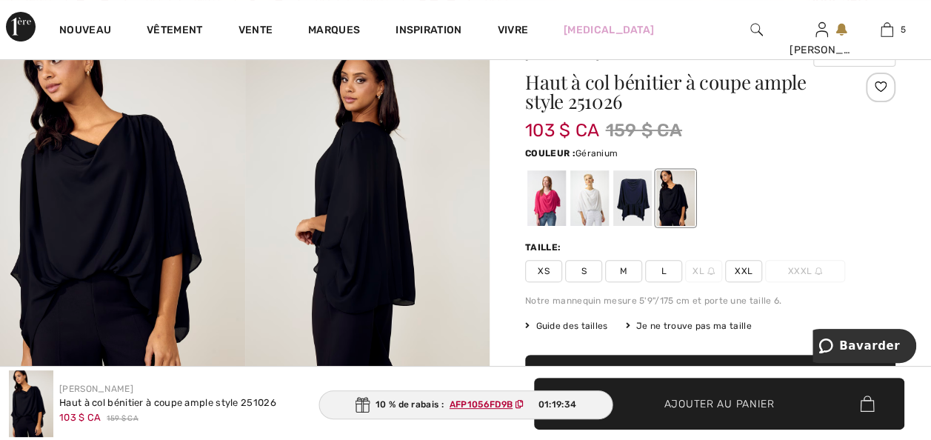
drag, startPoint x: 554, startPoint y: 214, endPoint x: 477, endPoint y: 264, distance: 92.0
click at [554, 214] on div at bounding box center [546, 198] width 39 height 56
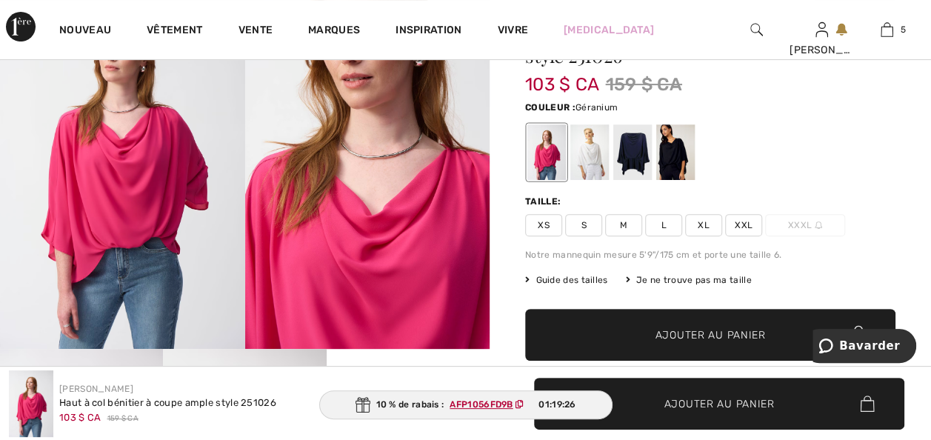
scroll to position [148, 0]
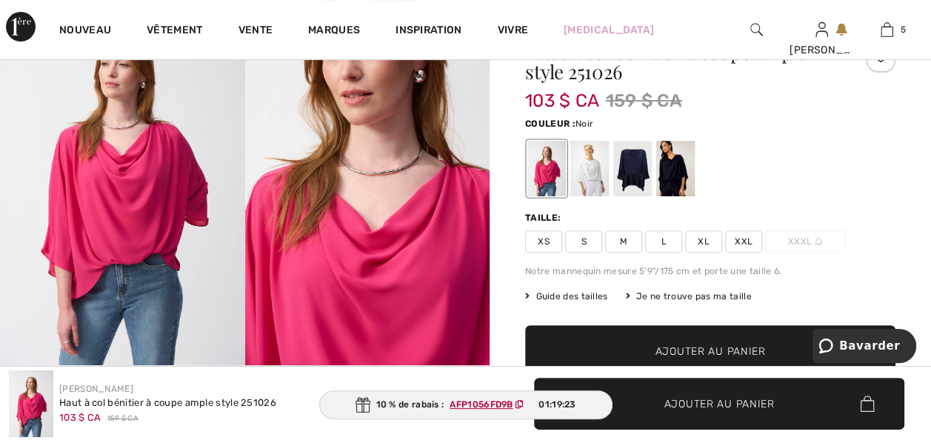
click at [677, 189] on div at bounding box center [675, 169] width 39 height 56
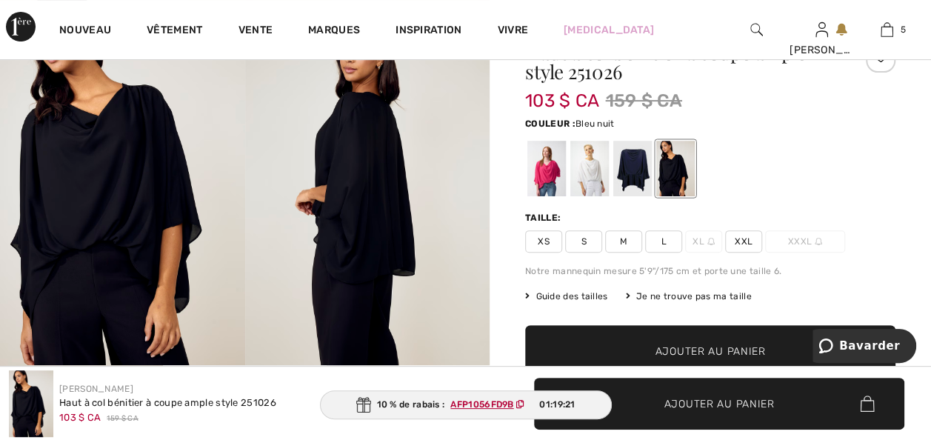
click at [638, 185] on div at bounding box center [632, 169] width 39 height 56
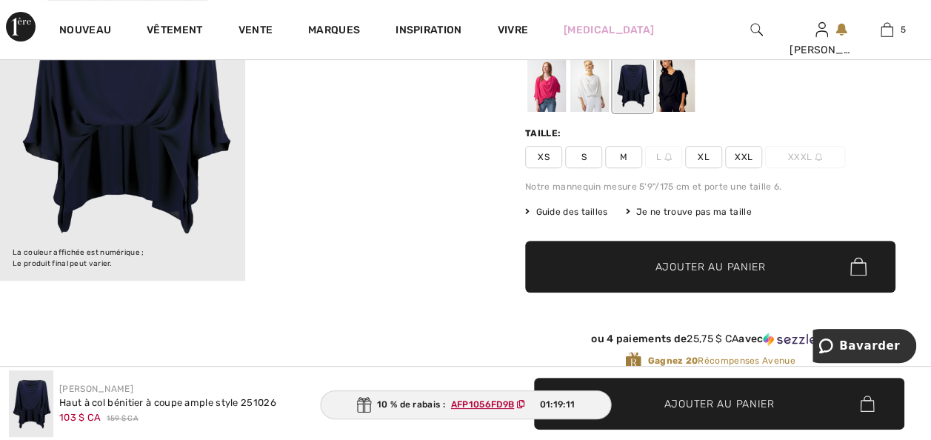
scroll to position [237, 0]
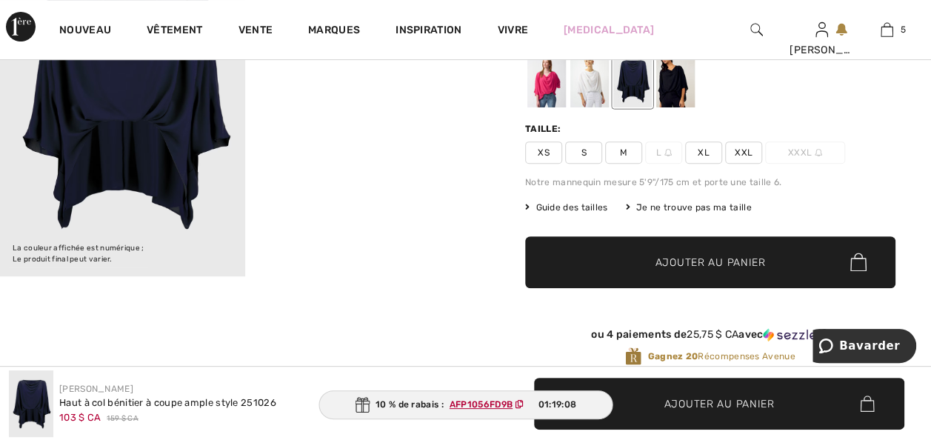
click at [552, 93] on div at bounding box center [546, 80] width 39 height 56
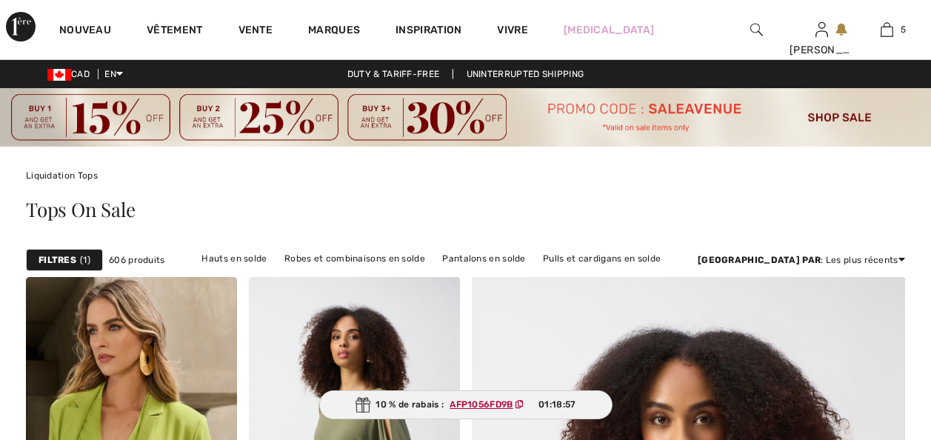
drag, startPoint x: 0, startPoint y: 0, endPoint x: 793, endPoint y: 238, distance: 827.8
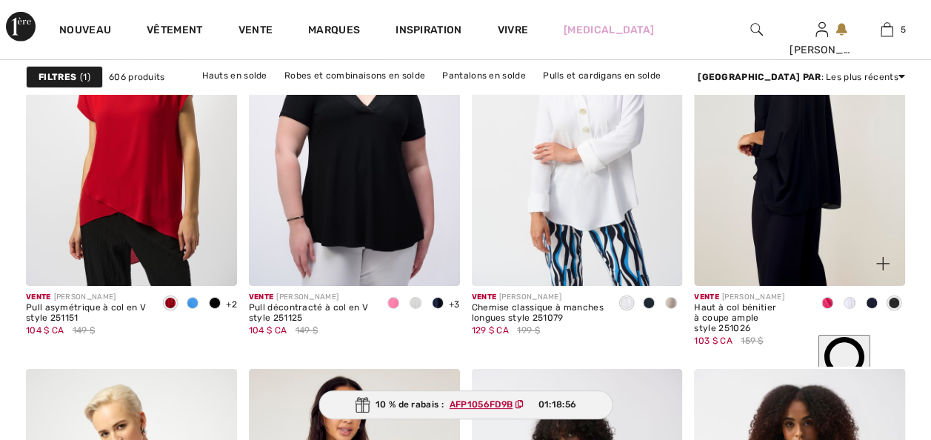
scroll to position [5183, 0]
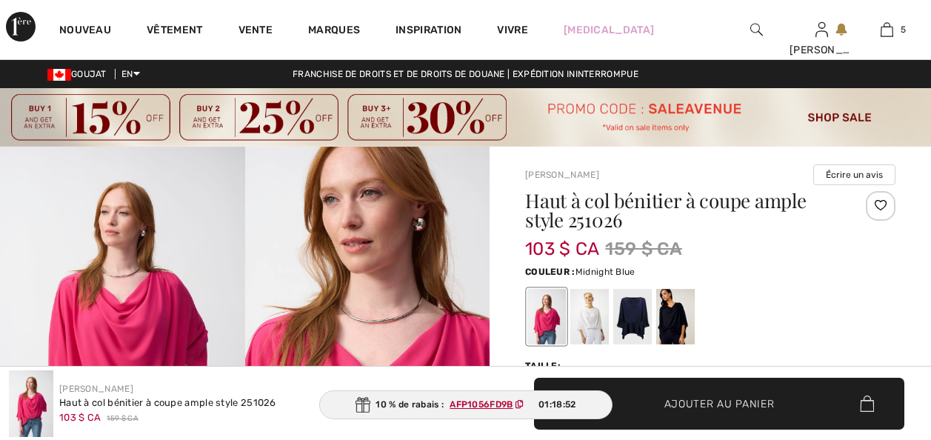
click at [637, 289] on div at bounding box center [632, 317] width 39 height 56
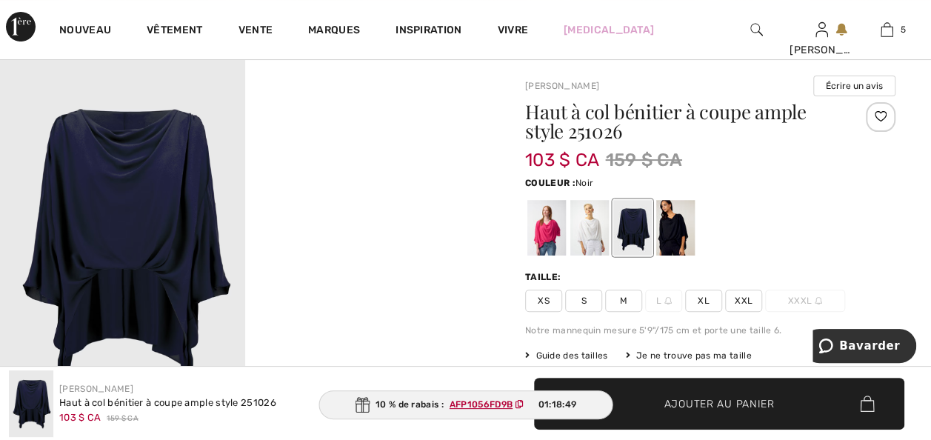
click at [680, 251] on div at bounding box center [675, 228] width 39 height 56
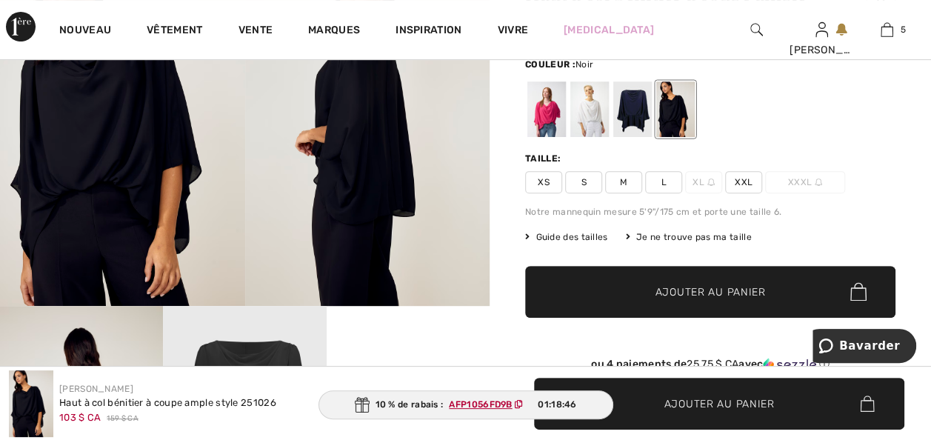
scroll to position [237, 0]
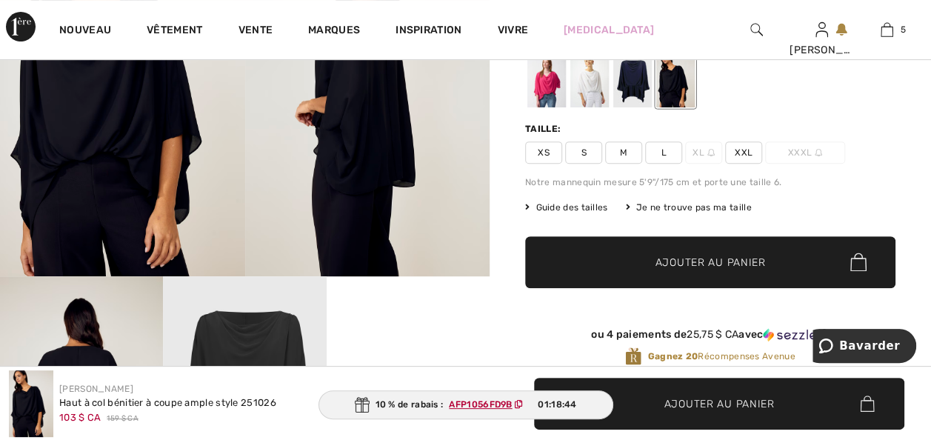
click at [751, 157] on span "XXL" at bounding box center [743, 152] width 37 height 22
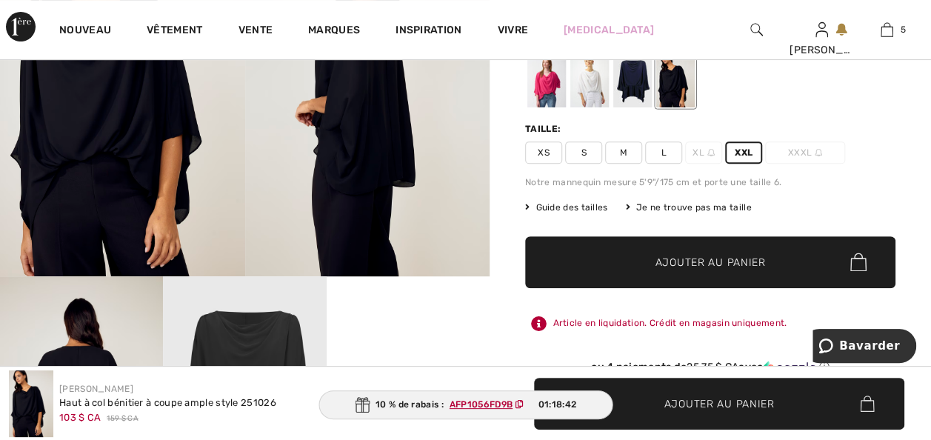
click at [706, 270] on span "Ajouter au panier" at bounding box center [710, 262] width 110 height 16
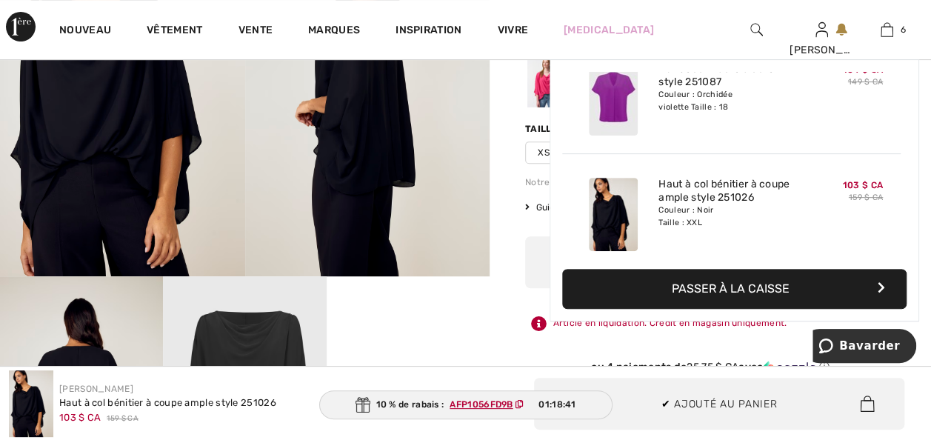
scroll to position [569, 0]
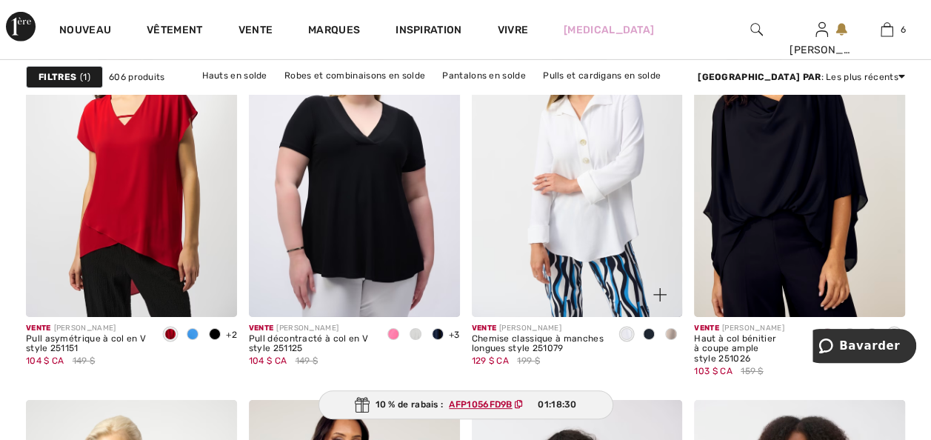
click at [649, 340] on span at bounding box center [649, 334] width 12 height 12
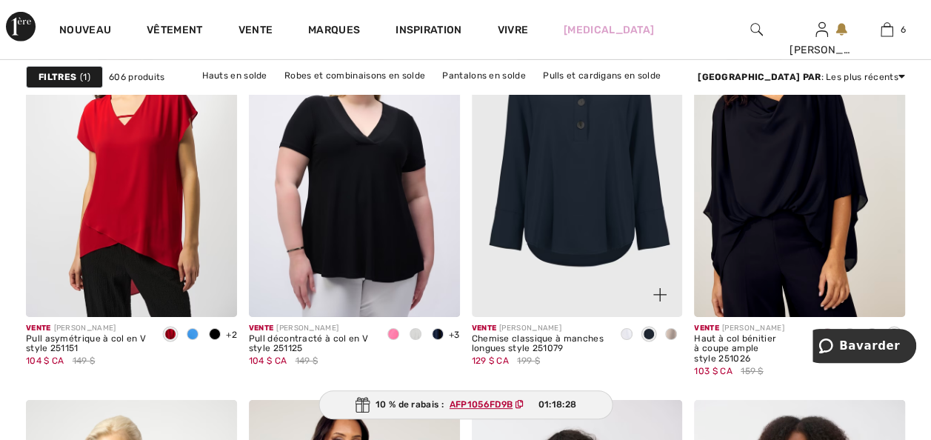
click at [568, 271] on img at bounding box center [577, 158] width 211 height 316
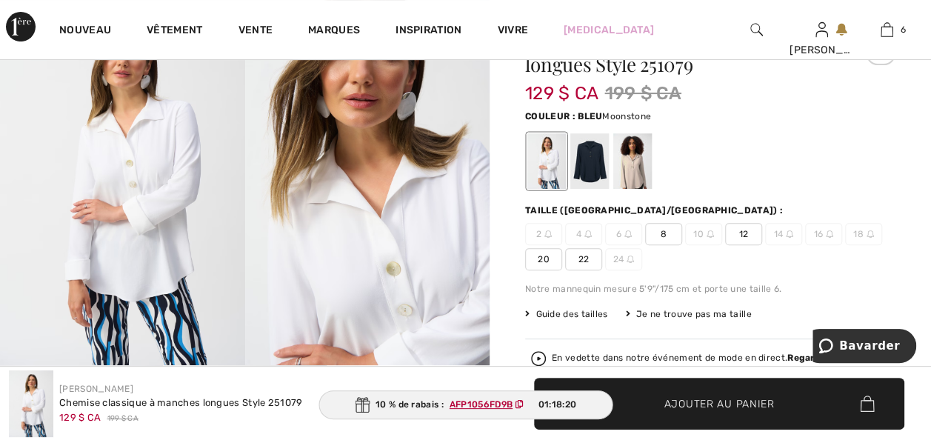
click at [635, 169] on div at bounding box center [632, 161] width 39 height 56
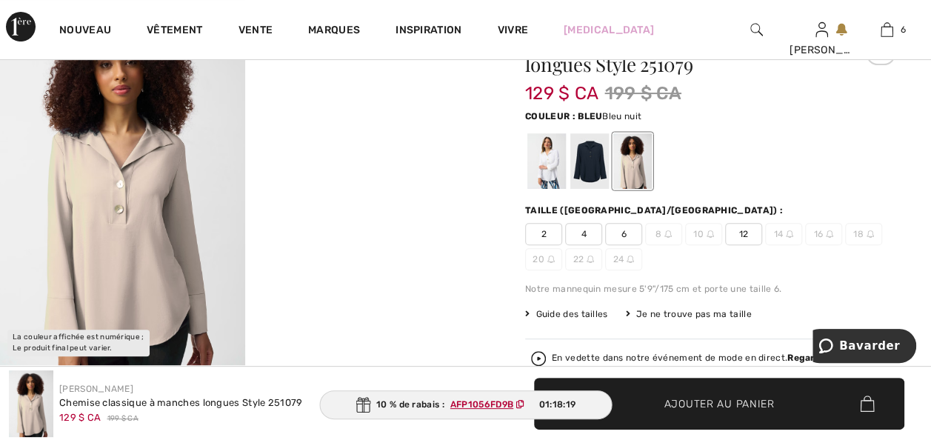
click at [600, 170] on div at bounding box center [589, 161] width 39 height 56
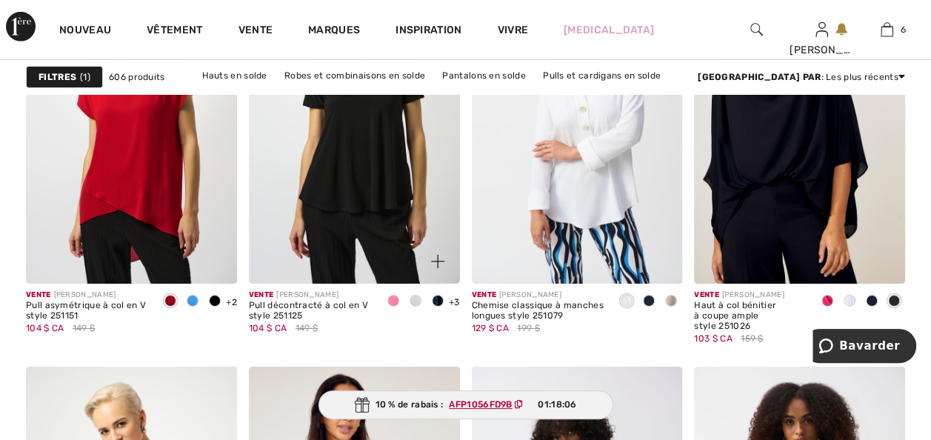
scroll to position [5183, 0]
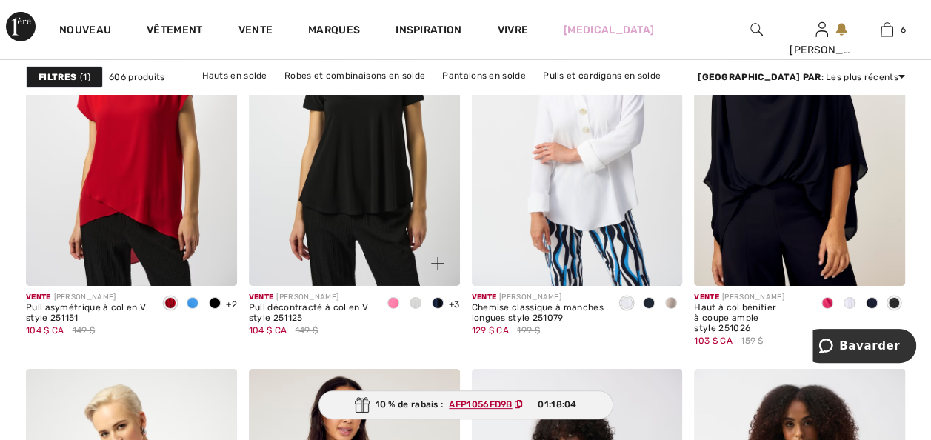
drag, startPoint x: 381, startPoint y: 271, endPoint x: 362, endPoint y: 296, distance: 31.7
click at [381, 271] on img at bounding box center [354, 128] width 211 height 316
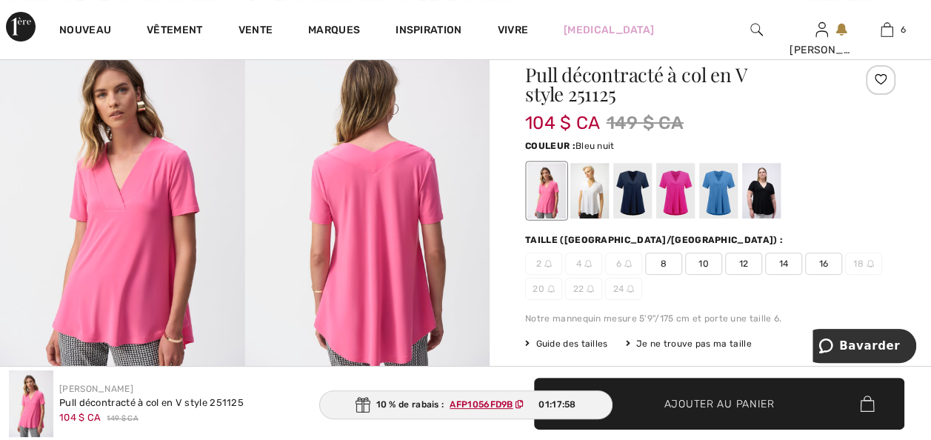
click at [632, 200] on div at bounding box center [632, 191] width 39 height 56
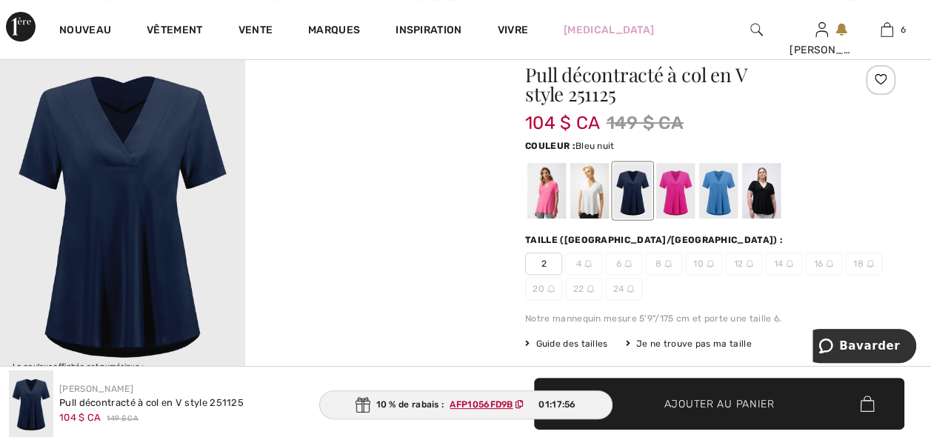
click at [650, 203] on div at bounding box center [632, 191] width 39 height 56
click at [684, 203] on div at bounding box center [675, 191] width 39 height 56
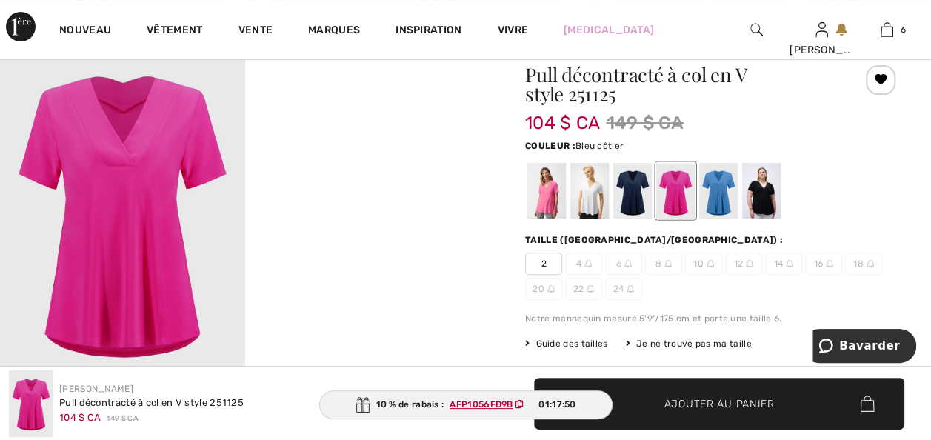
click at [729, 201] on div at bounding box center [718, 191] width 39 height 56
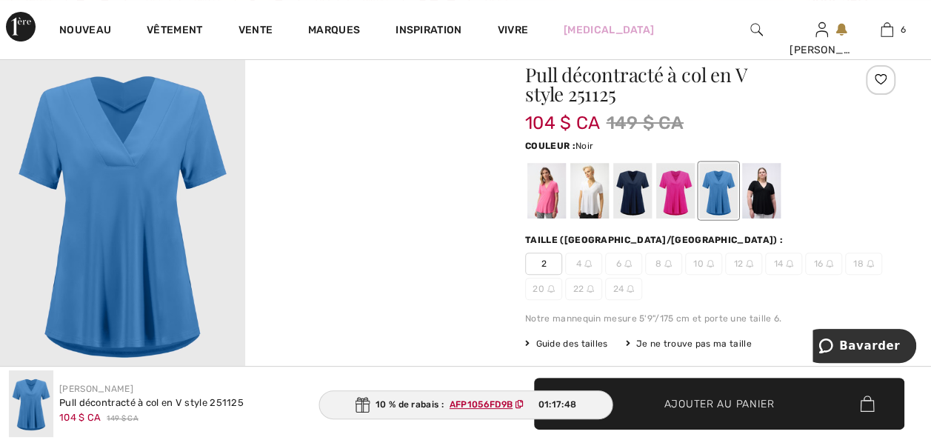
click at [769, 209] on div at bounding box center [761, 191] width 39 height 56
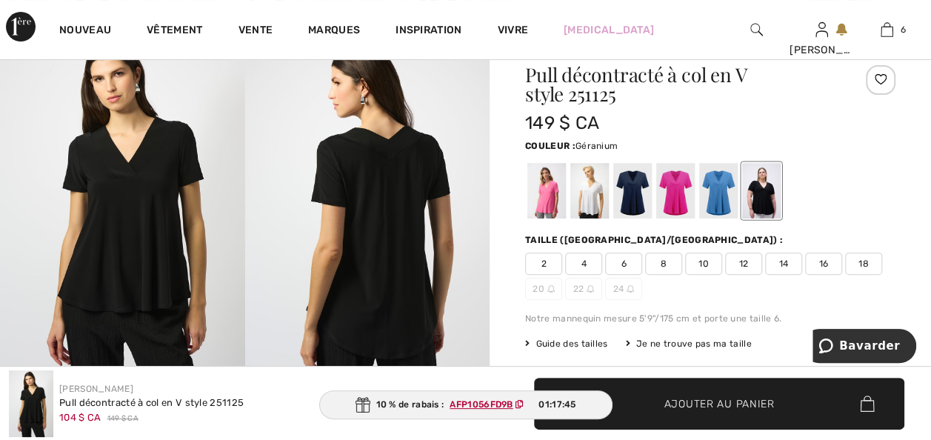
drag, startPoint x: 677, startPoint y: 205, endPoint x: 703, endPoint y: 210, distance: 25.6
click at [677, 205] on div at bounding box center [675, 191] width 39 height 56
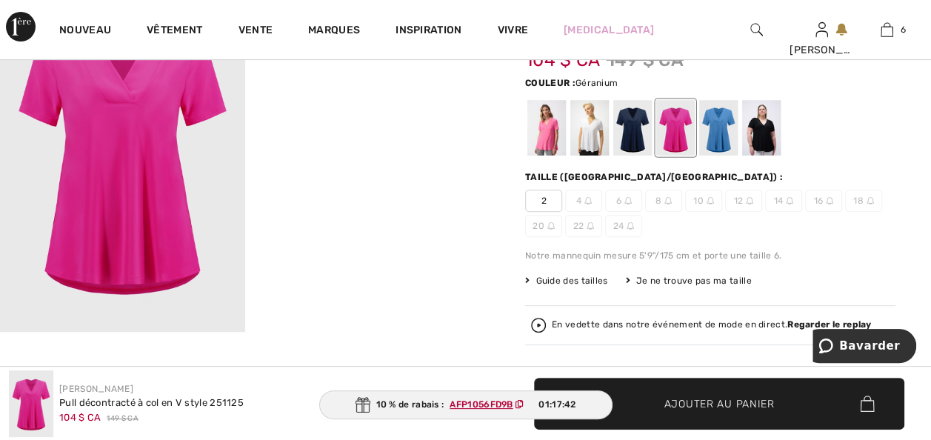
scroll to position [178, 0]
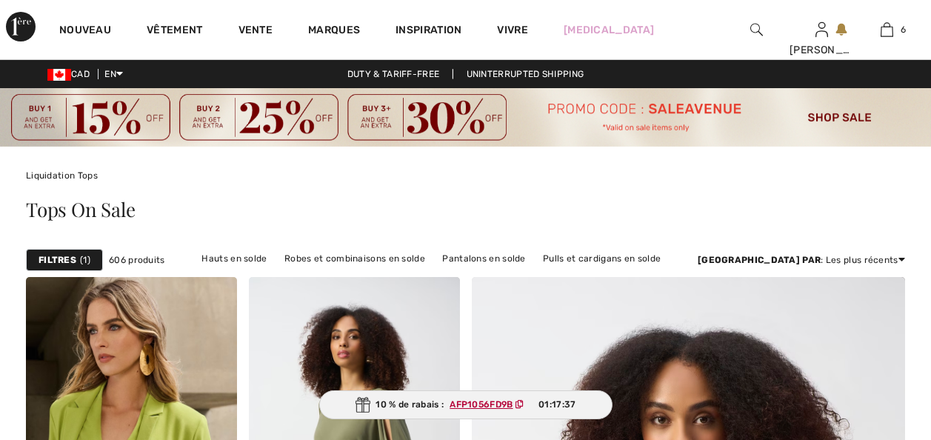
checkbox input "true"
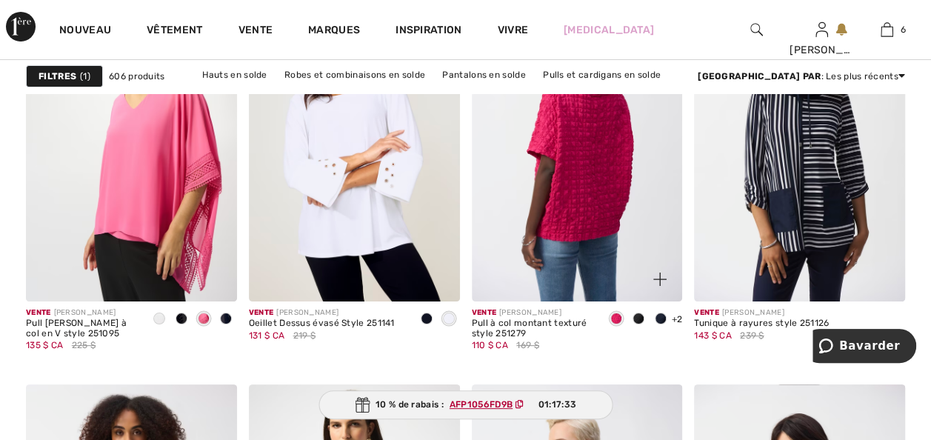
drag, startPoint x: 612, startPoint y: 266, endPoint x: 630, endPoint y: 333, distance: 69.9
click at [612, 266] on img at bounding box center [577, 143] width 211 height 316
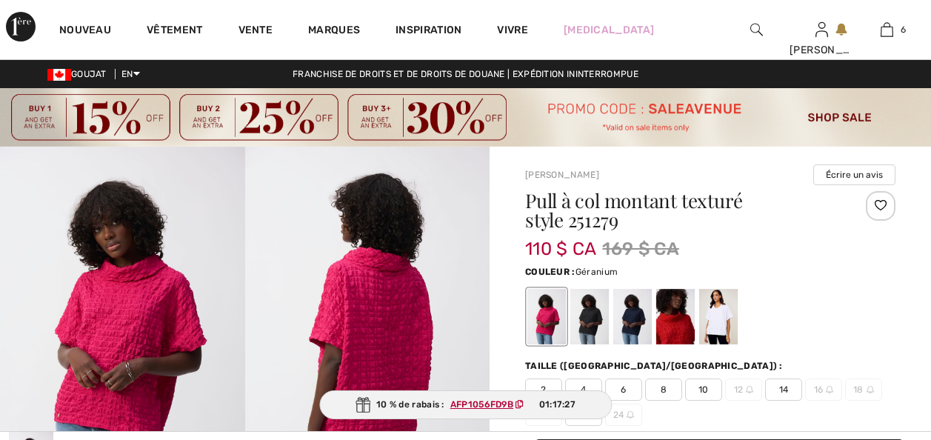
click at [597, 289] on div at bounding box center [589, 317] width 39 height 56
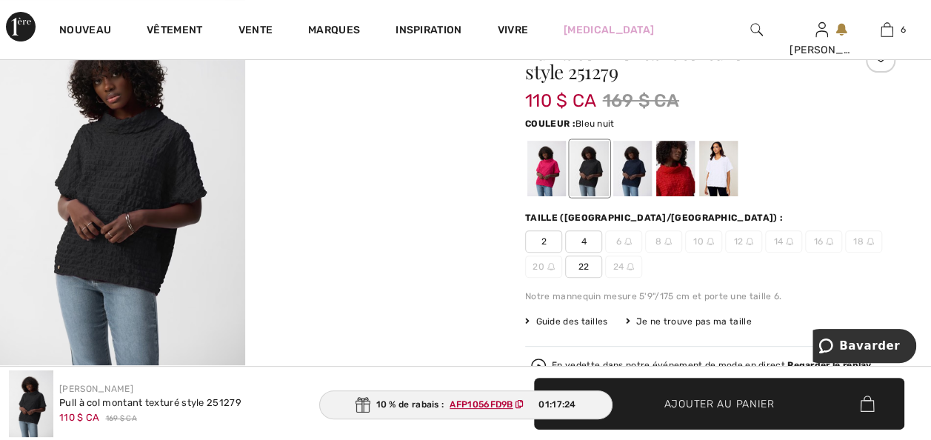
click at [642, 187] on div at bounding box center [632, 169] width 39 height 56
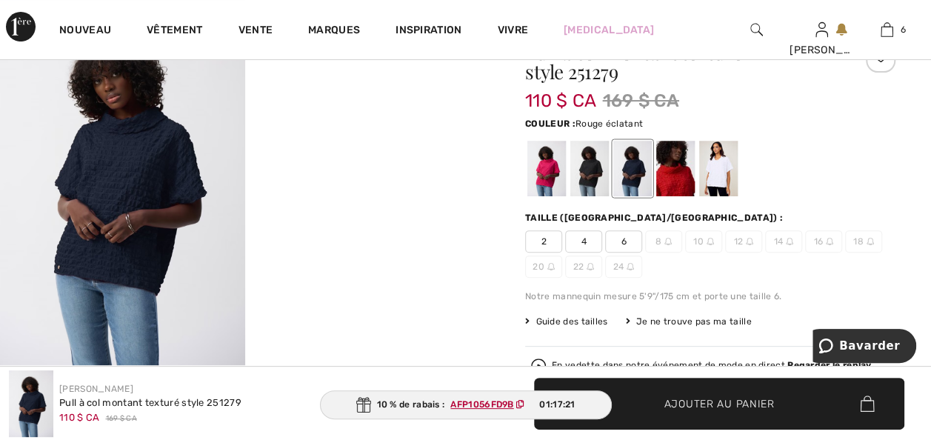
click at [690, 182] on div at bounding box center [675, 169] width 39 height 56
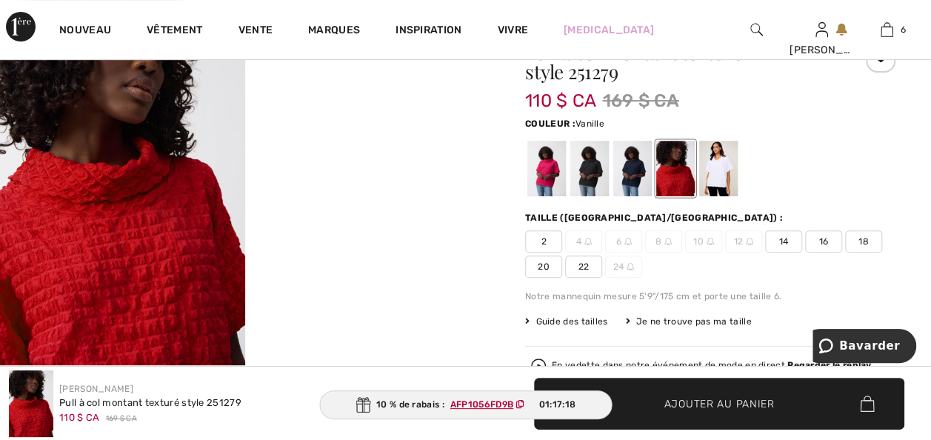
click at [728, 182] on div at bounding box center [718, 169] width 39 height 56
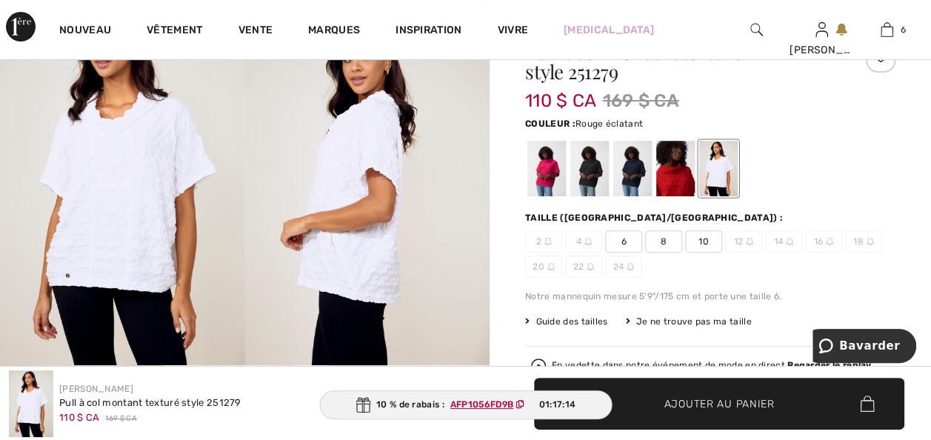
drag, startPoint x: 683, startPoint y: 190, endPoint x: 854, endPoint y: 225, distance: 174.7
click at [683, 190] on div at bounding box center [675, 169] width 39 height 56
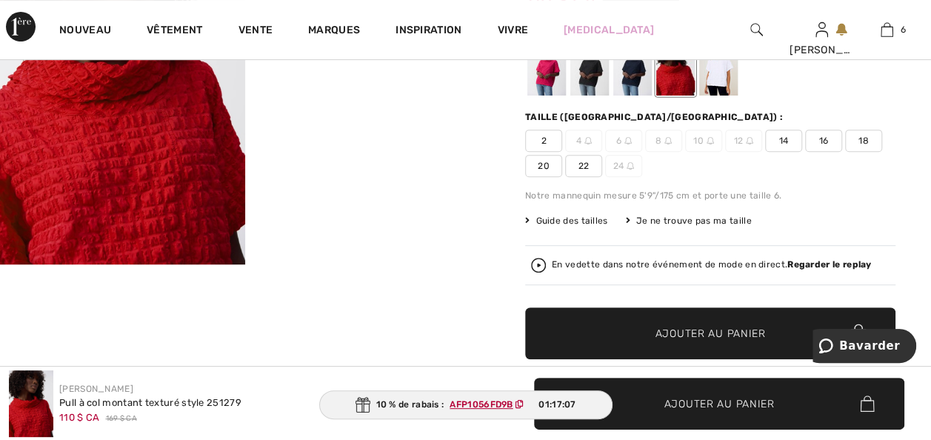
scroll to position [207, 0]
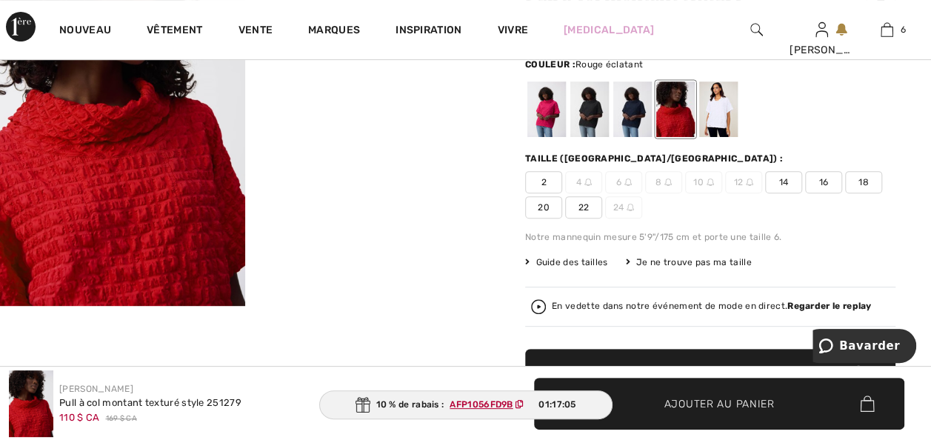
click at [845, 193] on span "18" at bounding box center [863, 182] width 37 height 22
click at [551, 133] on div at bounding box center [546, 109] width 39 height 56
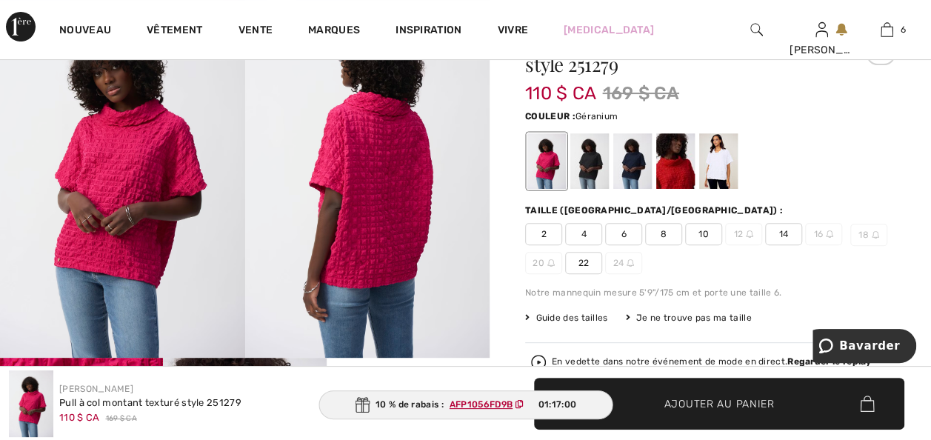
scroll to position [148, 0]
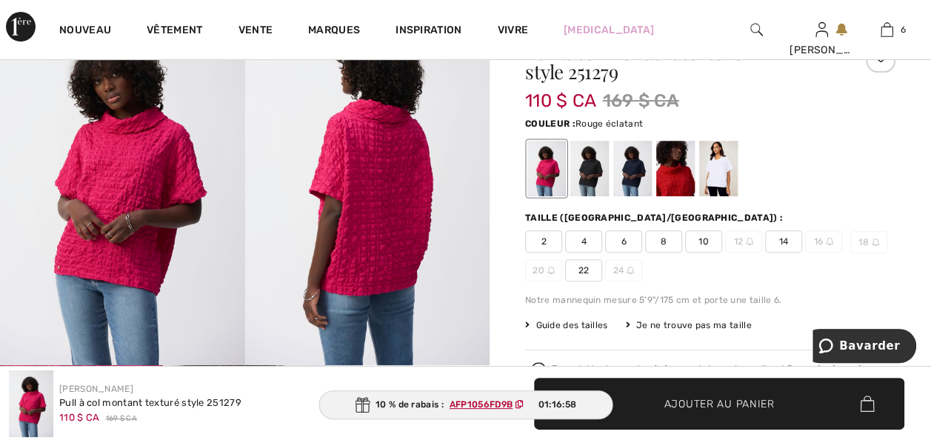
click at [690, 175] on div at bounding box center [675, 169] width 39 height 56
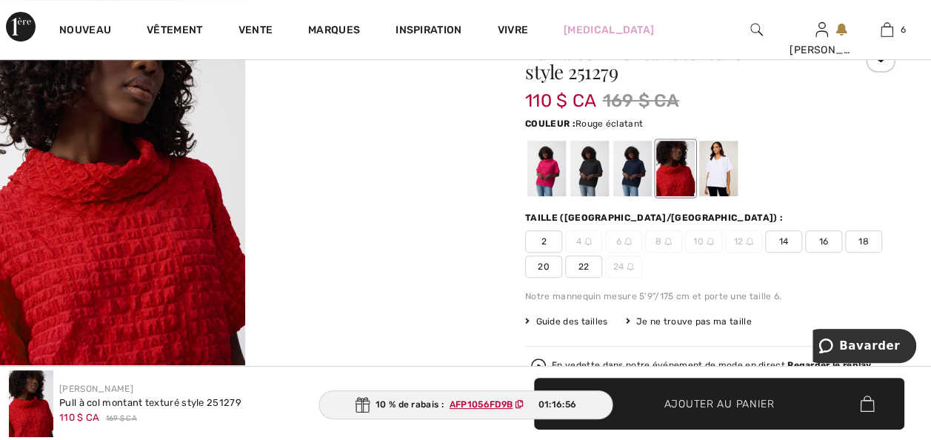
click at [845, 252] on span "18" at bounding box center [863, 241] width 37 height 22
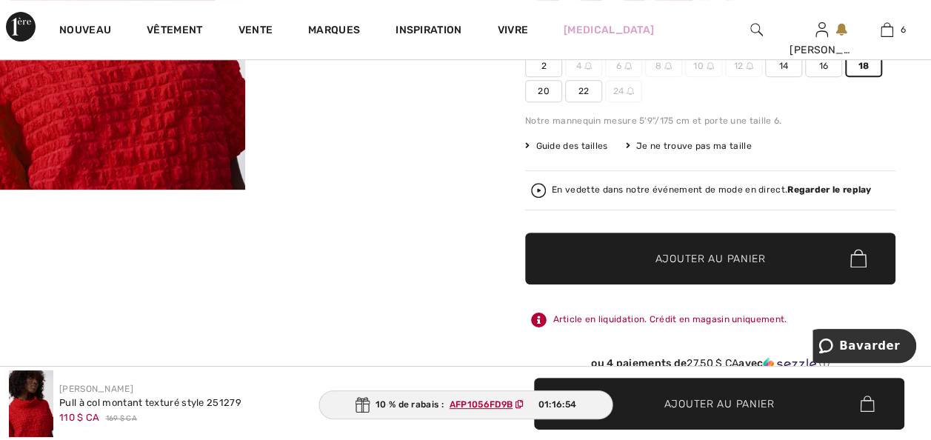
scroll to position [326, 0]
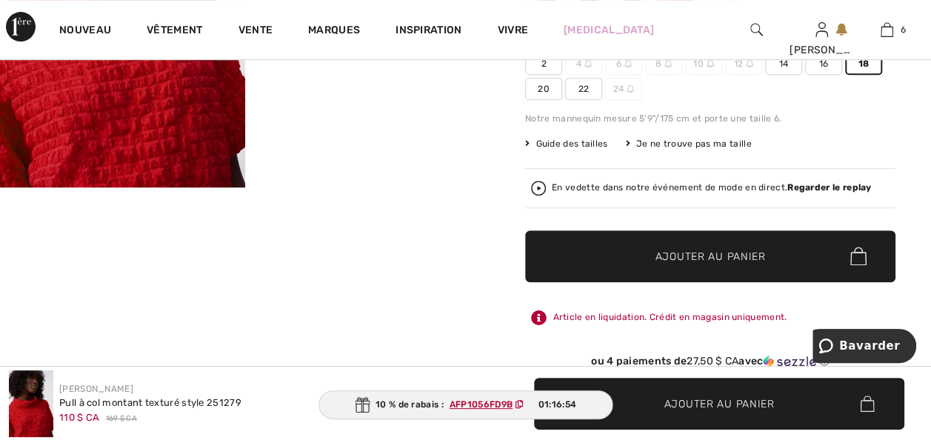
click at [667, 264] on span "Ajouter au panier" at bounding box center [710, 256] width 110 height 16
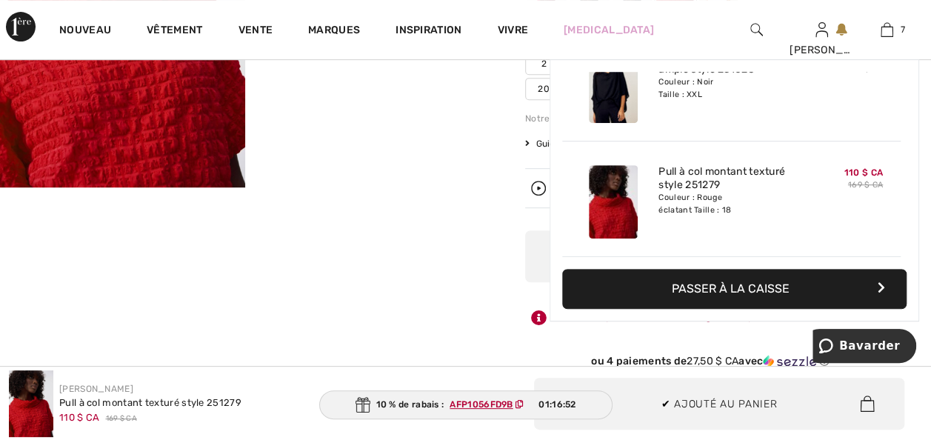
scroll to position [694, 0]
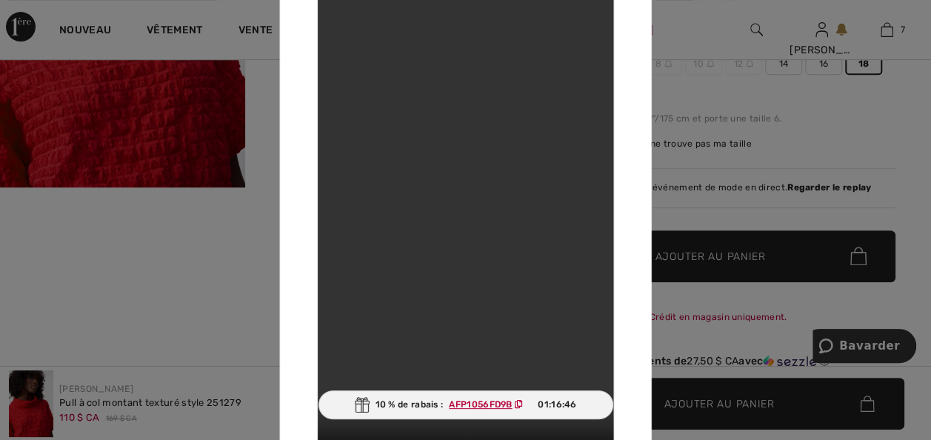
click at [693, 11] on div at bounding box center [465, 220] width 931 height 440
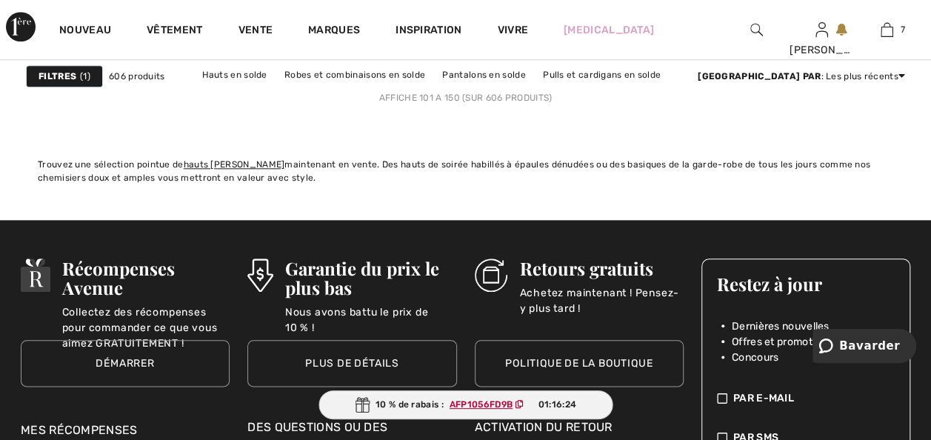
scroll to position [6279, 0]
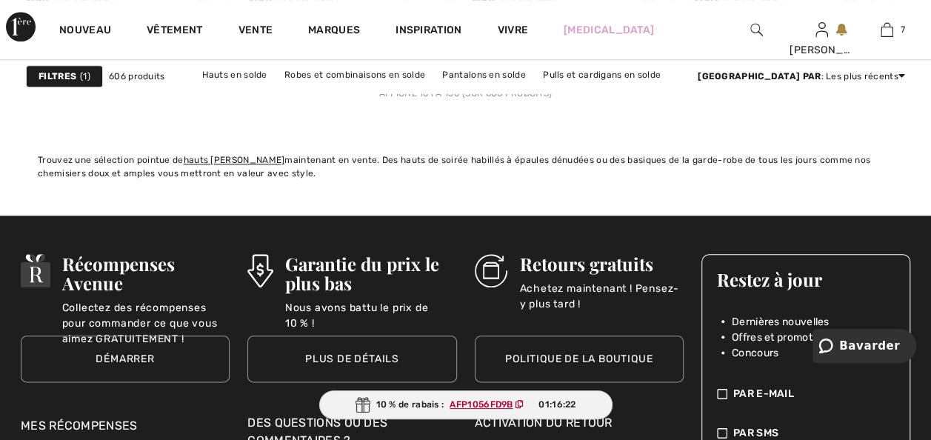
click at [475, 80] on link "4" at bounding box center [468, 70] width 41 height 19
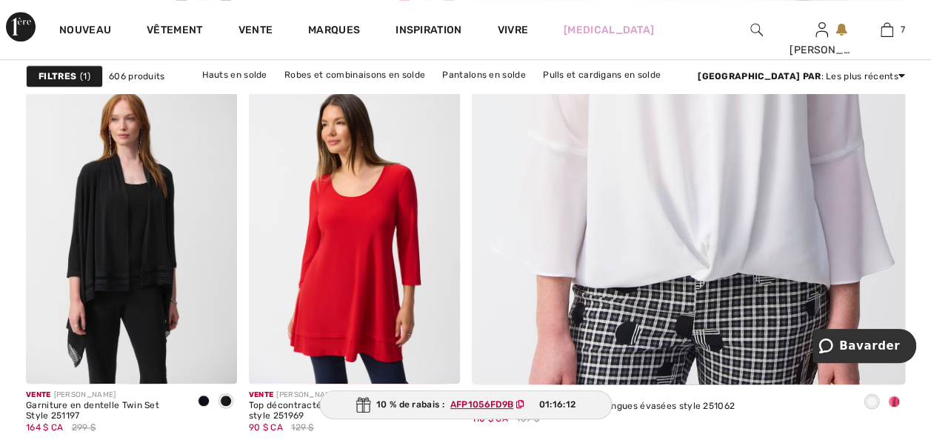
scroll to position [652, 0]
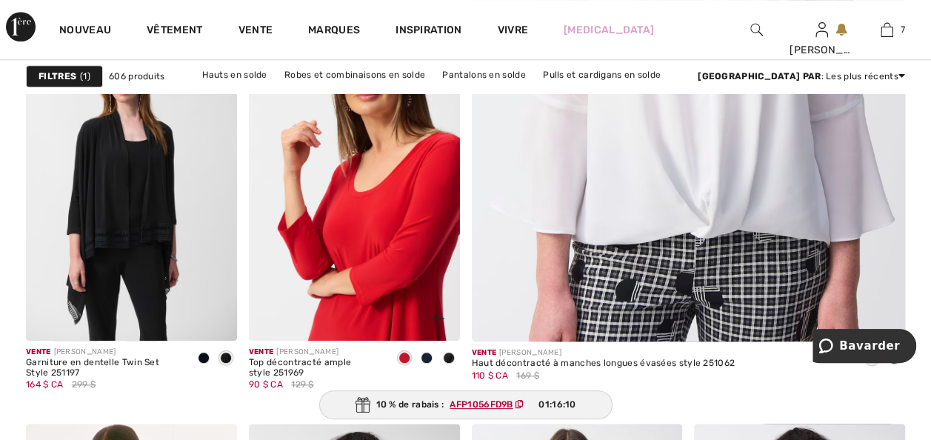
drag, startPoint x: 346, startPoint y: 253, endPoint x: 322, endPoint y: 344, distance: 93.4
click at [346, 253] on img at bounding box center [354, 182] width 211 height 316
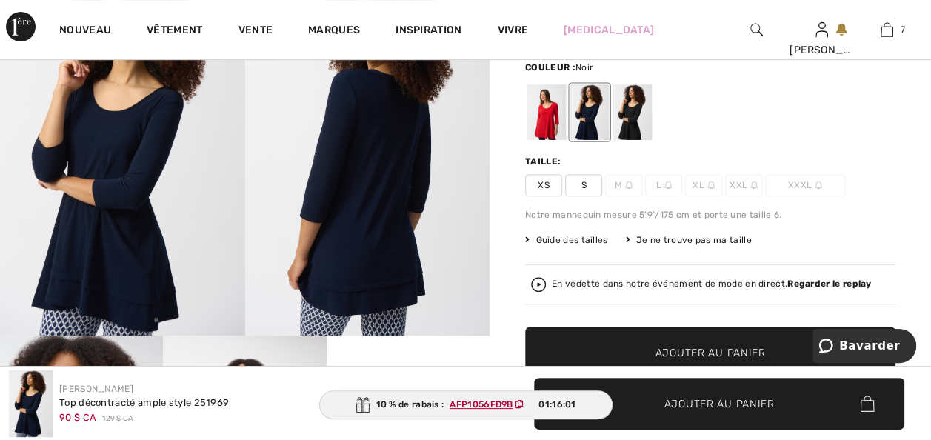
click at [644, 140] on div at bounding box center [632, 112] width 39 height 56
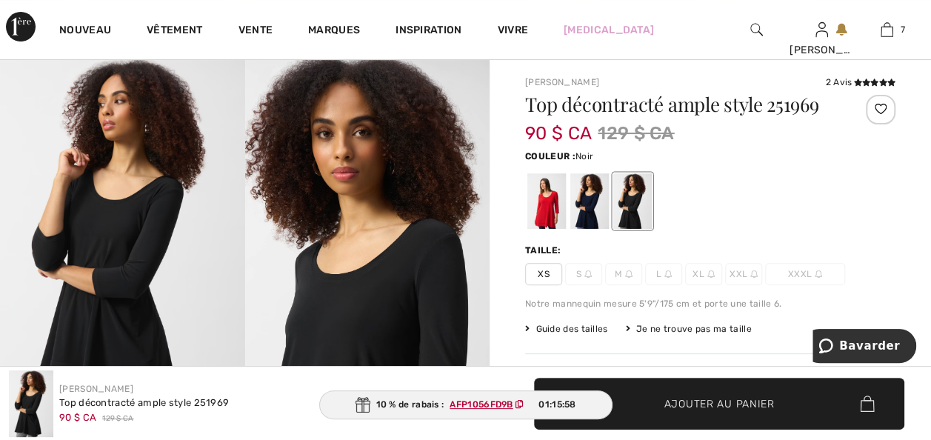
scroll to position [59, 0]
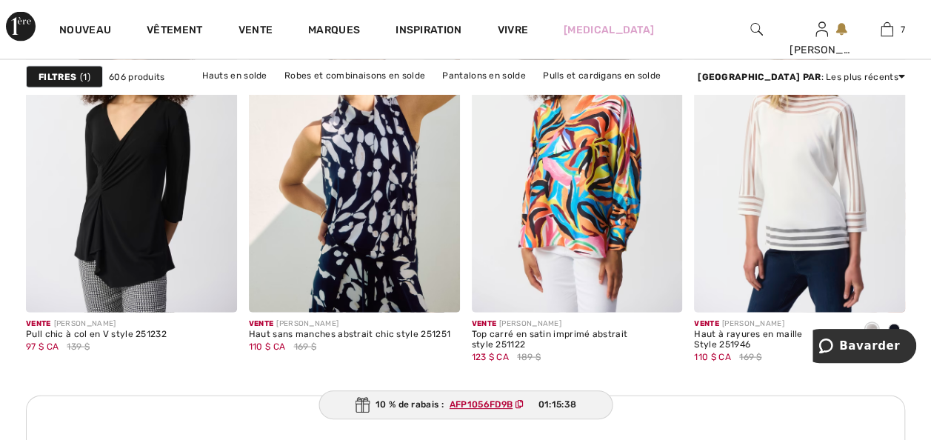
scroll to position [1481, 0]
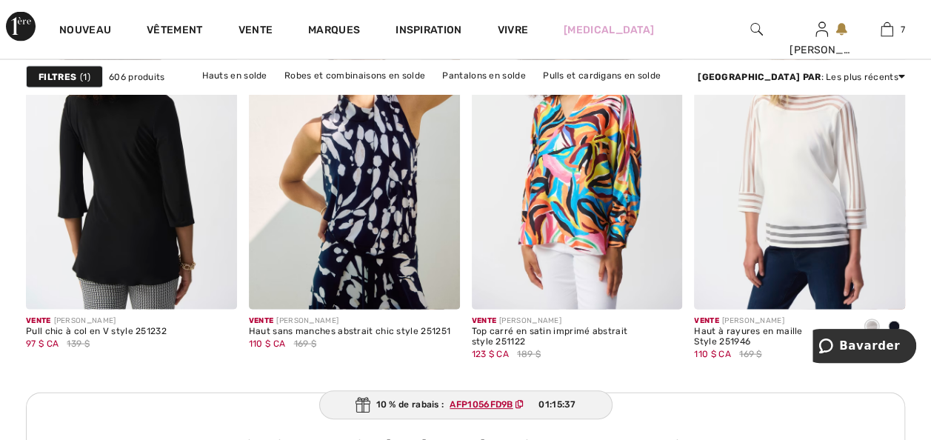
drag, startPoint x: 99, startPoint y: 231, endPoint x: 0, endPoint y: 318, distance: 132.2
click at [99, 231] on img at bounding box center [131, 151] width 211 height 316
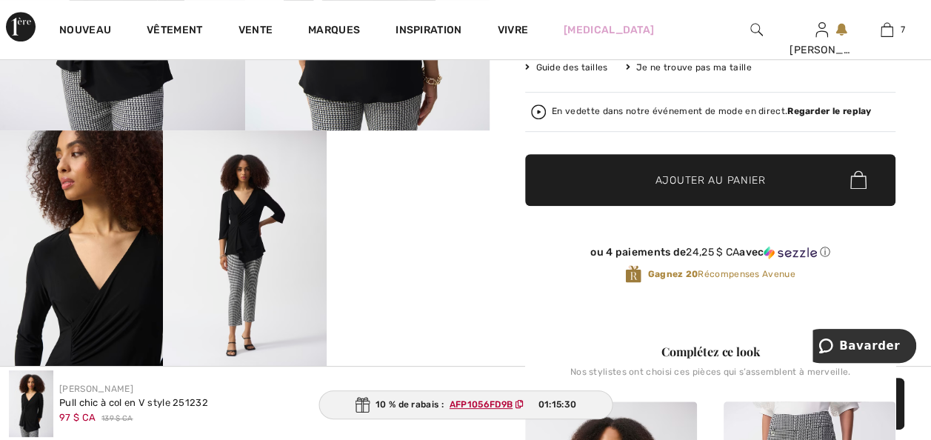
scroll to position [385, 0]
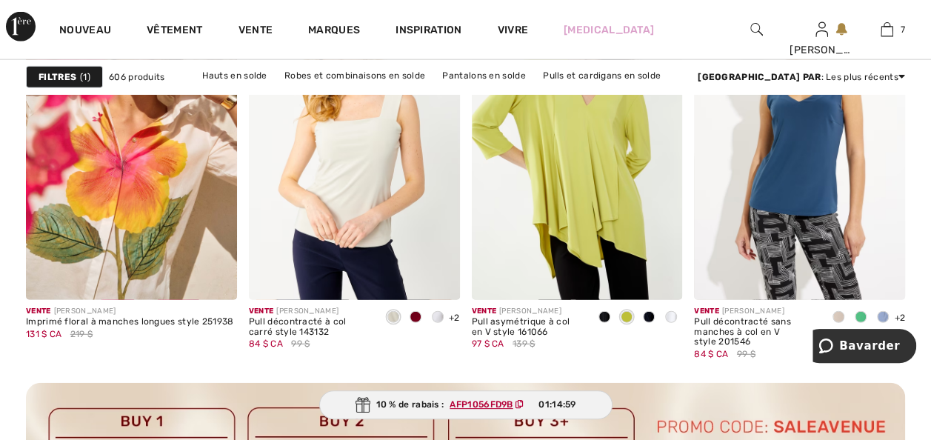
scroll to position [4620, 0]
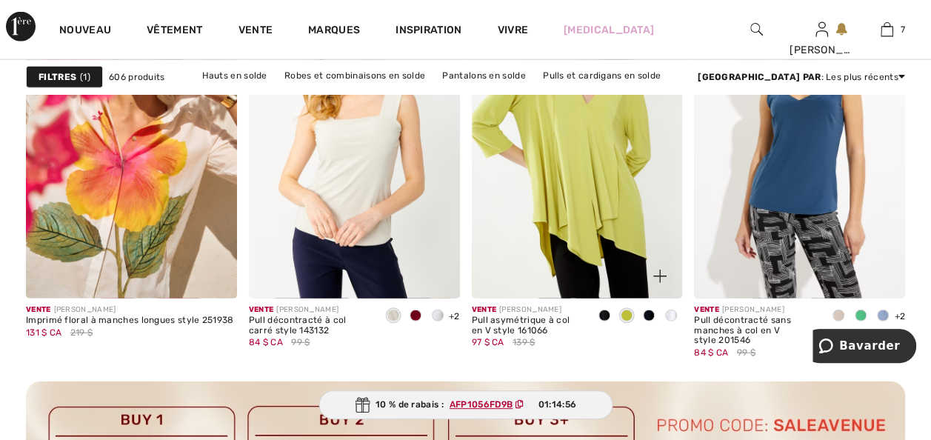
click at [648, 321] on span at bounding box center [649, 315] width 12 height 12
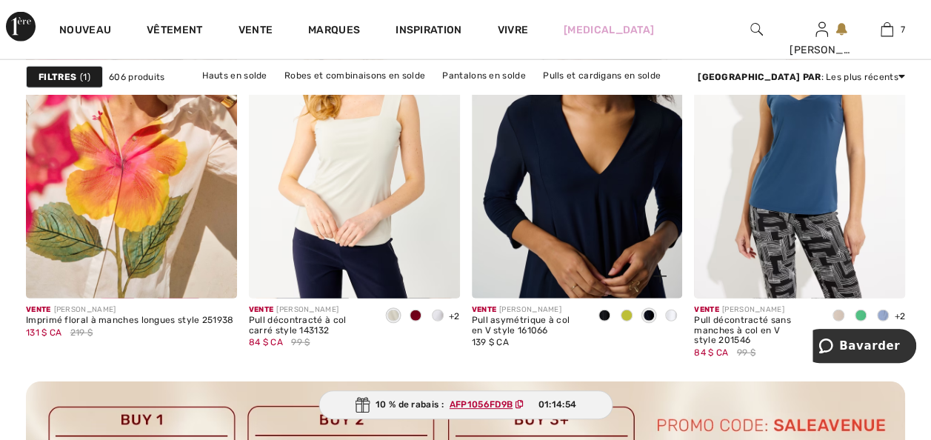
drag, startPoint x: 585, startPoint y: 287, endPoint x: 621, endPoint y: 305, distance: 40.4
click at [585, 287] on img at bounding box center [577, 140] width 211 height 316
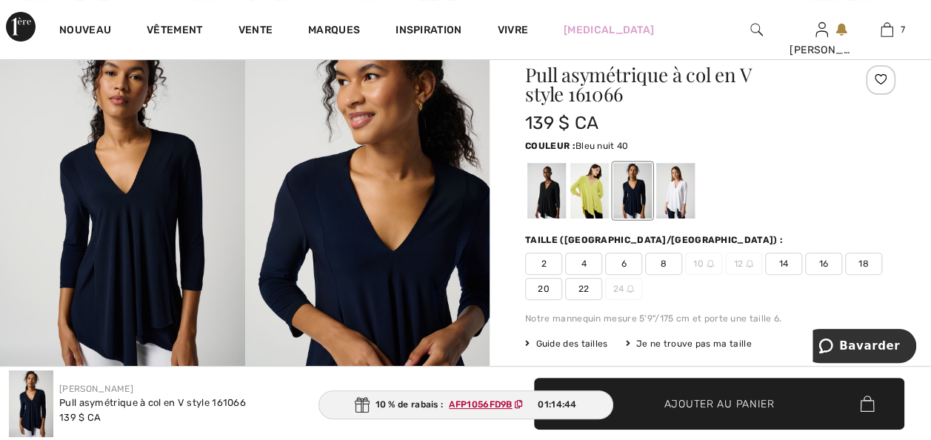
click at [641, 206] on div at bounding box center [632, 191] width 39 height 56
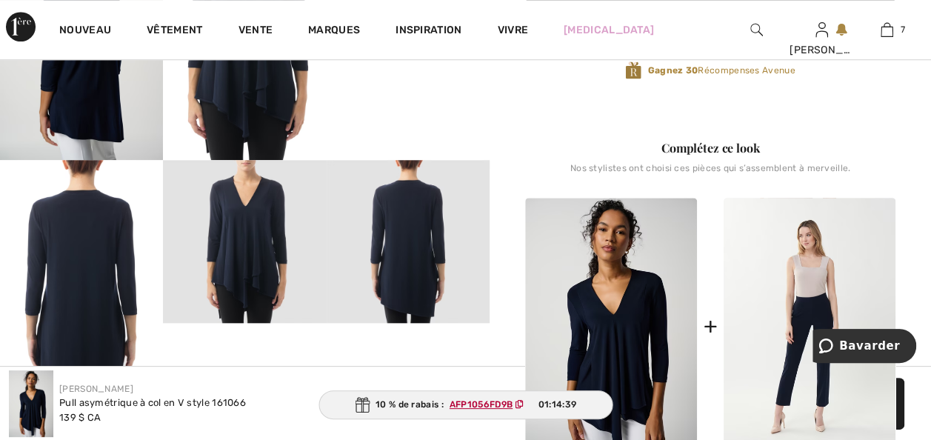
scroll to position [740, 0]
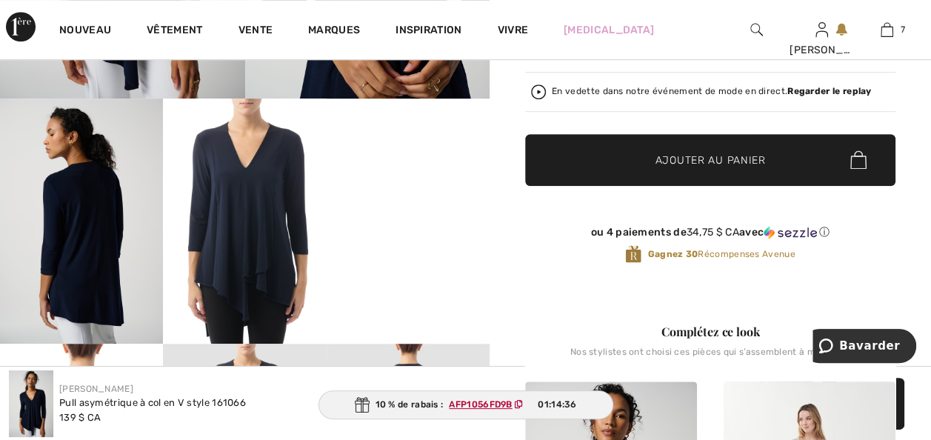
drag, startPoint x: 238, startPoint y: 221, endPoint x: 218, endPoint y: 325, distance: 106.4
click at [238, 220] on img at bounding box center [244, 220] width 163 height 244
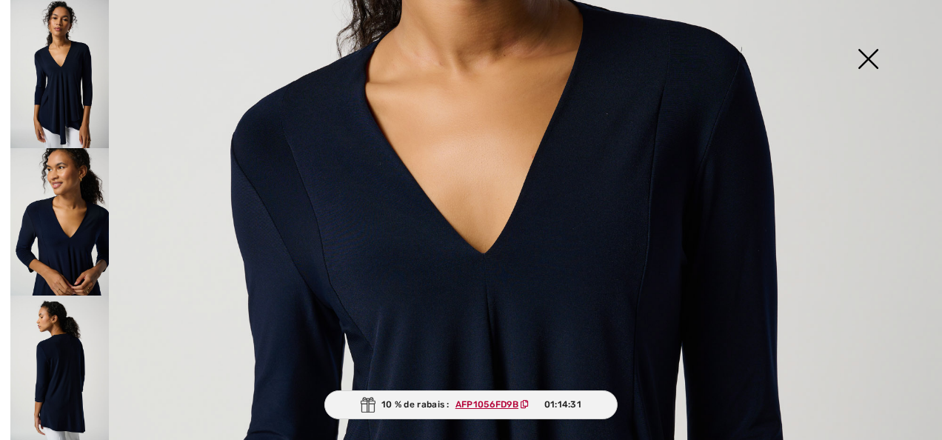
scroll to position [769, 0]
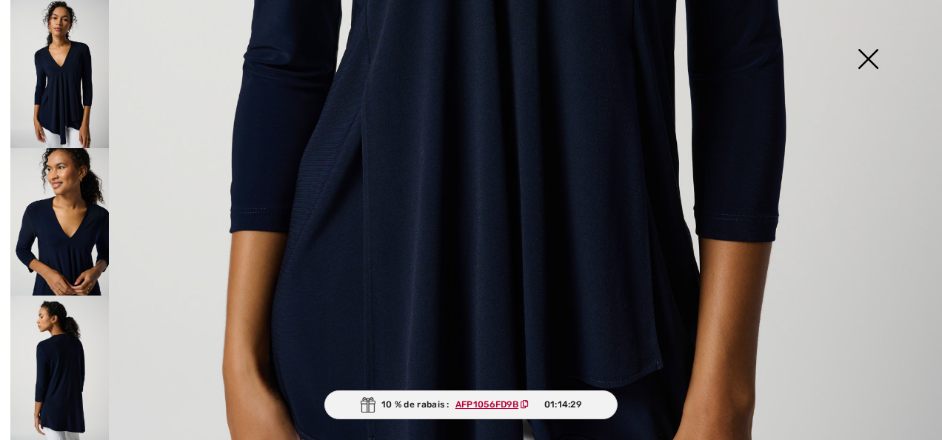
click at [57, 389] on img at bounding box center [59, 369] width 98 height 148
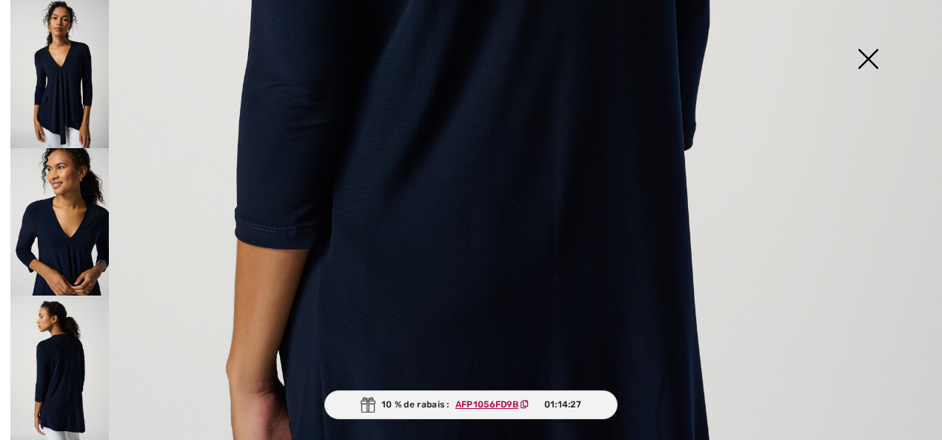
click at [58, 89] on img at bounding box center [59, 74] width 98 height 148
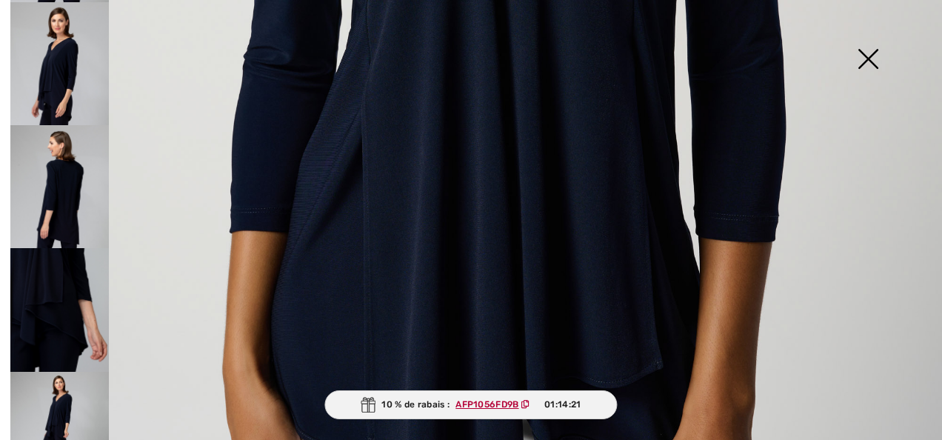
scroll to position [956, 0]
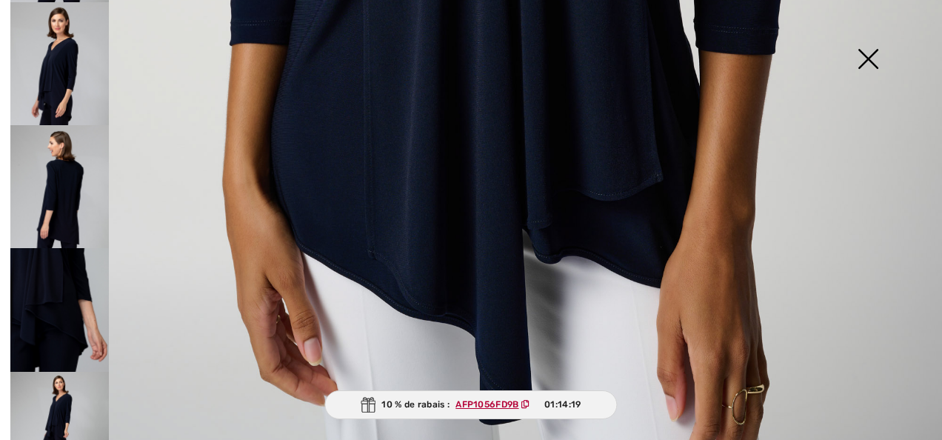
click at [866, 58] on img at bounding box center [868, 60] width 74 height 76
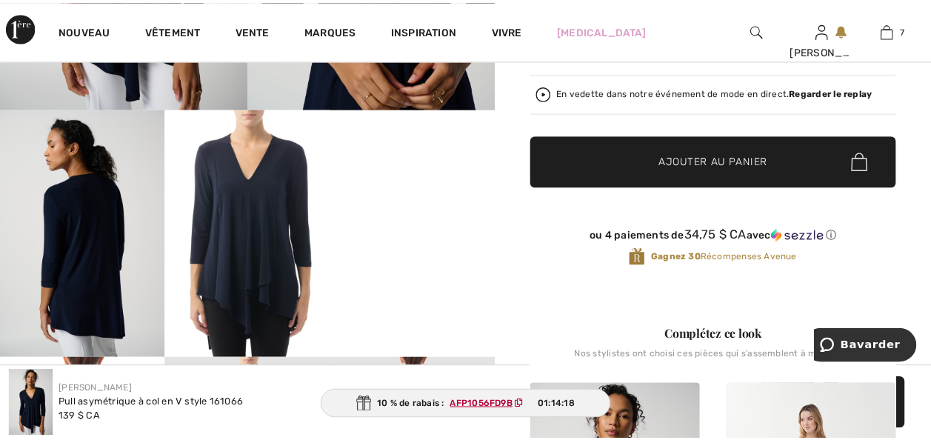
scroll to position [939, 0]
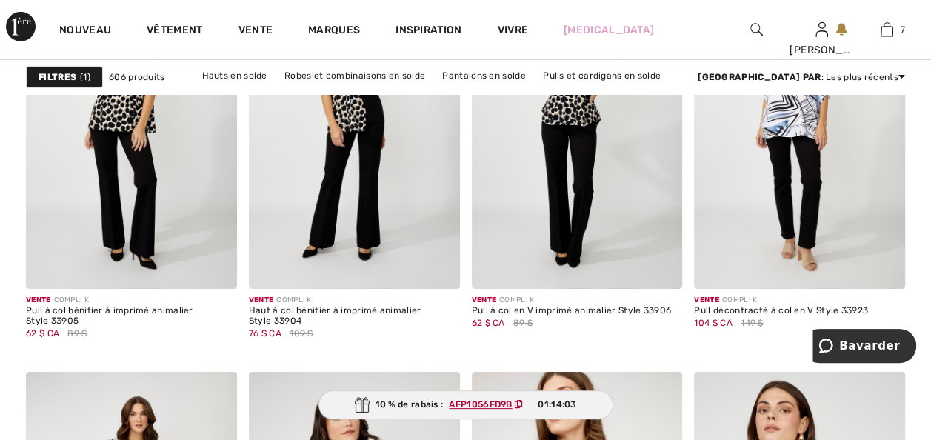
scroll to position [5183, 0]
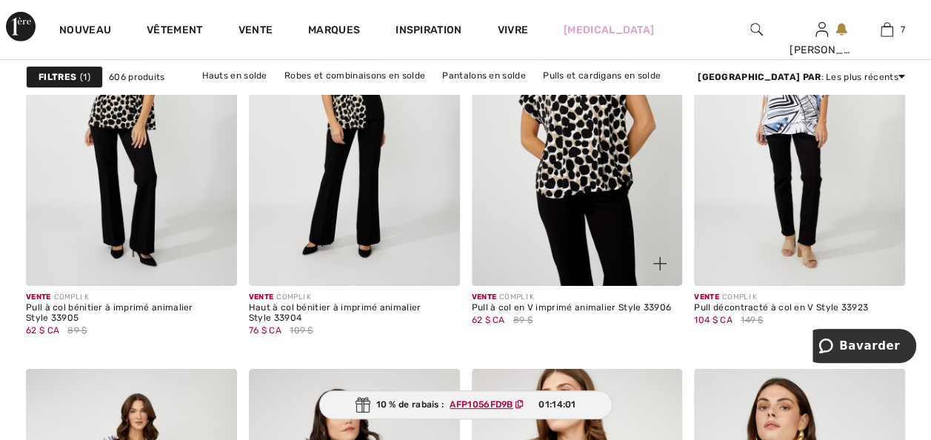
click at [612, 256] on img at bounding box center [577, 128] width 211 height 316
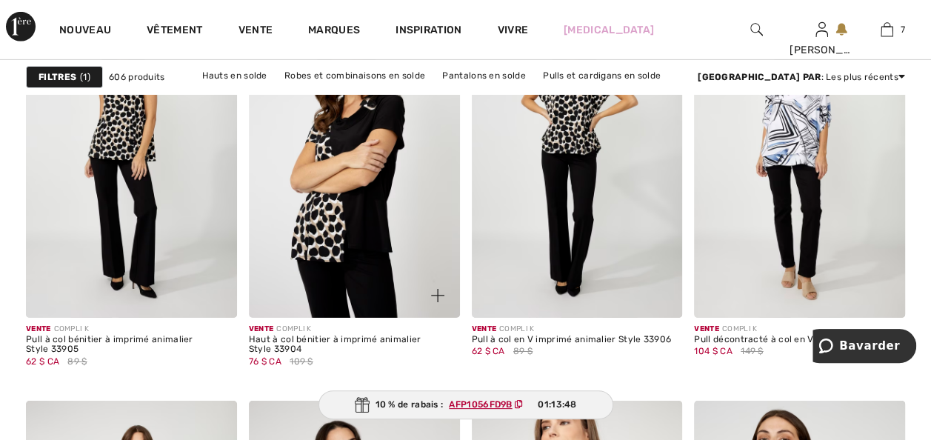
click at [349, 303] on img at bounding box center [354, 159] width 211 height 316
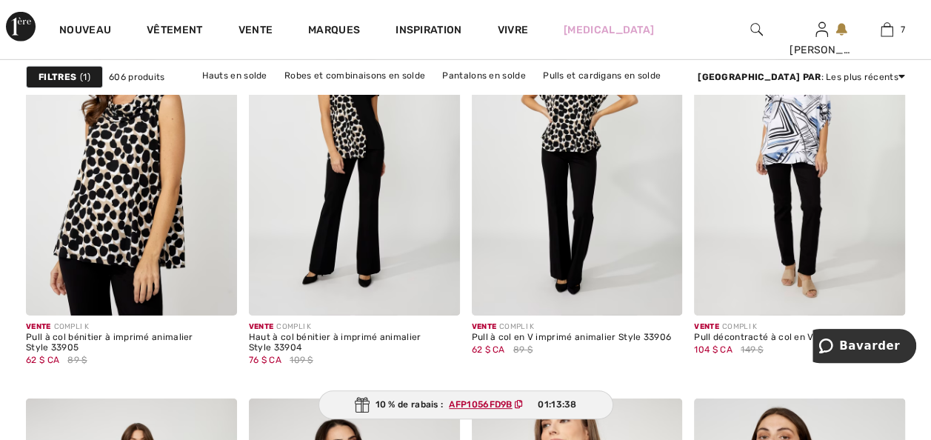
drag, startPoint x: 126, startPoint y: 212, endPoint x: 0, endPoint y: 284, distance: 144.9
click at [126, 212] on img at bounding box center [131, 157] width 211 height 316
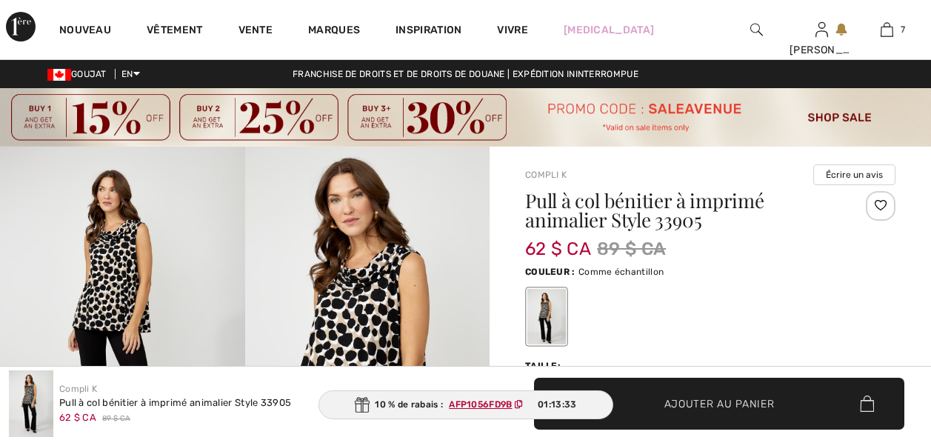
scroll to position [207, 0]
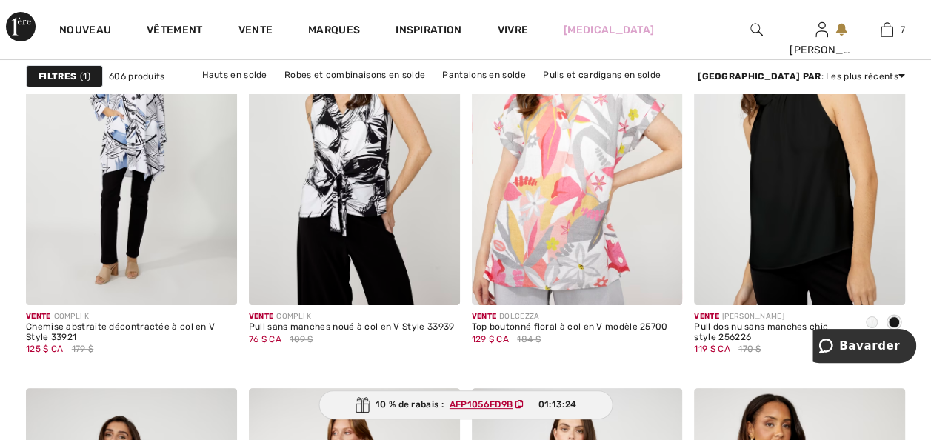
scroll to position [5597, 0]
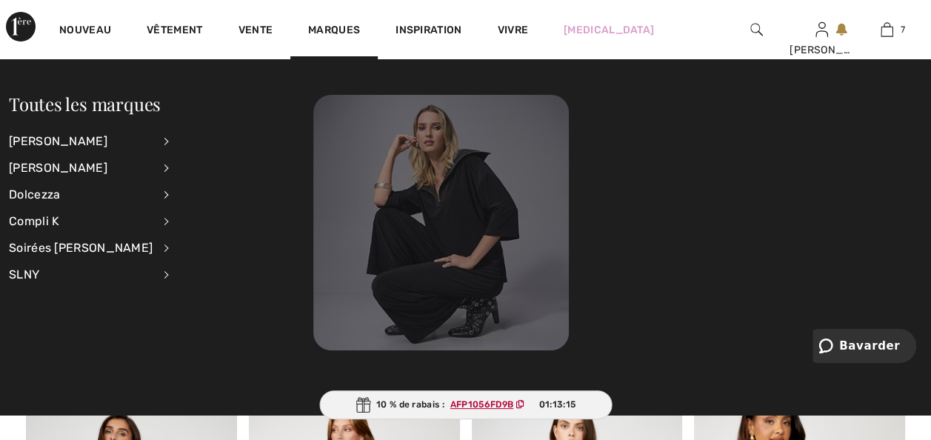
click at [456, 193] on img at bounding box center [440, 222] width 255 height 255
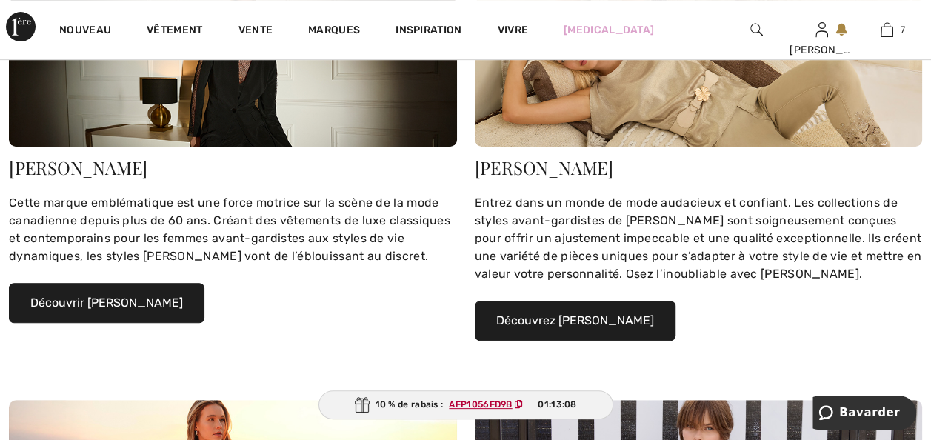
scroll to position [355, 0]
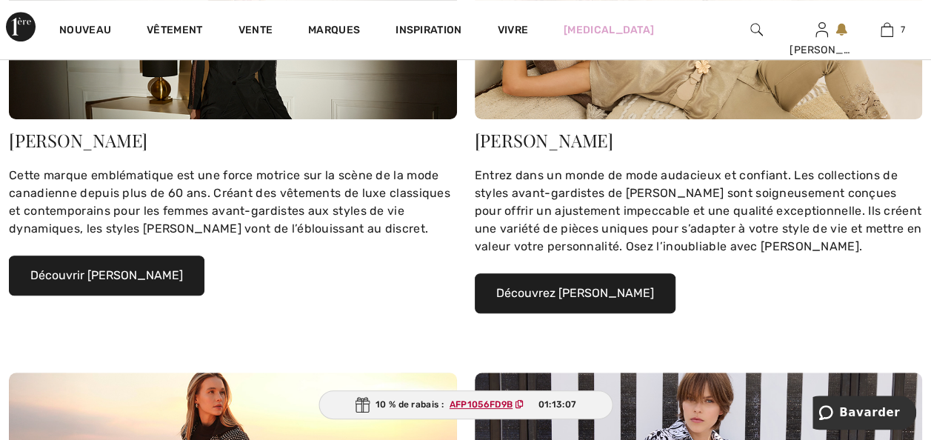
click at [555, 313] on button "Découvrez [PERSON_NAME]" at bounding box center [575, 293] width 201 height 40
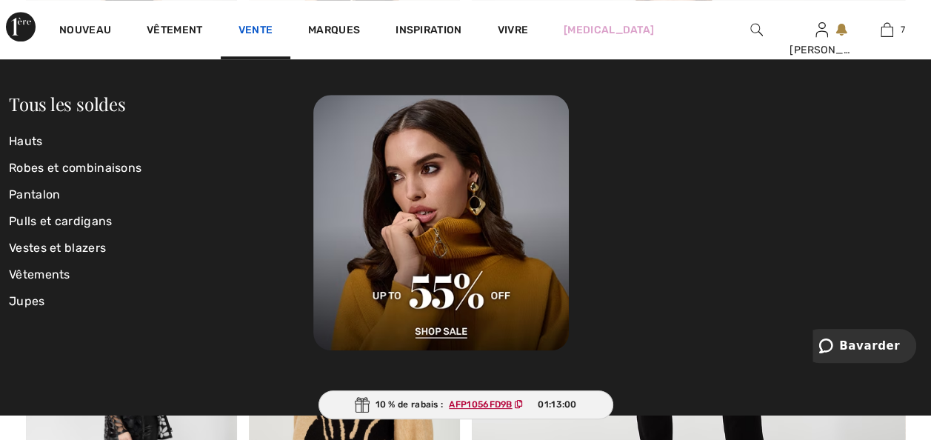
click at [273, 25] on link "Vente" at bounding box center [255, 32] width 35 height 16
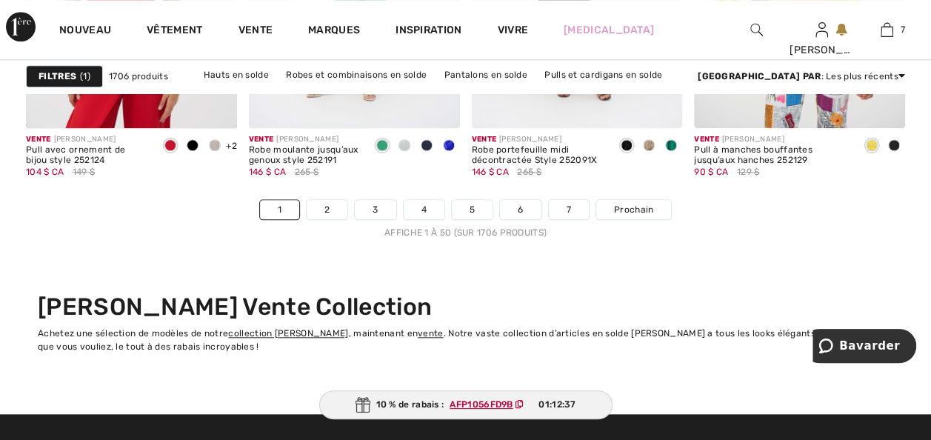
scroll to position [6138, 0]
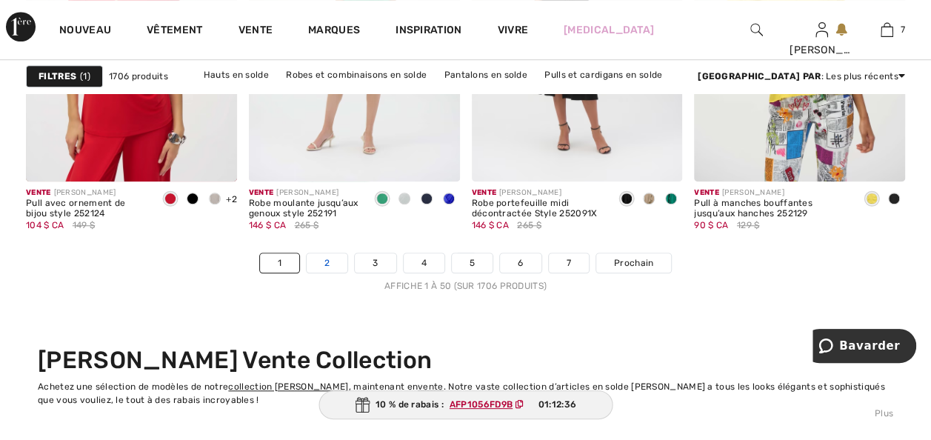
click at [309, 272] on link "2" at bounding box center [327, 262] width 41 height 19
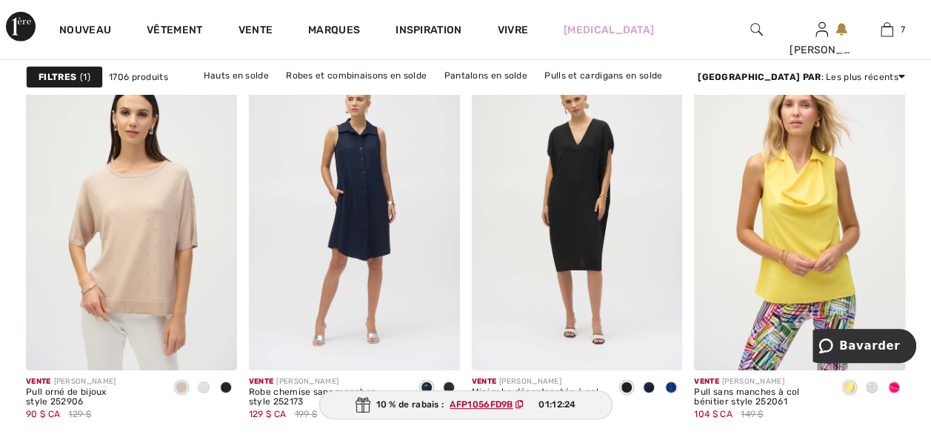
scroll to position [2373, 0]
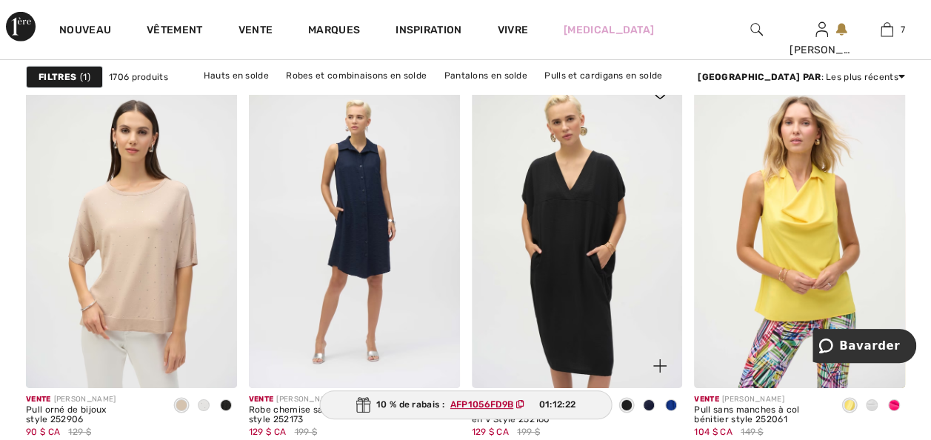
click at [579, 224] on img at bounding box center [577, 229] width 211 height 316
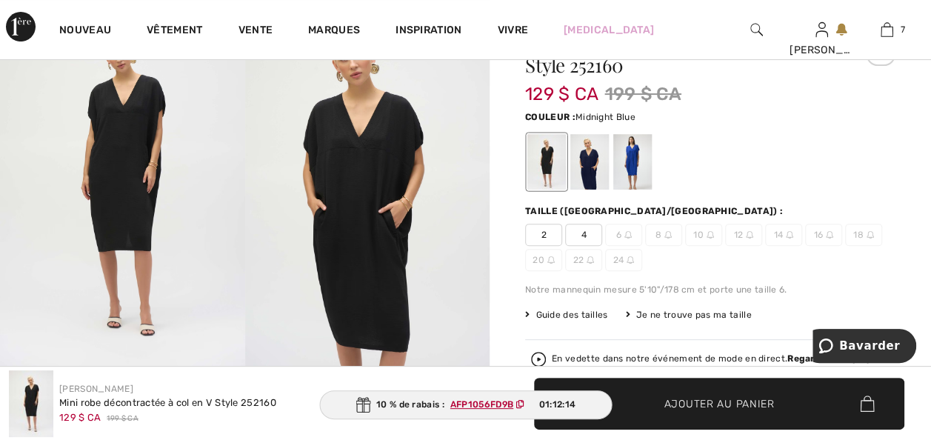
scroll to position [148, 0]
click at [601, 181] on div at bounding box center [589, 161] width 39 height 56
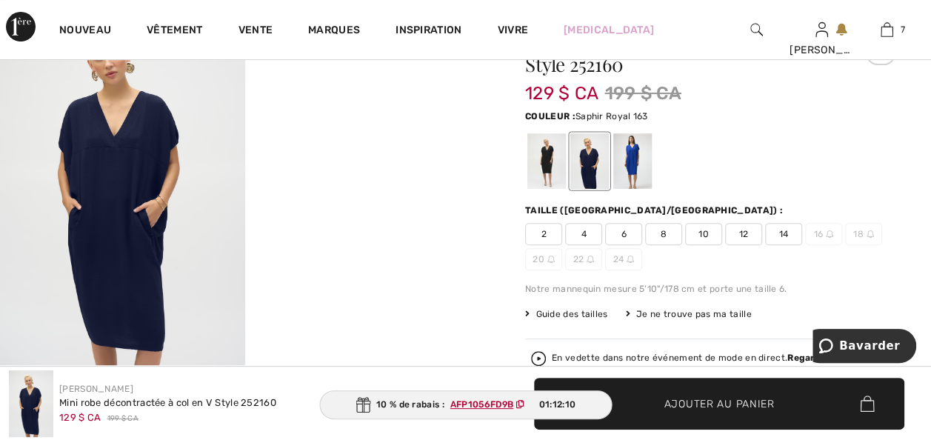
click at [640, 163] on div at bounding box center [632, 161] width 39 height 56
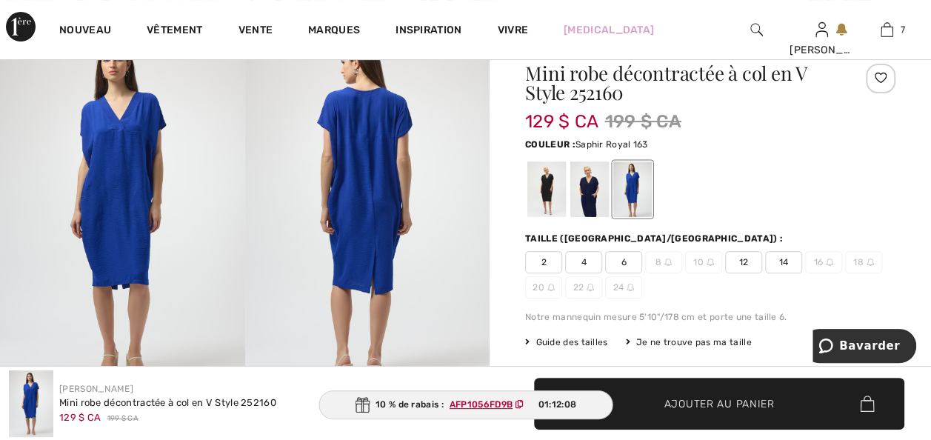
scroll to position [118, 0]
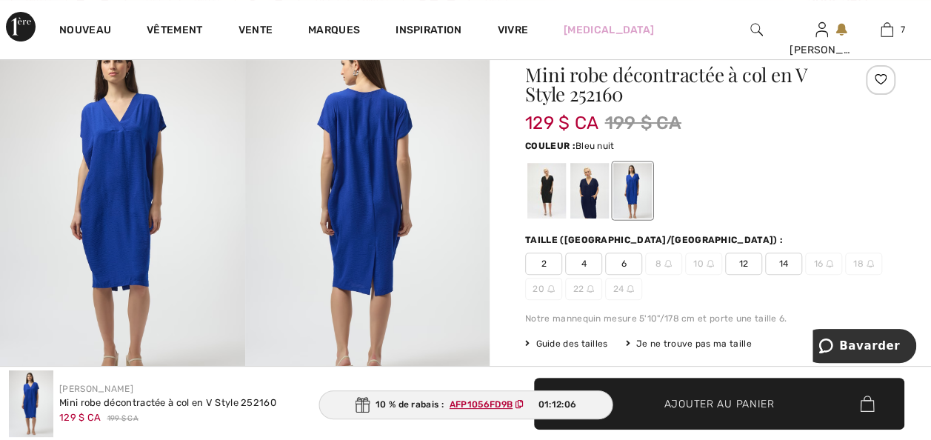
drag, startPoint x: 599, startPoint y: 198, endPoint x: 878, endPoint y: 172, distance: 280.4
click at [599, 198] on div at bounding box center [589, 191] width 39 height 56
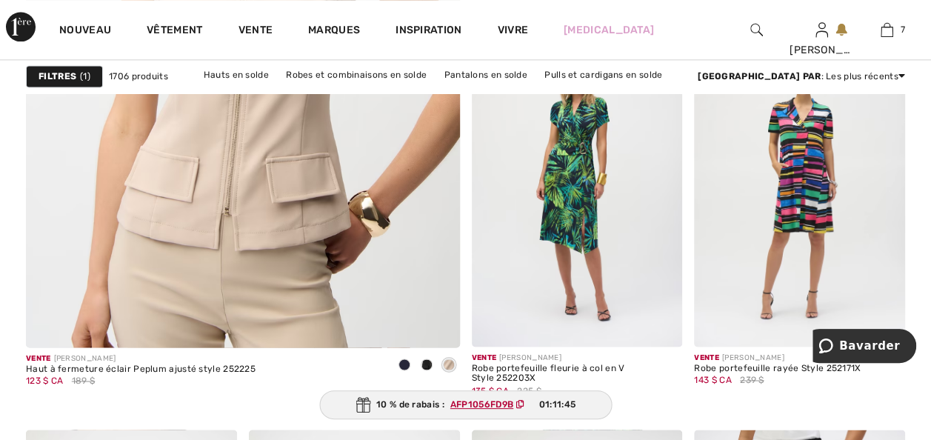
scroll to position [3865, 0]
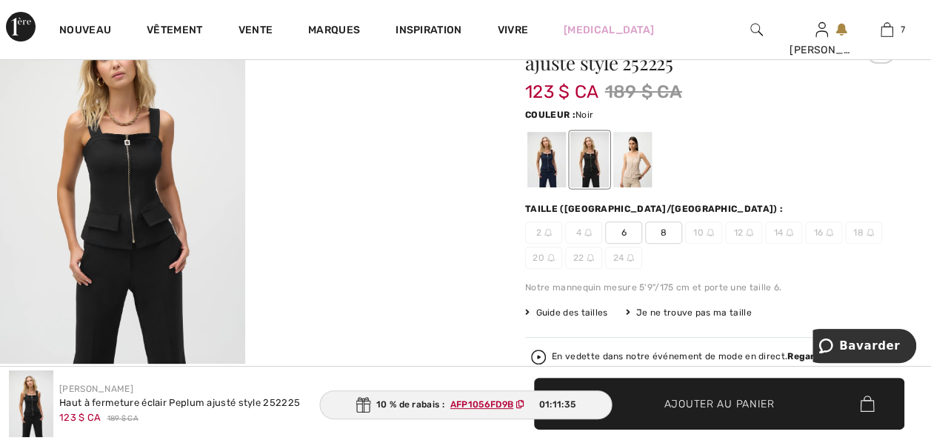
scroll to position [147, 0]
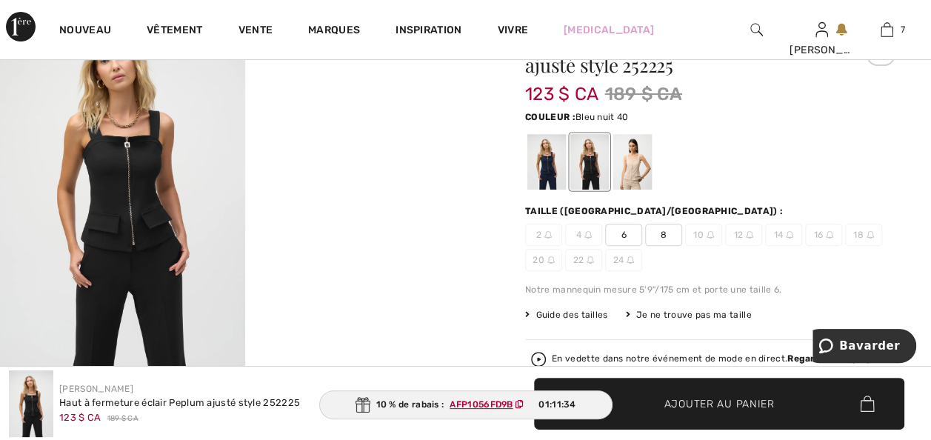
click at [566, 164] on div at bounding box center [546, 162] width 39 height 56
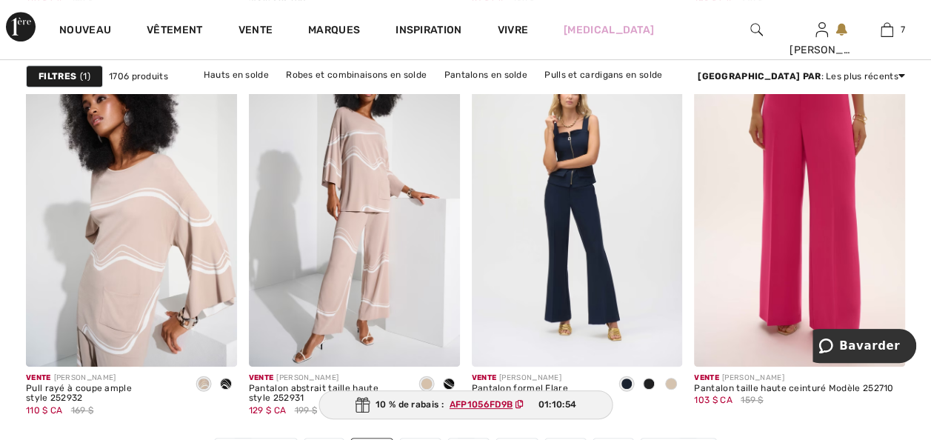
scroll to position [5975, 0]
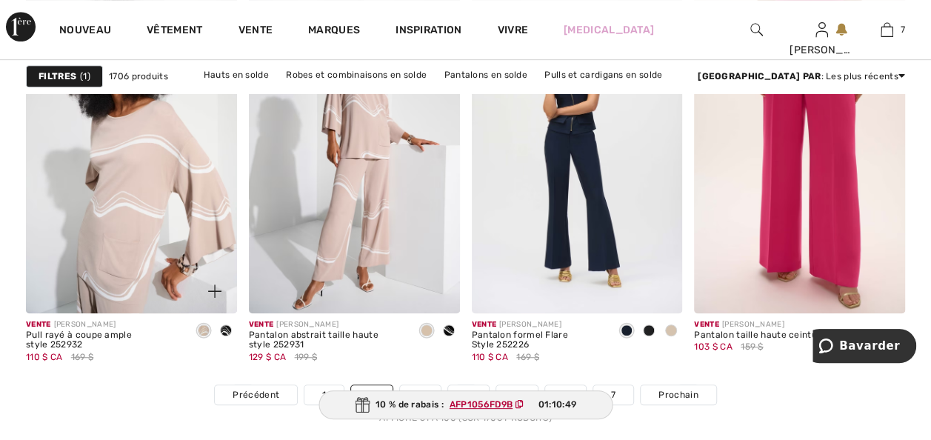
click at [222, 336] on span at bounding box center [226, 330] width 12 height 12
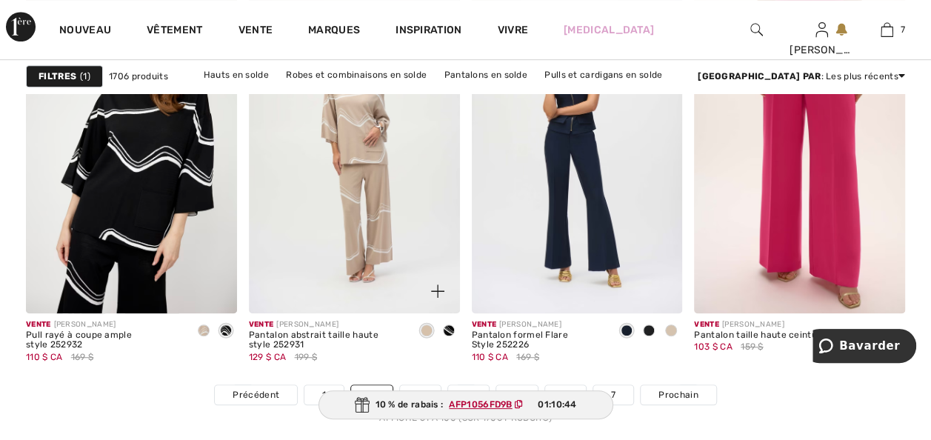
click at [363, 309] on img at bounding box center [354, 154] width 211 height 316
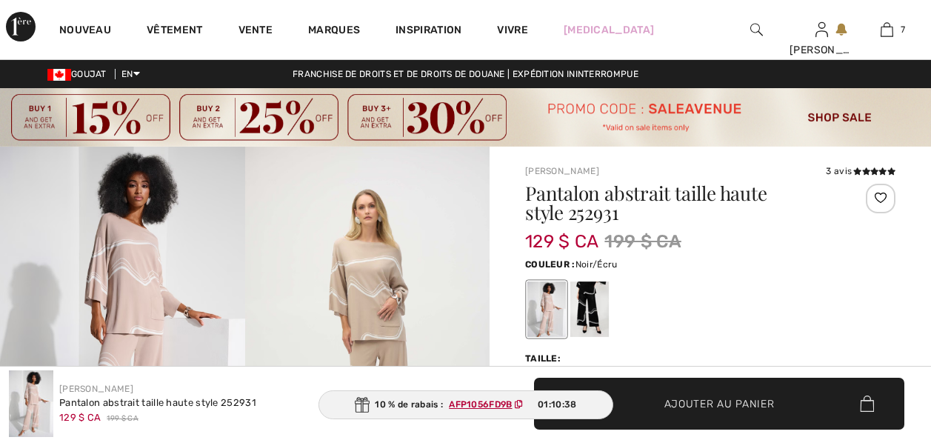
click at [602, 315] on div at bounding box center [589, 309] width 39 height 56
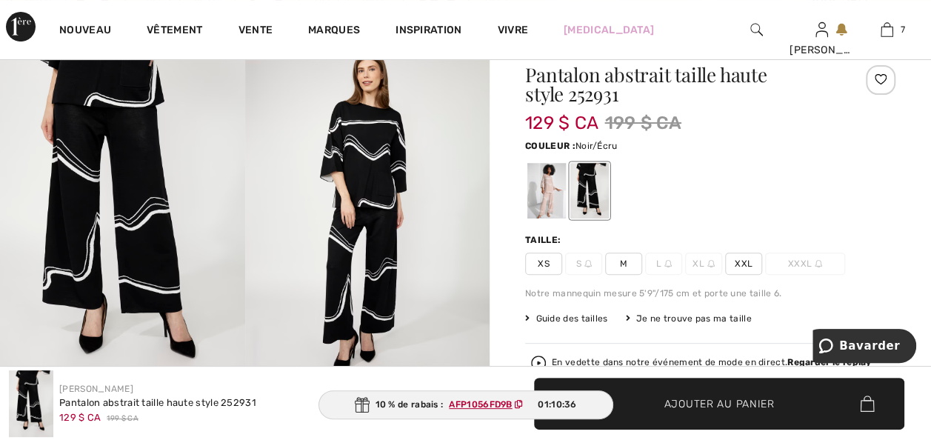
scroll to position [148, 0]
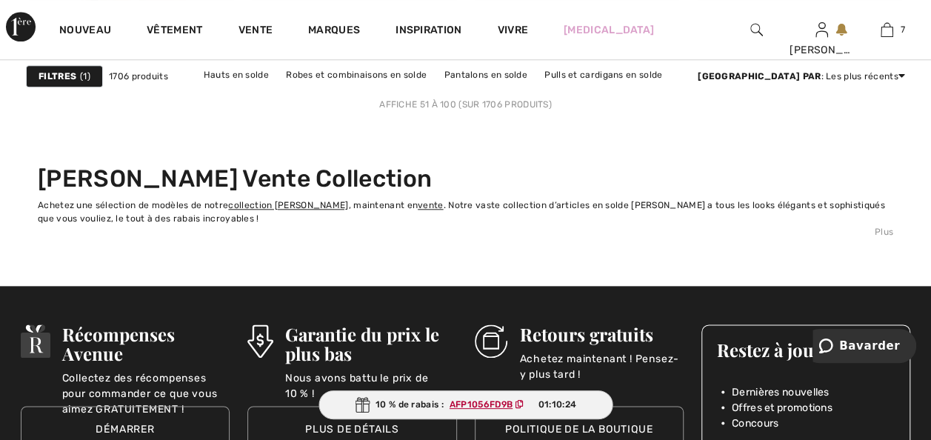
scroll to position [6301, 0]
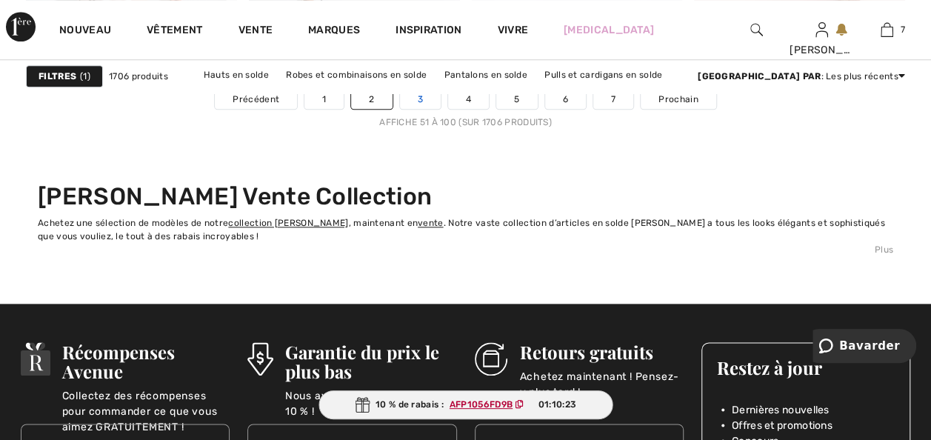
click at [416, 109] on link "3" at bounding box center [420, 99] width 41 height 19
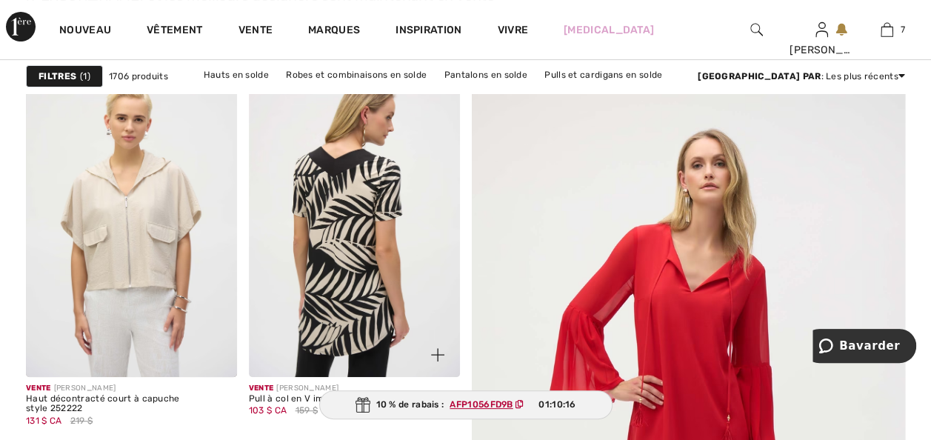
click at [341, 271] on img at bounding box center [354, 219] width 211 height 316
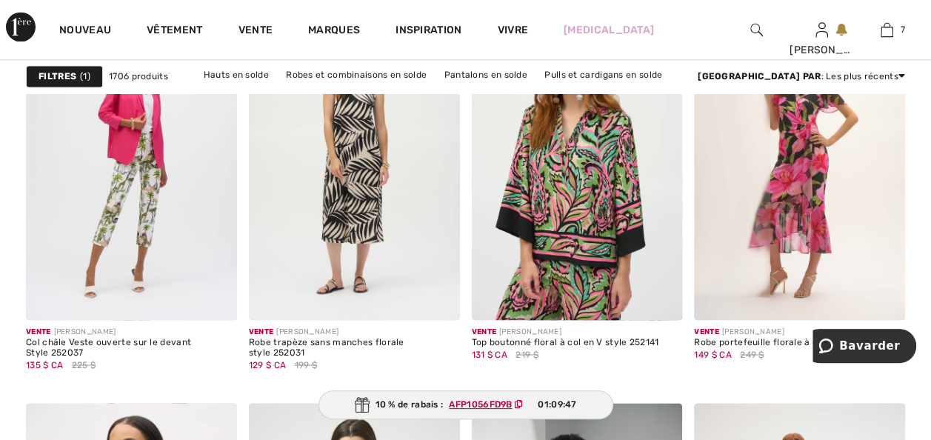
scroll to position [1096, 0]
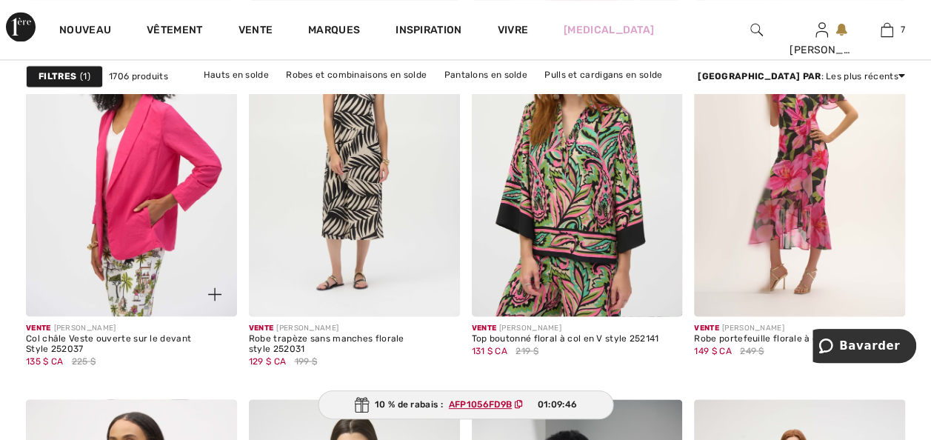
click at [109, 278] on img at bounding box center [131, 158] width 211 height 316
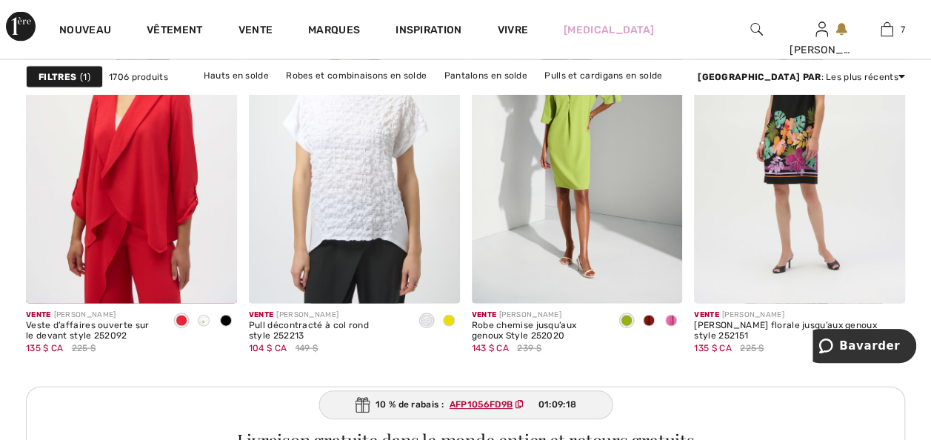
scroll to position [1510, 0]
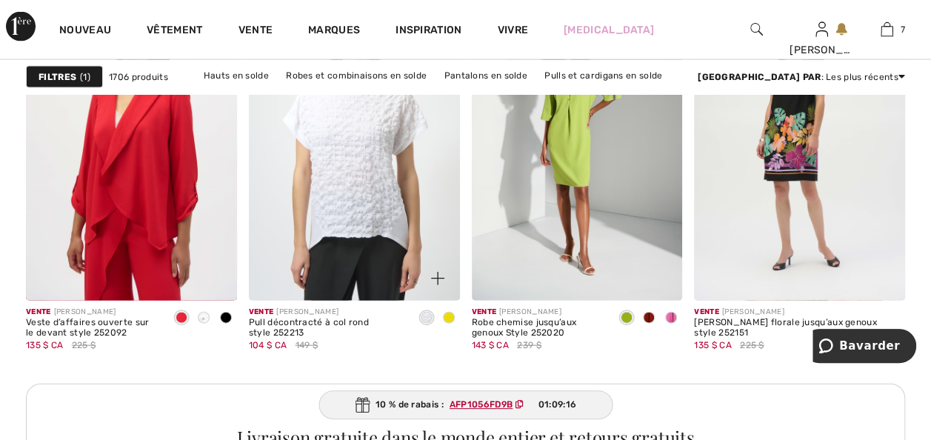
click at [444, 324] on span at bounding box center [449, 318] width 12 height 12
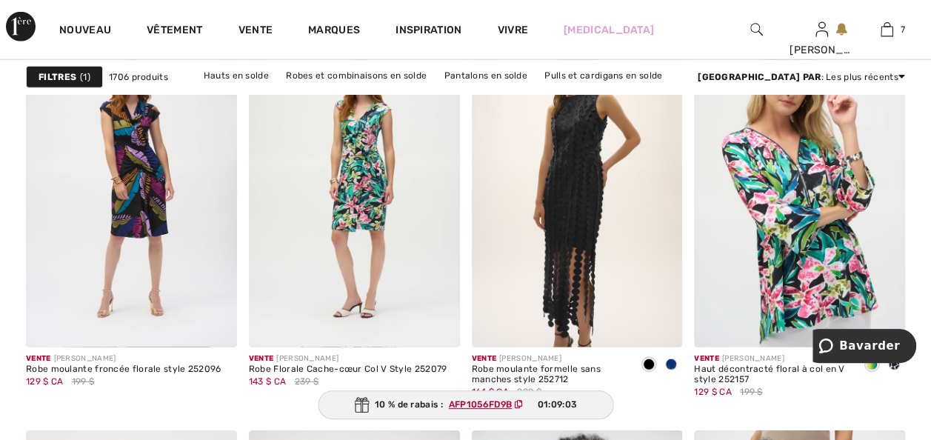
scroll to position [2043, 0]
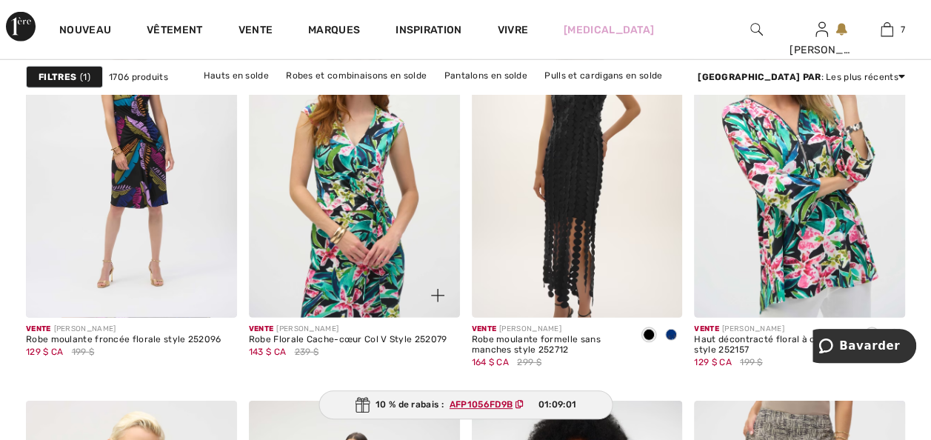
click at [364, 240] on img at bounding box center [354, 159] width 211 height 316
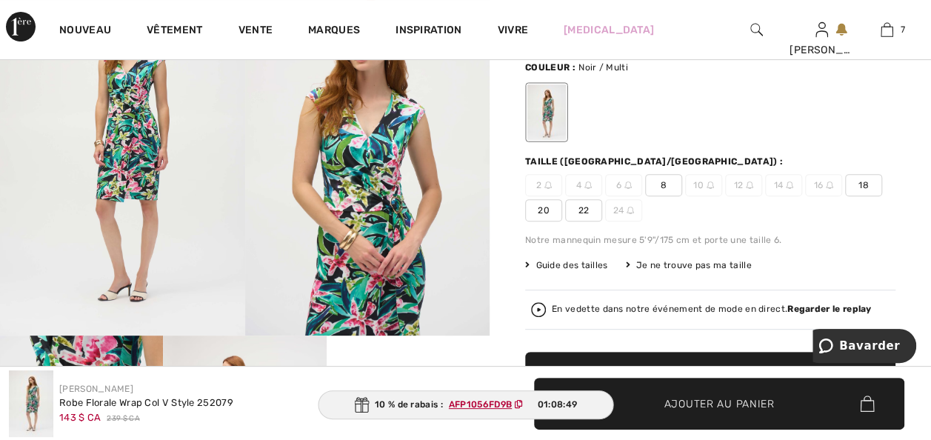
scroll to position [148, 0]
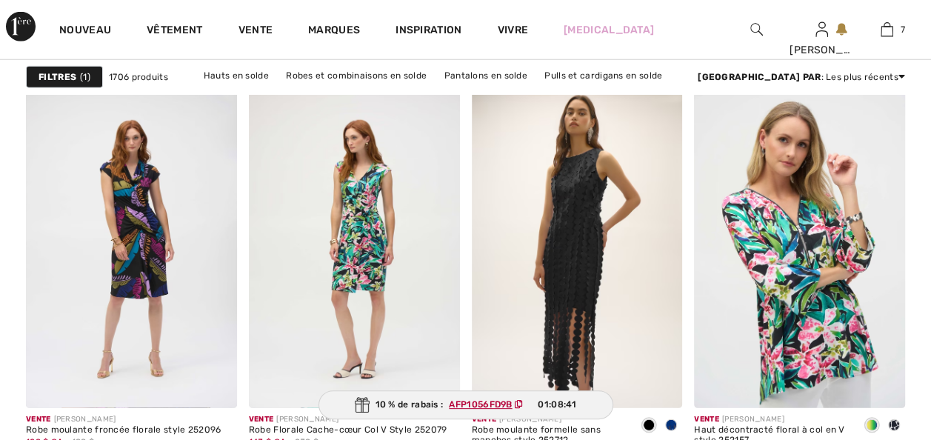
scroll to position [1985, 0]
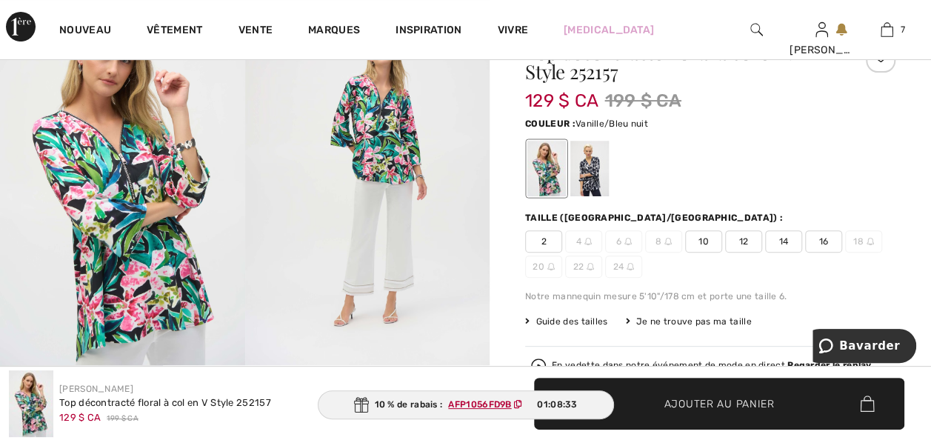
click at [595, 164] on div at bounding box center [589, 169] width 39 height 56
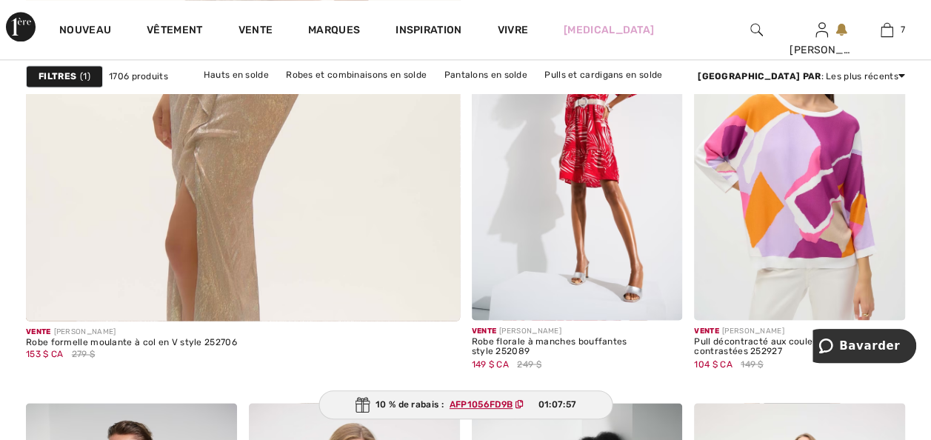
scroll to position [3851, 0]
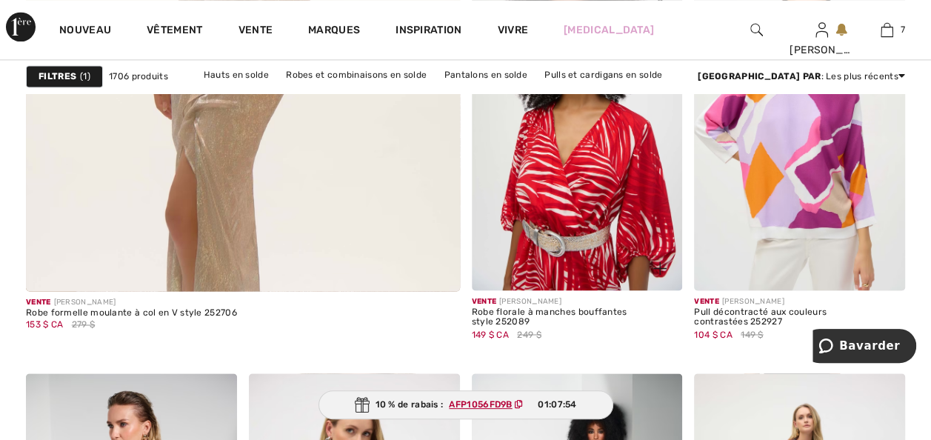
click at [548, 207] on img at bounding box center [577, 131] width 211 height 316
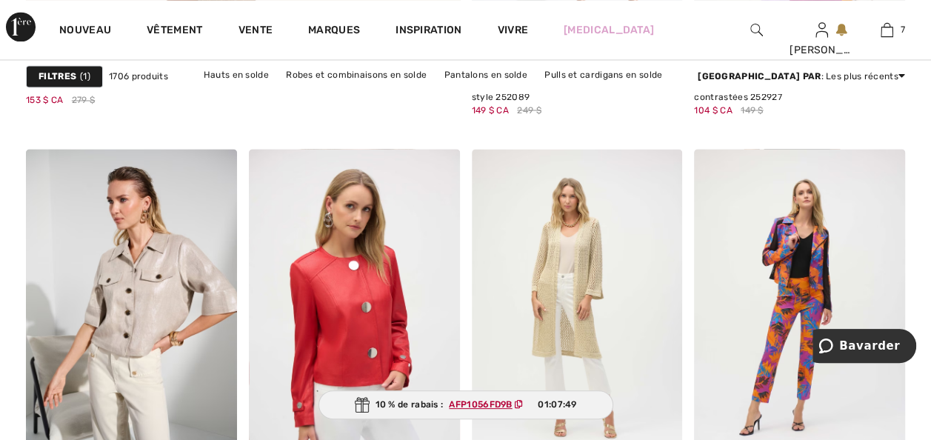
scroll to position [4028, 0]
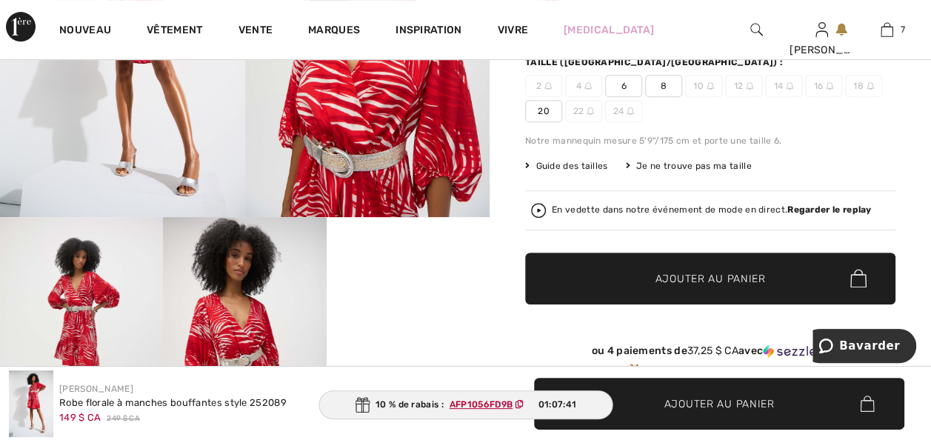
click at [241, 311] on img at bounding box center [244, 339] width 163 height 244
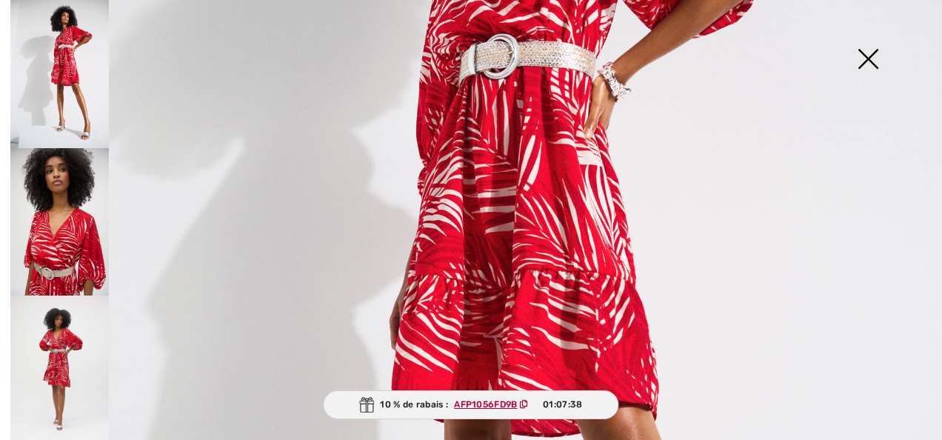
scroll to position [769, 0]
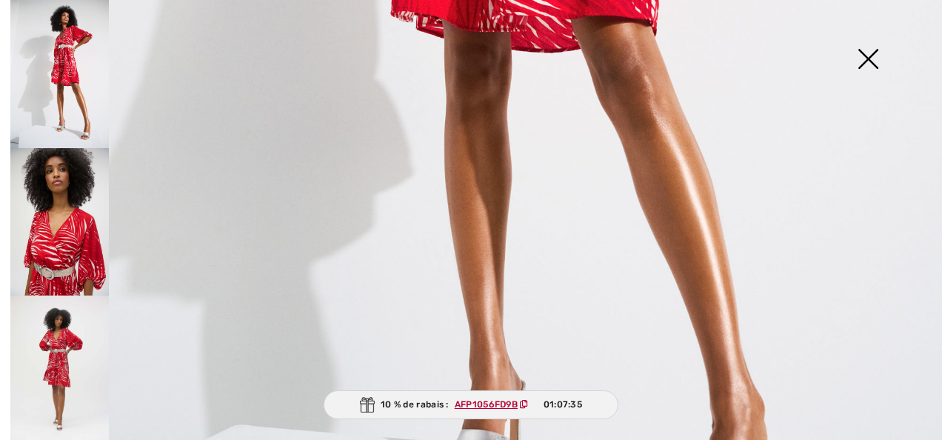
click at [856, 52] on img at bounding box center [868, 60] width 74 height 76
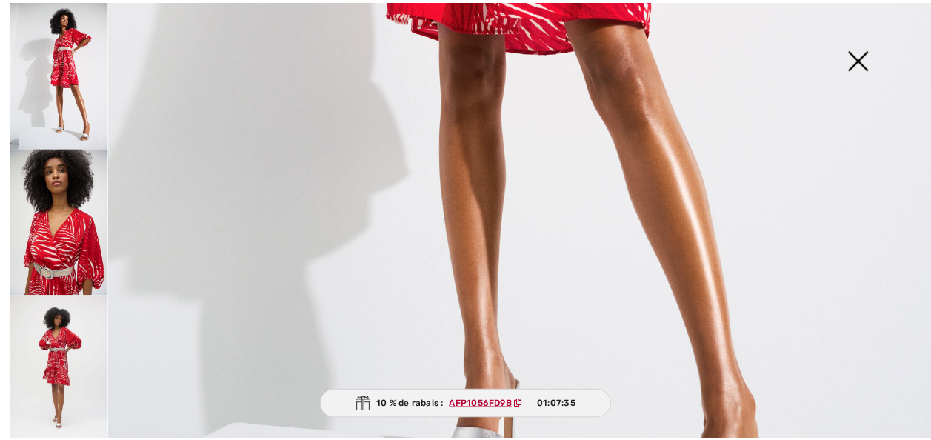
scroll to position [296, 0]
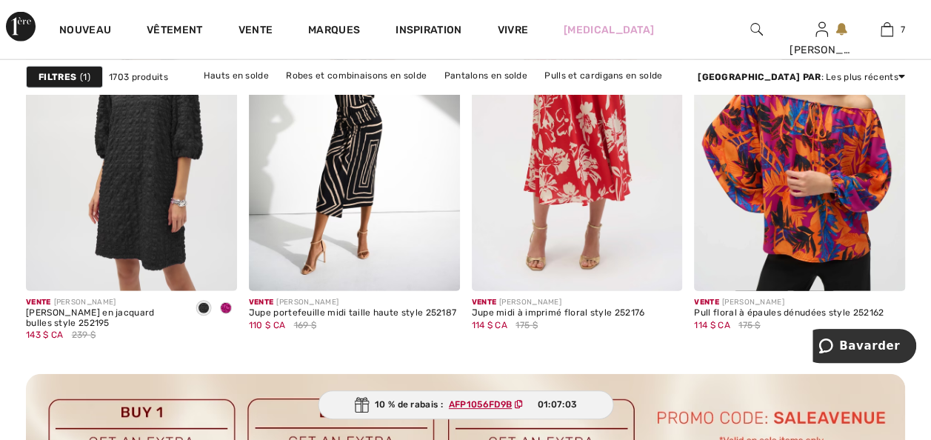
scroll to position [4650, 0]
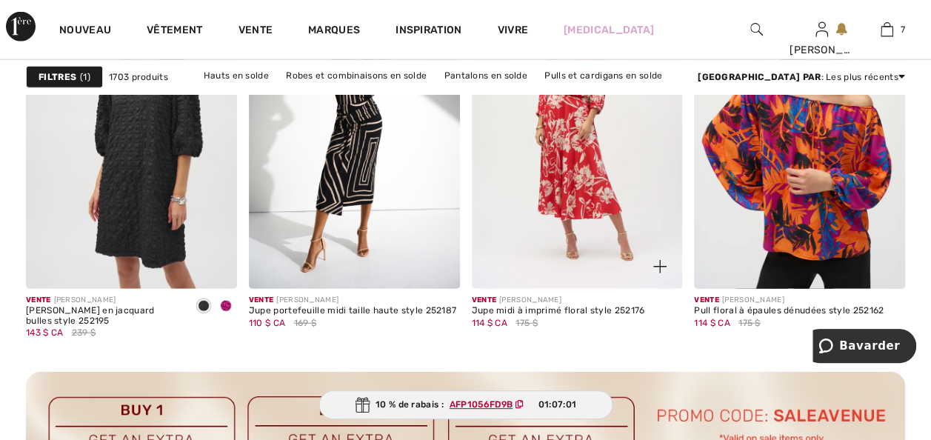
click at [567, 222] on img at bounding box center [577, 131] width 211 height 316
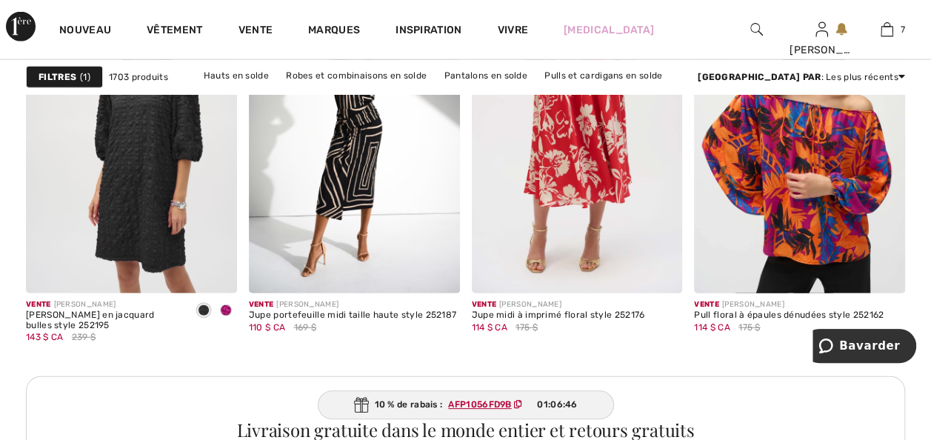
scroll to position [4650, 0]
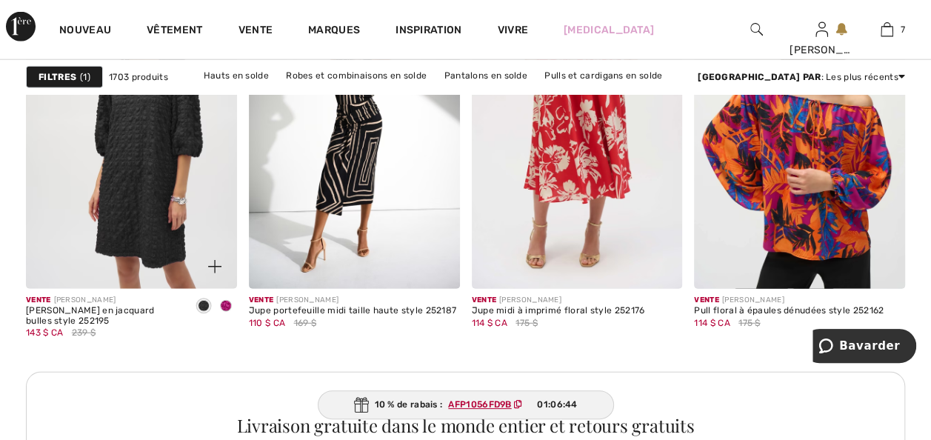
click at [221, 312] on span at bounding box center [226, 306] width 12 height 12
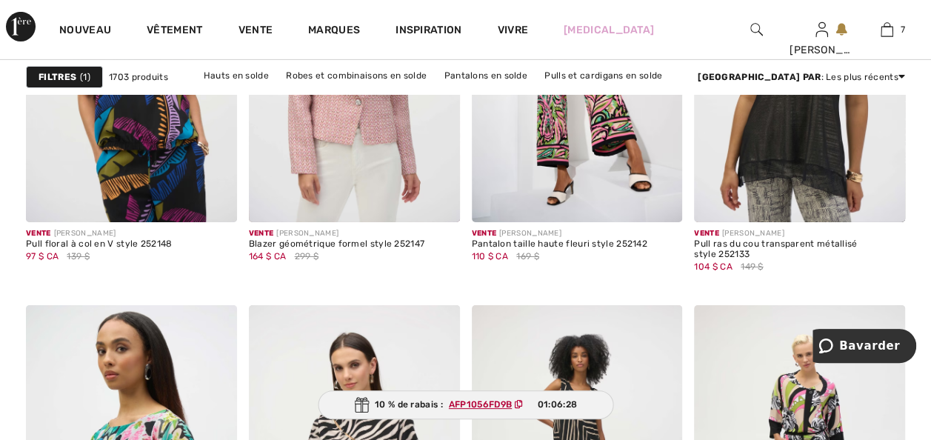
scroll to position [5183, 0]
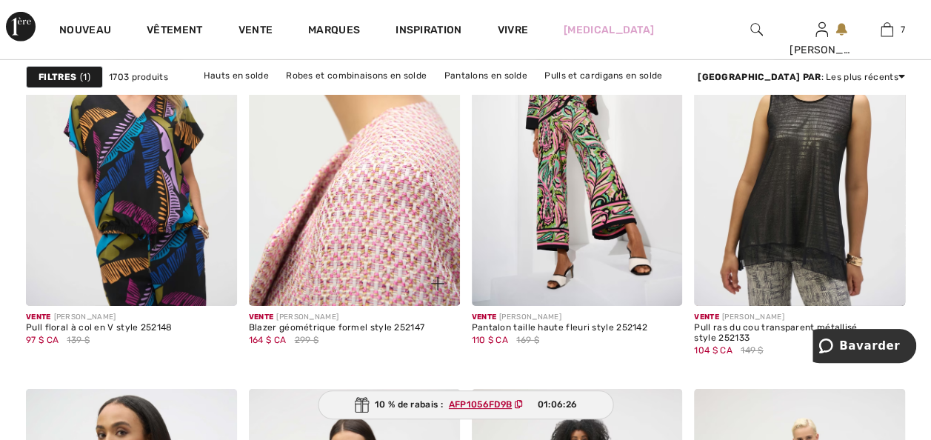
click at [349, 284] on img at bounding box center [354, 148] width 211 height 316
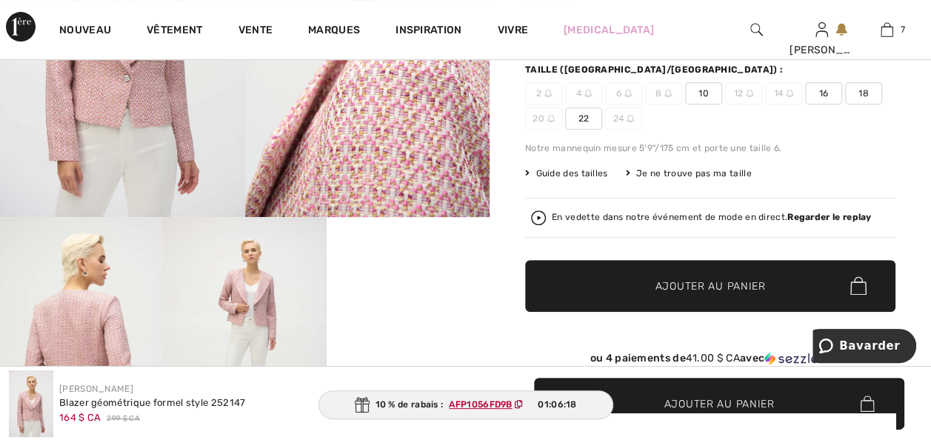
click at [246, 315] on img at bounding box center [244, 339] width 163 height 244
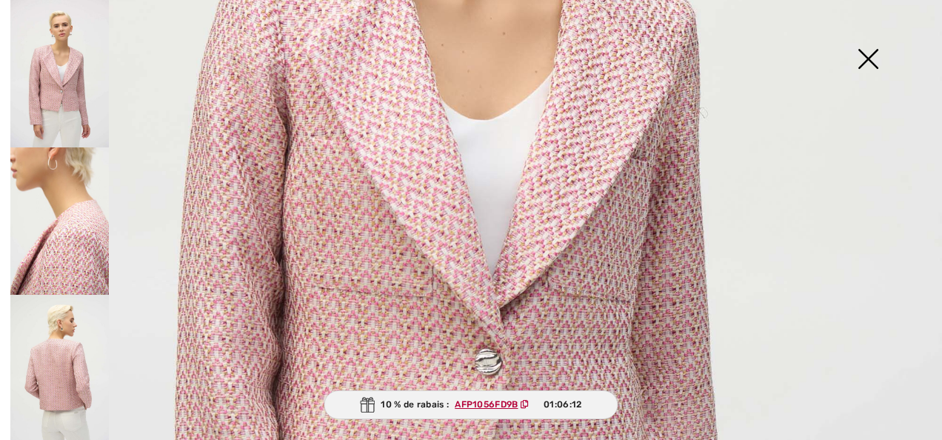
scroll to position [384, 0]
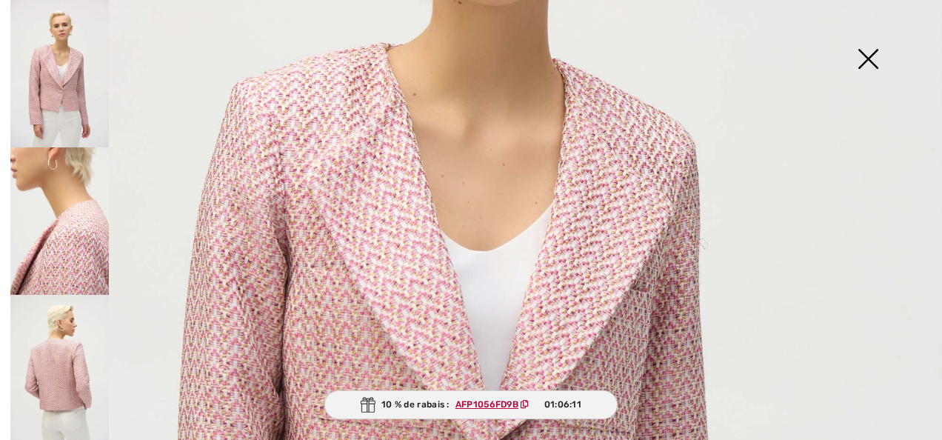
click at [863, 50] on img at bounding box center [868, 60] width 74 height 76
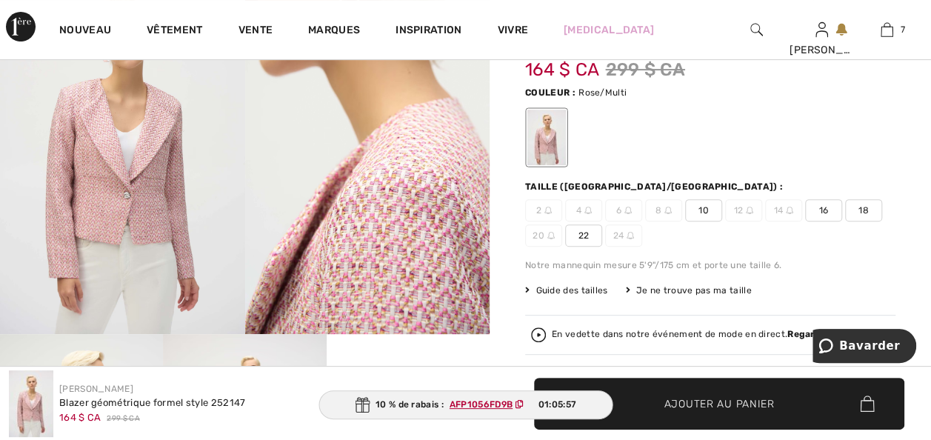
scroll to position [178, 0]
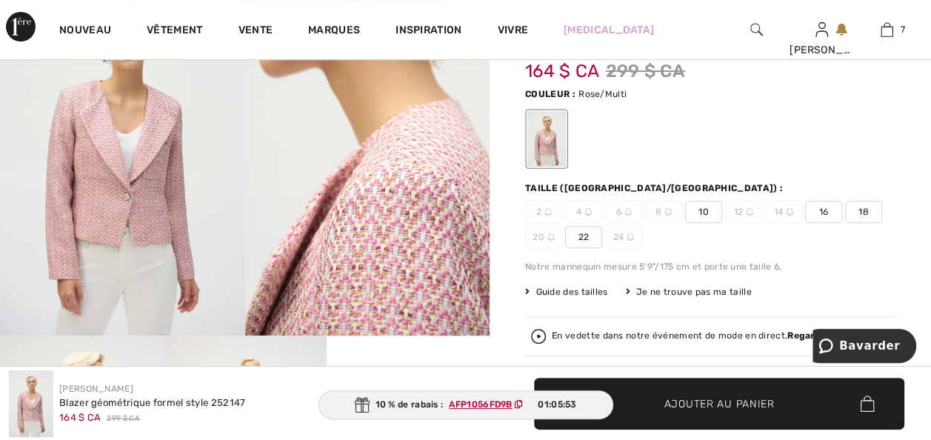
click at [845, 223] on span "18" at bounding box center [863, 212] width 37 height 22
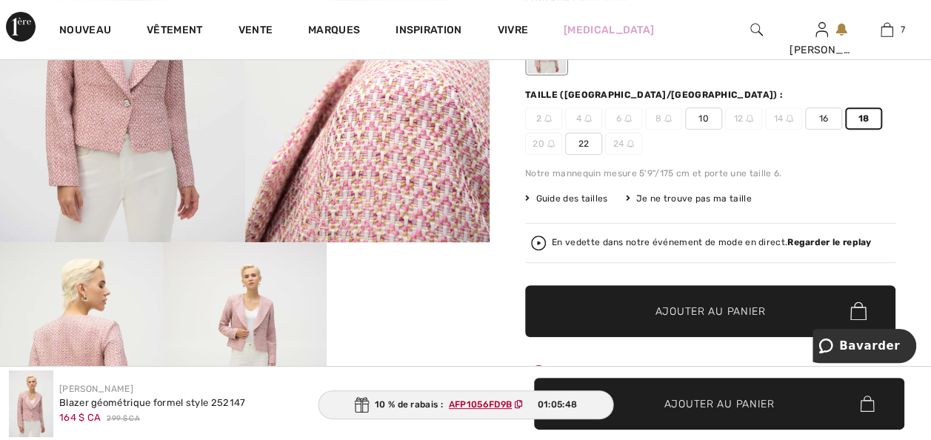
scroll to position [267, 0]
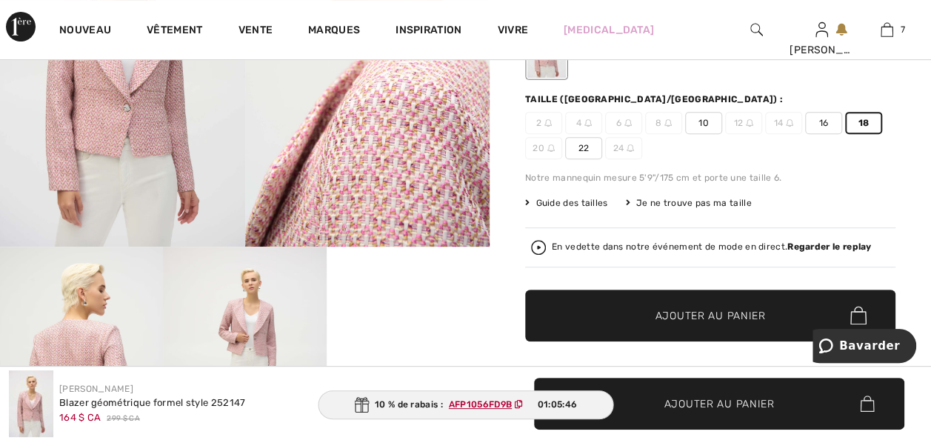
click at [602, 158] on span "22" at bounding box center [583, 148] width 37 height 22
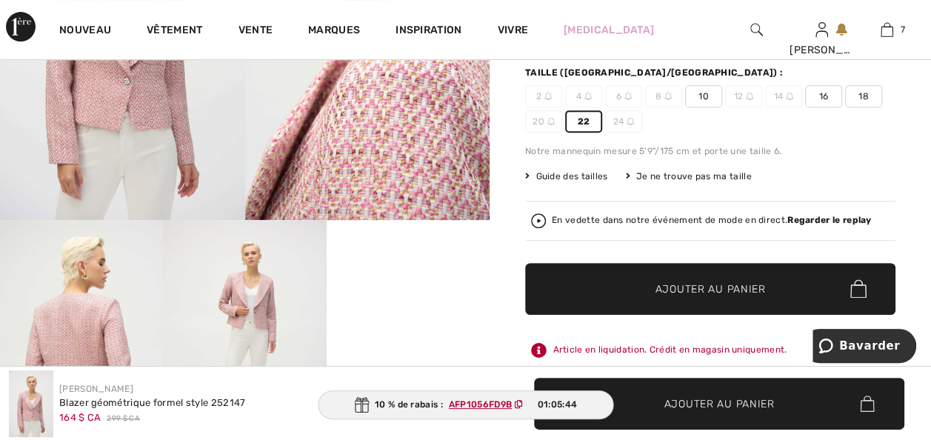
scroll to position [296, 0]
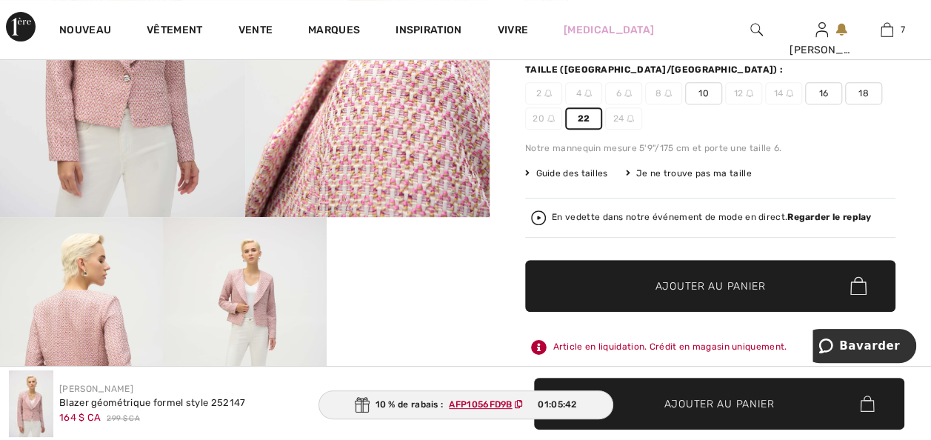
click at [558, 178] on font "Guide des tailles" at bounding box center [571, 173] width 72 height 10
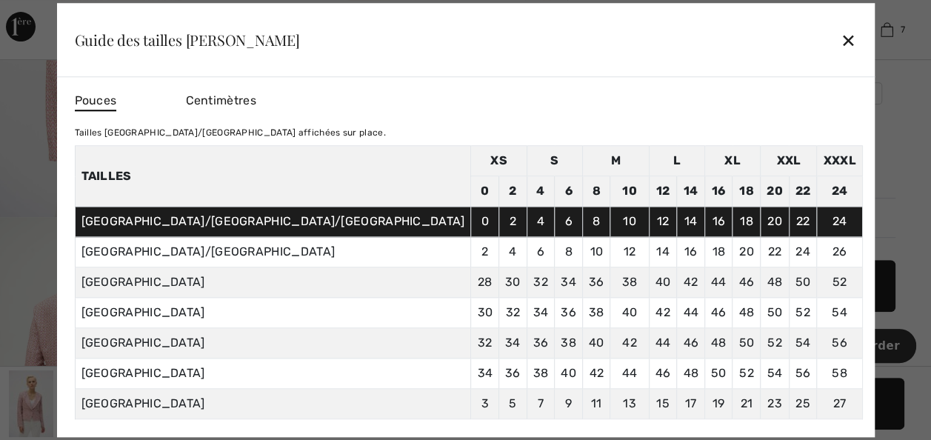
click at [840, 31] on div "✕" at bounding box center [848, 39] width 16 height 31
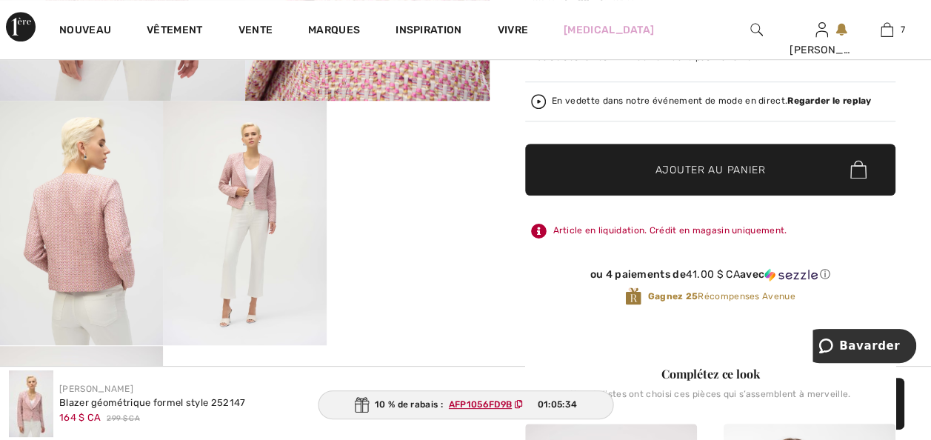
scroll to position [415, 0]
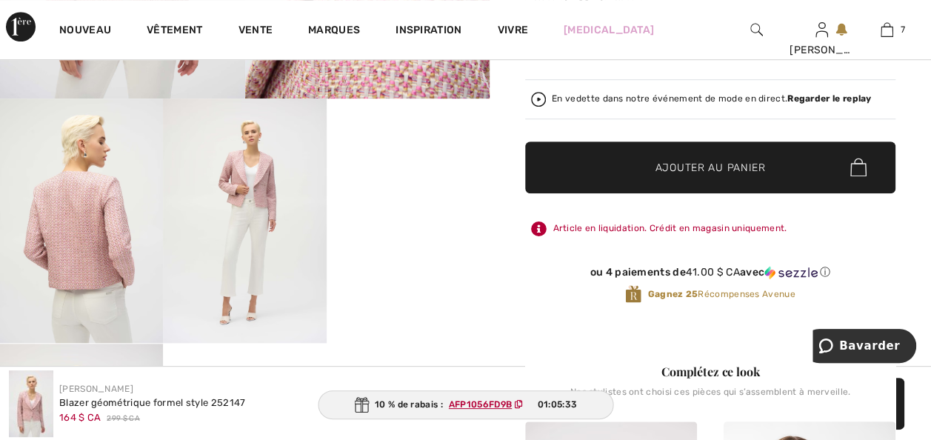
click at [667, 175] on span "Ajouter au panier" at bounding box center [710, 167] width 110 height 16
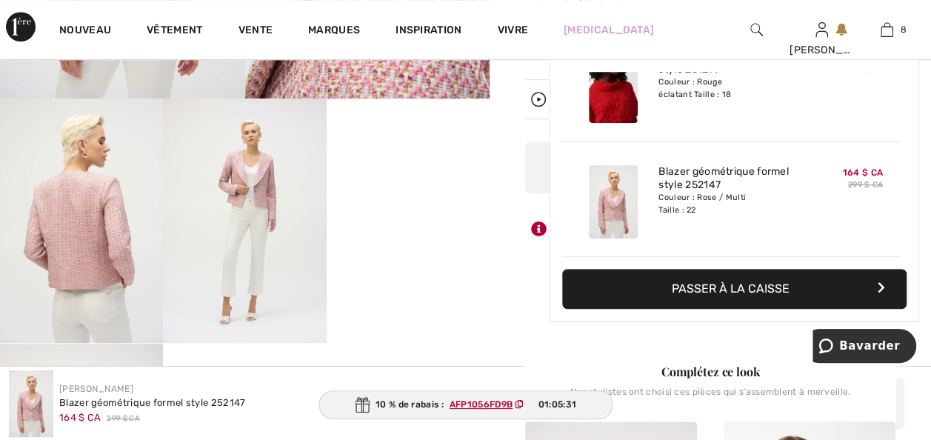
scroll to position [820, 0]
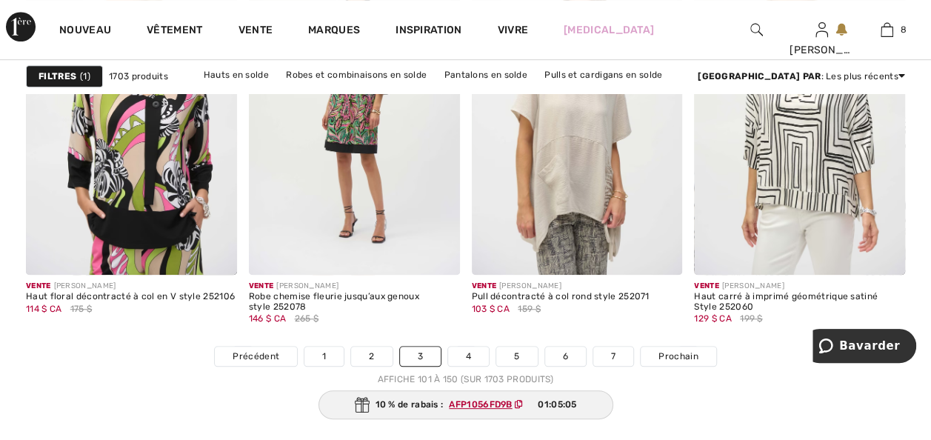
scroll to position [6043, 0]
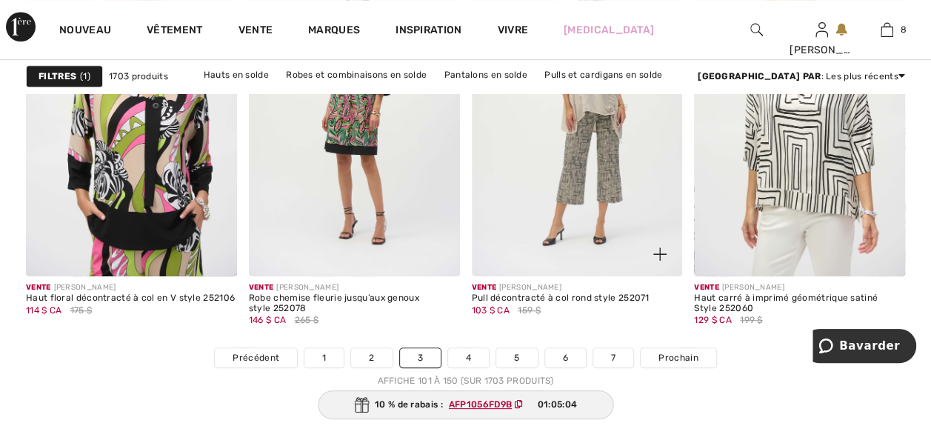
click at [551, 261] on img at bounding box center [577, 118] width 211 height 316
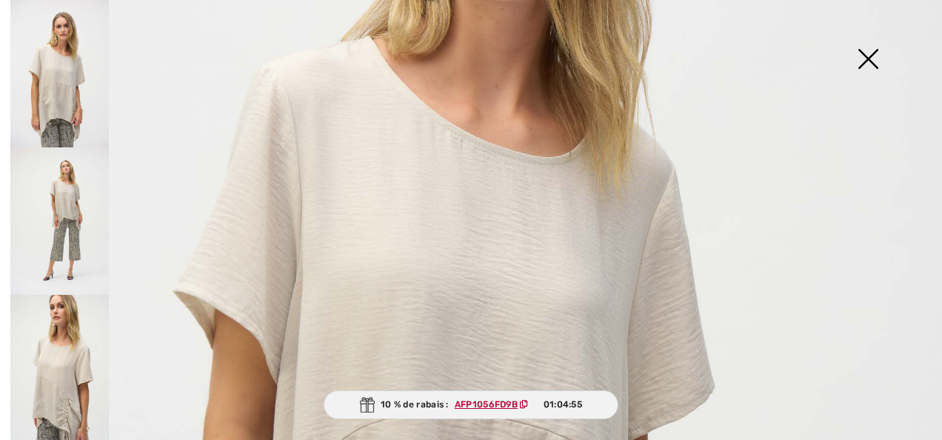
scroll to position [769, 0]
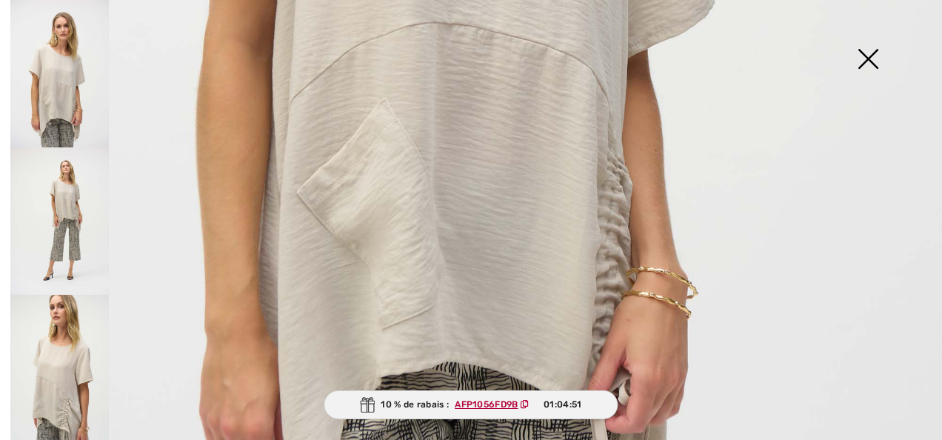
click at [866, 54] on img at bounding box center [868, 60] width 74 height 76
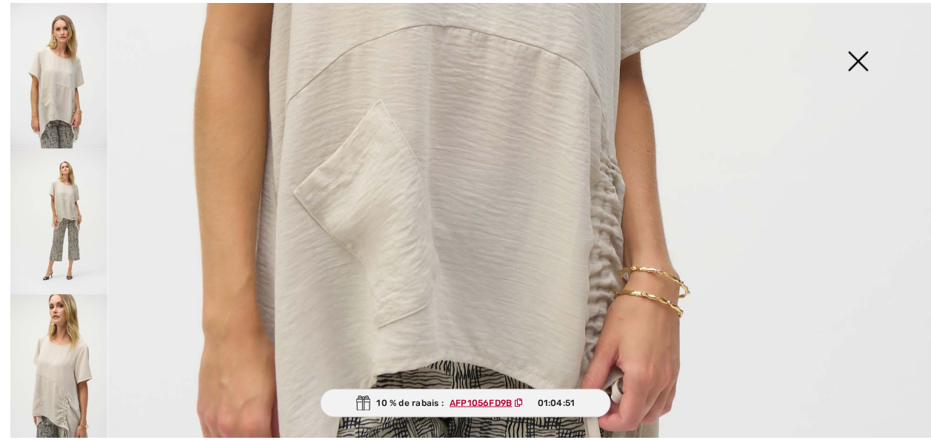
scroll to position [148, 0]
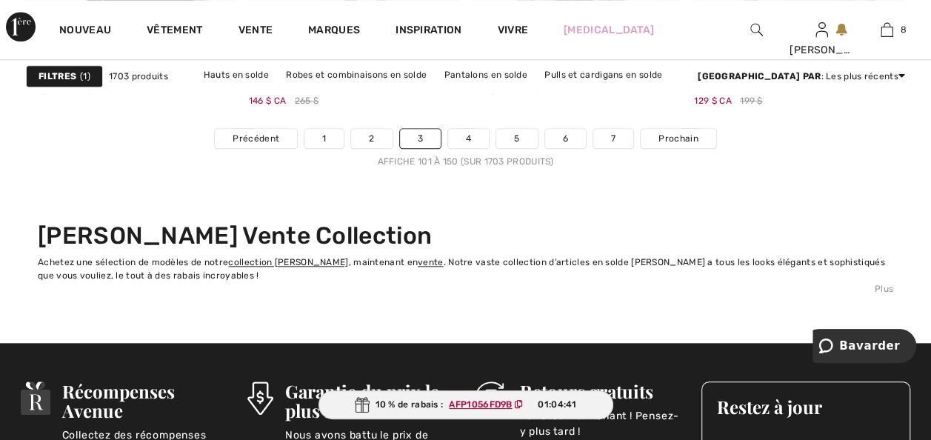
scroll to position [6308, 0]
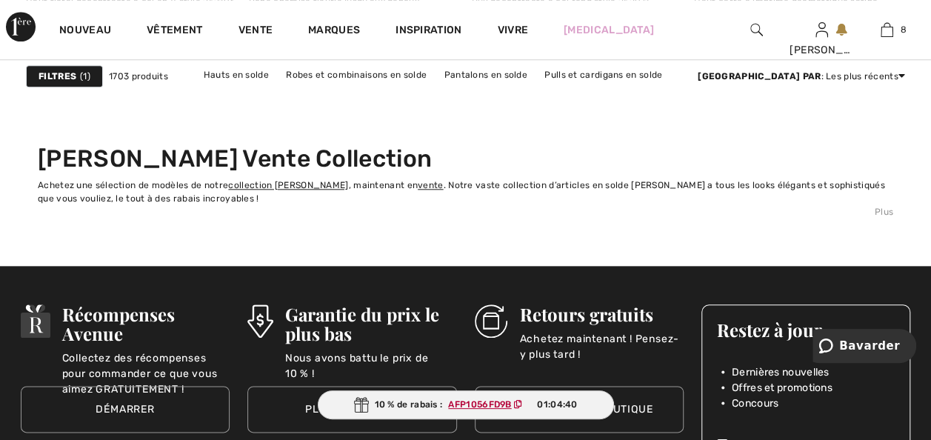
click at [465, 71] on link "4" at bounding box center [468, 61] width 41 height 19
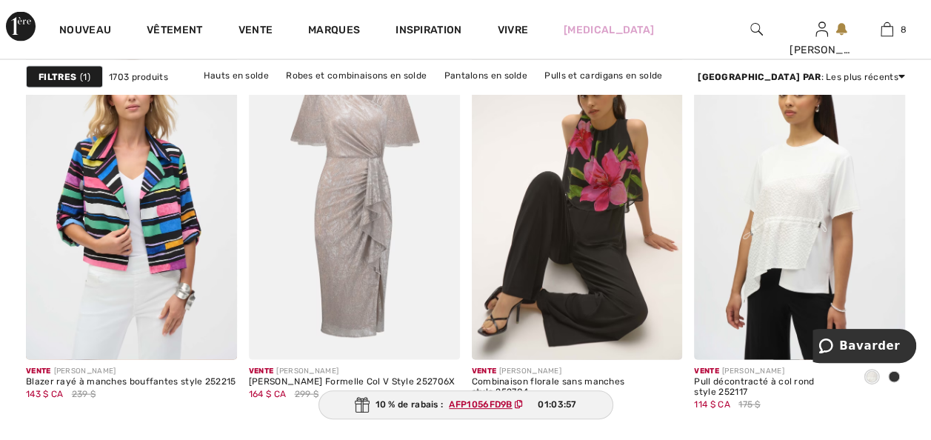
scroll to position [1481, 0]
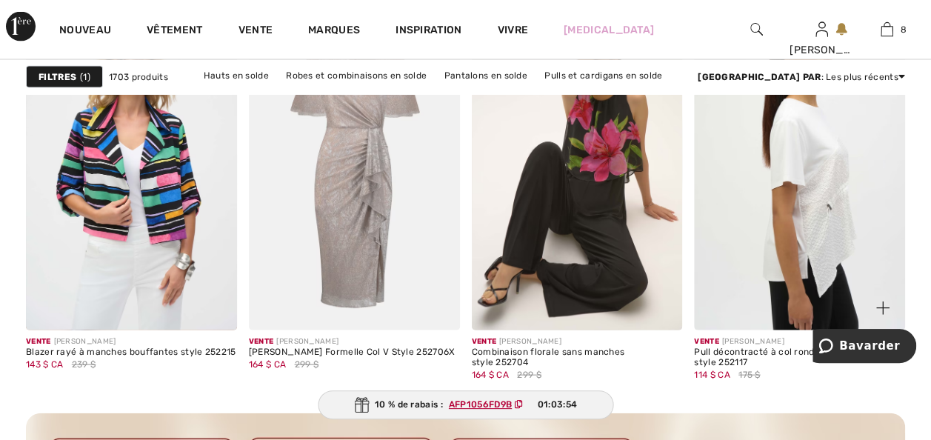
click at [769, 295] on img at bounding box center [799, 172] width 211 height 316
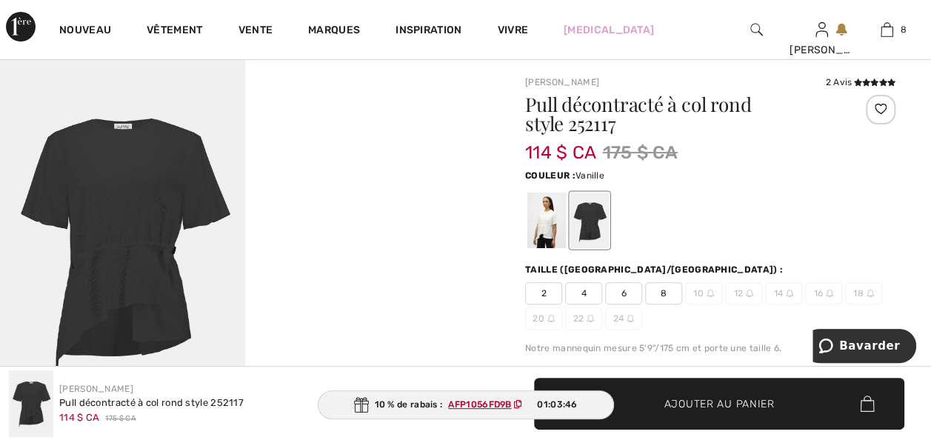
click at [551, 236] on div at bounding box center [546, 221] width 39 height 56
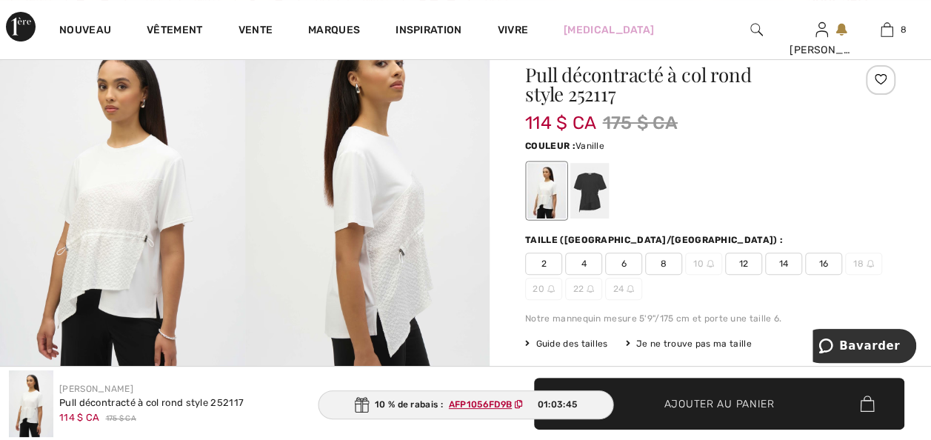
scroll to position [148, 0]
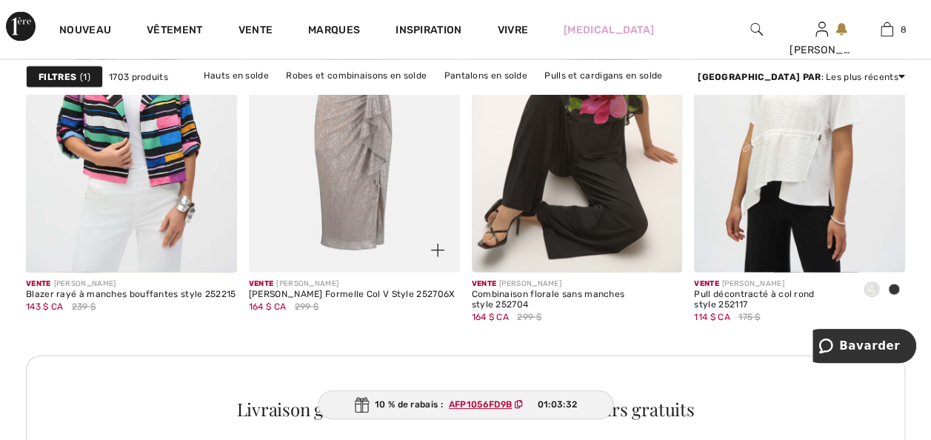
scroll to position [1540, 0]
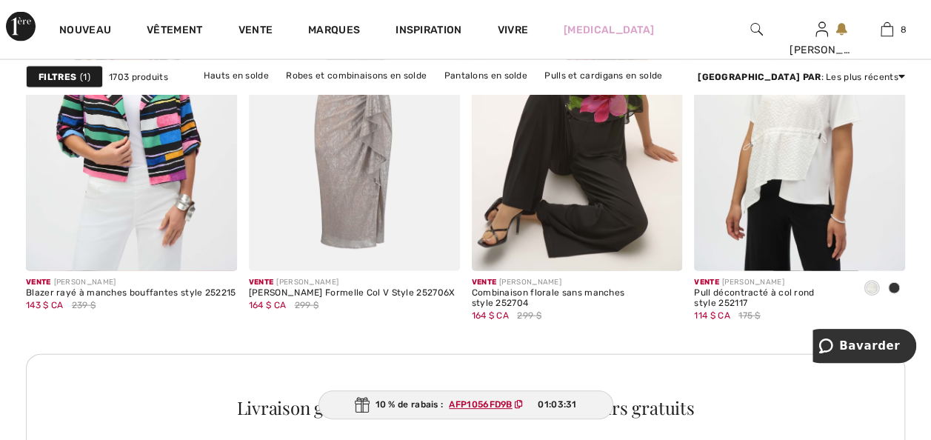
drag, startPoint x: 326, startPoint y: 241, endPoint x: 241, endPoint y: 294, distance: 100.1
click at [326, 241] on img at bounding box center [354, 113] width 211 height 316
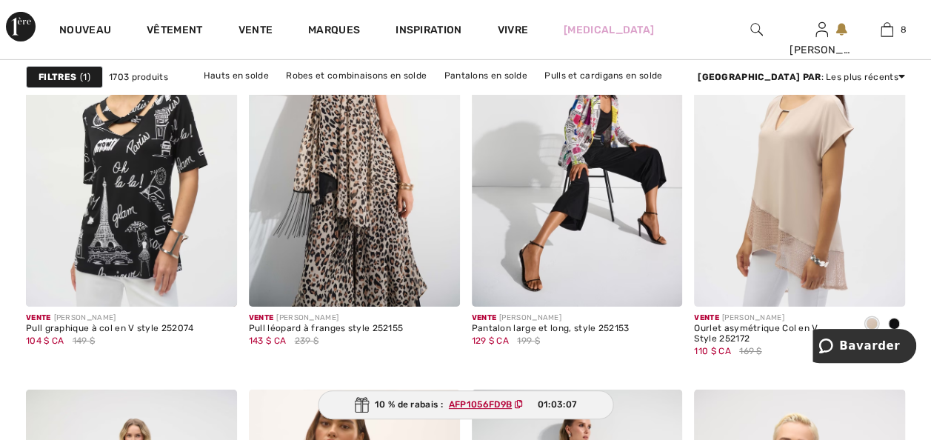
scroll to position [2487, 0]
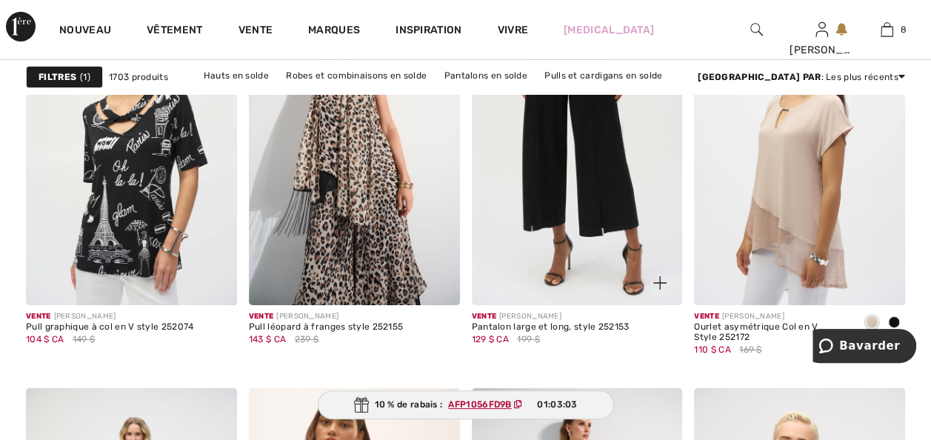
click at [606, 255] on img at bounding box center [577, 147] width 211 height 316
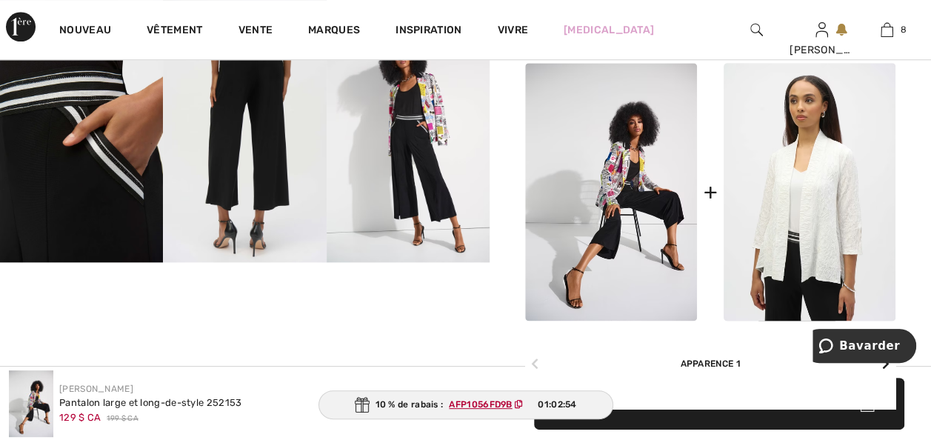
scroll to position [770, 0]
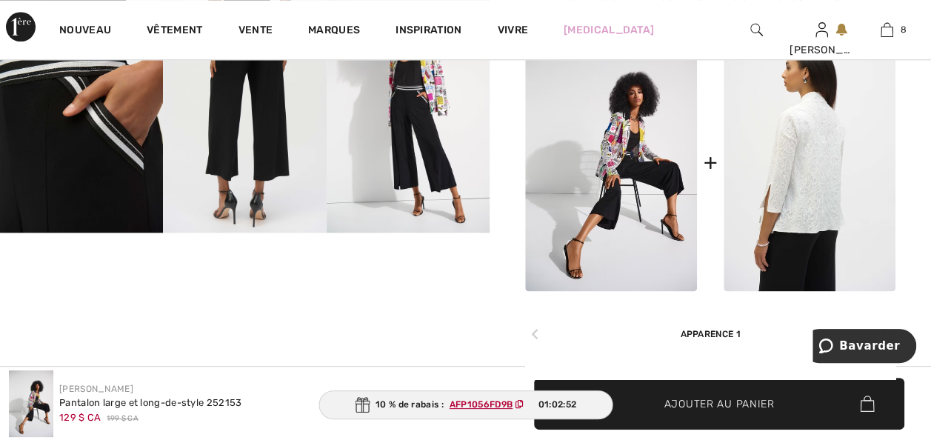
click at [800, 258] on img at bounding box center [809, 162] width 172 height 258
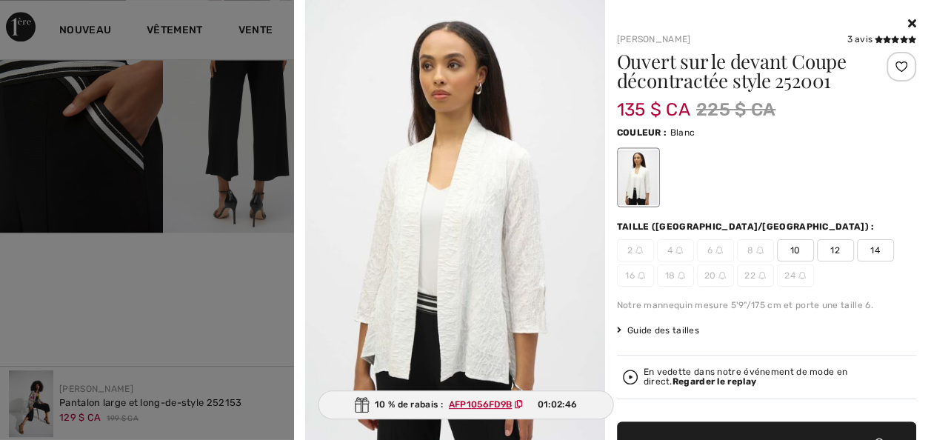
click at [908, 22] on icon at bounding box center [912, 23] width 8 height 12
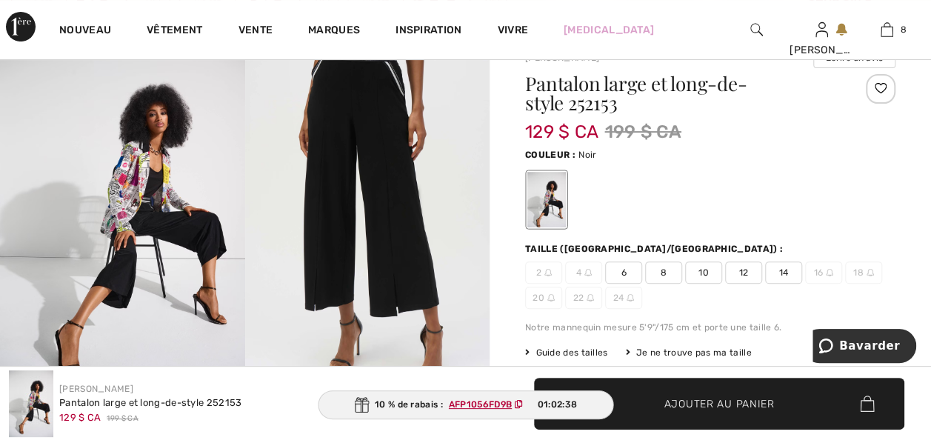
scroll to position [118, 0]
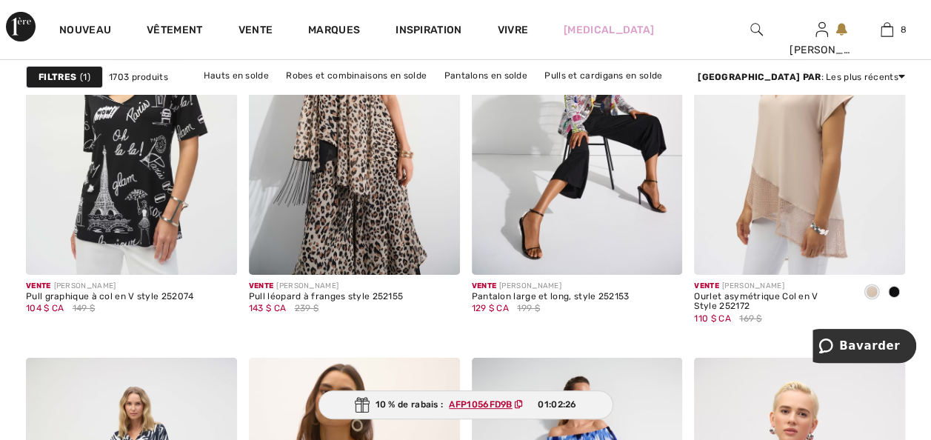
scroll to position [2457, 0]
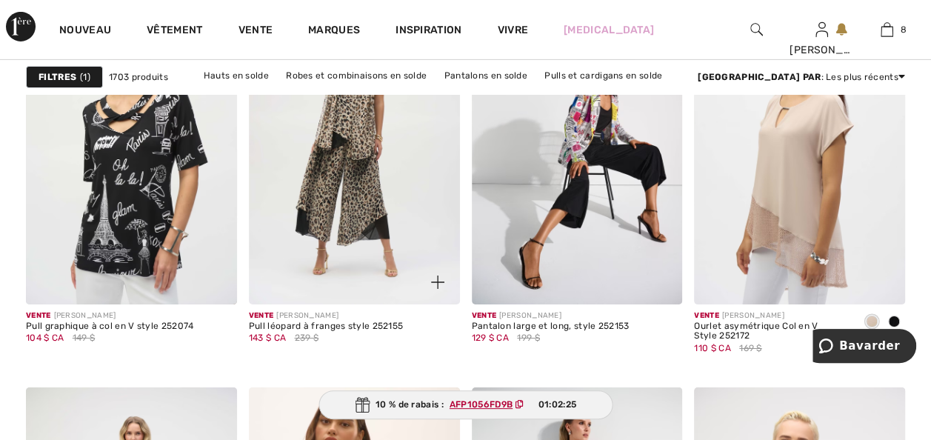
drag, startPoint x: 364, startPoint y: 145, endPoint x: 342, endPoint y: 155, distance: 23.5
click at [364, 145] on img at bounding box center [354, 145] width 211 height 316
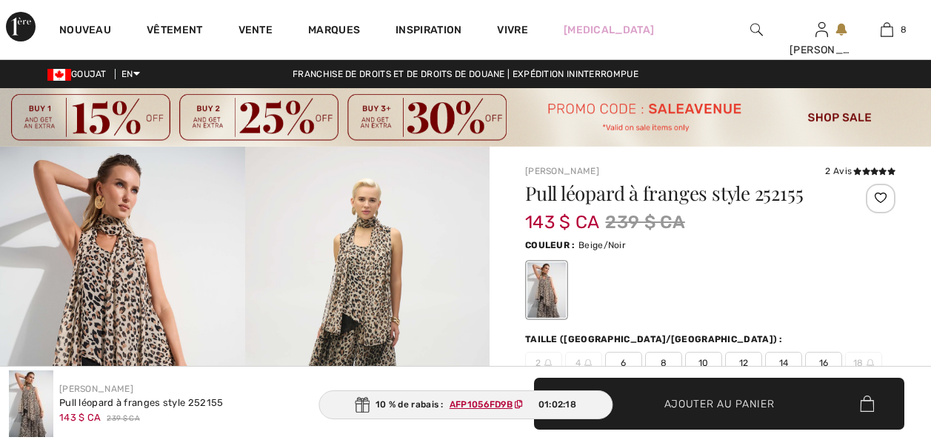
scroll to position [178, 0]
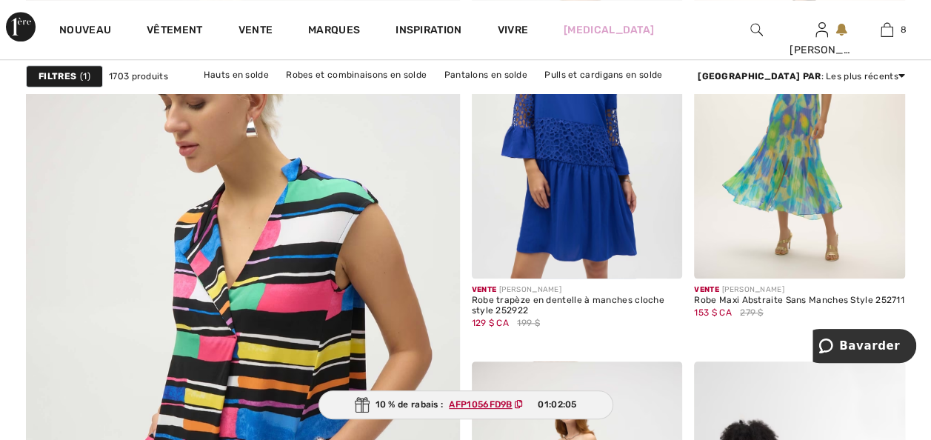
scroll to position [3464, 0]
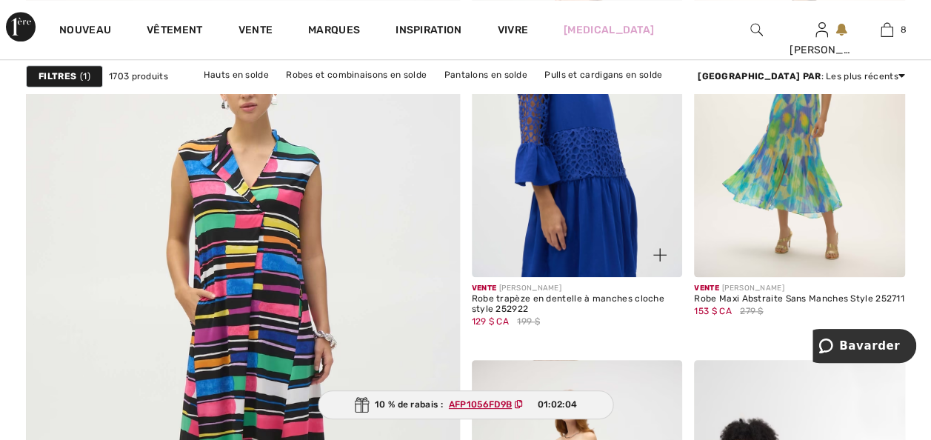
click at [572, 197] on img at bounding box center [577, 119] width 211 height 316
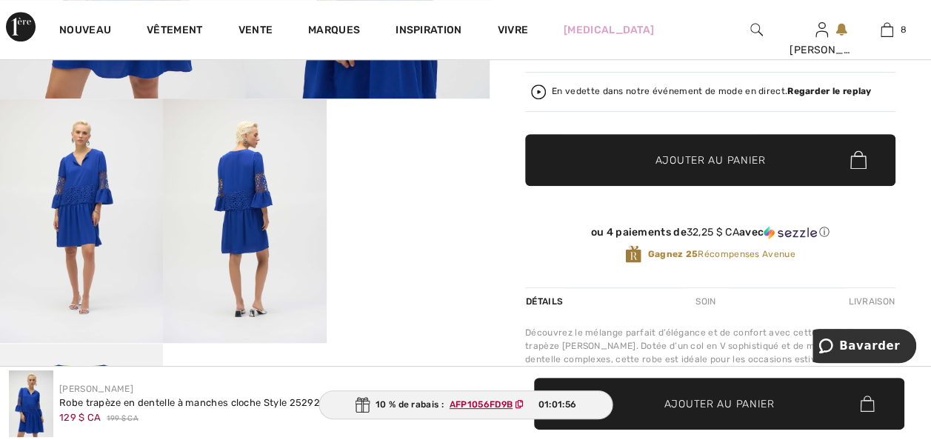
click at [73, 218] on img at bounding box center [81, 220] width 163 height 244
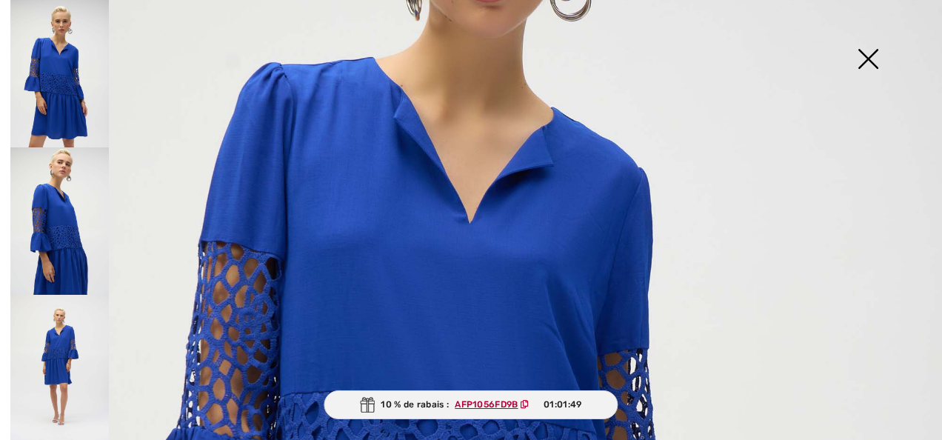
scroll to position [295, 0]
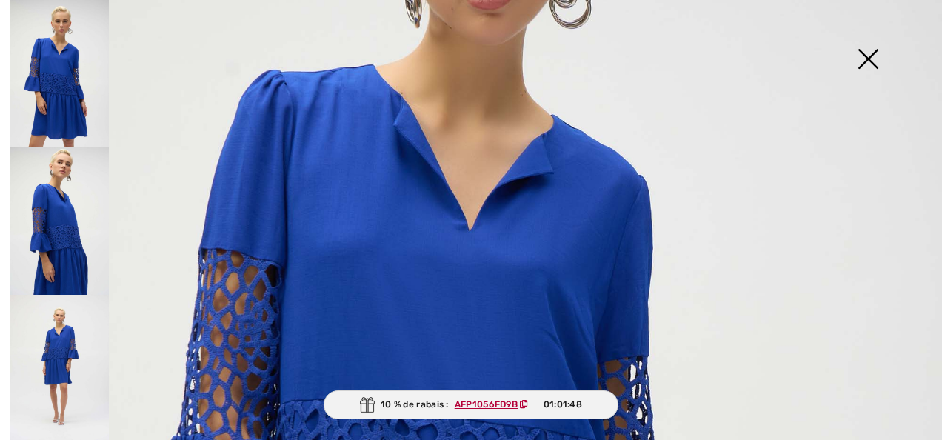
click at [866, 56] on img at bounding box center [868, 60] width 74 height 76
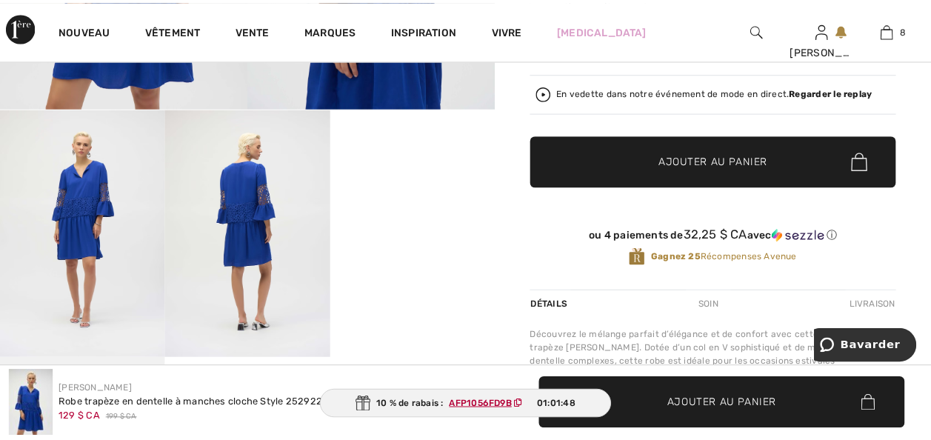
scroll to position [415, 0]
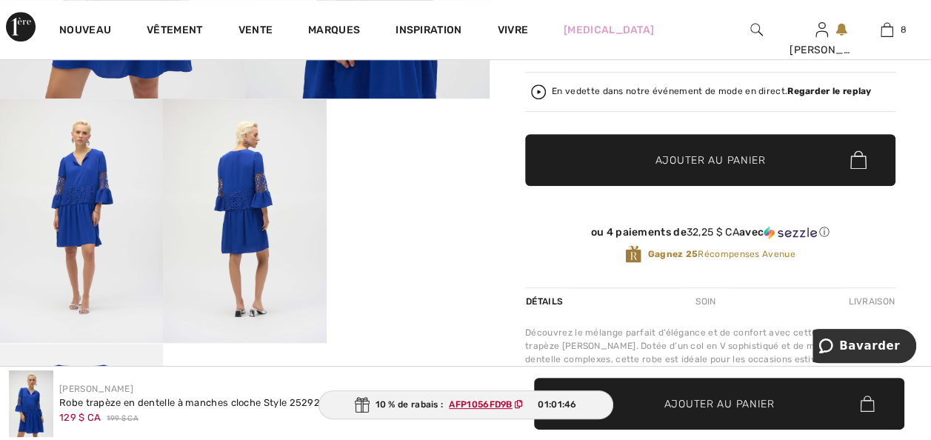
click at [244, 221] on img at bounding box center [244, 220] width 163 height 244
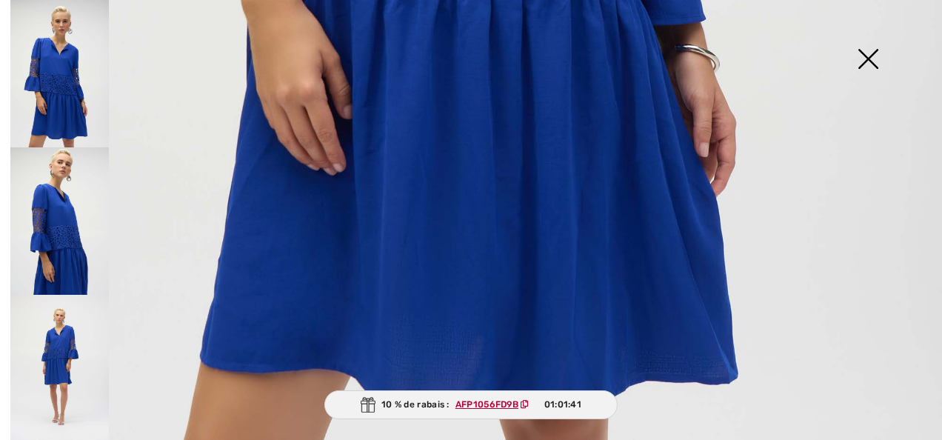
scroll to position [954, 0]
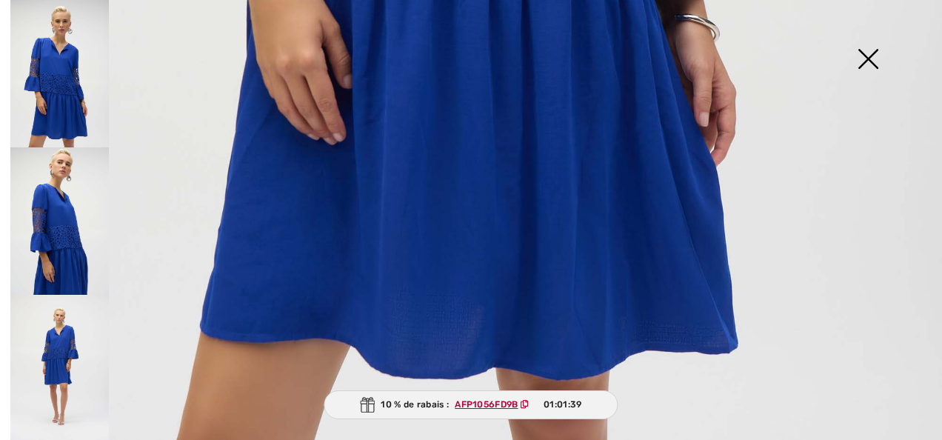
click at [863, 47] on img at bounding box center [868, 60] width 74 height 76
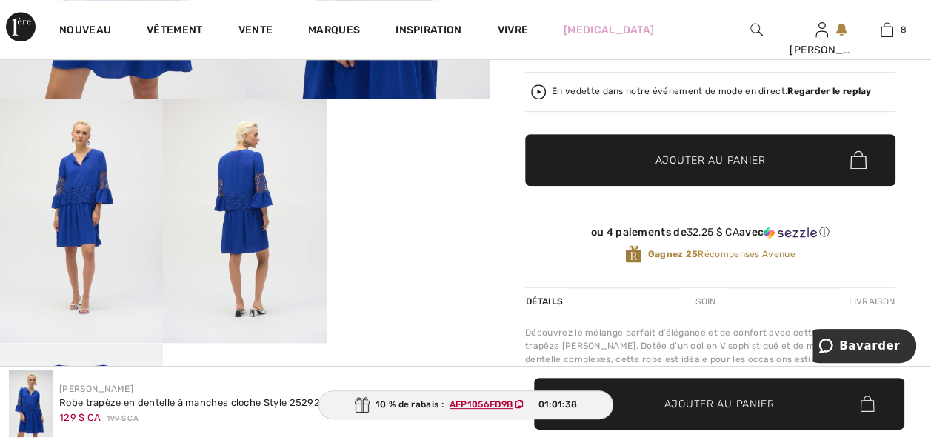
scroll to position [937, 0]
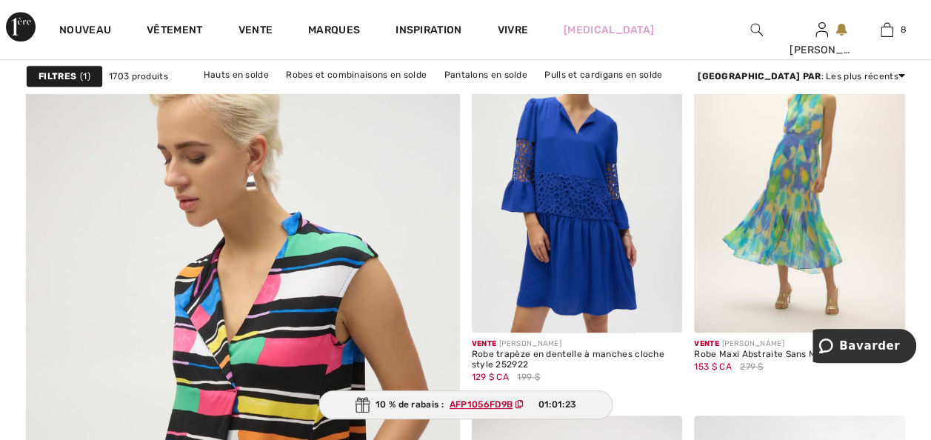
scroll to position [3405, 0]
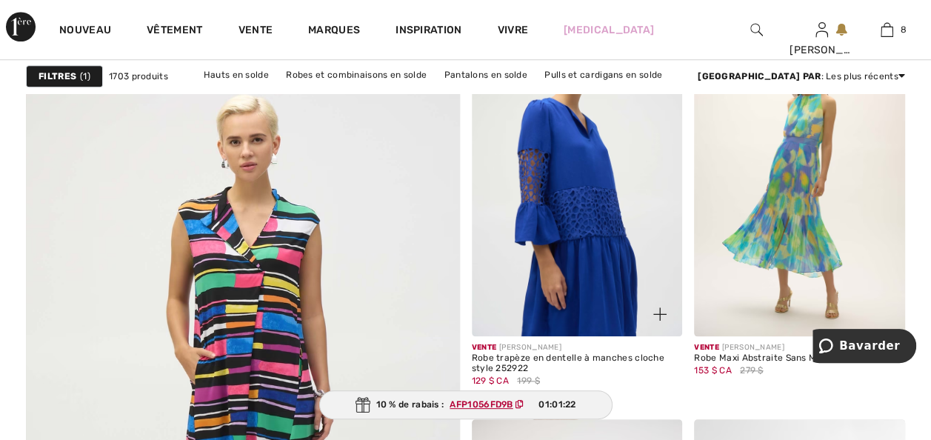
drag, startPoint x: 580, startPoint y: 236, endPoint x: 560, endPoint y: 235, distance: 20.7
click at [580, 236] on img at bounding box center [577, 178] width 211 height 316
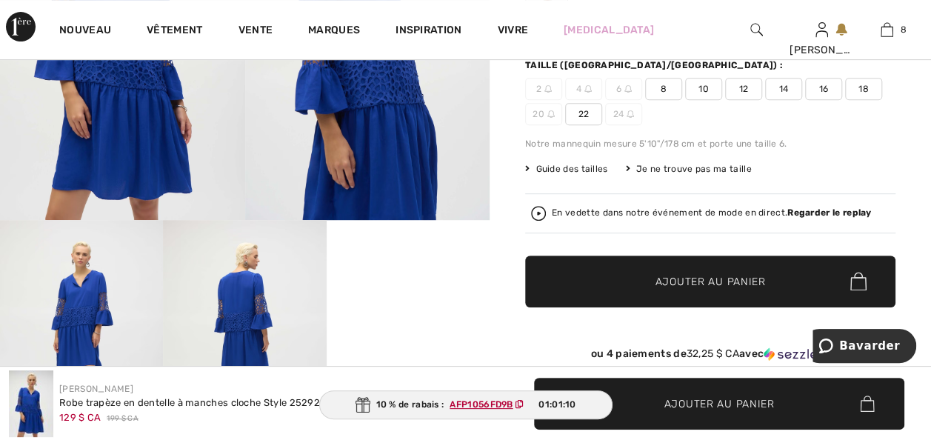
scroll to position [267, 0]
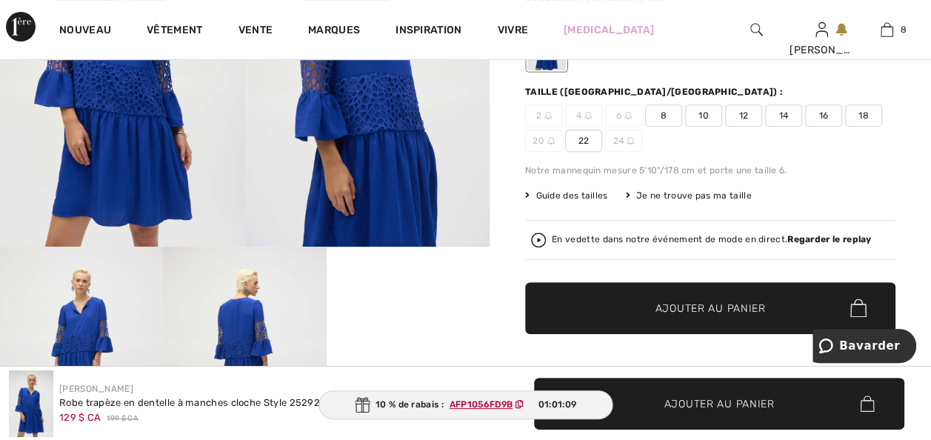
click at [845, 127] on span "18" at bounding box center [863, 115] width 37 height 22
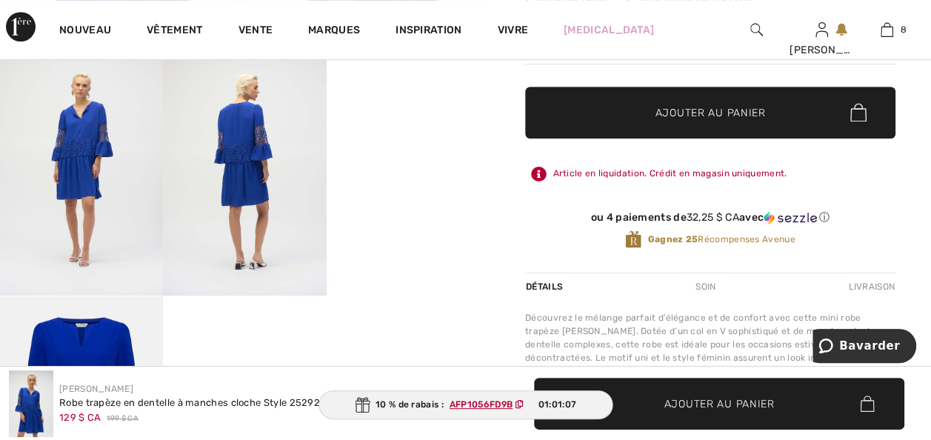
scroll to position [474, 0]
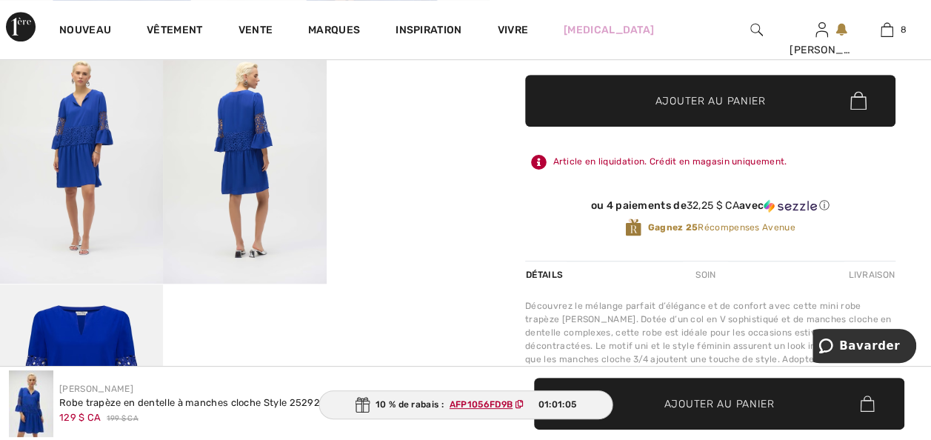
click at [672, 108] on span "Ajouter au panier" at bounding box center [710, 101] width 110 height 16
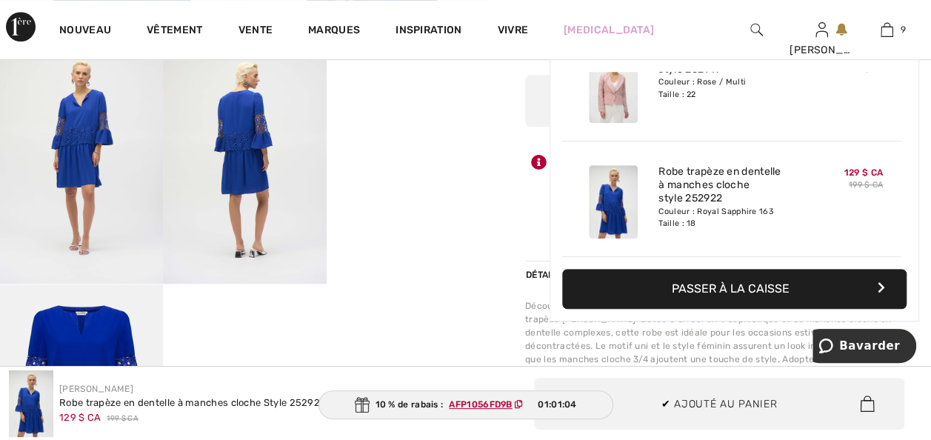
scroll to position [945, 0]
click at [395, 121] on video "Votre navigateur ne prend pas en charge la balise vidéo." at bounding box center [408, 79] width 163 height 81
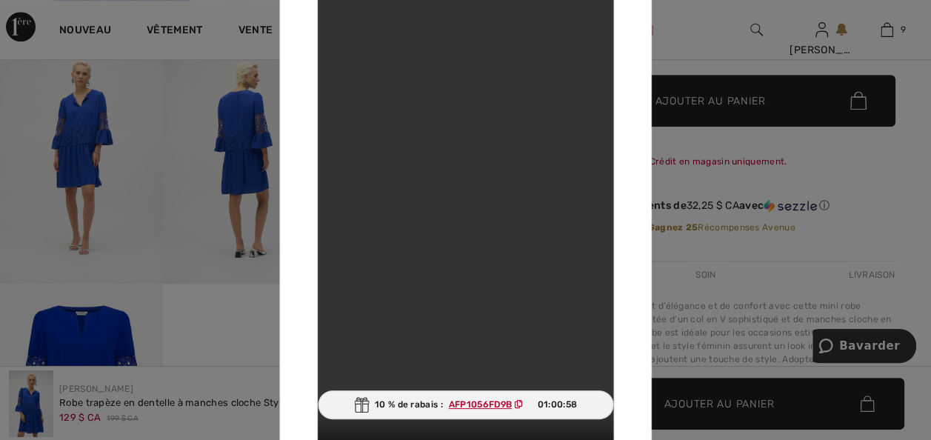
click at [154, 133] on div at bounding box center [465, 220] width 931 height 440
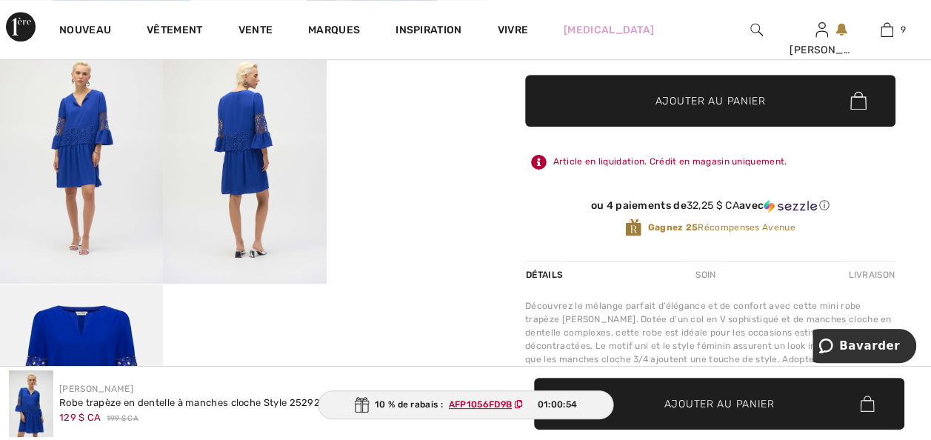
click at [239, 141] on img at bounding box center [244, 161] width 163 height 244
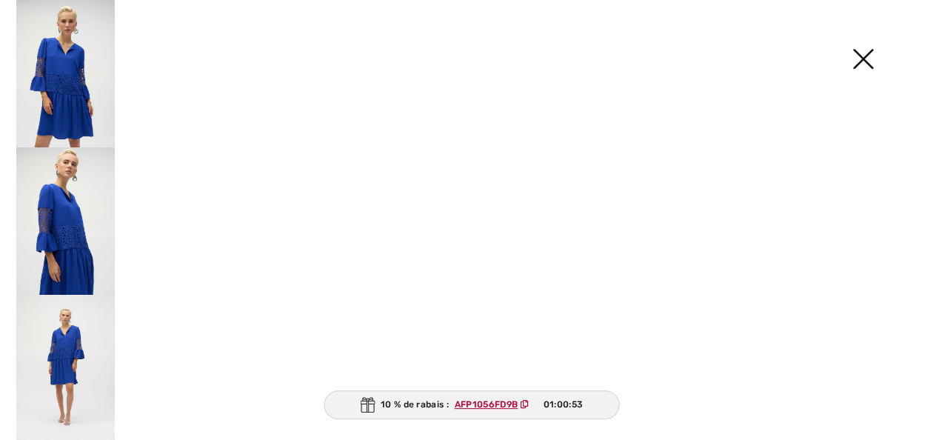
scroll to position [483, 0]
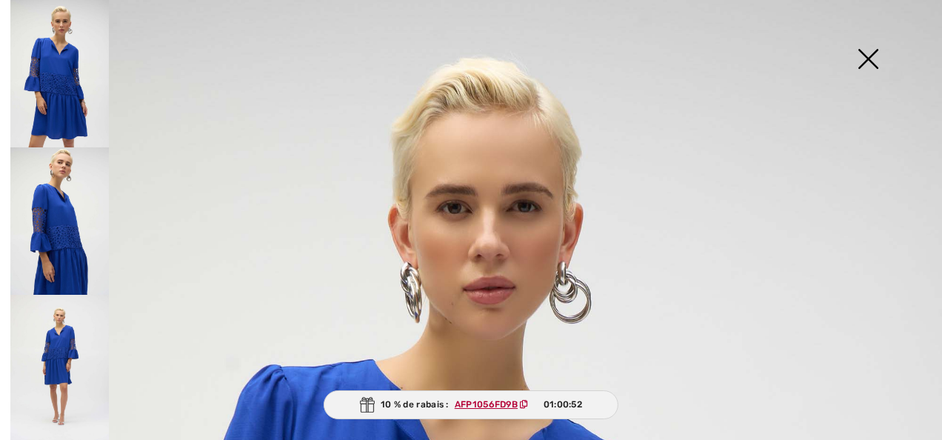
click at [61, 201] on img at bounding box center [59, 220] width 98 height 147
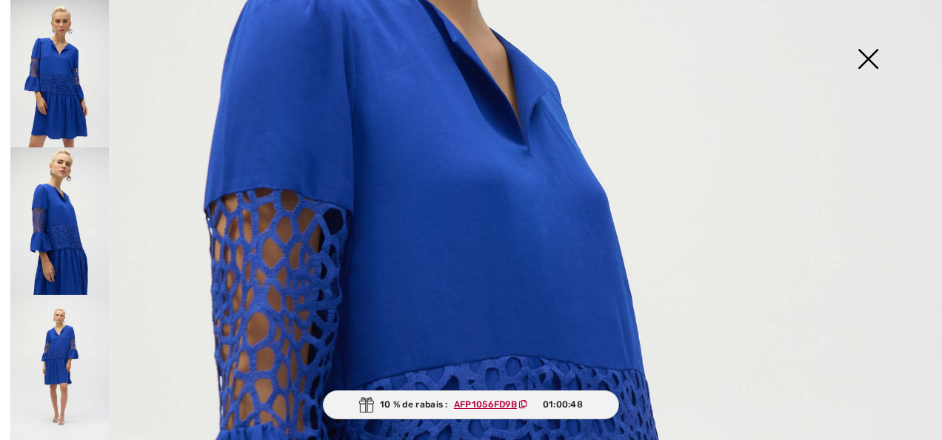
scroll to position [769, 0]
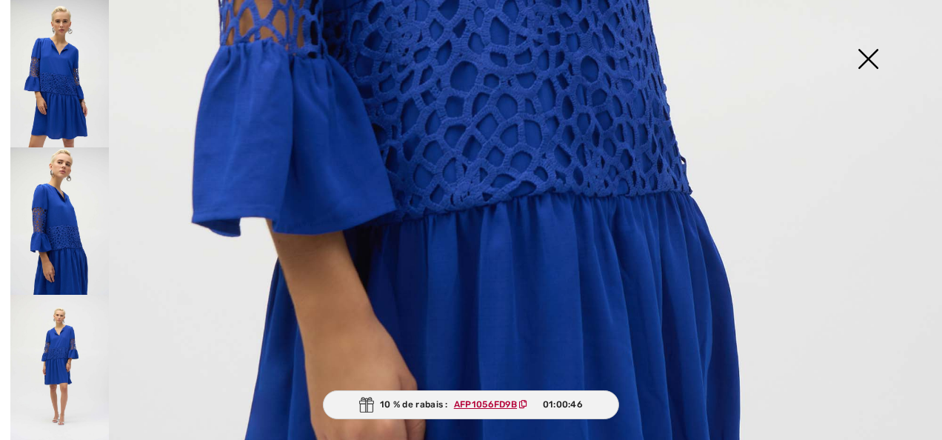
click at [59, 368] on img at bounding box center [59, 368] width 98 height 147
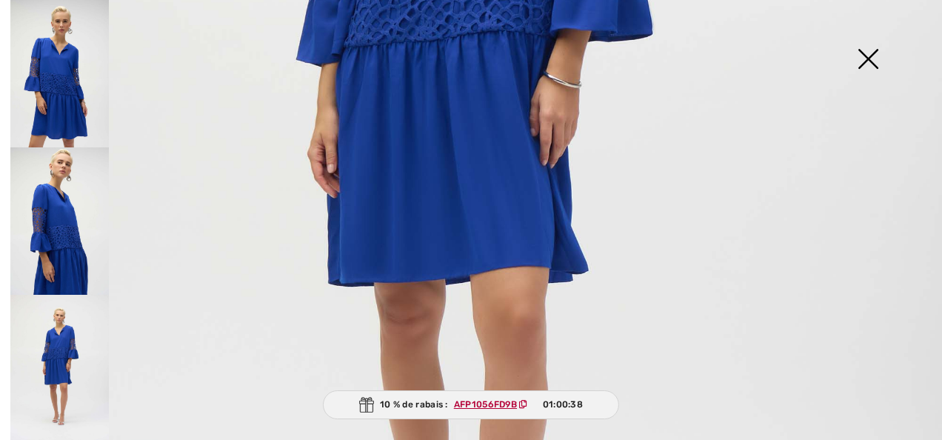
scroll to position [185, 0]
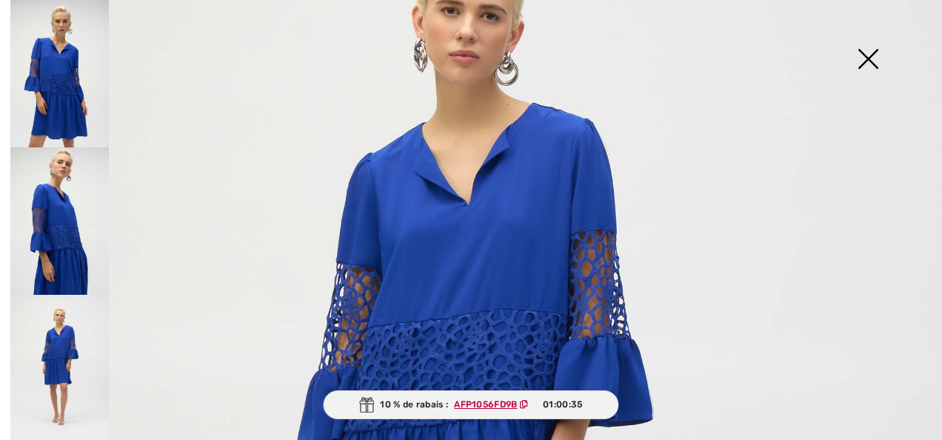
click at [866, 50] on img at bounding box center [868, 60] width 74 height 76
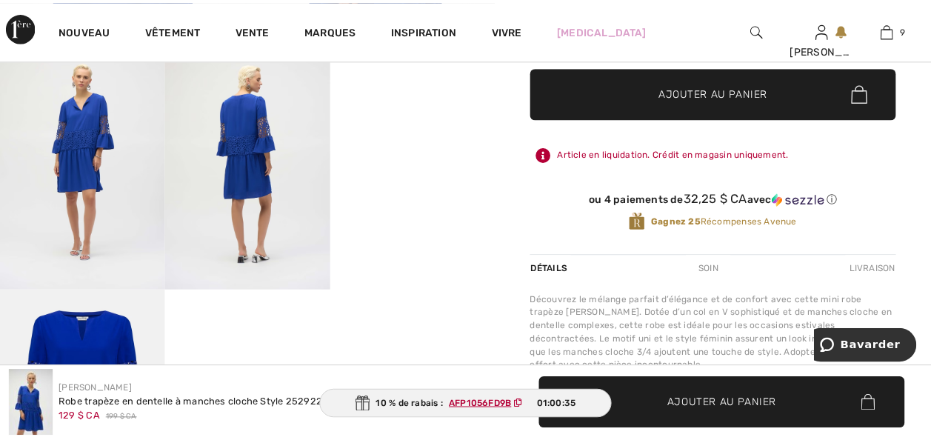
scroll to position [474, 0]
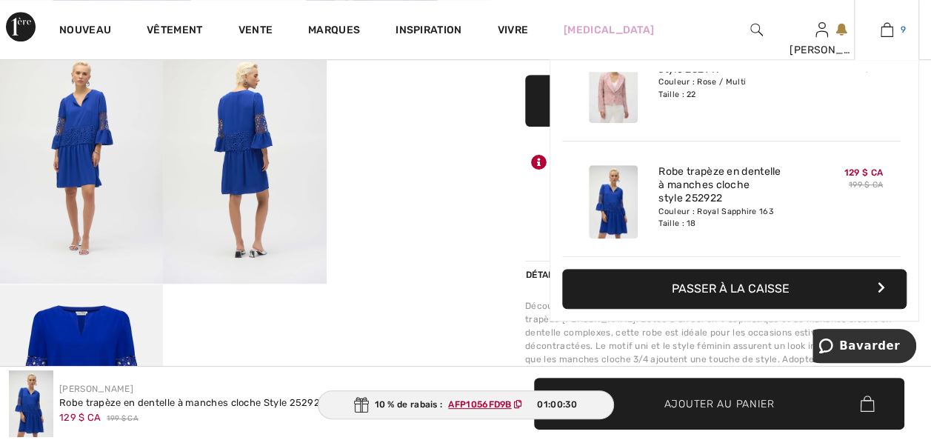
click at [883, 29] on img at bounding box center [886, 30] width 13 height 18
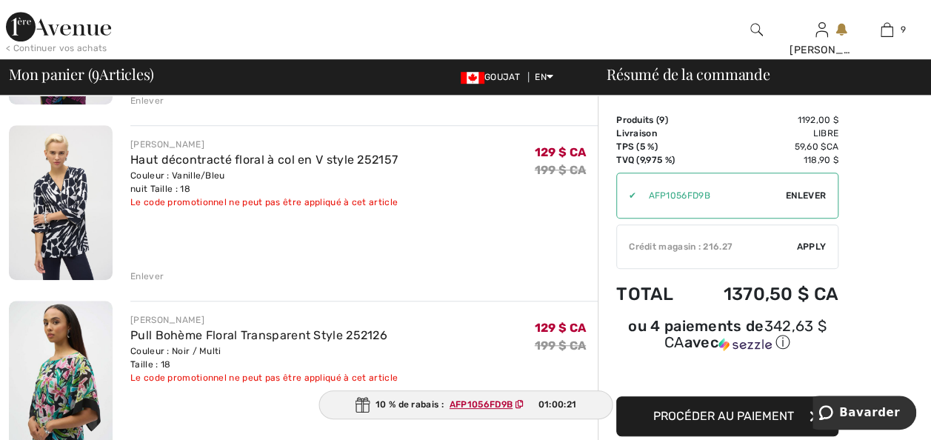
scroll to position [474, 0]
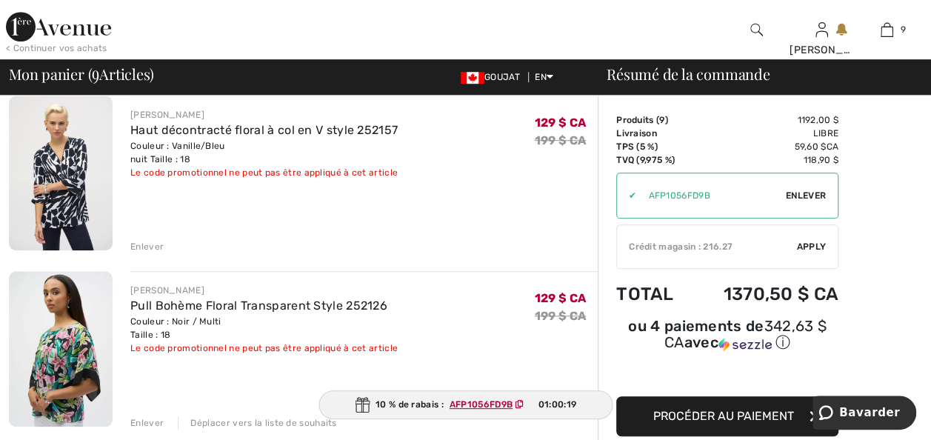
click at [153, 253] on div "Enlever" at bounding box center [146, 246] width 33 height 13
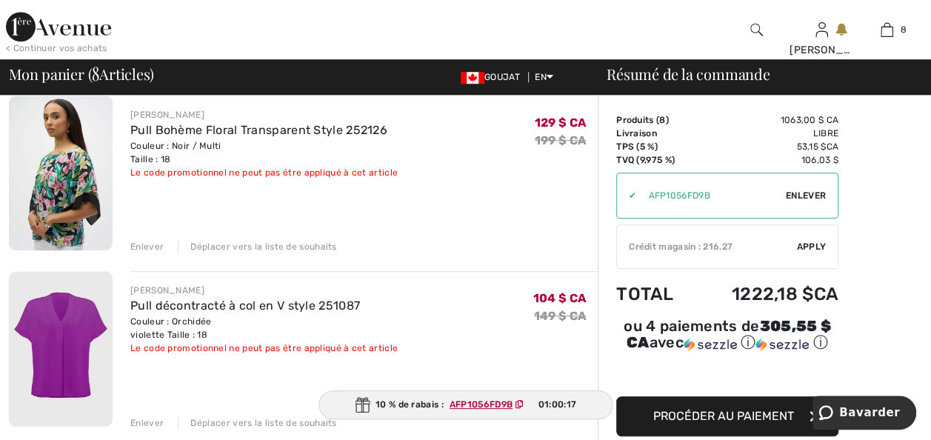
click at [145, 253] on div "Enlever" at bounding box center [146, 246] width 33 height 13
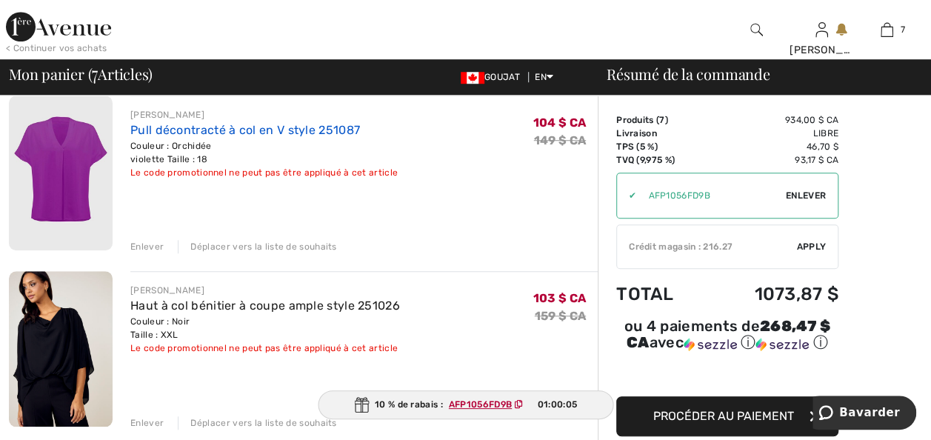
click at [169, 137] on link "Pull décontracté à col en V style 251087" at bounding box center [245, 130] width 230 height 14
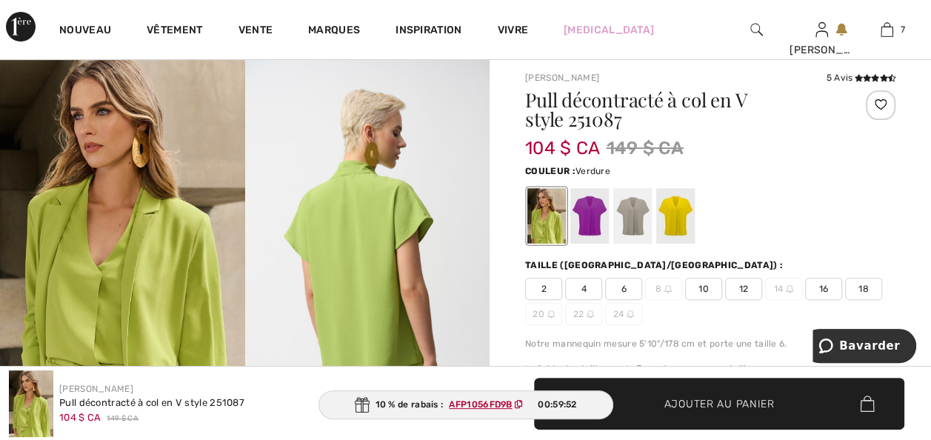
scroll to position [89, 0]
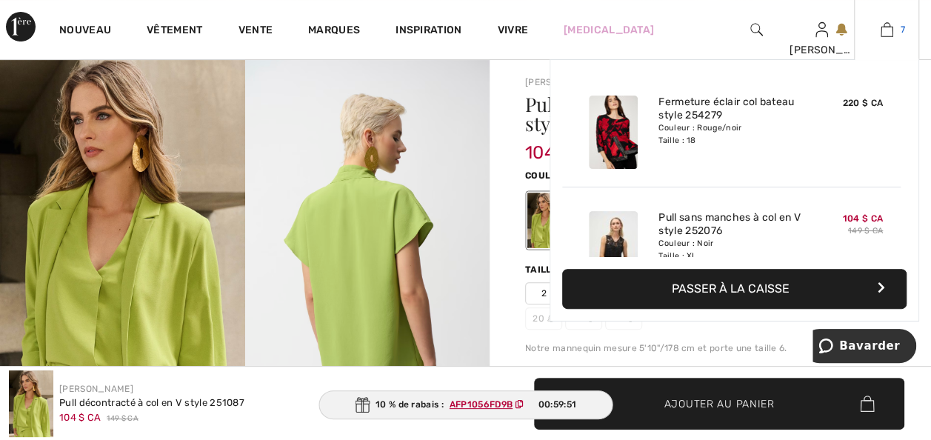
click at [881, 30] on img at bounding box center [886, 30] width 13 height 18
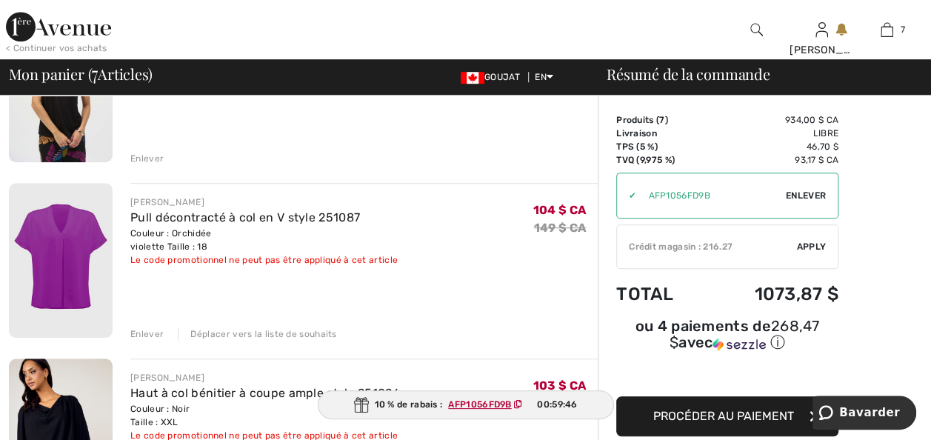
scroll to position [415, 0]
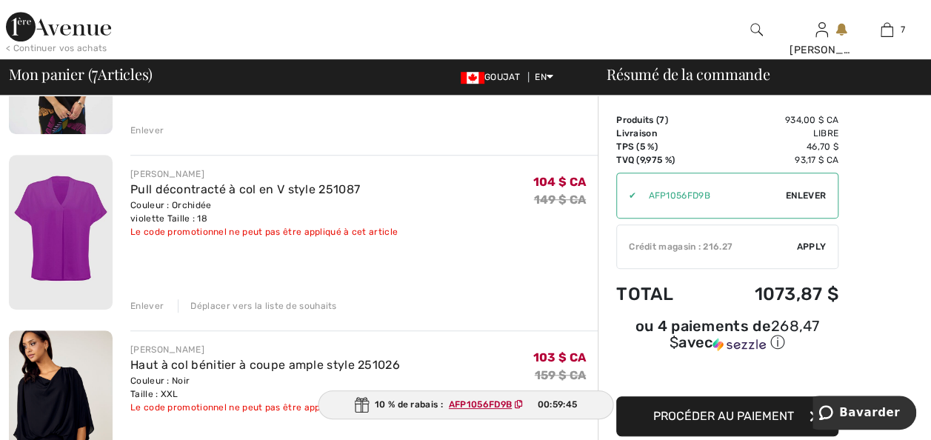
click at [149, 312] on div "Enlever" at bounding box center [146, 305] width 33 height 13
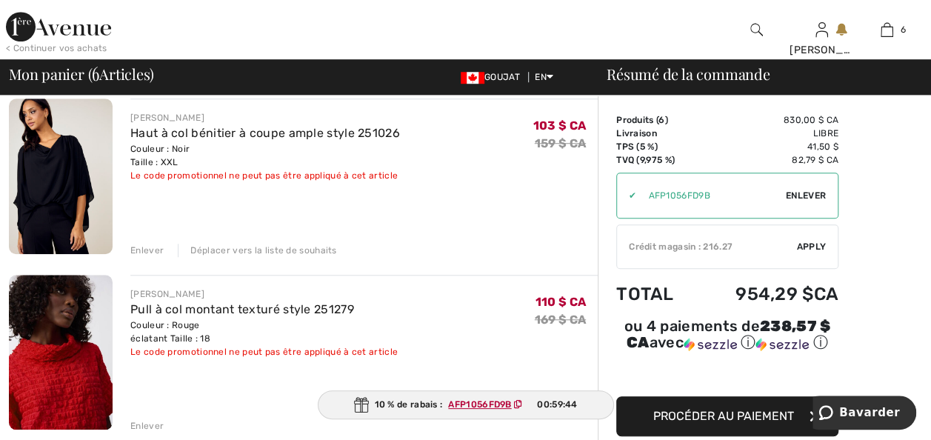
scroll to position [474, 0]
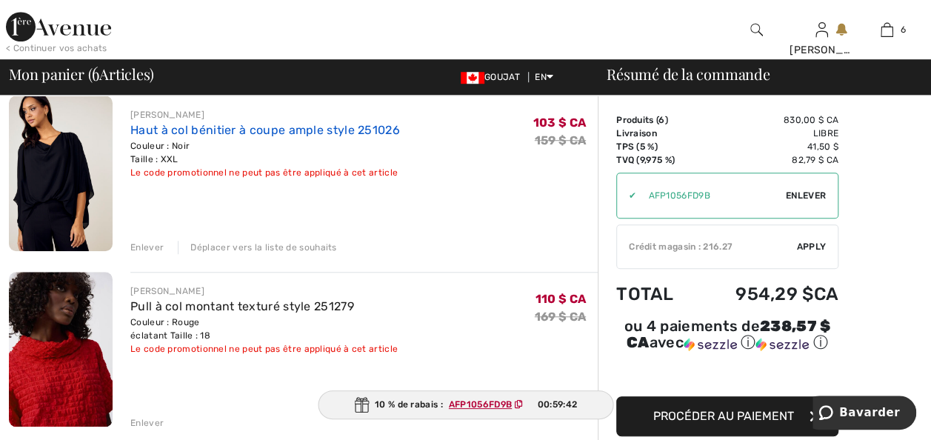
click at [238, 137] on link "Haut à col bénitier à coupe ample style 251026" at bounding box center [265, 130] width 270 height 14
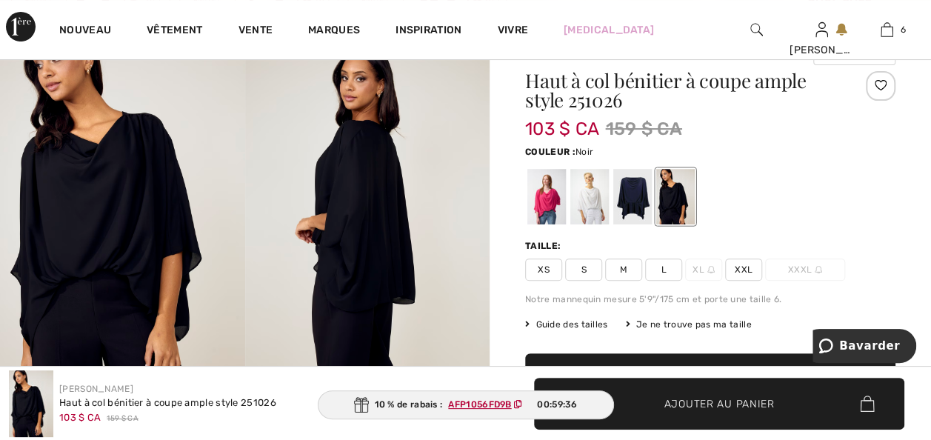
scroll to position [148, 0]
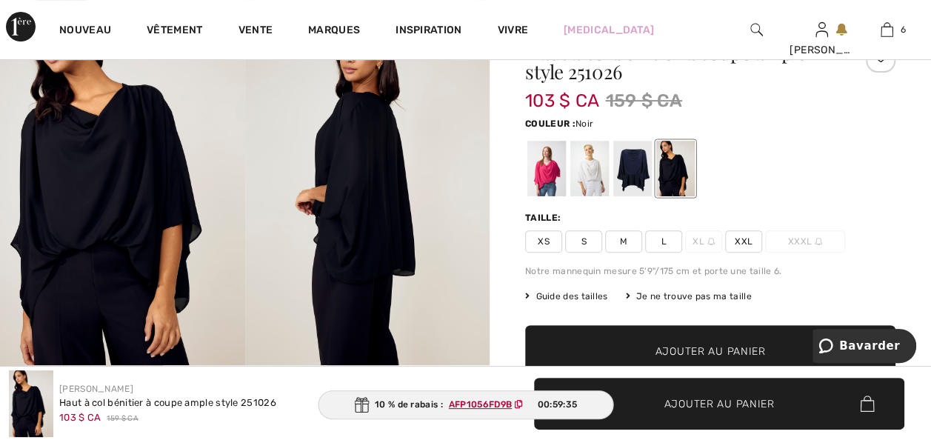
click at [351, 147] on img at bounding box center [367, 182] width 245 height 367
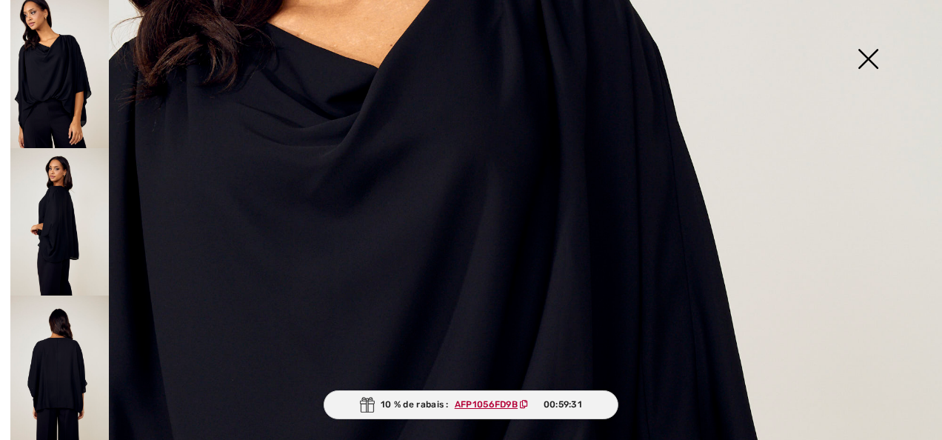
scroll to position [769, 0]
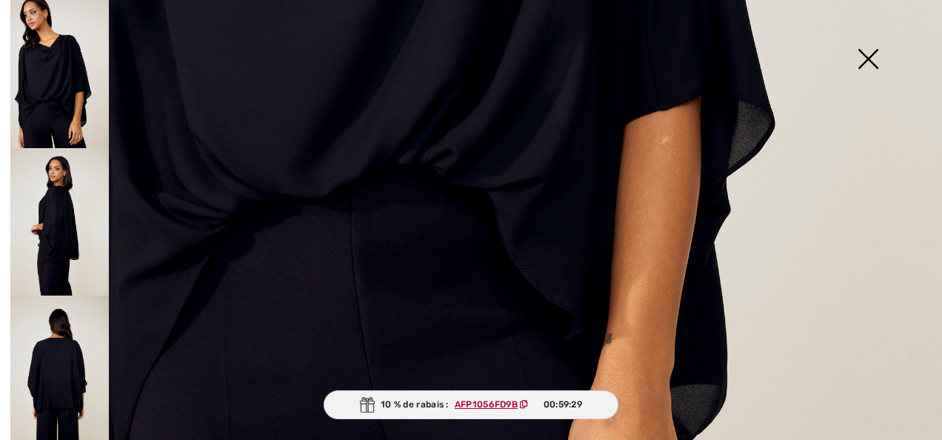
click at [871, 57] on img at bounding box center [868, 60] width 74 height 76
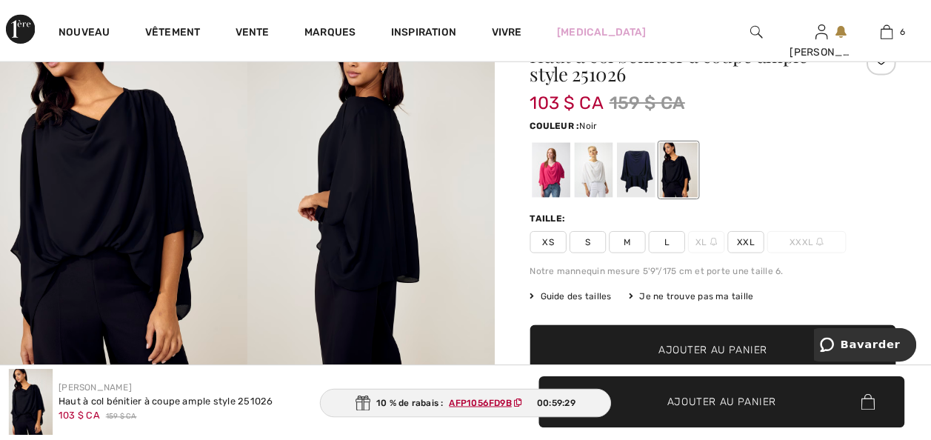
scroll to position [148, 0]
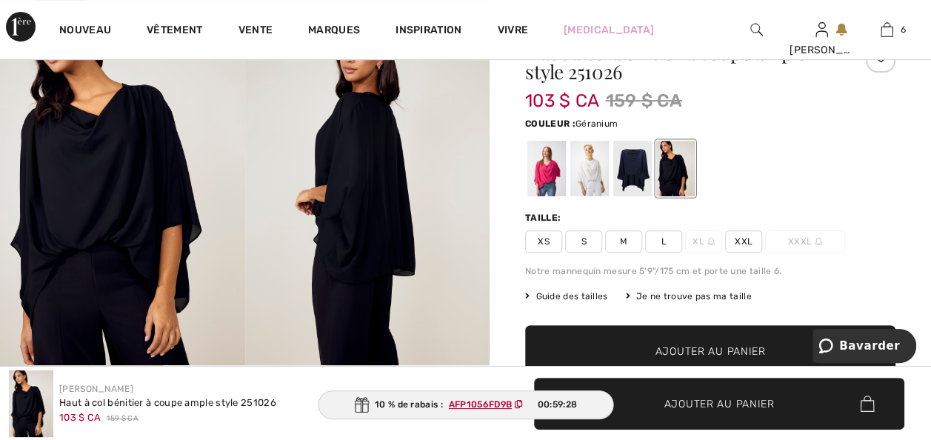
click at [546, 173] on div at bounding box center [546, 169] width 39 height 56
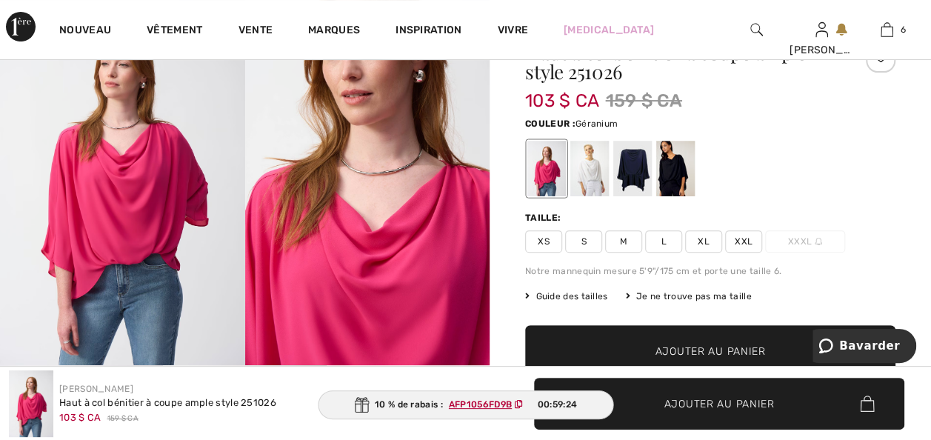
click at [333, 264] on img at bounding box center [367, 182] width 245 height 366
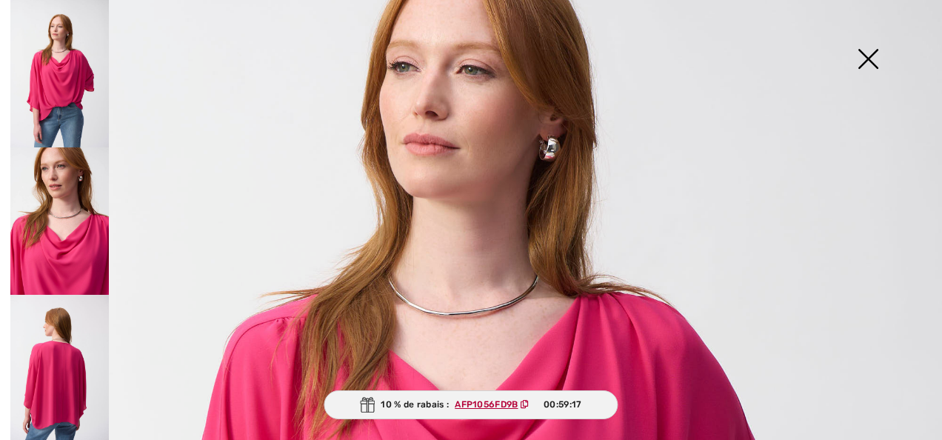
scroll to position [0, 0]
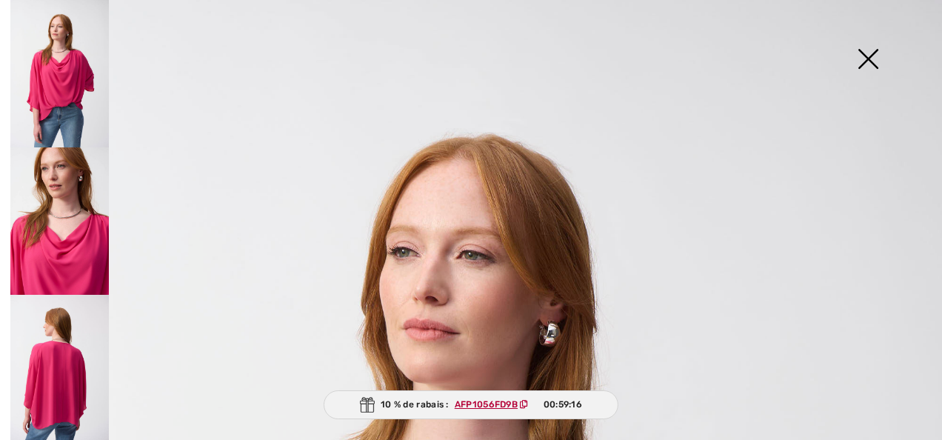
click at [867, 48] on img at bounding box center [868, 60] width 74 height 76
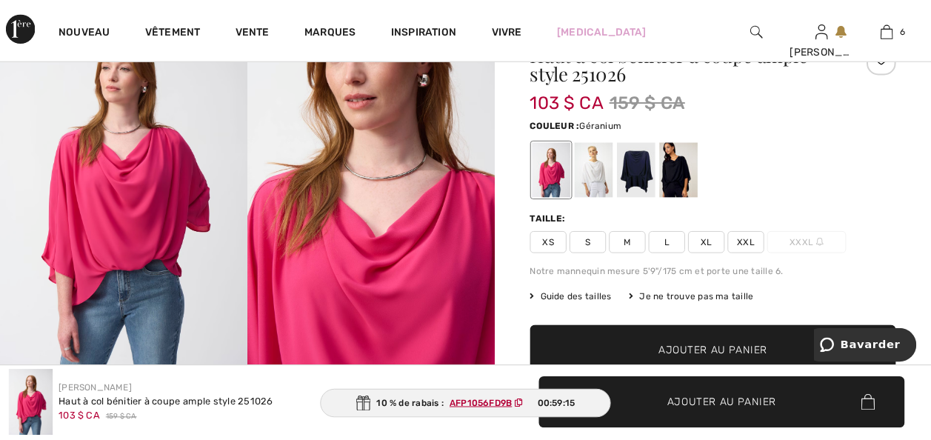
scroll to position [148, 0]
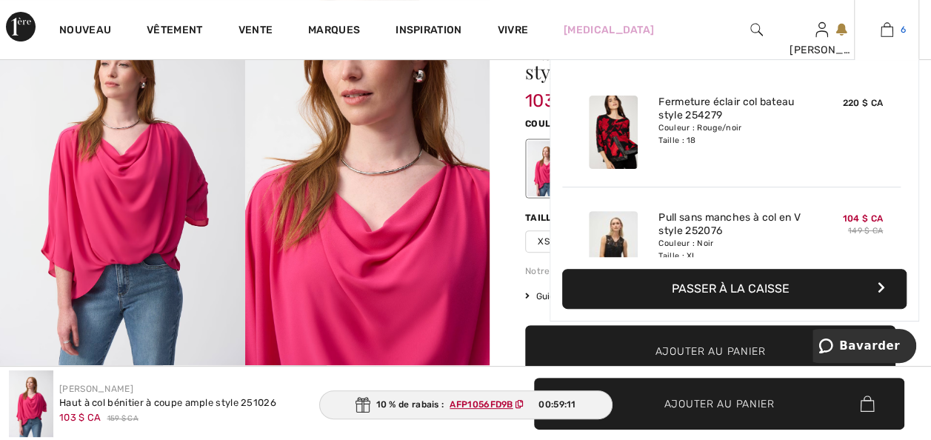
click at [886, 24] on img at bounding box center [886, 30] width 13 height 18
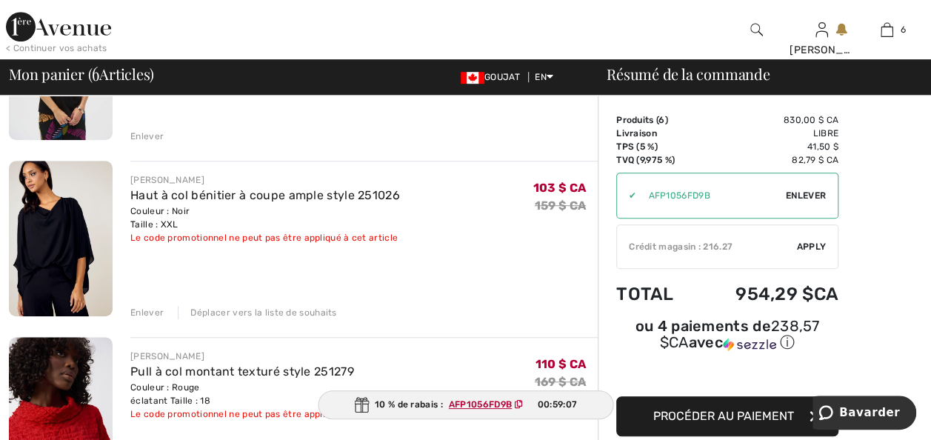
scroll to position [533, 0]
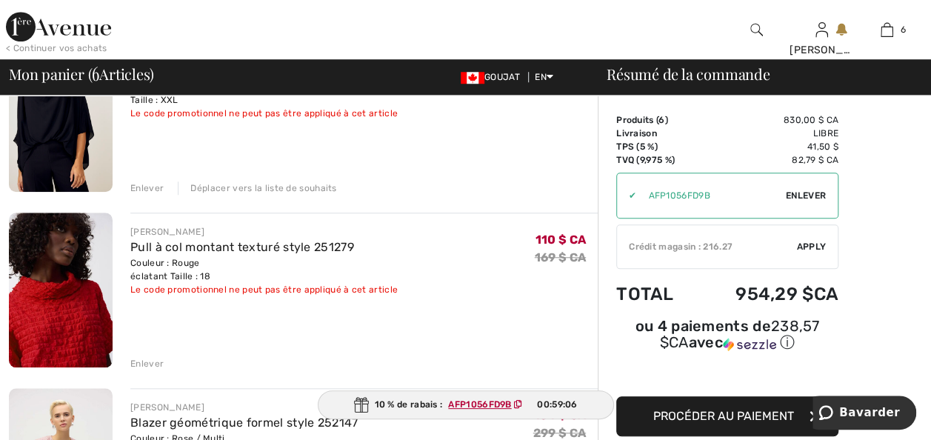
click at [144, 195] on div "Enlever" at bounding box center [146, 187] width 33 height 13
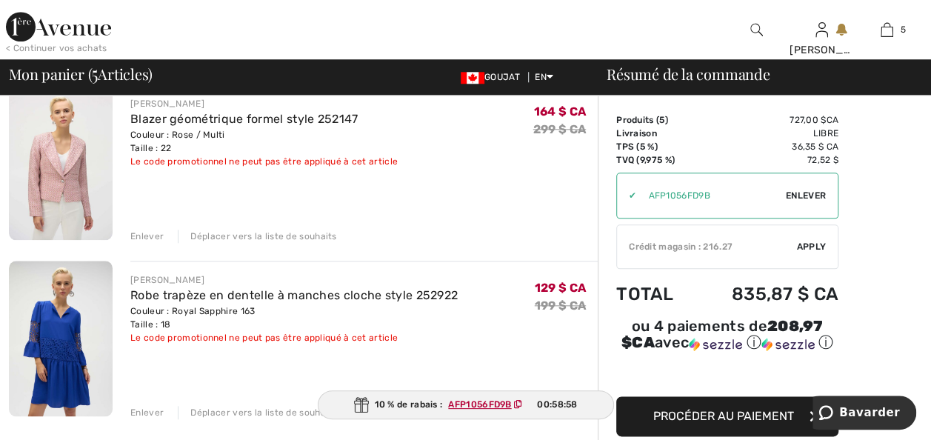
scroll to position [659, 0]
click at [162, 244] on div "Enlever" at bounding box center [146, 237] width 33 height 13
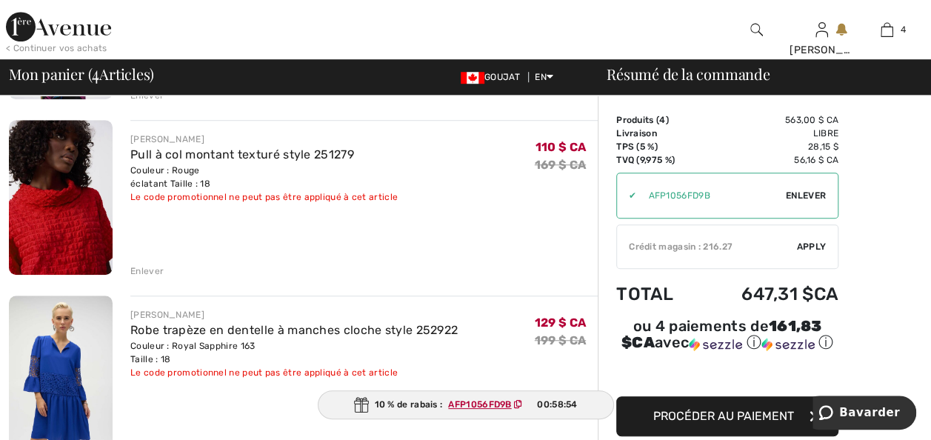
scroll to position [422, 0]
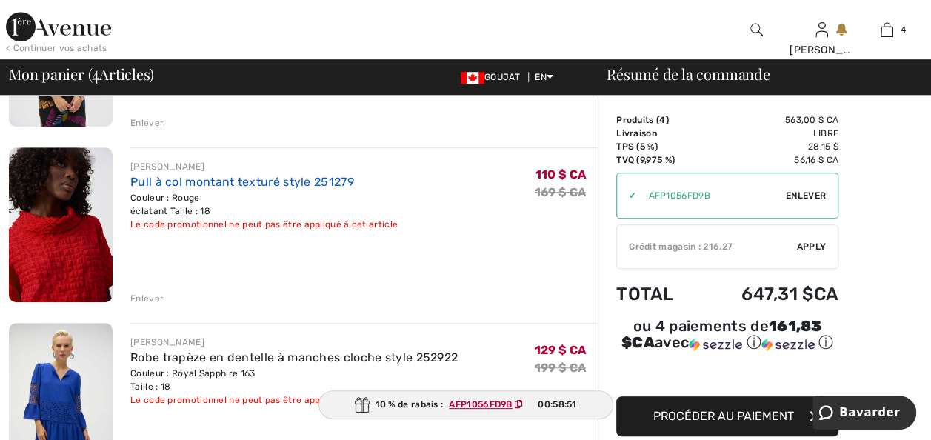
click at [164, 189] on link "Pull à col montant texturé style 251279" at bounding box center [242, 182] width 224 height 14
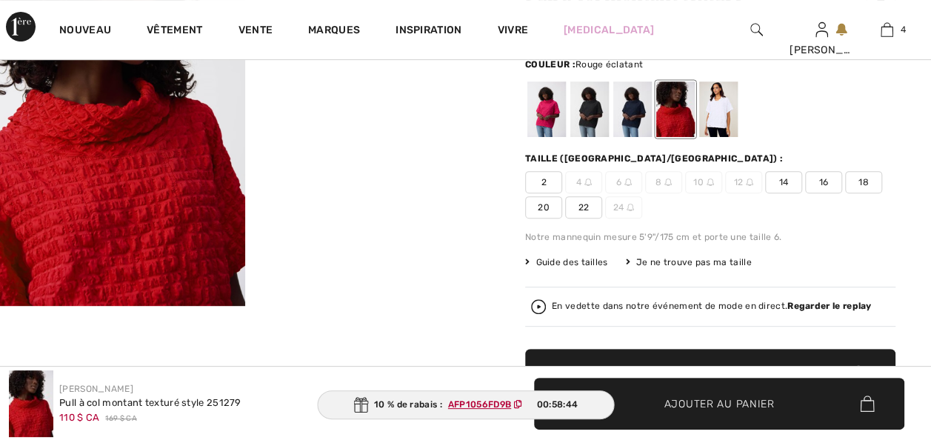
checkbox input "true"
click at [603, 126] on div at bounding box center [589, 109] width 39 height 56
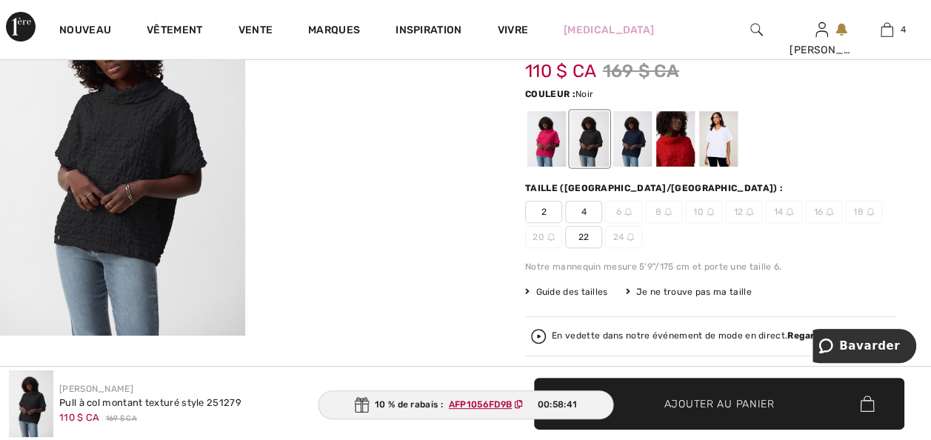
scroll to position [148, 0]
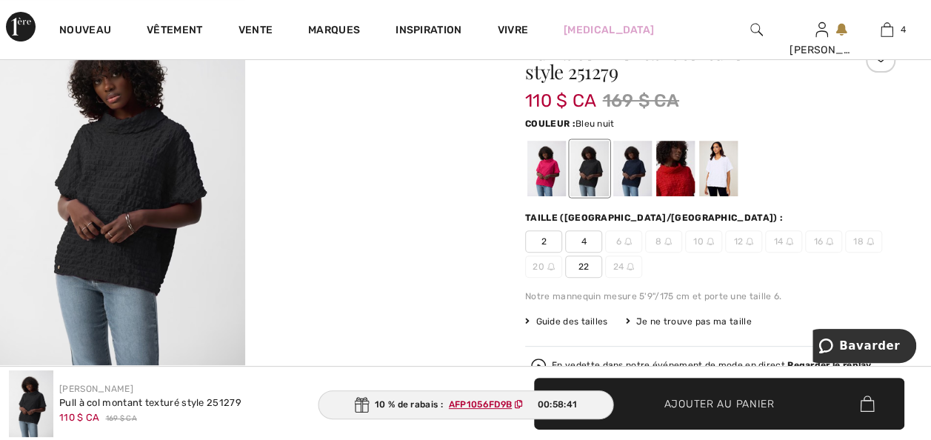
click at [635, 180] on div at bounding box center [632, 169] width 39 height 56
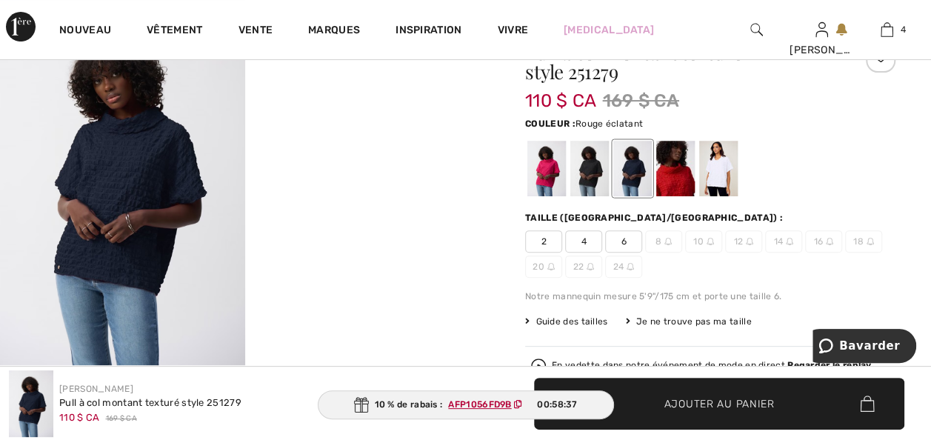
drag, startPoint x: 693, startPoint y: 181, endPoint x: 717, endPoint y: 181, distance: 24.4
click at [693, 181] on div at bounding box center [675, 169] width 39 height 56
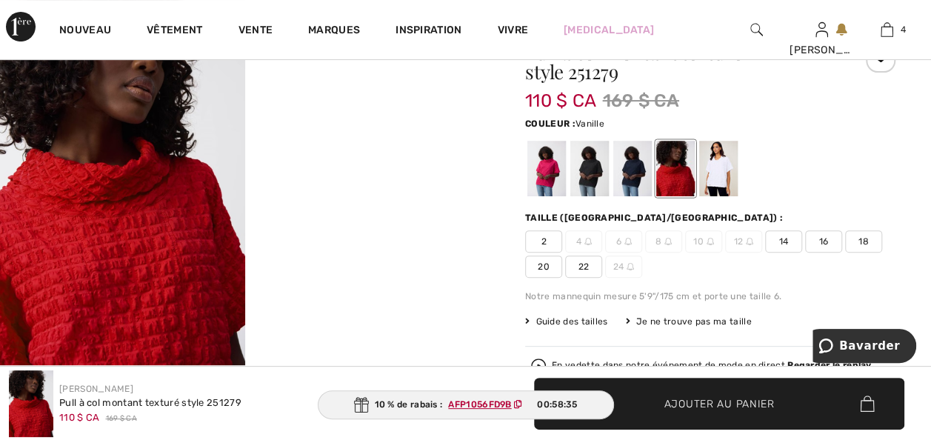
drag, startPoint x: 733, startPoint y: 179, endPoint x: 517, endPoint y: 221, distance: 220.1
click at [733, 179] on div at bounding box center [718, 169] width 39 height 56
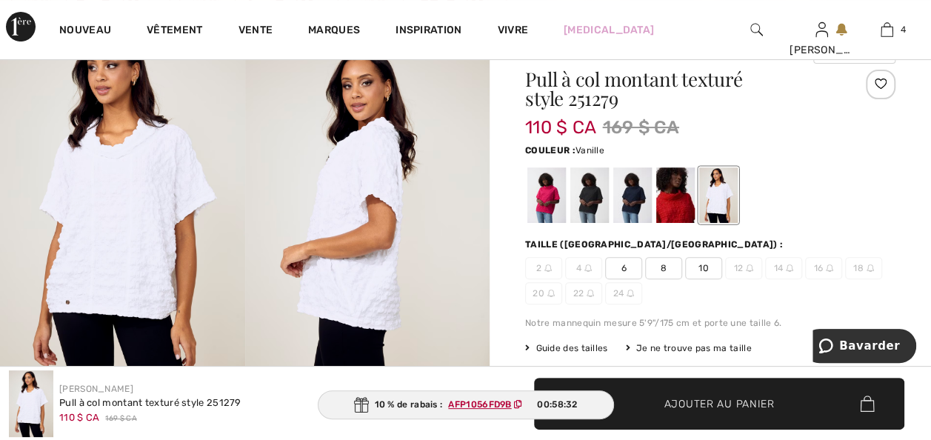
scroll to position [118, 0]
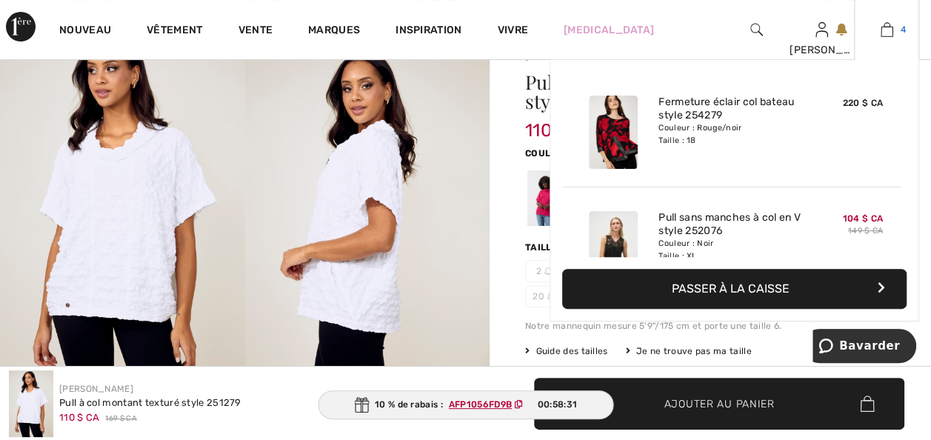
click at [884, 31] on img at bounding box center [886, 30] width 13 height 18
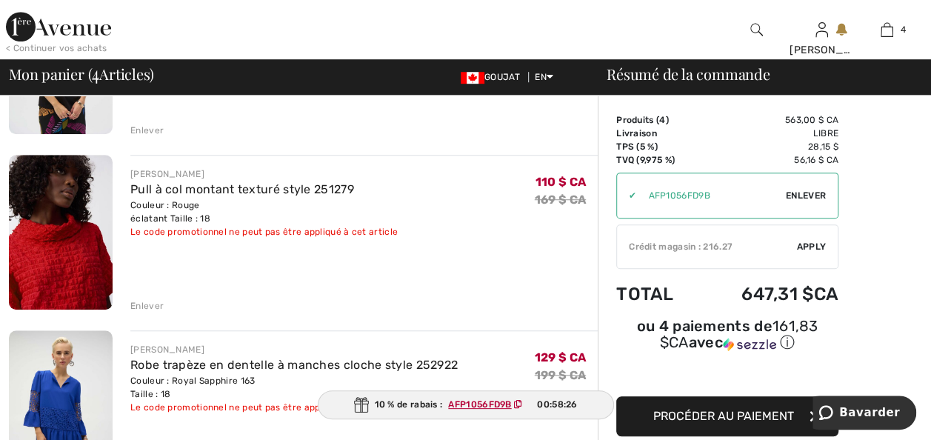
click at [143, 312] on div "Enlever" at bounding box center [146, 305] width 33 height 13
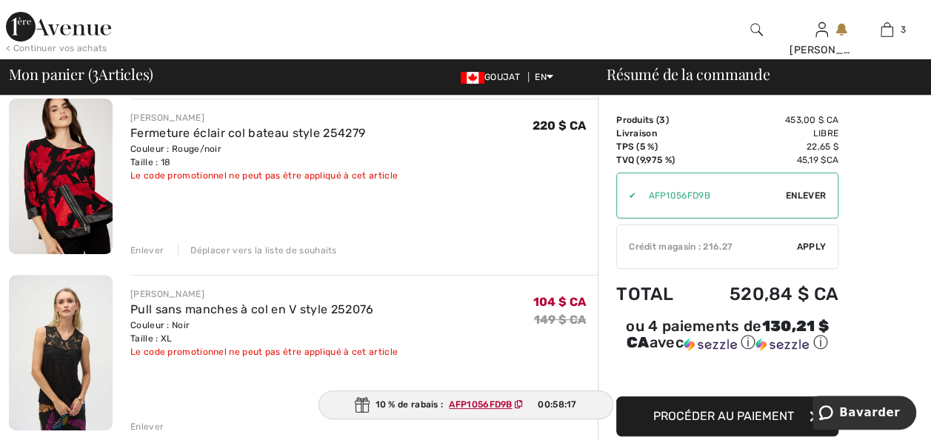
scroll to position [148, 0]
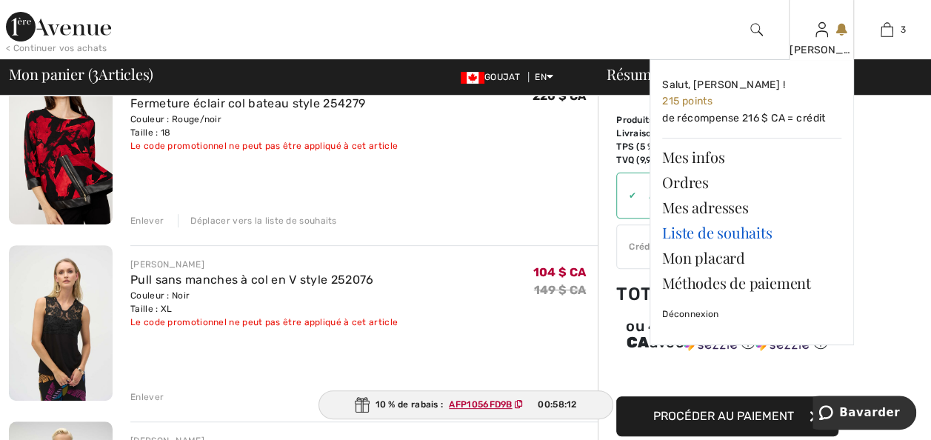
click at [717, 236] on link "Liste de souhaits" at bounding box center [751, 232] width 179 height 25
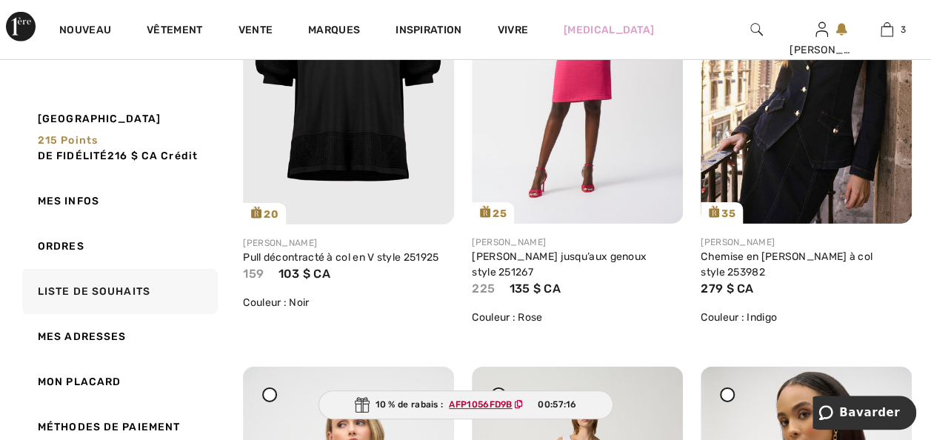
scroll to position [5005, 0]
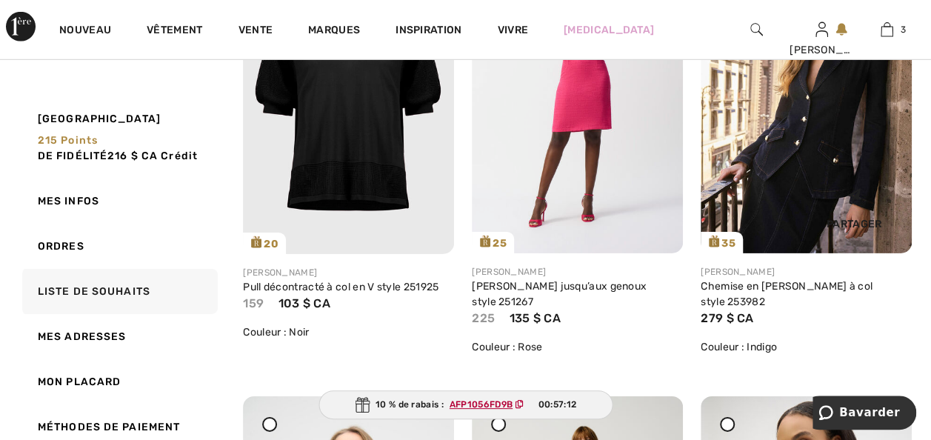
click at [774, 249] on img at bounding box center [805, 95] width 211 height 316
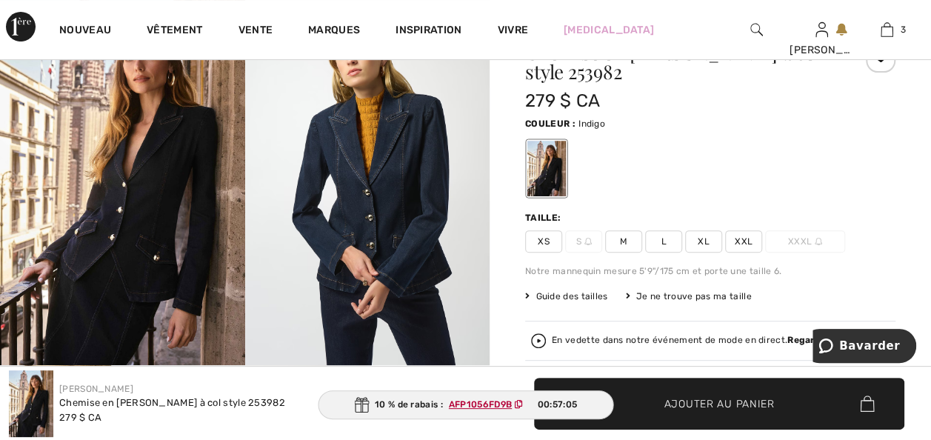
scroll to position [118, 0]
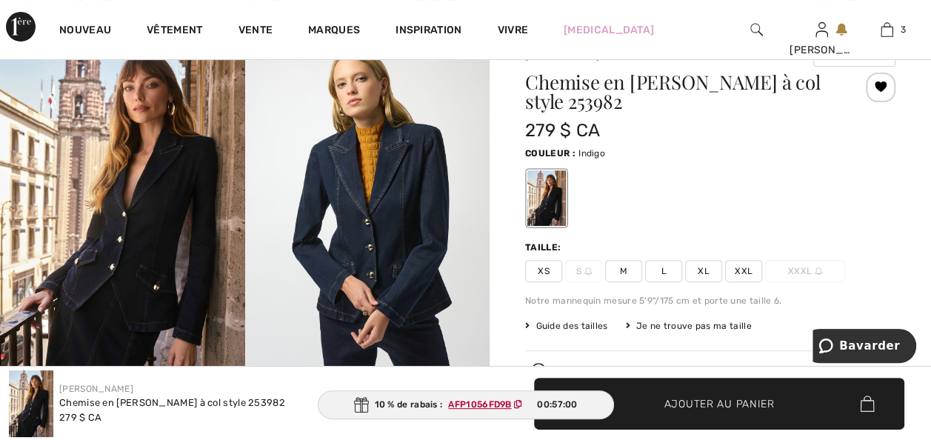
click at [749, 265] on span "XXL" at bounding box center [743, 271] width 37 height 22
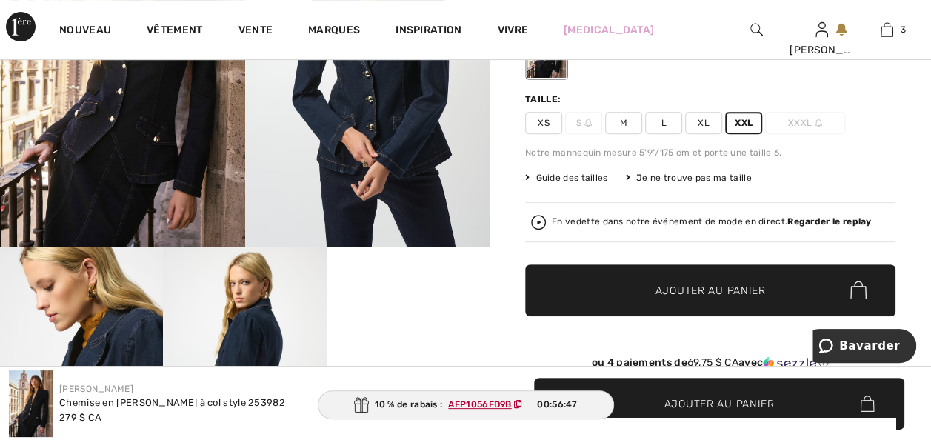
scroll to position [237, 0]
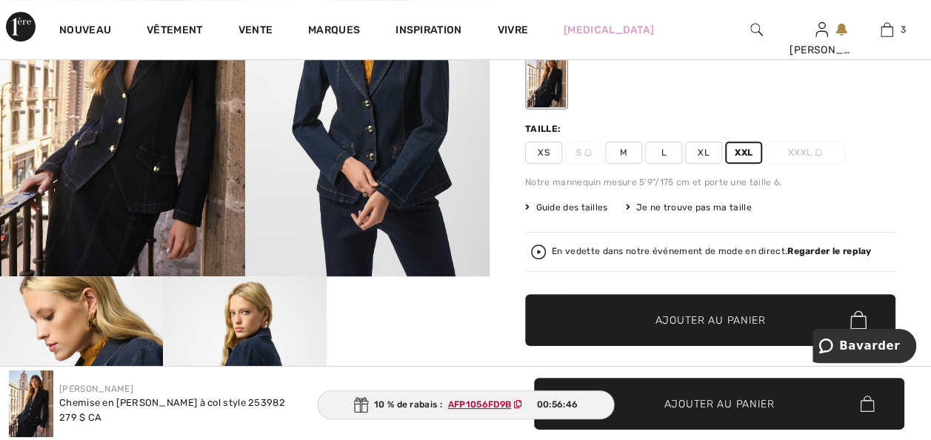
click at [685, 327] on span "Ajouter au panier" at bounding box center [710, 320] width 110 height 16
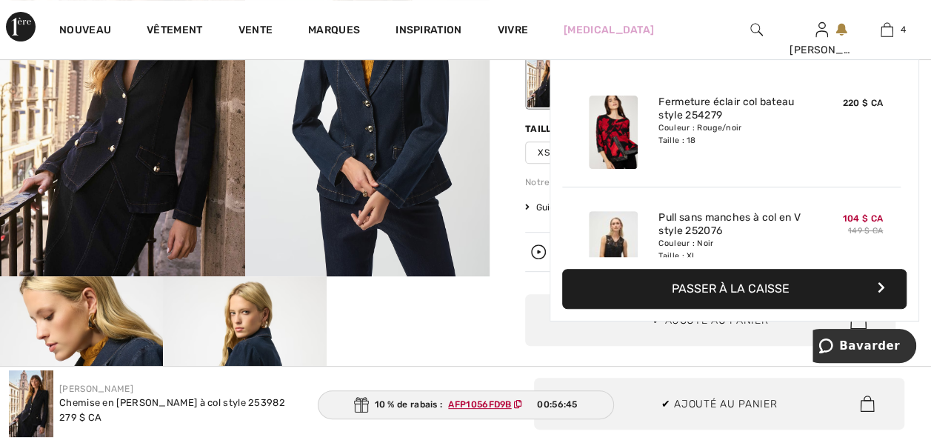
scroll to position [317, 0]
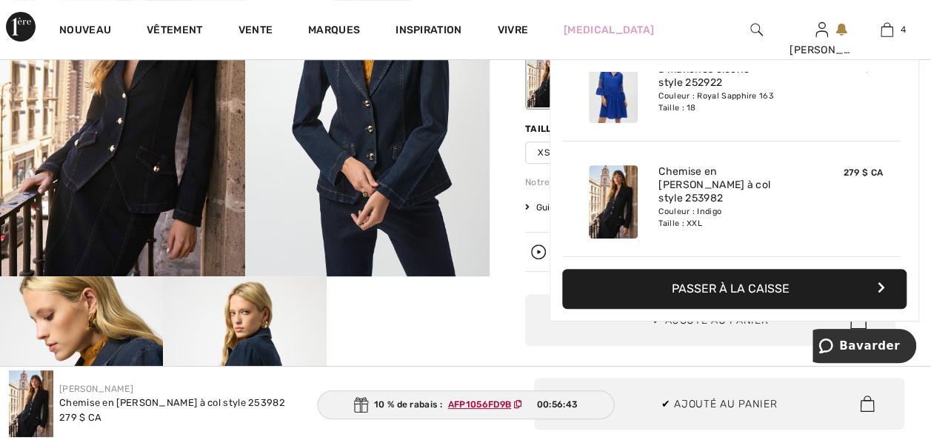
click at [376, 327] on video "Votre navigateur ne prend pas en charge la balise vidéo." at bounding box center [408, 316] width 163 height 81
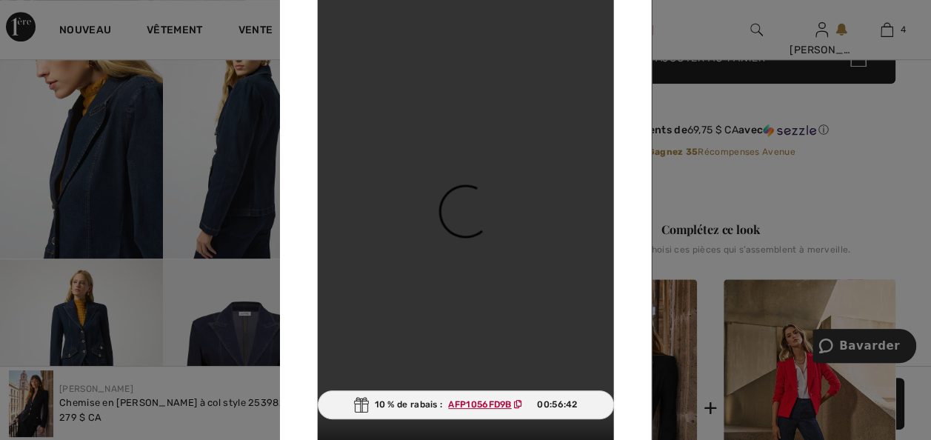
scroll to position [592, 0]
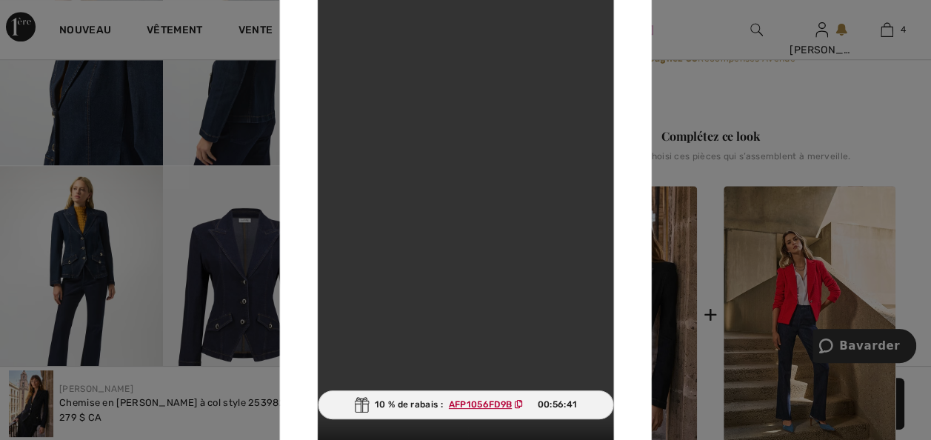
click at [222, 321] on div at bounding box center [465, 220] width 931 height 440
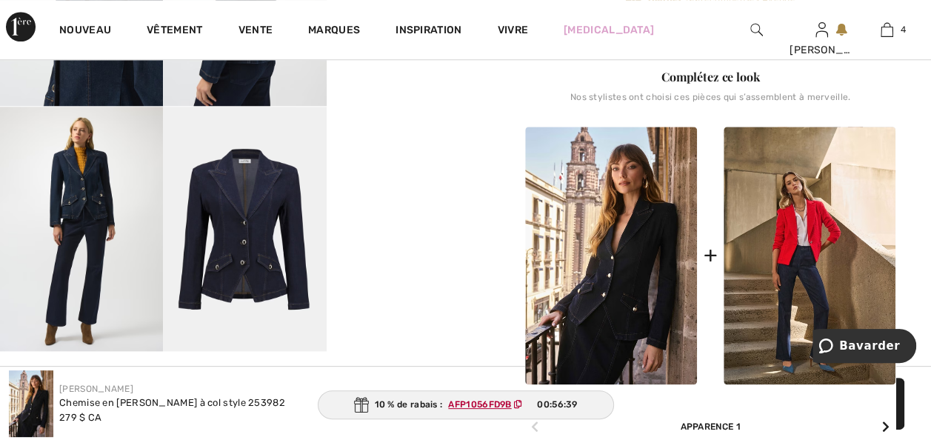
scroll to position [681, 0]
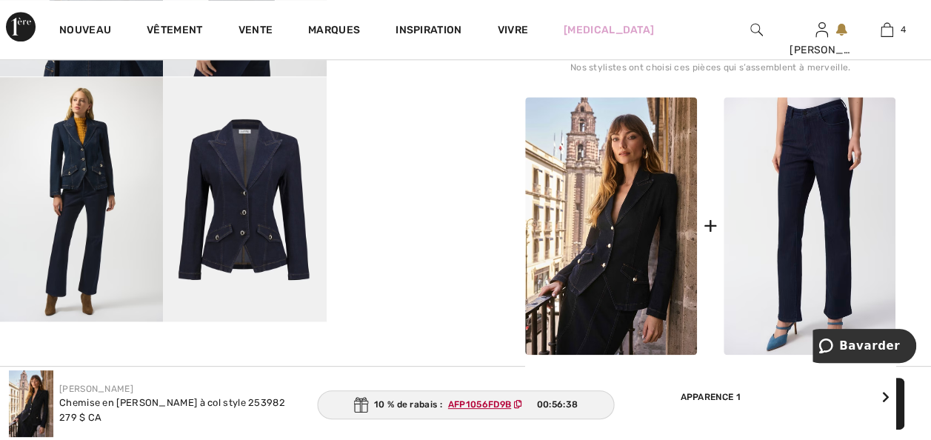
click at [808, 250] on img at bounding box center [809, 226] width 172 height 258
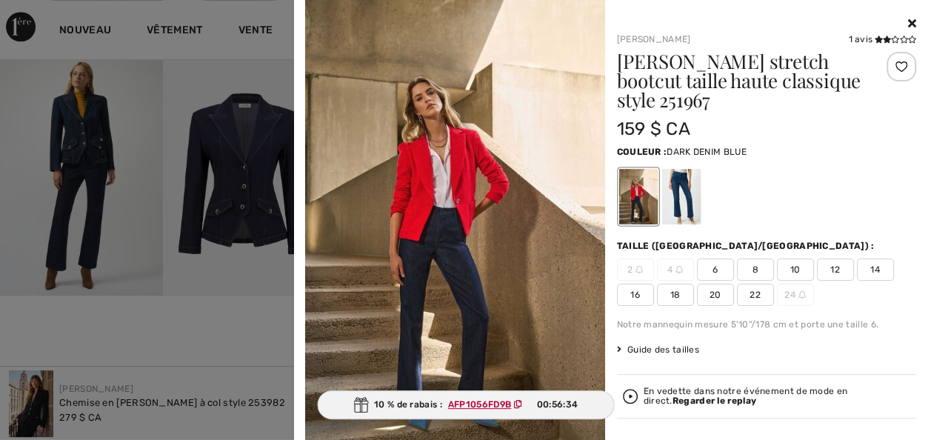
scroll to position [711, 0]
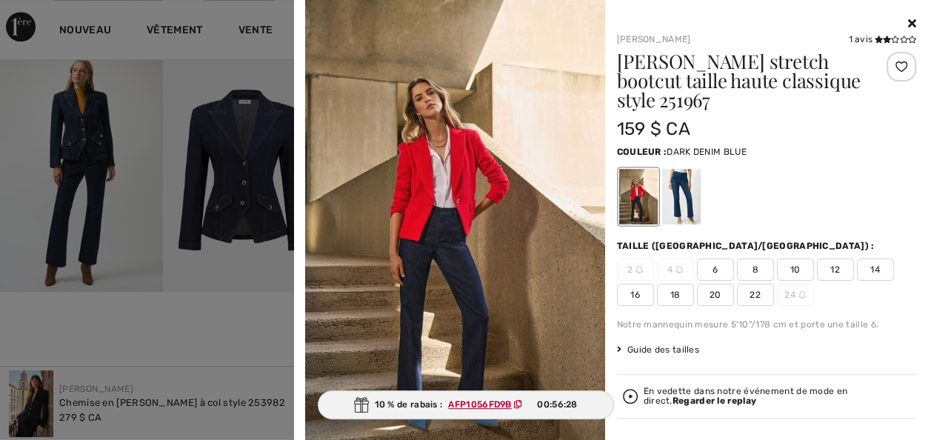
click at [669, 284] on span "18" at bounding box center [675, 295] width 37 height 22
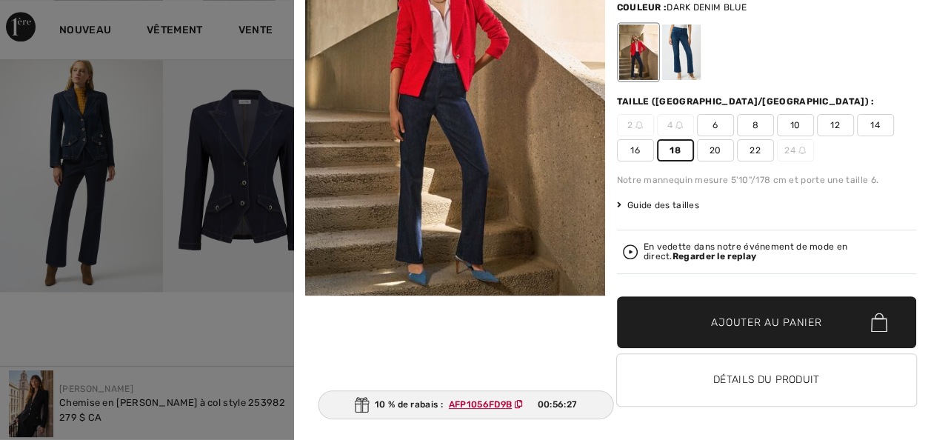
scroll to position [154, 0]
click at [722, 315] on span "Ajouter au panier" at bounding box center [766, 323] width 110 height 16
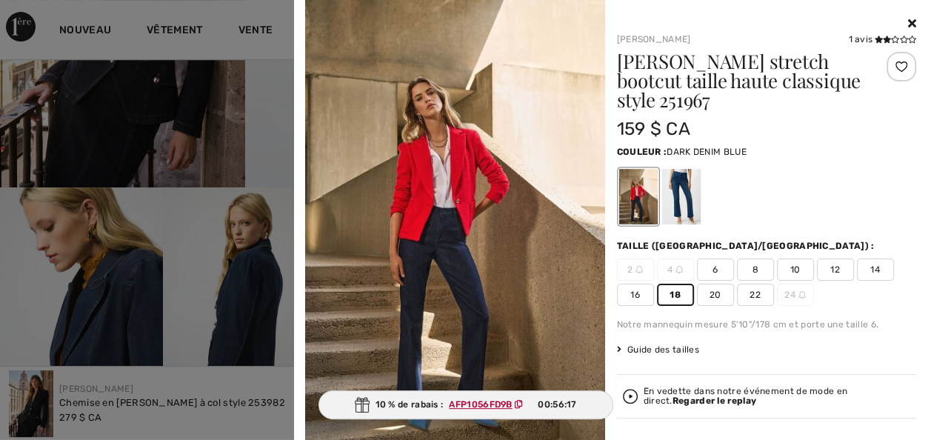
scroll to position [0, 0]
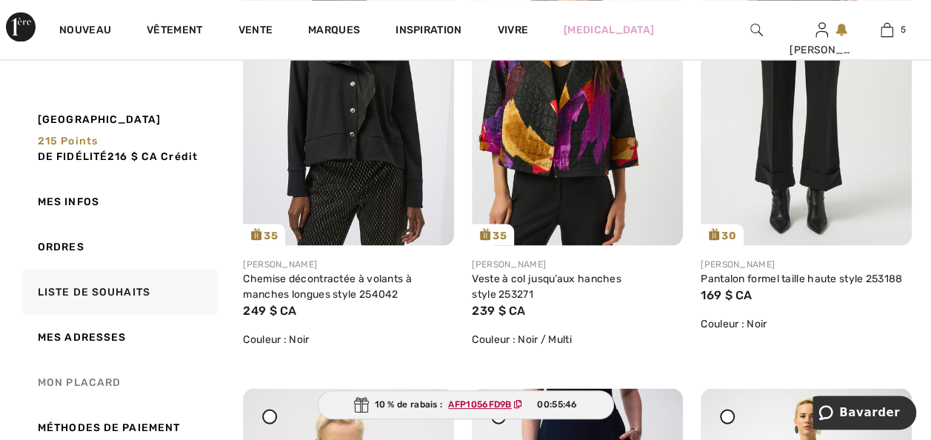
scroll to position [1296, 0]
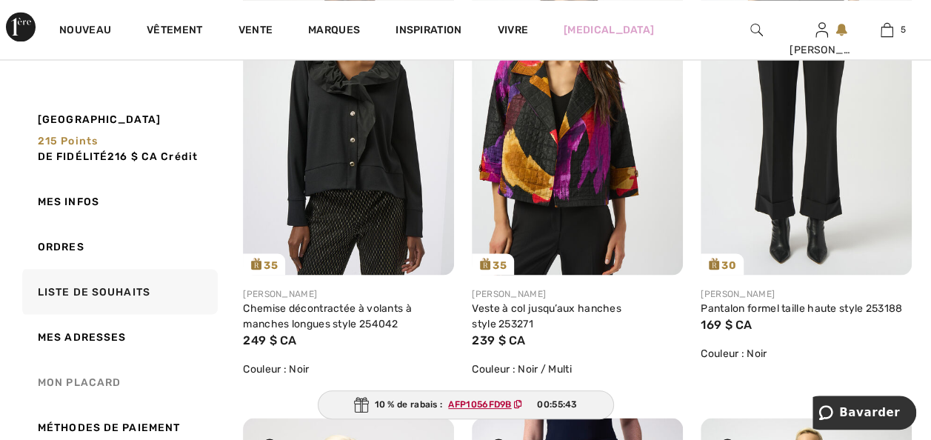
drag, startPoint x: 317, startPoint y: 345, endPoint x: 164, endPoint y: 365, distance: 153.8
click at [317, 329] on link "Chemise décontractée à volants à manches longues style 254042" at bounding box center [327, 315] width 169 height 28
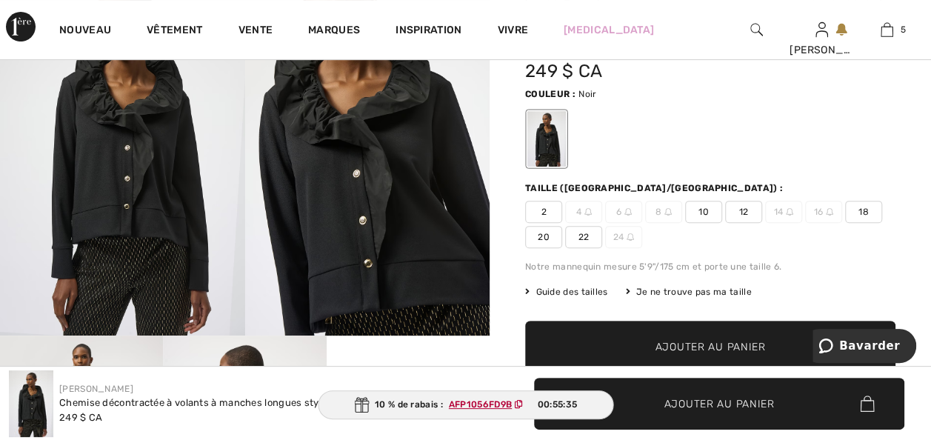
scroll to position [207, 0]
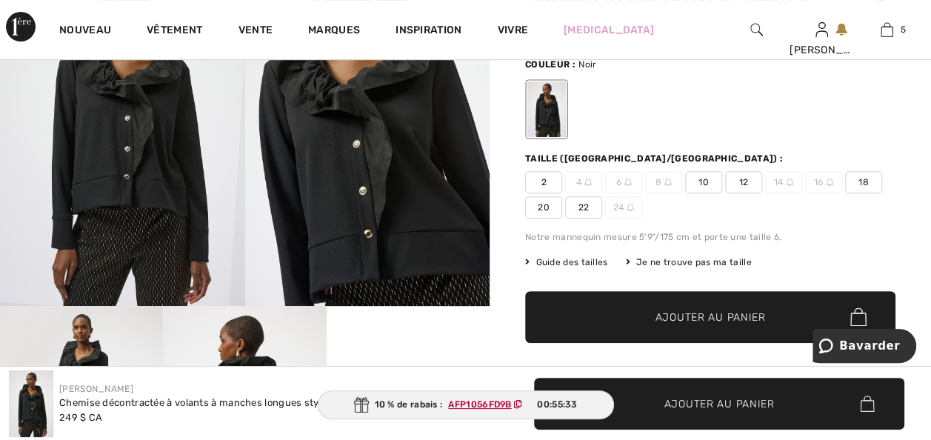
click at [562, 215] on span "20" at bounding box center [543, 207] width 37 height 22
click at [699, 324] on span "Ajouter au panier" at bounding box center [710, 317] width 110 height 16
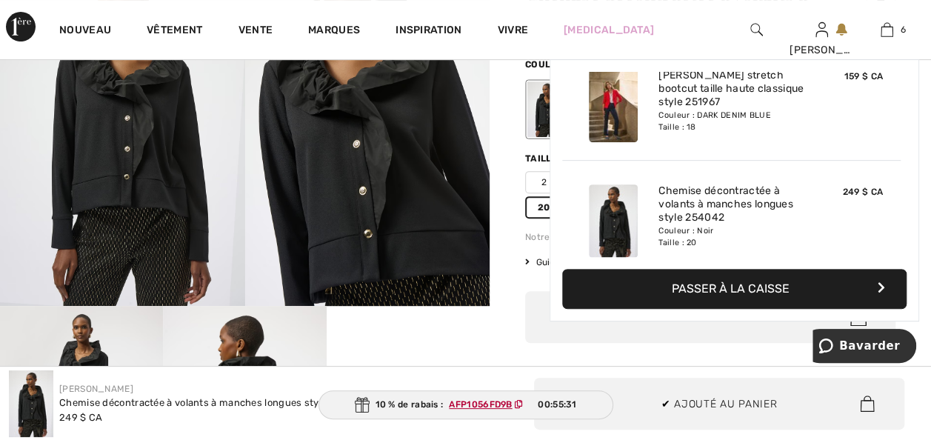
scroll to position [569, 0]
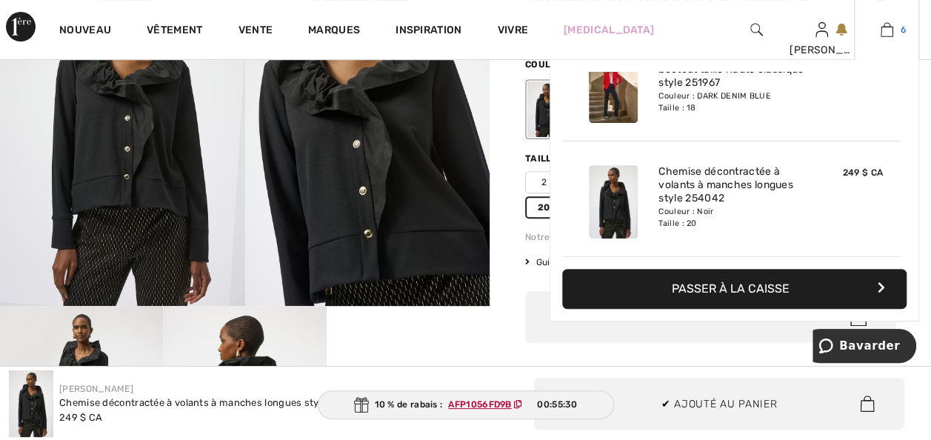
click at [880, 28] on img at bounding box center [886, 30] width 13 height 18
